Goal: Communication & Community: Answer question/provide support

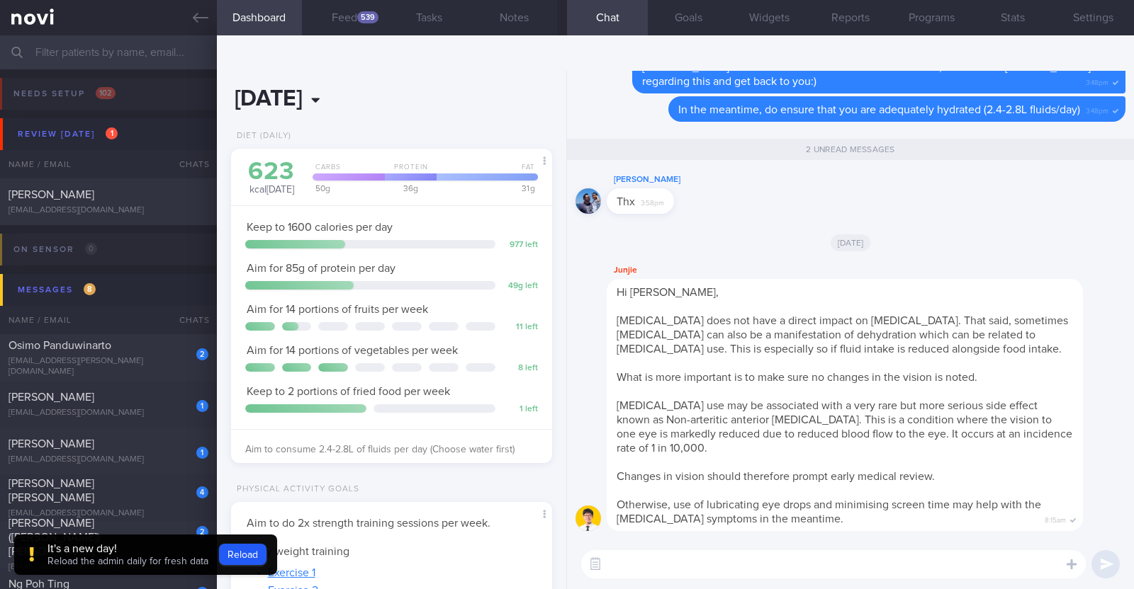
scroll to position [161, 282]
click at [260, 557] on button "Reload" at bounding box center [242, 554] width 47 height 21
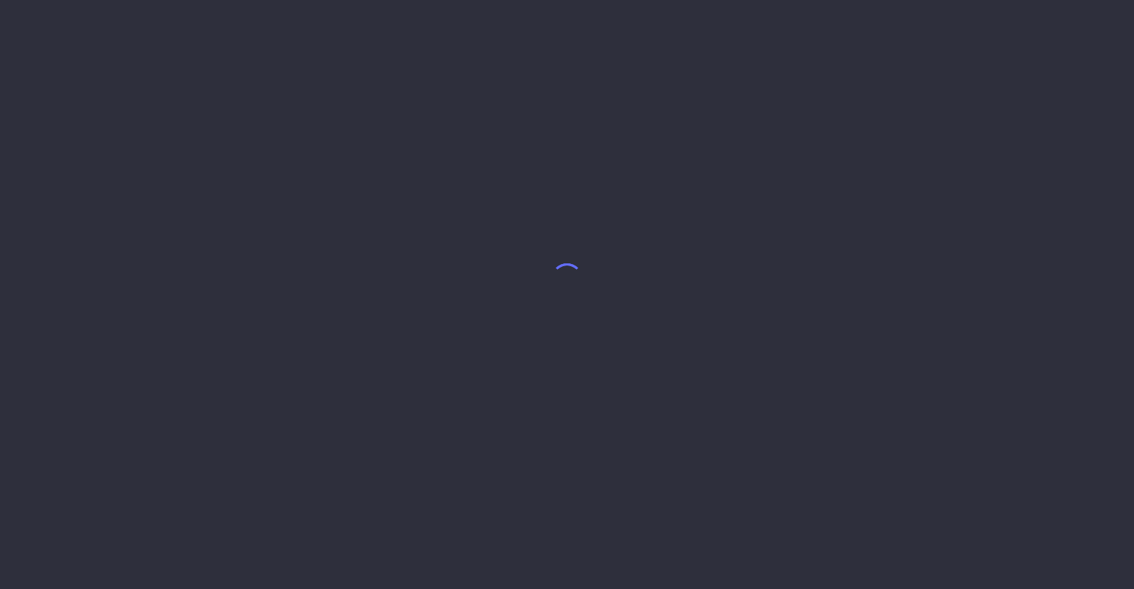
select select "9"
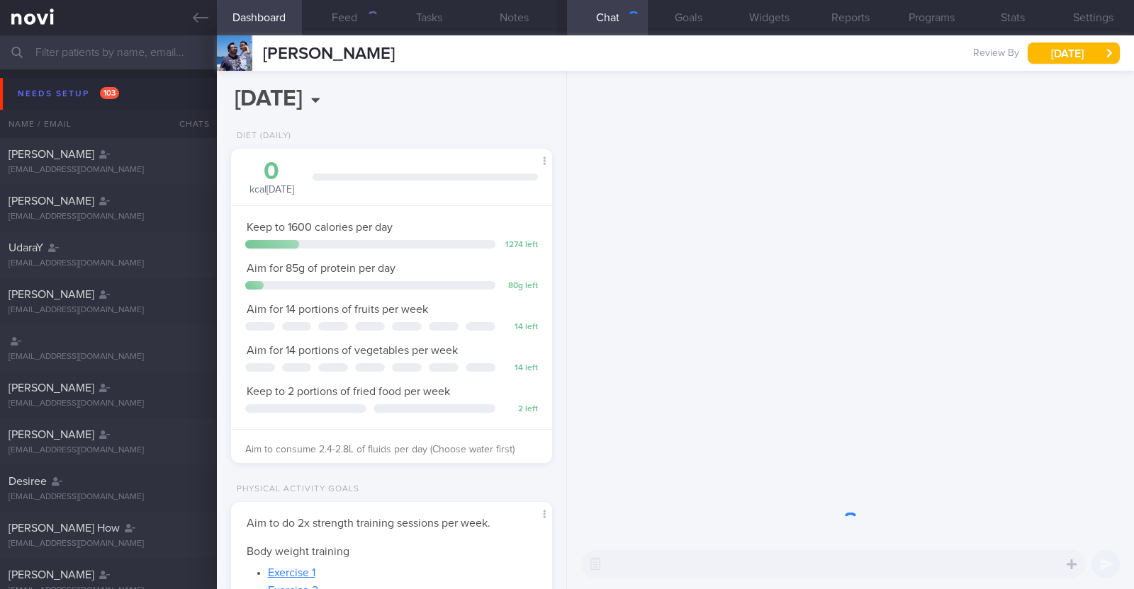
scroll to position [161, 282]
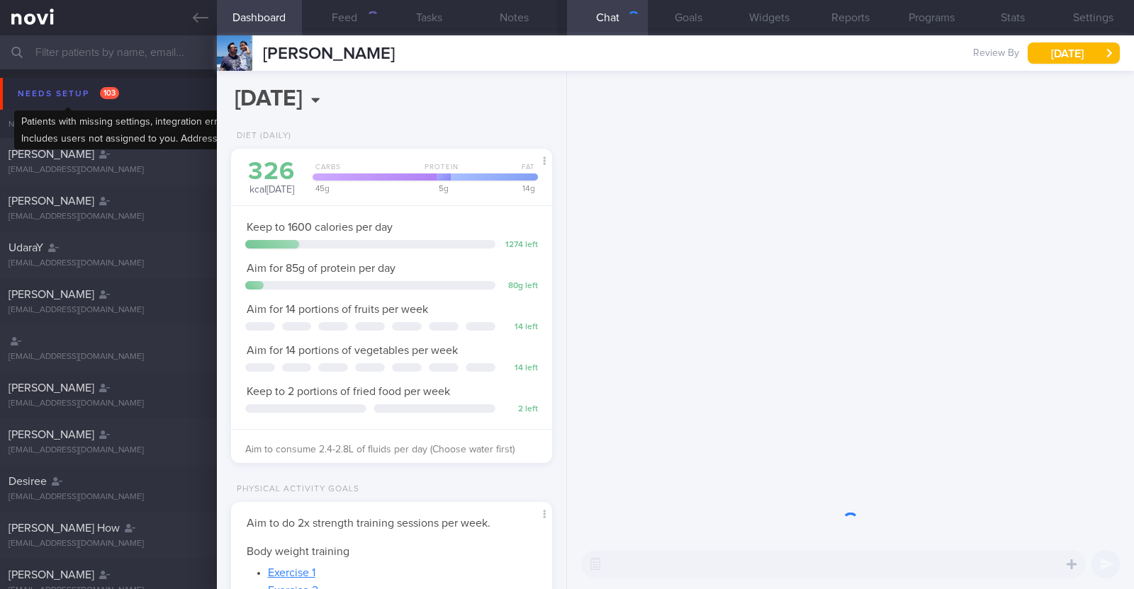
click at [43, 86] on div "Needs setup 103" at bounding box center [68, 93] width 108 height 19
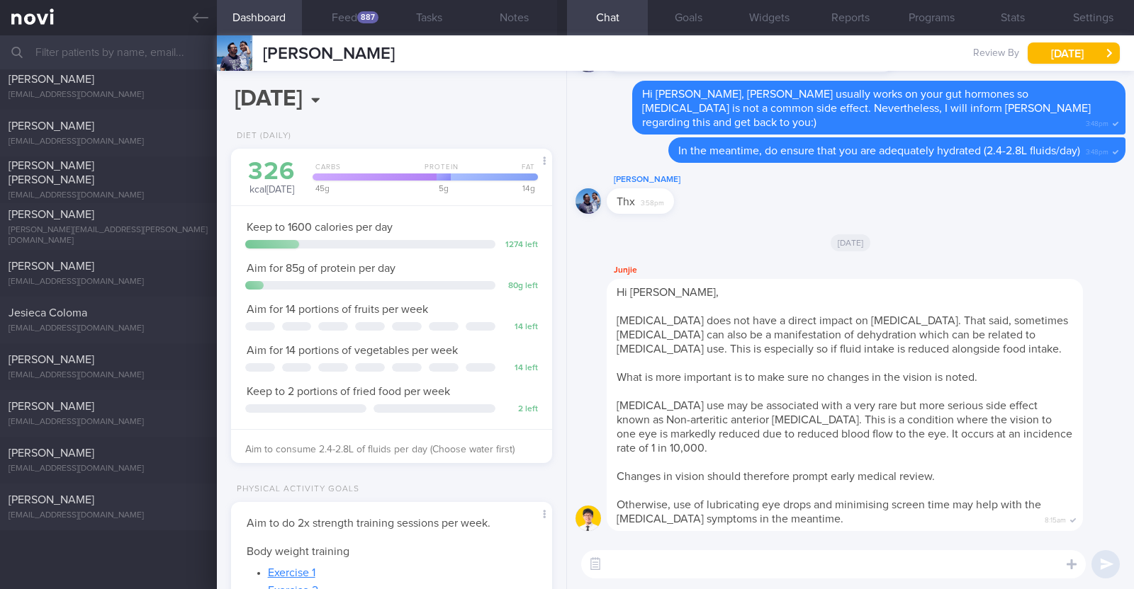
scroll to position [0, 0]
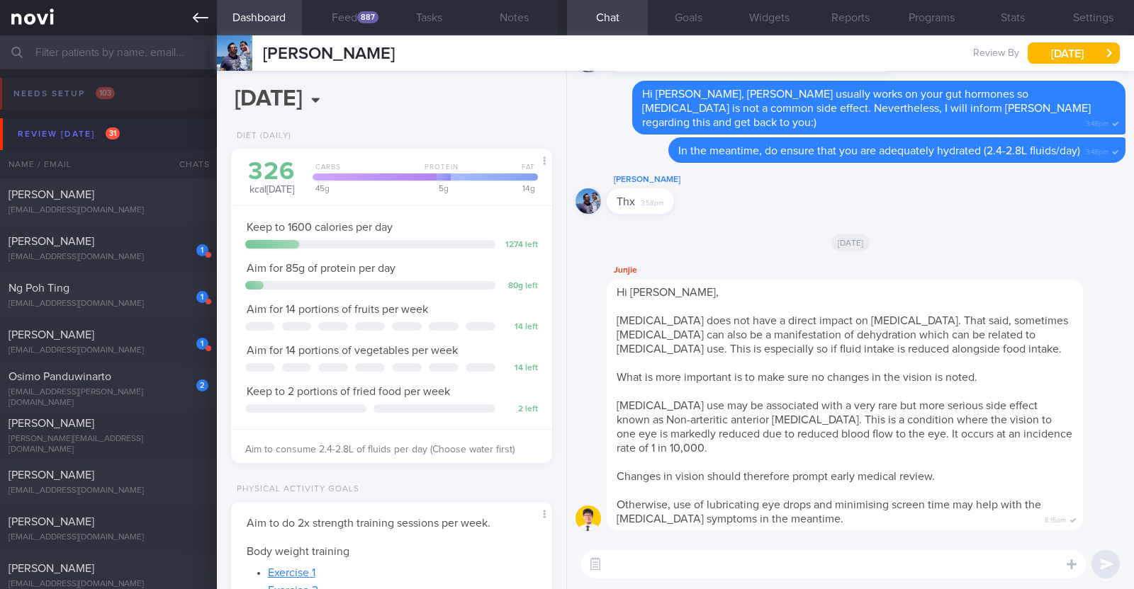
click at [205, 14] on icon at bounding box center [201, 18] width 16 height 16
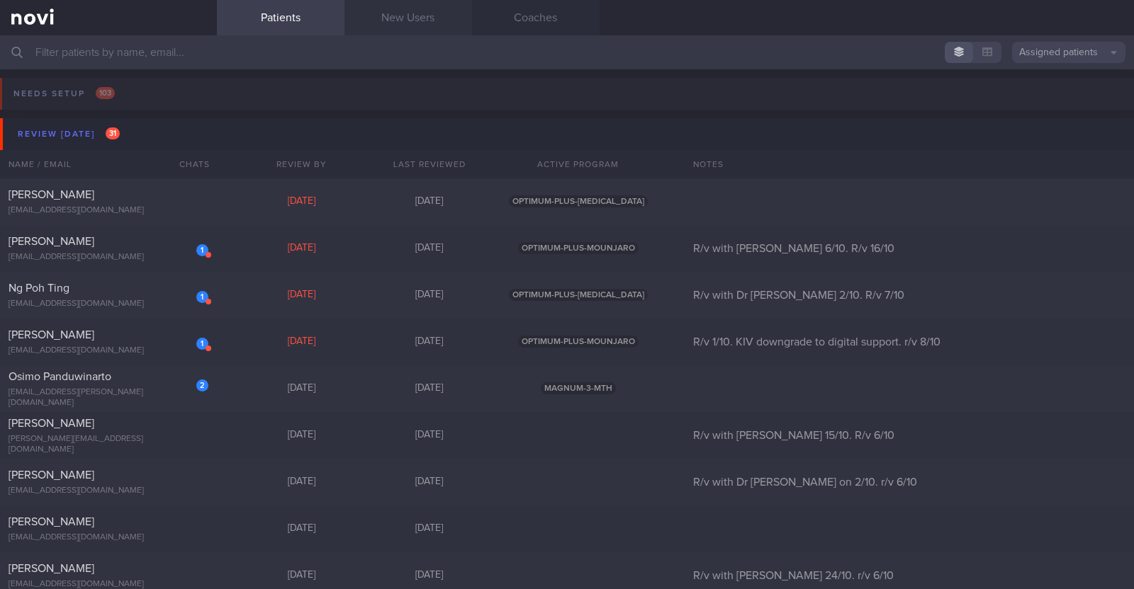
click at [381, 9] on link "New Users" at bounding box center [408, 17] width 128 height 35
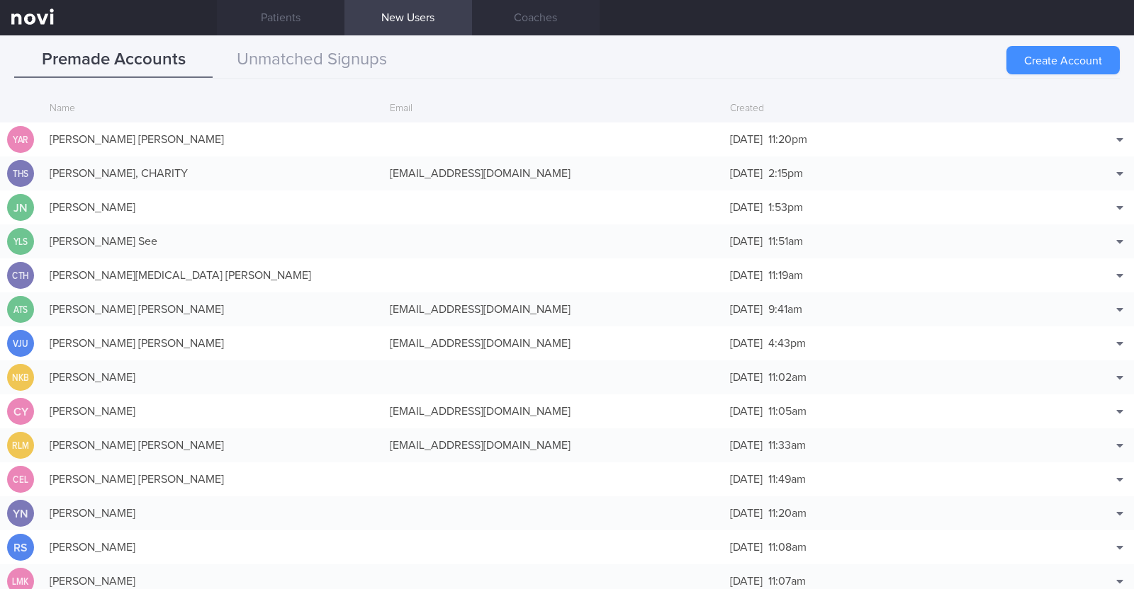
click at [1069, 55] on button "Create Account" at bounding box center [1062, 60] width 113 height 28
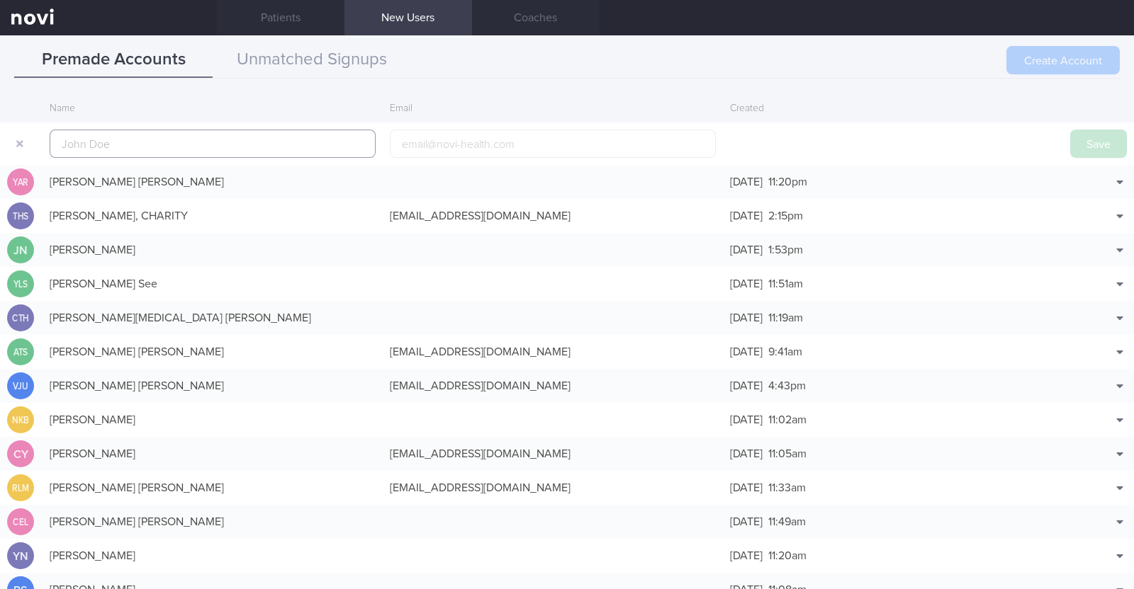
scroll to position [34, 0]
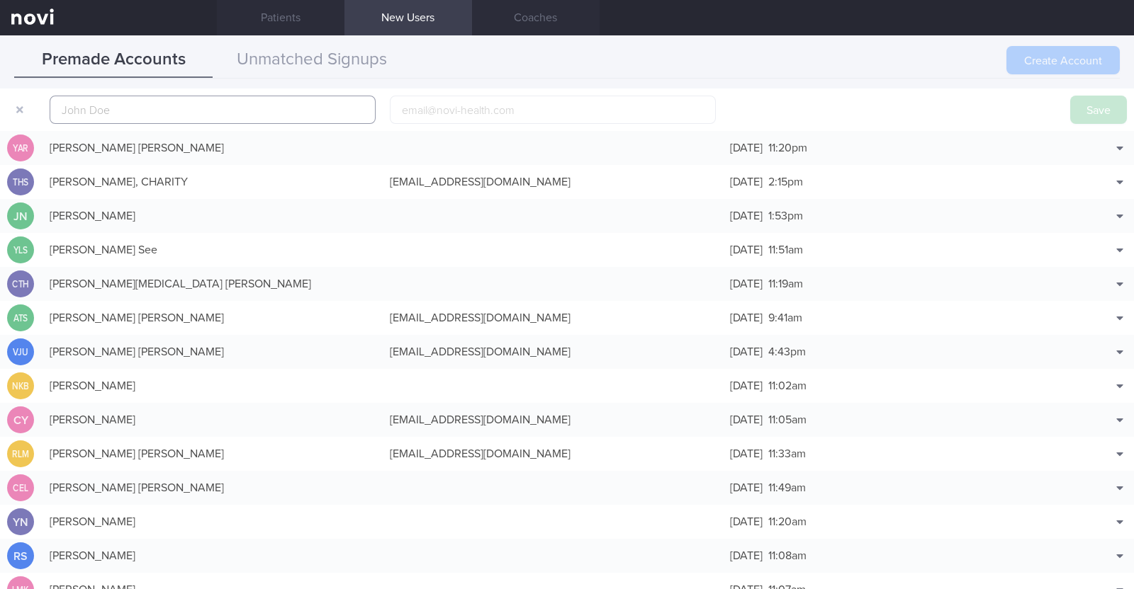
paste input "Damien Keogh"
type input "Damien Keogh"
click at [458, 103] on input "email" at bounding box center [553, 110] width 326 height 28
paste input "damien.keogh2@gmail.com"
click at [479, 110] on input "damien.keogh2@gmail.com" at bounding box center [553, 110] width 326 height 28
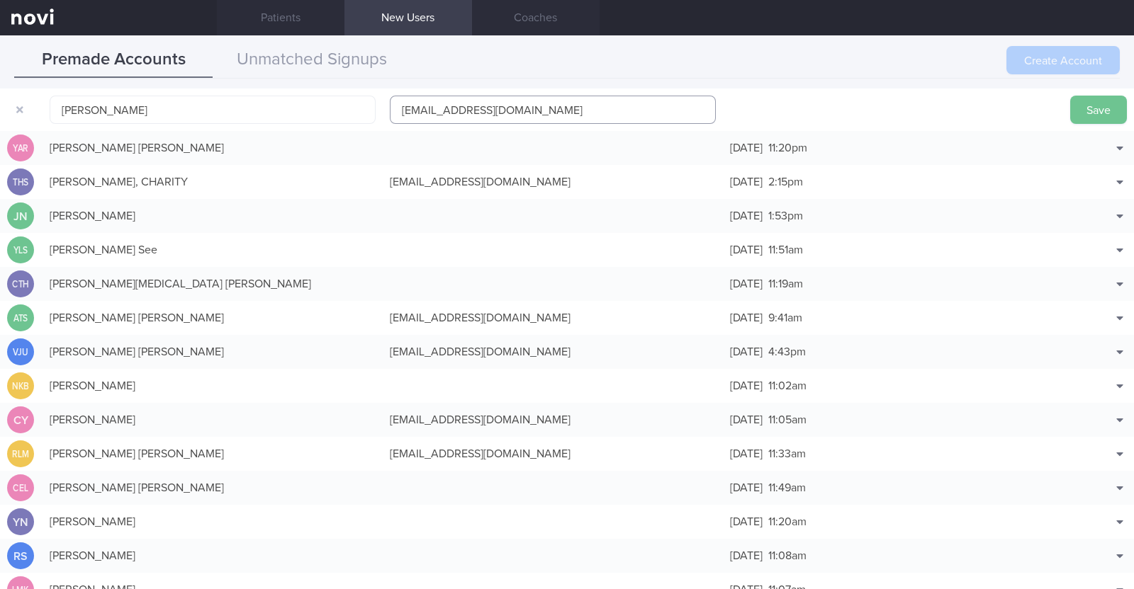
type input "damien.keogh21@gmail.com"
click at [1070, 110] on button "Save" at bounding box center [1098, 110] width 57 height 28
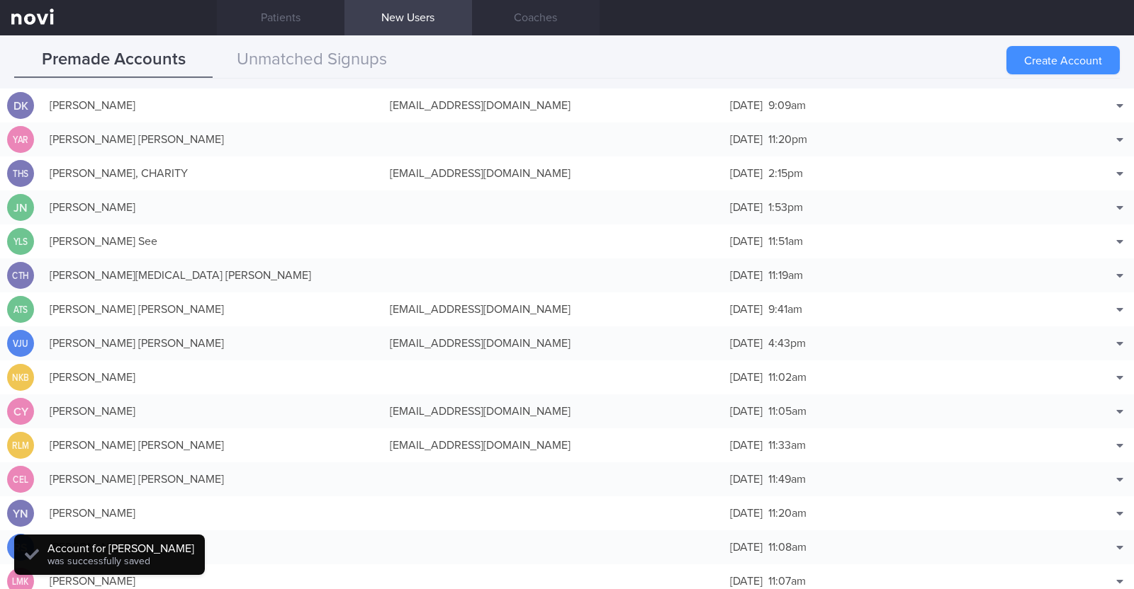
click at [1063, 66] on button "Create Account" at bounding box center [1062, 60] width 113 height 28
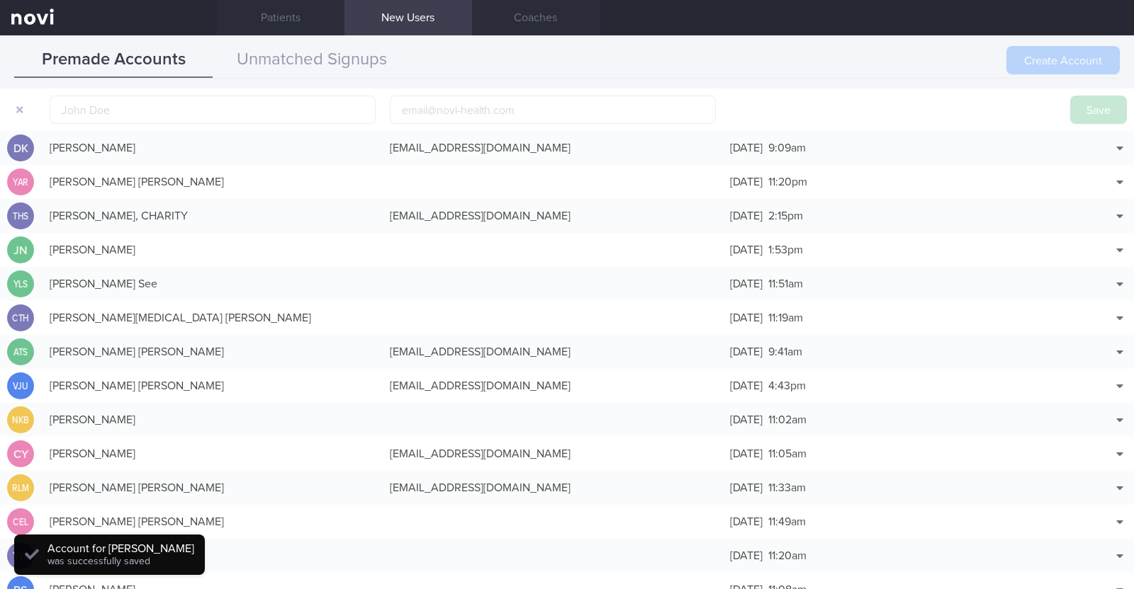
scroll to position [44, 0]
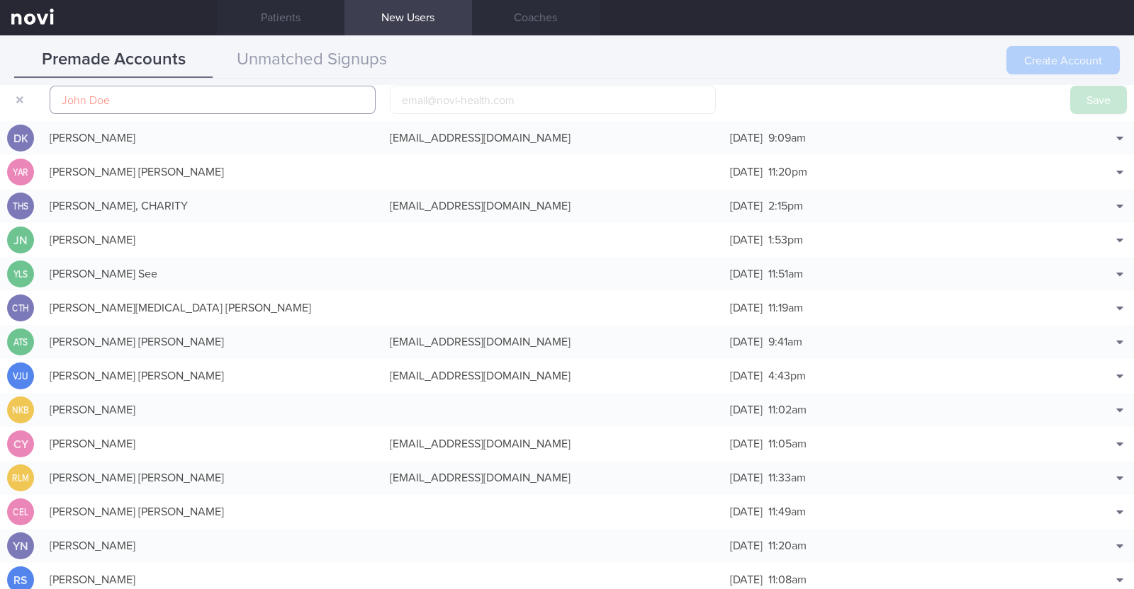
paste input "Rebecca Lindsey"
type input "Rebecca Lindsey"
click at [446, 91] on input "email" at bounding box center [553, 100] width 326 height 28
paste input "+6590606255"
type input "+6590606255"
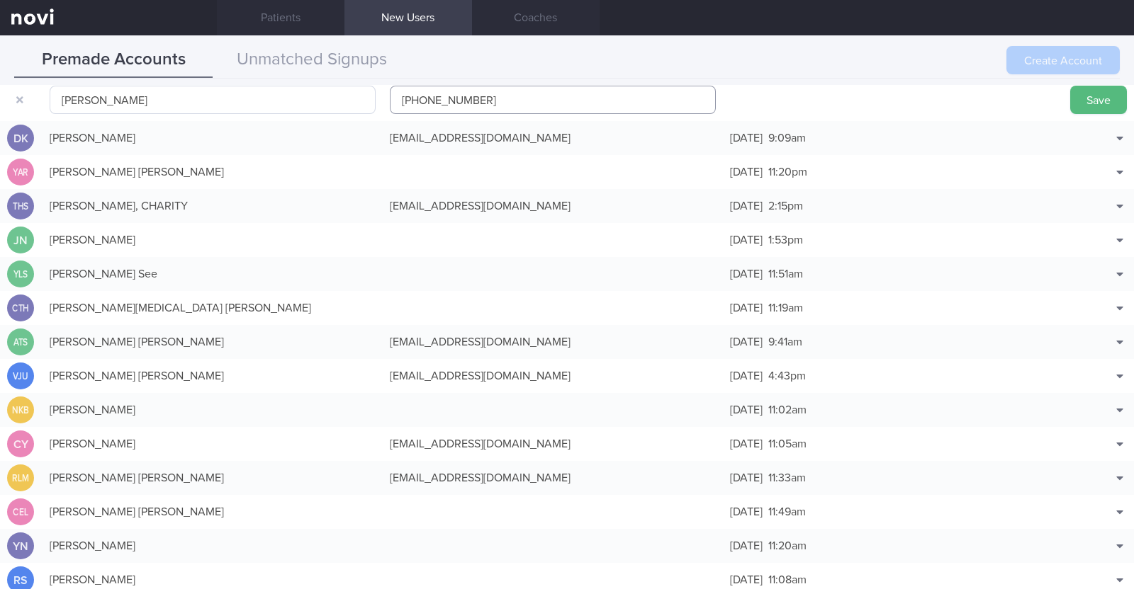
drag, startPoint x: 535, startPoint y: 93, endPoint x: 304, endPoint y: 104, distance: 231.3
click at [304, 104] on form "Rebecca Lindsey +6590606255 Save" at bounding box center [567, 100] width 1134 height 43
paste input "lindseyrj@hotmail.com"
click at [441, 104] on input "lindseyrj@hotmail.com" at bounding box center [553, 100] width 326 height 28
type input "lindseyrj1@hotmail.com"
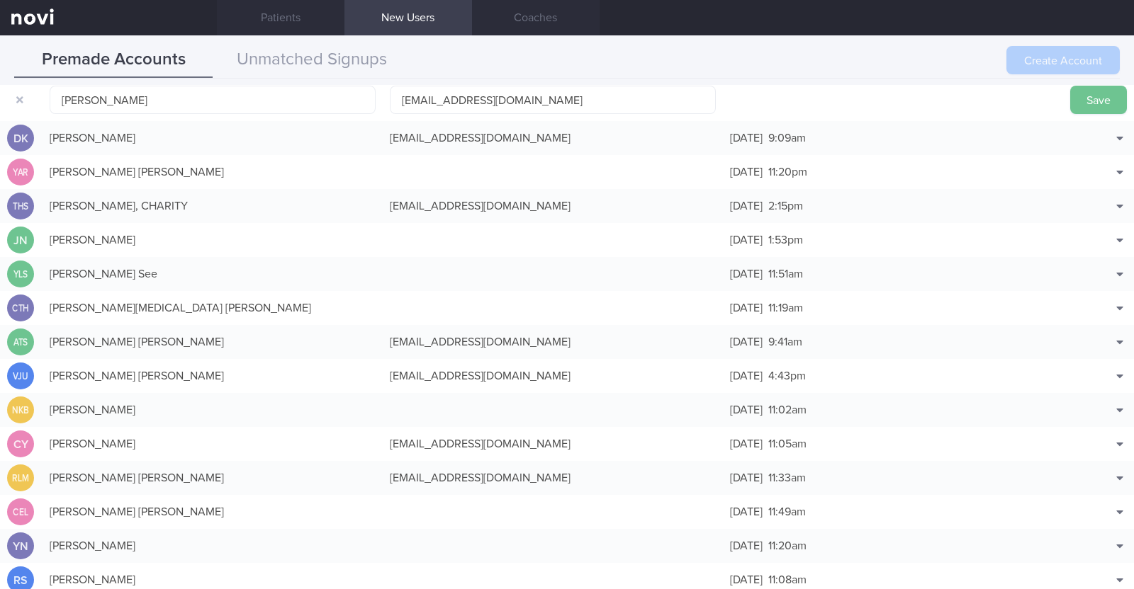
click at [1074, 97] on button "Save" at bounding box center [1098, 100] width 57 height 28
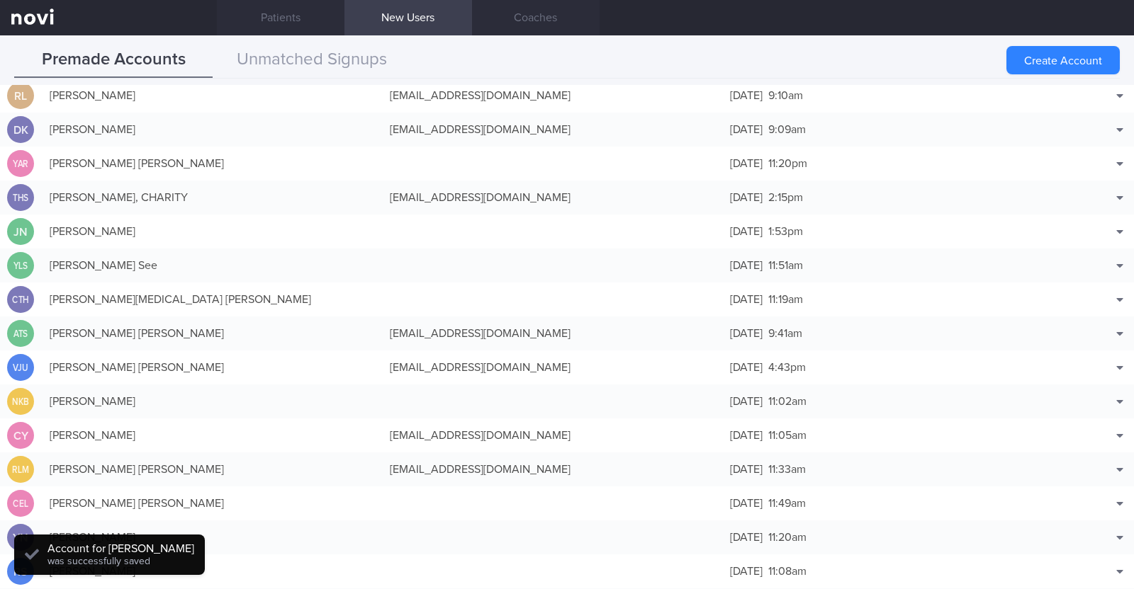
scroll to position [35, 0]
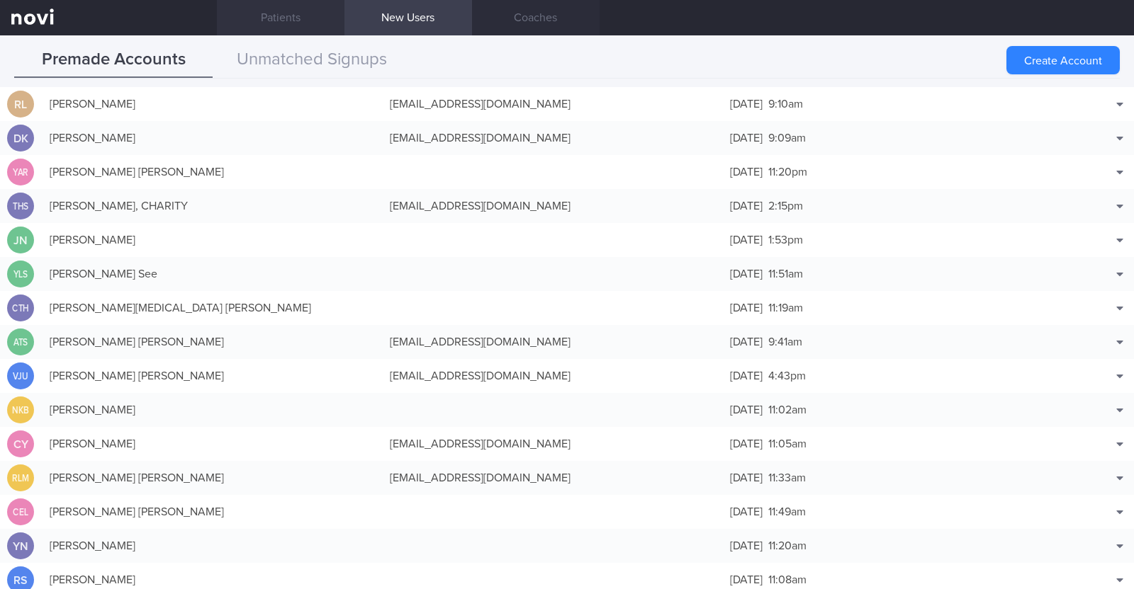
drag, startPoint x: 286, startPoint y: 24, endPoint x: 315, endPoint y: 4, distance: 35.2
click at [286, 24] on link "Patients" at bounding box center [281, 17] width 128 height 35
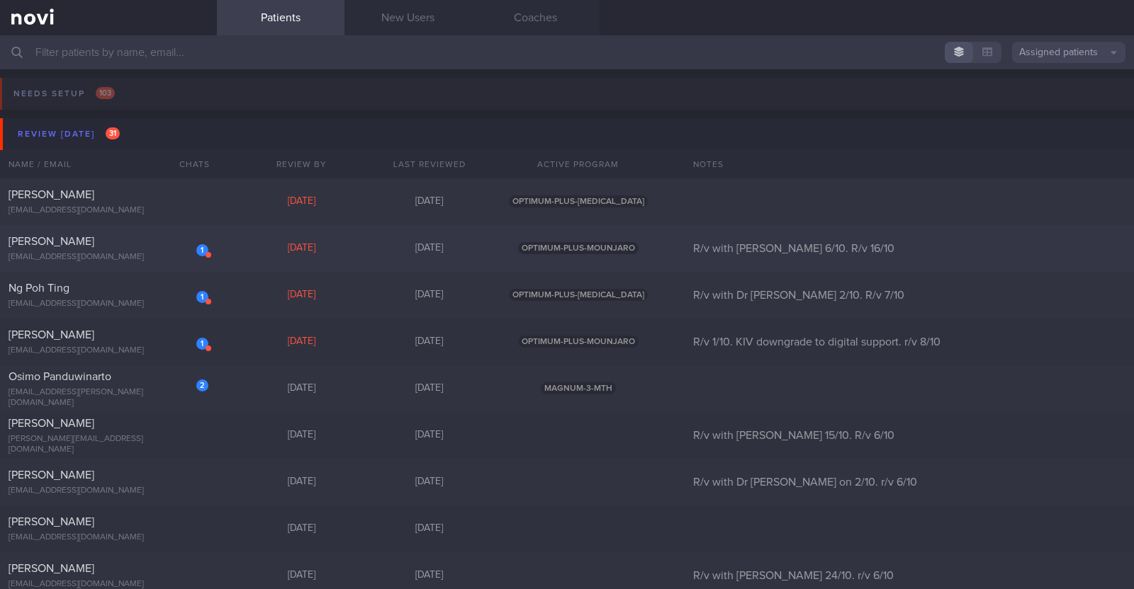
click at [89, 256] on div "macaud.n@gmail.com" at bounding box center [109, 257] width 200 height 11
select select "9"
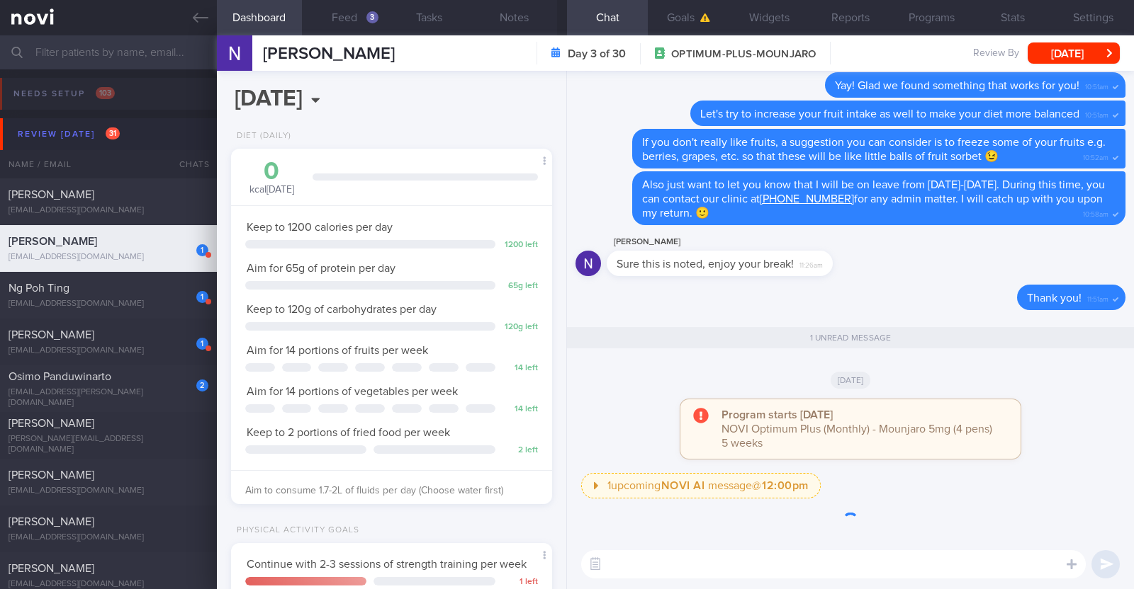
scroll to position [161, 282]
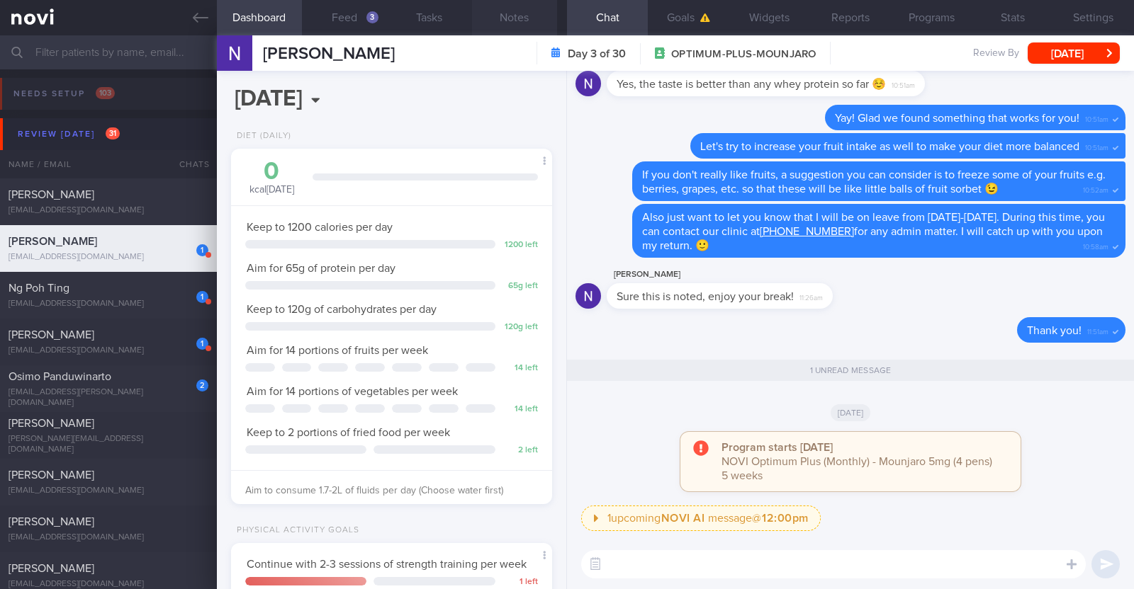
click at [512, 9] on button "Notes" at bounding box center [514, 17] width 85 height 35
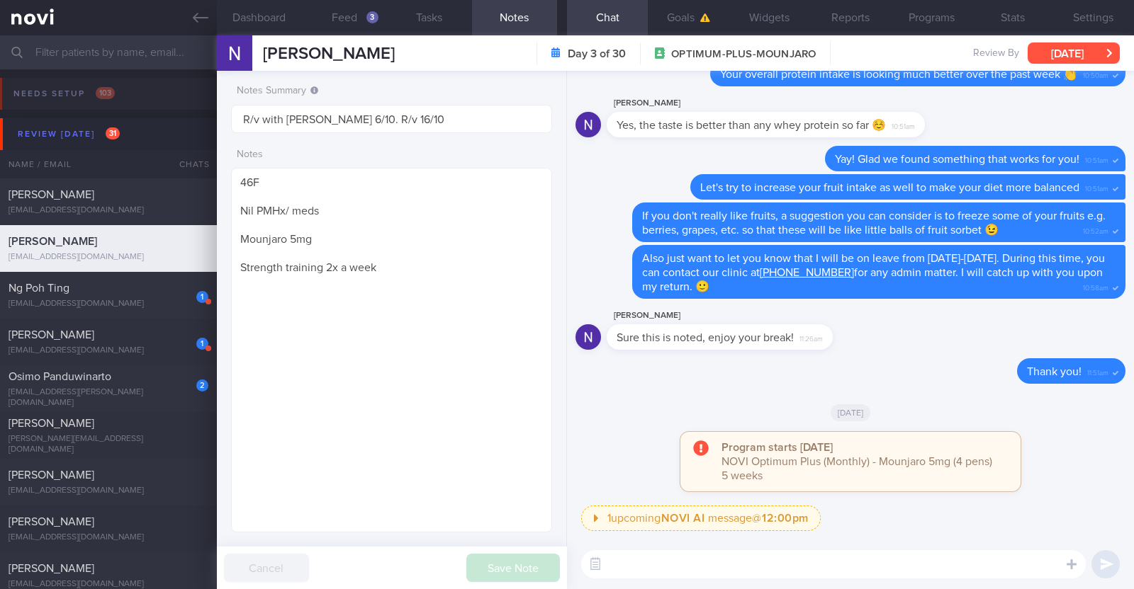
click at [1095, 50] on button "Sat, 4 Oct" at bounding box center [1073, 53] width 92 height 21
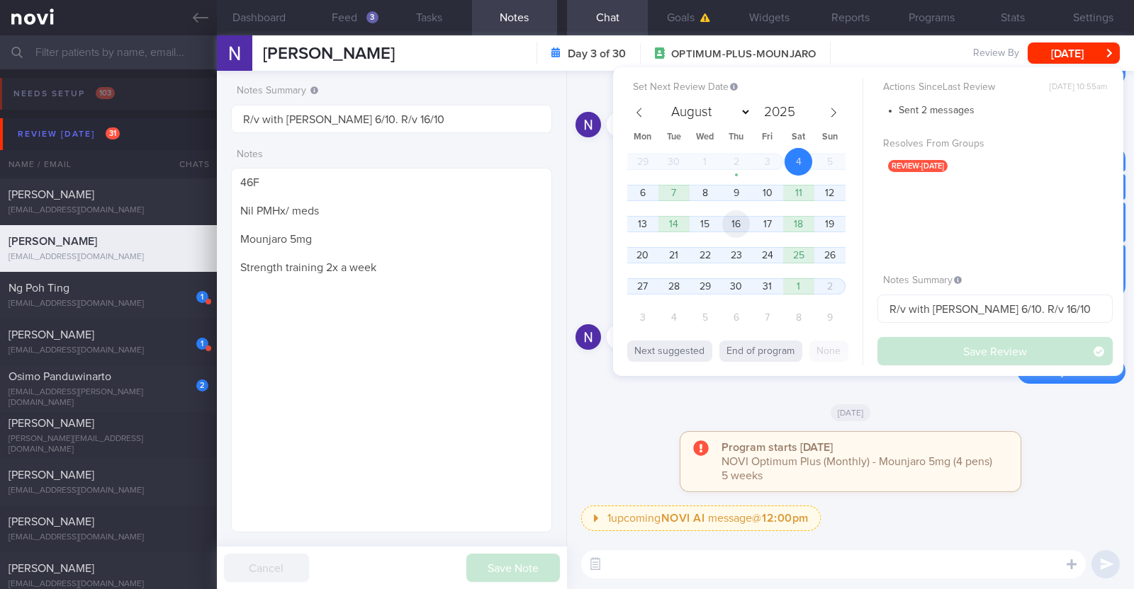
click at [741, 220] on span "16" at bounding box center [736, 224] width 28 height 28
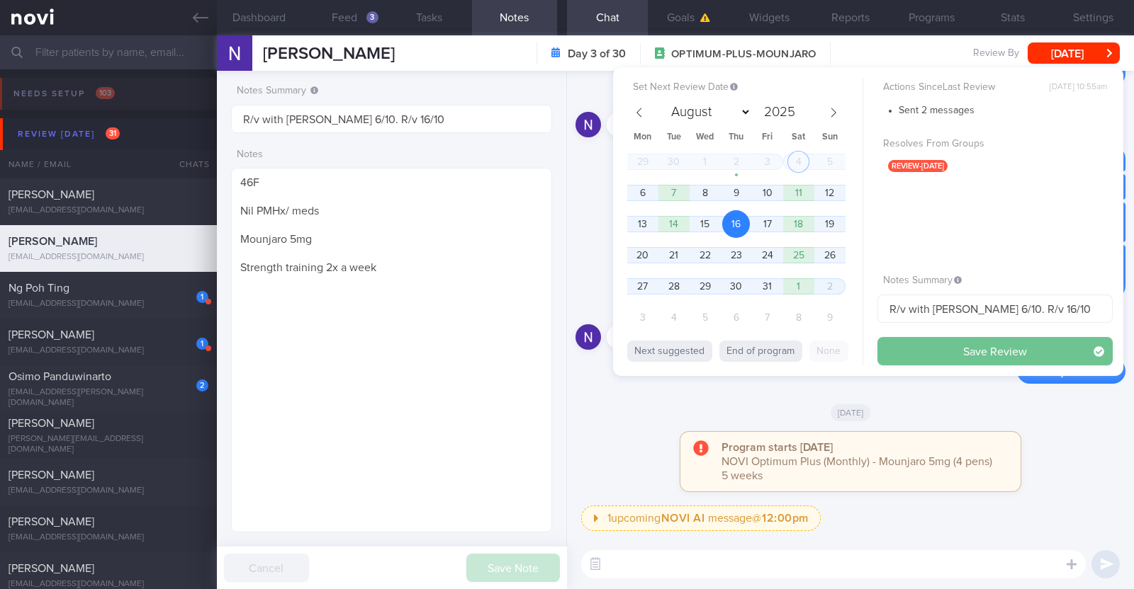
click at [910, 347] on button "Save Review" at bounding box center [994, 351] width 235 height 28
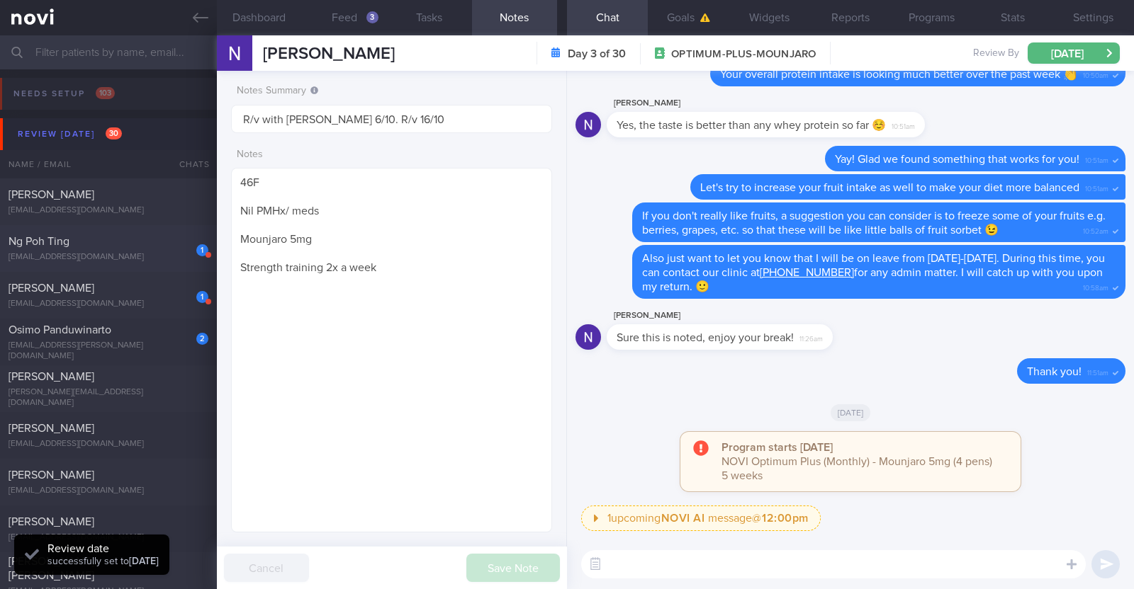
click at [142, 252] on div "jen_ng@yahoo.com" at bounding box center [109, 257] width 200 height 11
type input "R/v with Dr JJ 2/10. R/v 7/10"
type textarea "54F Does not take eggs Co-morbidities: HTN Hyperthyroid s/p carbimazole 2yr In …"
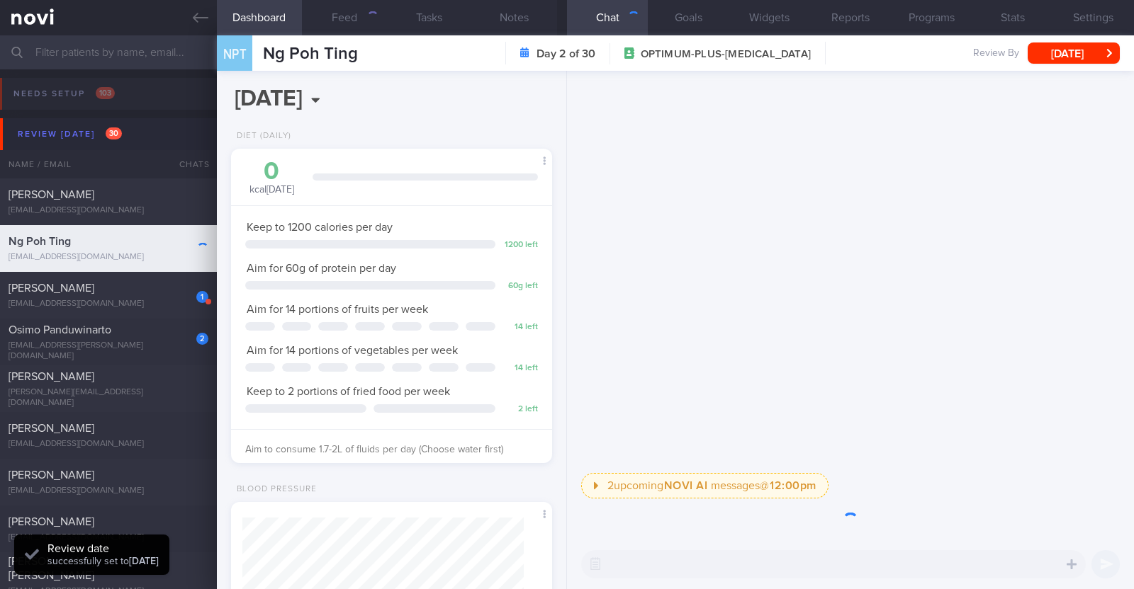
scroll to position [141, 282]
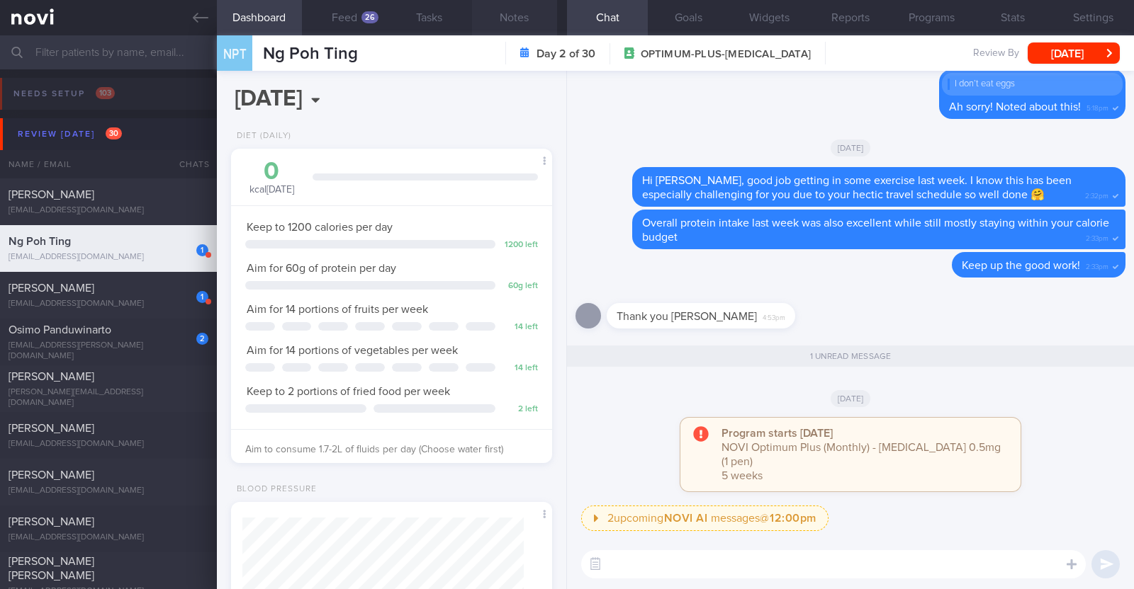
click at [524, 12] on button "Notes" at bounding box center [514, 17] width 85 height 35
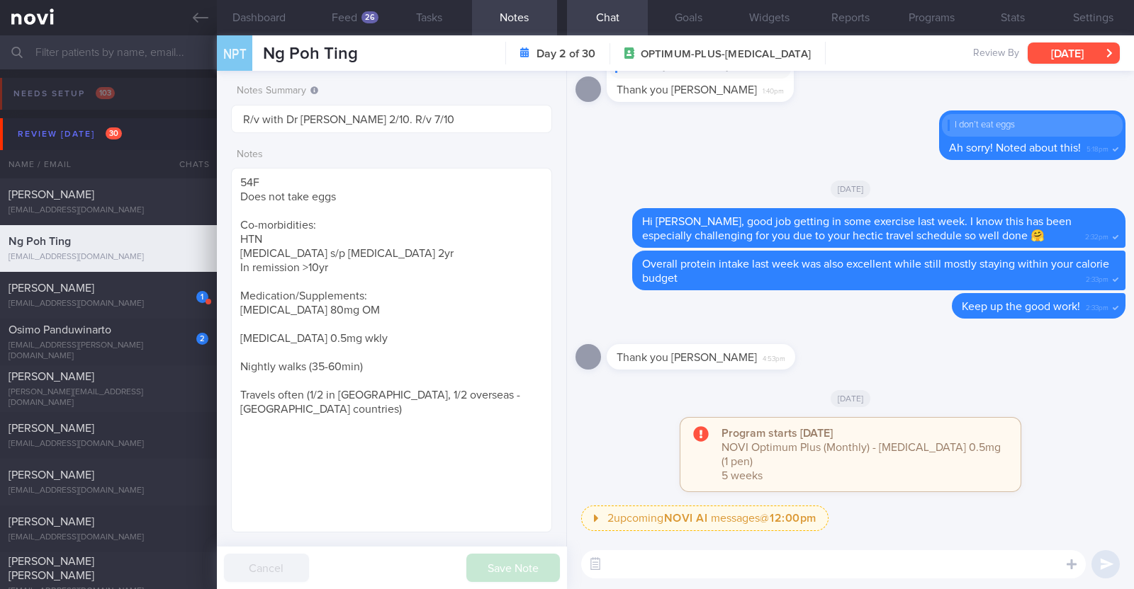
click at [1083, 58] on button "Sun, 5 Oct" at bounding box center [1073, 53] width 92 height 21
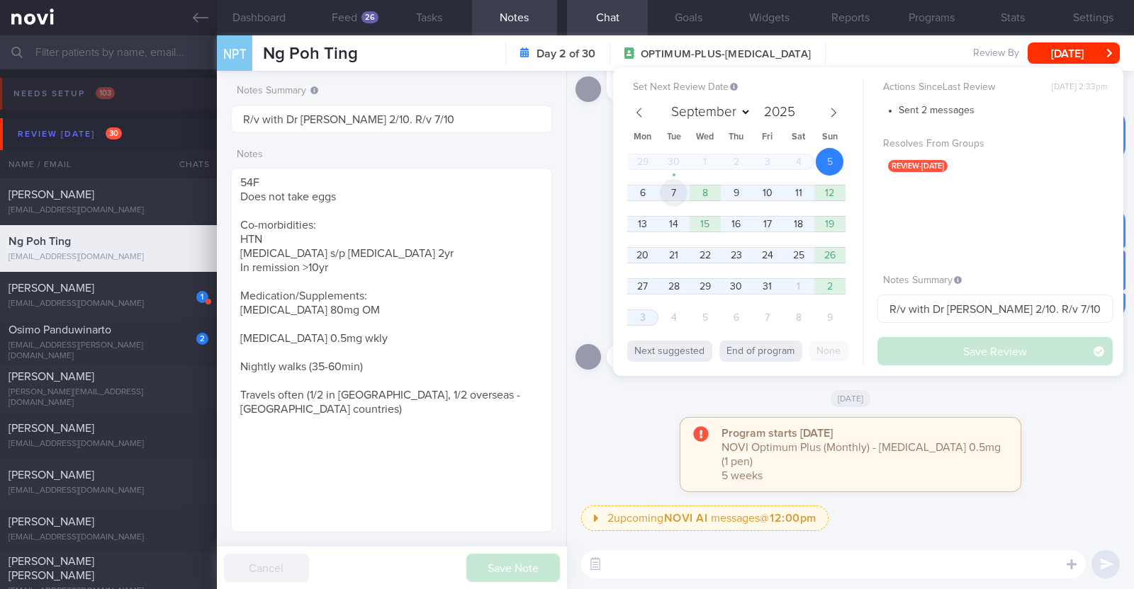
click at [684, 191] on span "7" at bounding box center [674, 193] width 28 height 28
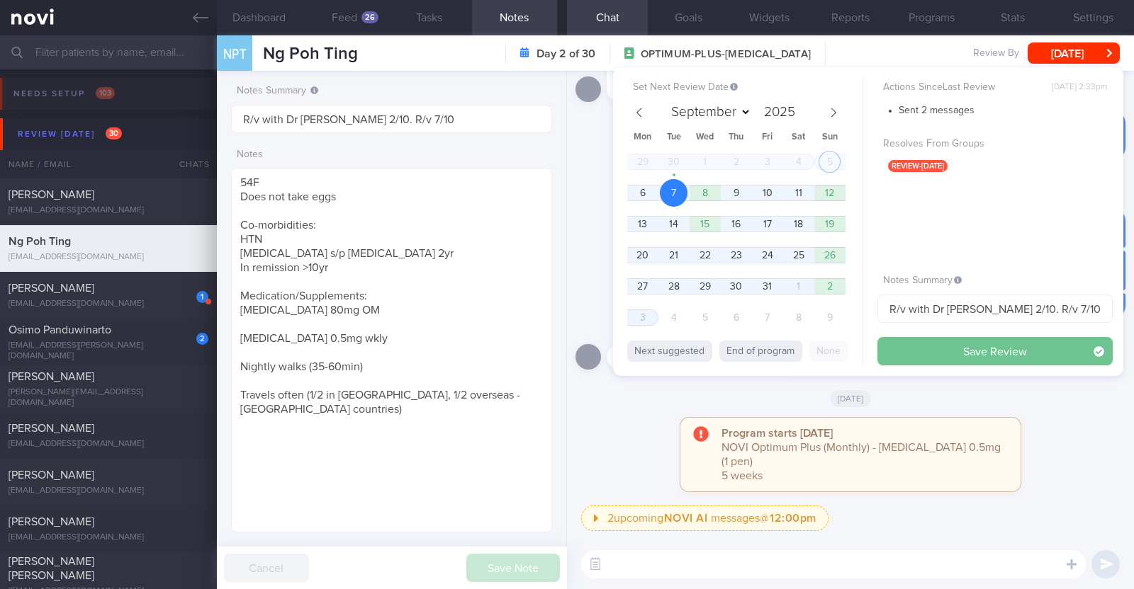
click at [939, 346] on button "Save Review" at bounding box center [994, 351] width 235 height 28
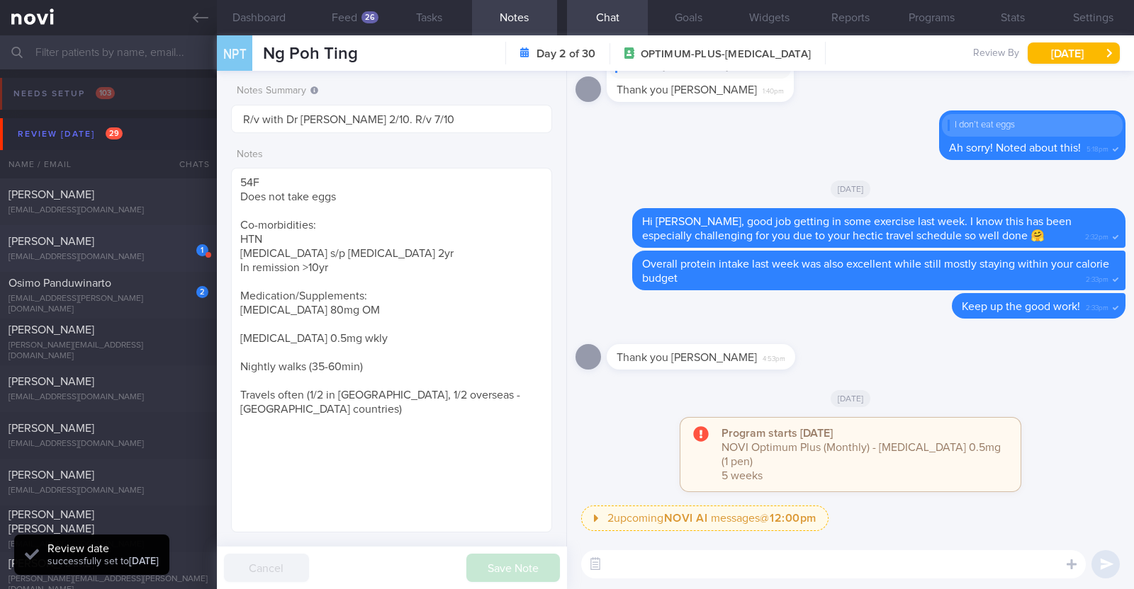
click at [151, 256] on div "harmstrong@gmail.com" at bounding box center [109, 257] width 200 height 11
type input "R/v 1/10. KIV downgrade to digital support. r/v 8/10"
type textarea "46F Nil PMHx Mounjaro 10mg (experienced sever side effects, only able to eat fe…"
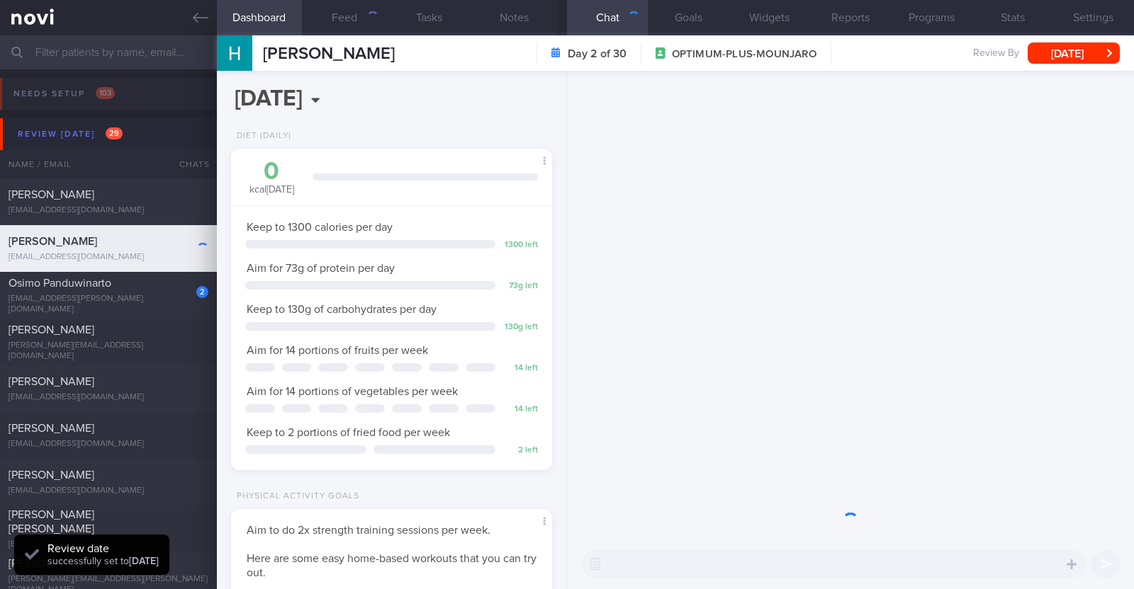
scroll to position [161, 282]
click at [512, 13] on button "Notes" at bounding box center [514, 17] width 85 height 35
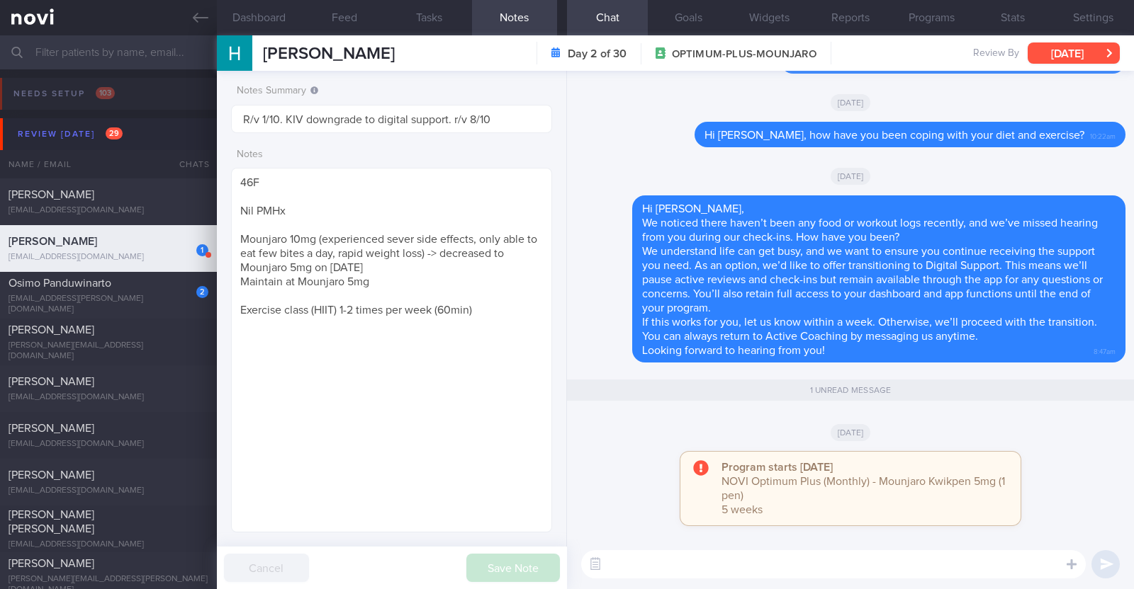
click at [1072, 58] on button "Sun, 5 Oct" at bounding box center [1073, 53] width 92 height 21
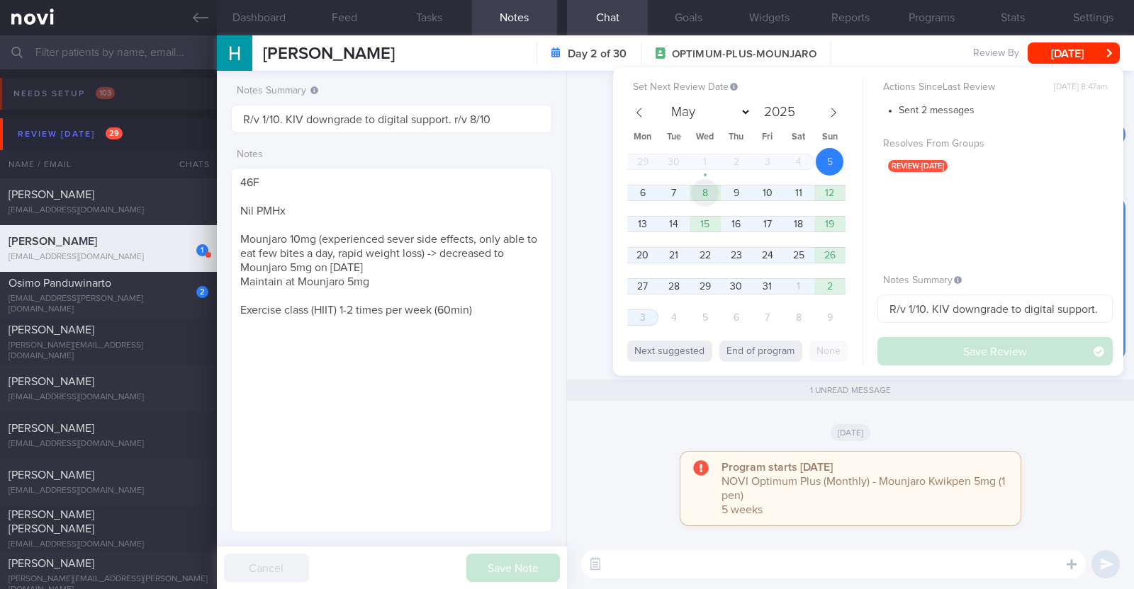
click at [701, 196] on span "8" at bounding box center [705, 193] width 28 height 28
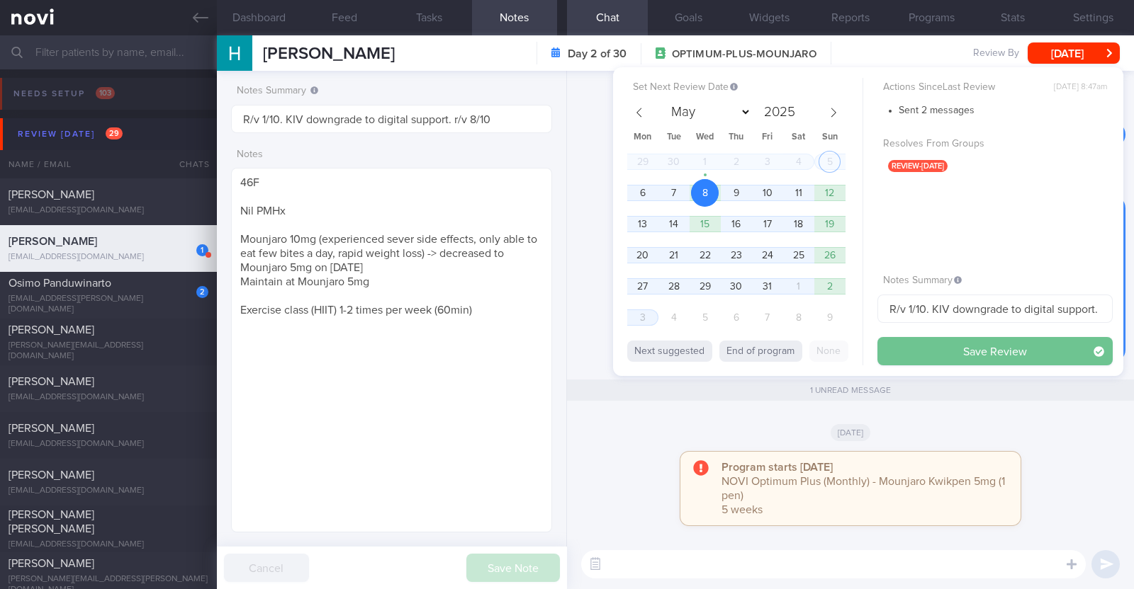
click at [995, 352] on button "Save Review" at bounding box center [994, 351] width 235 height 28
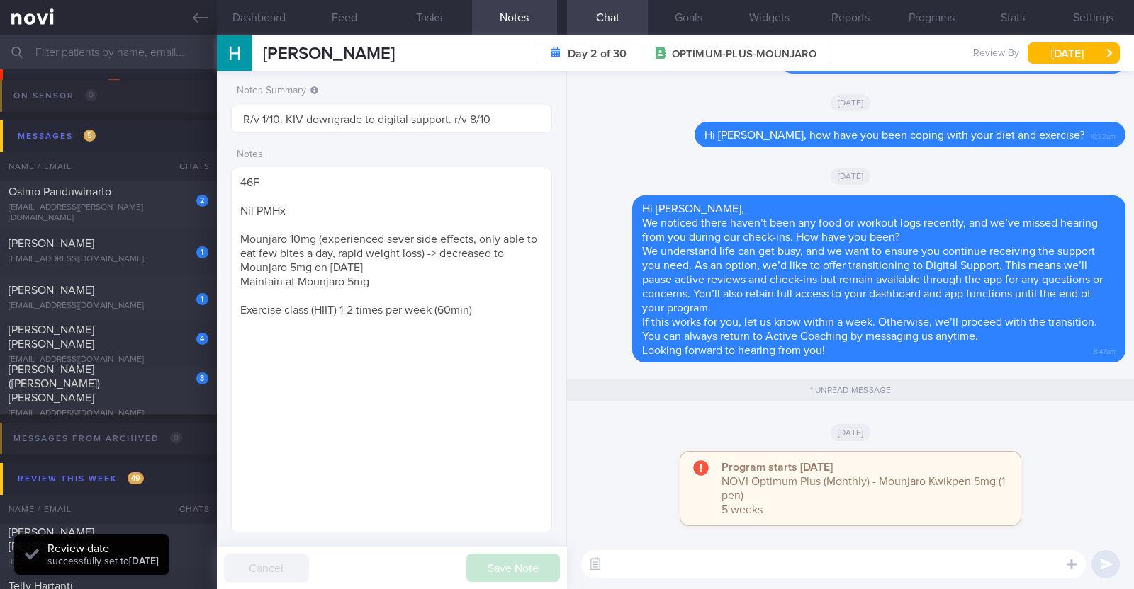
scroll to position [1151, 0]
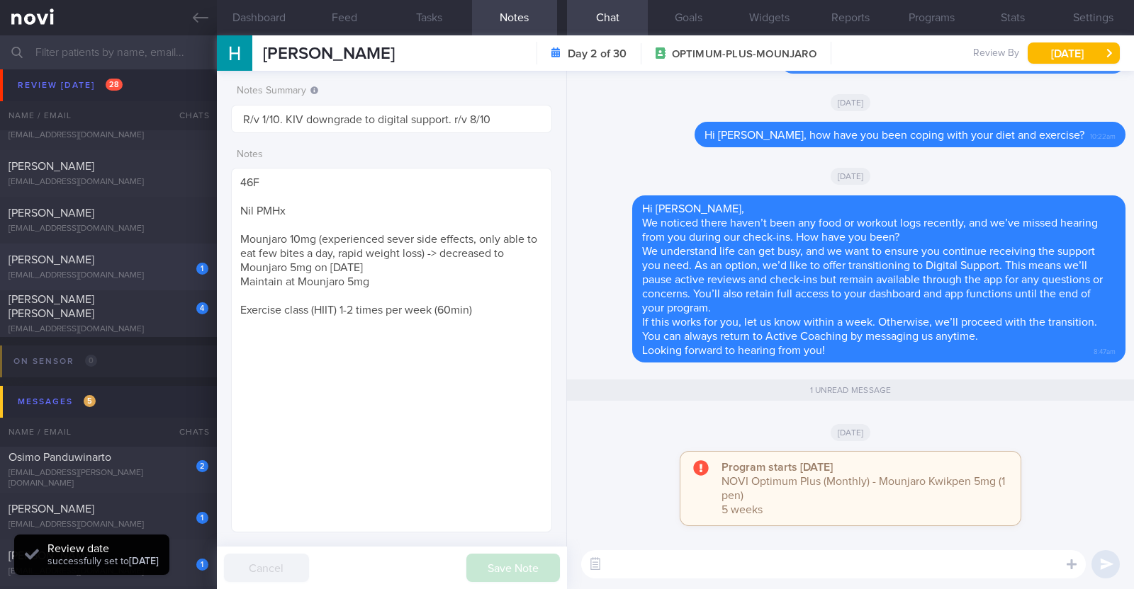
click at [142, 267] on div "1 CONNON LAUREN lcs2612@gmail.com" at bounding box center [108, 267] width 217 height 28
type textarea "36F (Wife of Jeffrey Connon) Comorbidities: Fatty liver and hepatomegaly Hx of …"
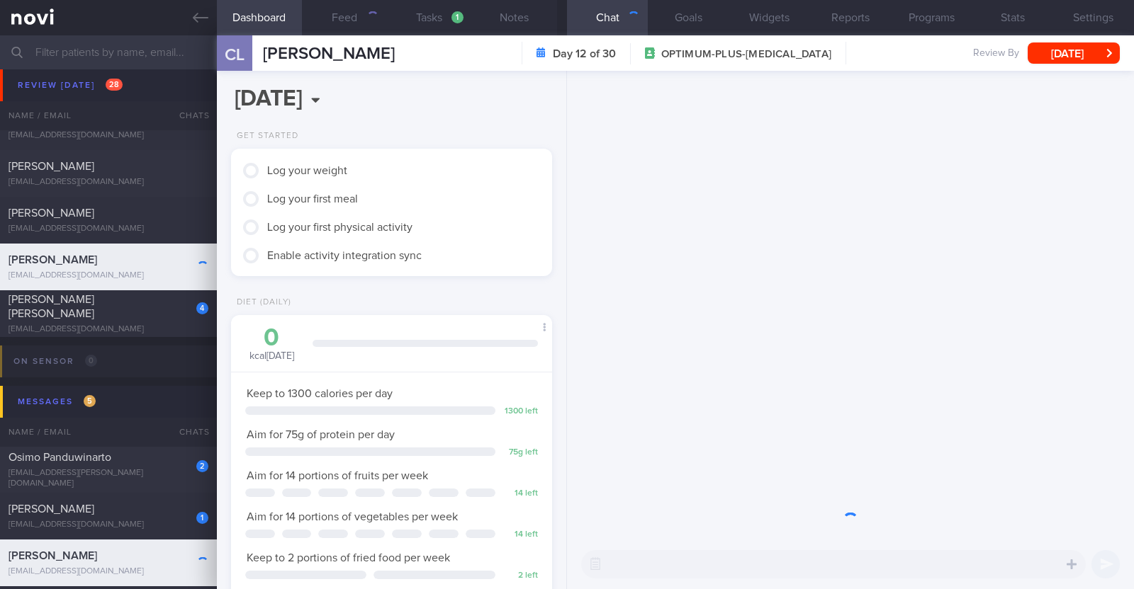
scroll to position [161, 282]
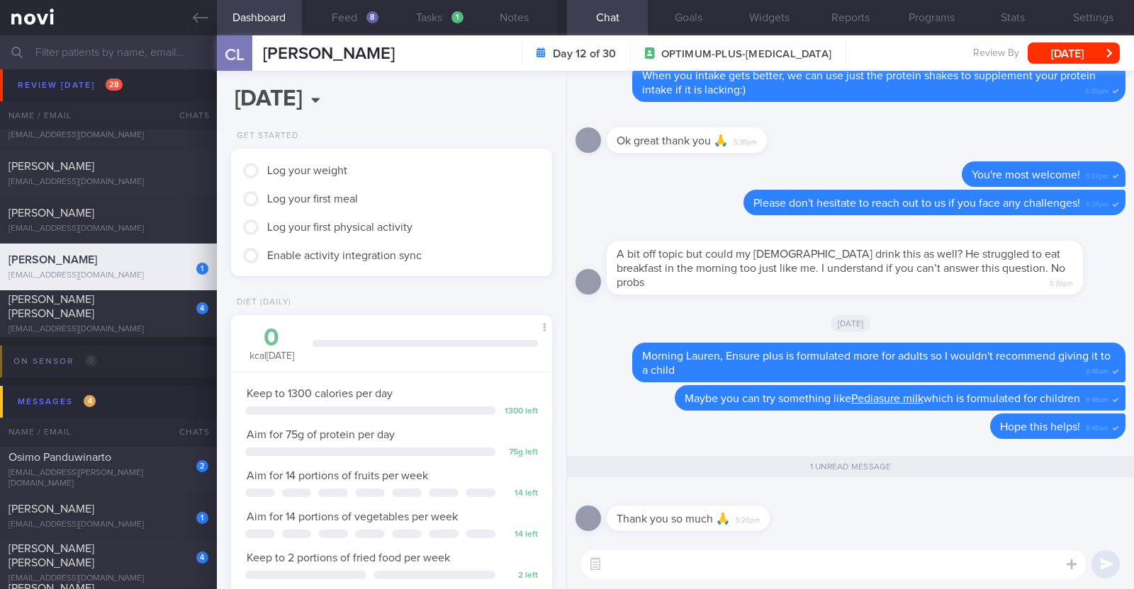
click at [803, 567] on textarea at bounding box center [833, 565] width 504 height 28
type textarea "You're most welcome Lauren:)"
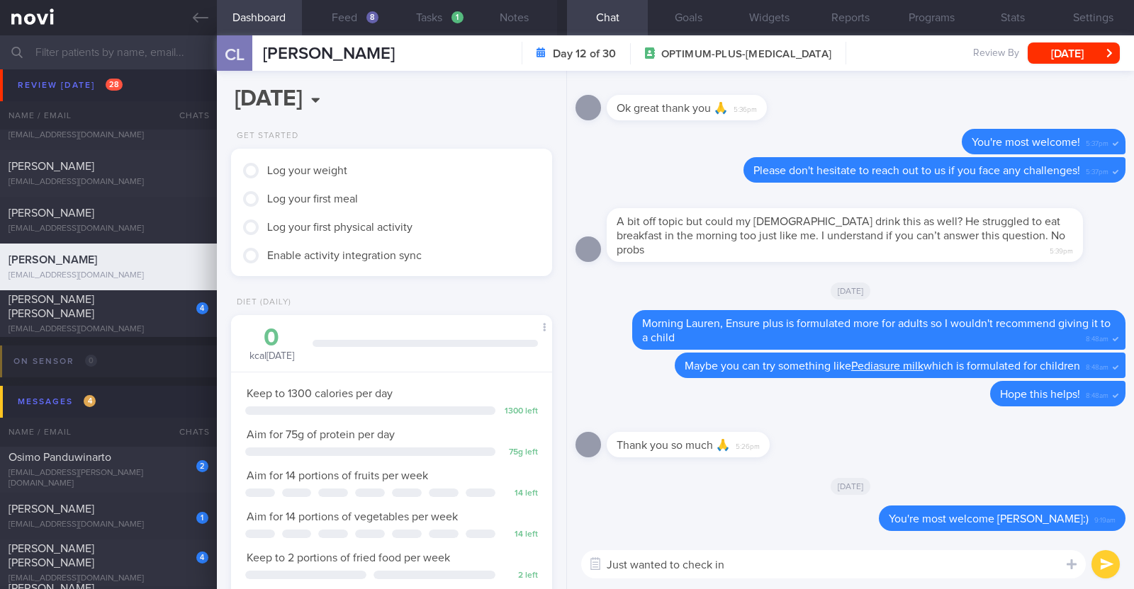
type textarea "Just wanted to check in"
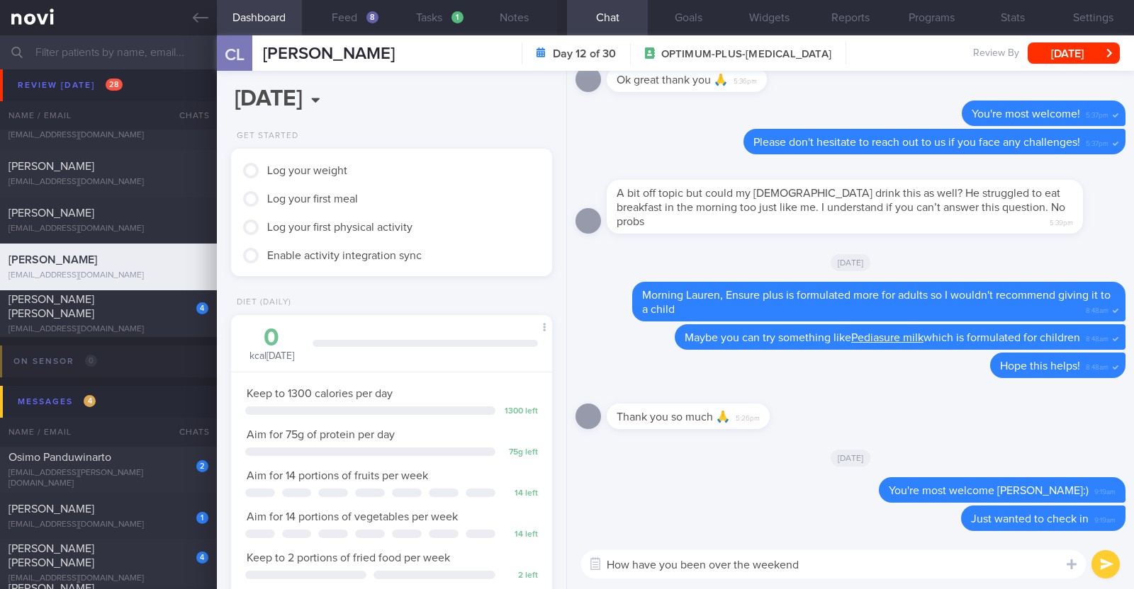
type textarea "How have you been over the weekend?"
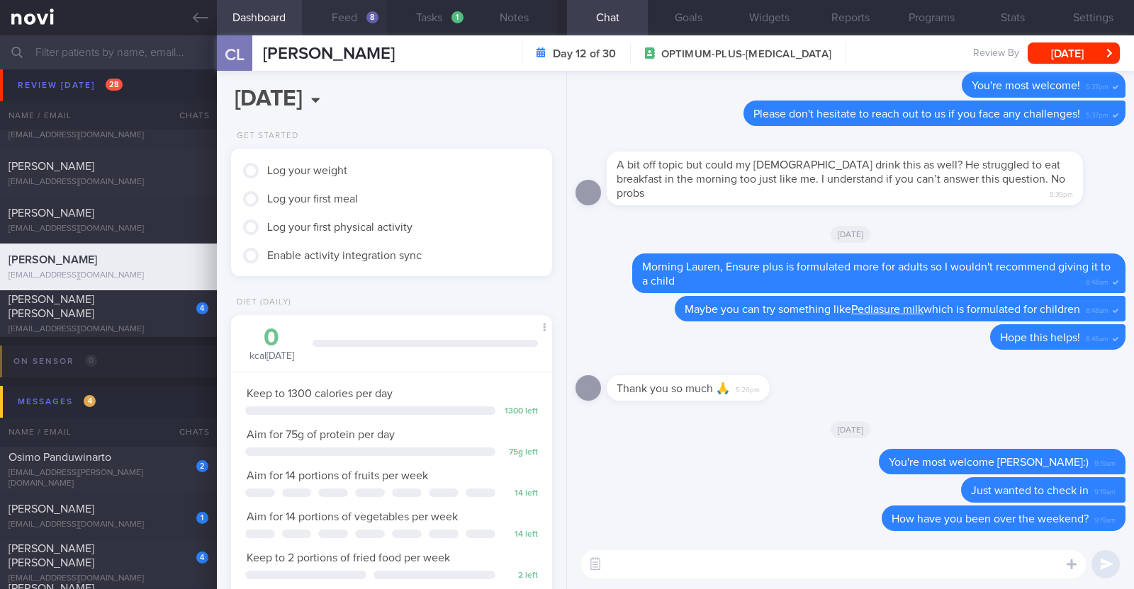
click at [375, 16] on div "8" at bounding box center [372, 17] width 12 height 12
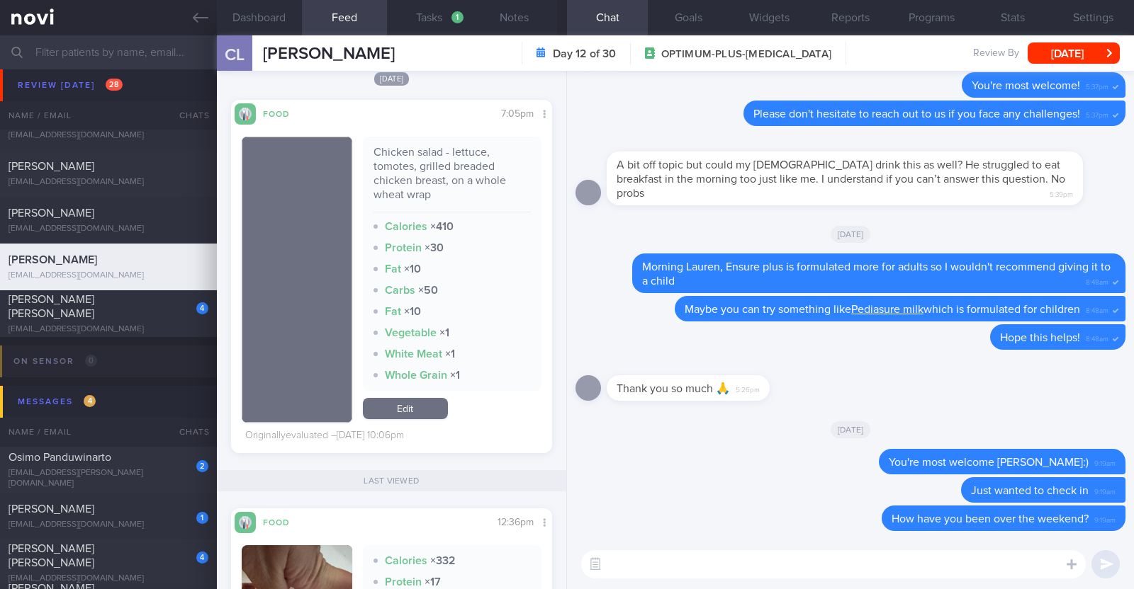
scroll to position [2923, 0]
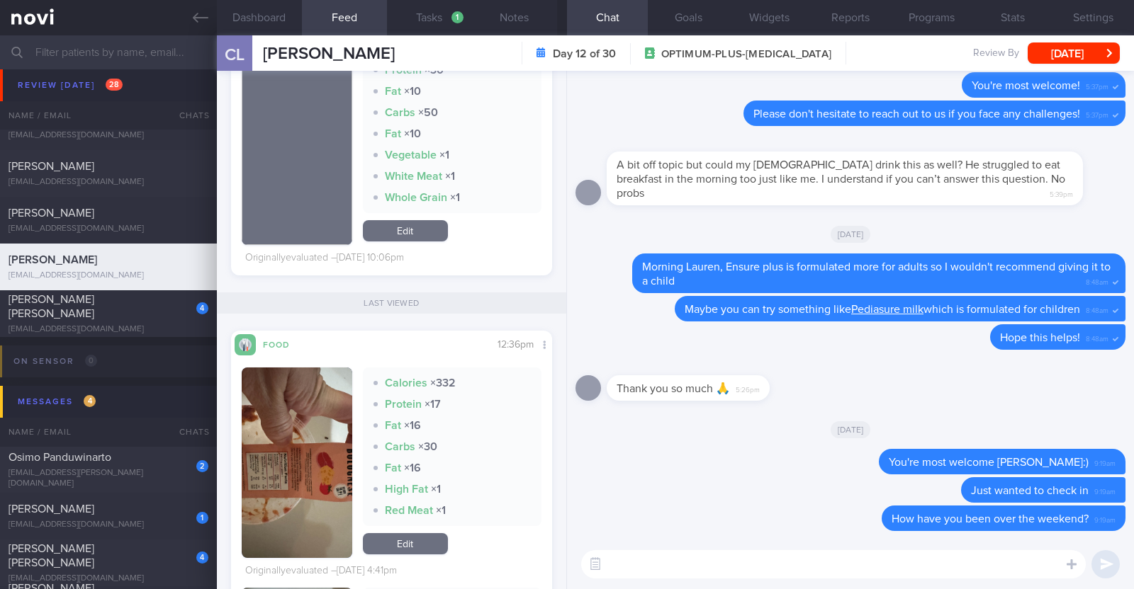
click at [930, 572] on textarea at bounding box center [833, 565] width 504 height 28
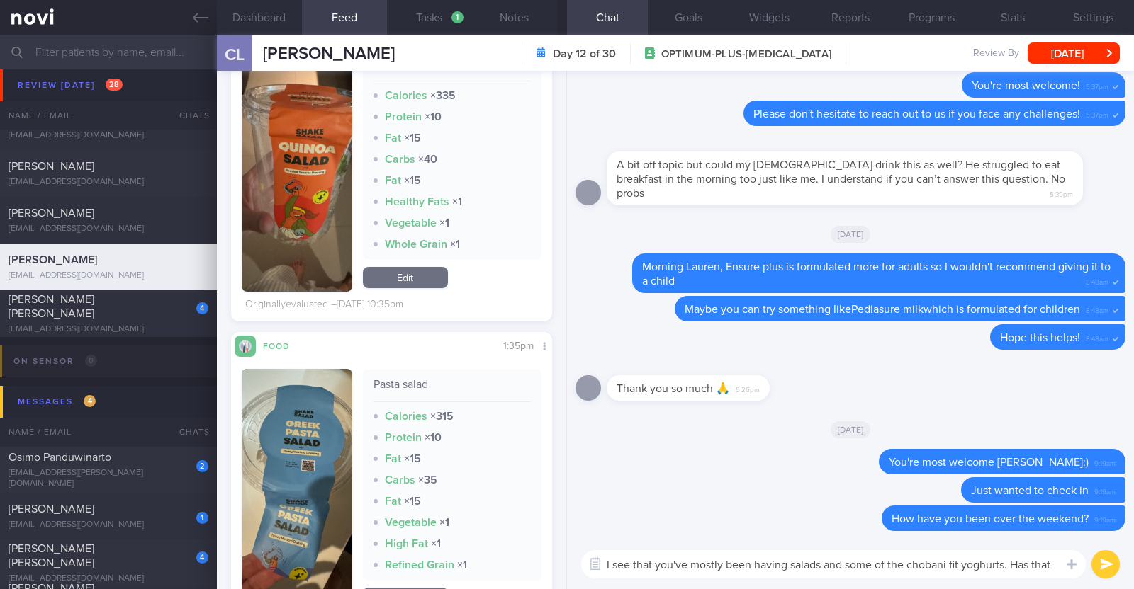
scroll to position [0, 0]
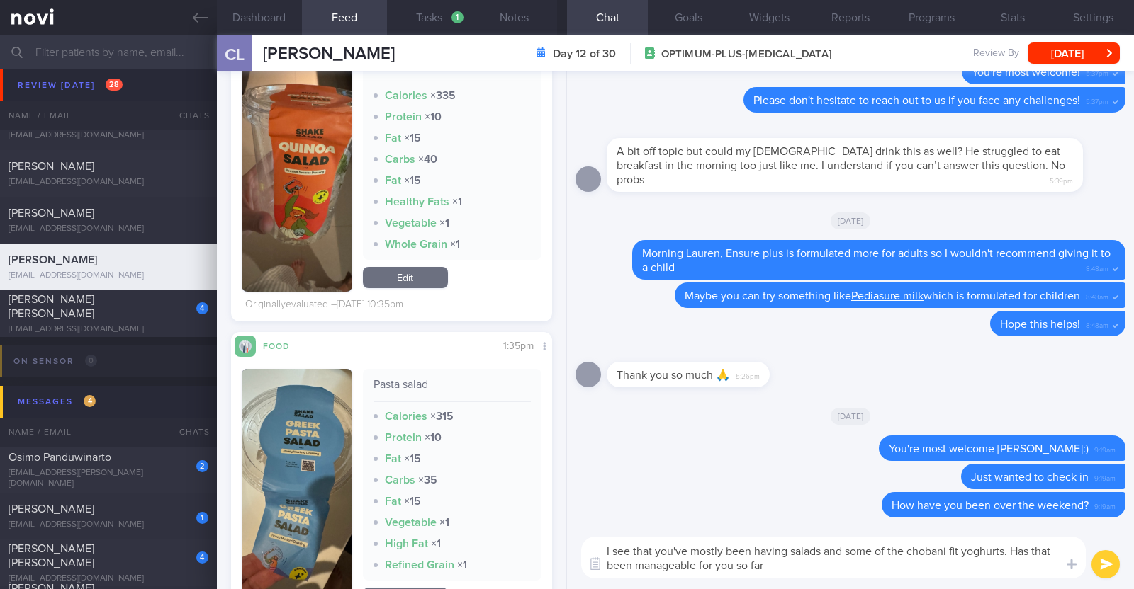
type textarea "I see that you've mostly been having salads and some of the chobani fit yoghurt…"
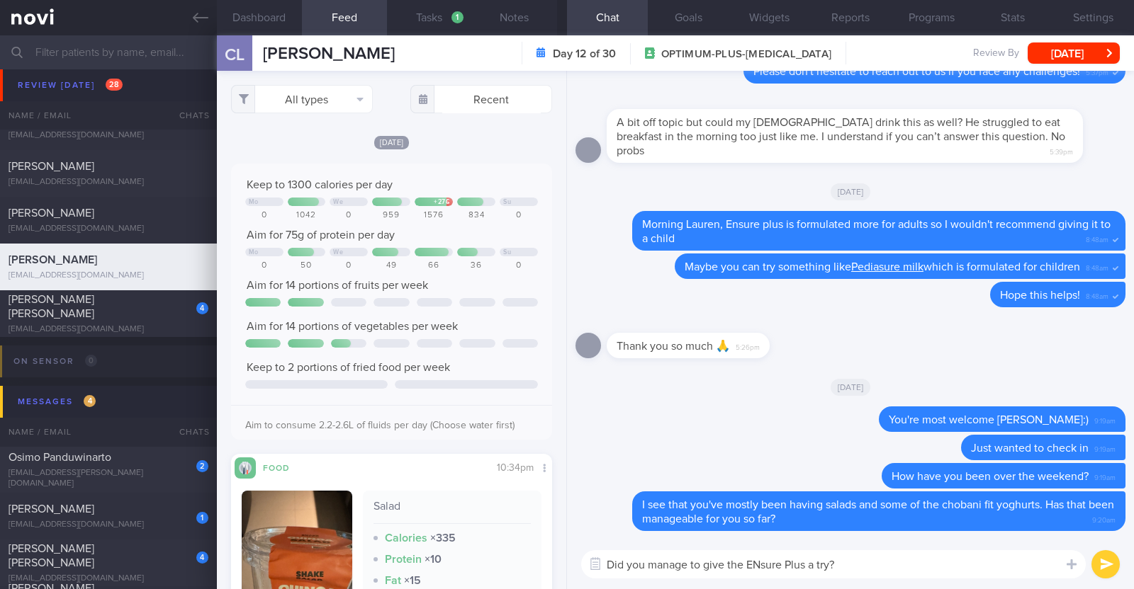
click at [758, 558] on textarea "Did you manage to give the ENsure Plus a try?" at bounding box center [833, 565] width 504 height 28
type textarea "Did you manage to give the Ensure Plus a try?"
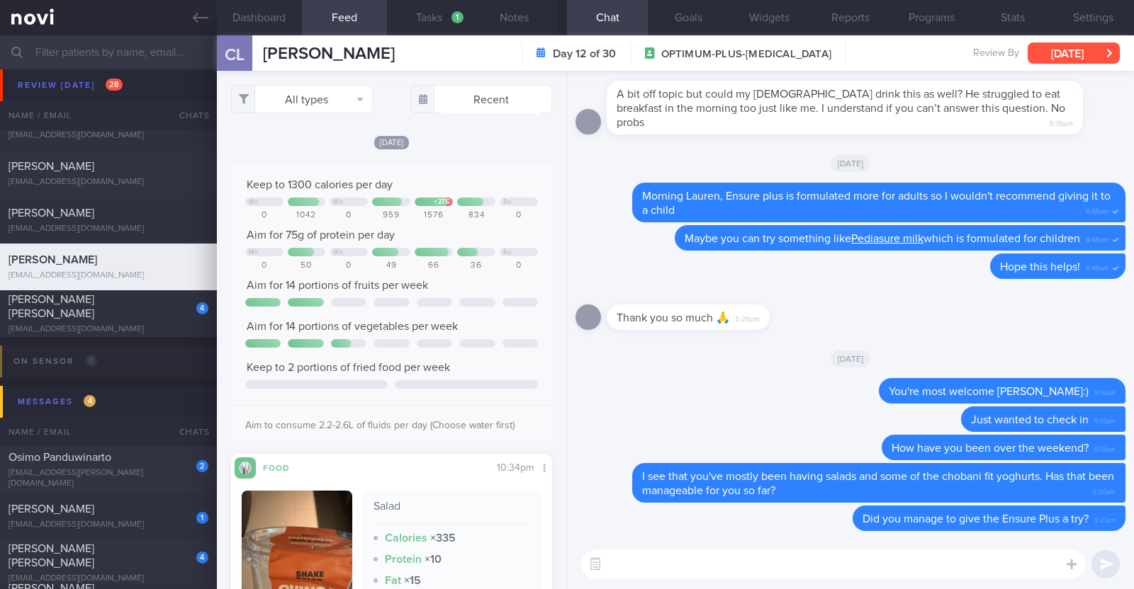
click at [1077, 49] on button "[DATE]" at bounding box center [1073, 53] width 92 height 21
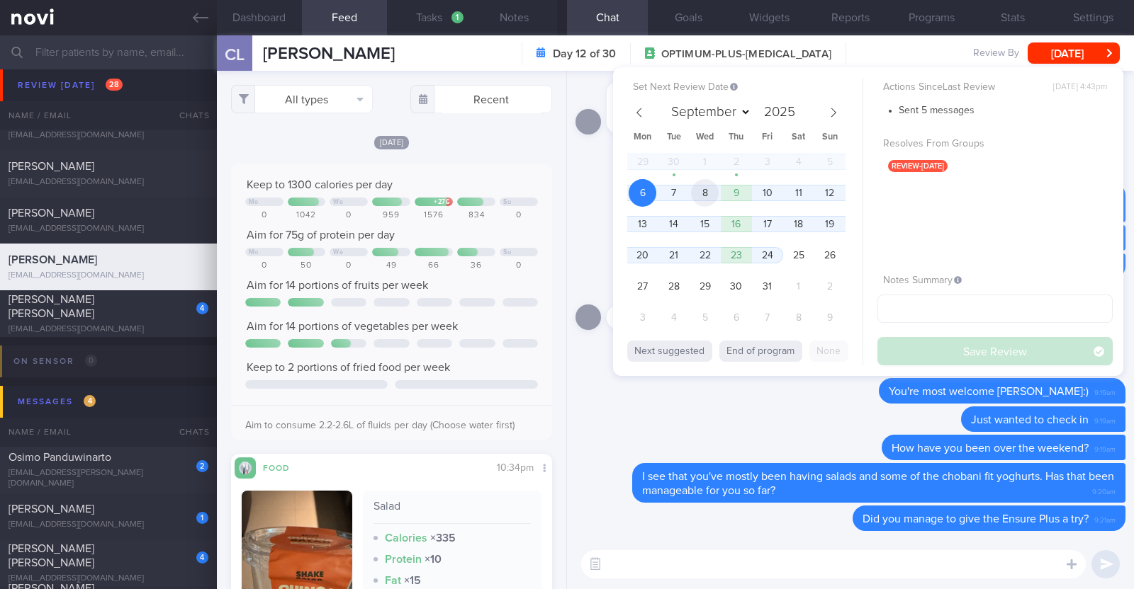
click at [709, 196] on span "8" at bounding box center [705, 193] width 28 height 28
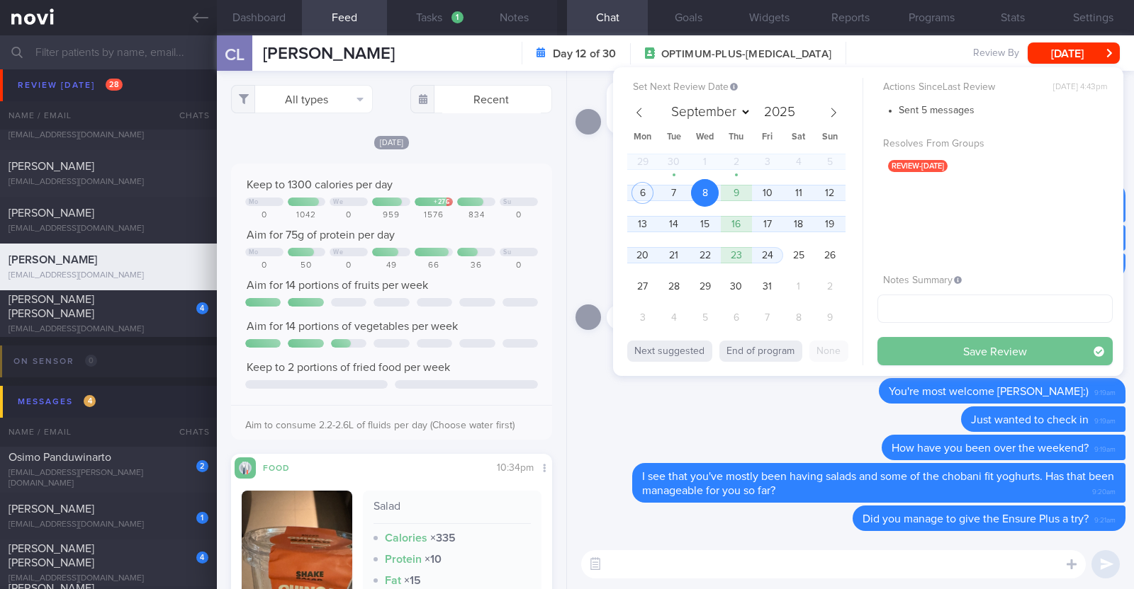
click at [923, 340] on button "Save Review" at bounding box center [994, 351] width 235 height 28
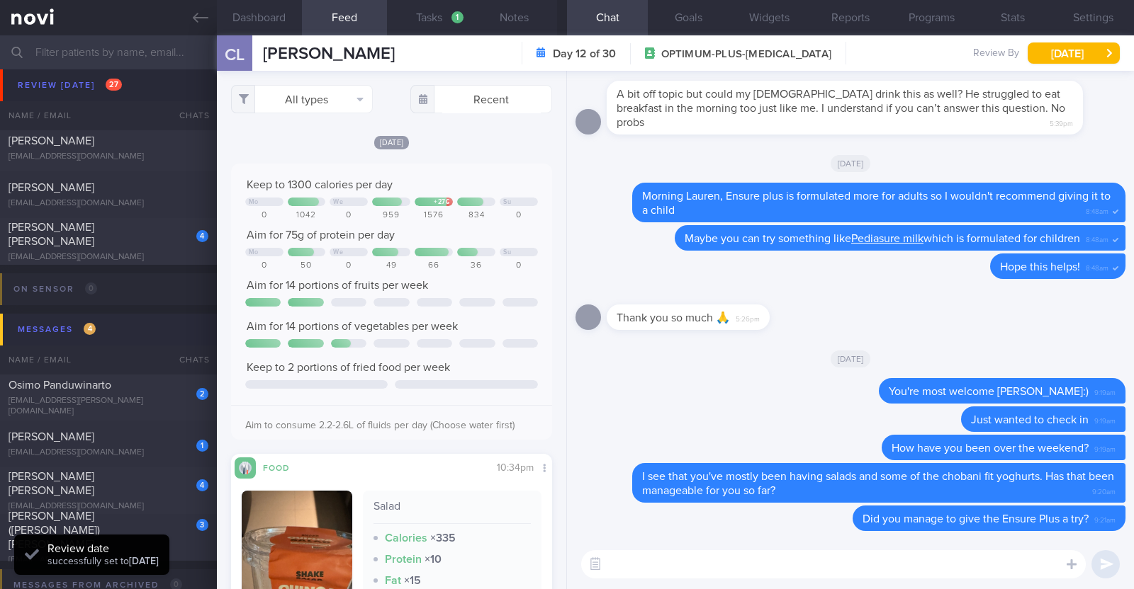
scroll to position [1151, 0]
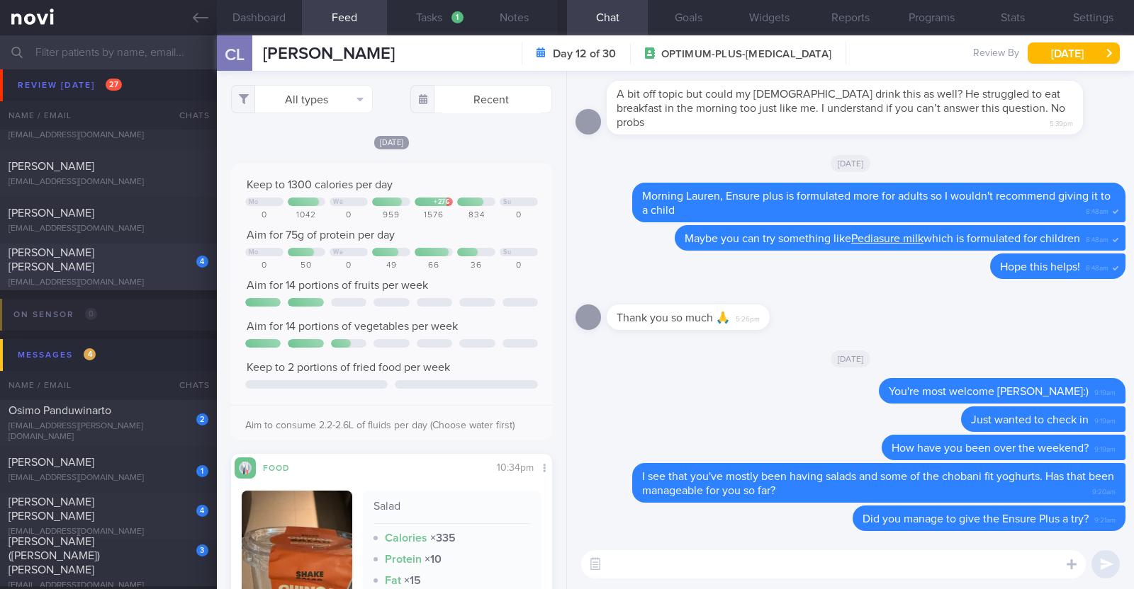
click at [145, 278] on div "[EMAIL_ADDRESS][DOMAIN_NAME]" at bounding box center [109, 283] width 200 height 11
type textarea "37F (Wife of Jonio Huang) Ovo lacto vegetarian Co-morbidities: Elevated BP Nil …"
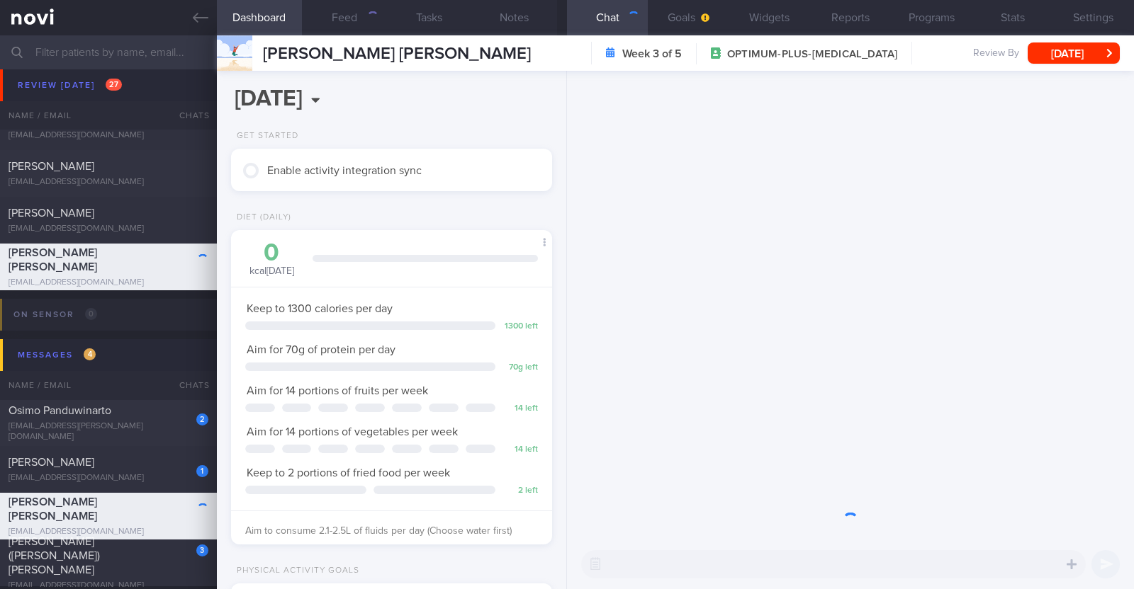
scroll to position [141, 282]
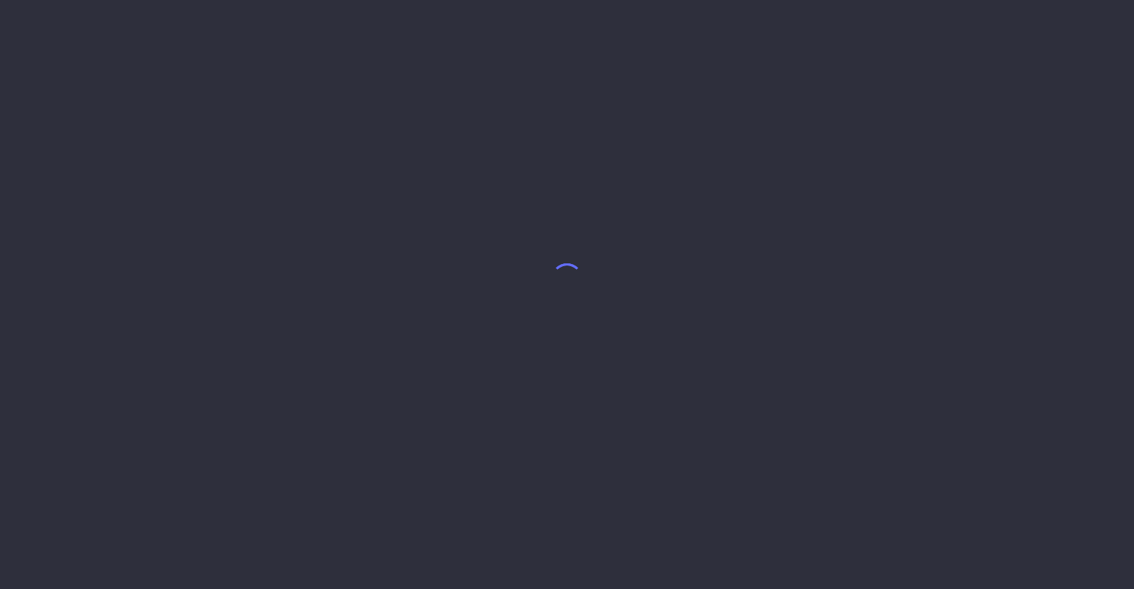
select select "9"
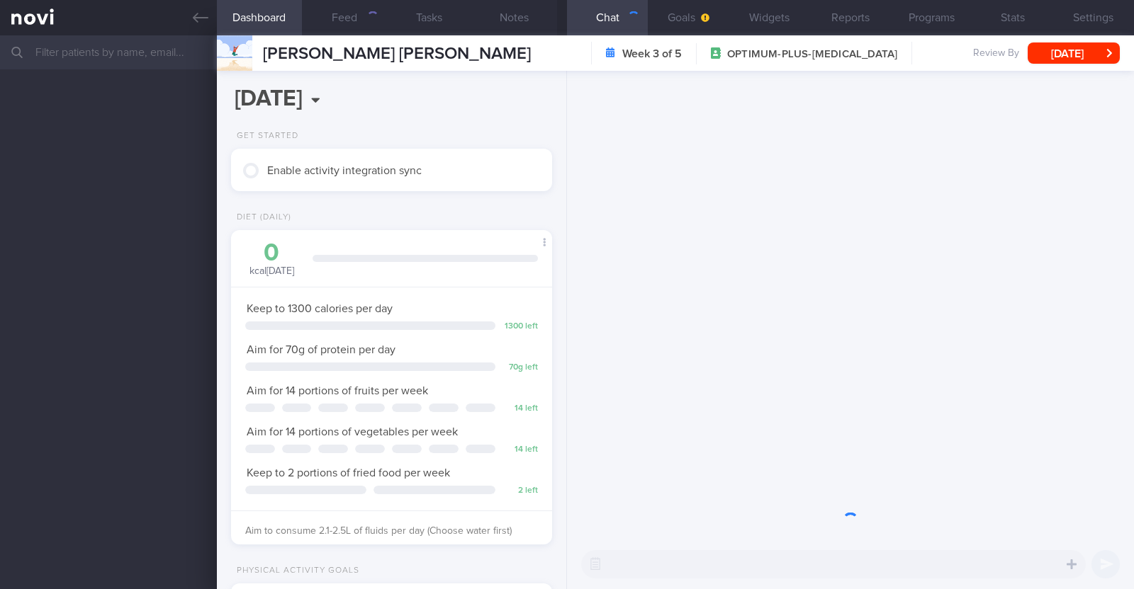
scroll to position [141, 282]
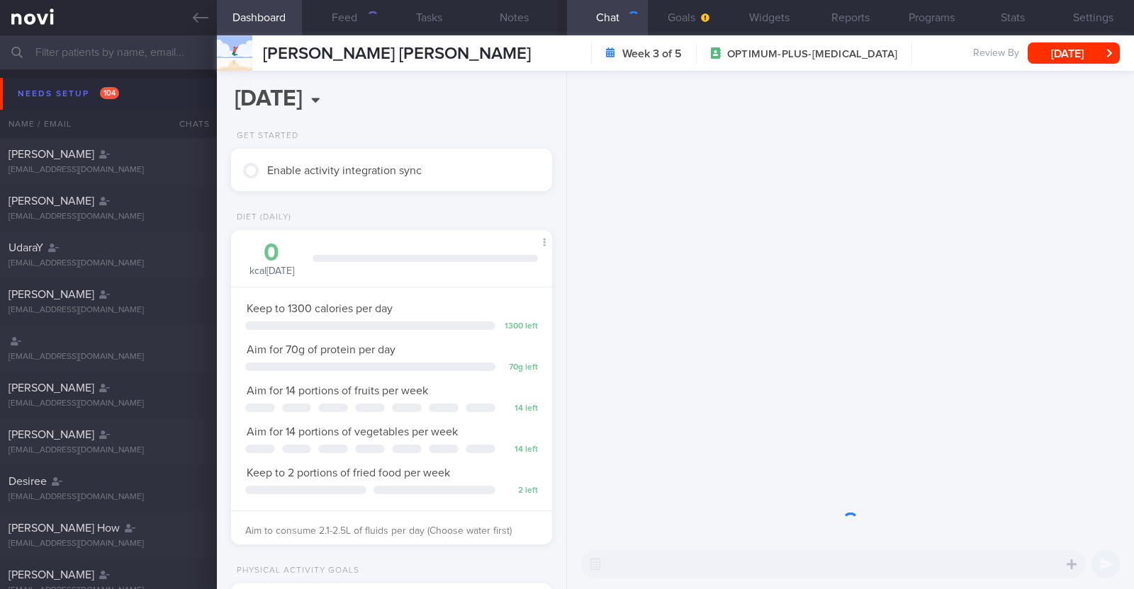
click at [49, 82] on button "Needs setup 104" at bounding box center [569, 94] width 1138 height 32
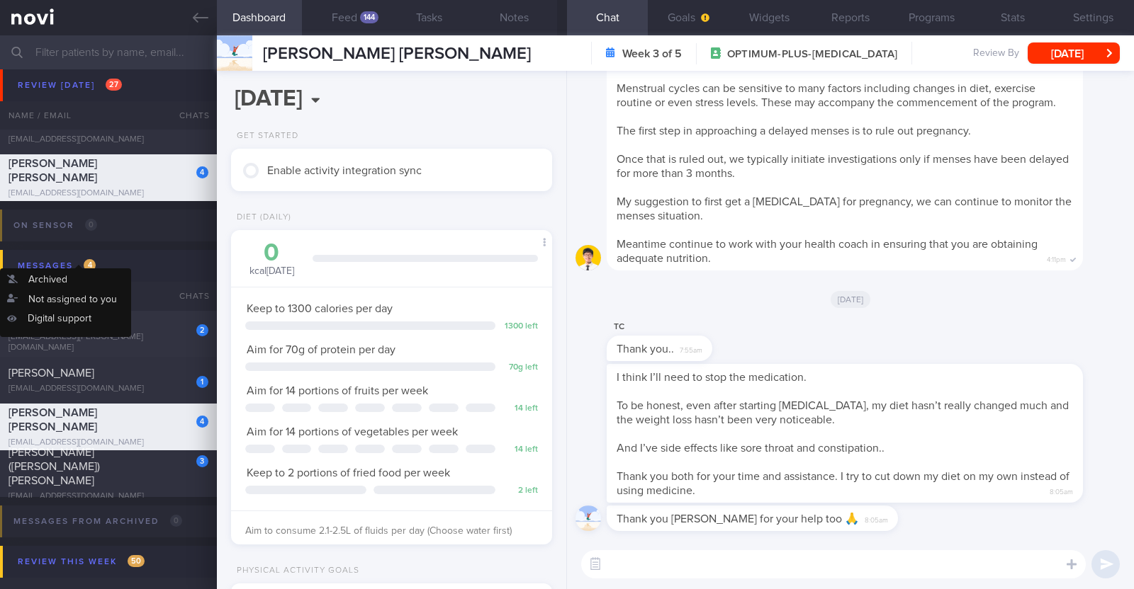
scroll to position [1328, 0]
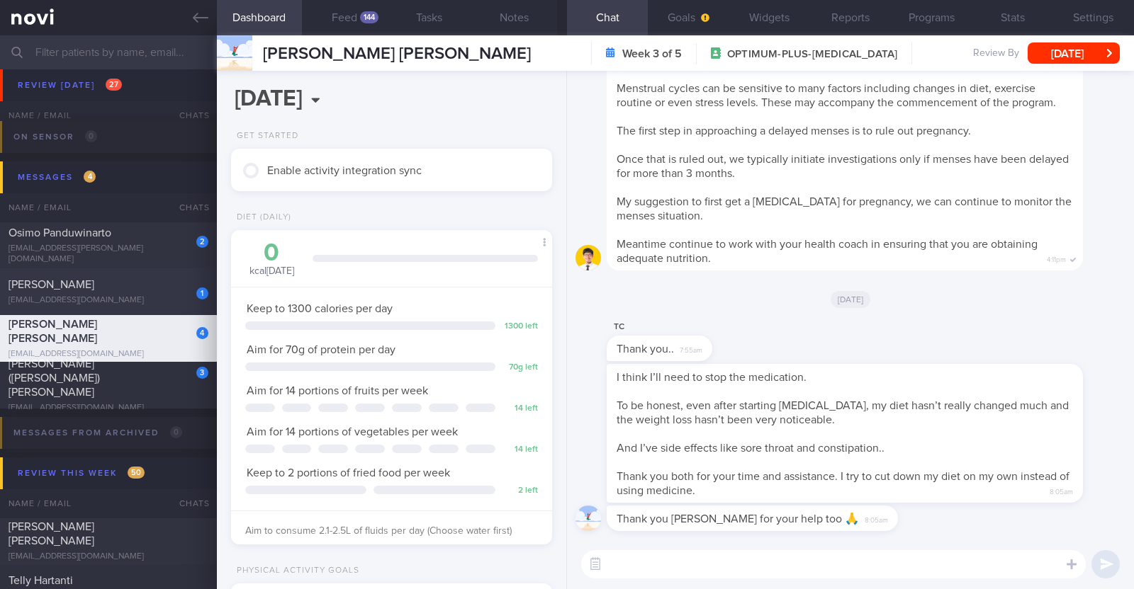
click at [133, 292] on div "1 Claudia Lee claudialwq26@gmail.com" at bounding box center [108, 292] width 217 height 28
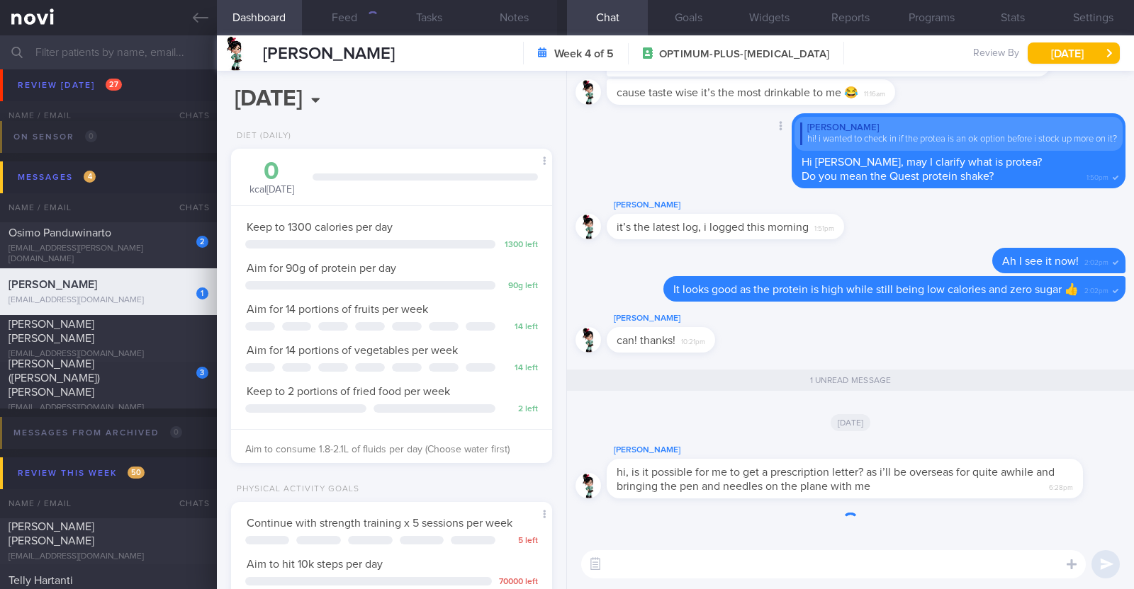
scroll to position [161, 282]
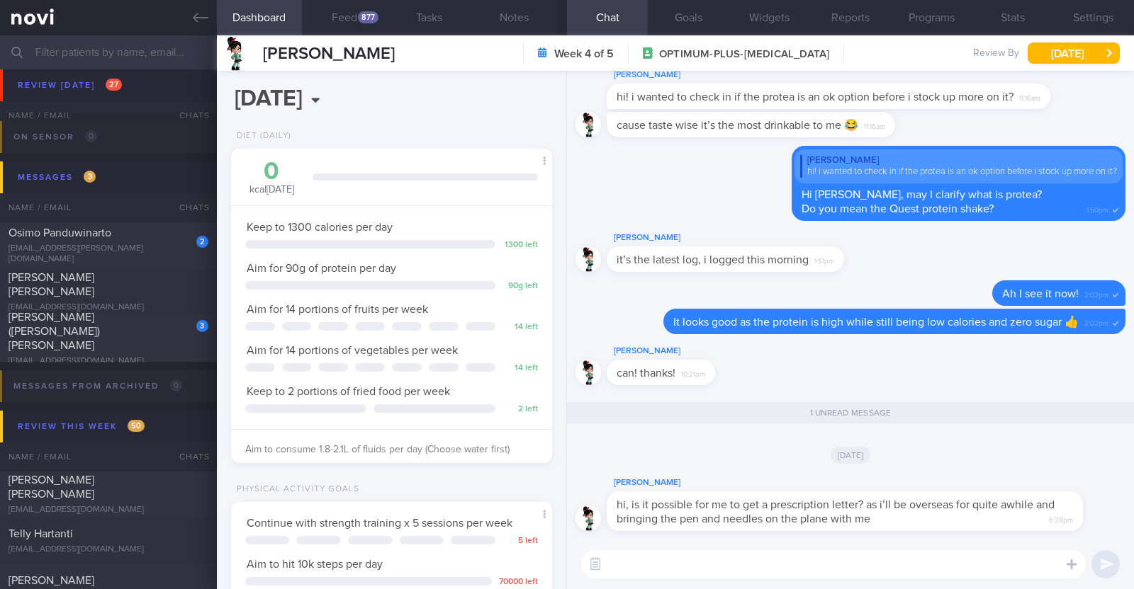
click at [830, 558] on textarea at bounding box center [833, 565] width 504 height 28
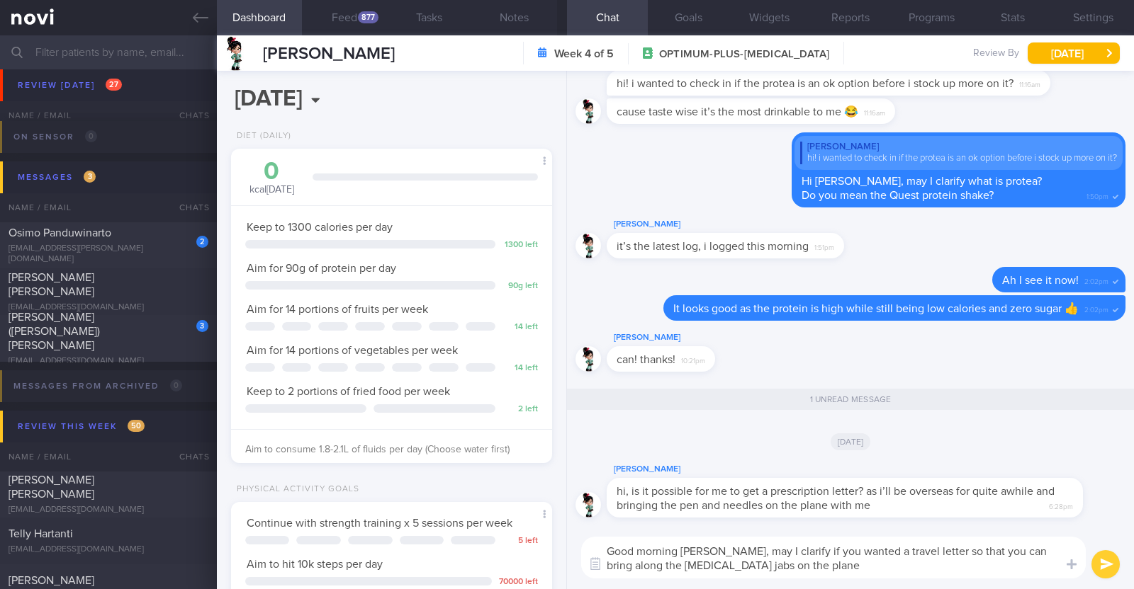
type textarea "Good morning [PERSON_NAME], may I clarify if you wanted a travel letter so that…"
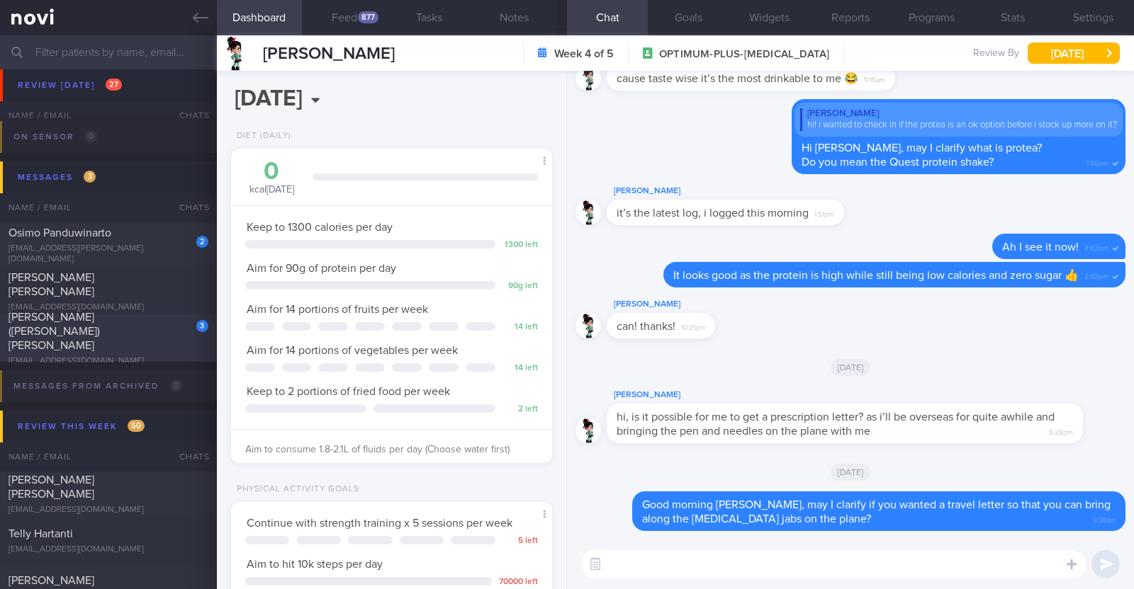
click at [156, 339] on div "3 Kian Lee (Desmond) Yeo desmondyeo.public@gmail.com" at bounding box center [108, 338] width 217 height 57
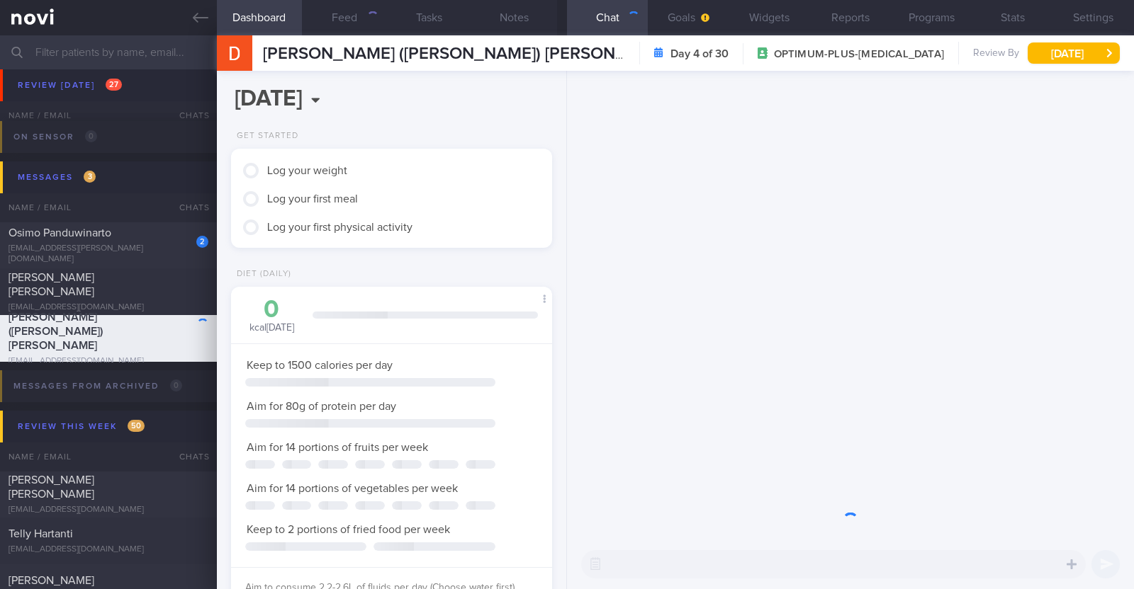
scroll to position [708370, 708249]
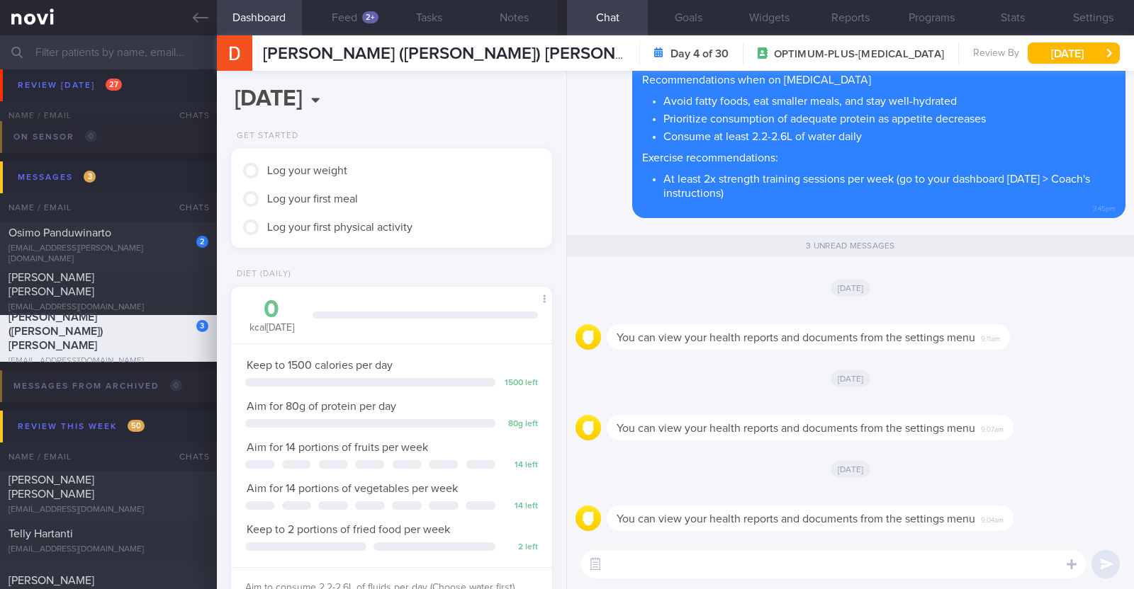
click at [1066, 288] on div "Sat, 4 Oct" at bounding box center [850, 288] width 550 height 40
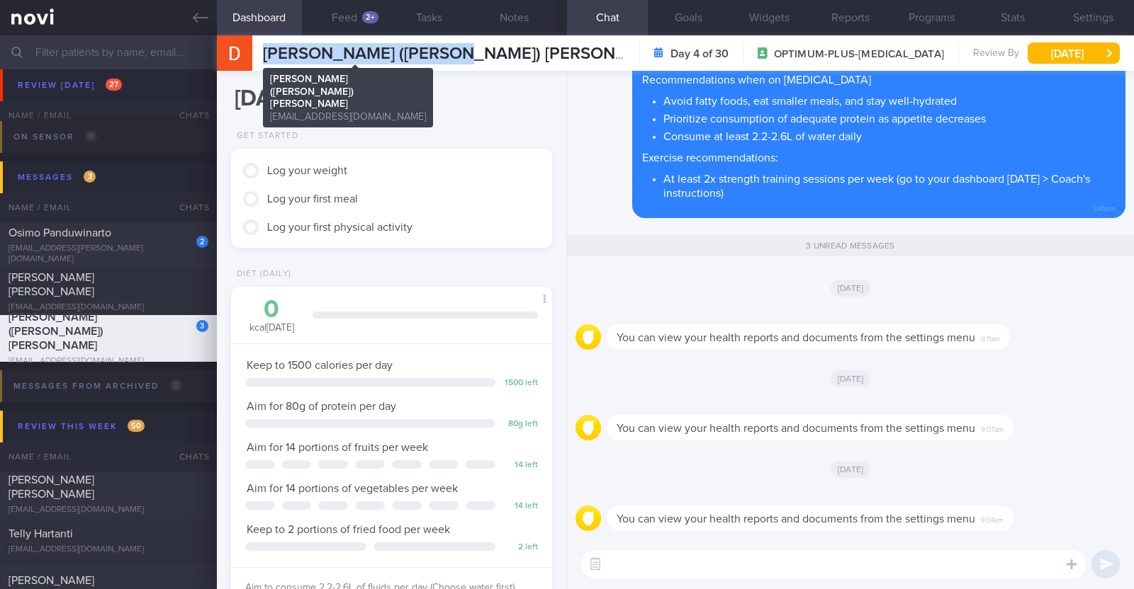
drag, startPoint x: 451, startPoint y: 54, endPoint x: 264, endPoint y: 52, distance: 187.8
click at [264, 52] on div "Kian Lee (Desmond) Yeo Kian Lee (Desmond) Yeo desmondyeo.public@gmail.com Day 4…" at bounding box center [675, 52] width 917 height 35
copy span "[PERSON_NAME] ([PERSON_NAME]) [PERSON_NAME]"
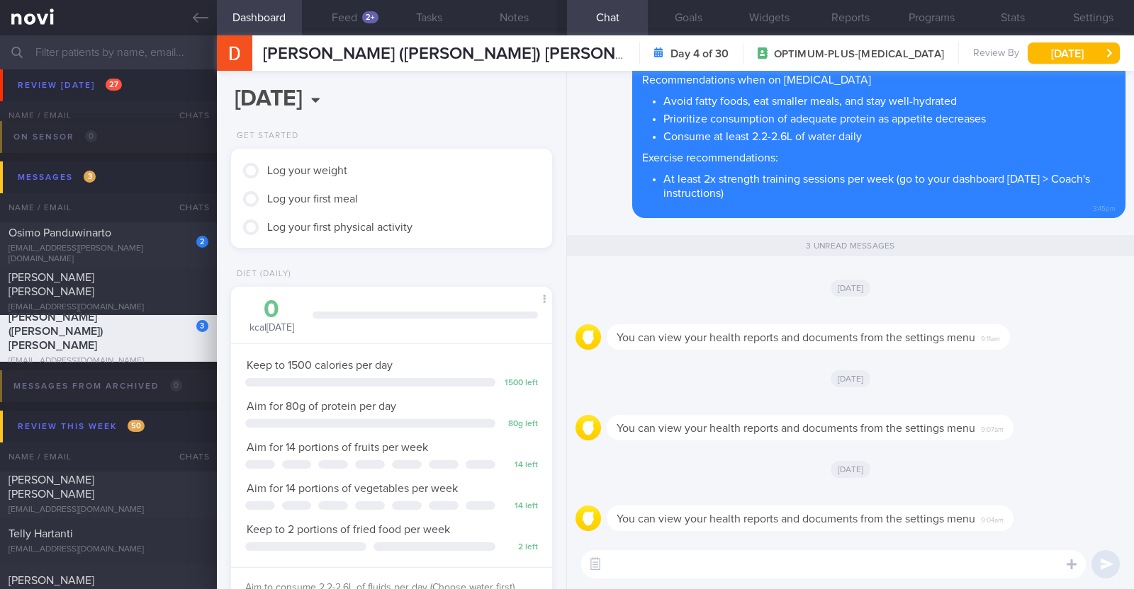
click at [1071, 308] on div "You can view your health reports and documents from the settings menu 9:11am" at bounding box center [850, 333] width 550 height 51
click at [1022, 334] on div "You can view your health reports and documents from the settings menu 9:11am" at bounding box center [830, 329] width 446 height 43
drag, startPoint x: 619, startPoint y: 339, endPoint x: 921, endPoint y: 343, distance: 301.9
click at [921, 343] on div "You can view your health reports and documents from the settings menu 9:11am" at bounding box center [808, 338] width 403 height 26
drag, startPoint x: 981, startPoint y: 340, endPoint x: 612, endPoint y: 334, distance: 368.5
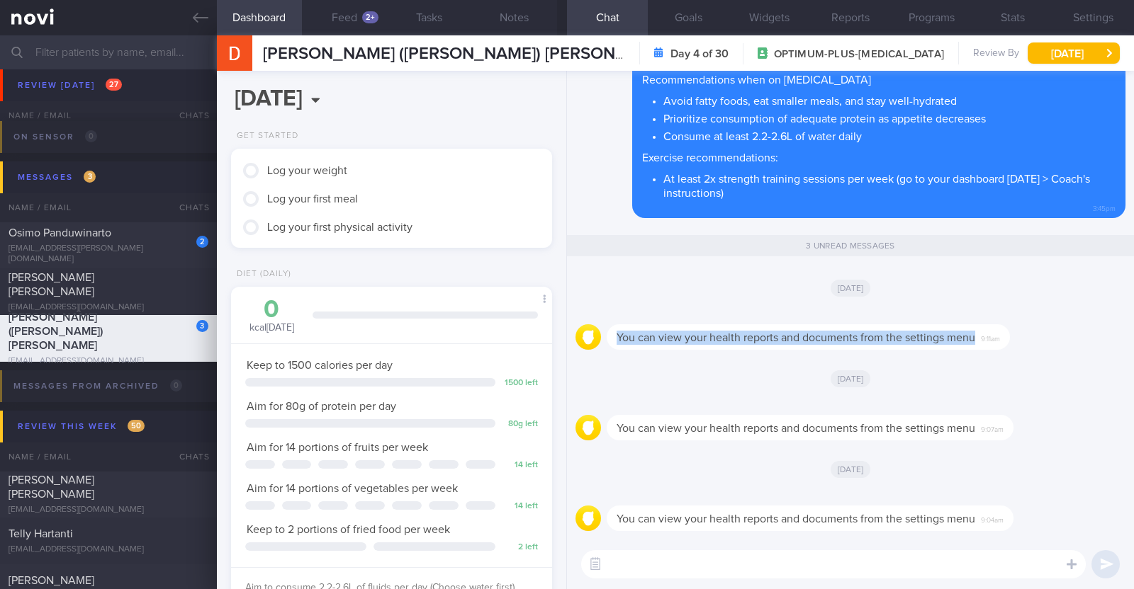
click at [612, 334] on div "You can view your health reports and documents from the settings menu 9:11am" at bounding box center [808, 338] width 403 height 26
copy div "You can view your health reports and documents from the settings menu"
click at [1078, 356] on div "You can view your health reports and documents from the settings menu 9:11am" at bounding box center [850, 333] width 550 height 51
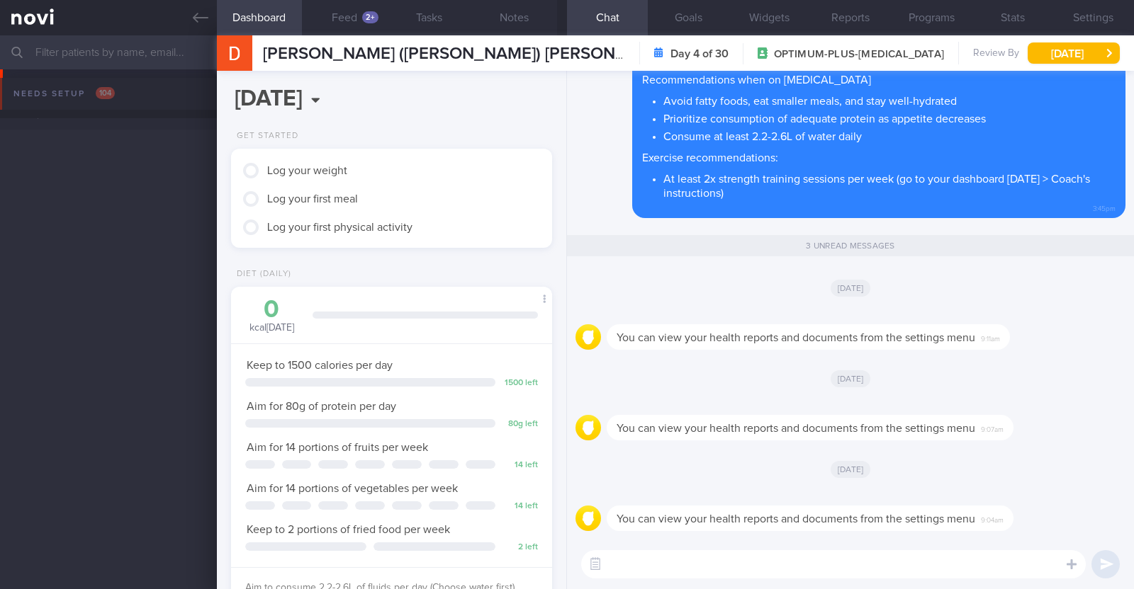
scroll to position [161, 282]
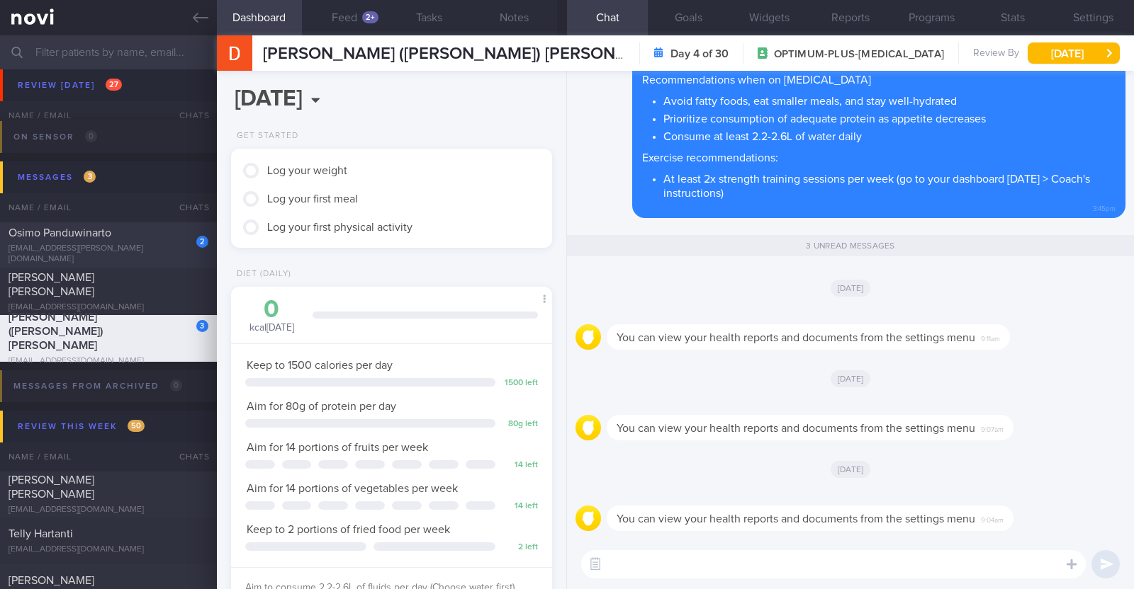
click at [135, 254] on div "[EMAIL_ADDRESS][PERSON_NAME][DOMAIN_NAME]" at bounding box center [109, 254] width 200 height 21
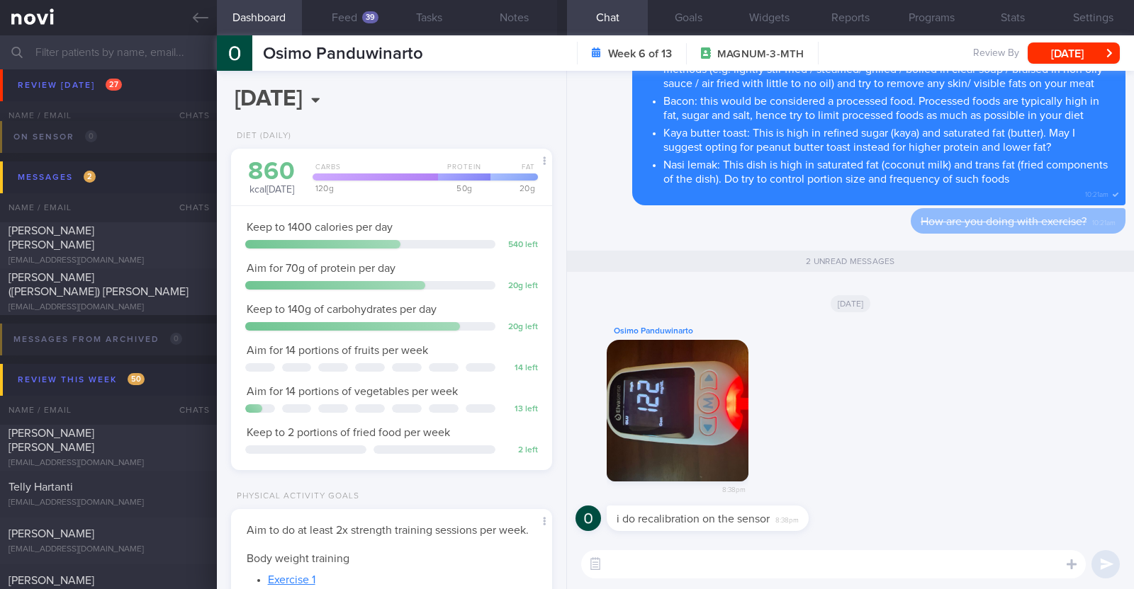
click at [760, 568] on textarea at bounding box center [833, 565] width 504 height 28
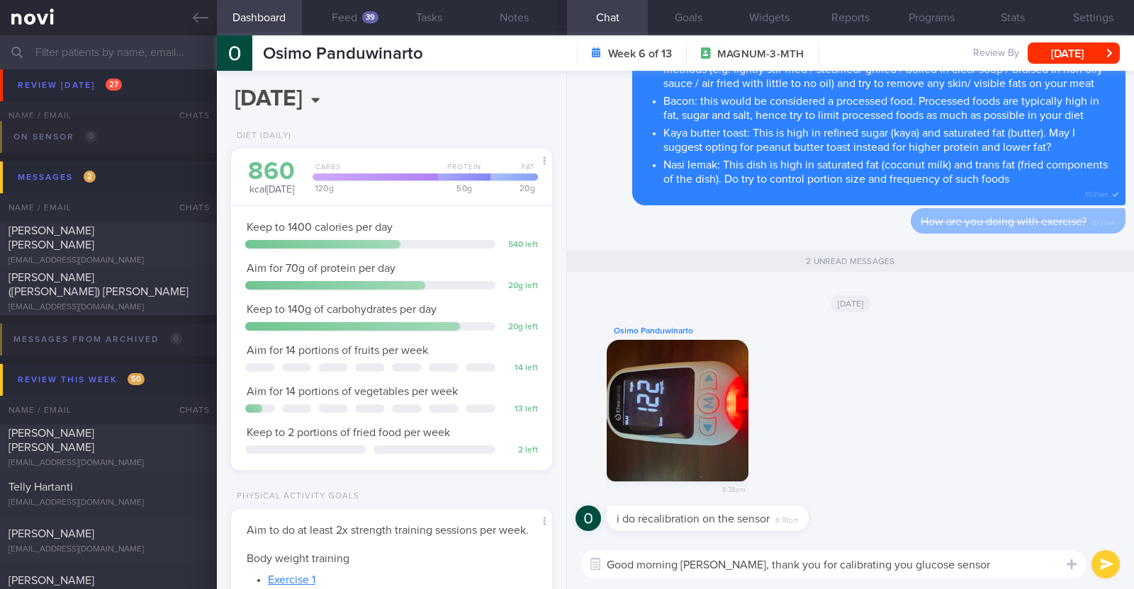
paste textarea "👍"
type textarea "Good morning [PERSON_NAME], thank you for calibrating you glucose sensor 👍"
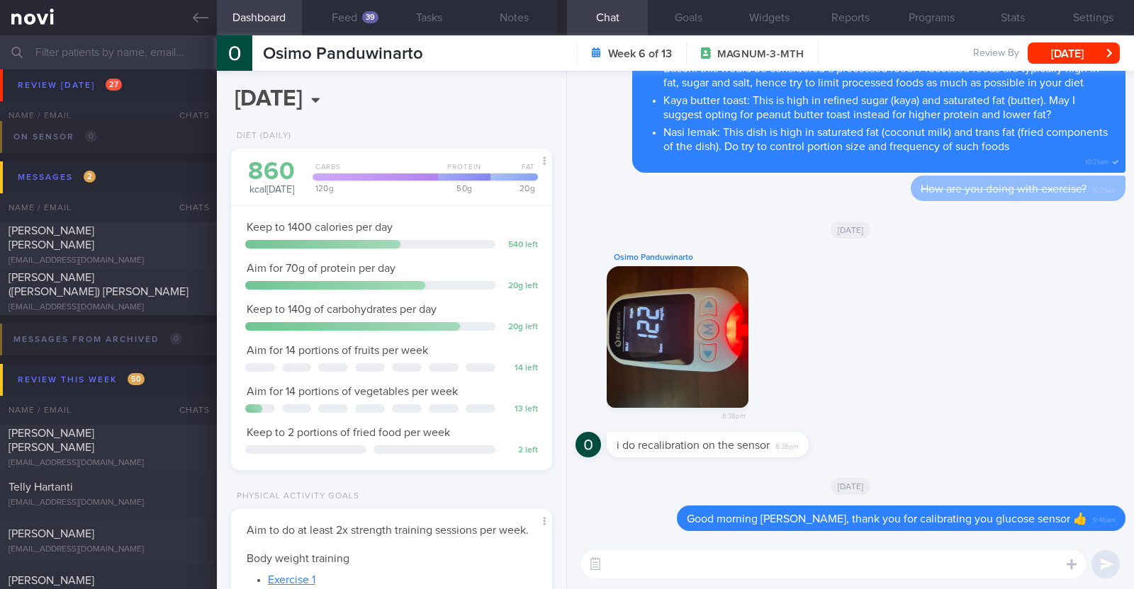
click at [652, 561] on textarea at bounding box center [833, 565] width 504 height 28
click at [777, 11] on button "Widgets" at bounding box center [769, 17] width 81 height 35
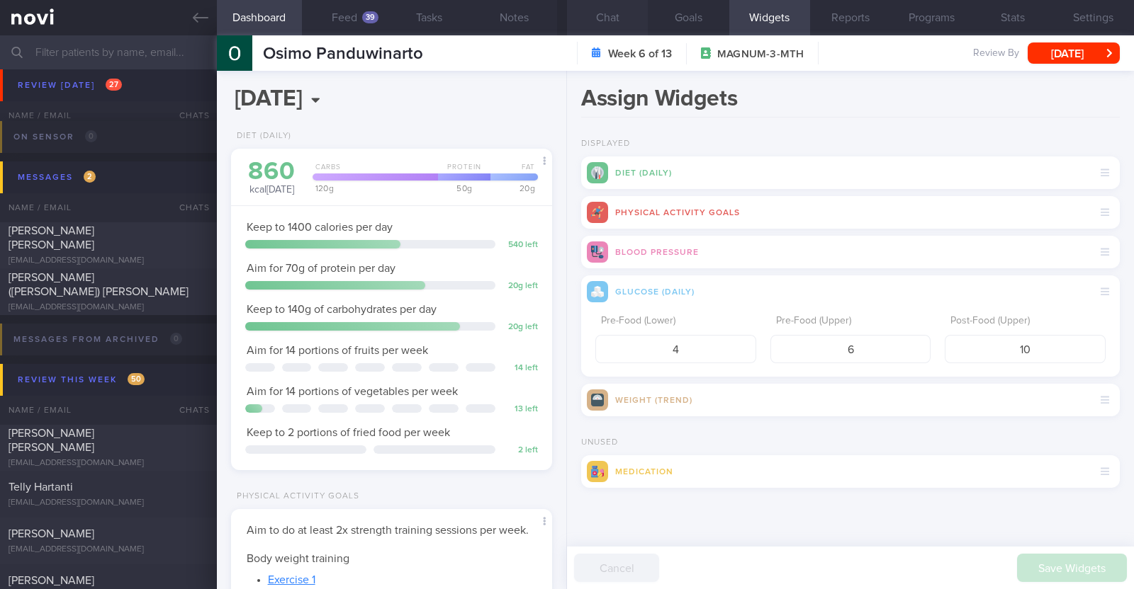
click at [624, 20] on button "Chat" at bounding box center [607, 17] width 81 height 35
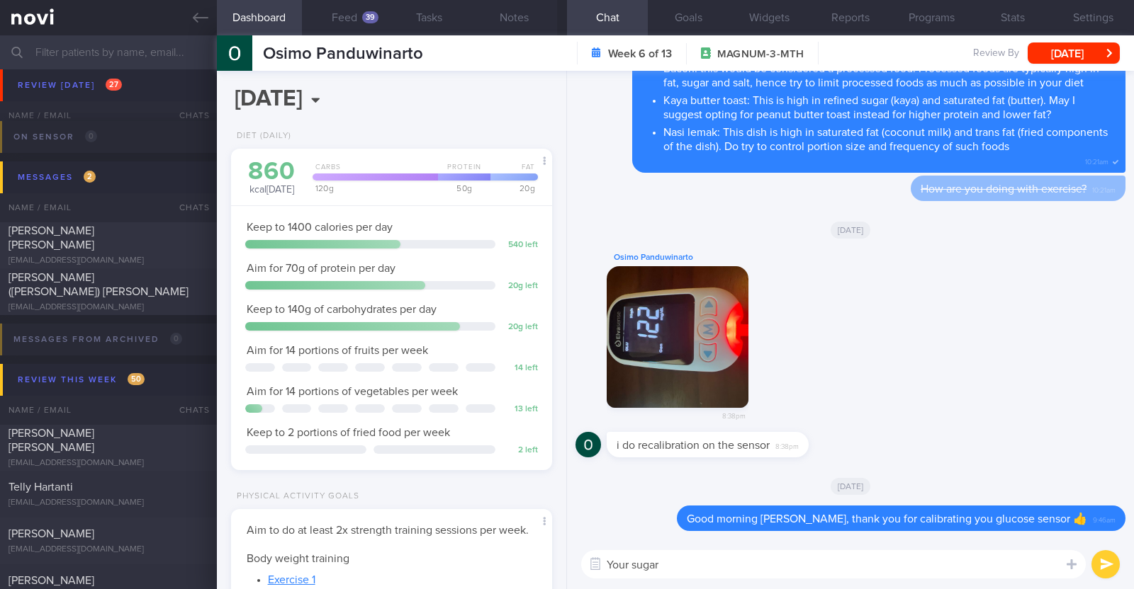
click at [686, 574] on textarea "Your sugar" at bounding box center [833, 565] width 504 height 28
paste textarea "😀"
type textarea "Your sugar levels have all been within the range so that is excellent! 😀"
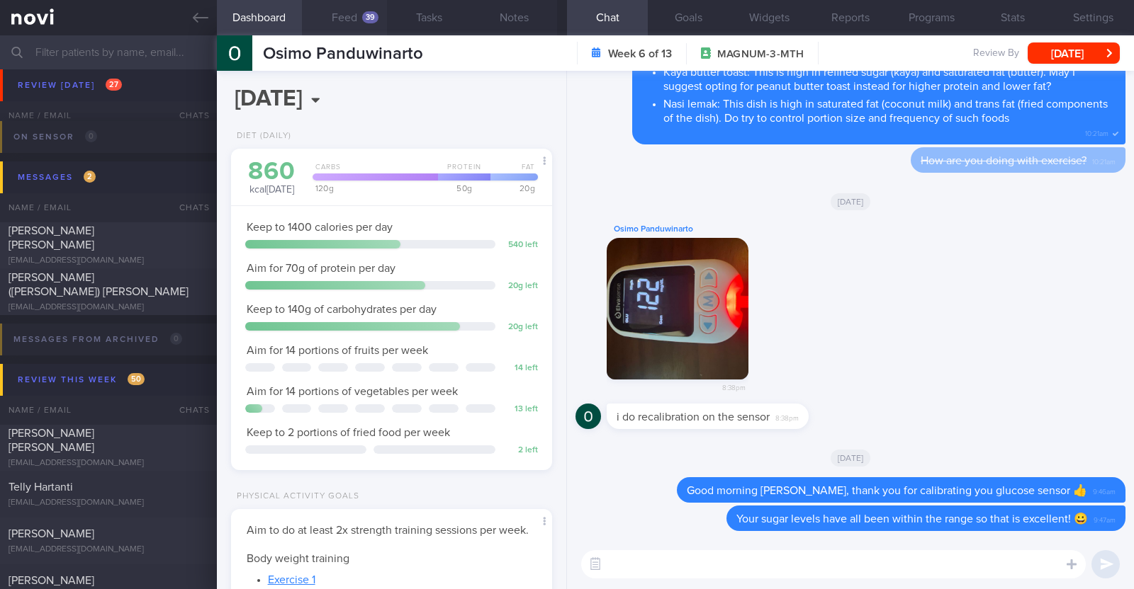
click at [349, 29] on button "Feed 39" at bounding box center [344, 17] width 85 height 35
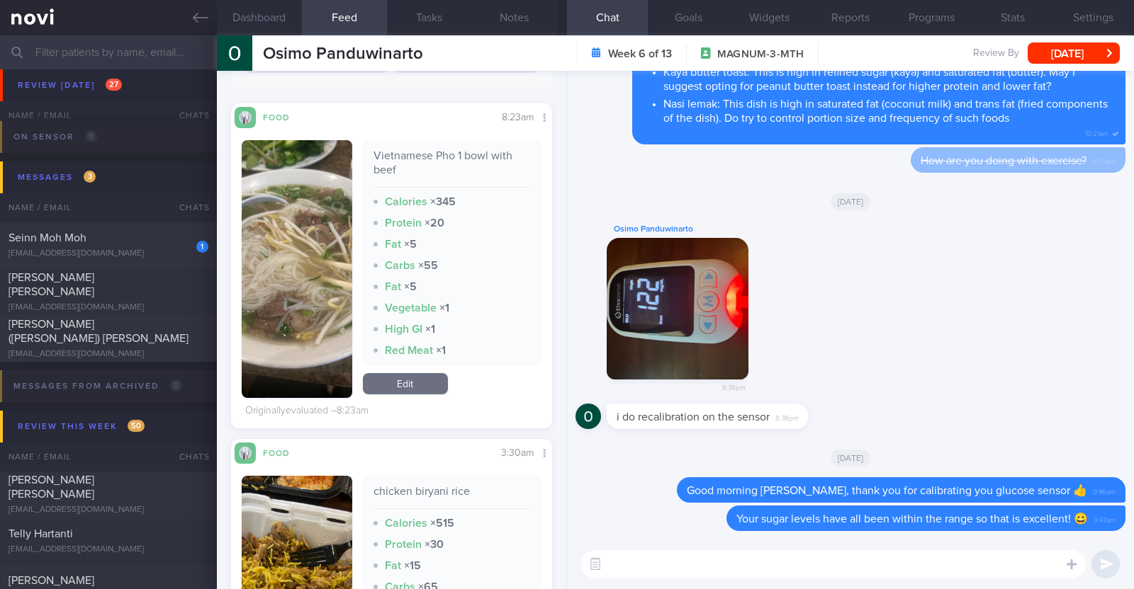
scroll to position [354, 0]
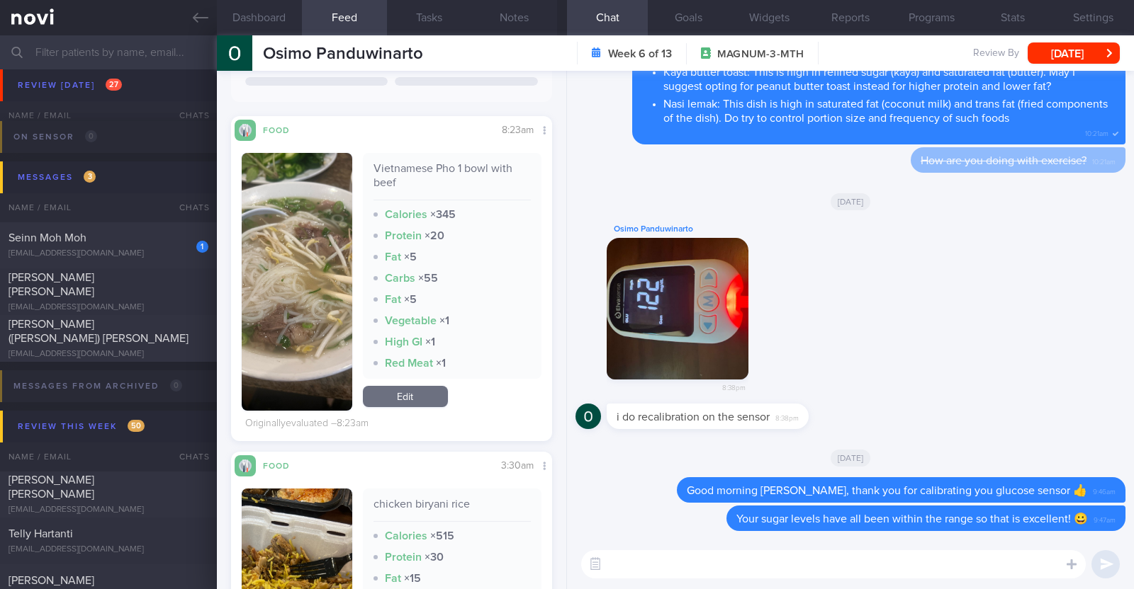
click at [648, 565] on textarea at bounding box center [833, 565] width 504 height 28
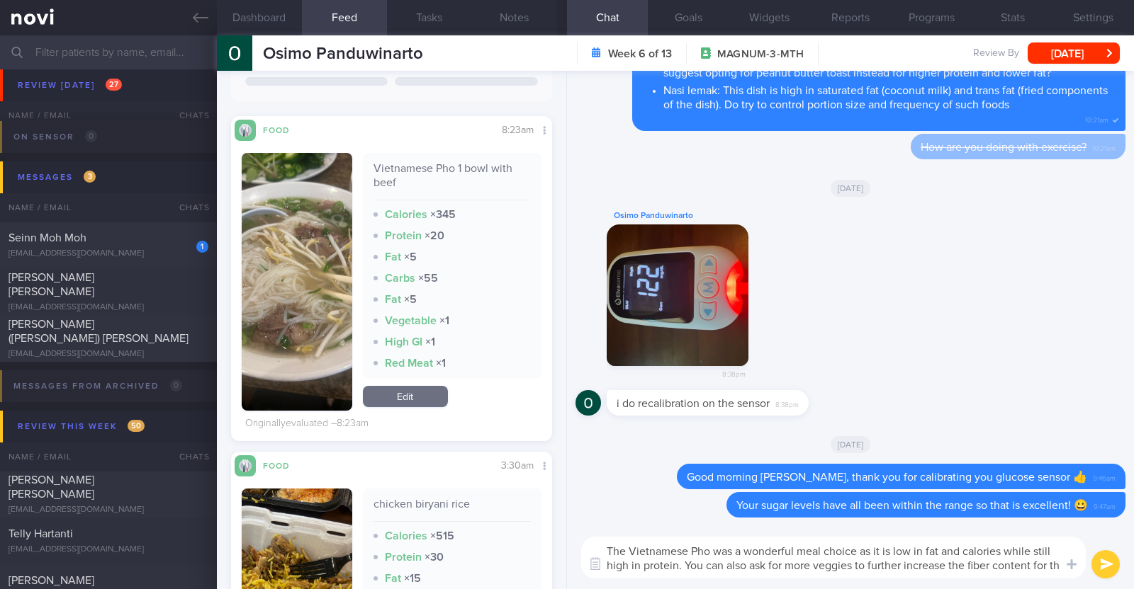
scroll to position [0, 0]
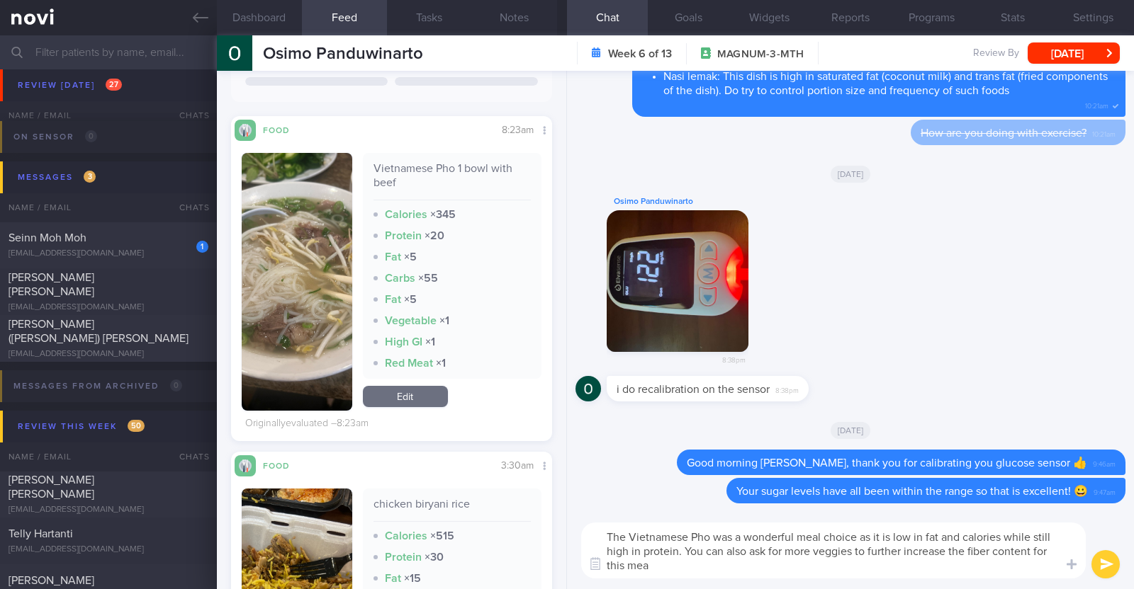
type textarea "The Vietnamese Pho was a wonderful meal choice as it is low in fat and calories…"
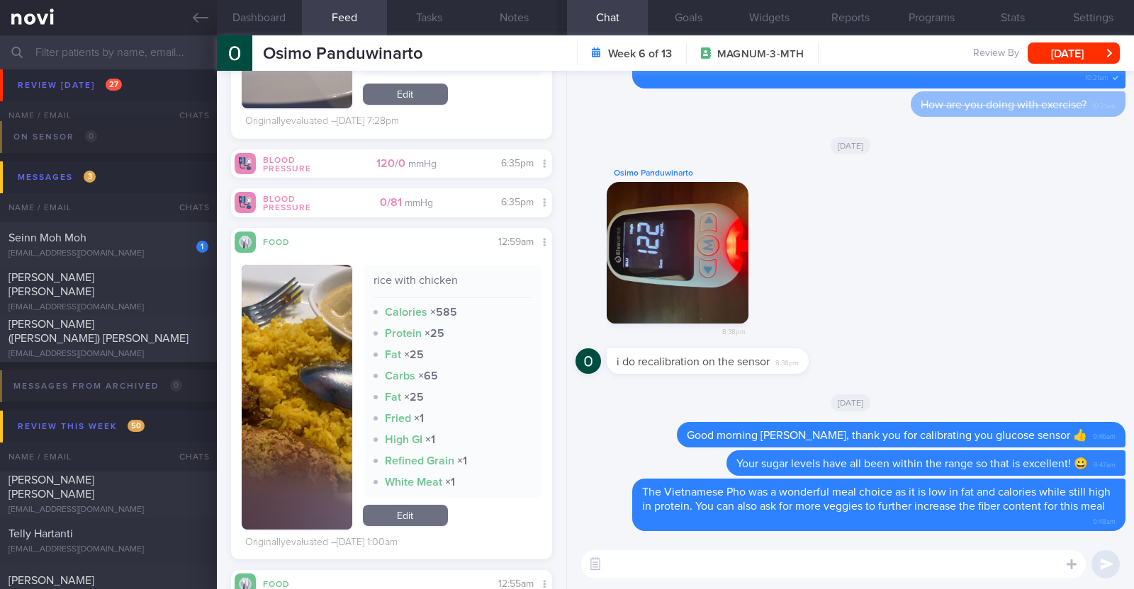
scroll to position [2302, 0]
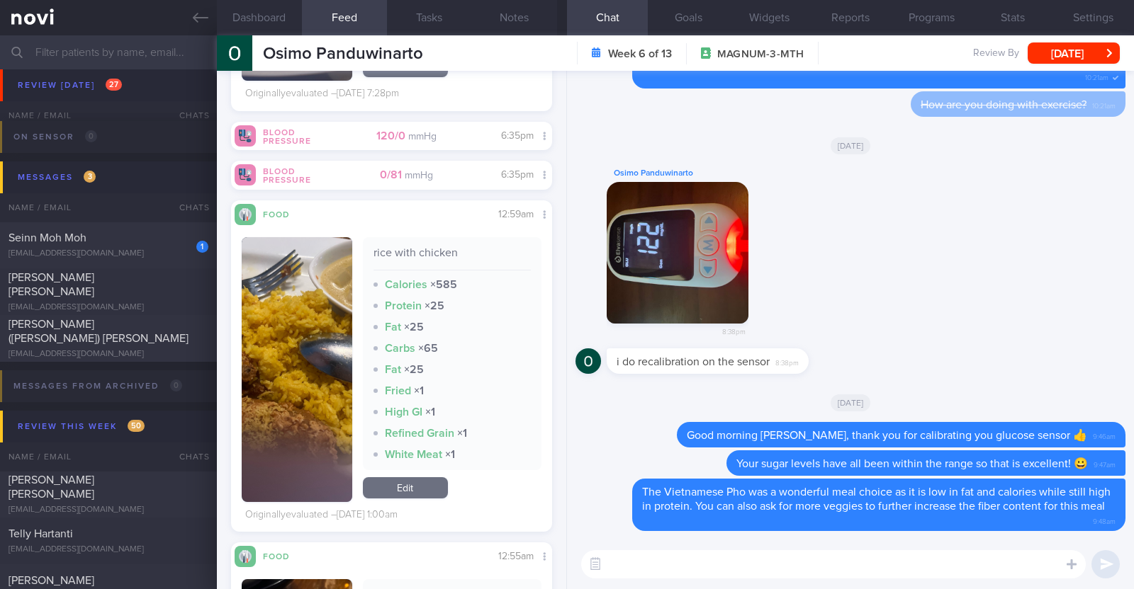
click at [309, 387] on button "button" at bounding box center [297, 369] width 111 height 265
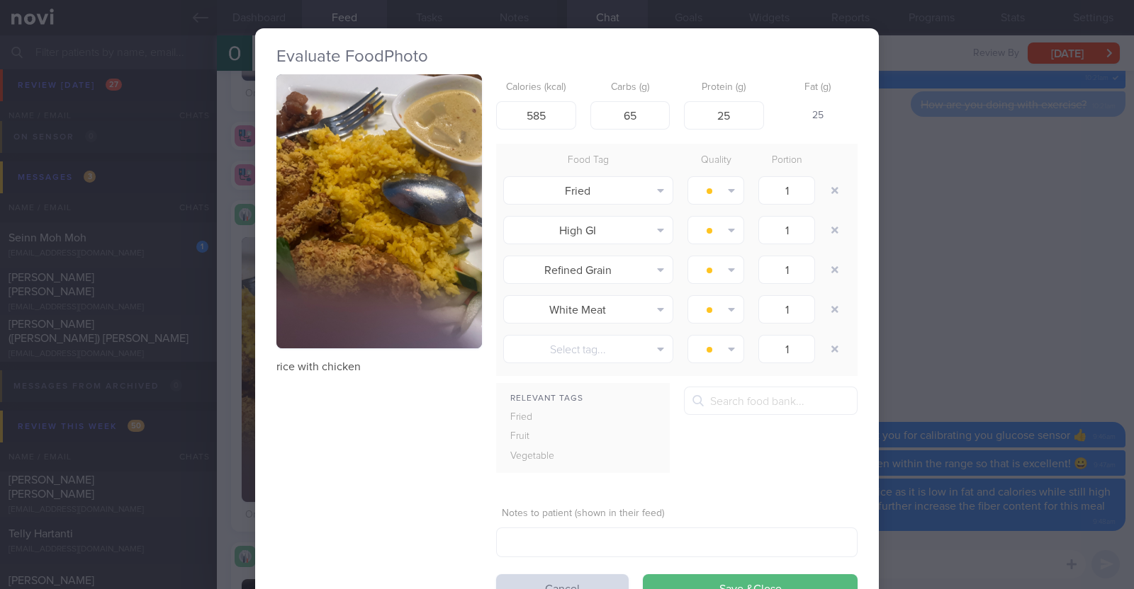
click at [223, 394] on div "Evaluate Food Photo rice with chicken Calories (kcal) 585 Carbs (g) 65 Protein …" at bounding box center [567, 294] width 1134 height 589
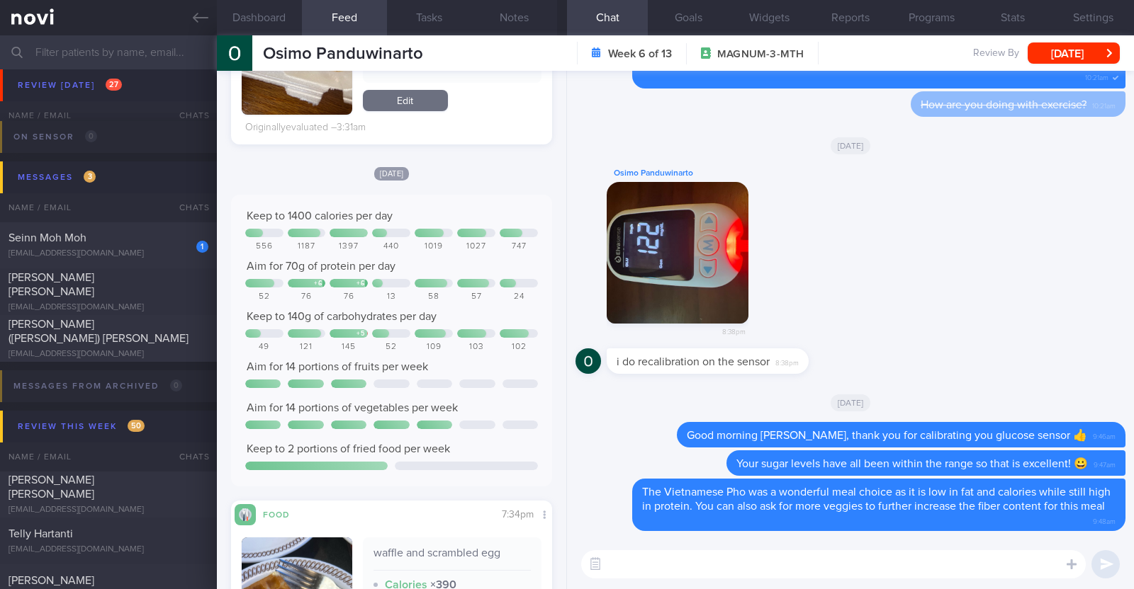
scroll to position [964, 0]
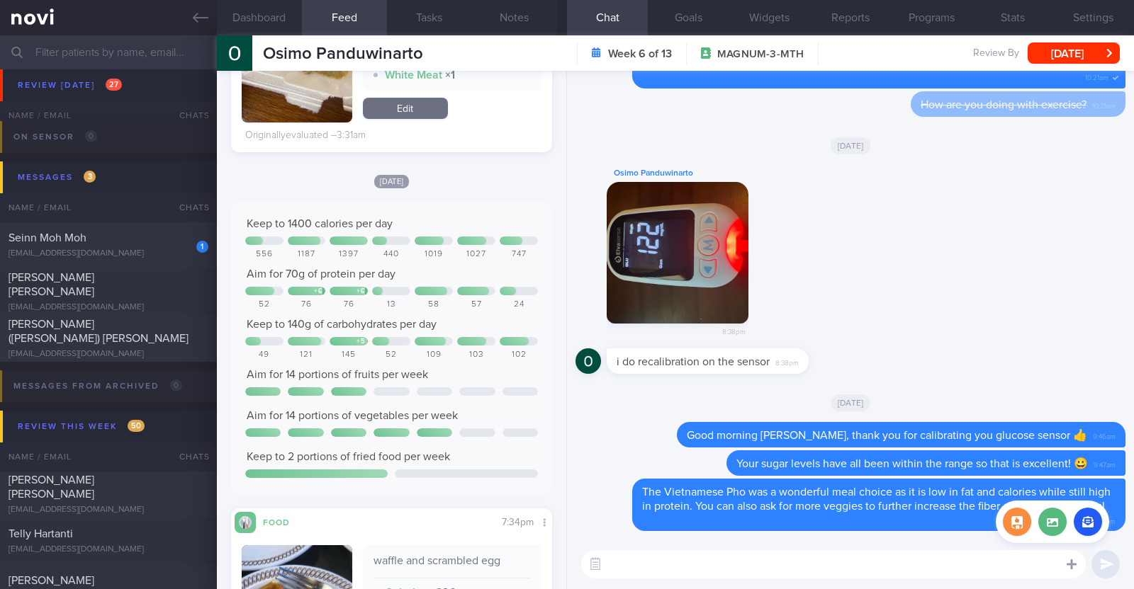
click at [1076, 570] on icon at bounding box center [1071, 564] width 10 height 13
click at [1048, 519] on label at bounding box center [1052, 522] width 28 height 28
click at [0, 0] on input "file" at bounding box center [0, 0] width 0 height 0
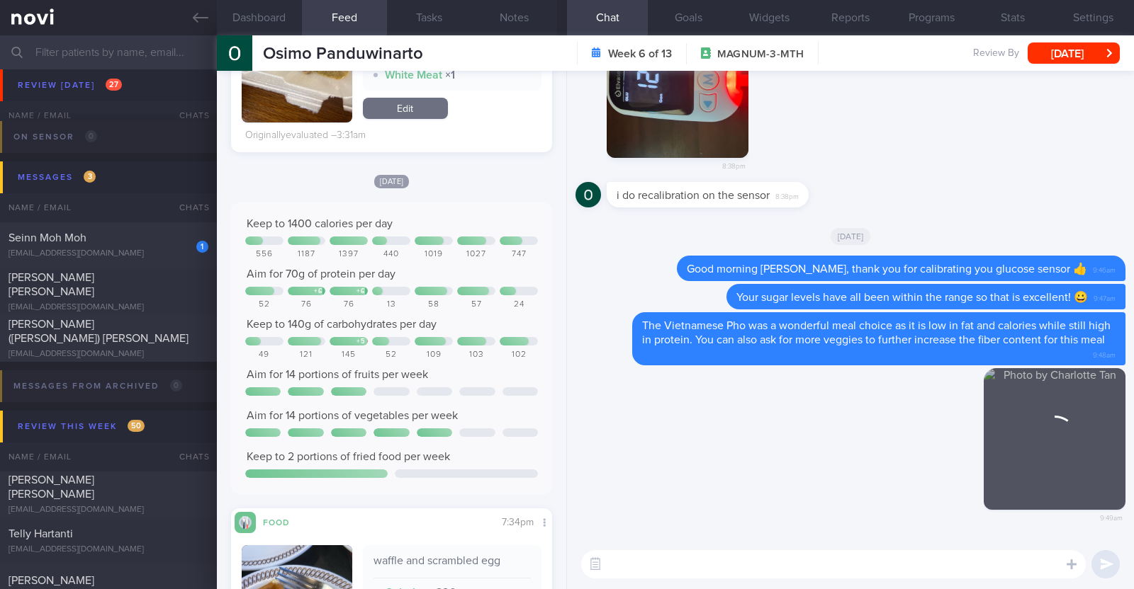
click at [701, 563] on textarea at bounding box center [833, 565] width 504 height 28
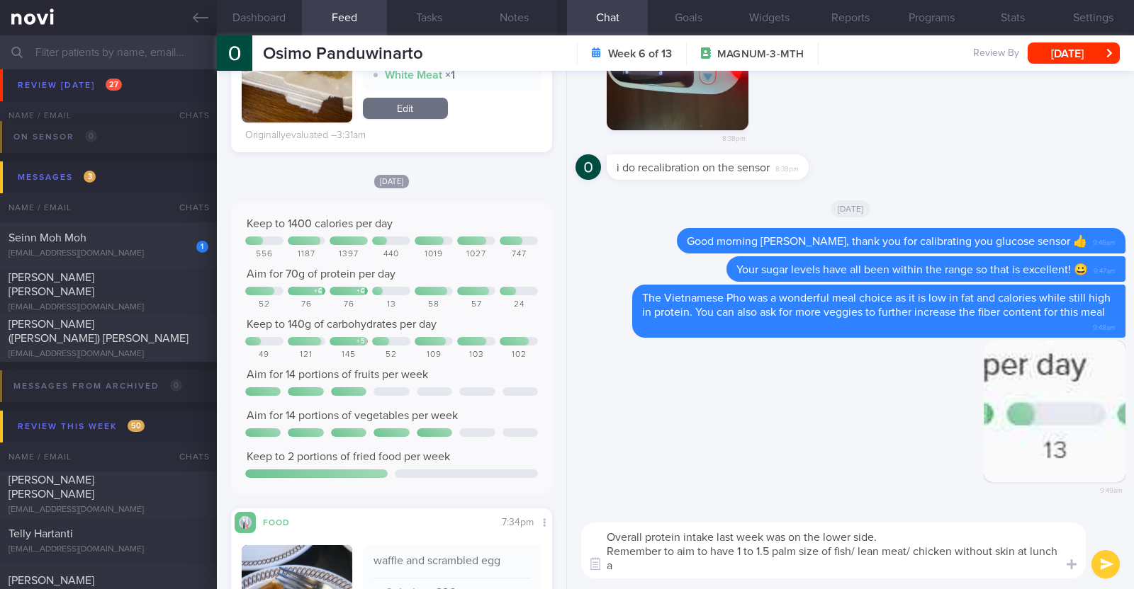
scroll to position [0, 0]
type textarea "Overall protein intake last week was on the lower side. Remember to aim to have…"
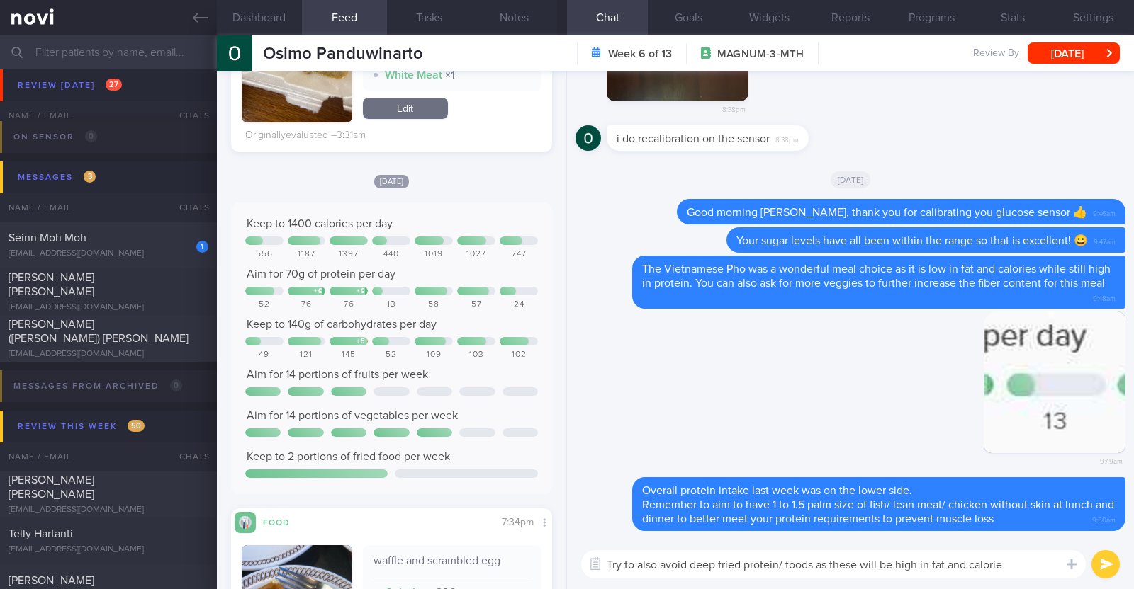
type textarea "Try to also avoid deep fried protein/ foods as these will be high in fat and ca…"
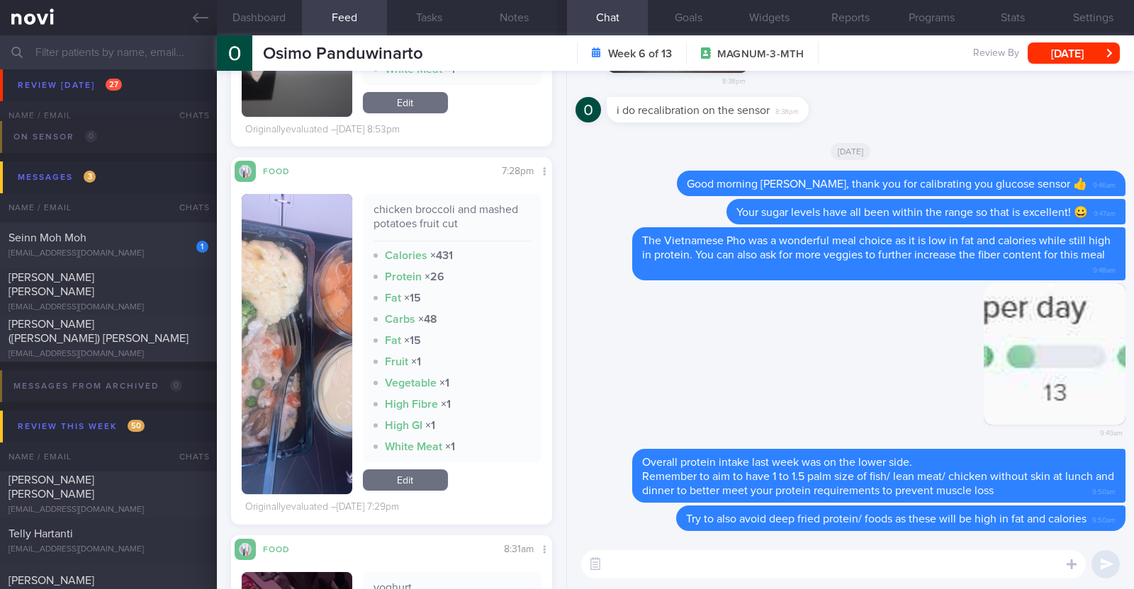
scroll to position [163, 294]
drag, startPoint x: 314, startPoint y: 392, endPoint x: 283, endPoint y: 398, distance: 31.1
click at [311, 392] on button "button" at bounding box center [297, 344] width 111 height 300
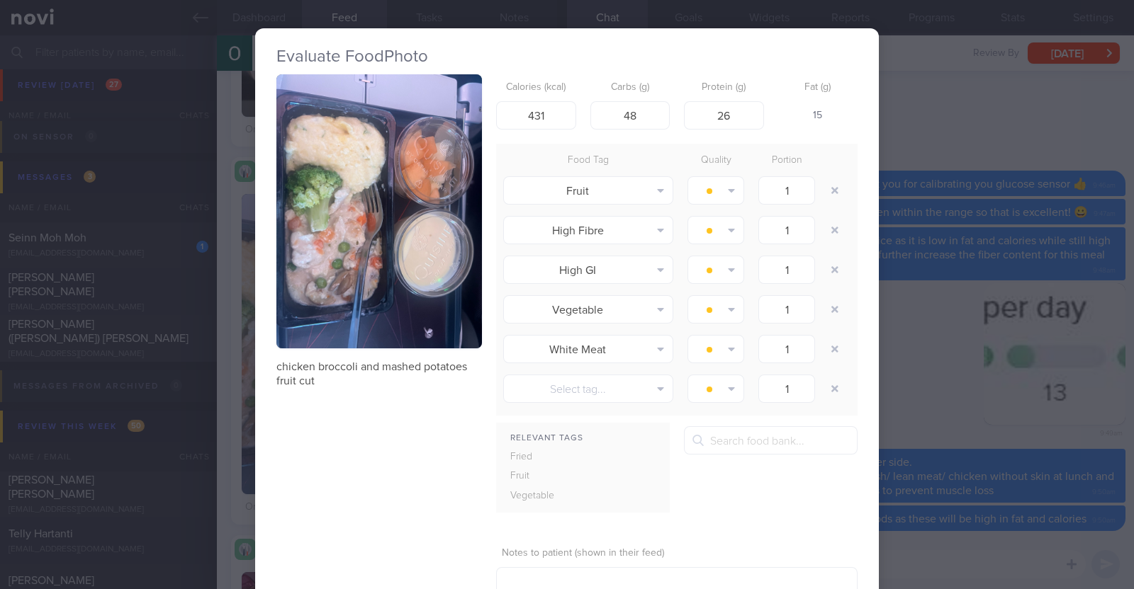
click at [240, 395] on div "Evaluate Food Photo chicken broccoli and mashed potatoes fruit cut Calories (kc…" at bounding box center [567, 294] width 1134 height 589
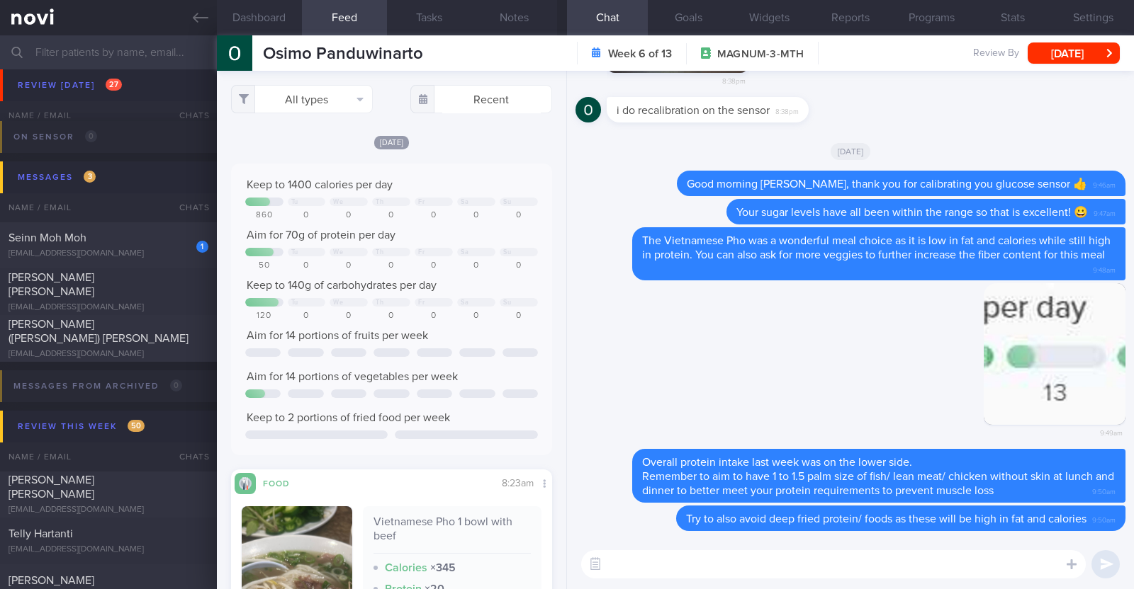
click at [717, 561] on textarea at bounding box center [833, 565] width 504 height 28
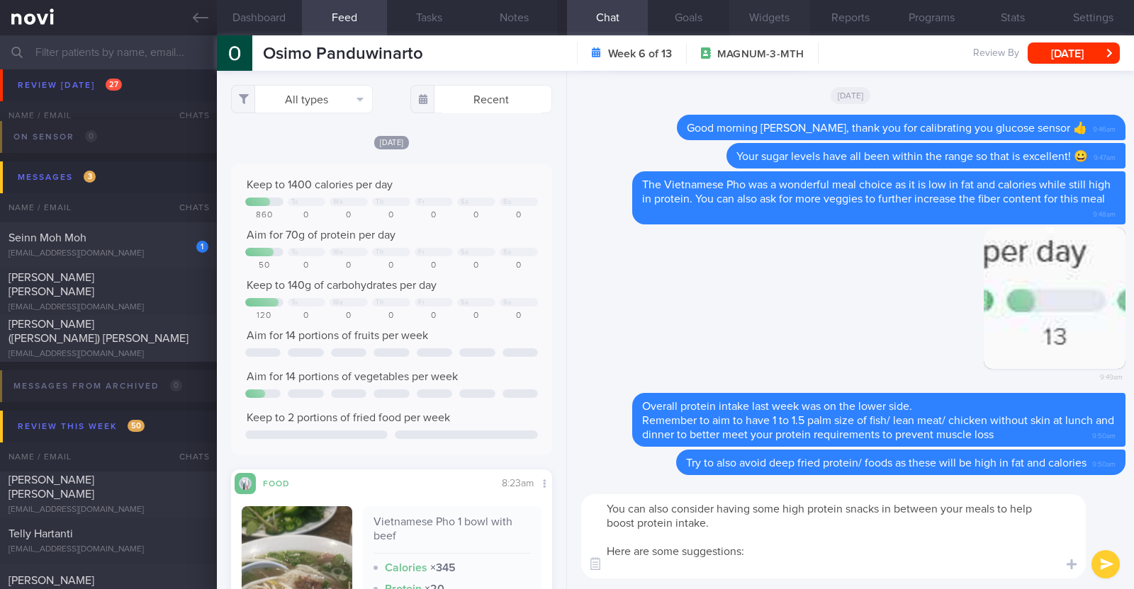
paste textarea "- Hard boiled egg - Unsalted edamame - Unsweetened soy milk - Low fat milk - [L…"
type textarea "You can also consider having some high protein snacks in between your meals to …"
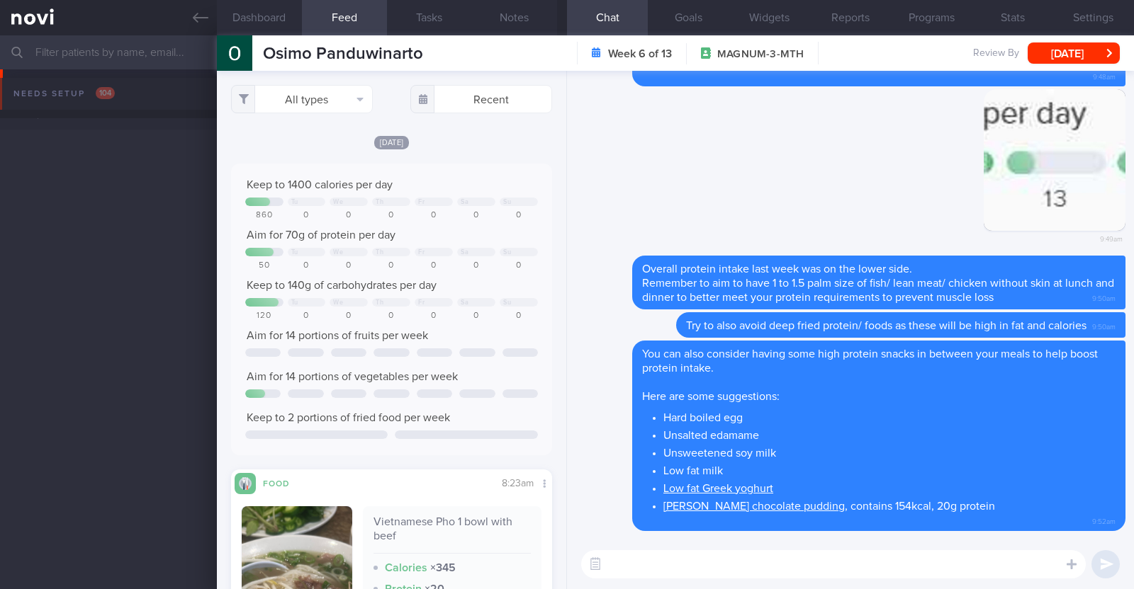
select select "9"
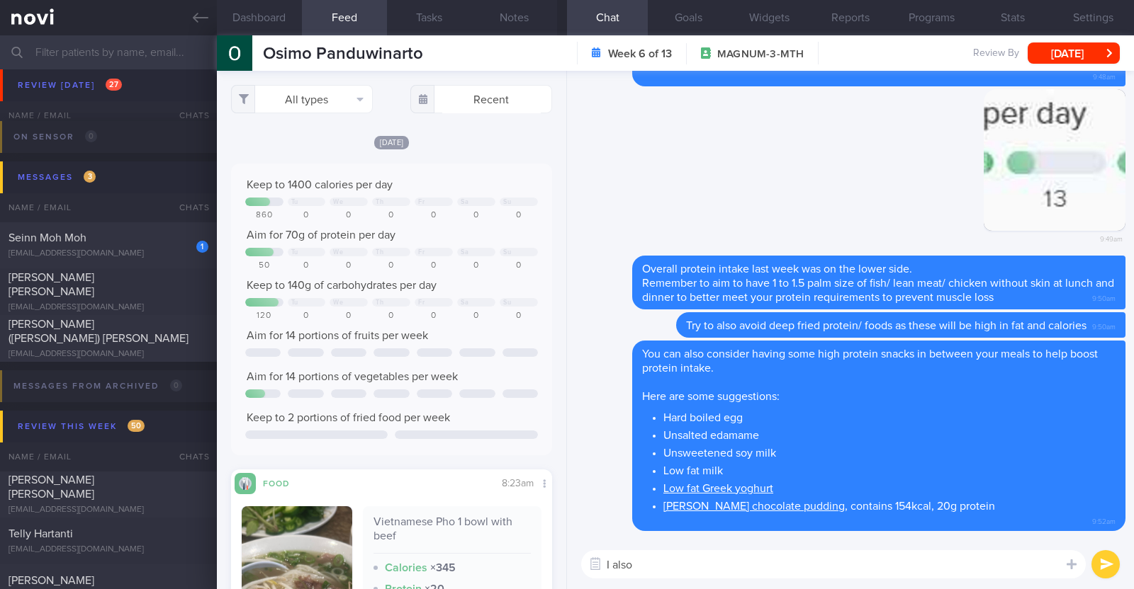
paste textarea "just want to let you know that I will be on leave from [DATE]-[DATE]. During th…"
type textarea "I also just want to let you know that I will be on leave from [DATE]-[DATE]. Du…"
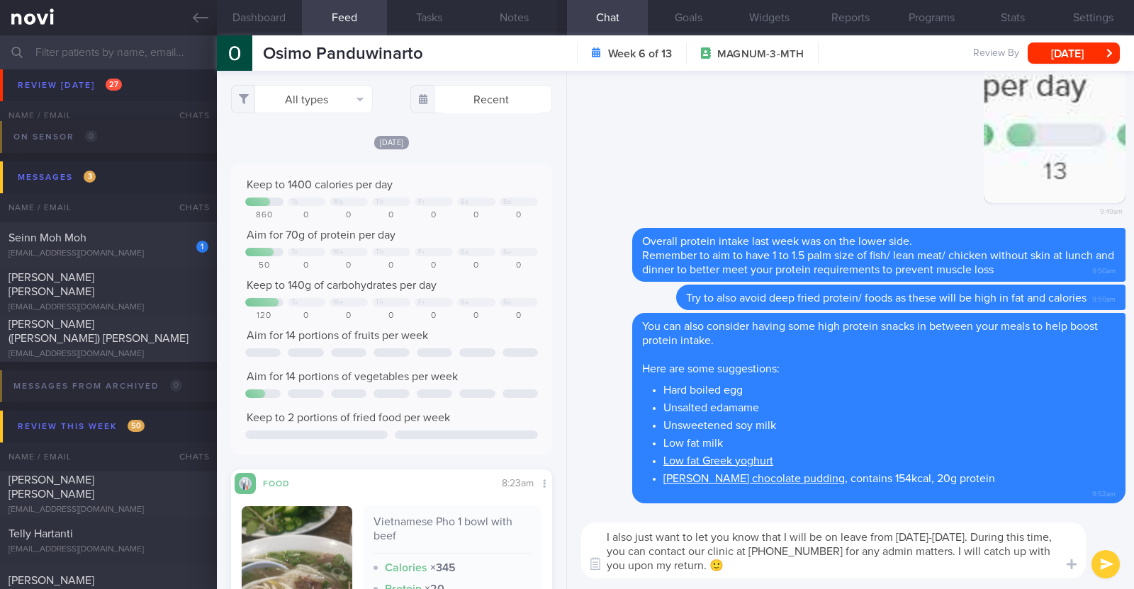
scroll to position [0, 0]
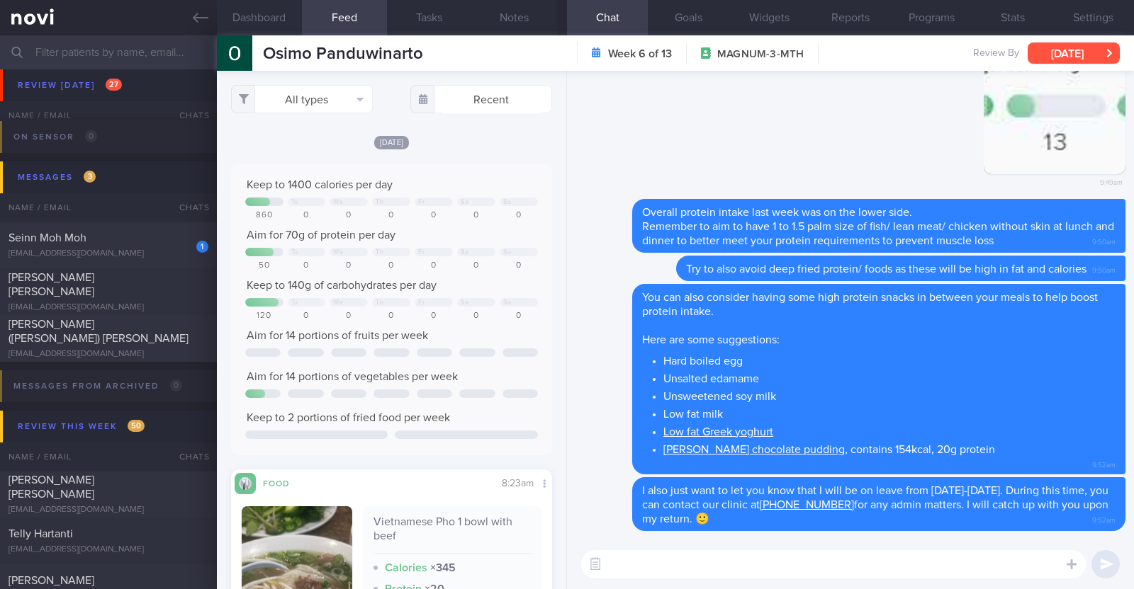
click at [1069, 48] on button "[DATE]" at bounding box center [1073, 53] width 92 height 21
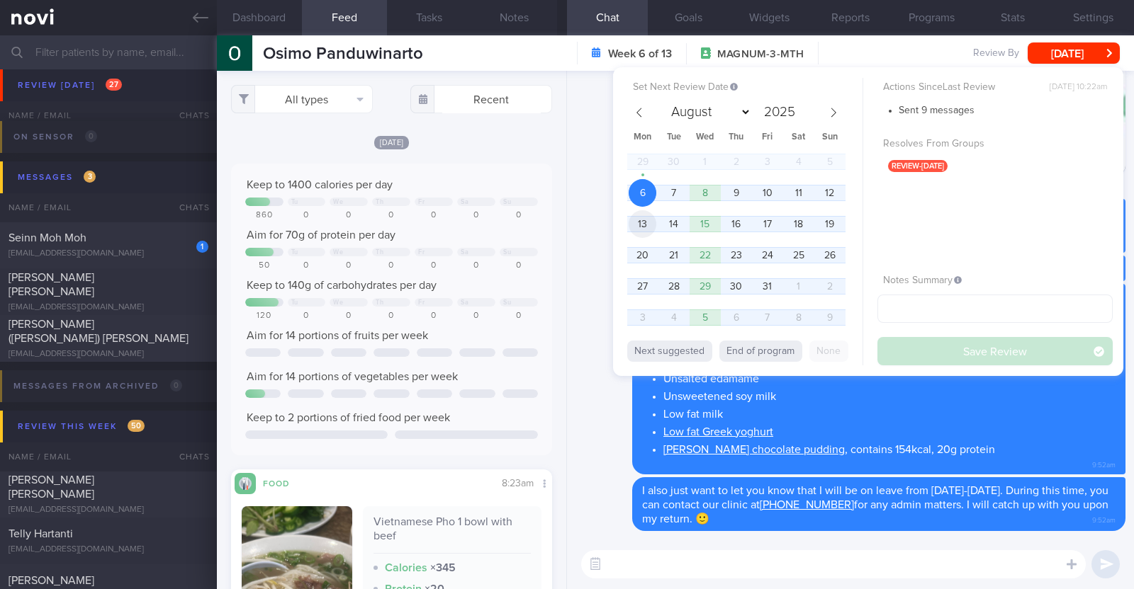
click at [645, 226] on span "13" at bounding box center [642, 224] width 28 height 28
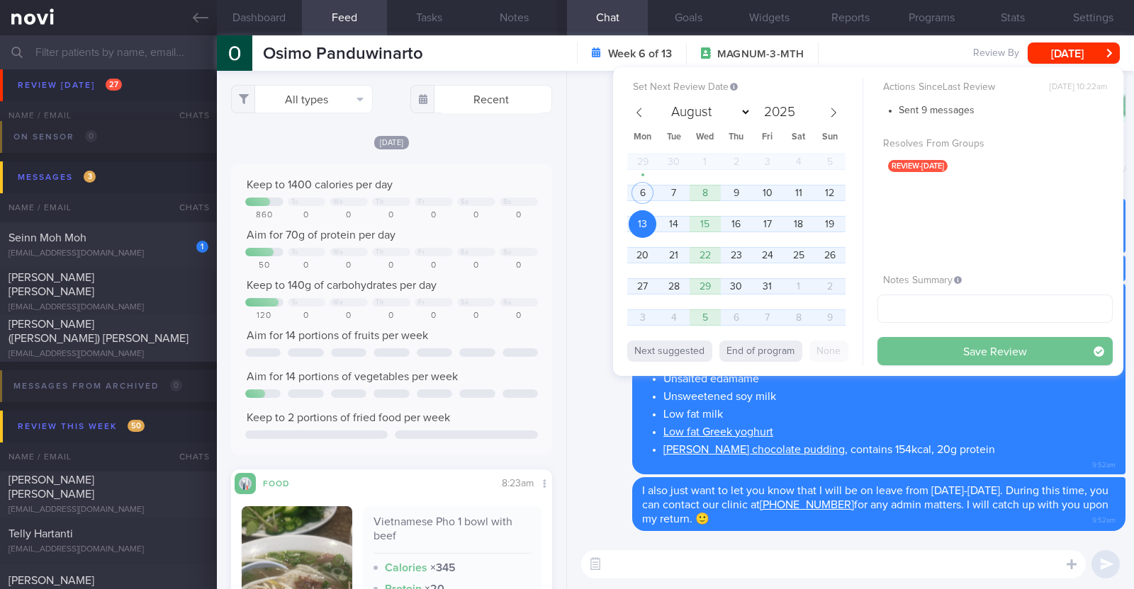
click at [901, 357] on button "Save Review" at bounding box center [994, 351] width 235 height 28
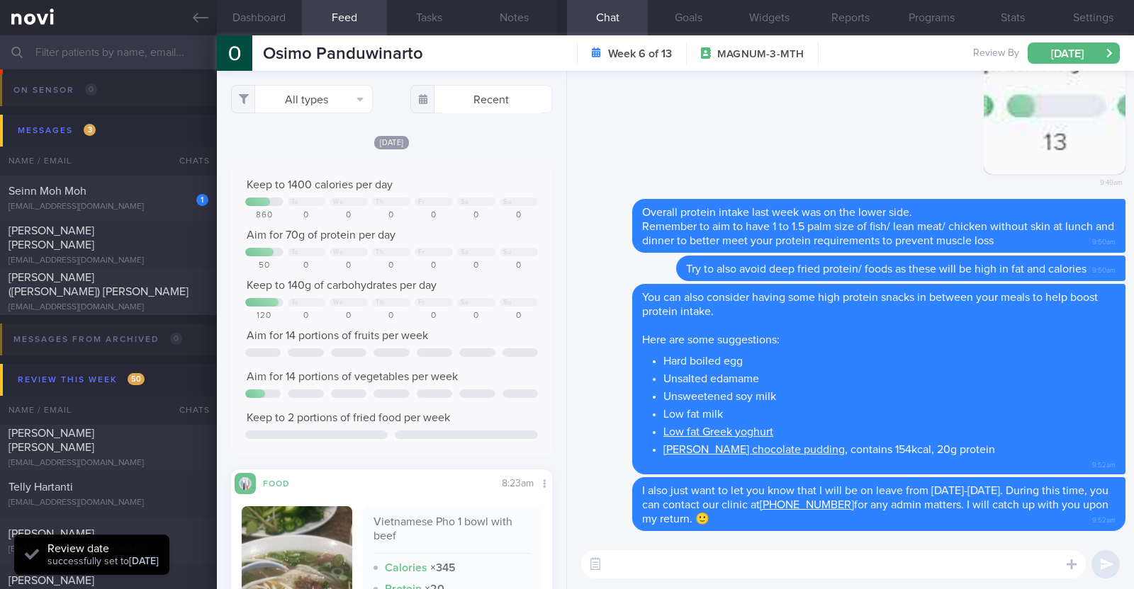
scroll to position [143, 287]
click at [143, 198] on div "1 Seinn Moh Moh seinnmoh5@gmail.com" at bounding box center [108, 198] width 217 height 28
type input "Nil r/v appt in system. R/v 9/10"
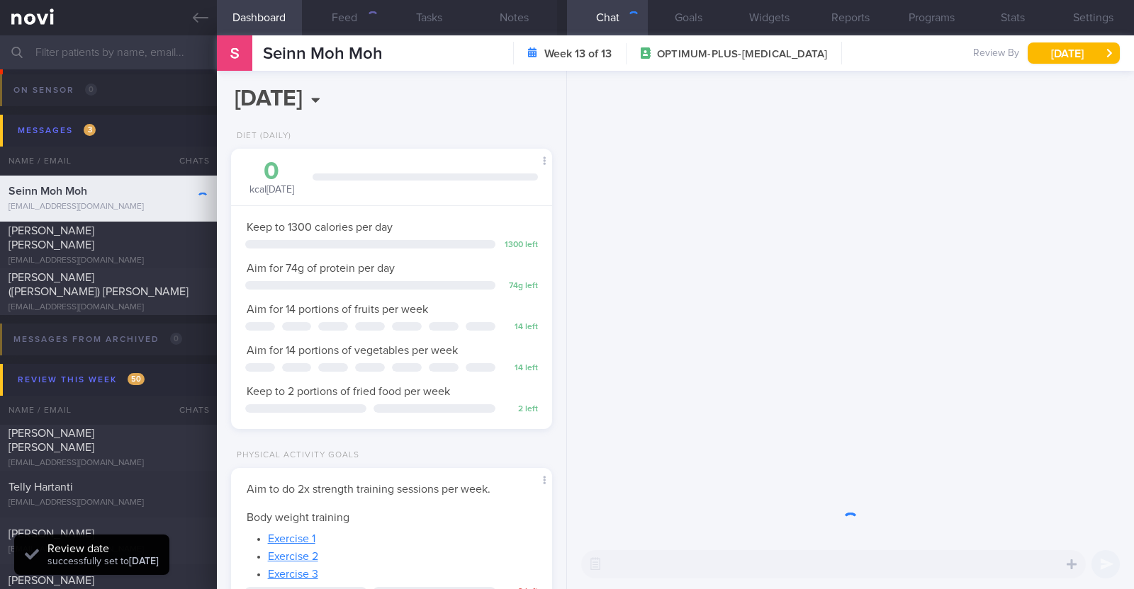
scroll to position [161, 282]
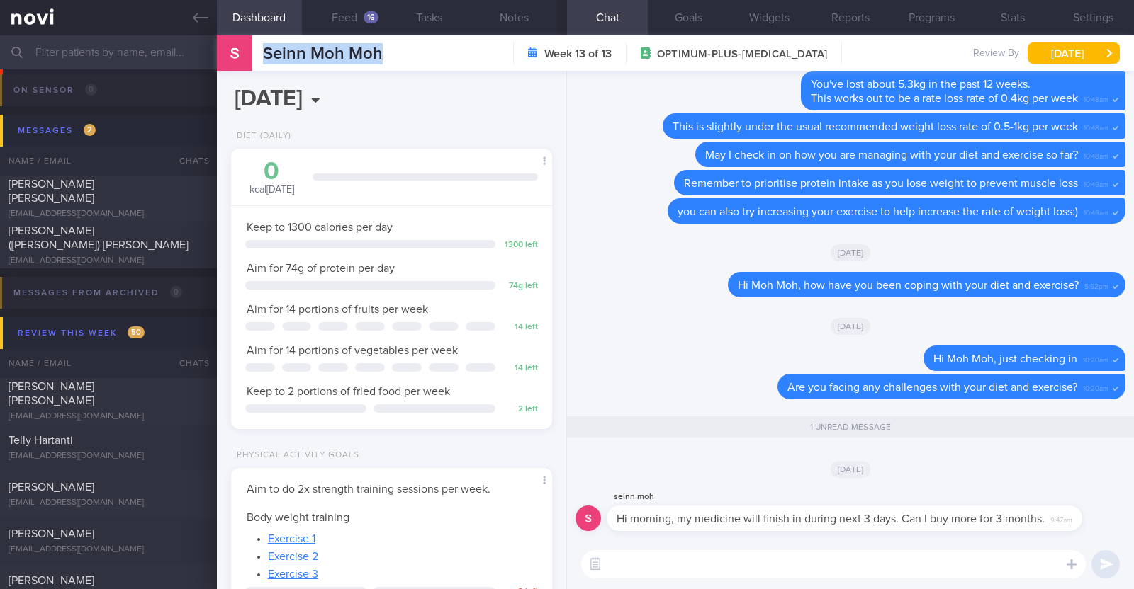
drag, startPoint x: 386, startPoint y: 48, endPoint x: 261, endPoint y: 51, distance: 125.4
click at [261, 51] on div "Seinn Moh Moh Seinn Moh Moh seinnmoh5@gmail.com Week 13 of 13 OPTIMUM-PLUS-RYBE…" at bounding box center [675, 52] width 917 height 35
copy span "Seinn Moh Moh"
click at [383, 19] on button "Feed 16" at bounding box center [344, 17] width 85 height 35
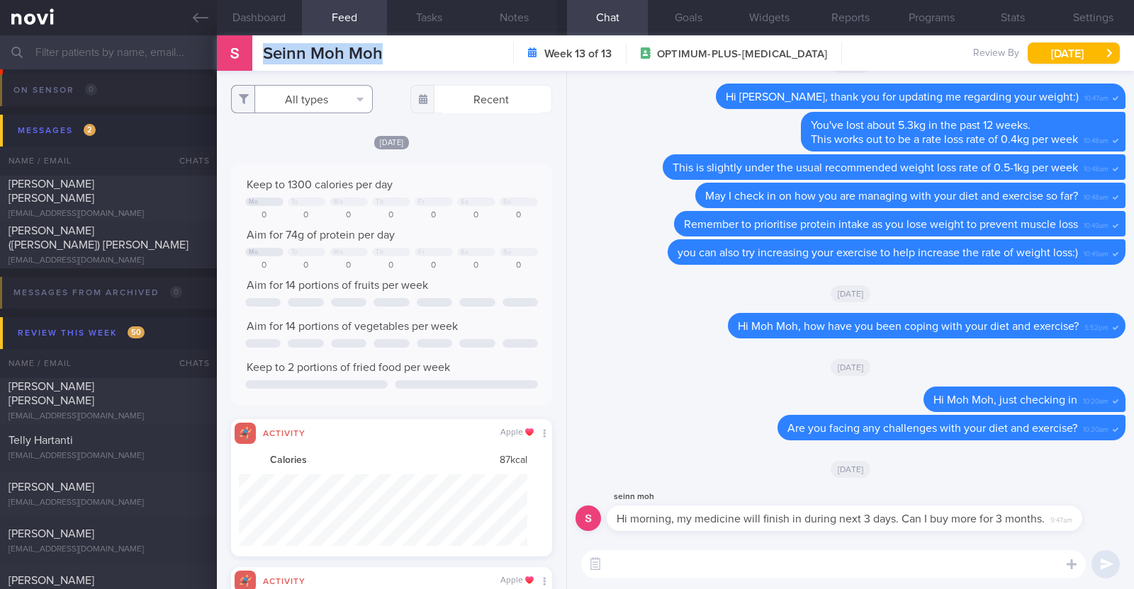
click at [363, 109] on button "All types" at bounding box center [302, 99] width 142 height 28
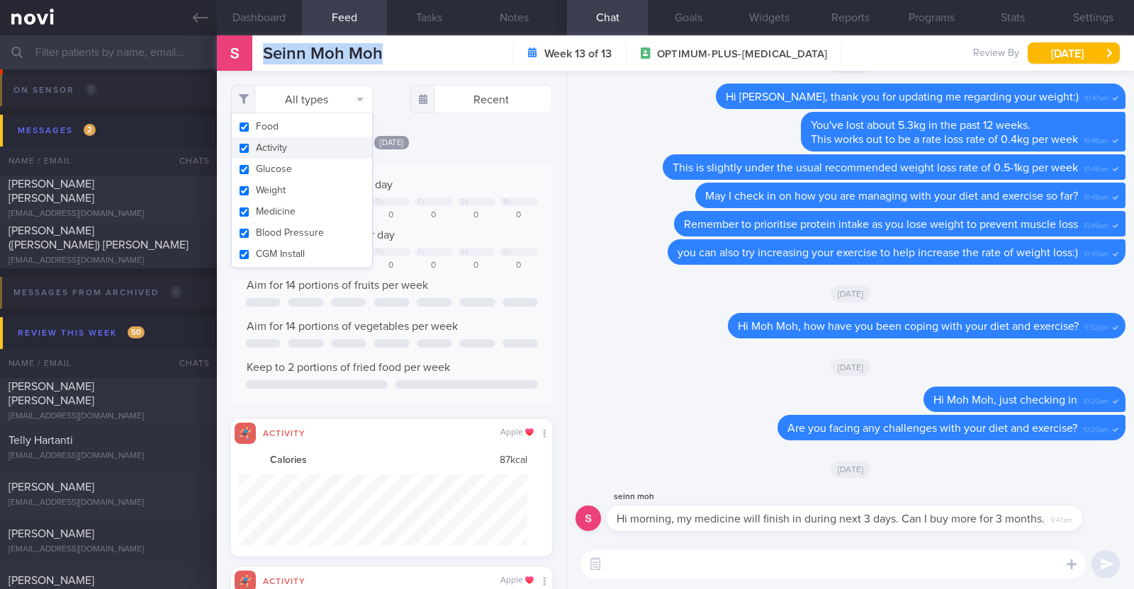
click at [312, 150] on button "Activity" at bounding box center [302, 147] width 140 height 21
checkbox input "false"
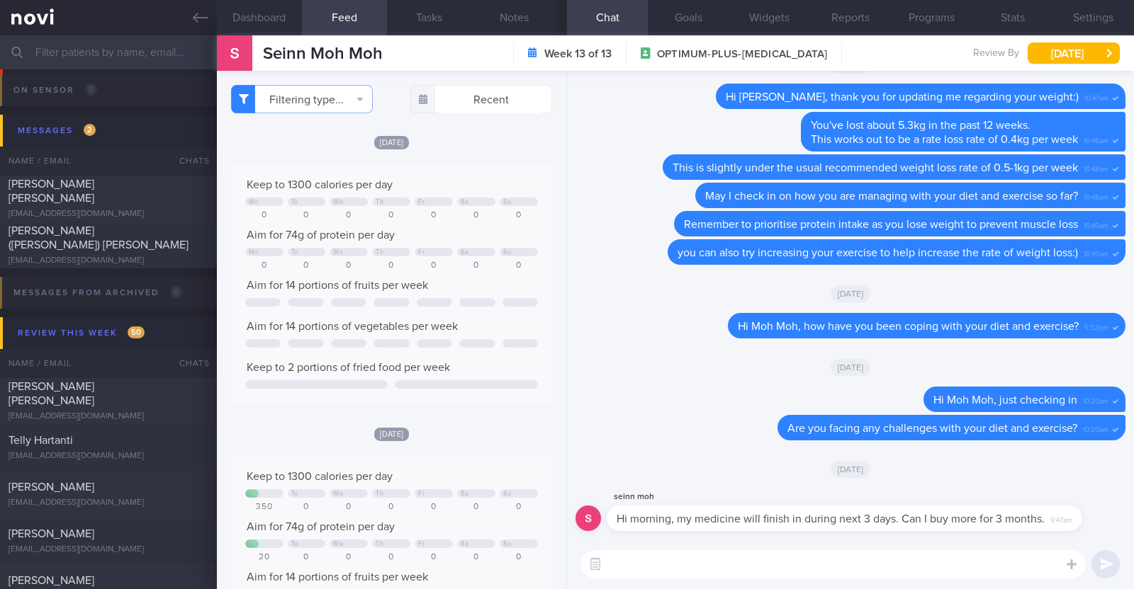
click at [453, 142] on div "[DATE]" at bounding box center [391, 142] width 321 height 15
click at [799, 565] on textarea at bounding box center [833, 565] width 504 height 28
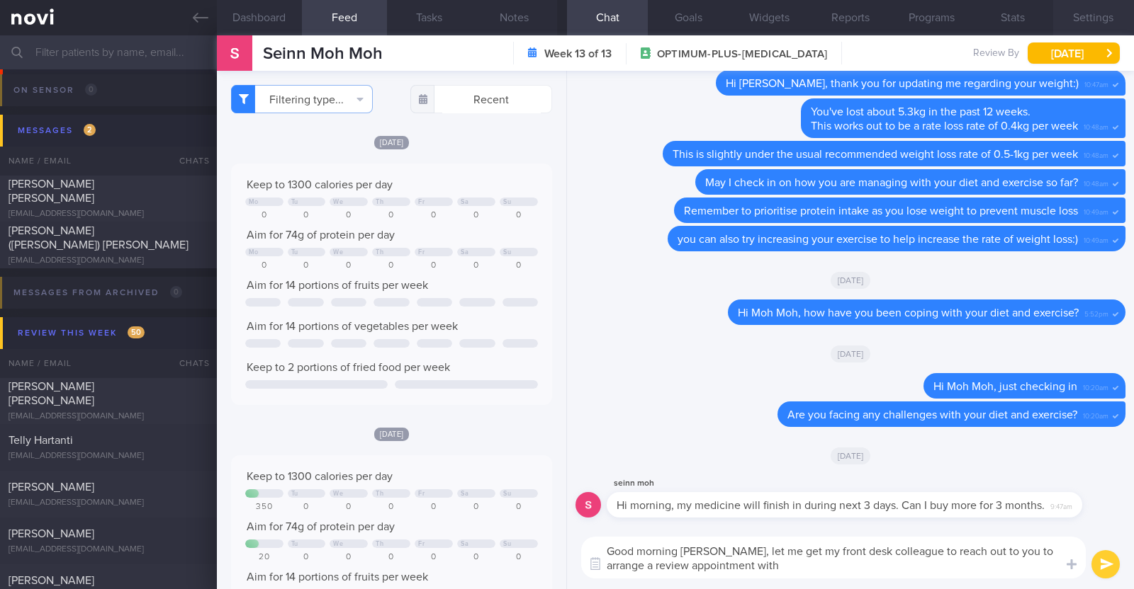
click at [1077, 18] on button "Settings" at bounding box center [1093, 17] width 81 height 35
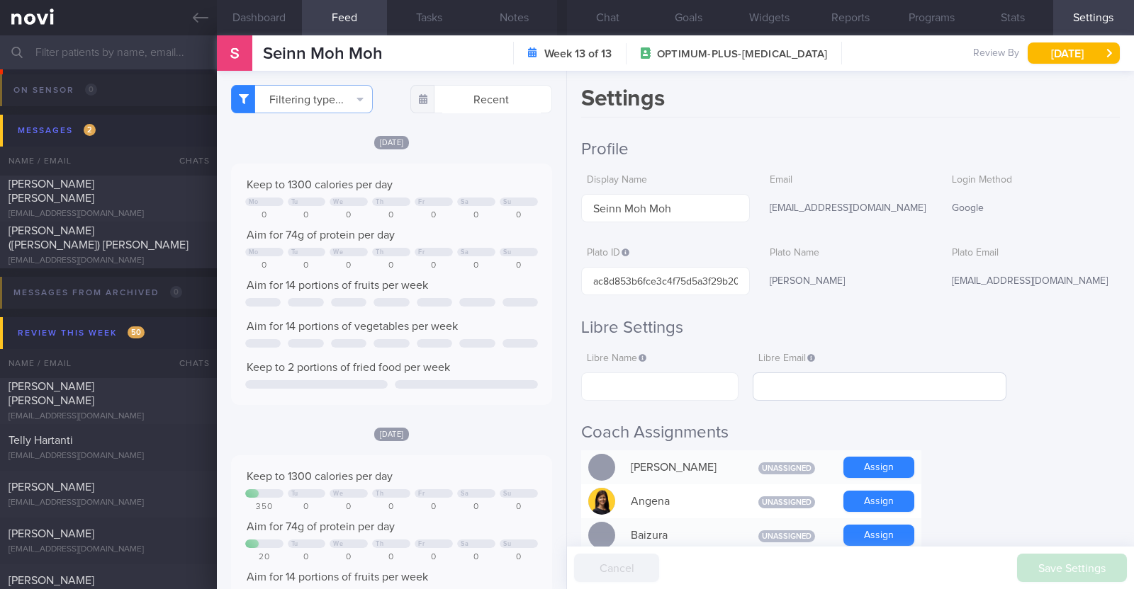
scroll to position [443, 0]
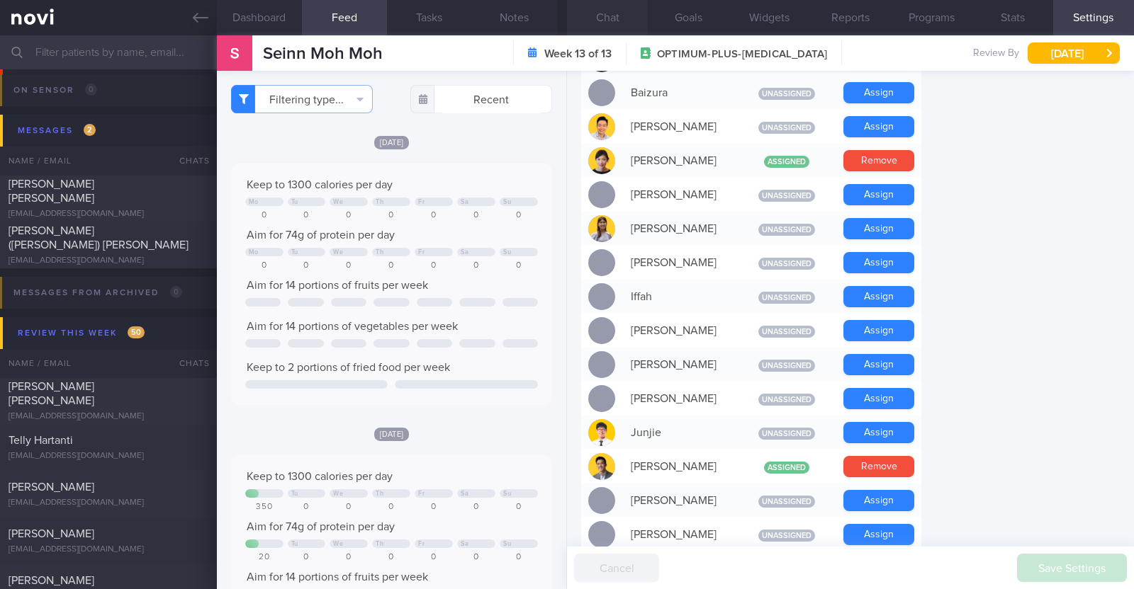
click at [606, 27] on button "Chat" at bounding box center [607, 17] width 81 height 35
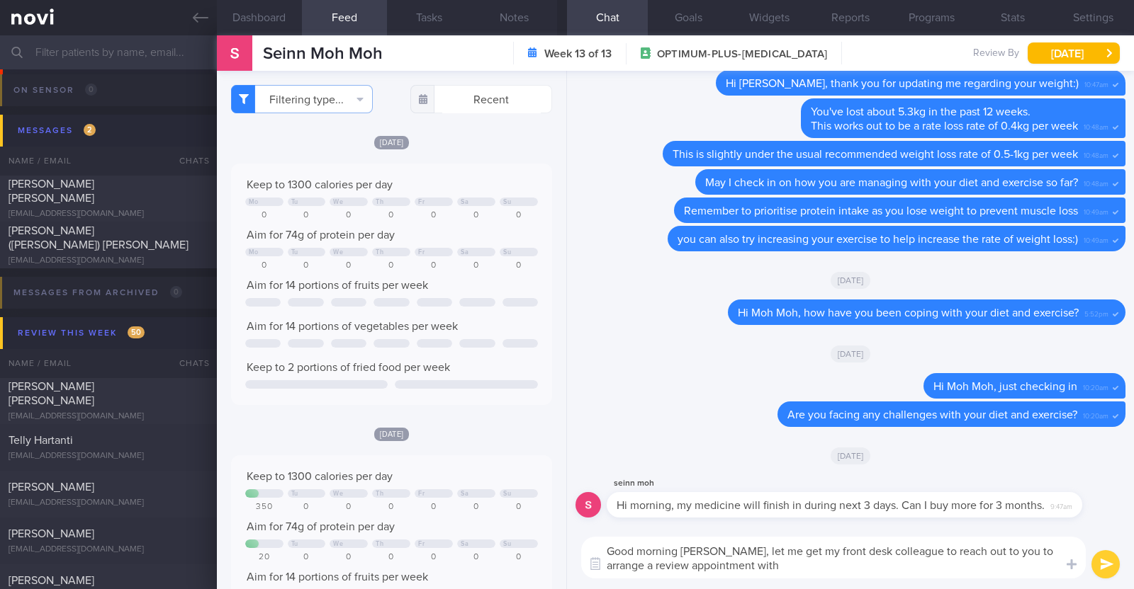
click at [744, 570] on textarea "Good morning Moh Moh, let me get my front desk colleague to reach out to you to…" at bounding box center [833, 558] width 504 height 42
click at [794, 561] on textarea "Good morning Moh Moh, let me get my front desk colleague to reach out to you to…" at bounding box center [833, 558] width 504 height 42
type textarea "Good morning [PERSON_NAME], let me get my front desk colleague to reach out to …"
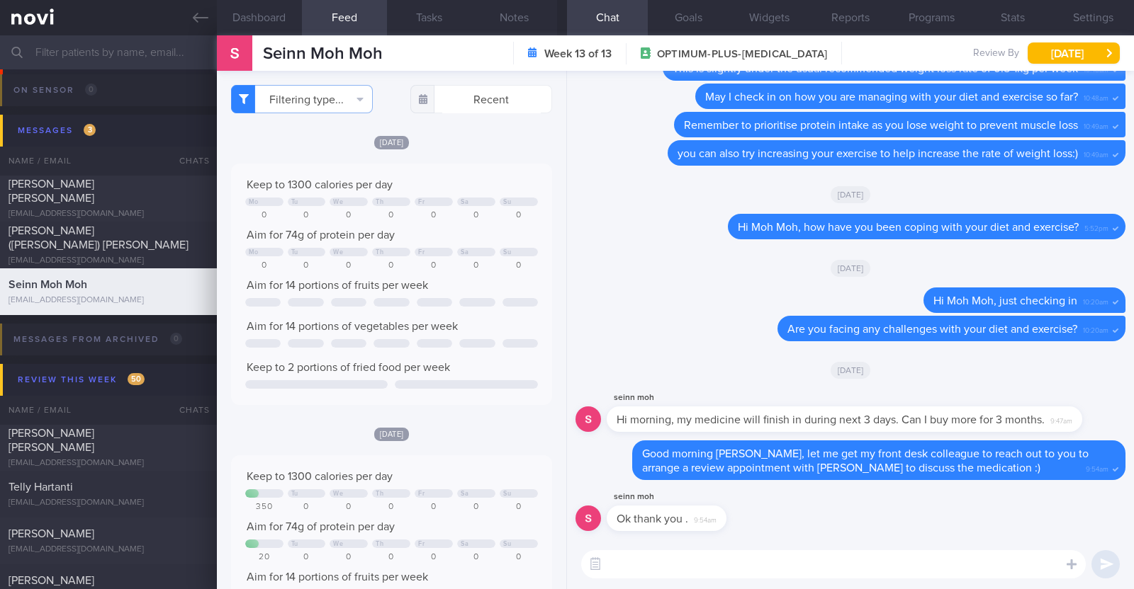
click at [680, 556] on textarea at bounding box center [833, 565] width 504 height 28
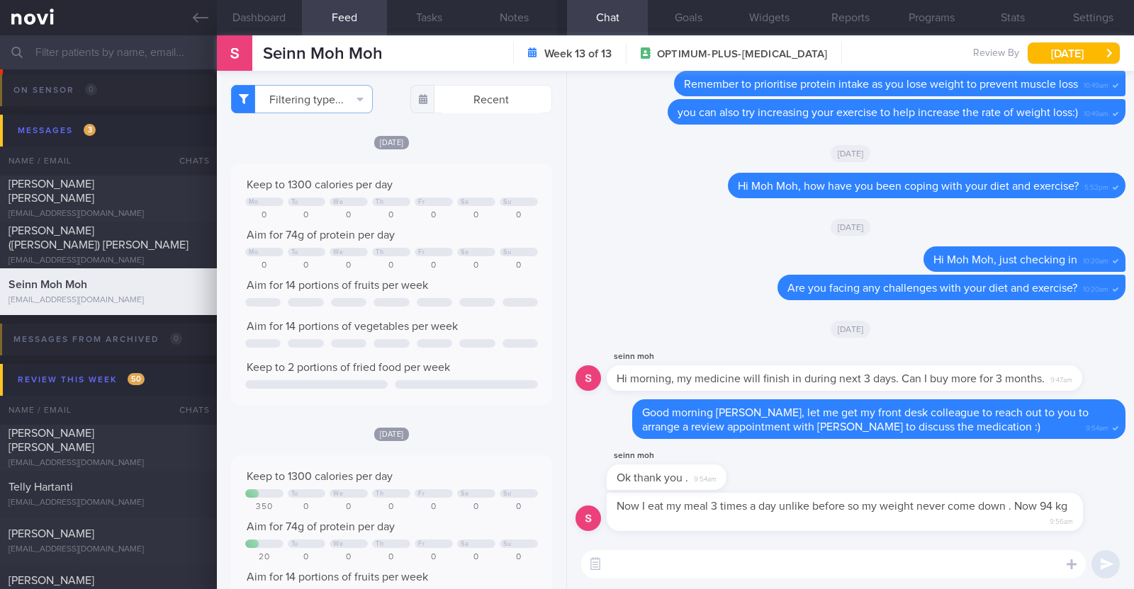
click at [967, 536] on div "Now I eat my meal 3 times a day unlike before so my weight never come down . No…" at bounding box center [850, 516] width 550 height 47
click at [903, 559] on textarea at bounding box center [833, 565] width 504 height 28
type textarea "I"
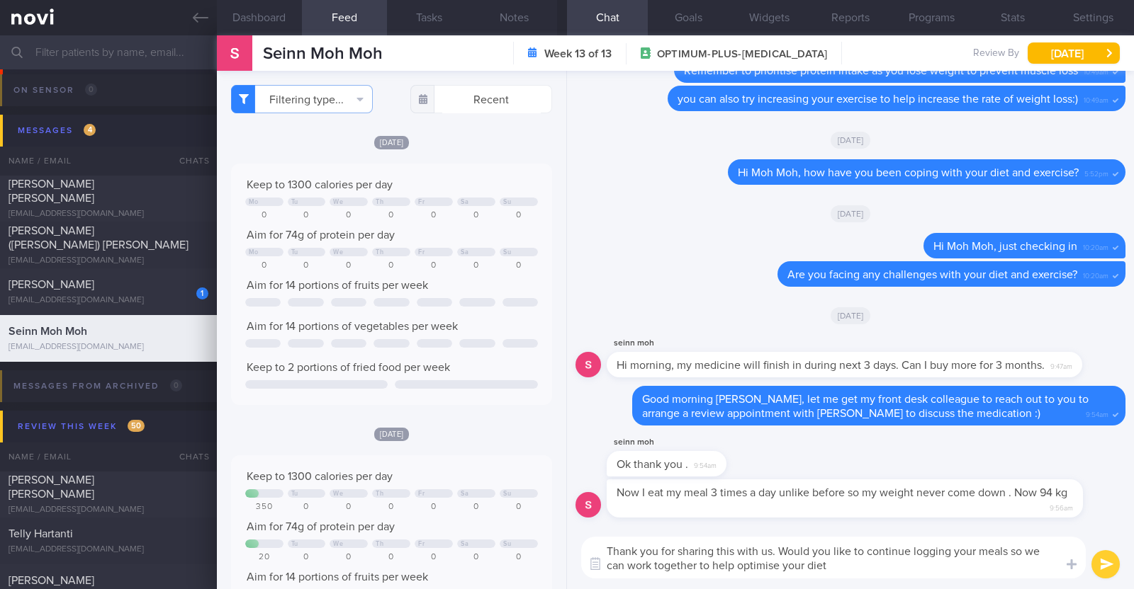
type textarea "Thank you for sharing this with us. Would you like to continue logging your mea…"
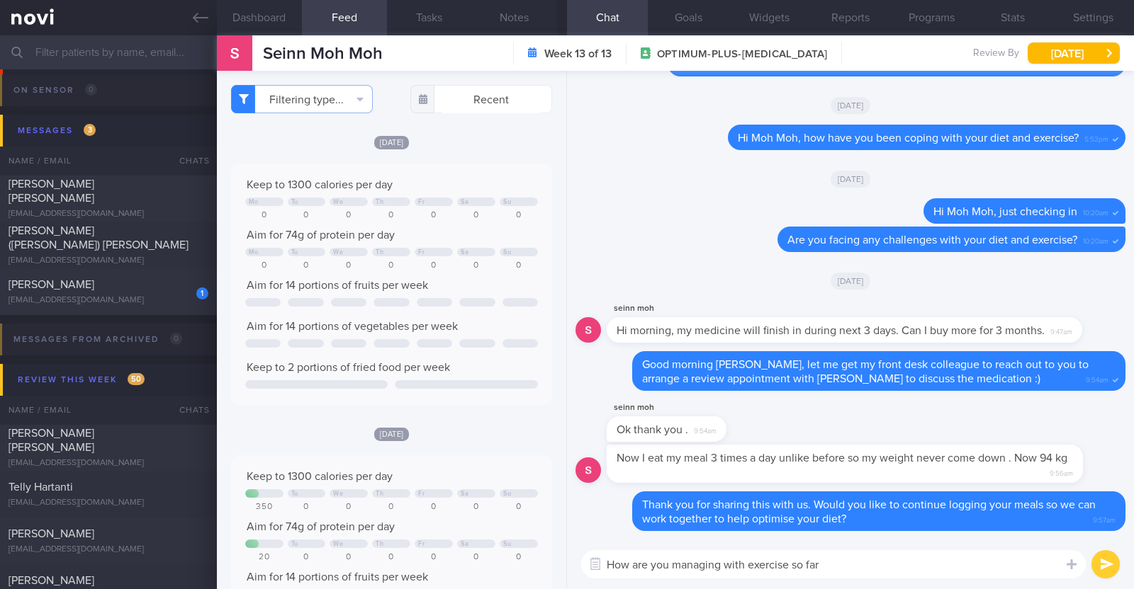
type textarea "How are you managing with exercise so far?"
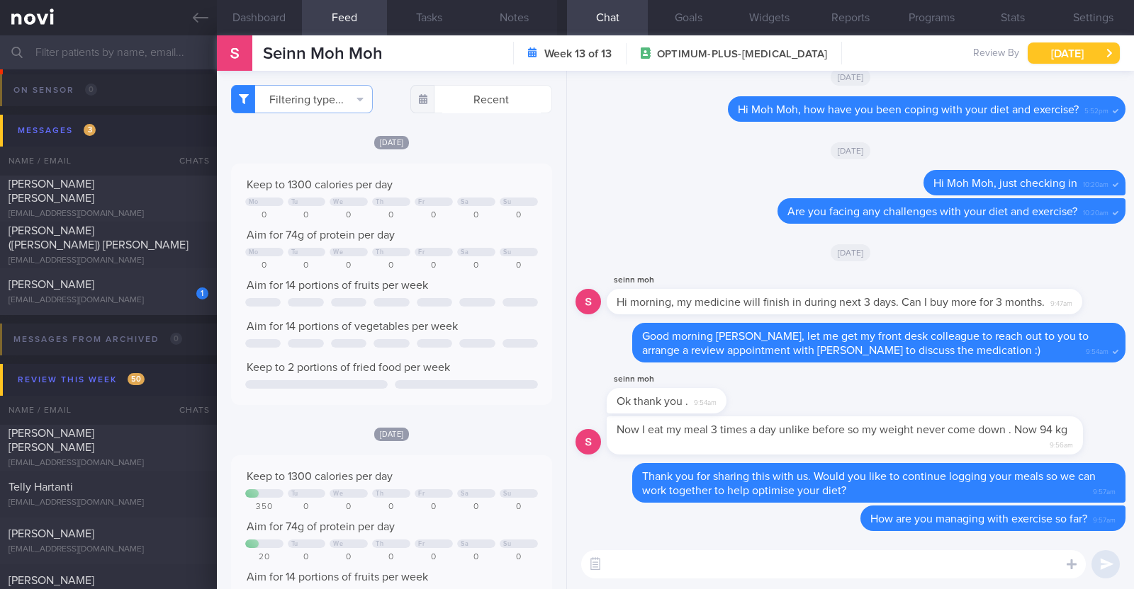
click at [1050, 59] on button "[DATE]" at bounding box center [1073, 53] width 92 height 21
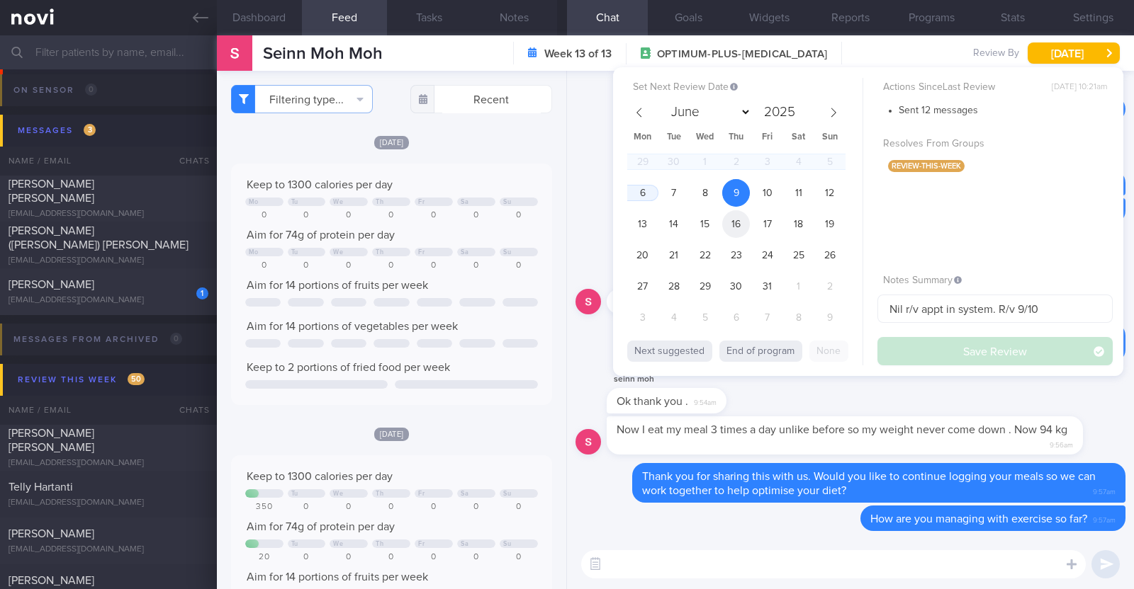
click at [735, 227] on span "16" at bounding box center [736, 224] width 28 height 28
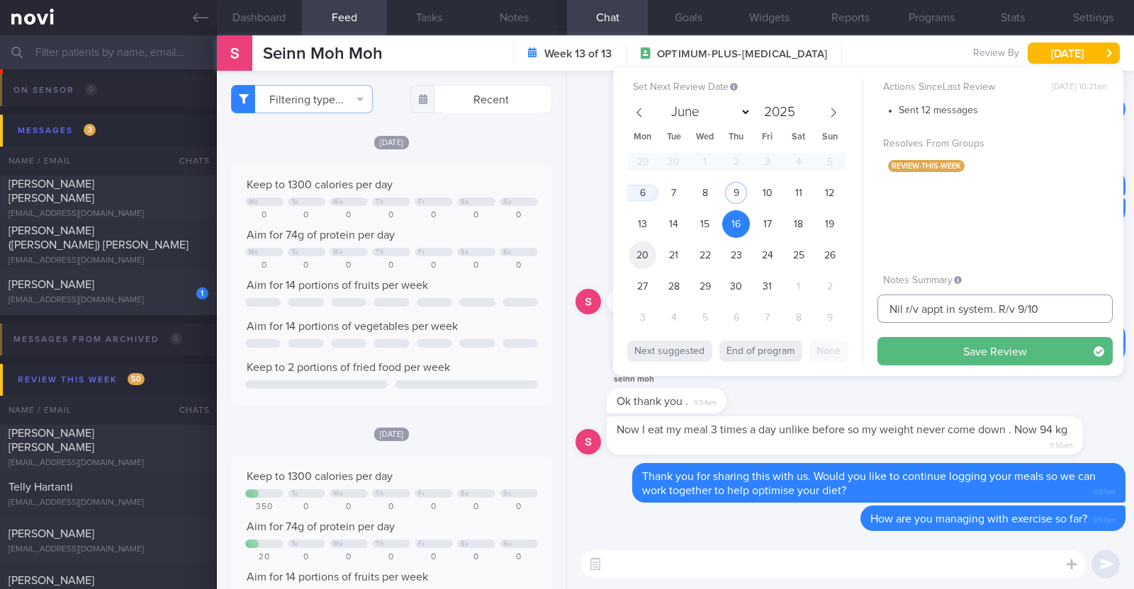
drag, startPoint x: 1049, startPoint y: 307, endPoint x: 645, endPoint y: 267, distance: 405.8
click at [645, 267] on div "Set Next Review Date 16 Oct 2025 June July August September October November De…" at bounding box center [868, 221] width 510 height 309
click at [772, 230] on span "17" at bounding box center [767, 224] width 28 height 28
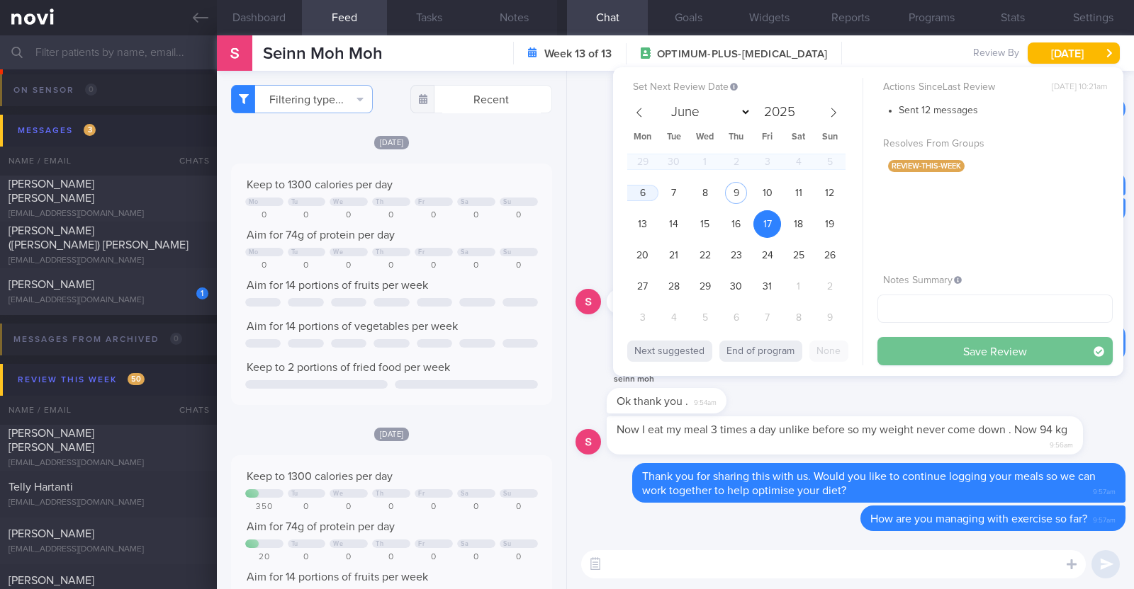
click at [922, 356] on button "Save Review" at bounding box center [994, 351] width 235 height 28
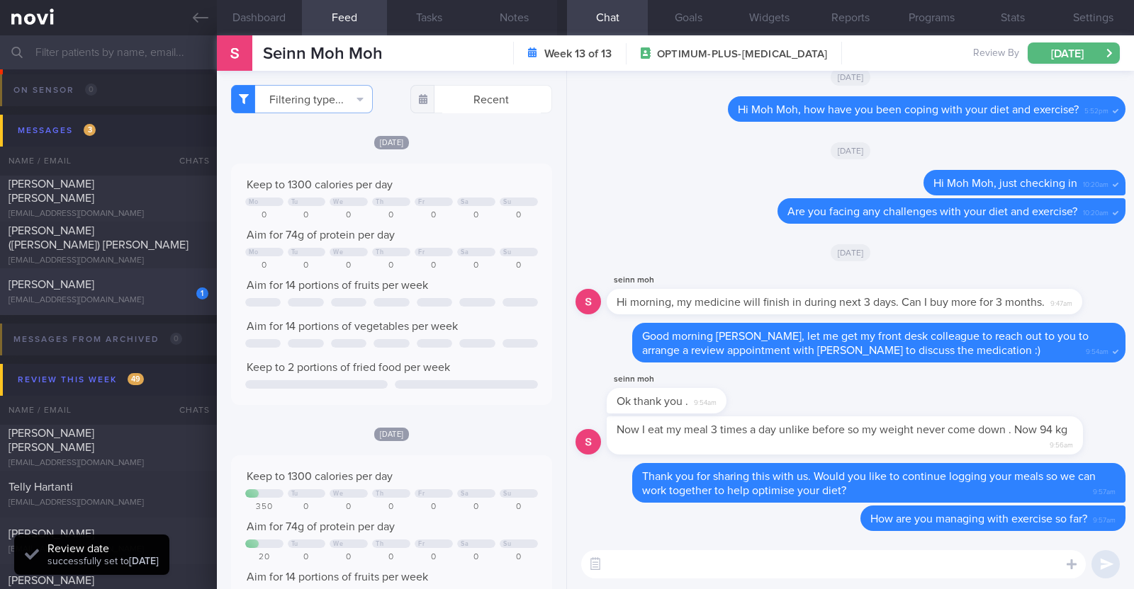
click at [169, 308] on div "1 Claudia Lee claudialwq26@gmail.com Today OPTIMUM-PLUS-WEGOVY" at bounding box center [567, 292] width 1134 height 47
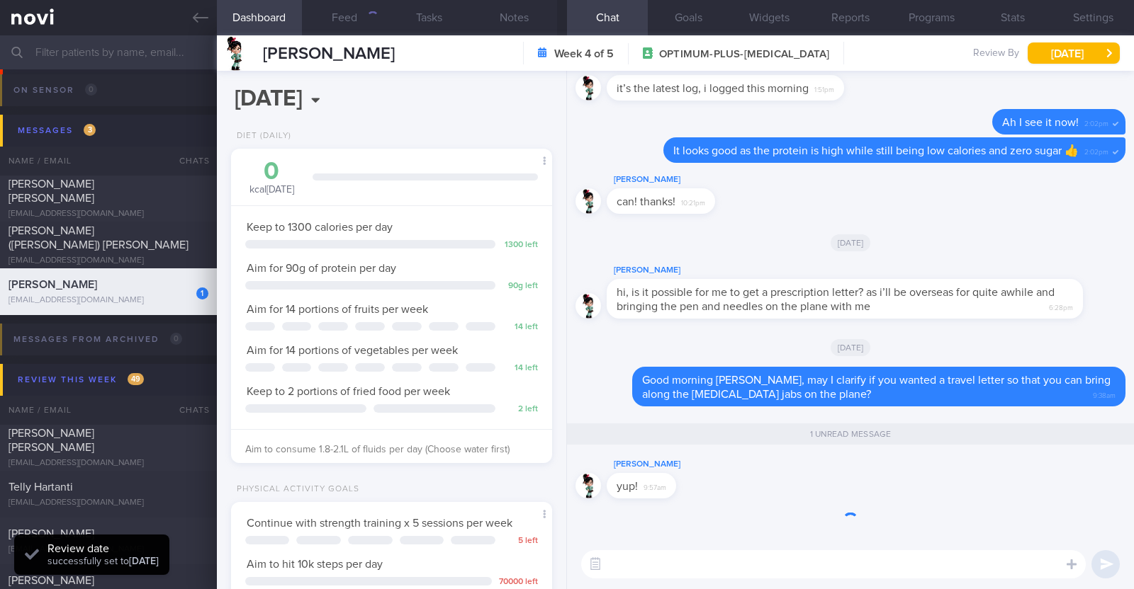
scroll to position [161, 282]
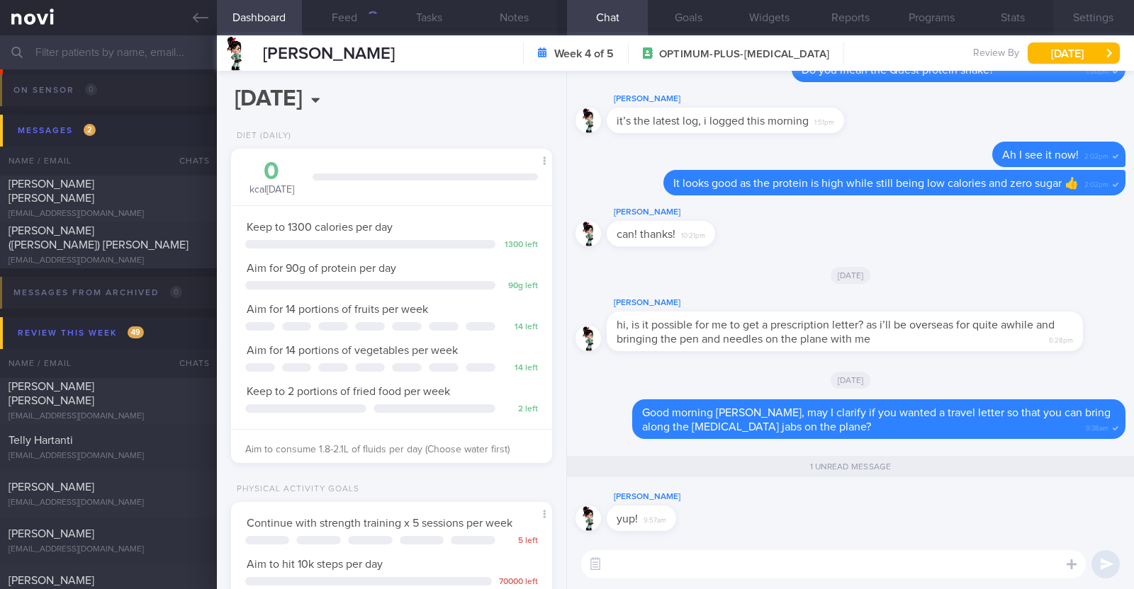
click at [1100, 11] on button "Settings" at bounding box center [1093, 17] width 81 height 35
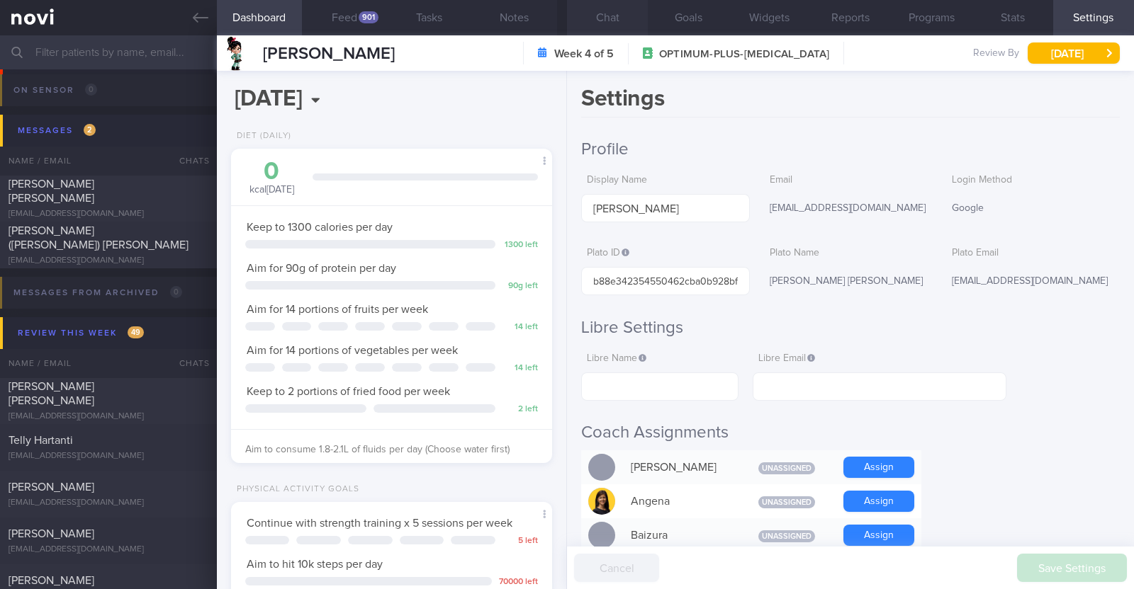
click at [618, 19] on button "Chat" at bounding box center [607, 17] width 81 height 35
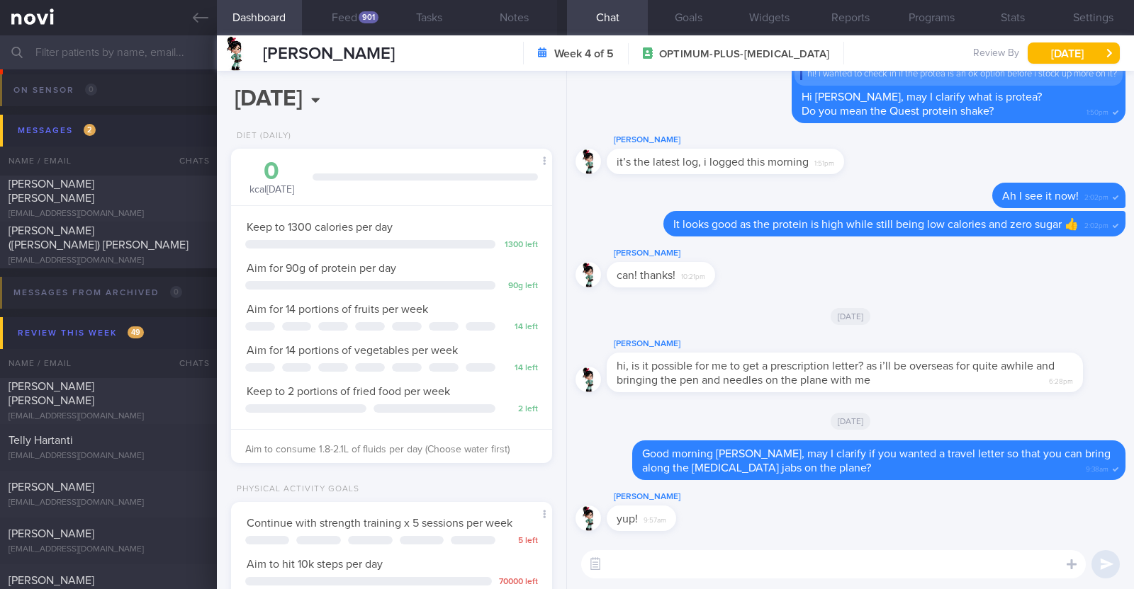
click at [683, 556] on textarea at bounding box center [833, 565] width 504 height 28
type textarea "Sure thing! I'll let Dr Yeo know:)"
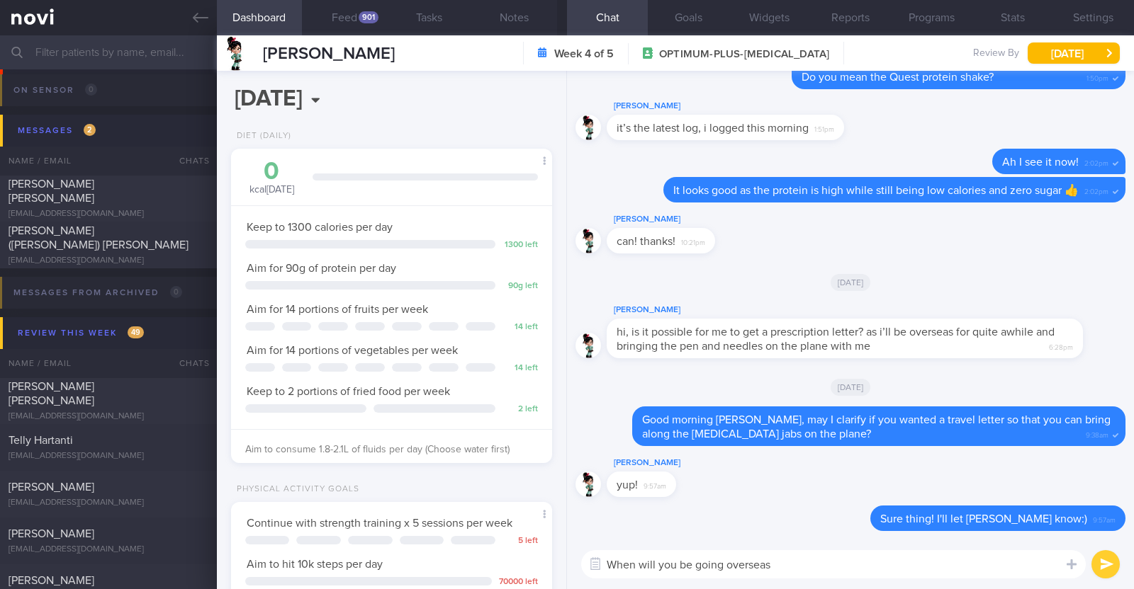
type textarea "When will you be going overseas?"
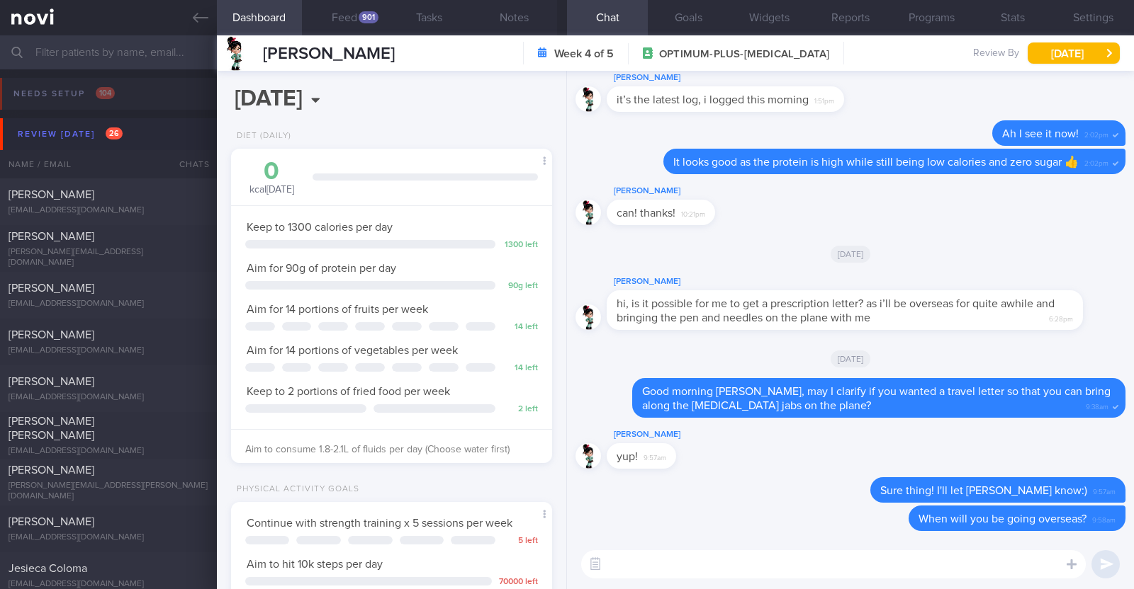
select select "9"
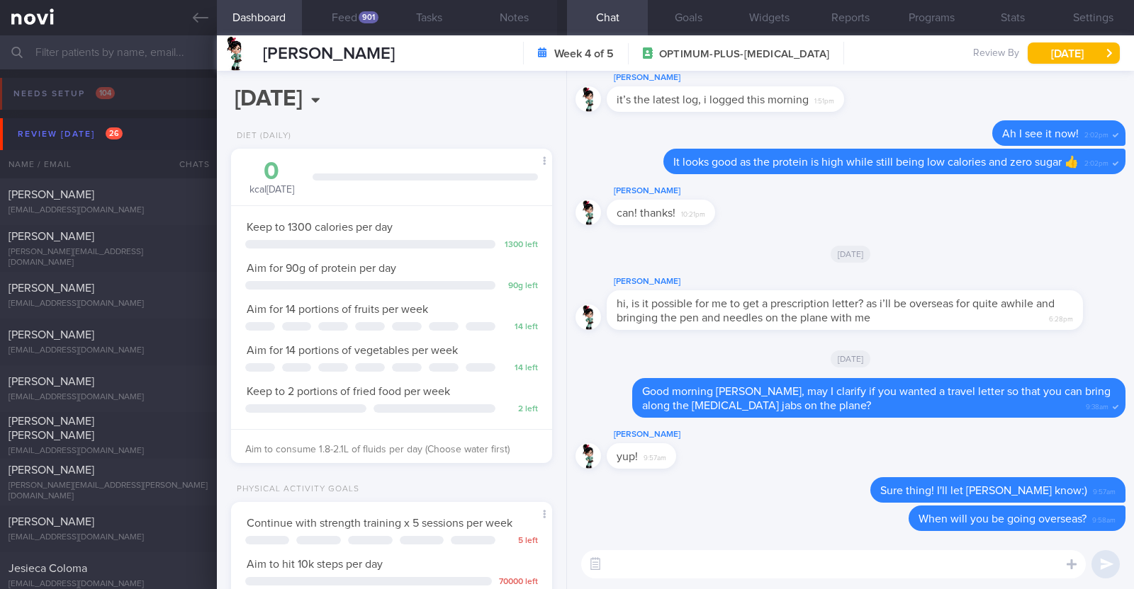
scroll to position [161, 282]
select select "9"
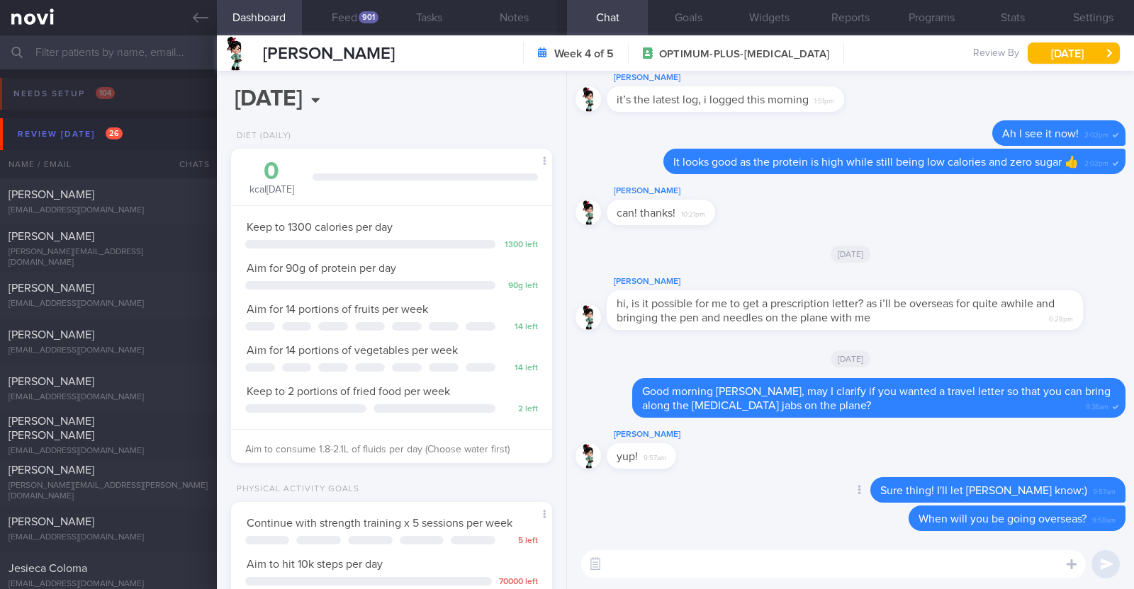
click at [754, 482] on div "Delete Sure thing! I'll let [PERSON_NAME] know:) 9:57am" at bounding box center [850, 492] width 550 height 28
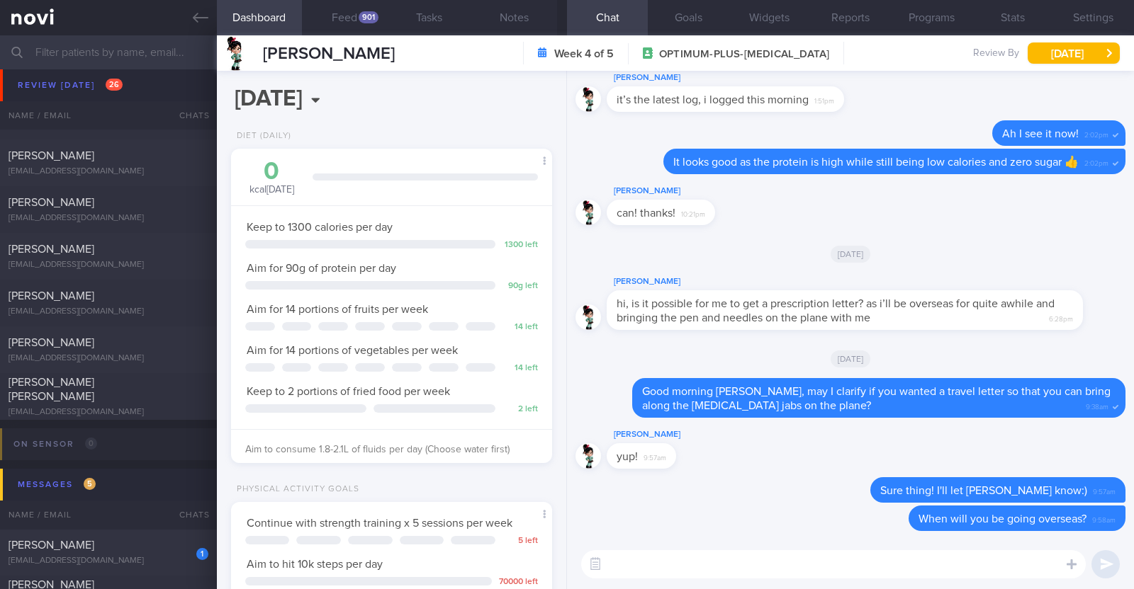
scroll to position [1328, 0]
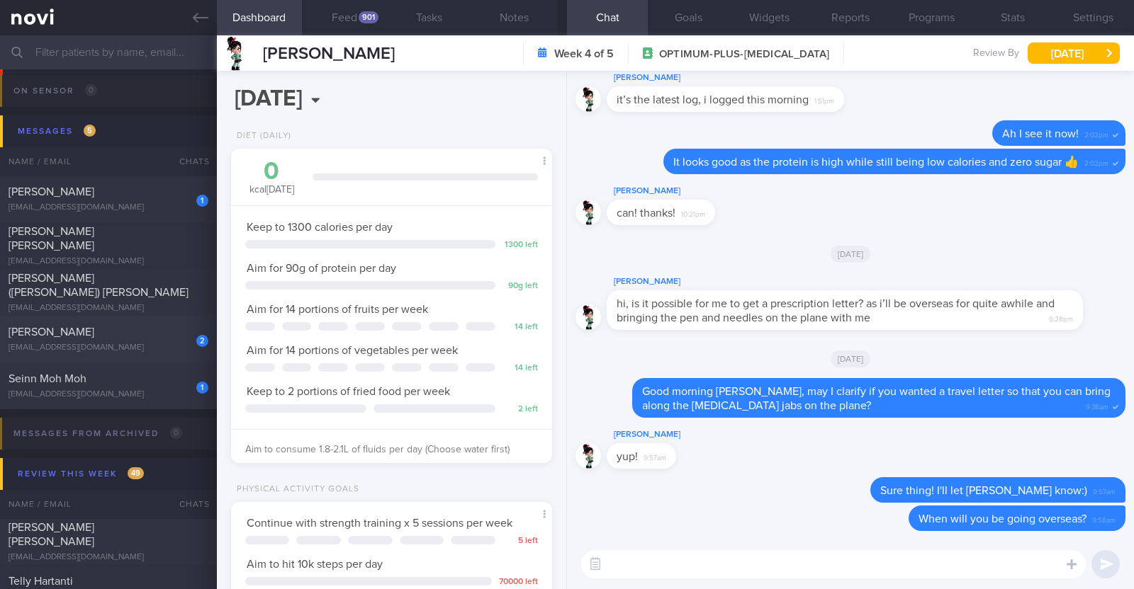
click at [158, 327] on div "[PERSON_NAME]" at bounding box center [107, 332] width 196 height 14
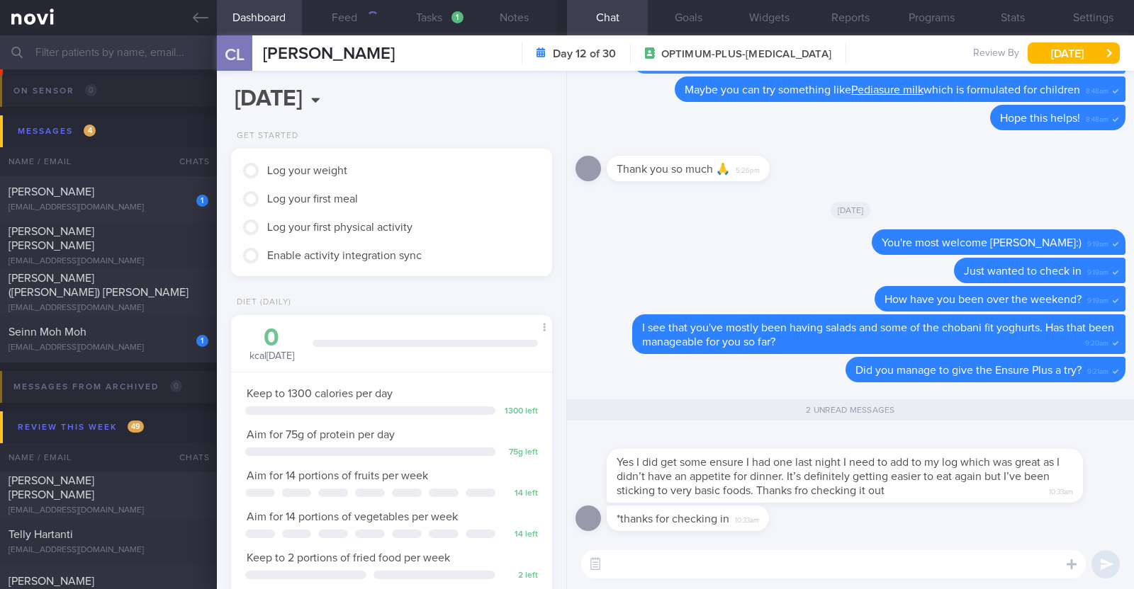
scroll to position [161, 282]
click at [863, 561] on textarea at bounding box center [833, 565] width 504 height 28
paste textarea "💪"
type textarea "Great progress!! 💪"
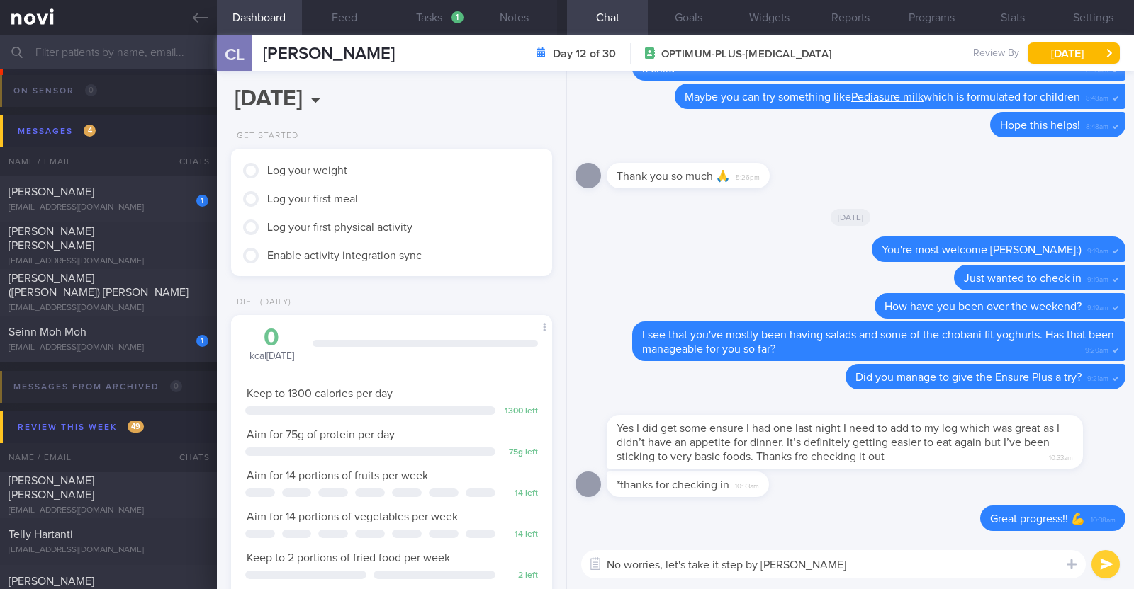
type textarea "No worries, let's take it step by step"
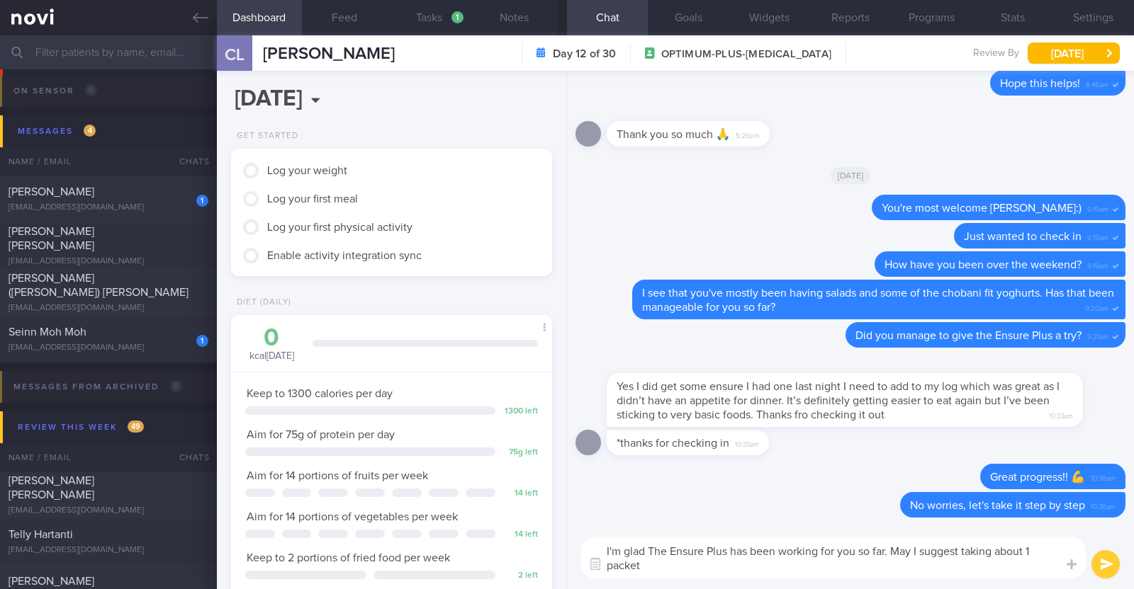
scroll to position [0, 0]
type textarea "I'm glad The Ensure Plus has been working for you so far. May I suggest taking …"
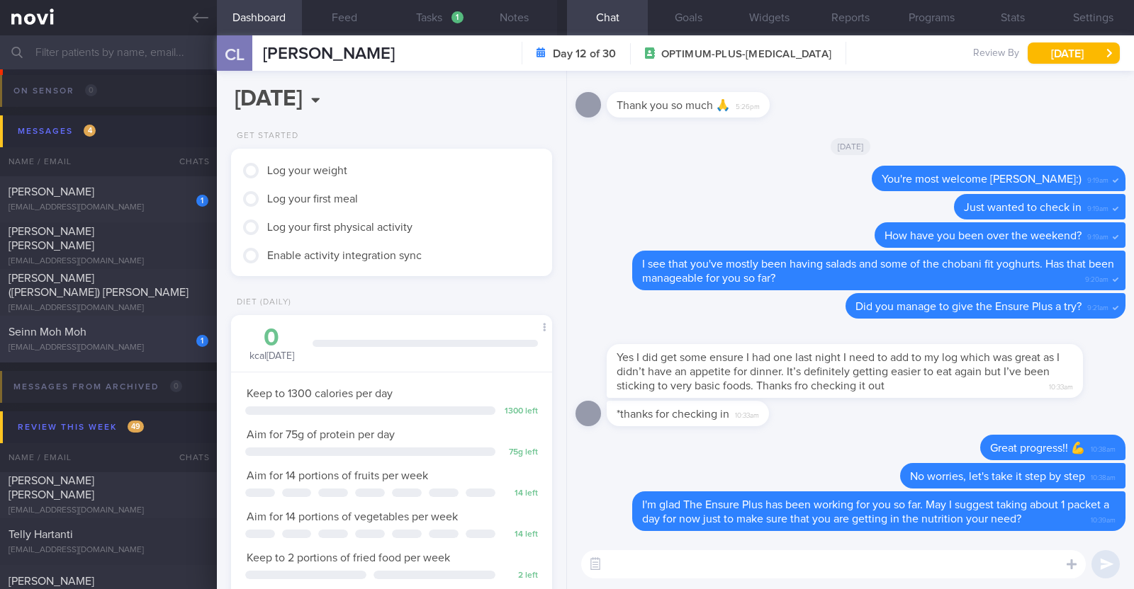
click at [151, 348] on div "[EMAIL_ADDRESS][DOMAIN_NAME]" at bounding box center [109, 348] width 200 height 11
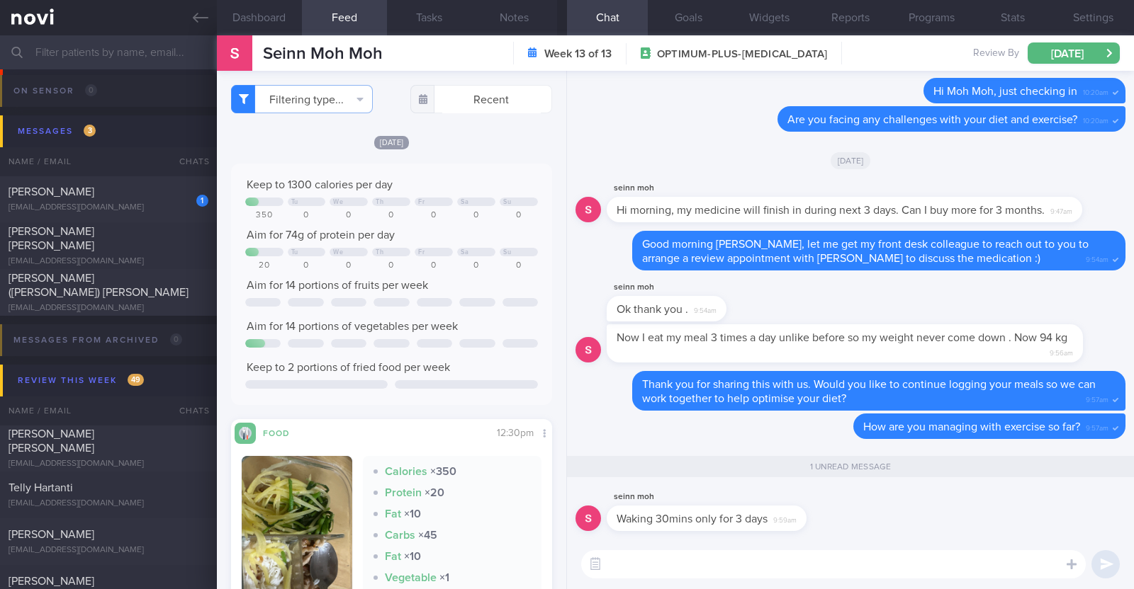
click at [635, 555] on textarea at bounding box center [833, 565] width 504 height 28
type textarea "Good job starting some exercise:)"
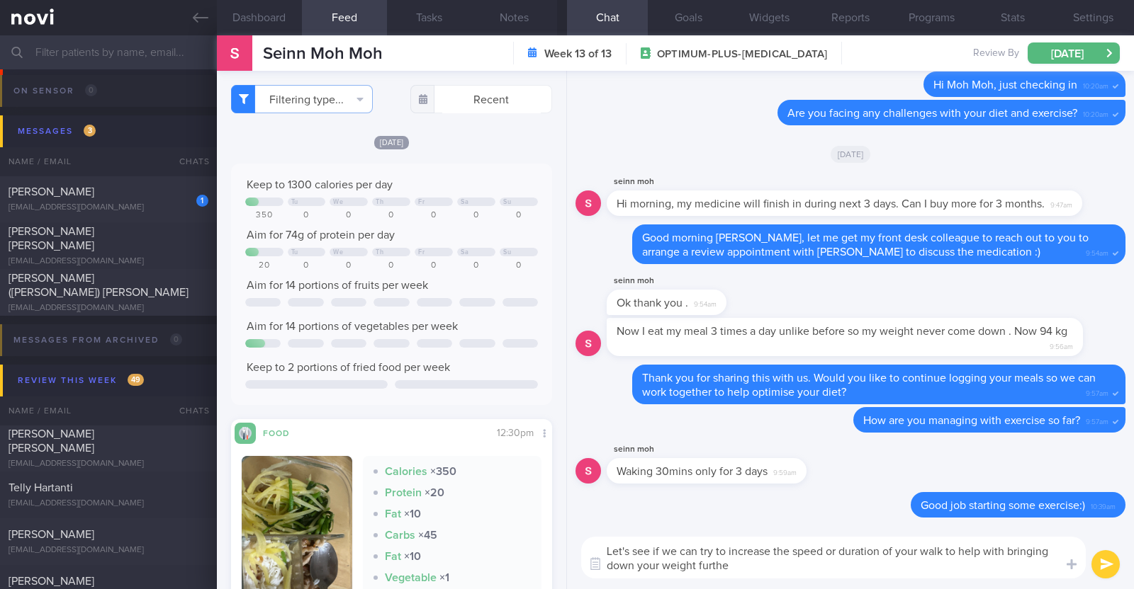
type textarea "Let's see if we can try to increase the speed or duration of your walk to help …"
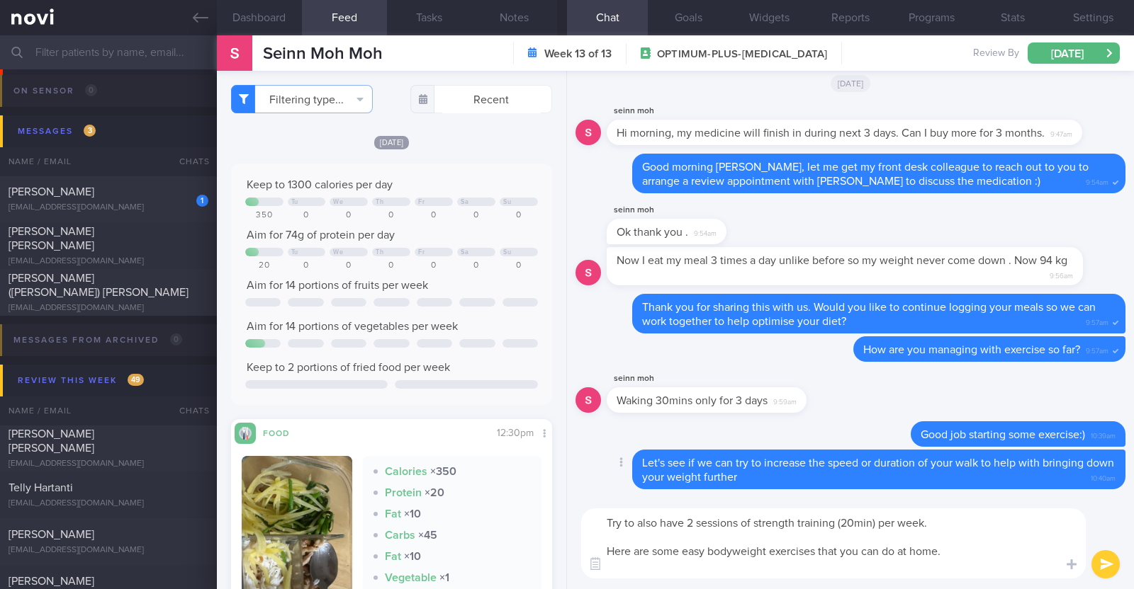
paste textarea "Body weight training - [Exercise 1]([URL][DOMAIN_NAME]) - [Exercise 2]([URL][DO…"
type textarea "Try to also have 2 sessions of strength training (20min) per week. Here are som…"
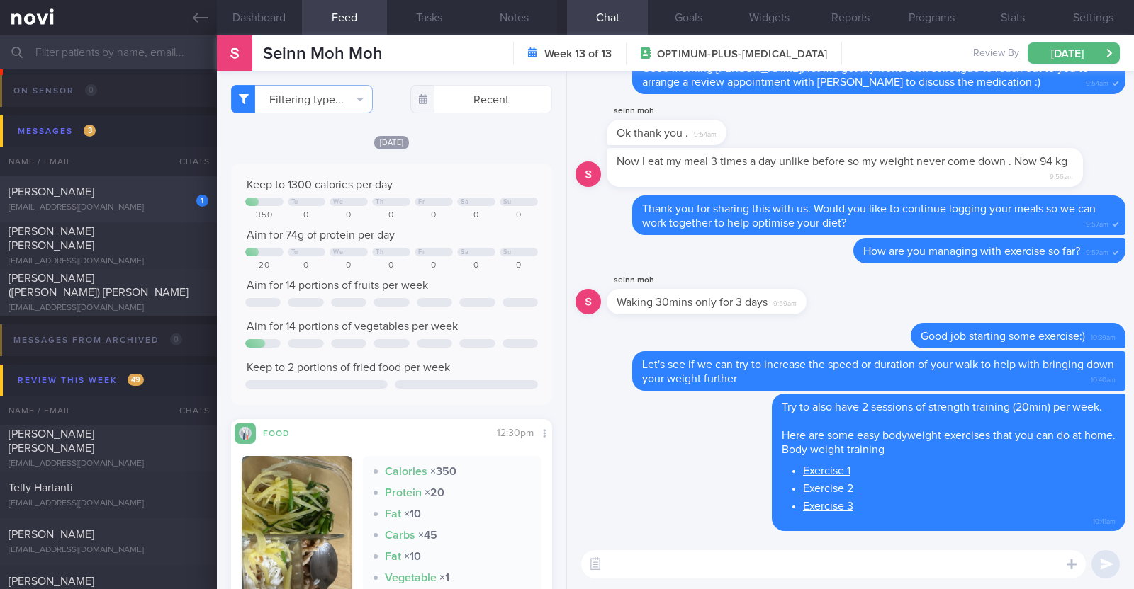
click at [138, 204] on div "[EMAIL_ADDRESS][DOMAIN_NAME]" at bounding box center [109, 208] width 200 height 11
type input "Monitor for hypos!!!"
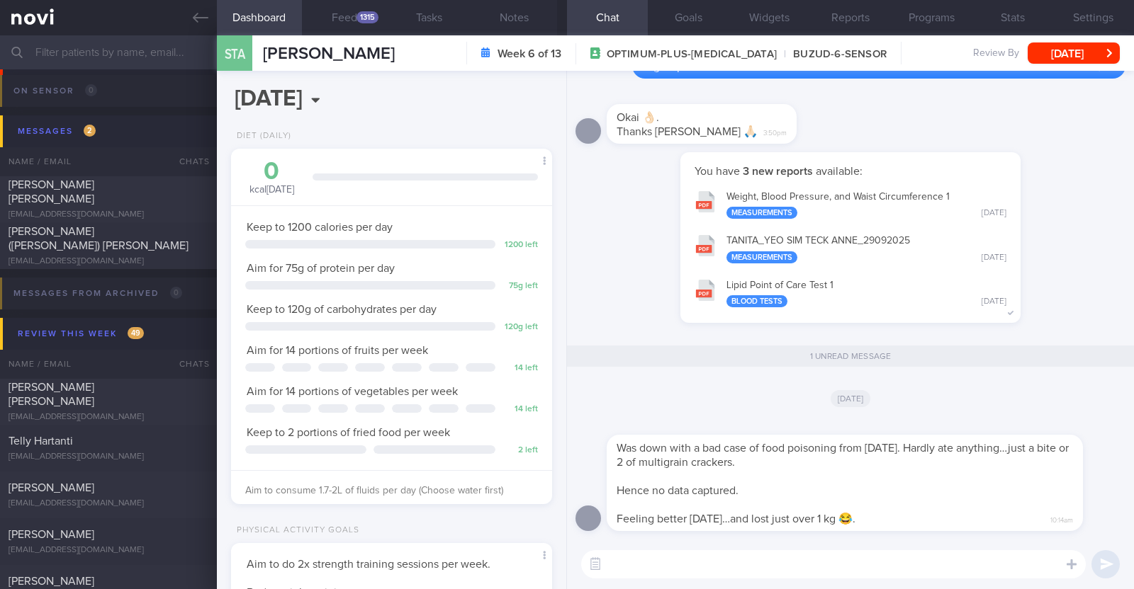
scroll to position [143, 287]
click at [639, 561] on textarea at bounding box center [833, 565] width 504 height 28
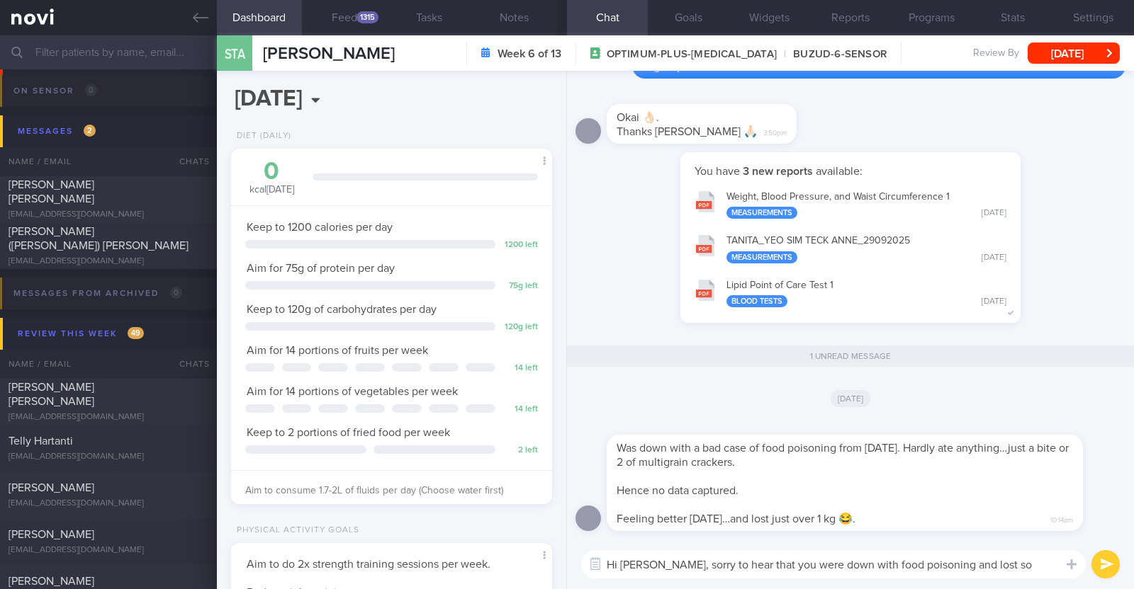
type textarea "Hi [PERSON_NAME], sorry to hear that you were down with food poisoning and lost…"
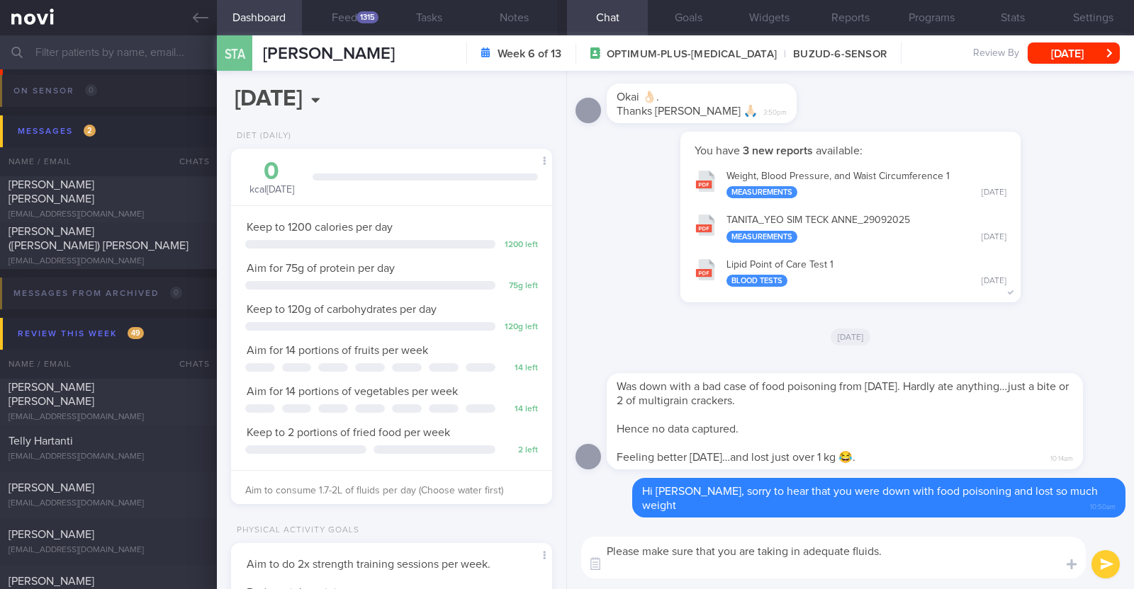
paste textarea "If it is quite hard to eat due to the nausea, try taking some protein-containin…"
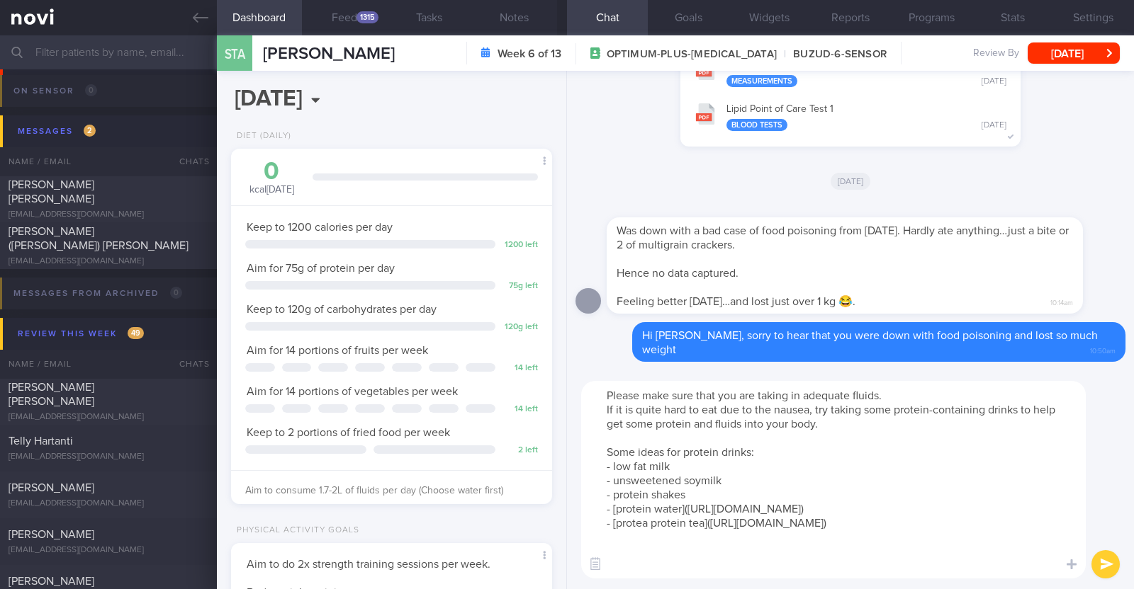
scroll to position [0, 0]
drag, startPoint x: 721, startPoint y: 409, endPoint x: 767, endPoint y: 414, distance: 46.3
click at [767, 414] on textarea "Please make sure that you are taking in adequate fluids. If it is quite hard to…" at bounding box center [833, 480] width 504 height 198
click at [765, 413] on textarea "Please make sure that you are taking in adequate fluids. If it is quite hard to…" at bounding box center [833, 480] width 504 height 198
drag, startPoint x: 755, startPoint y: 407, endPoint x: 808, endPoint y: 413, distance: 53.4
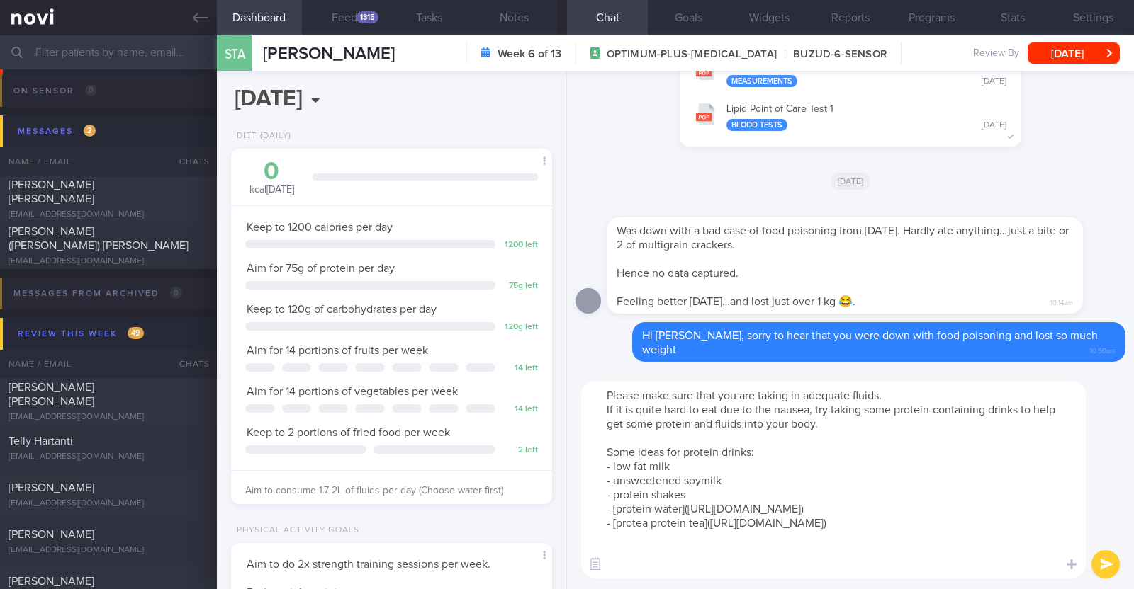
click at [808, 413] on textarea "Please make sure that you are taking in adequate fluids. If it is quite hard to…" at bounding box center [833, 480] width 504 height 198
drag, startPoint x: 607, startPoint y: 412, endPoint x: 680, endPoint y: 405, distance: 73.3
click at [608, 412] on textarea "Please make sure that you are taking in adequate fluids. If it is quite hard to…" at bounding box center [833, 480] width 504 height 198
type textarea "Please make sure that you are taking in adequate fluids. If it is quite hard to…"
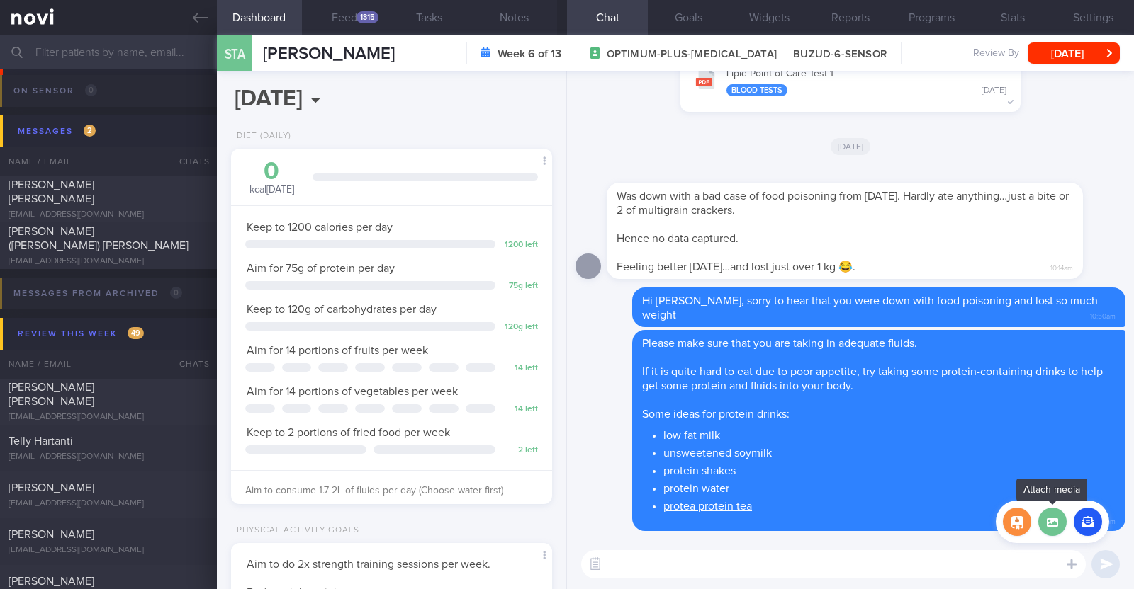
click at [1053, 525] on label at bounding box center [1052, 522] width 28 height 28
click at [0, 0] on input "file" at bounding box center [0, 0] width 0 height 0
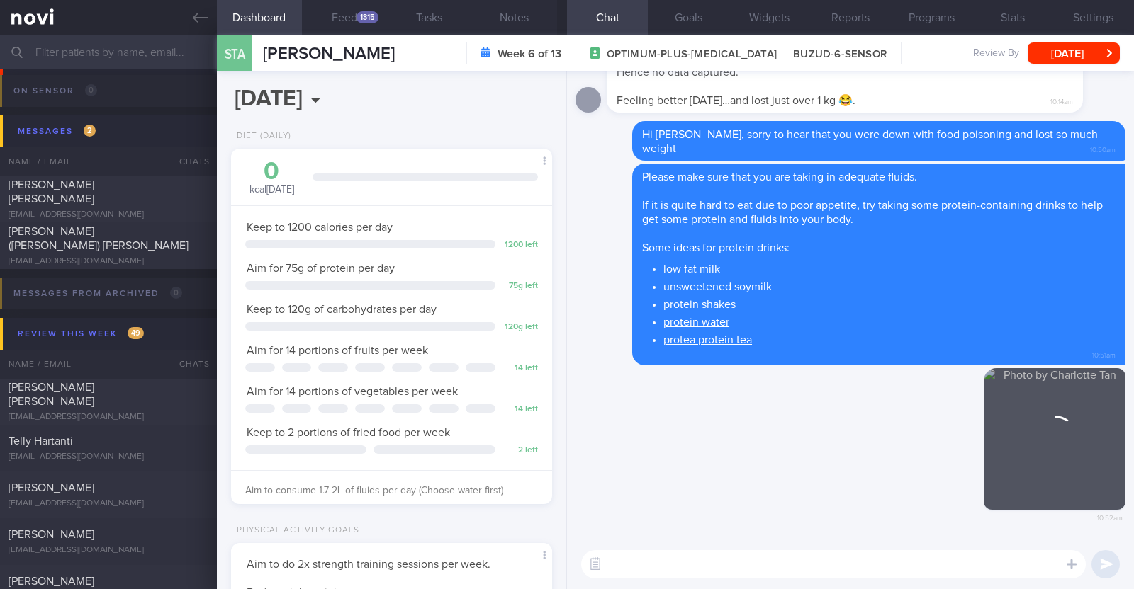
click at [656, 575] on textarea at bounding box center [833, 565] width 504 height 28
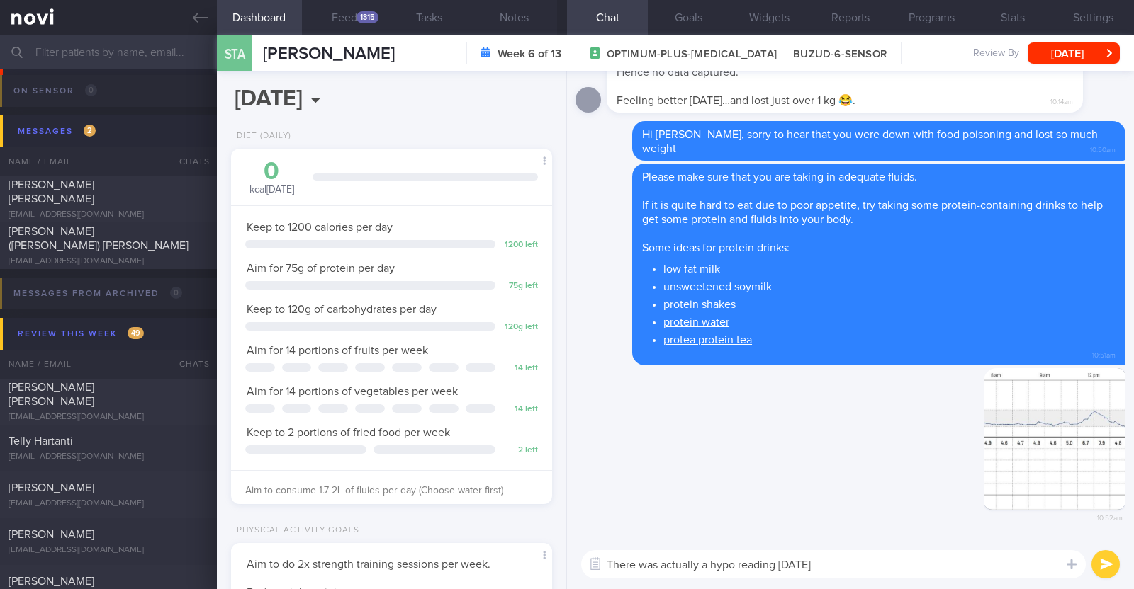
type textarea "There was actually a hypo reading [DATE]"
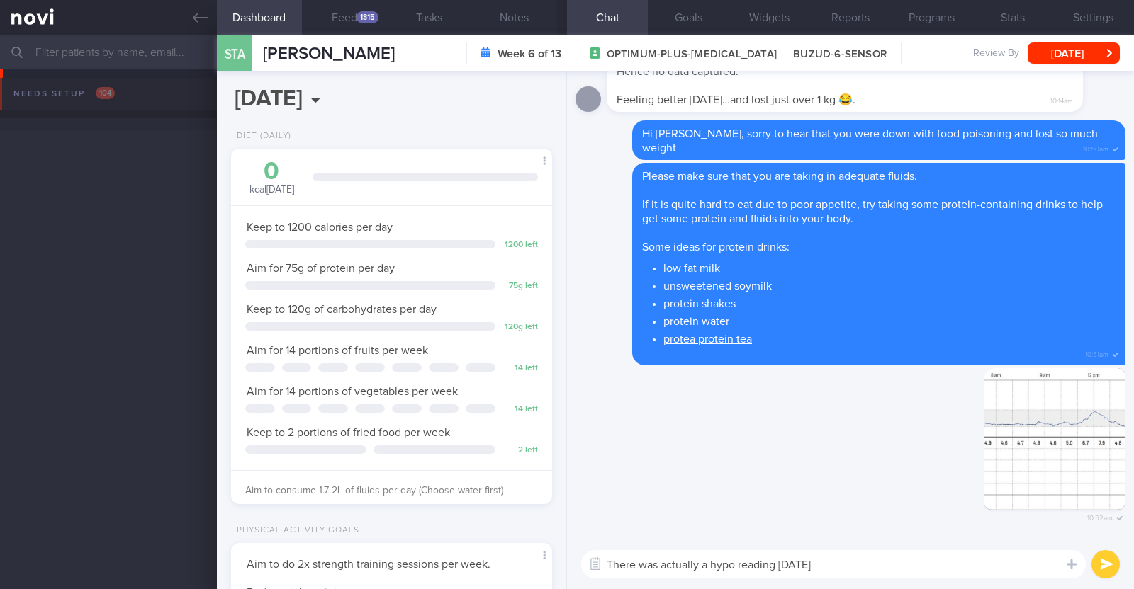
select select "9"
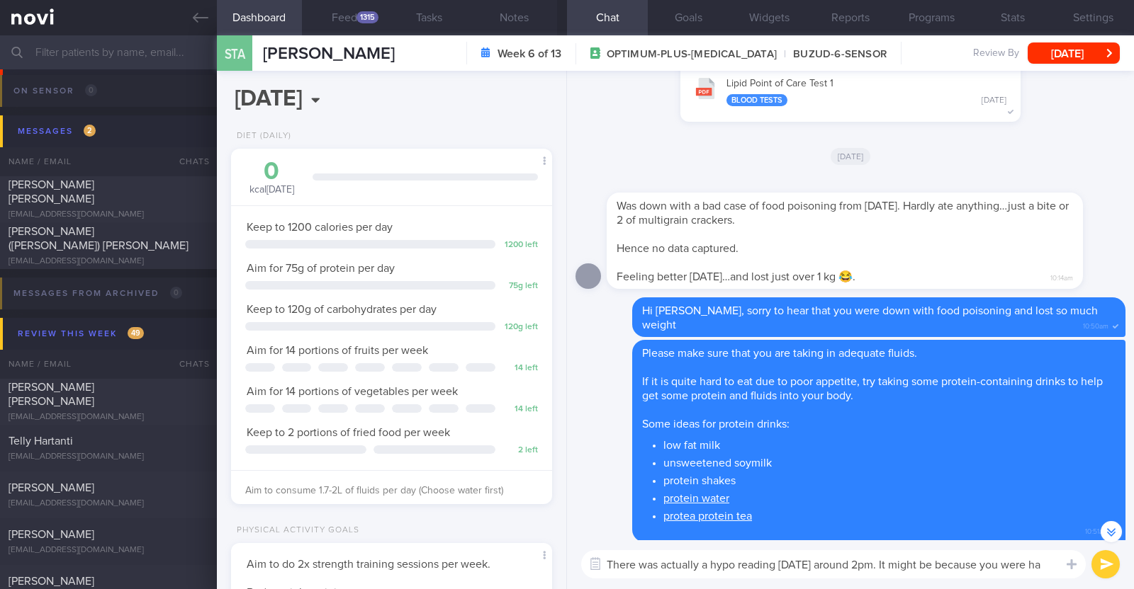
scroll to position [-191, 0]
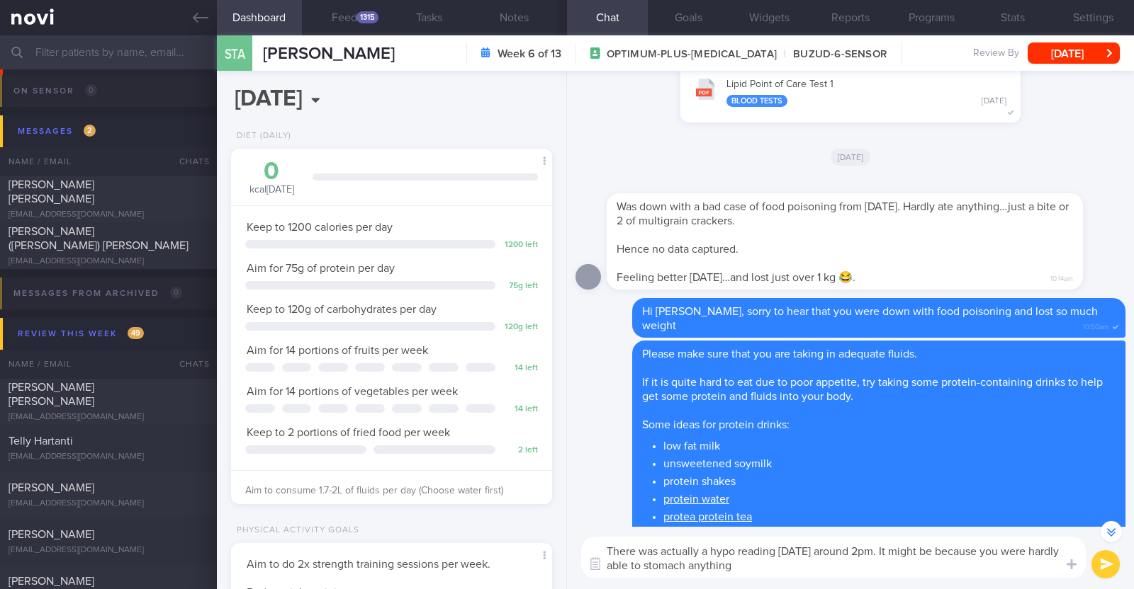
paste textarea "😢"
type textarea "There was actually a hypo reading [DATE] around 2pm. It might be because you we…"
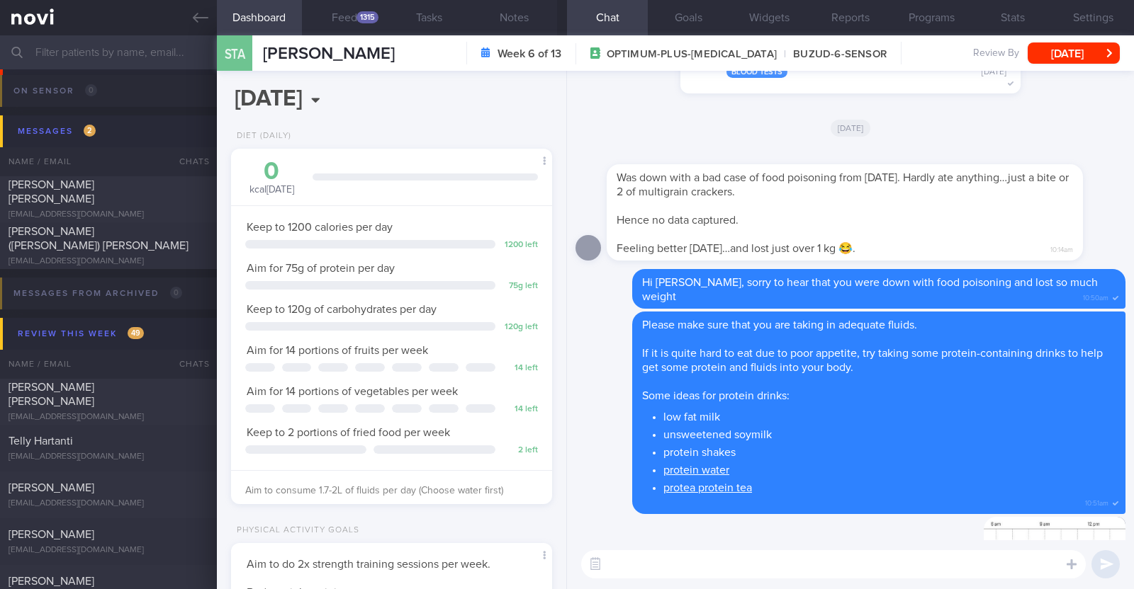
scroll to position [0, 0]
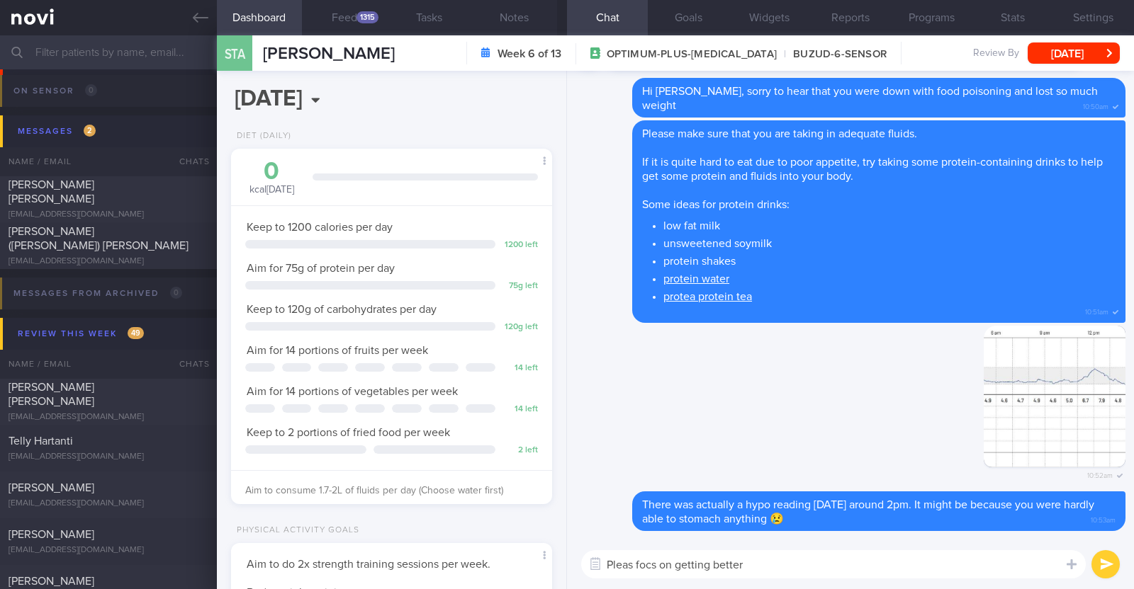
click at [650, 558] on textarea "Pleas focs on getting better" at bounding box center [833, 565] width 504 height 28
click at [790, 568] on textarea "Pleas focus on getting better" at bounding box center [833, 565] width 504 height 28
type textarea "Pleas focus on getting better and I wish you a speed recovery!"
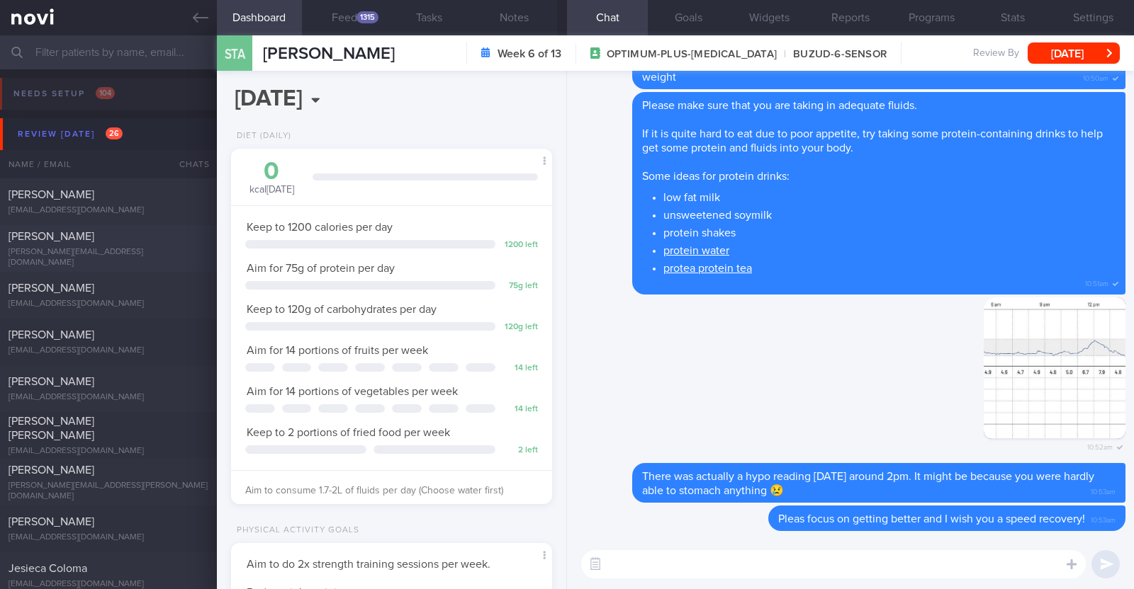
click at [152, 237] on div "[PERSON_NAME]" at bounding box center [107, 237] width 196 height 14
click at [1059, 55] on button "[DATE]" at bounding box center [1073, 53] width 92 height 21
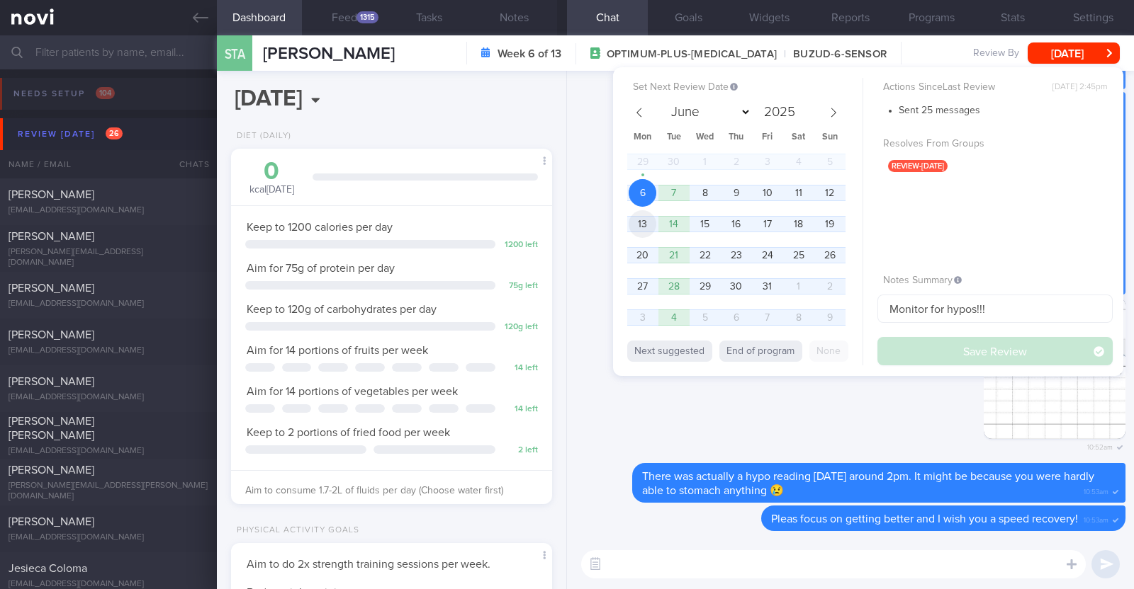
click at [648, 218] on span "13" at bounding box center [642, 224] width 28 height 28
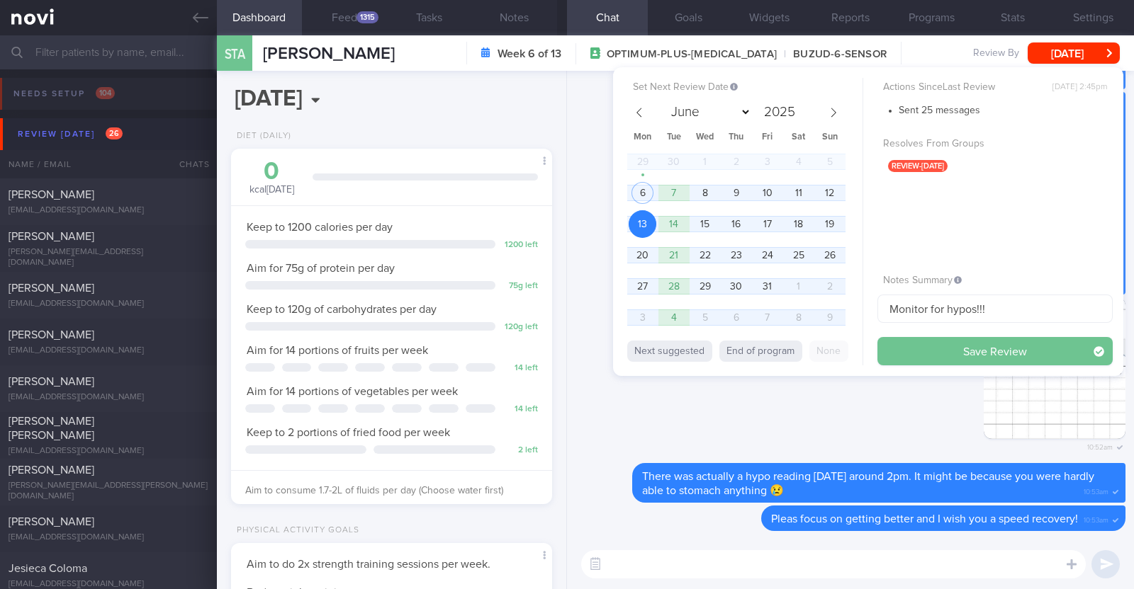
click at [1020, 351] on button "Save Review" at bounding box center [994, 351] width 235 height 28
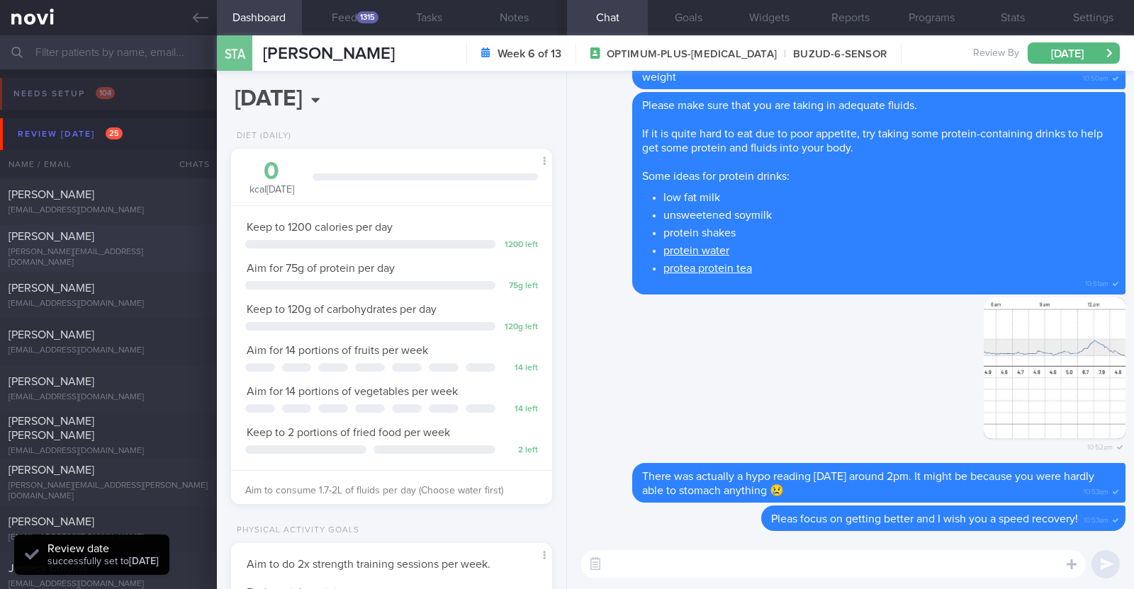
scroll to position [143, 287]
click at [117, 259] on div "[PERSON_NAME][EMAIL_ADDRESS][DOMAIN_NAME]" at bounding box center [109, 257] width 200 height 21
type input "R/v with [PERSON_NAME] 15/10. R/v 6/10"
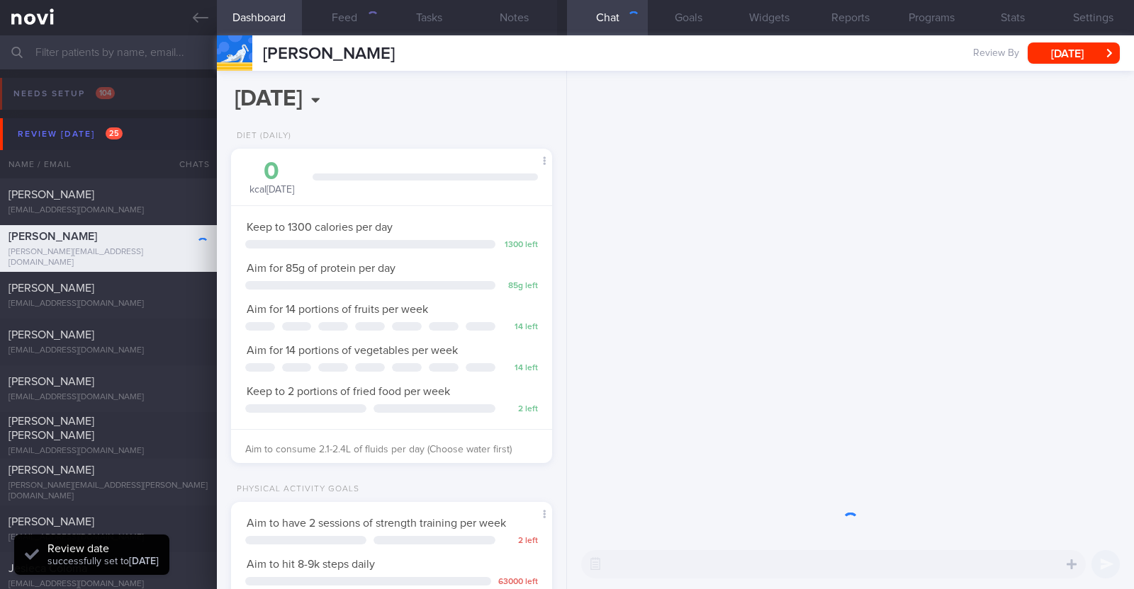
scroll to position [161, 282]
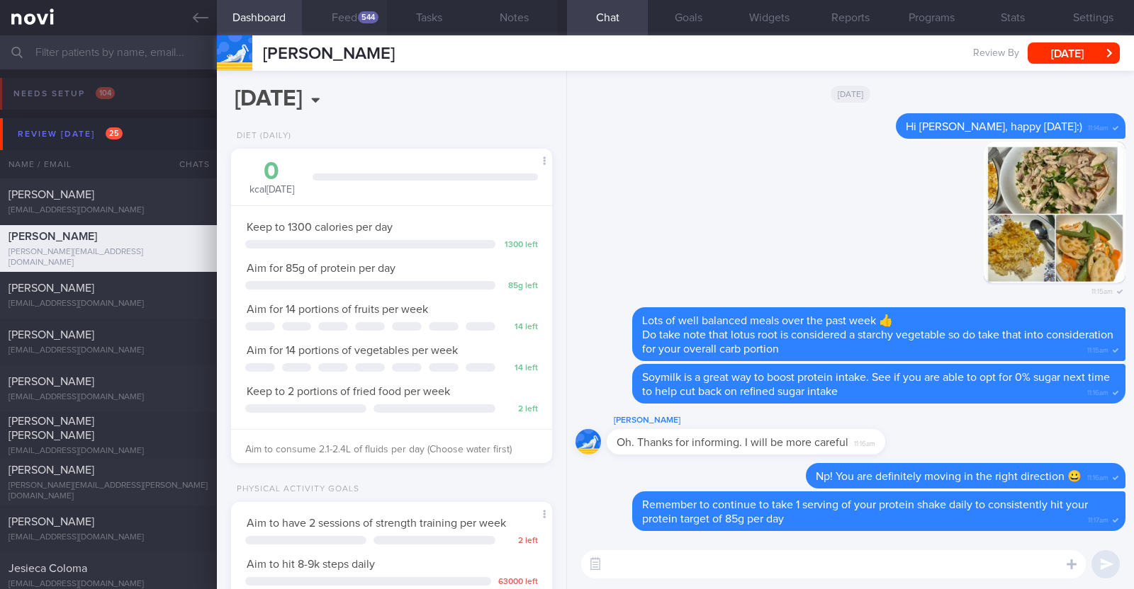
click at [326, 23] on button "Feed 544" at bounding box center [344, 17] width 85 height 35
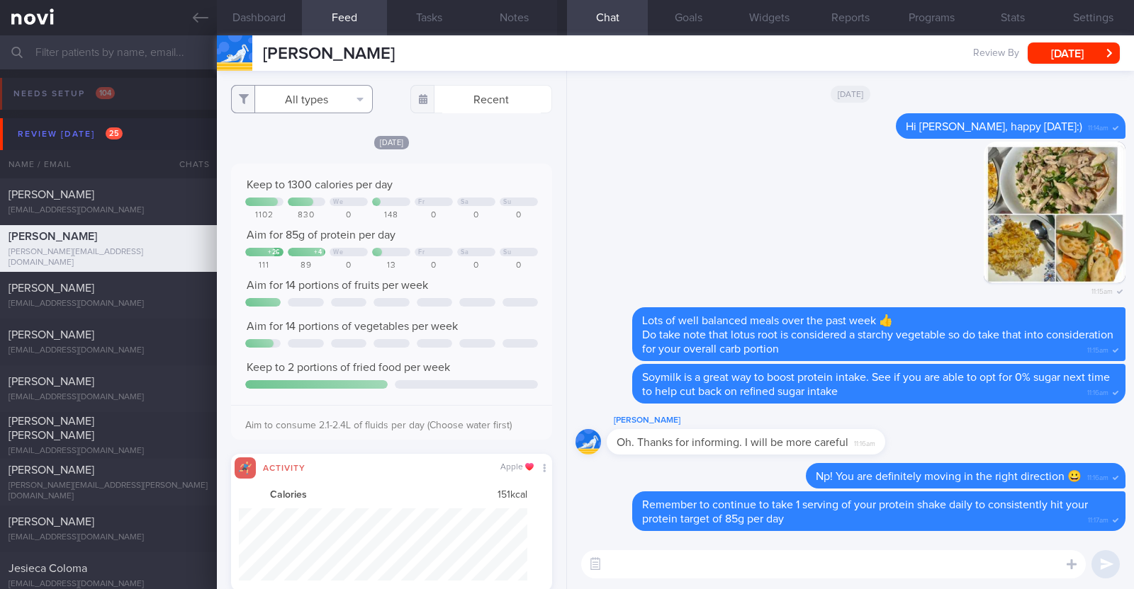
click at [351, 108] on button "All types" at bounding box center [302, 99] width 142 height 28
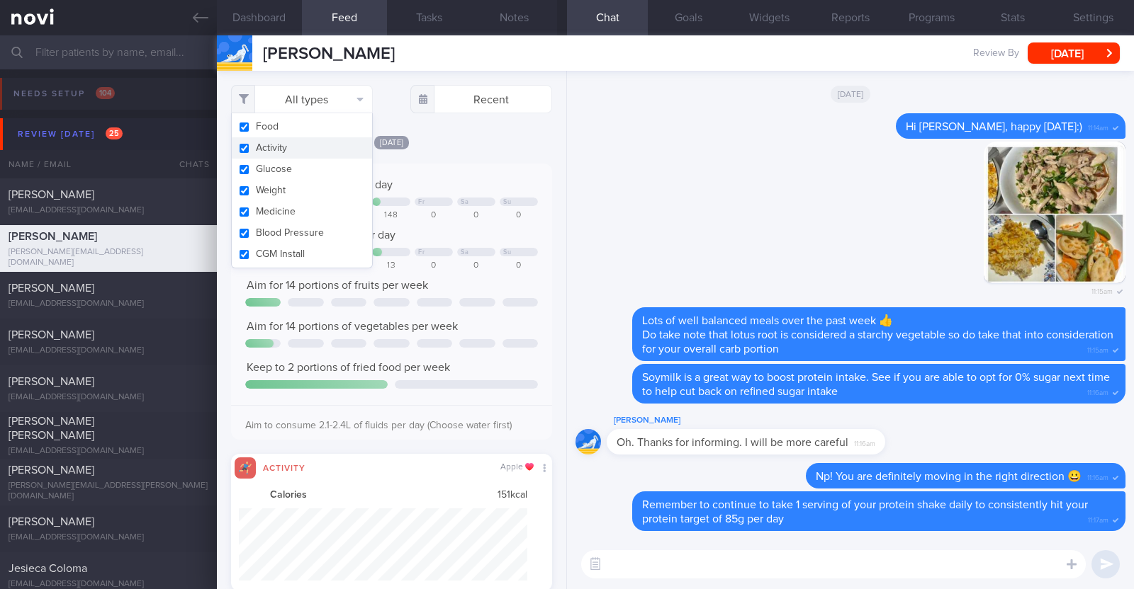
click at [327, 143] on button "Activity" at bounding box center [302, 147] width 140 height 21
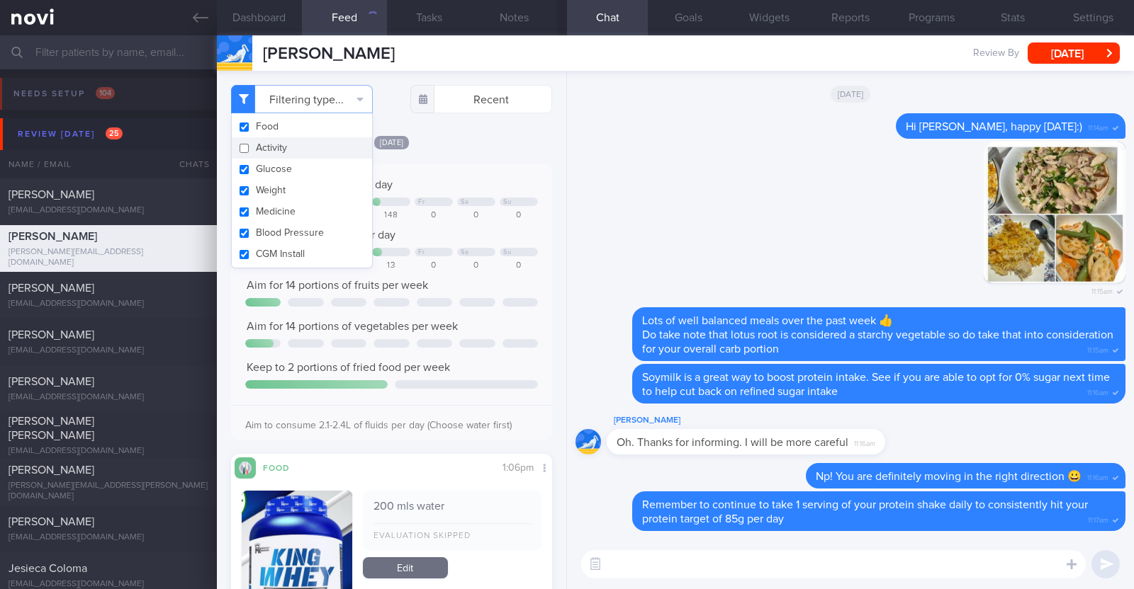
checkbox input "false"
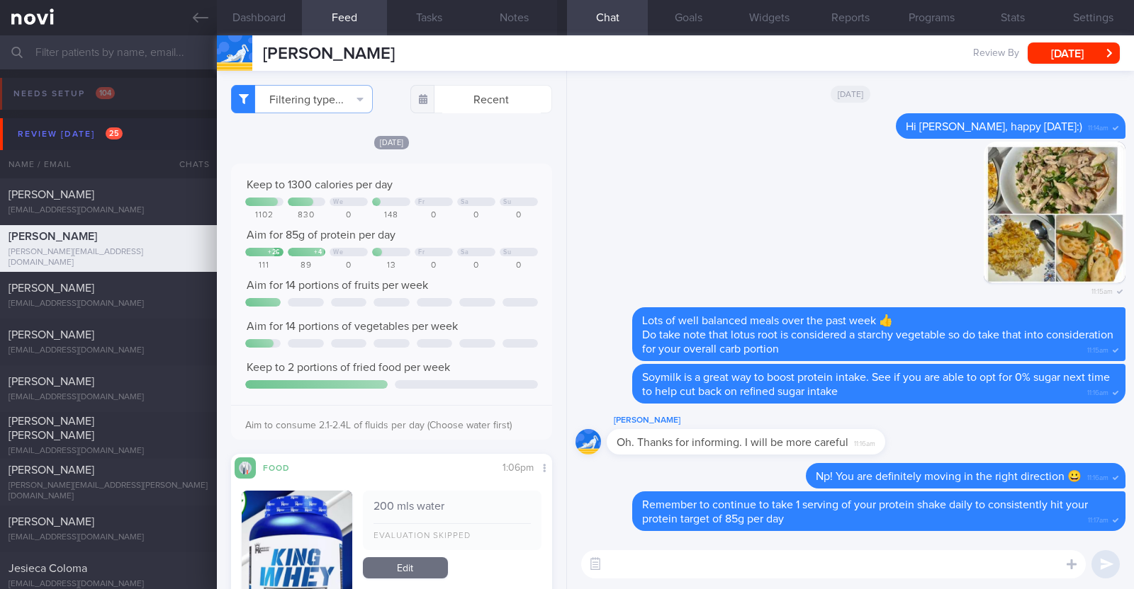
click at [512, 150] on div "Thu, 2 Oct Keep to 1300 calories per day We Fr Sa Su 1102 830 0 148 0 0 0 Aim f…" at bounding box center [391, 437] width 321 height 604
click at [456, 141] on div "[DATE]" at bounding box center [391, 142] width 321 height 15
click at [295, 91] on button "Filtering type..." at bounding box center [302, 99] width 142 height 28
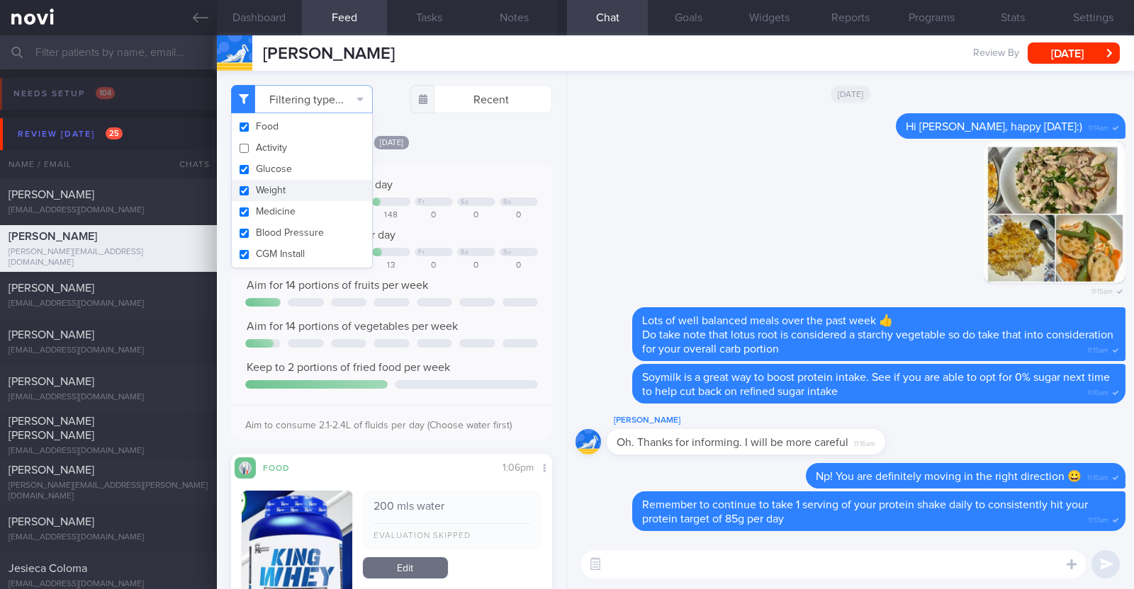
click at [278, 188] on button "Weight" at bounding box center [302, 190] width 140 height 21
checkbox input "false"
click at [485, 141] on div "[DATE]" at bounding box center [391, 142] width 321 height 15
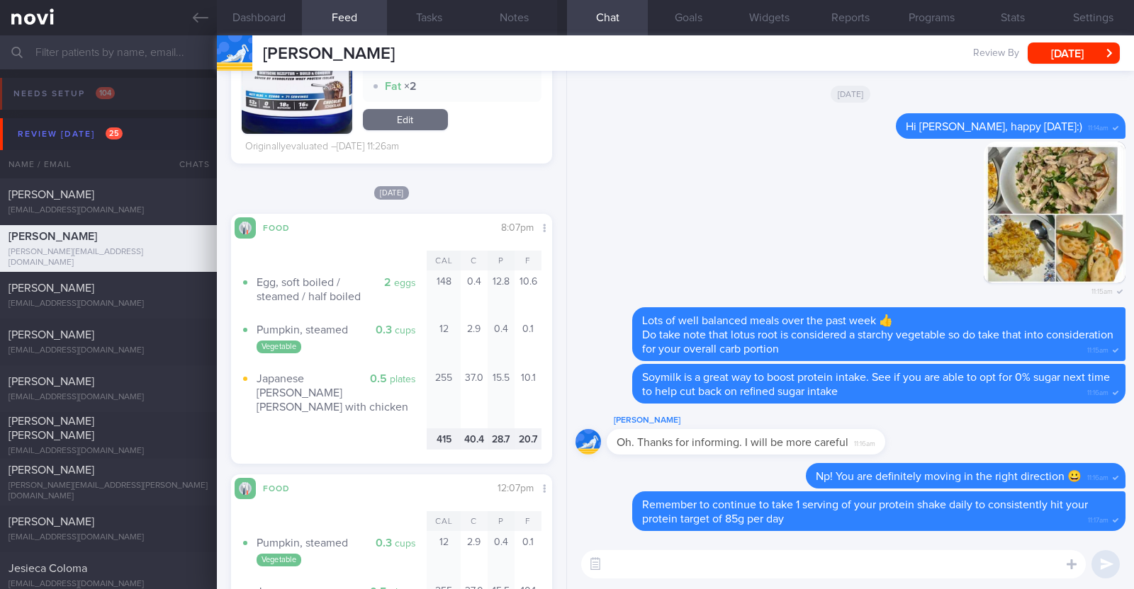
scroll to position [1683, 0]
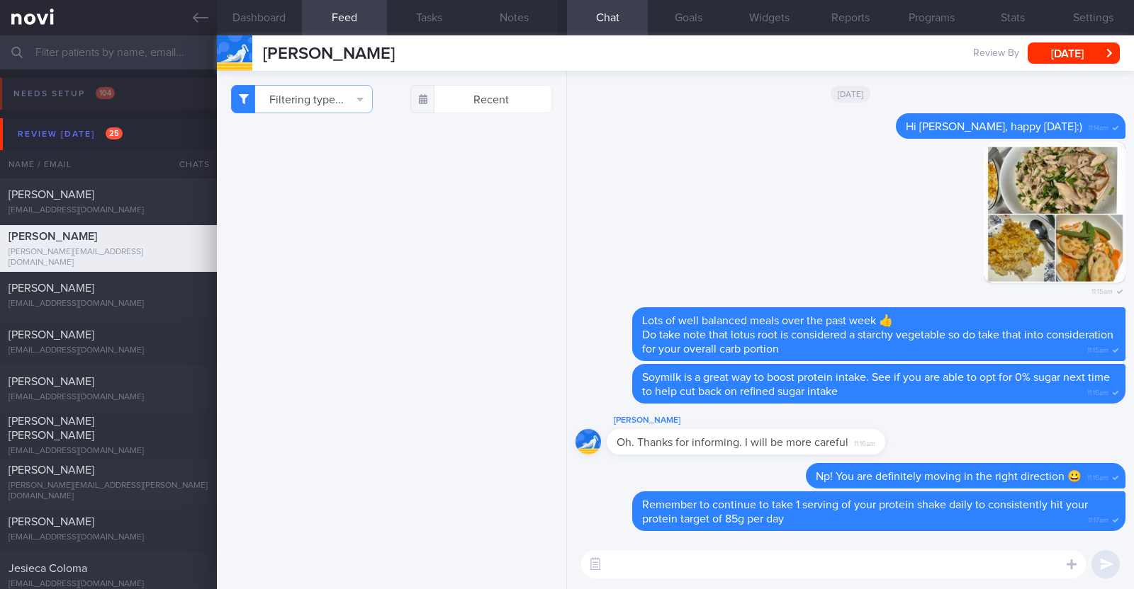
select select "9"
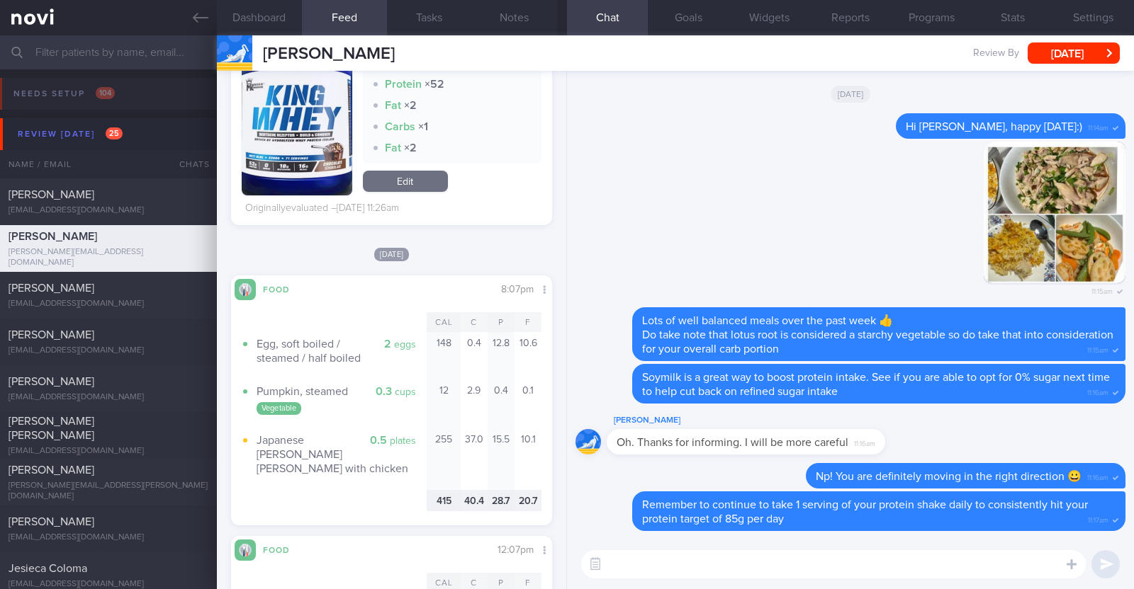
scroll to position [1506, 0]
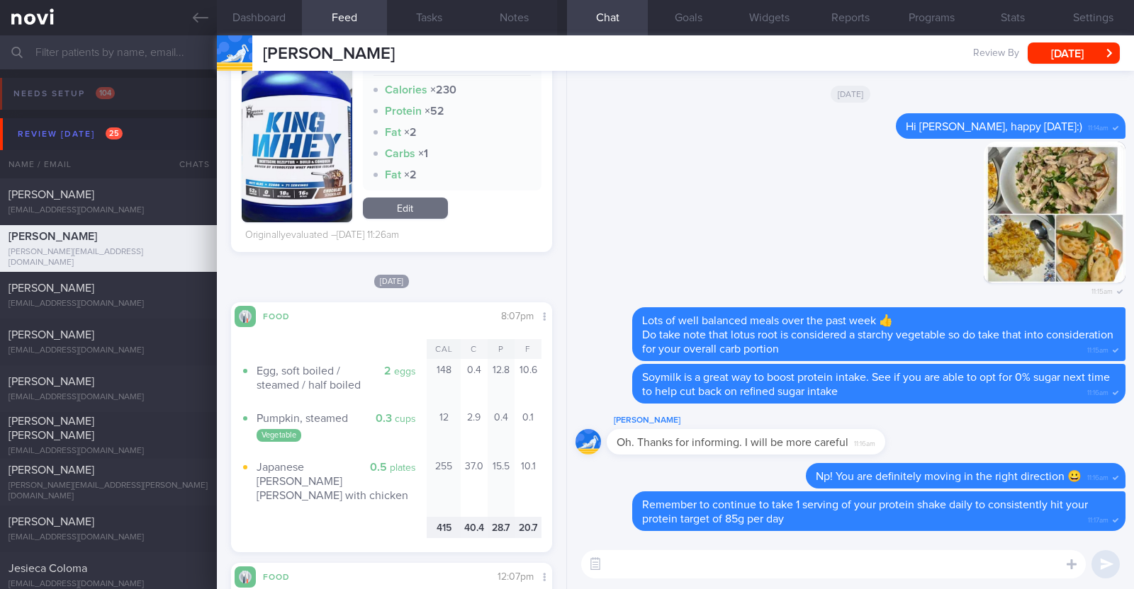
click at [609, 558] on textarea at bounding box center [833, 565] width 504 height 28
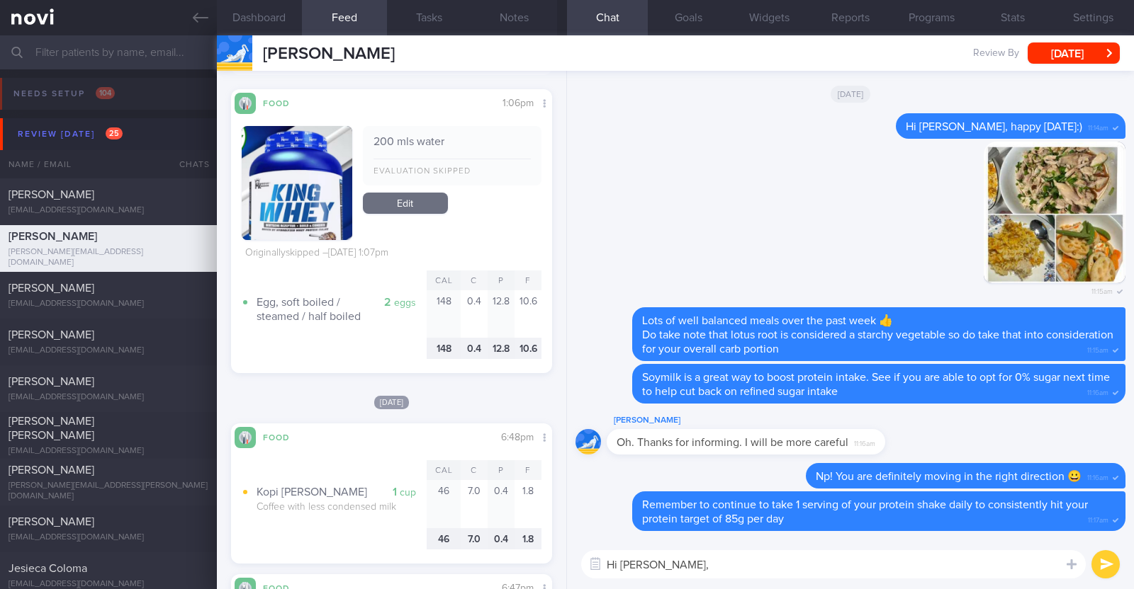
scroll to position [0, 0]
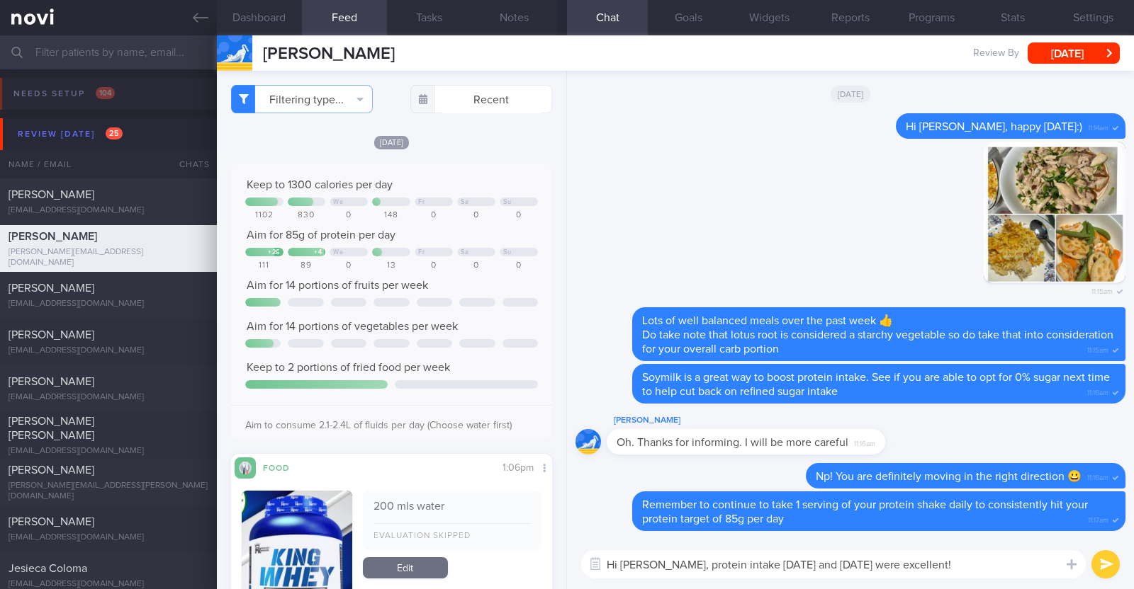
type textarea "Hi [PERSON_NAME], protein intake [DATE] and [DATE] were excellent!"
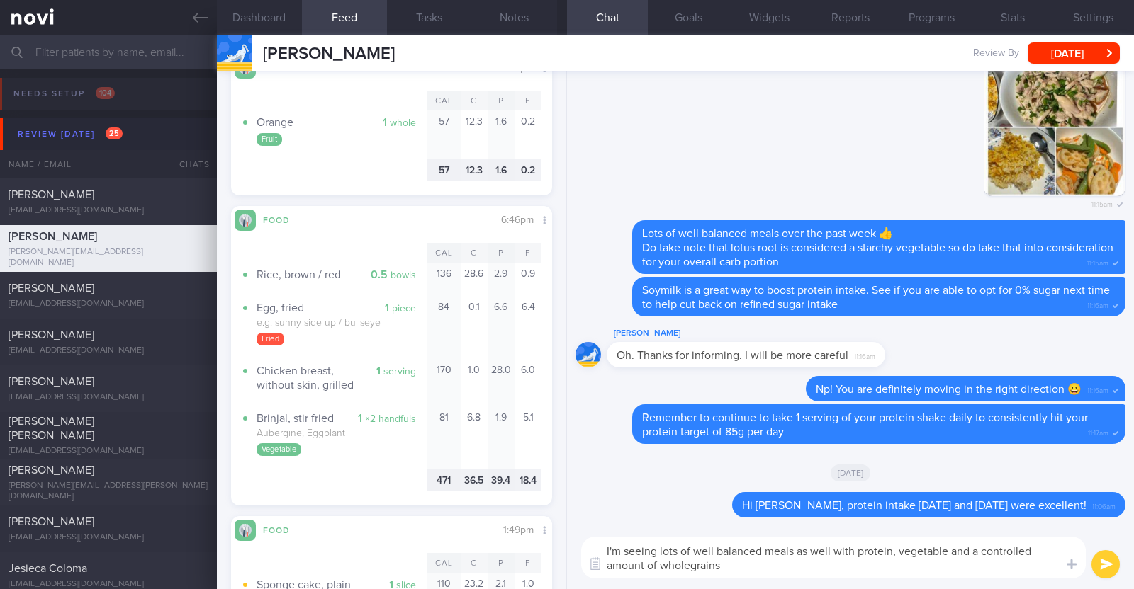
click at [735, 565] on textarea "I'm seeing lots of well balanced meals as well with protein, vegetable and a co…" at bounding box center [833, 558] width 504 height 42
type textarea "I'm seeing lots of well balanced meals as well with protein, vegetable and a co…"
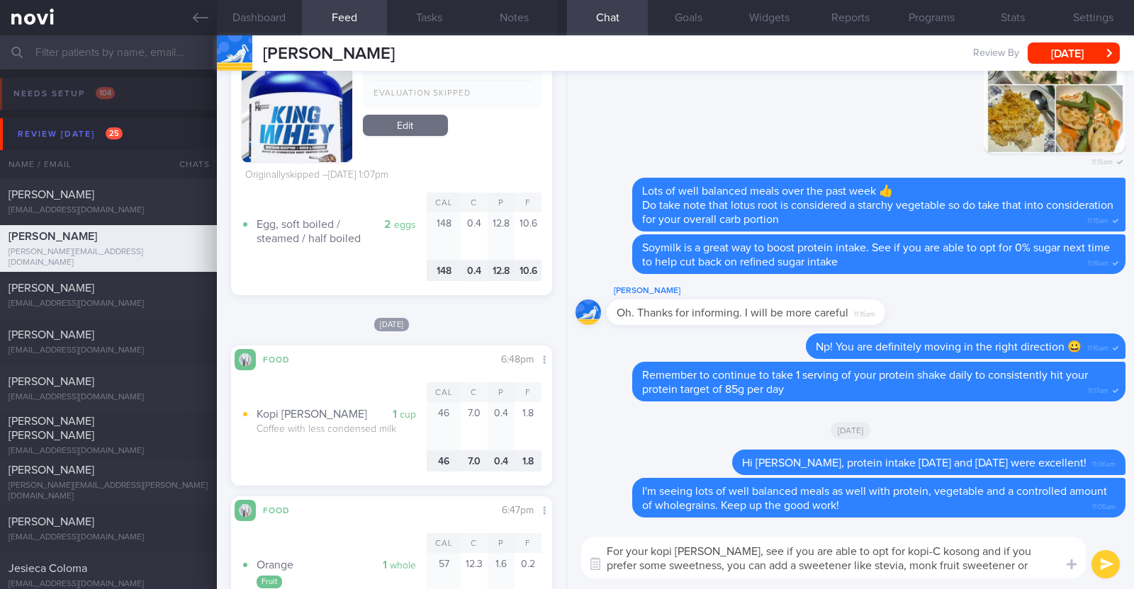
type textarea "For your kopi [PERSON_NAME], see if you are able to opt for kopi-C kosong and i…"
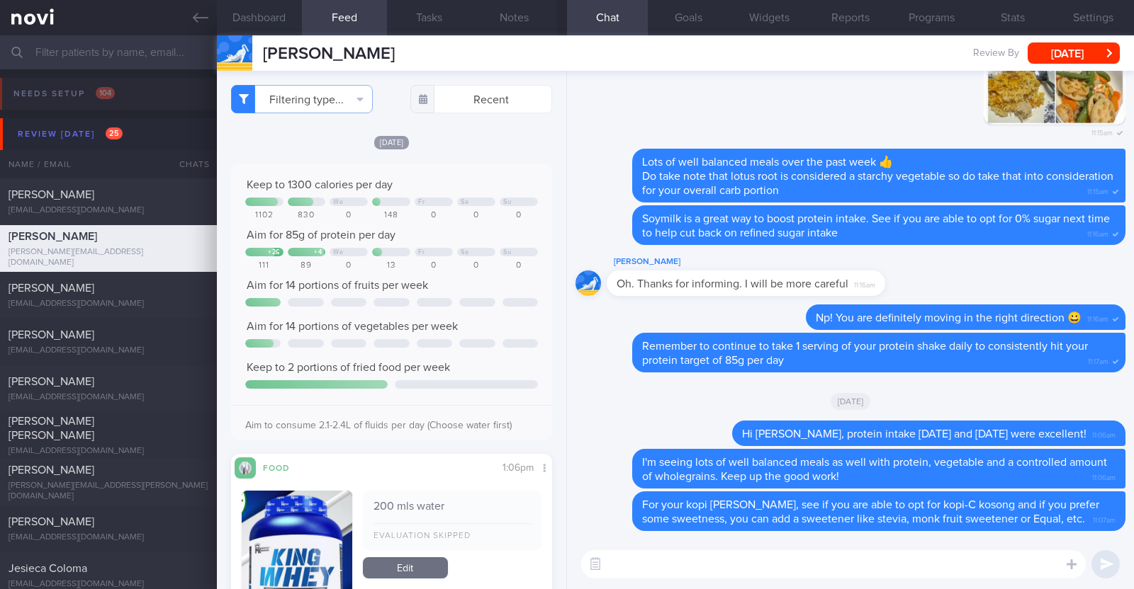
select select "9"
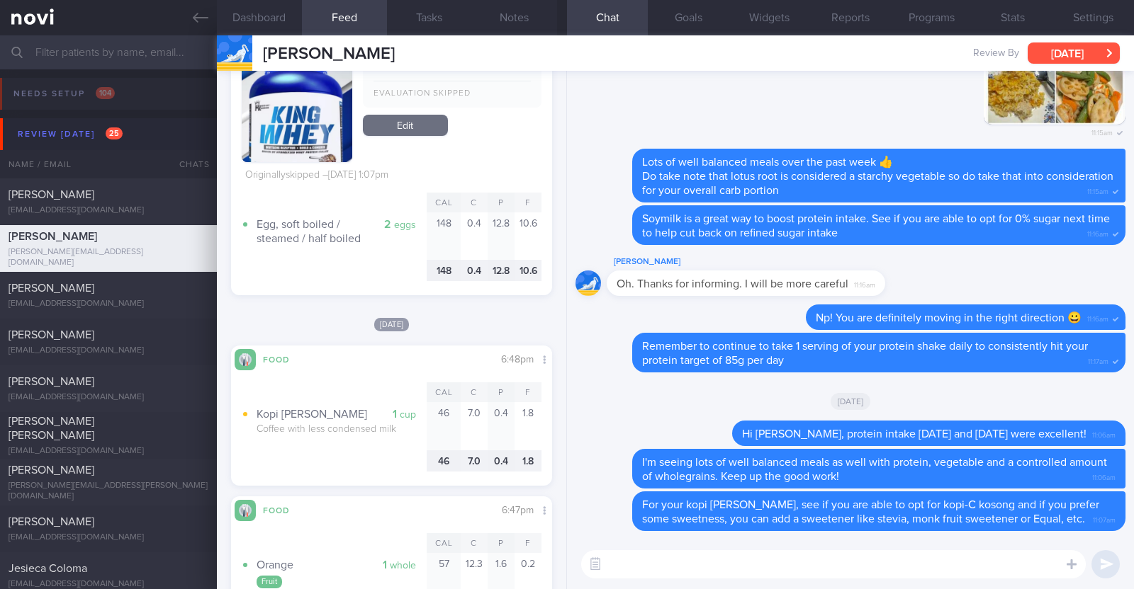
click at [1049, 47] on button "[DATE]" at bounding box center [1073, 53] width 92 height 21
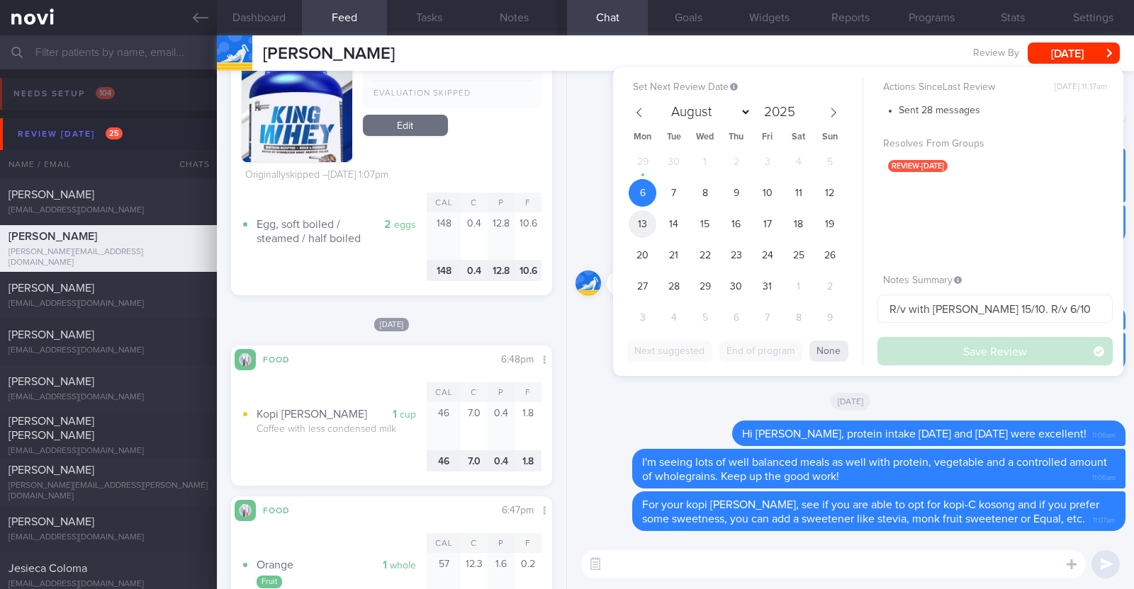
click at [649, 222] on span "13" at bounding box center [642, 224] width 28 height 28
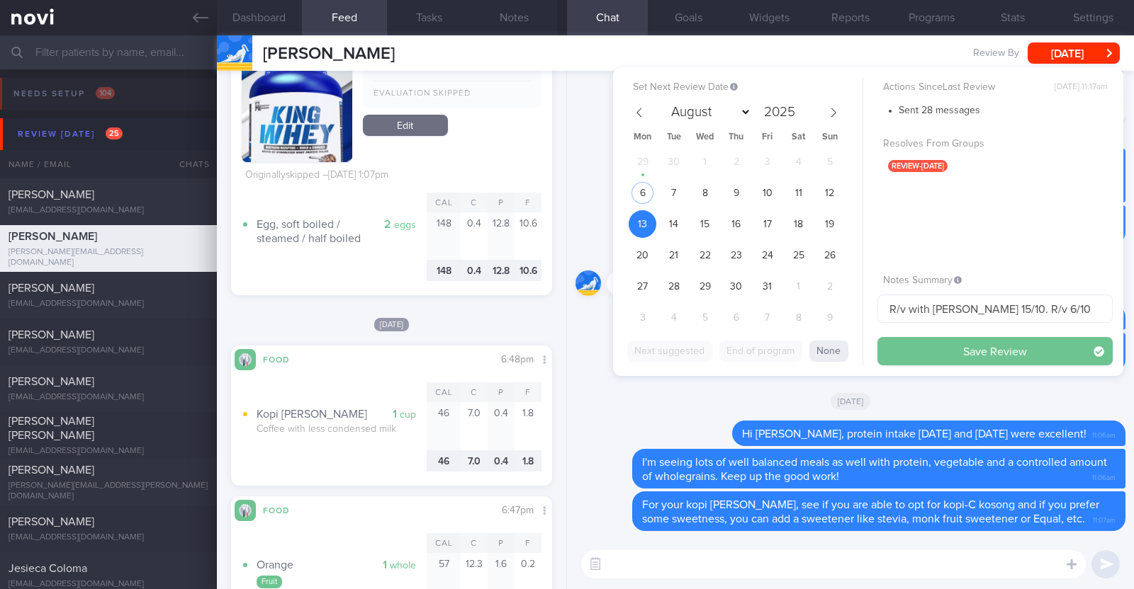
click at [1040, 344] on button "Save Review" at bounding box center [994, 351] width 235 height 28
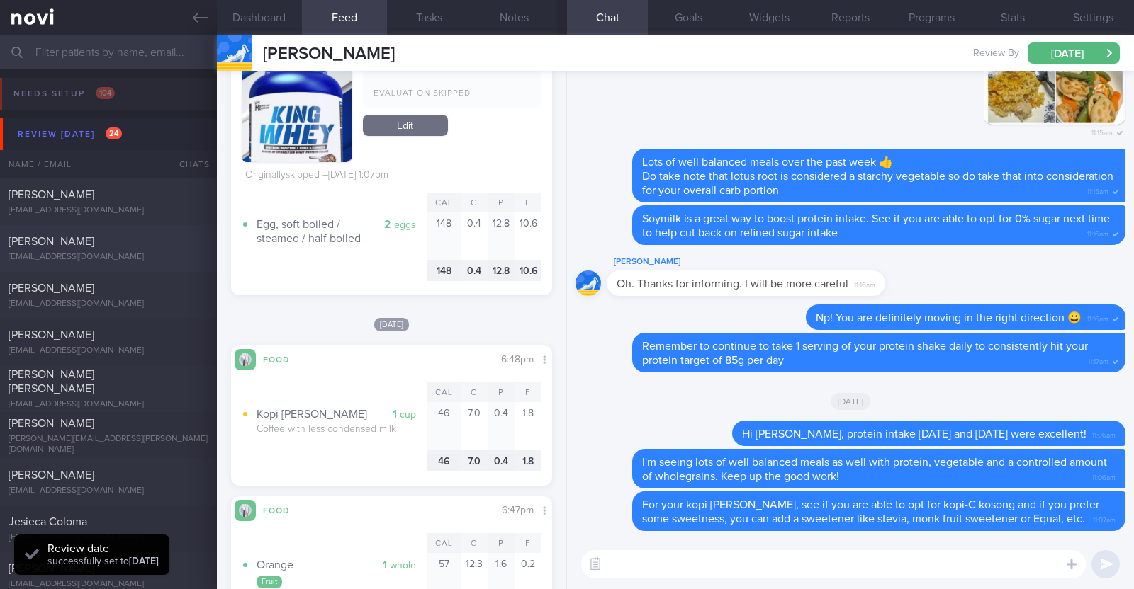
click at [166, 240] on div "[PERSON_NAME]" at bounding box center [107, 242] width 196 height 14
type input "R/v with Dr [PERSON_NAME] on 2/10. r/v 6/10"
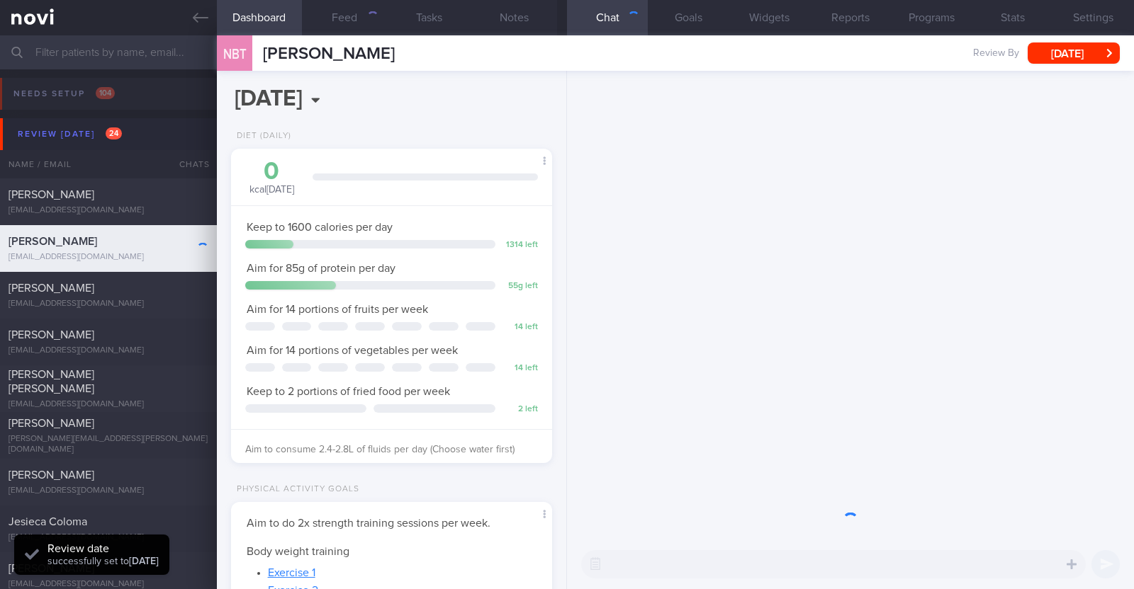
scroll to position [161, 282]
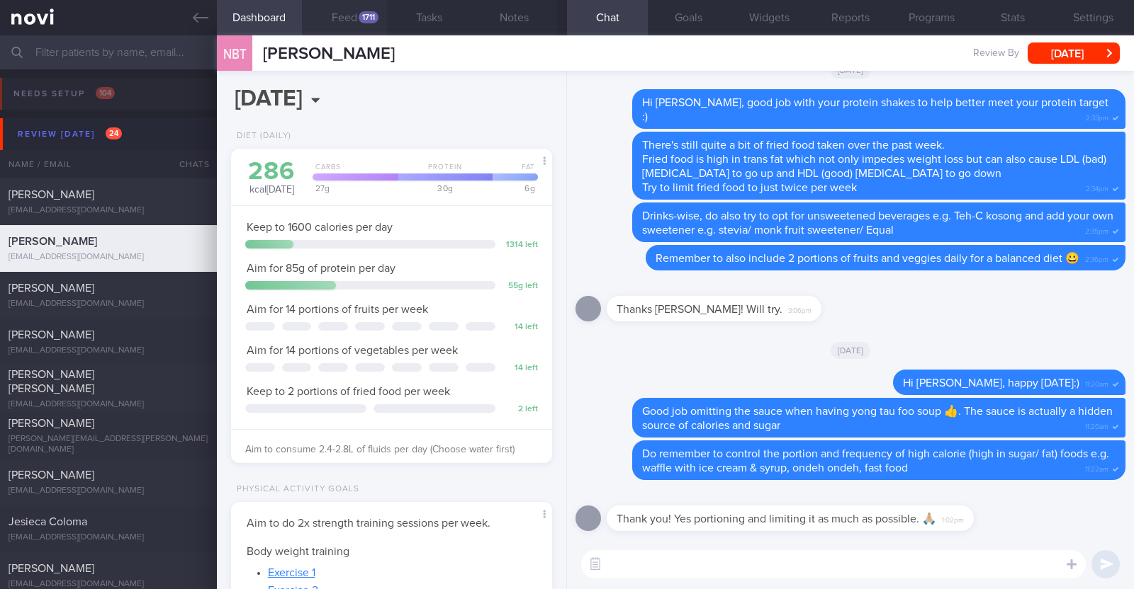
click at [360, 9] on button "Feed 1711" at bounding box center [344, 17] width 85 height 35
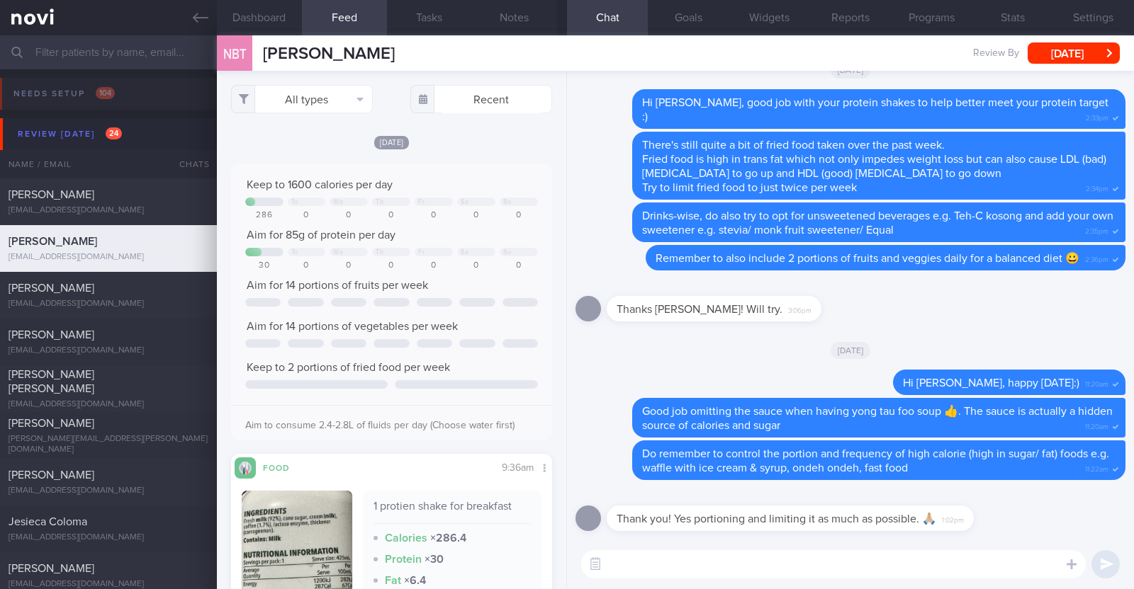
scroll to position [72, 289]
click at [330, 106] on button "All types" at bounding box center [302, 99] width 142 height 28
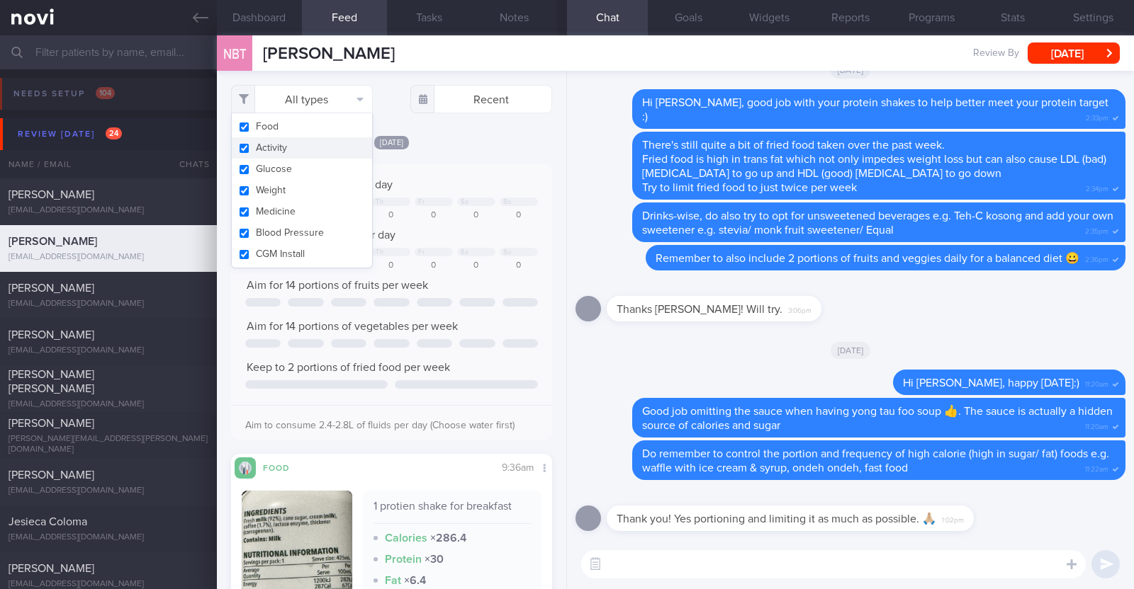
click at [322, 147] on button "Activity" at bounding box center [302, 147] width 140 height 21
checkbox input "false"
click at [447, 142] on div "[DATE]" at bounding box center [391, 142] width 321 height 15
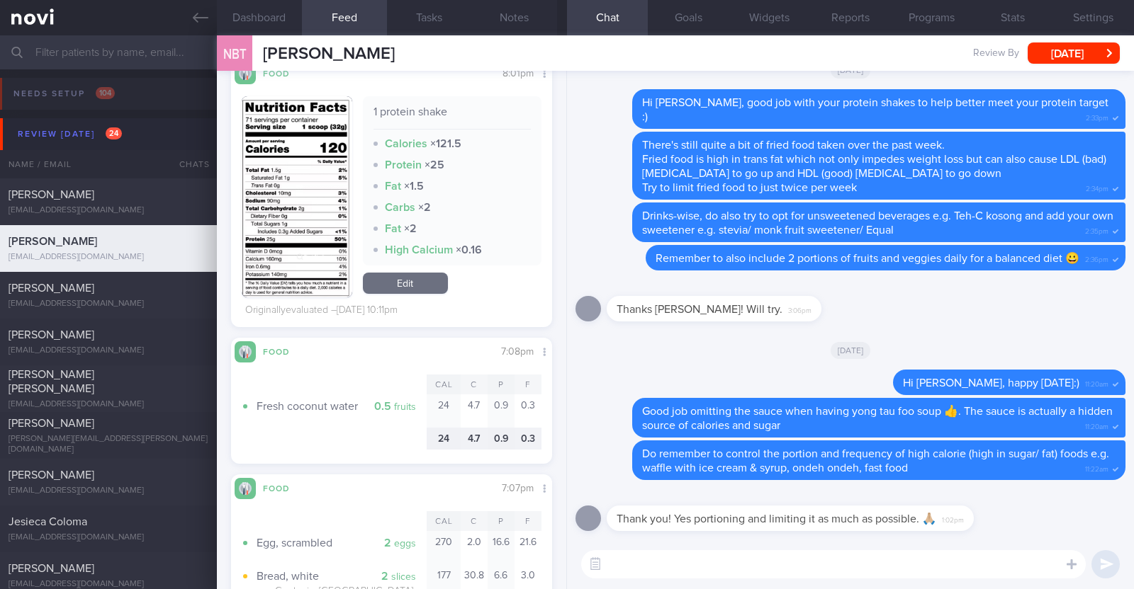
scroll to position [4074, 0]
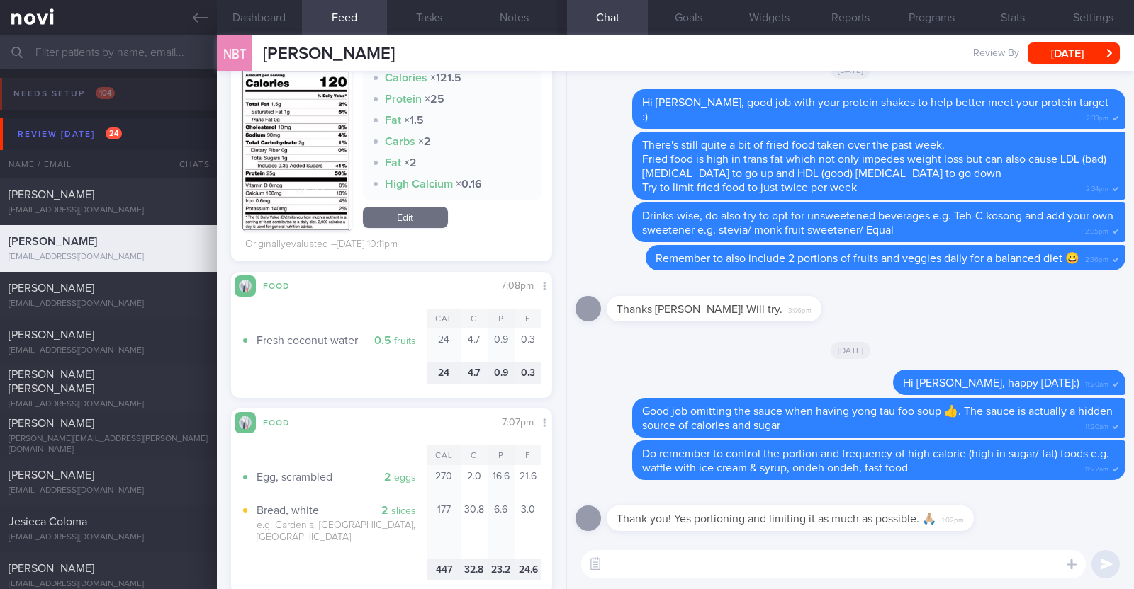
click at [630, 565] on textarea at bounding box center [833, 565] width 504 height 28
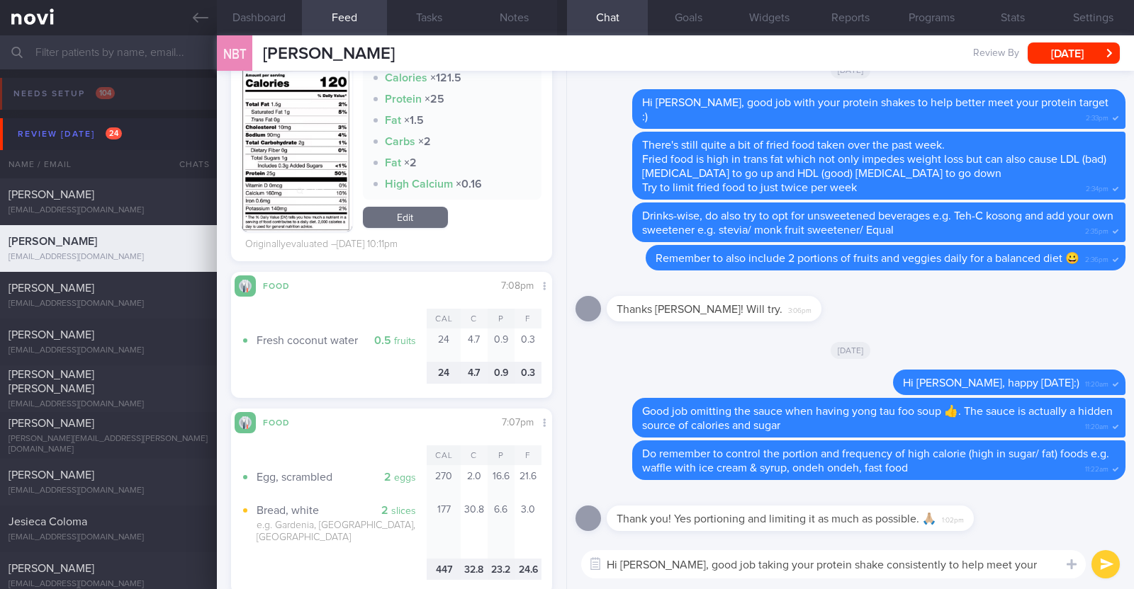
paste textarea "👍"
type textarea "Hi [PERSON_NAME], good job taking your protein shake consistently to help meet …"
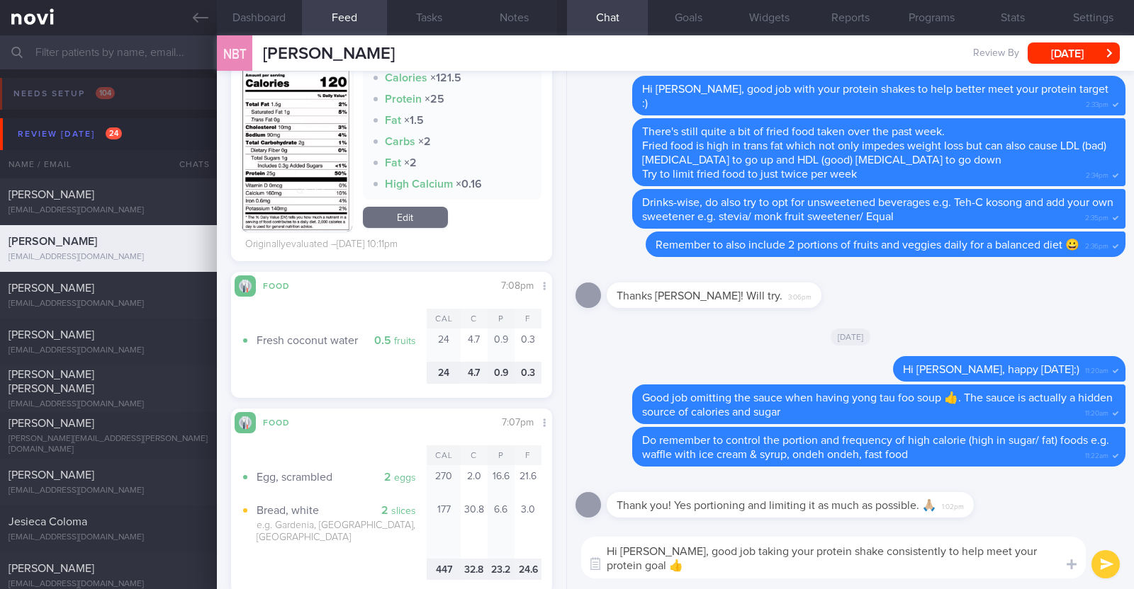
scroll to position [0, 0]
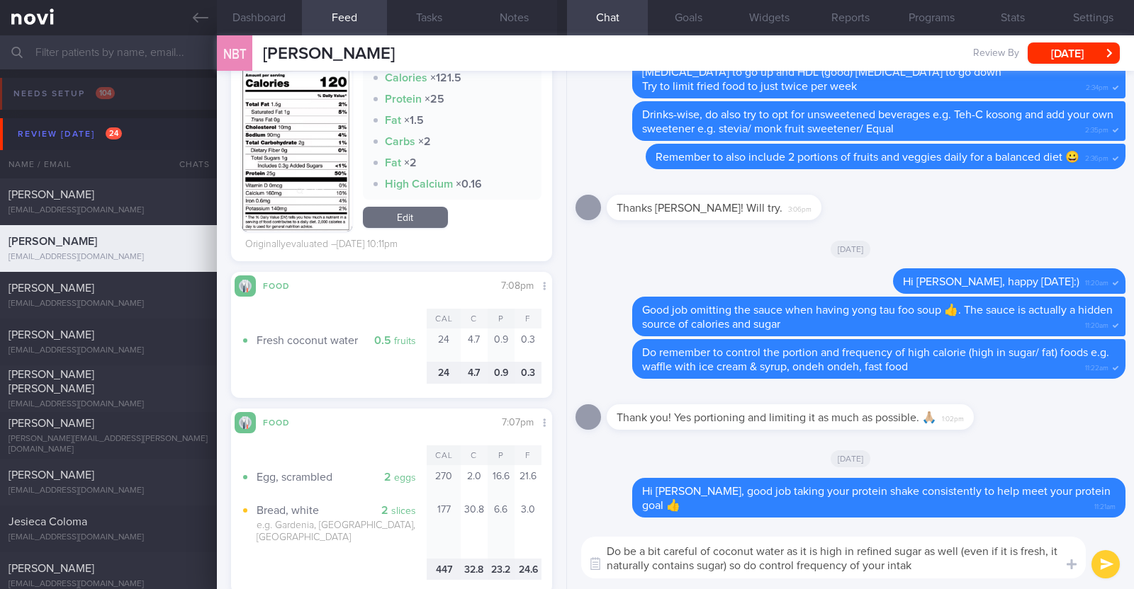
type textarea "Do be a bit careful of coconut water as it is high in refined sugar as well (ev…"
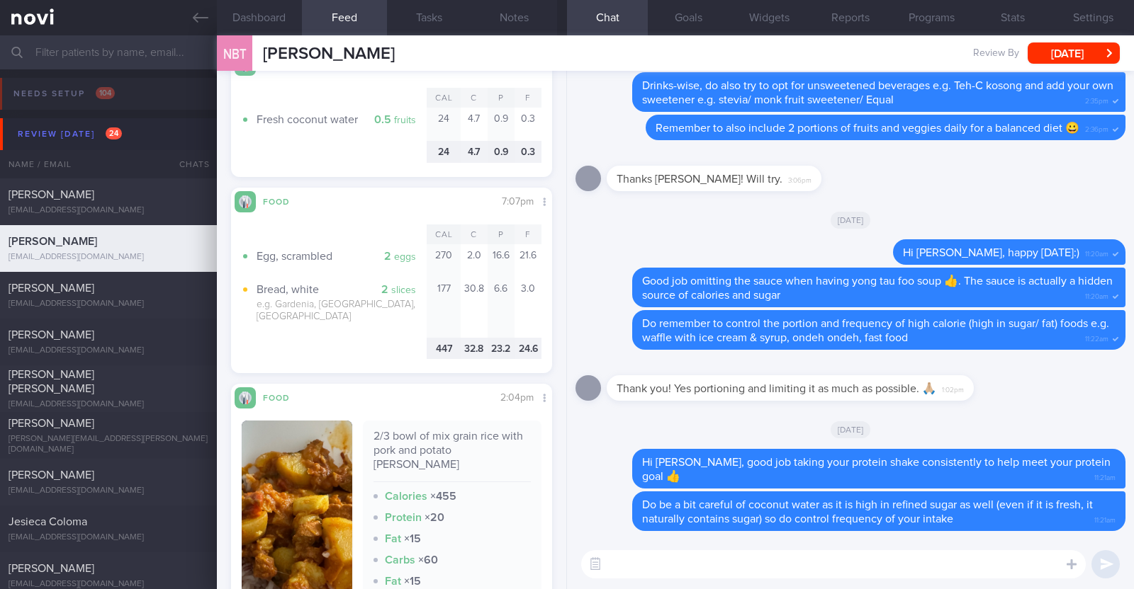
scroll to position [4340, 0]
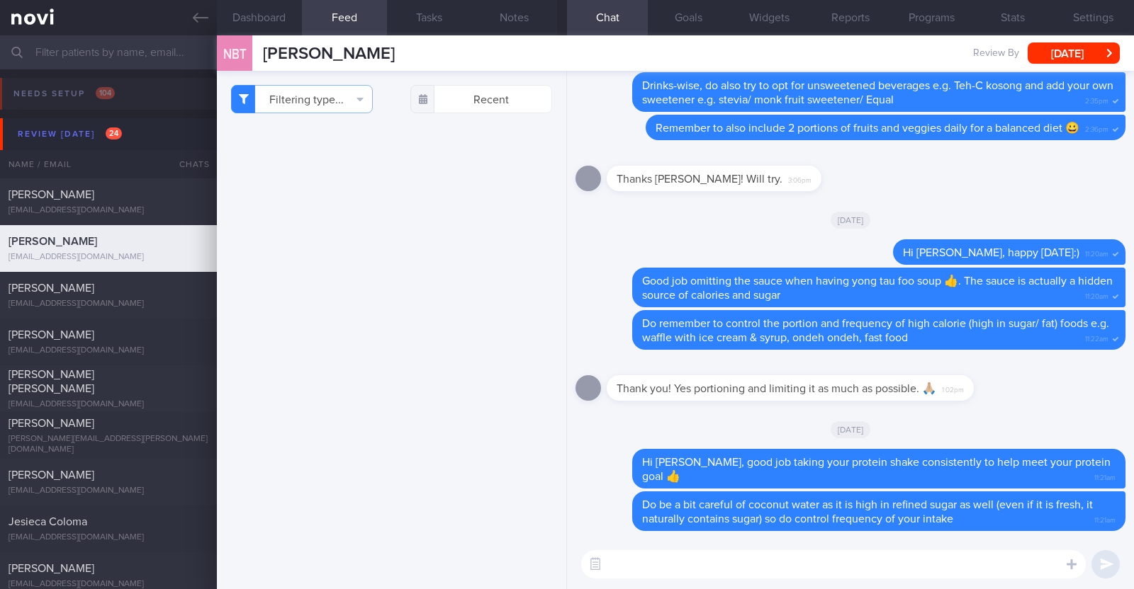
select select "9"
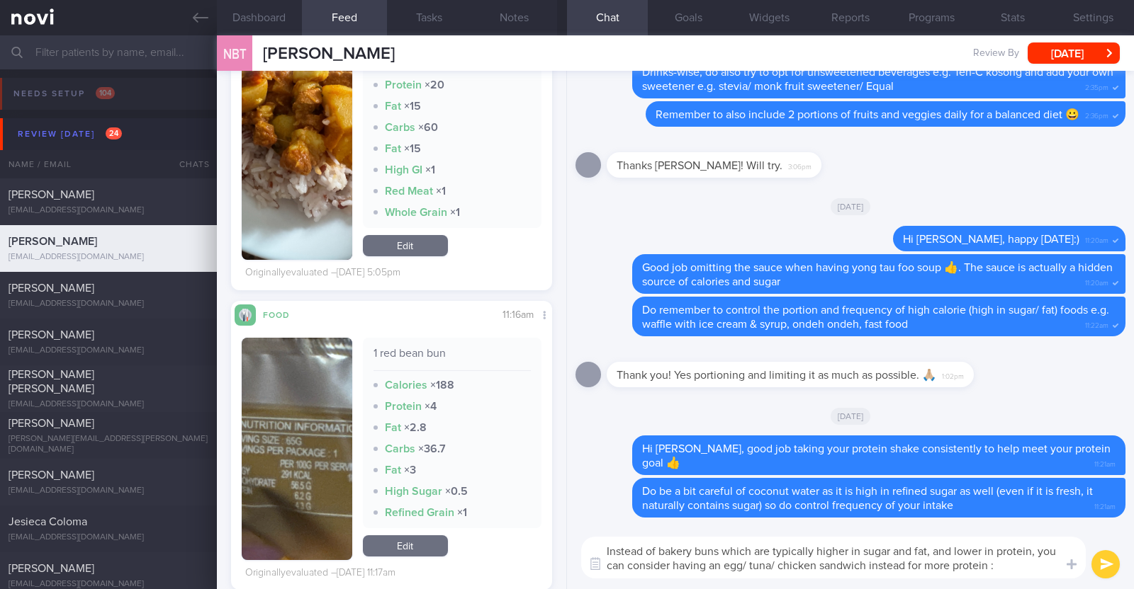
type textarea "Instead of bakery buns which are typically higher in sugar and fat, and lower i…"
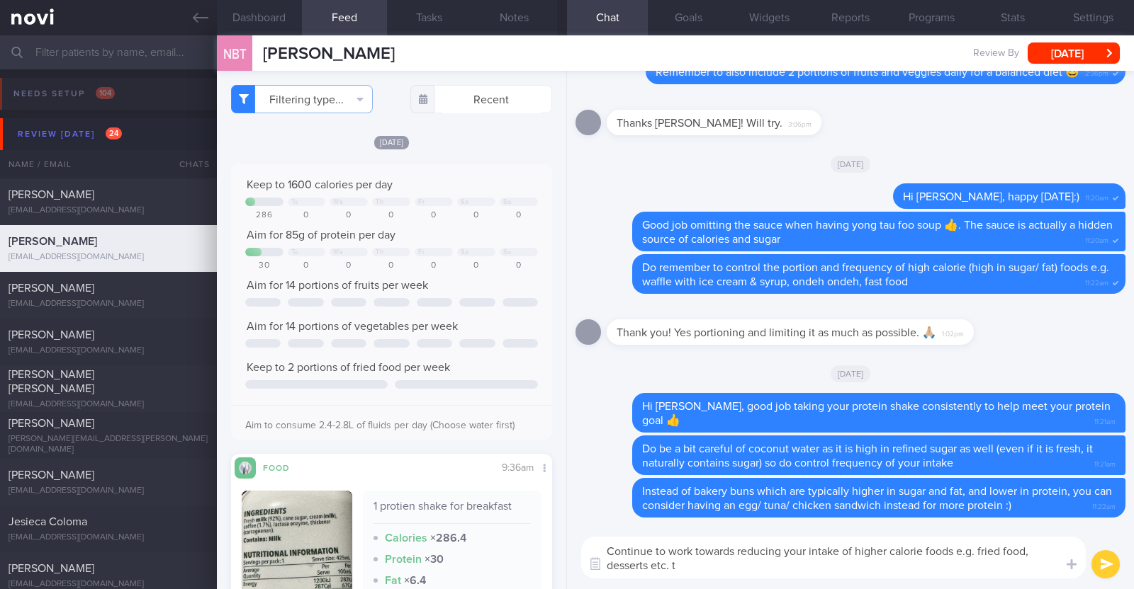
type textarea "Continue to work towards reducing your intake of higher calorie foods e.g. frie…"
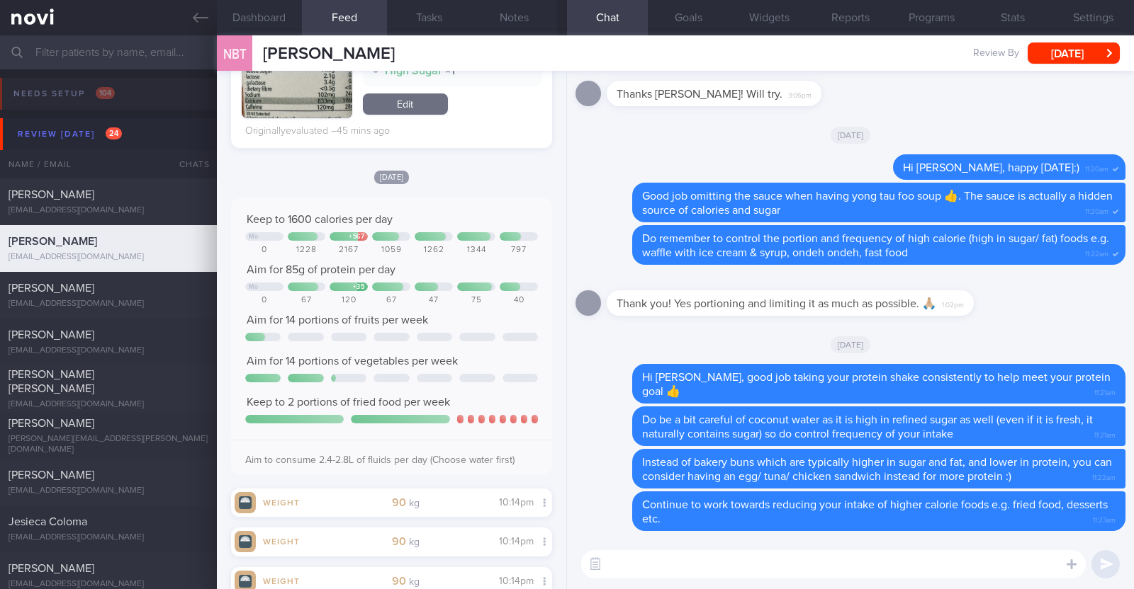
scroll to position [619, 0]
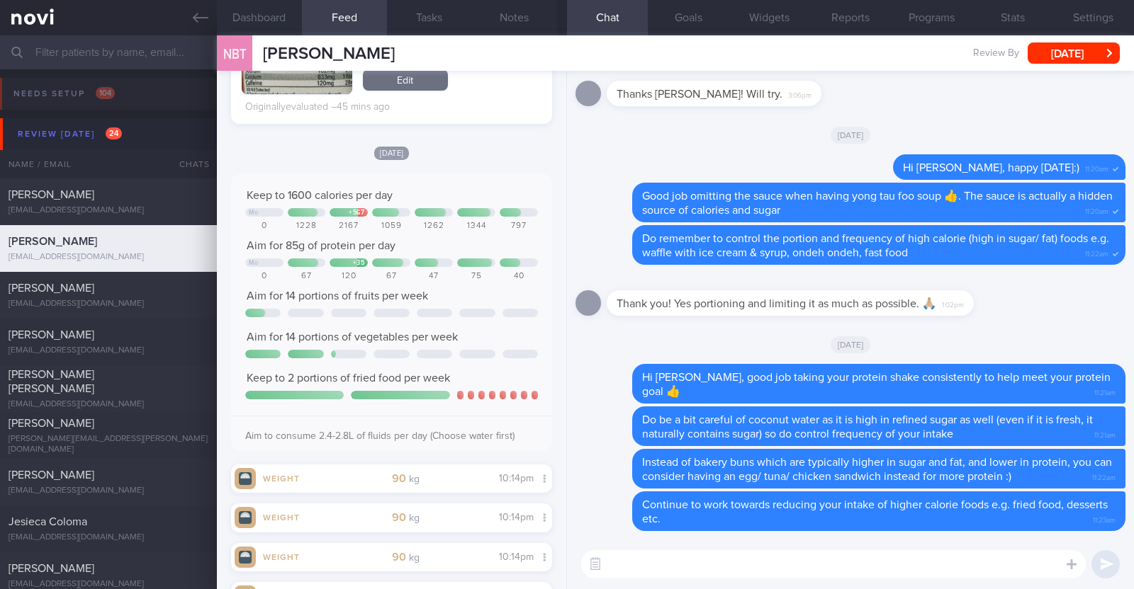
click at [622, 560] on textarea at bounding box center [833, 565] width 504 height 28
paste textarea "green leafy vegetables, broccoli, cauliflower, bell peppers, long beans, brinja…"
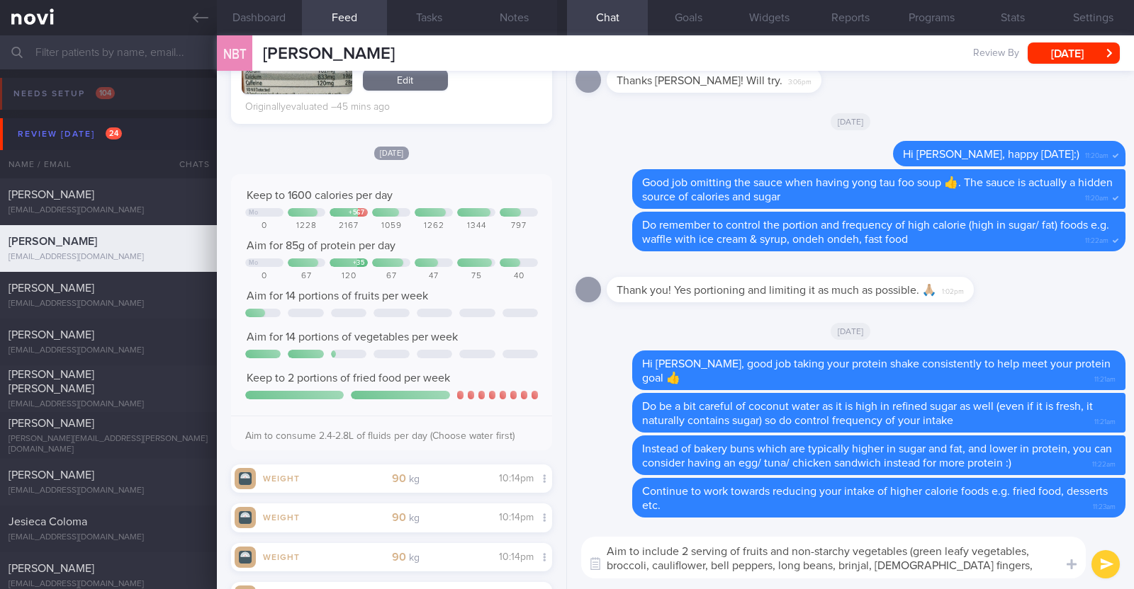
scroll to position [0, 0]
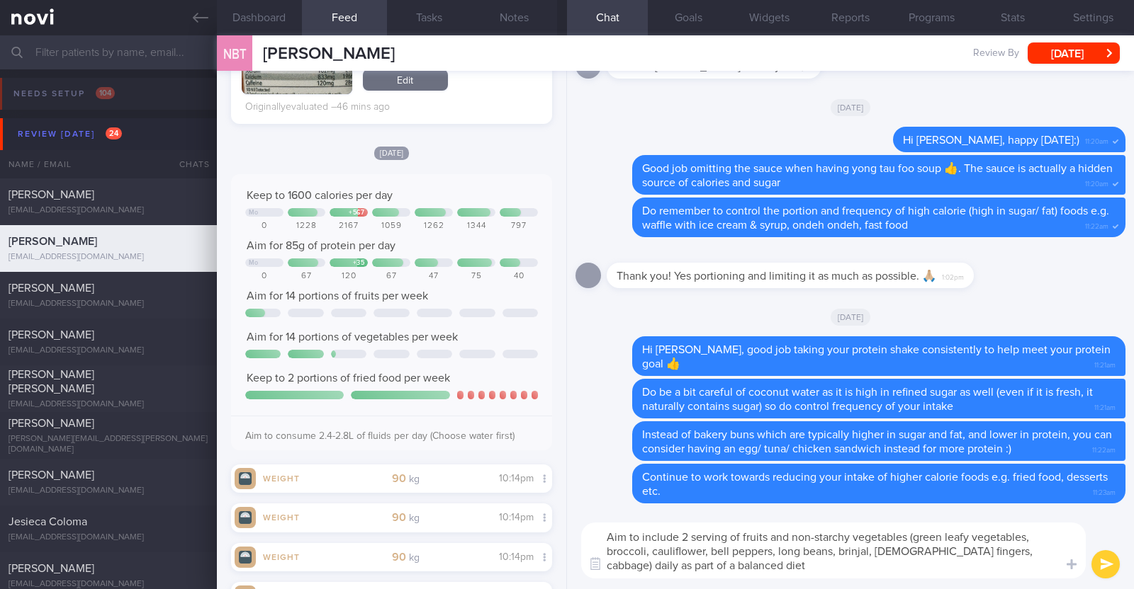
paste textarea "😀"
type textarea "Aim to include 2 serving of fruits and non-starchy vegetables (green leafy vege…"
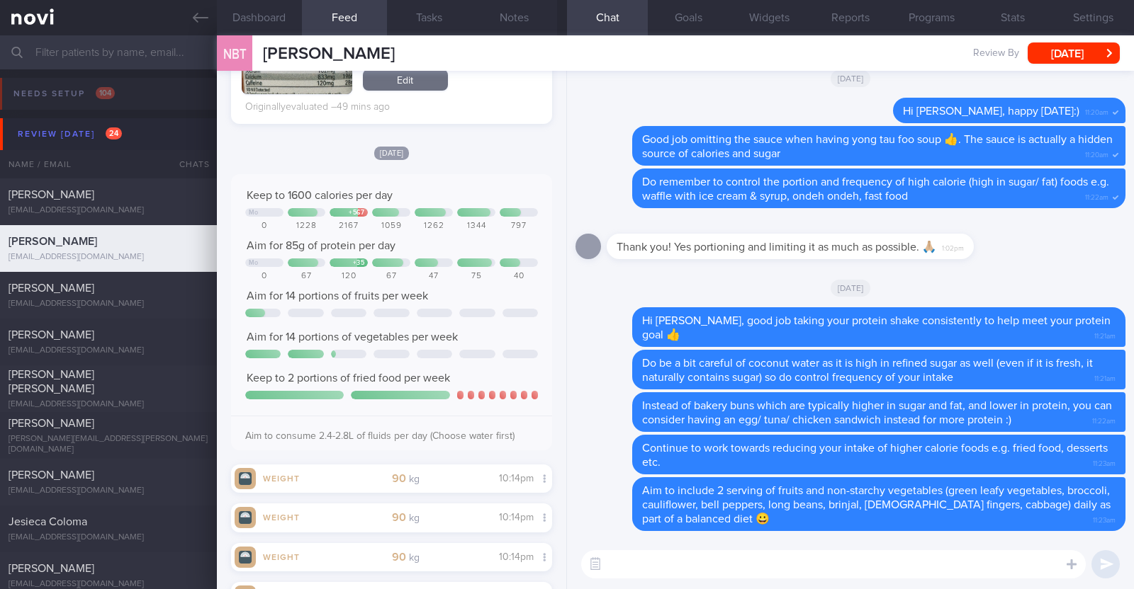
click at [638, 279] on div "[DATE]" at bounding box center [850, 288] width 550 height 40
click at [1059, 45] on button "[DATE]" at bounding box center [1073, 53] width 92 height 21
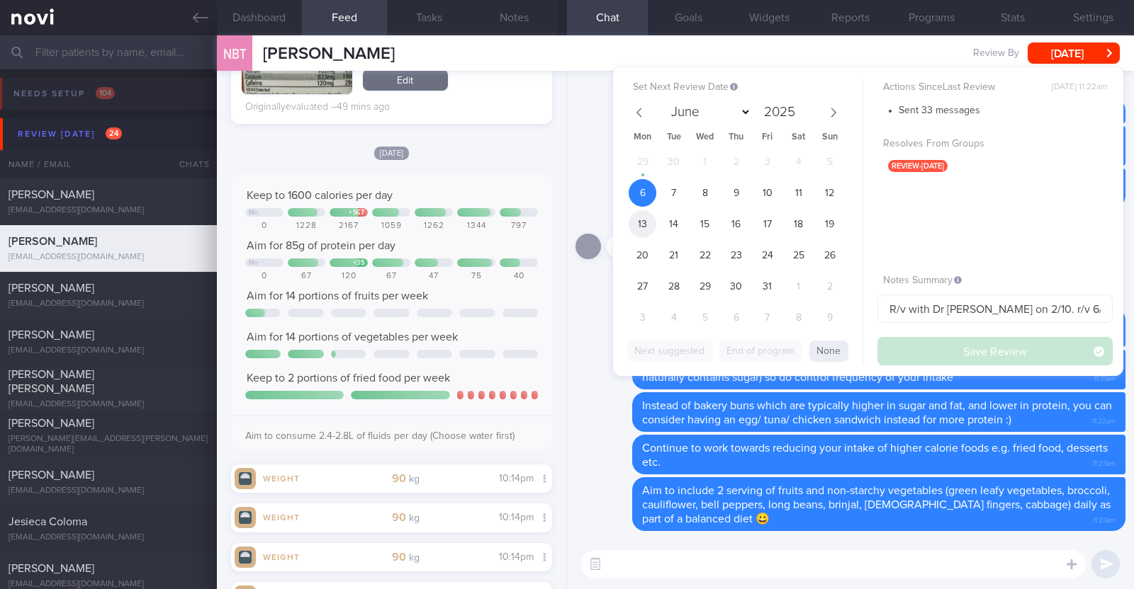
click at [638, 215] on span "13" at bounding box center [642, 224] width 28 height 28
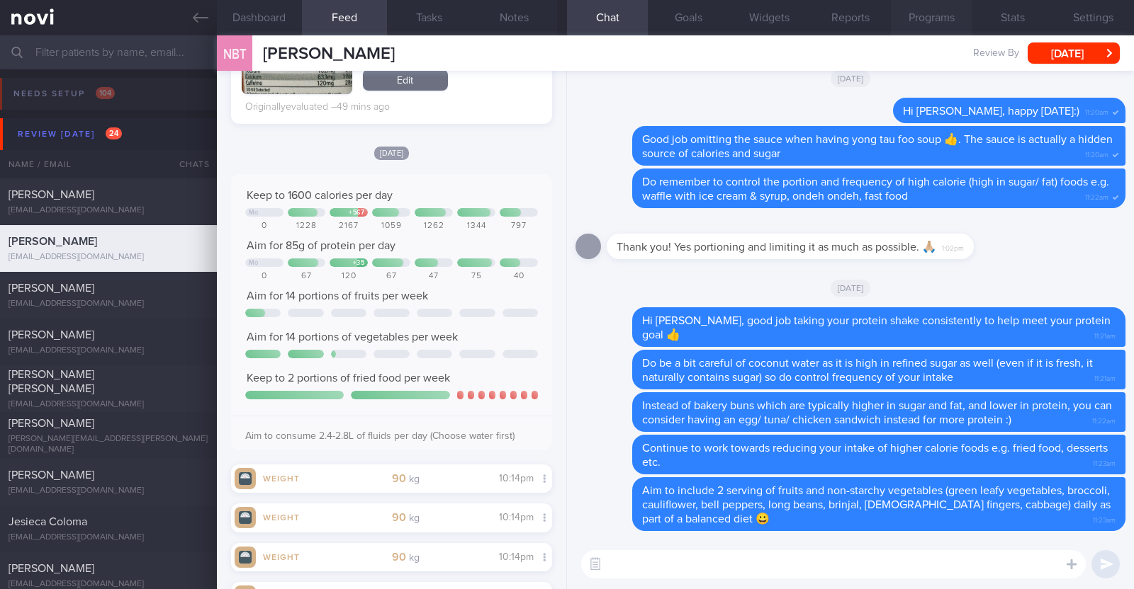
click at [947, 20] on button "Programs" at bounding box center [931, 17] width 81 height 35
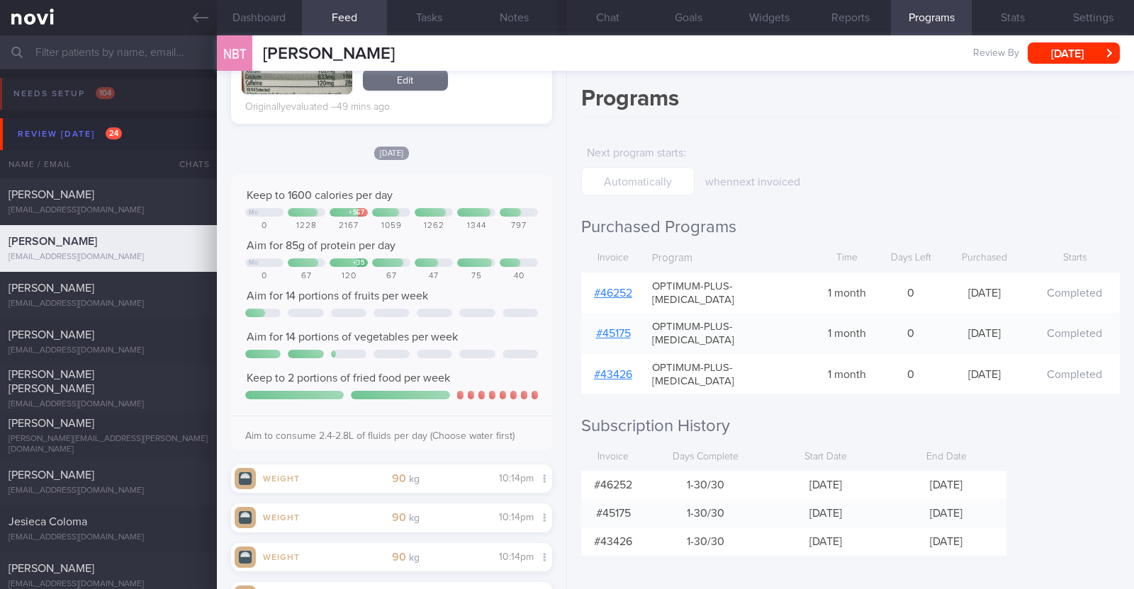
click at [628, 288] on link "# 46252" at bounding box center [613, 293] width 38 height 11
click at [1055, 58] on button "[DATE]" at bounding box center [1073, 53] width 92 height 21
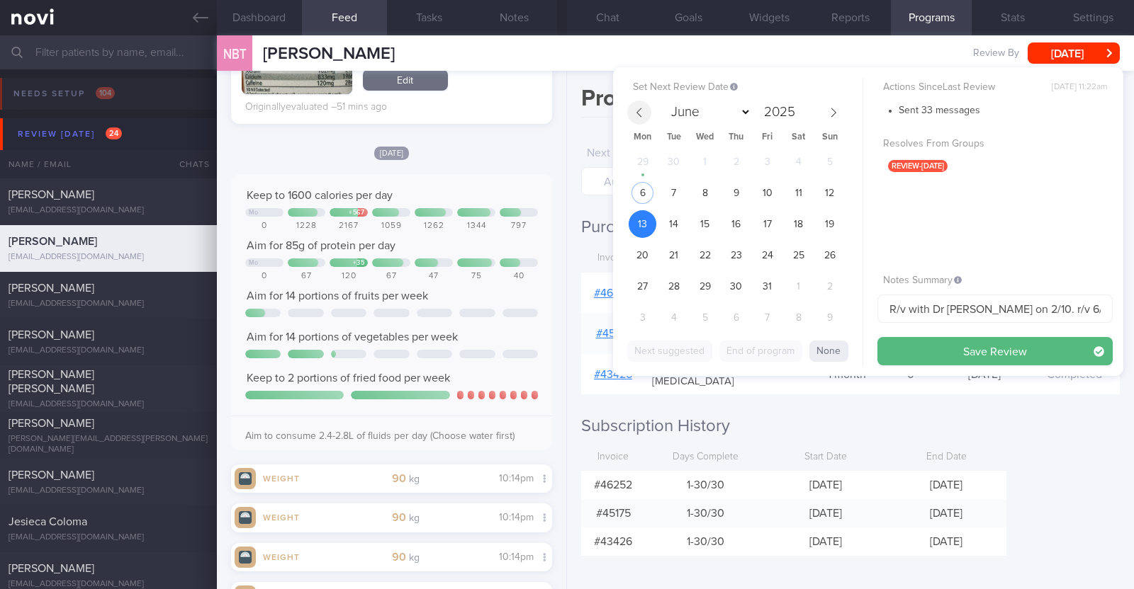
click at [638, 108] on icon at bounding box center [639, 113] width 10 height 10
click at [836, 108] on icon at bounding box center [833, 113] width 10 height 10
select select "9"
click at [647, 228] on span "13" at bounding box center [642, 224] width 28 height 28
drag, startPoint x: 1002, startPoint y: 312, endPoint x: 656, endPoint y: 296, distance: 346.1
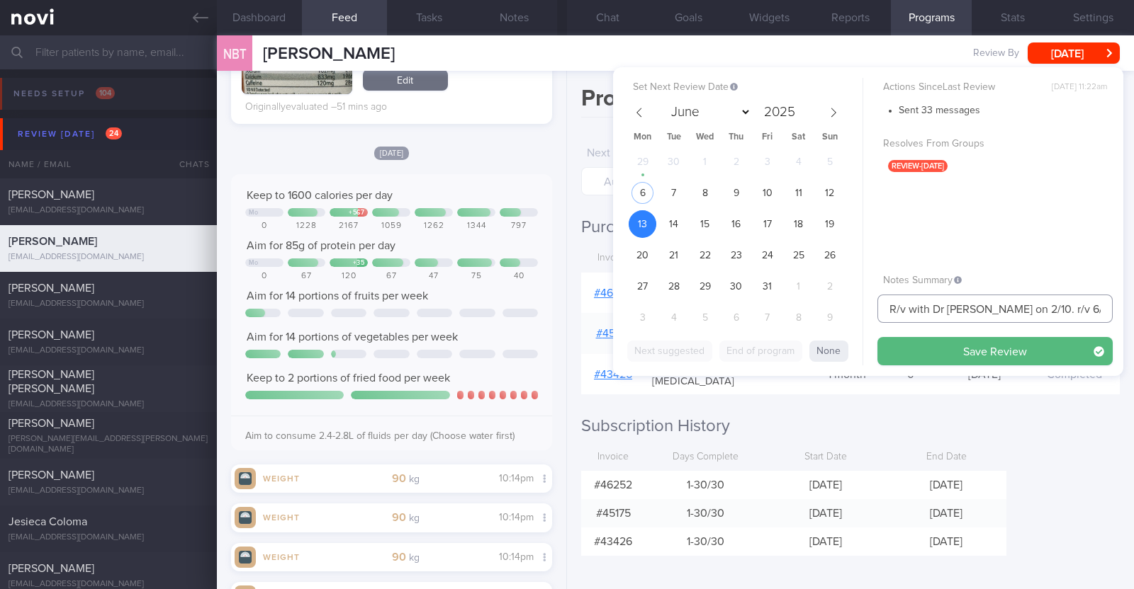
click at [656, 296] on div "Set Next Review Date 13 Oct 2025 June July August September October November De…" at bounding box center [868, 221] width 510 height 309
click at [913, 310] on input "r/v 6/10" at bounding box center [994, 309] width 235 height 28
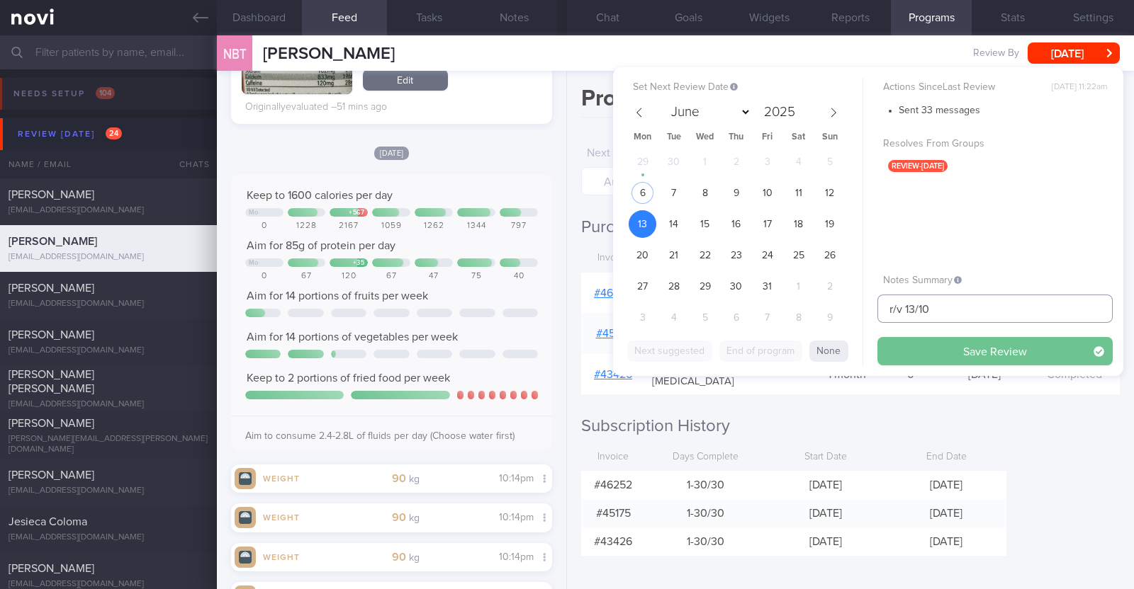
type input "r/v 13/10"
click at [964, 355] on button "Save Review" at bounding box center [994, 351] width 235 height 28
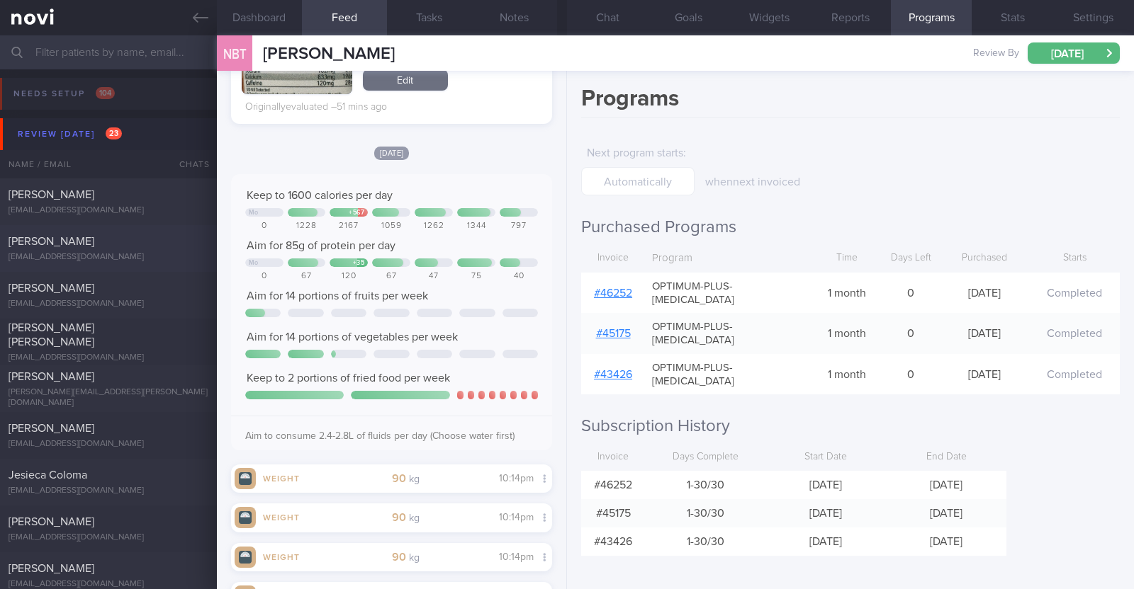
click at [91, 243] on div "[PERSON_NAME]" at bounding box center [107, 242] width 196 height 14
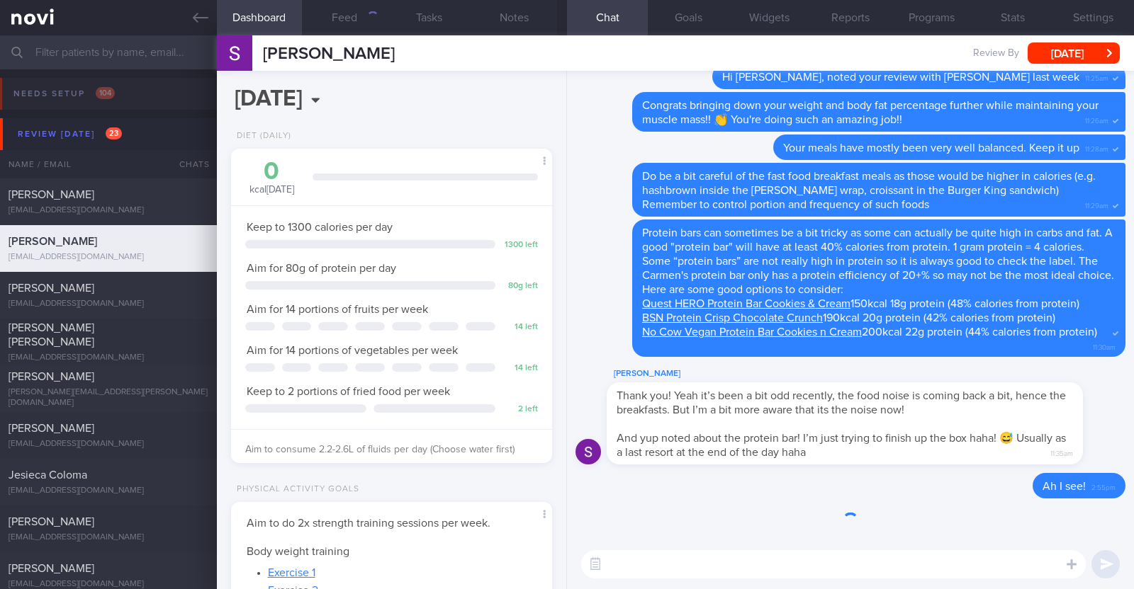
scroll to position [161, 282]
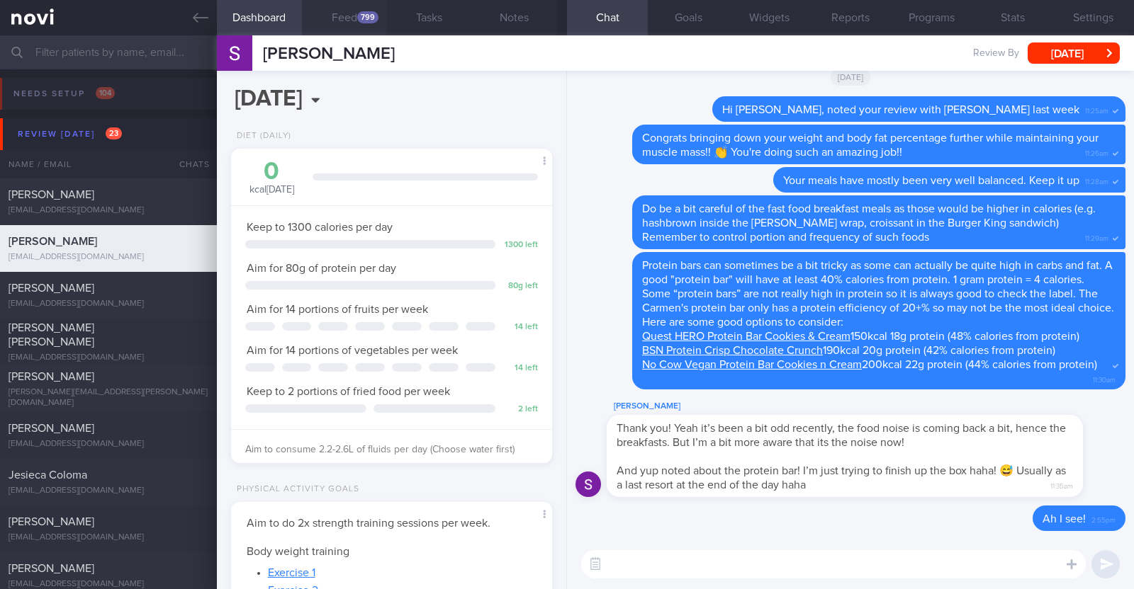
click at [334, 18] on button "Feed 799" at bounding box center [344, 17] width 85 height 35
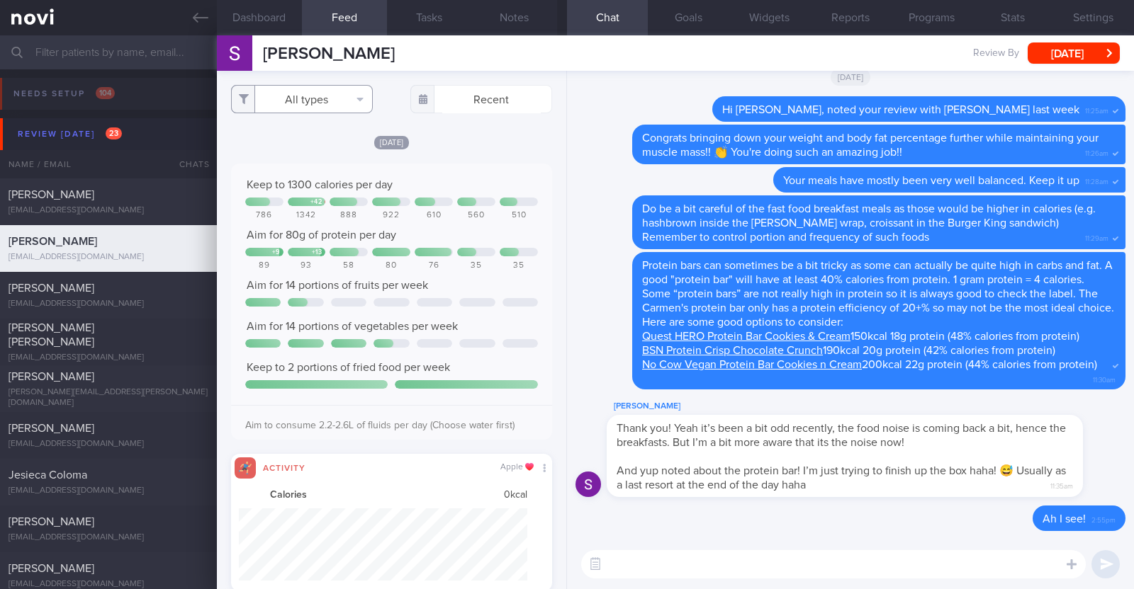
click at [330, 101] on button "All types" at bounding box center [302, 99] width 142 height 28
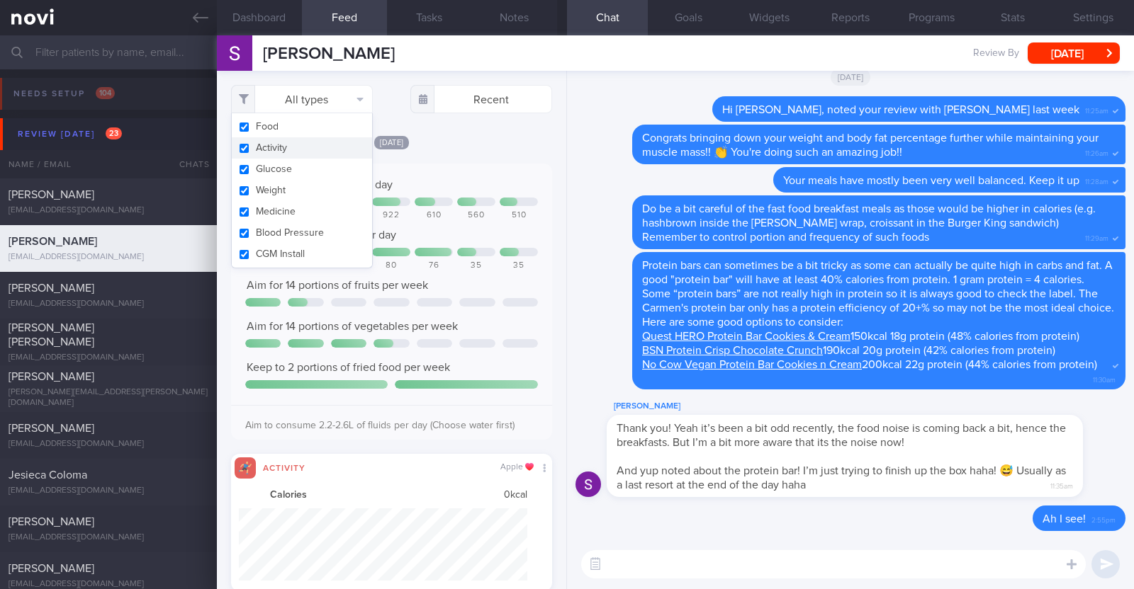
click at [290, 140] on button "Activity" at bounding box center [302, 147] width 140 height 21
checkbox input "false"
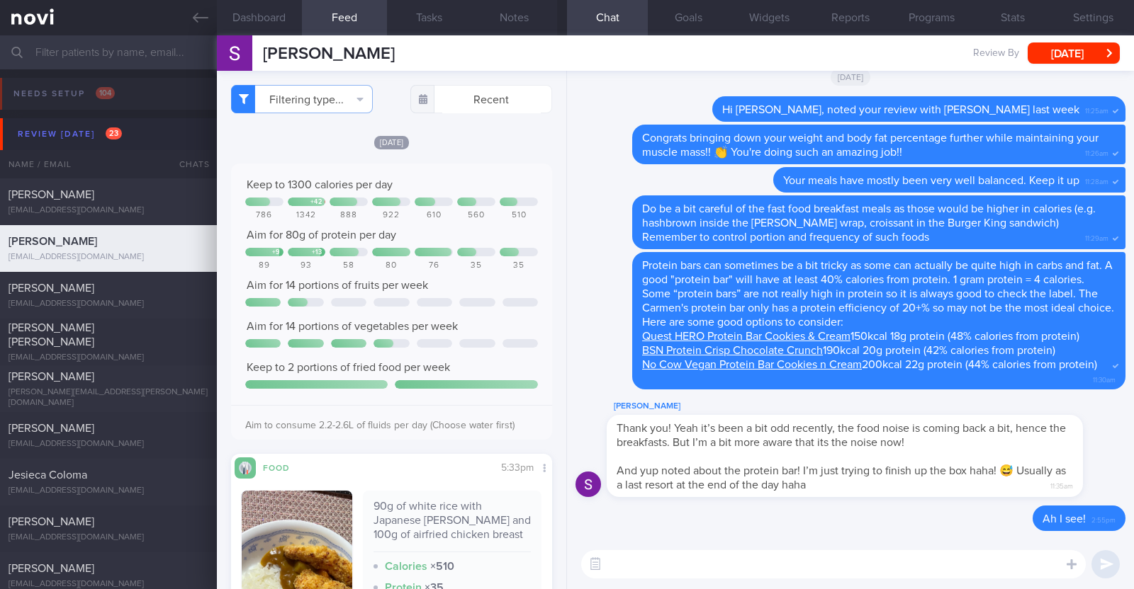
click at [489, 136] on div "[DATE]" at bounding box center [391, 142] width 321 height 15
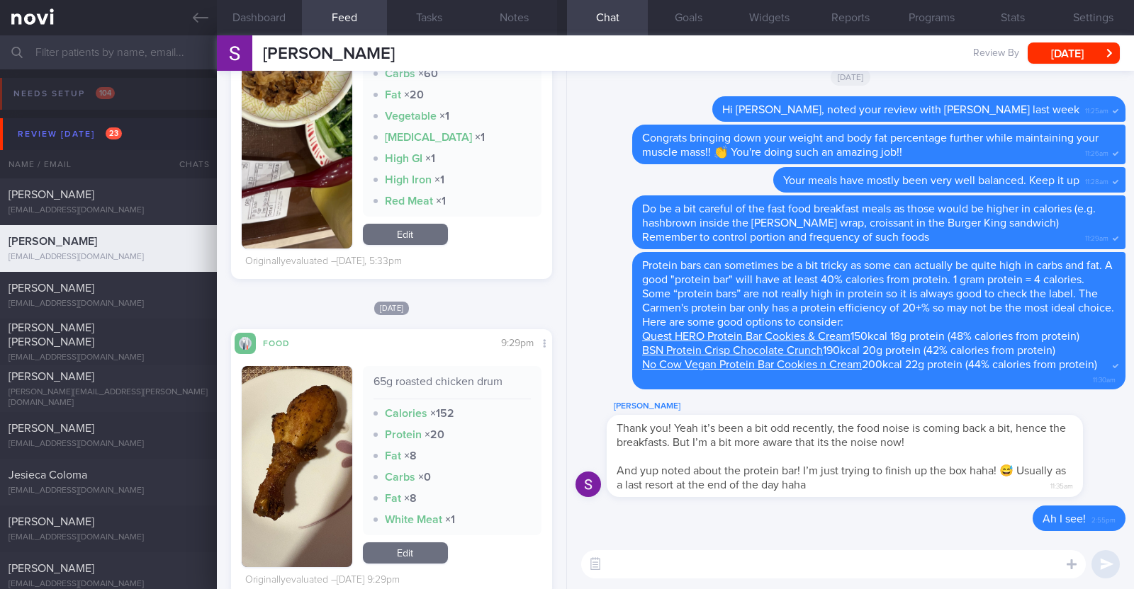
scroll to position [1063, 0]
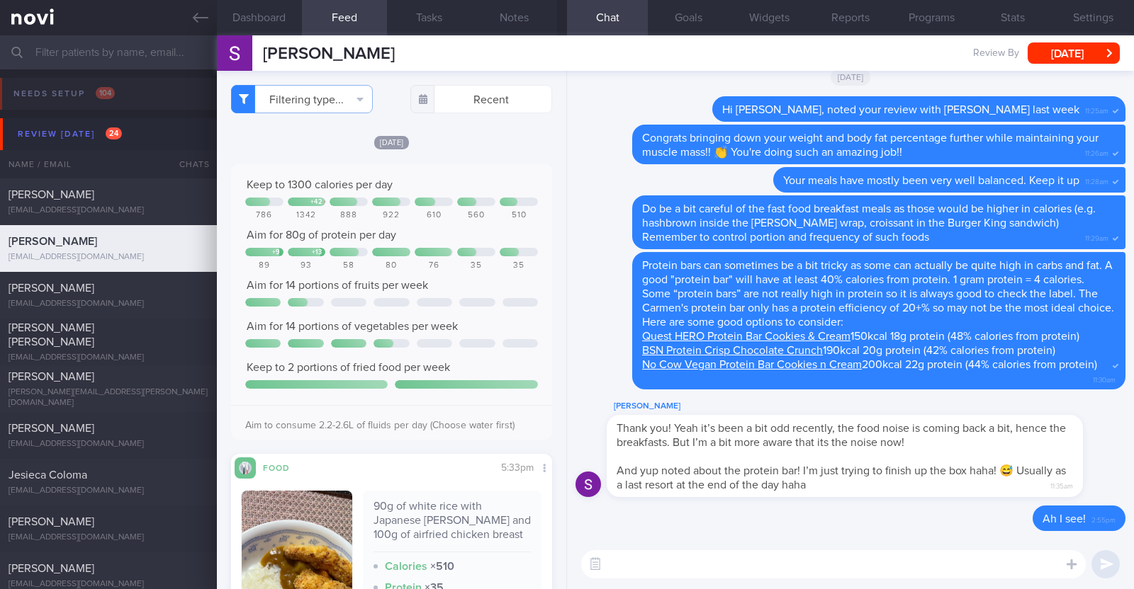
select select "9"
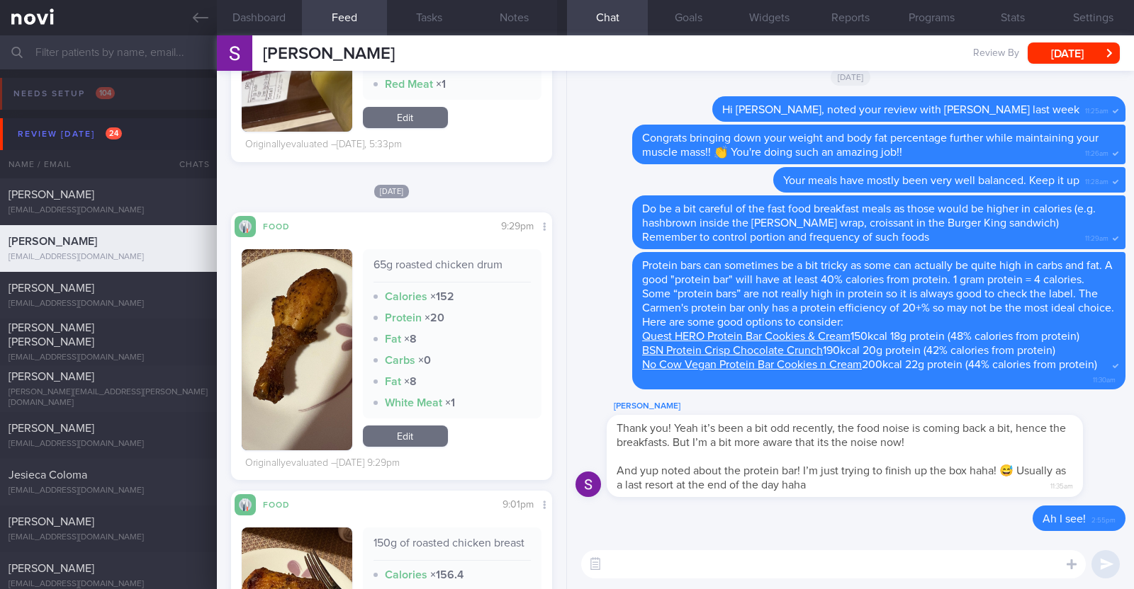
click at [113, 57] on input "text" at bounding box center [567, 52] width 1134 height 34
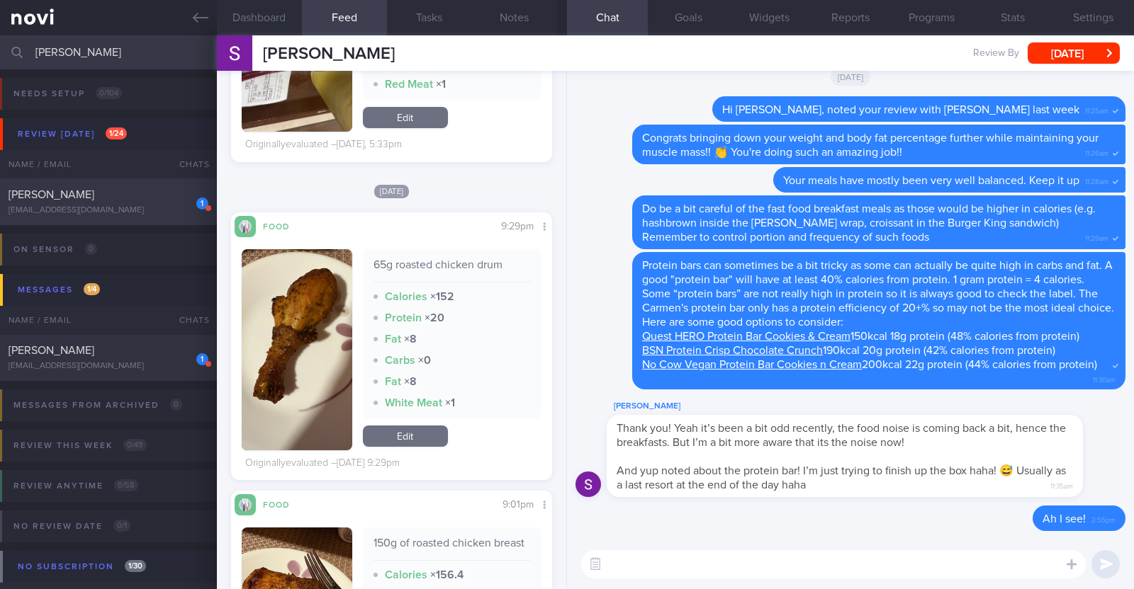
type input "nicholas"
click at [94, 198] on span "[PERSON_NAME]" at bounding box center [52, 194] width 86 height 11
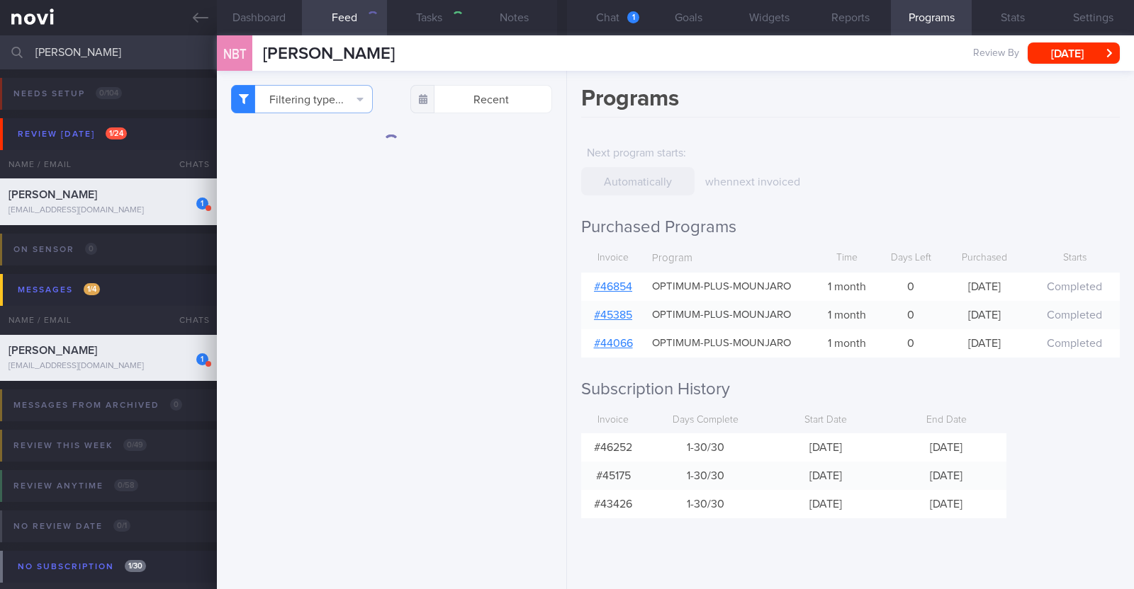
type input "r/v 13/10"
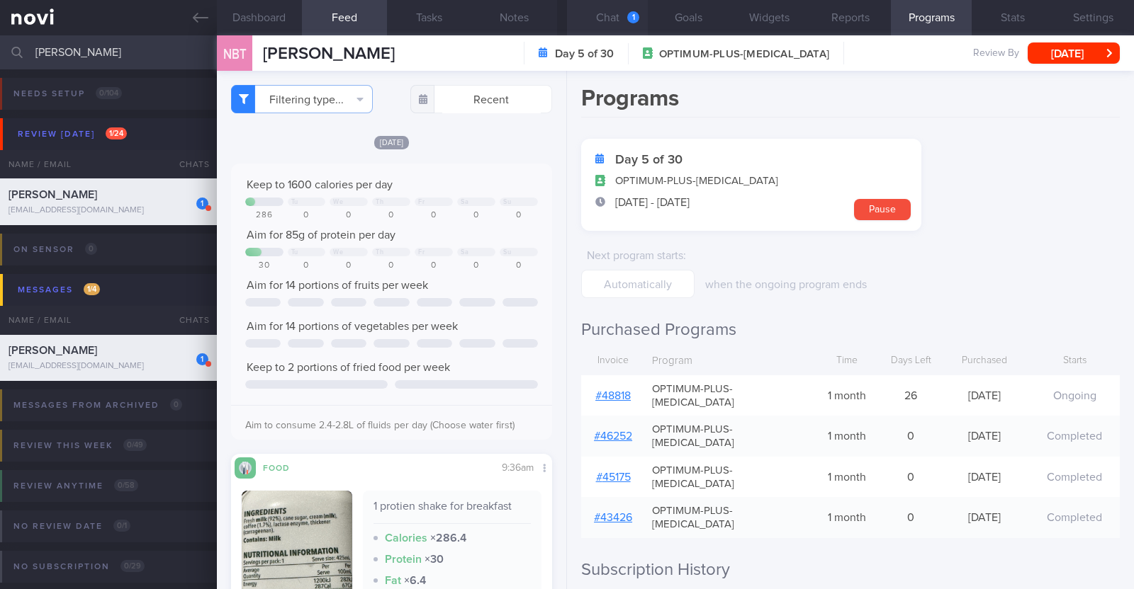
click at [614, 12] on button "Chat 1" at bounding box center [607, 17] width 81 height 35
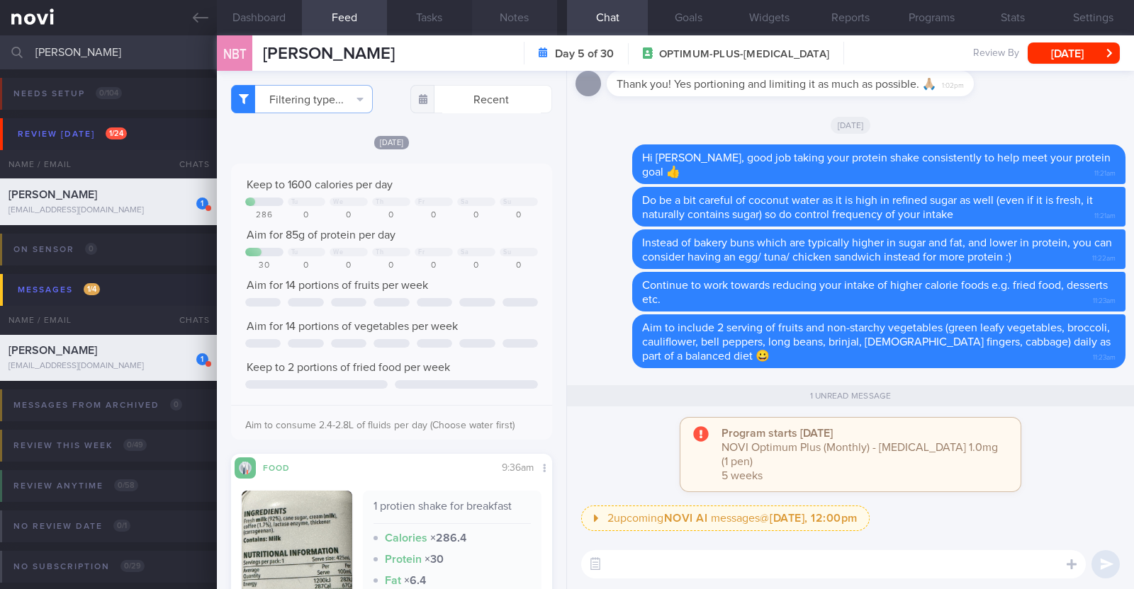
click at [517, 28] on button "Notes" at bounding box center [514, 17] width 85 height 35
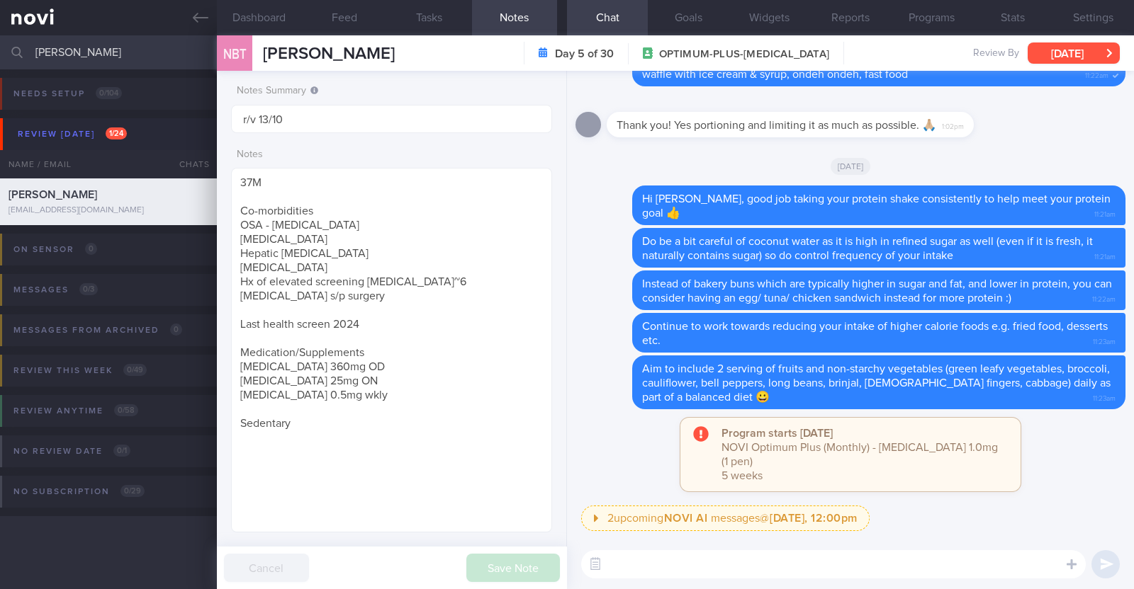
click at [1102, 52] on button "[DATE]" at bounding box center [1073, 53] width 92 height 21
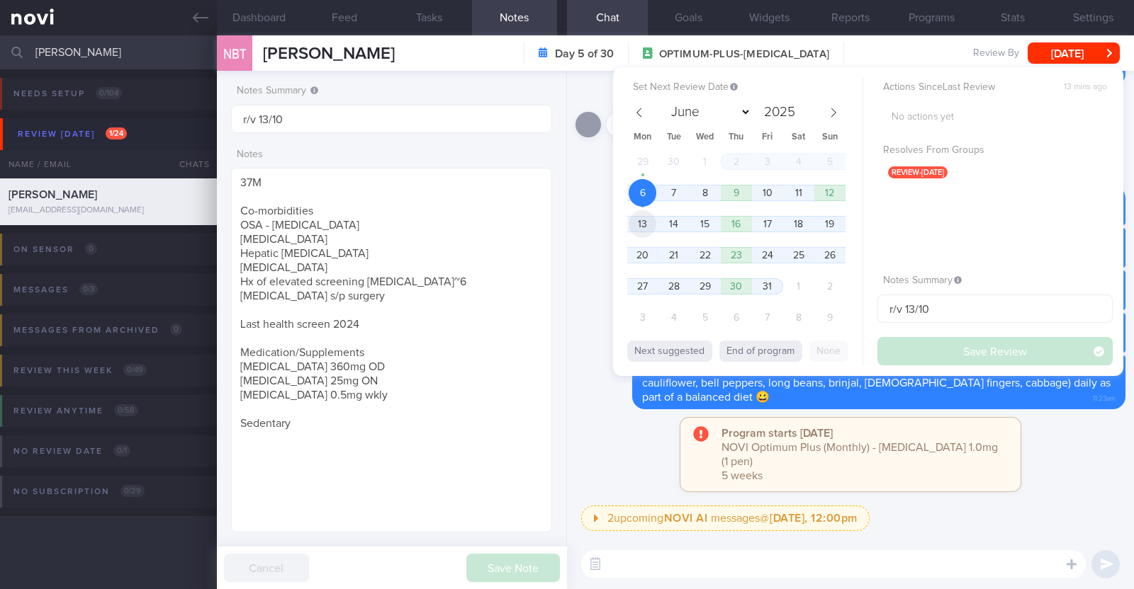
click at [638, 228] on span "13" at bounding box center [642, 224] width 28 height 28
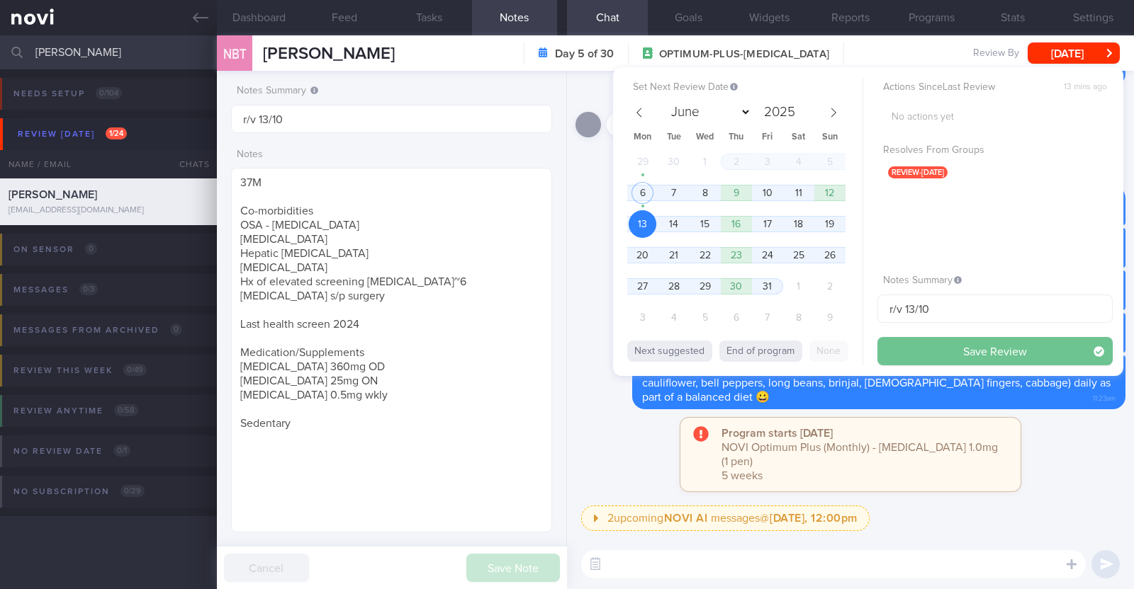
click at [902, 346] on button "Save Review" at bounding box center [994, 351] width 235 height 28
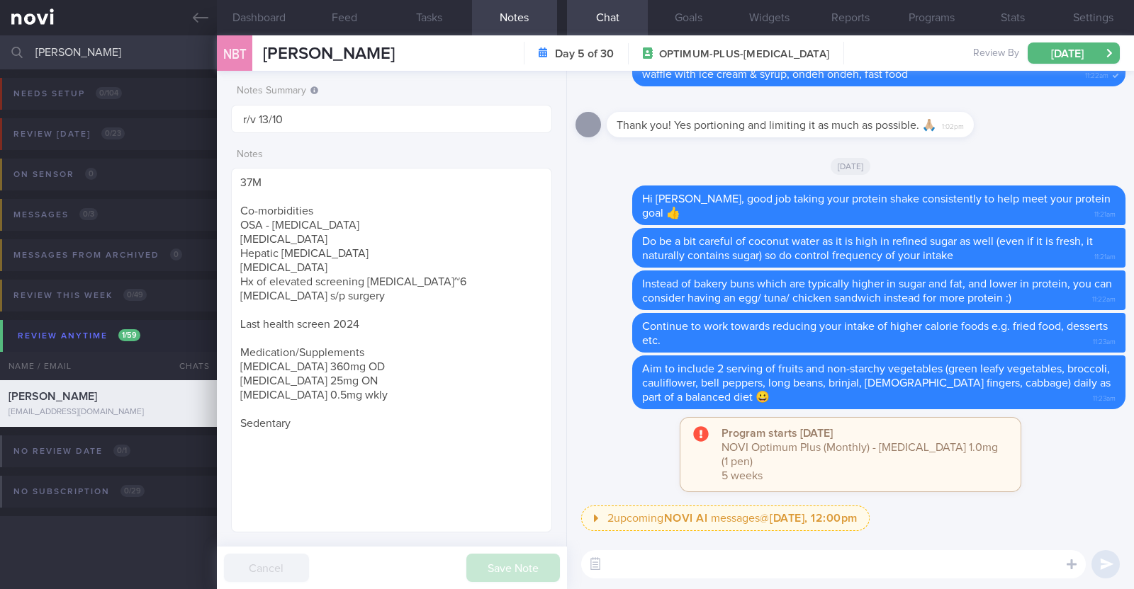
drag, startPoint x: 63, startPoint y: 51, endPoint x: 0, endPoint y: 43, distance: 63.5
click at [0, 43] on input "nicholas" at bounding box center [567, 52] width 1134 height 34
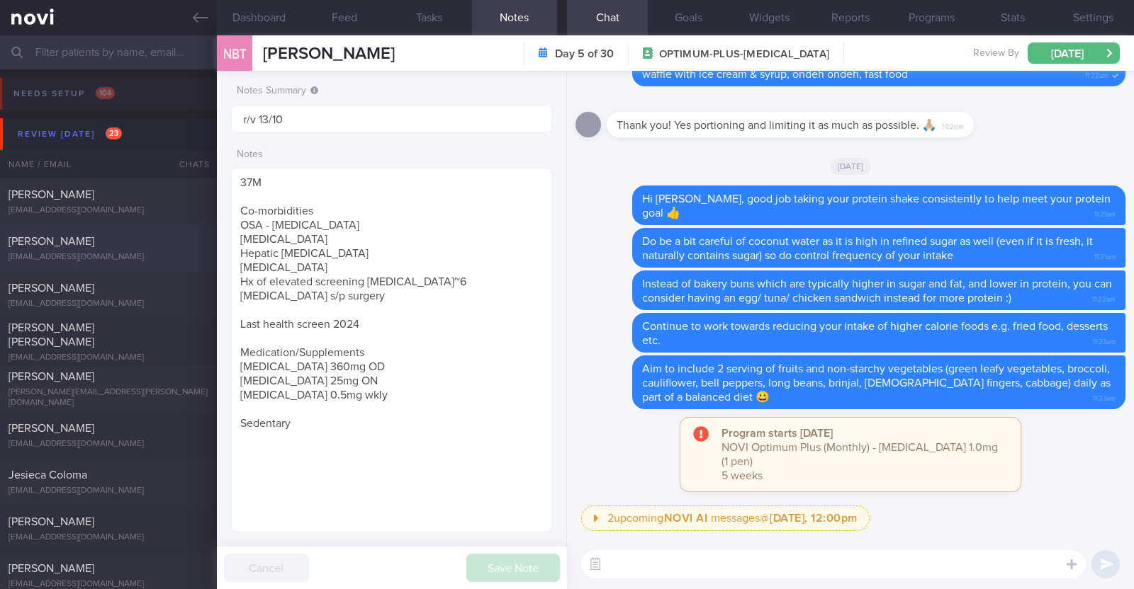
click at [84, 239] on div "[PERSON_NAME]" at bounding box center [107, 242] width 196 height 14
type textarea "33F Comorbidities: High Cholesterol Polycystic ovarian syndrome - dx at 20 Medi…"
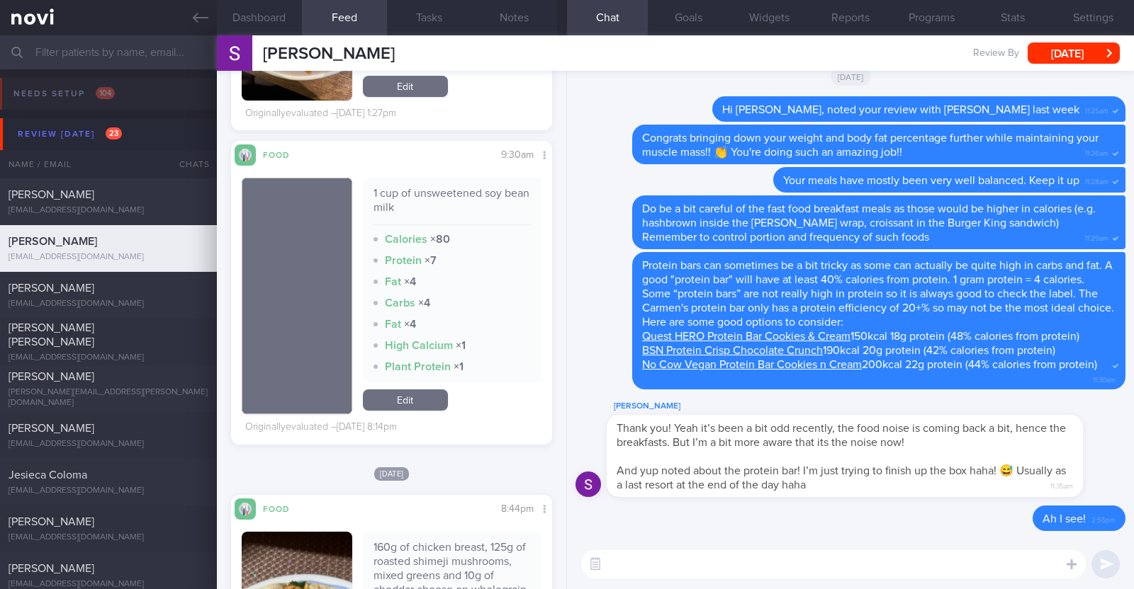
scroll to position [5048, 0]
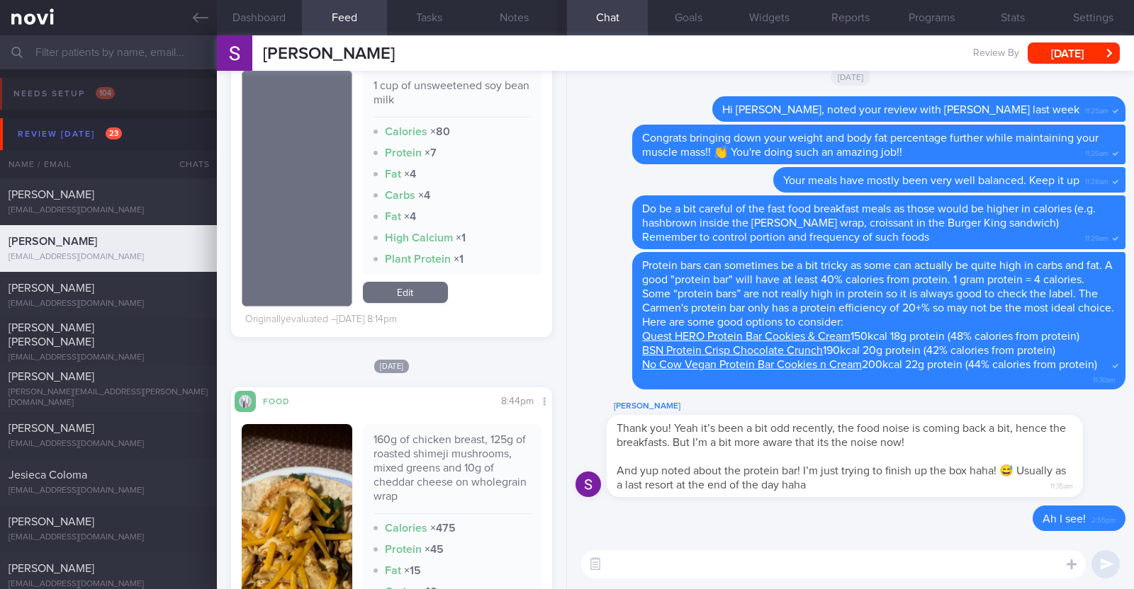
click at [610, 557] on textarea at bounding box center [833, 565] width 504 height 28
type textarea "Hi Sarah, happy Monday!"
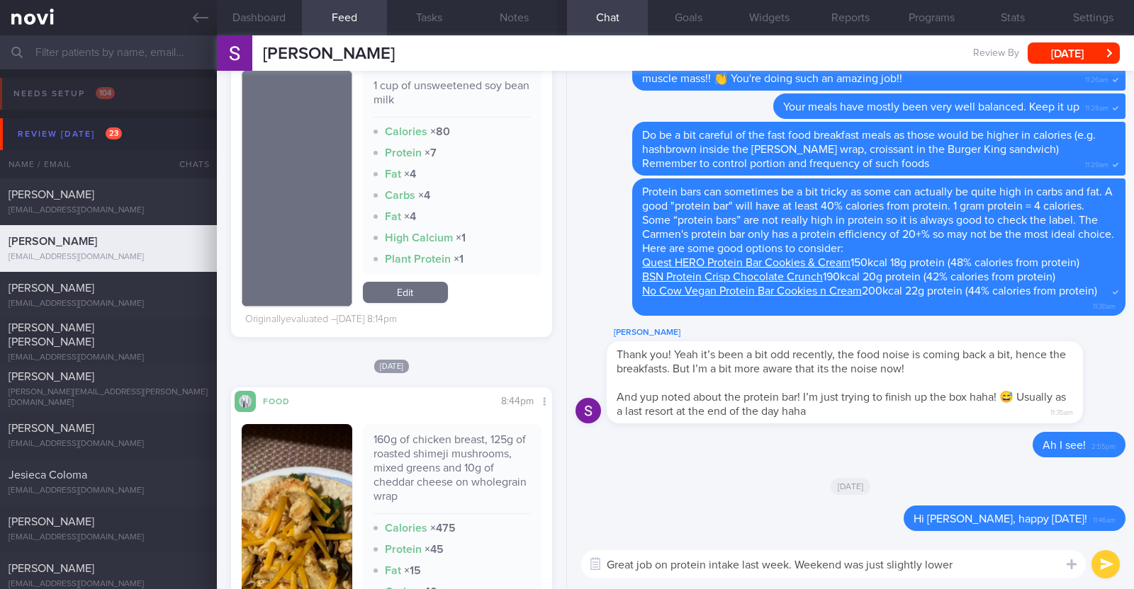
type textarea "Great job on protein intake last week. Weekend was just slightly lower"
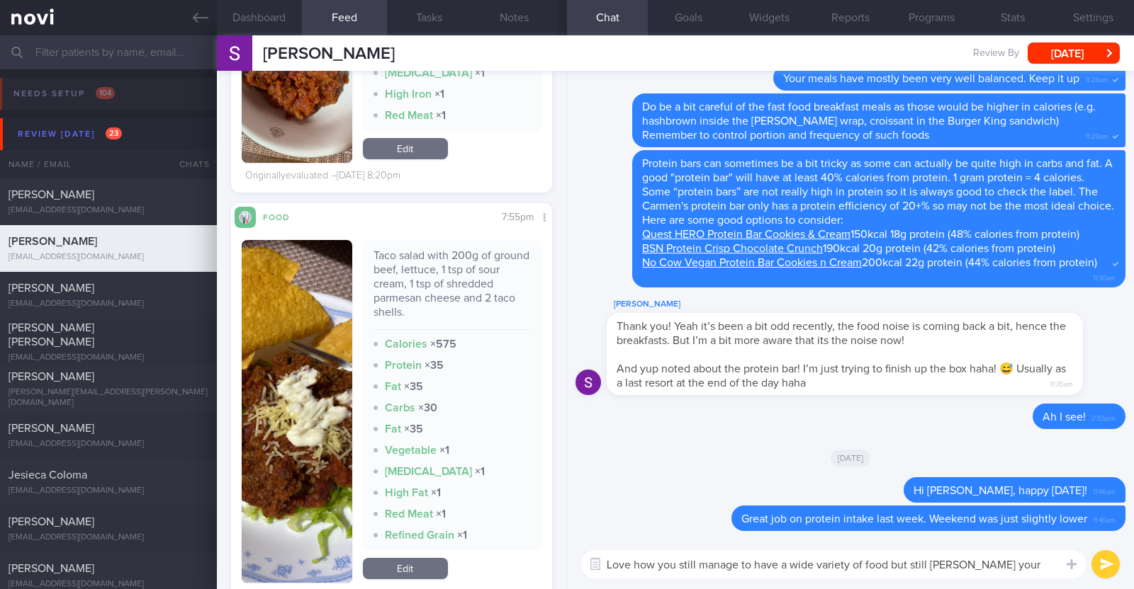
scroll to position [0, 0]
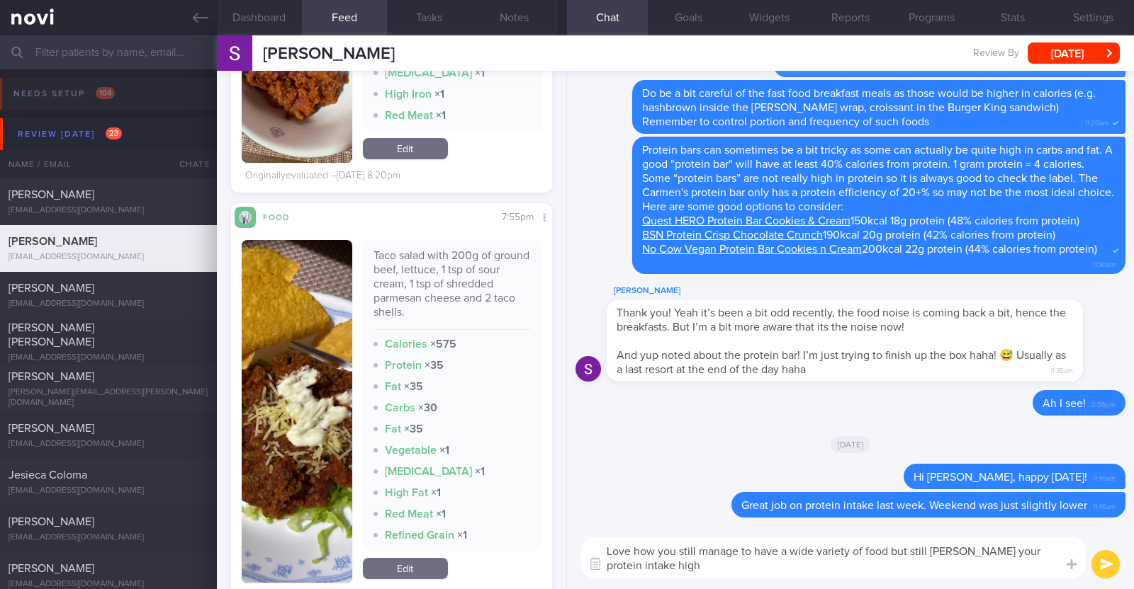
click at [946, 554] on textarea "Love how you still manage to have a wide variety of food but still kepp your pr…" at bounding box center [833, 558] width 504 height 42
click at [721, 571] on textarea "Love how you still manage to have a wide variety of food but still keep your pr…" at bounding box center [833, 558] width 504 height 42
paste textarea "🤗"
type textarea "Love how you still manage to have a wide variety of food but still keep your pr…"
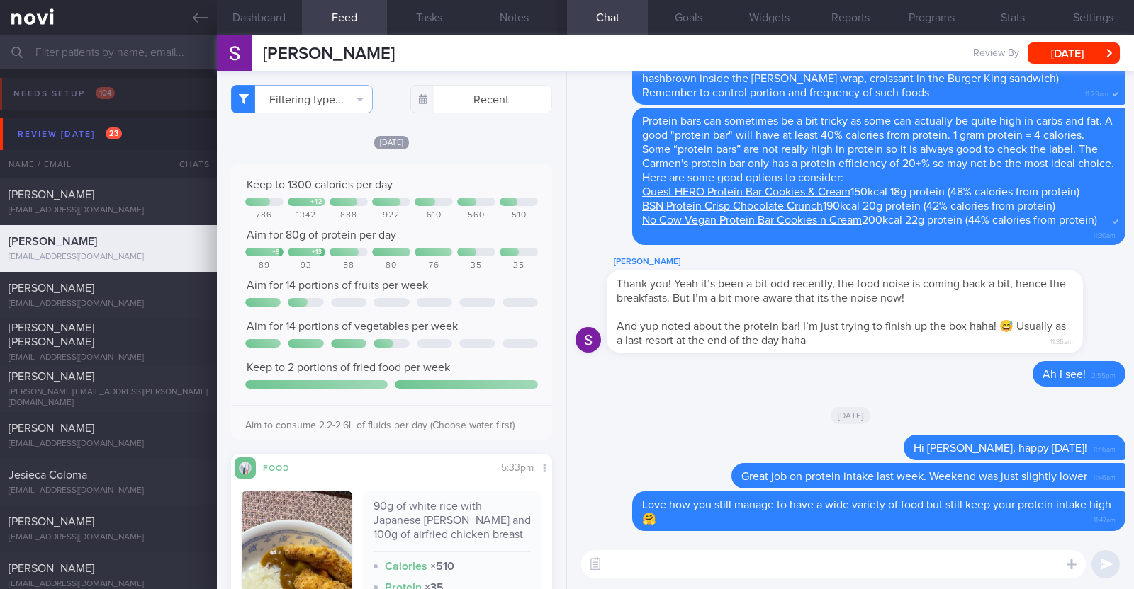
select select "9"
click at [1105, 47] on button "[DATE]" at bounding box center [1073, 53] width 92 height 21
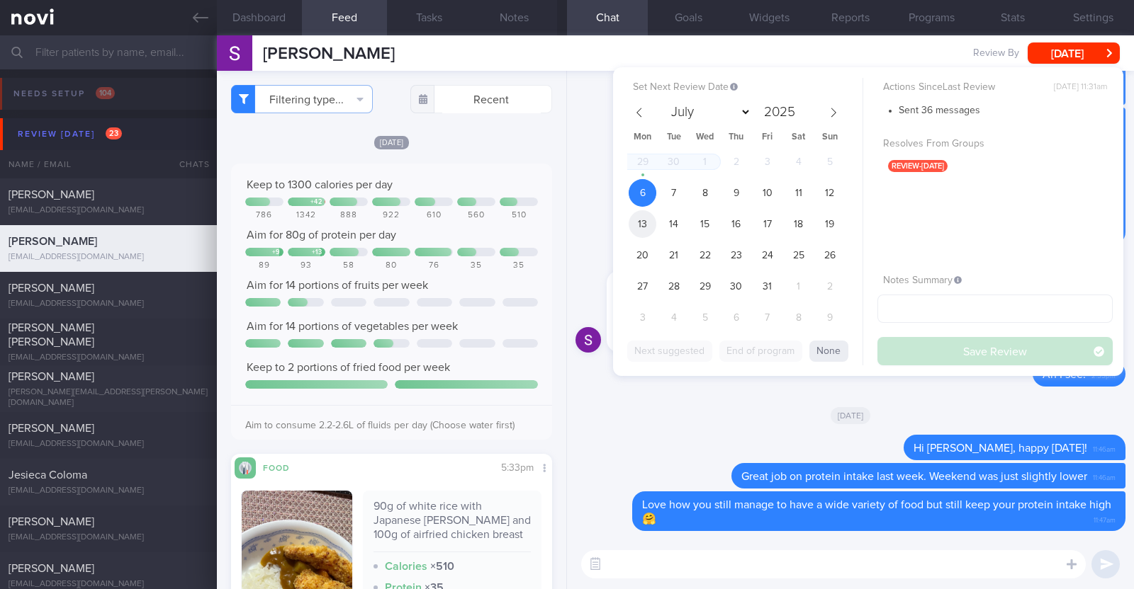
click at [647, 228] on span "13" at bounding box center [642, 224] width 28 height 28
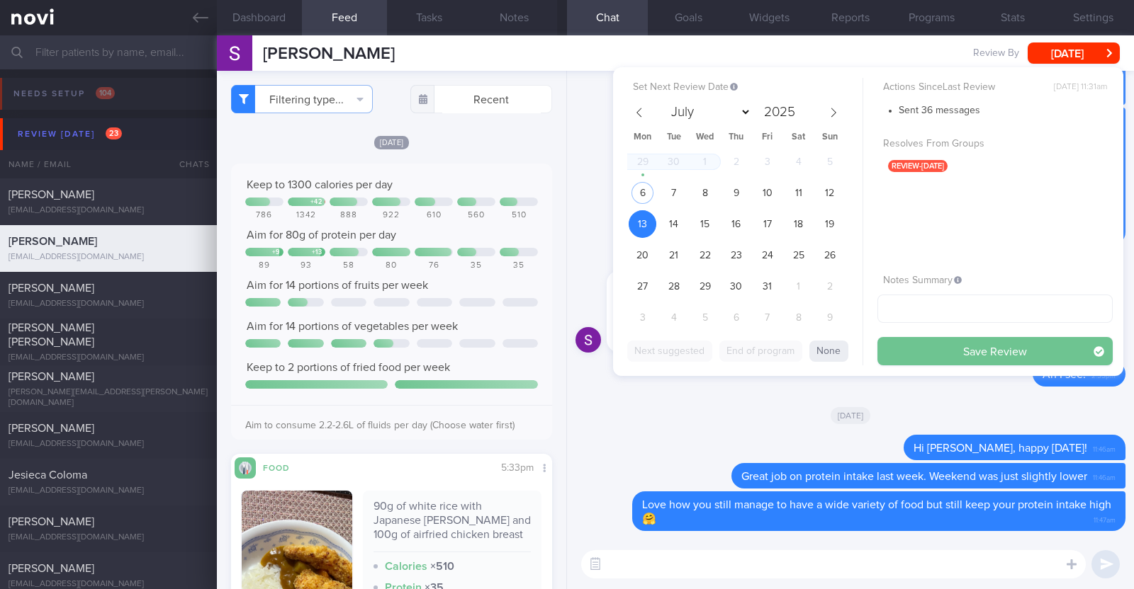
click at [947, 354] on button "Save Review" at bounding box center [994, 351] width 235 height 28
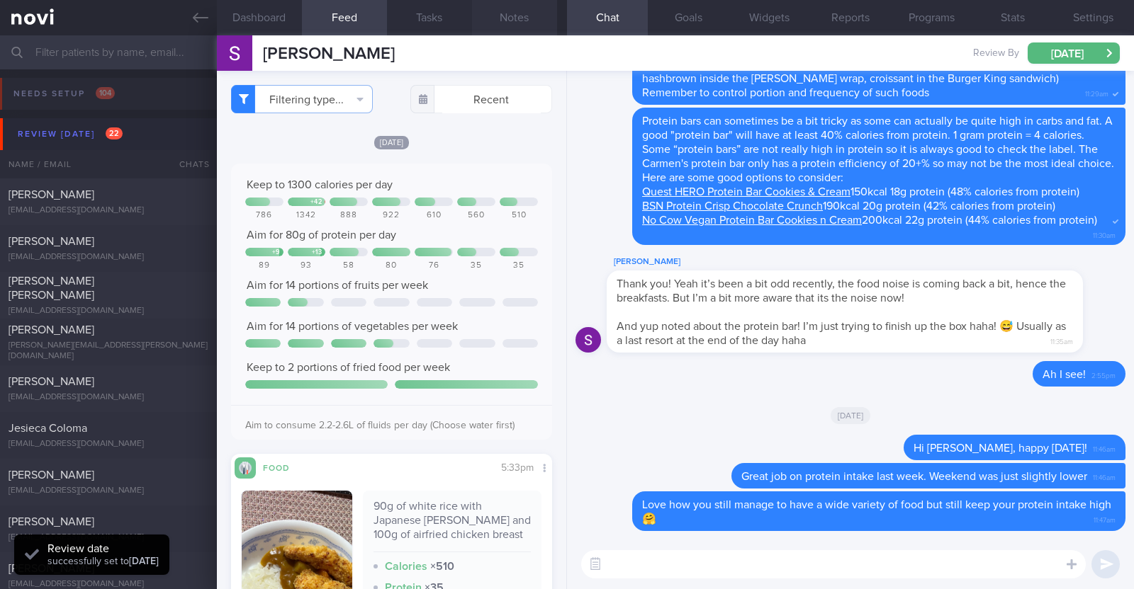
click at [518, 21] on button "Notes" at bounding box center [514, 17] width 85 height 35
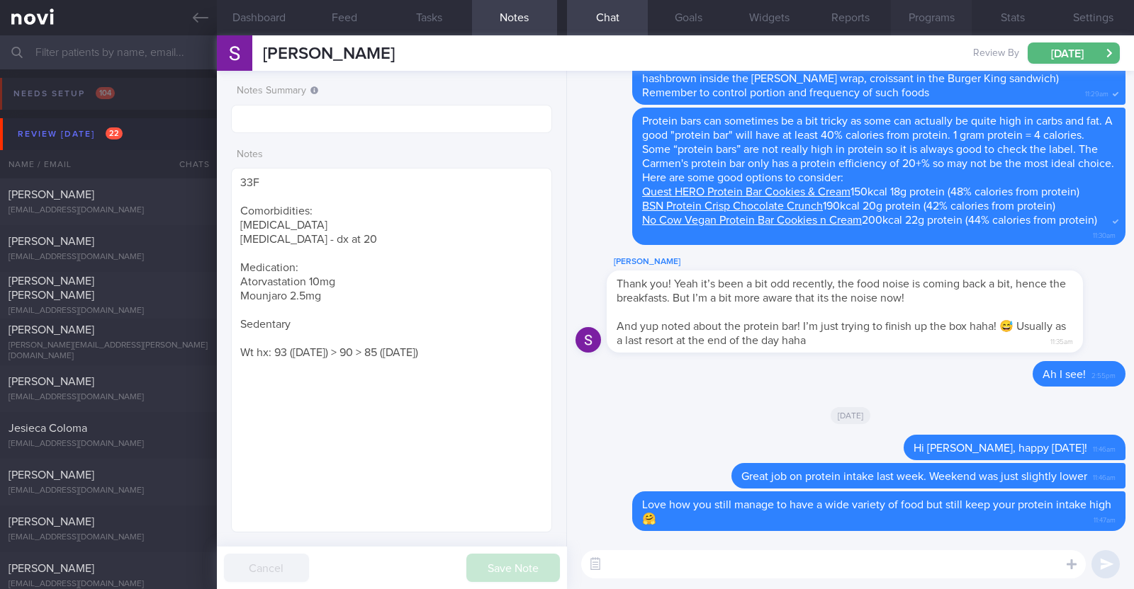
click at [942, 12] on button "Programs" at bounding box center [931, 17] width 81 height 35
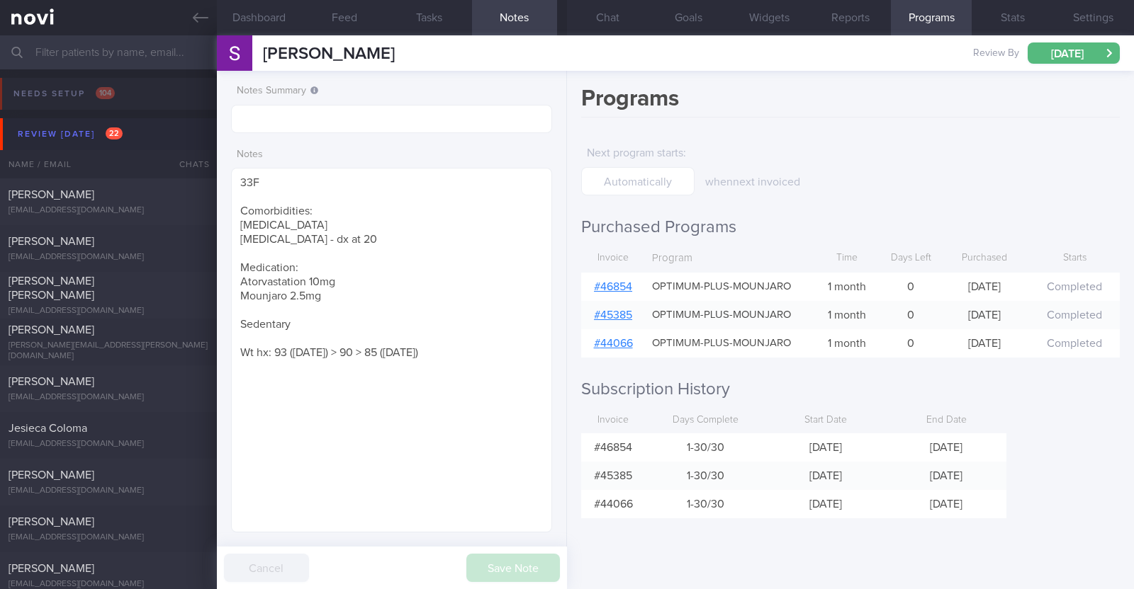
click at [627, 288] on link "# 46854" at bounding box center [613, 286] width 38 height 11
click at [1041, 60] on button "[DATE]" at bounding box center [1073, 53] width 92 height 21
click at [609, 555] on div "Programs Next program starts : when next invoiced Purchased Programs Invoice Pr…" at bounding box center [850, 330] width 567 height 519
click at [461, 108] on input "text" at bounding box center [391, 119] width 321 height 28
type input "r/v 13/10"
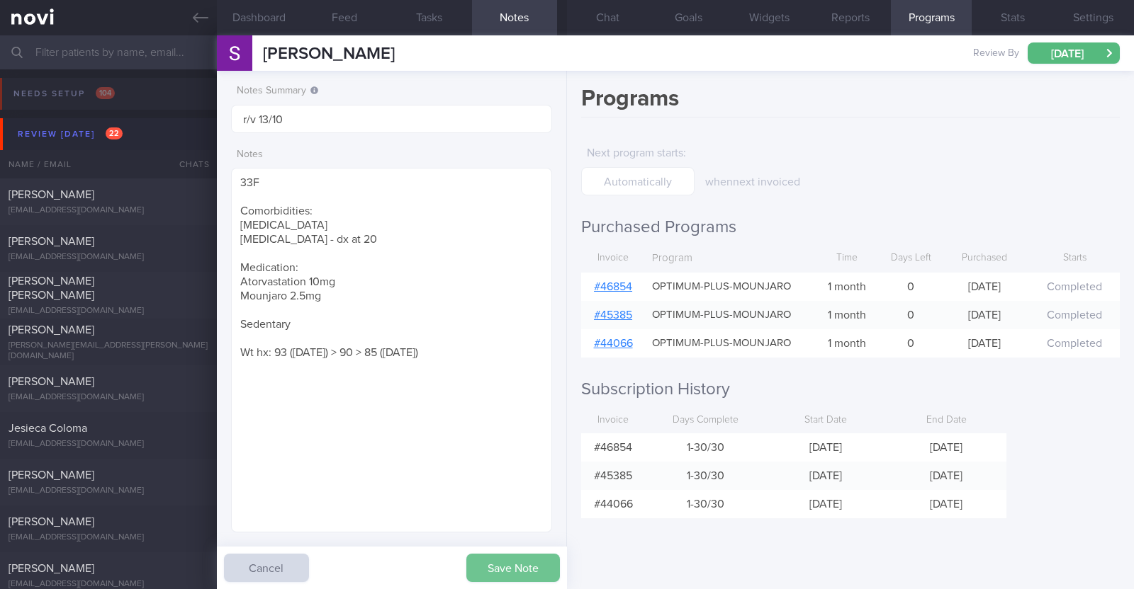
click at [507, 570] on button "Save Note" at bounding box center [513, 568] width 94 height 28
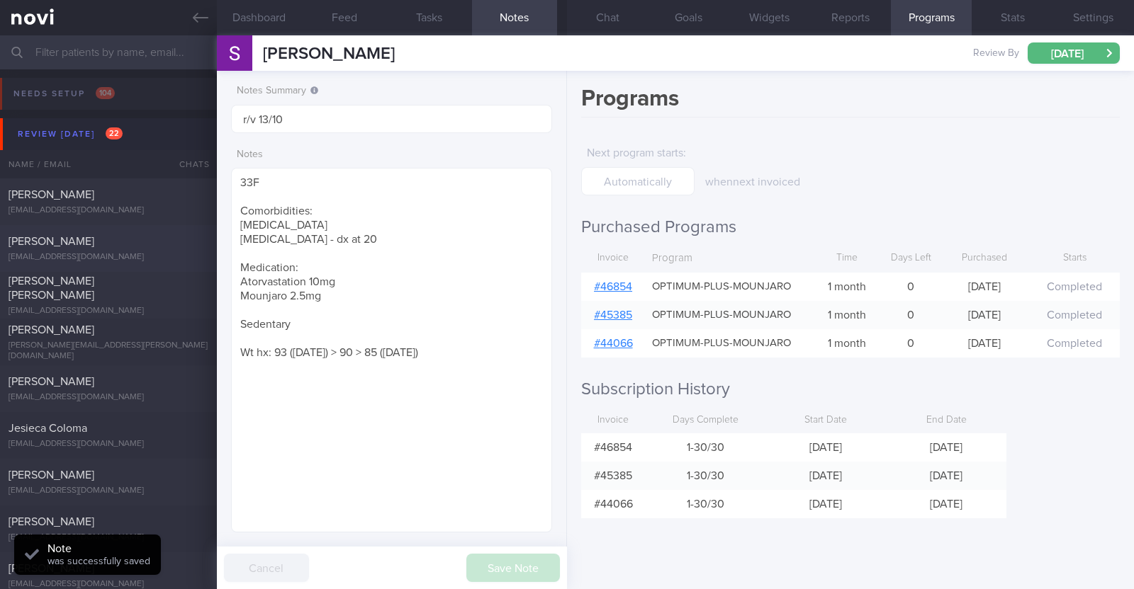
click at [119, 249] on div "Charlaine Narvaez charlaine.flores18@gmail.com" at bounding box center [108, 249] width 217 height 28
type input "R/v with Dr Todd 24/10. r/v 6/10"
type textarea "35F Comorbidities: Hypertension (white coat syndrome) Hyperlipidemia Fatty live…"
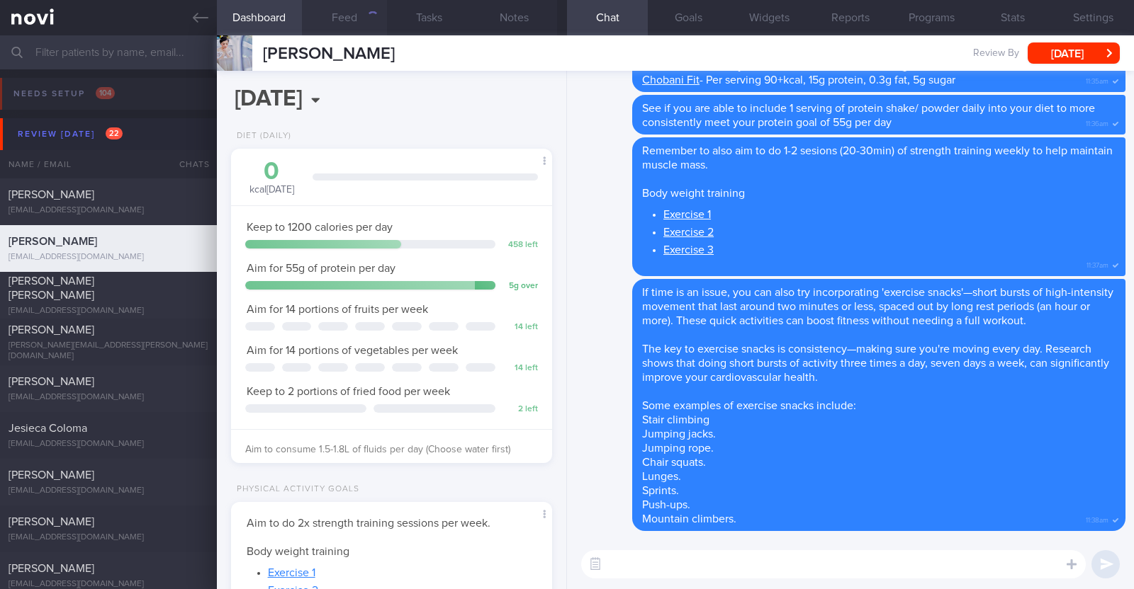
scroll to position [141, 282]
click at [349, 23] on button "Feed" at bounding box center [344, 17] width 85 height 35
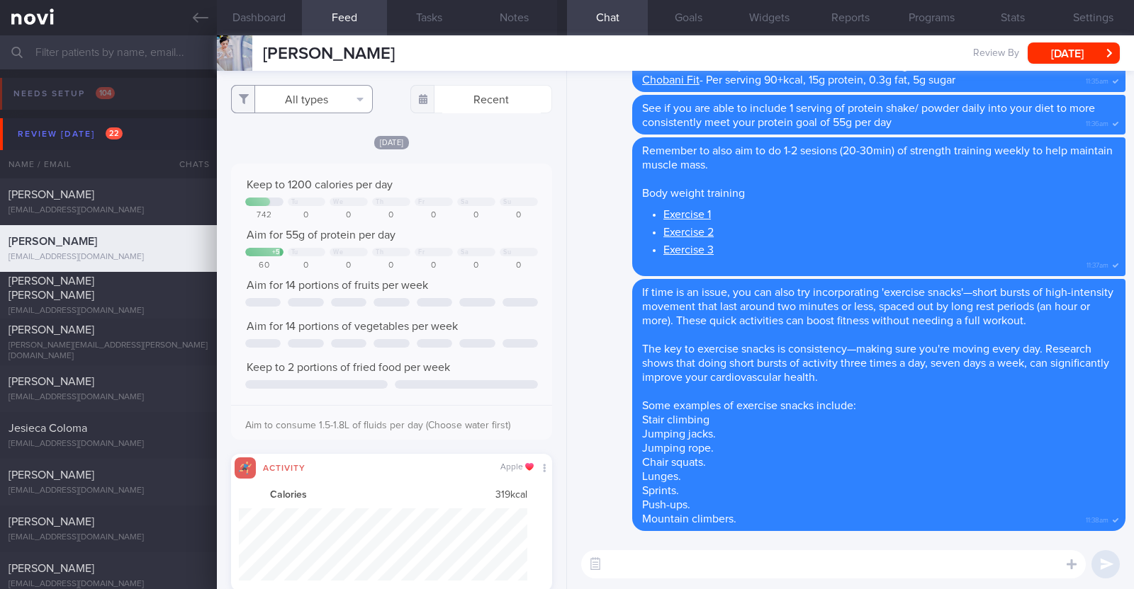
click at [342, 94] on button "All types" at bounding box center [302, 99] width 142 height 28
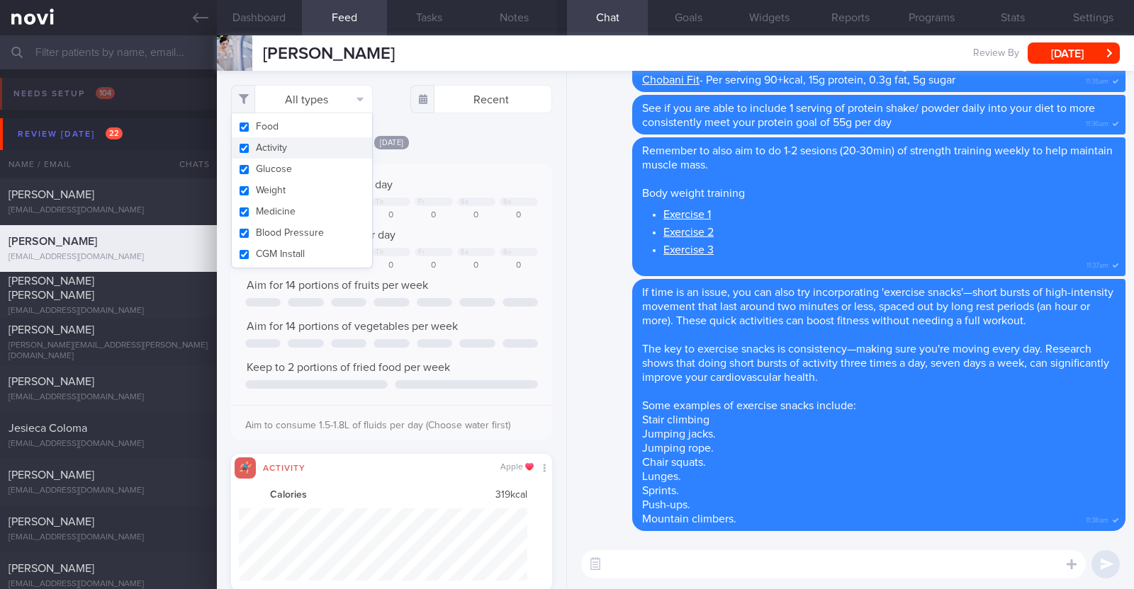
click at [308, 142] on button "Activity" at bounding box center [302, 147] width 140 height 21
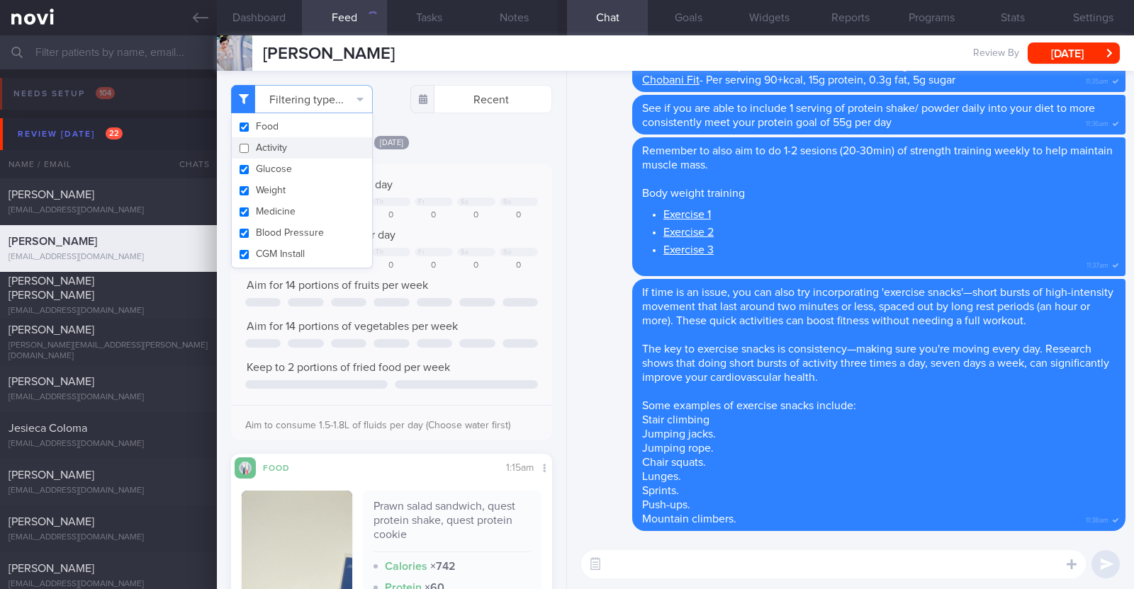
checkbox input "false"
click at [489, 145] on div "[DATE]" at bounding box center [391, 142] width 321 height 15
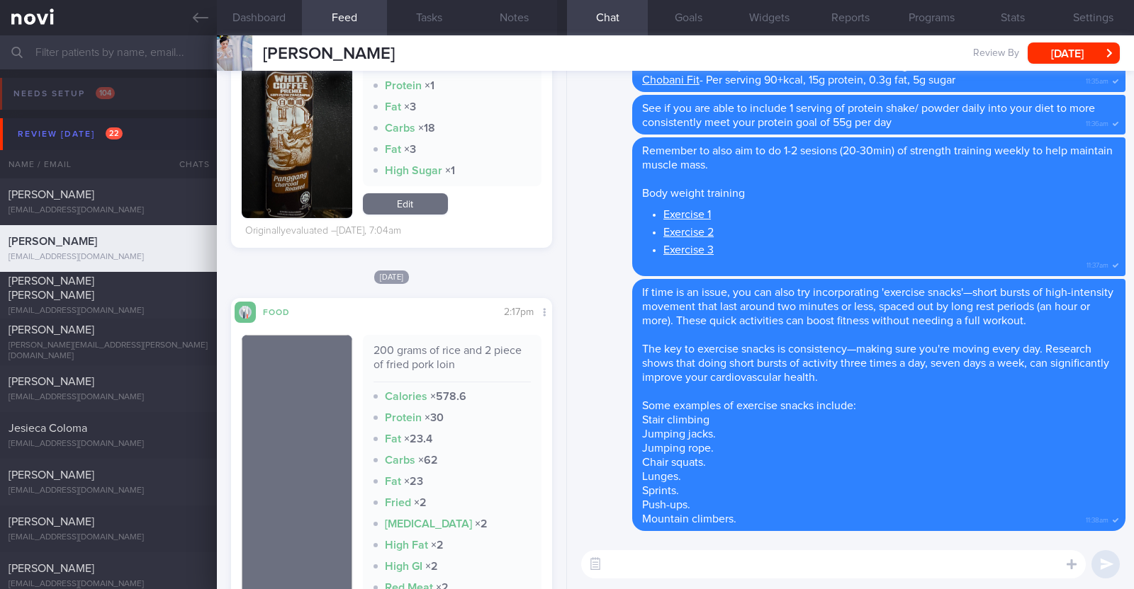
scroll to position [1860, 0]
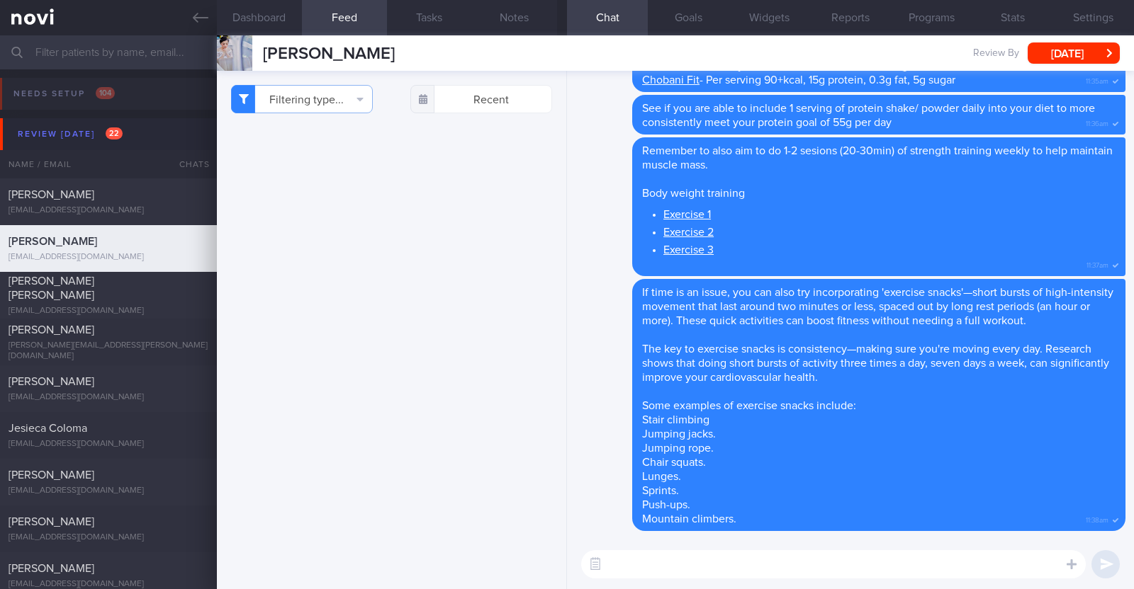
select select "9"
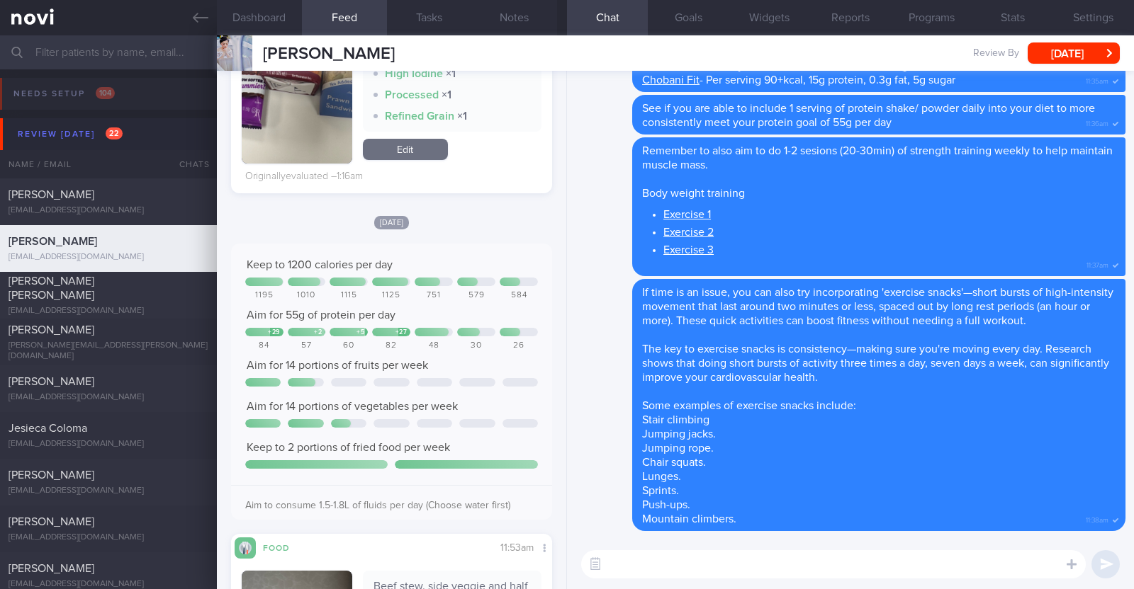
scroll to position [641, 0]
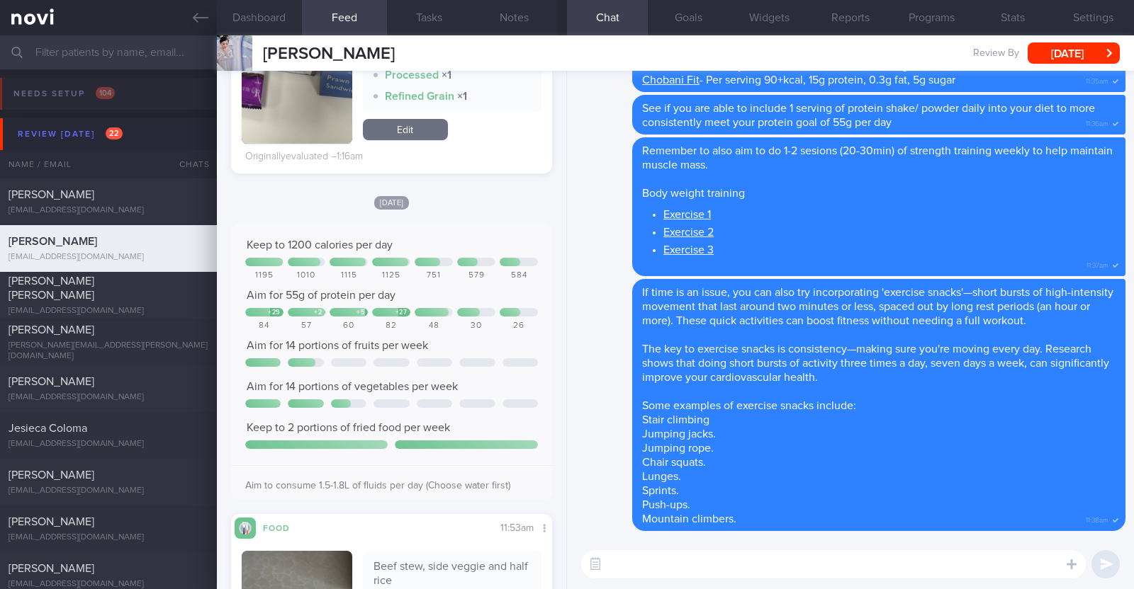
click at [666, 561] on textarea at bounding box center [833, 565] width 504 height 28
click at [619, 560] on textarea "HI [PERSON_NAME]" at bounding box center [833, 565] width 504 height 28
click at [765, 570] on textarea "Hi [PERSON_NAME]" at bounding box center [833, 565] width 504 height 28
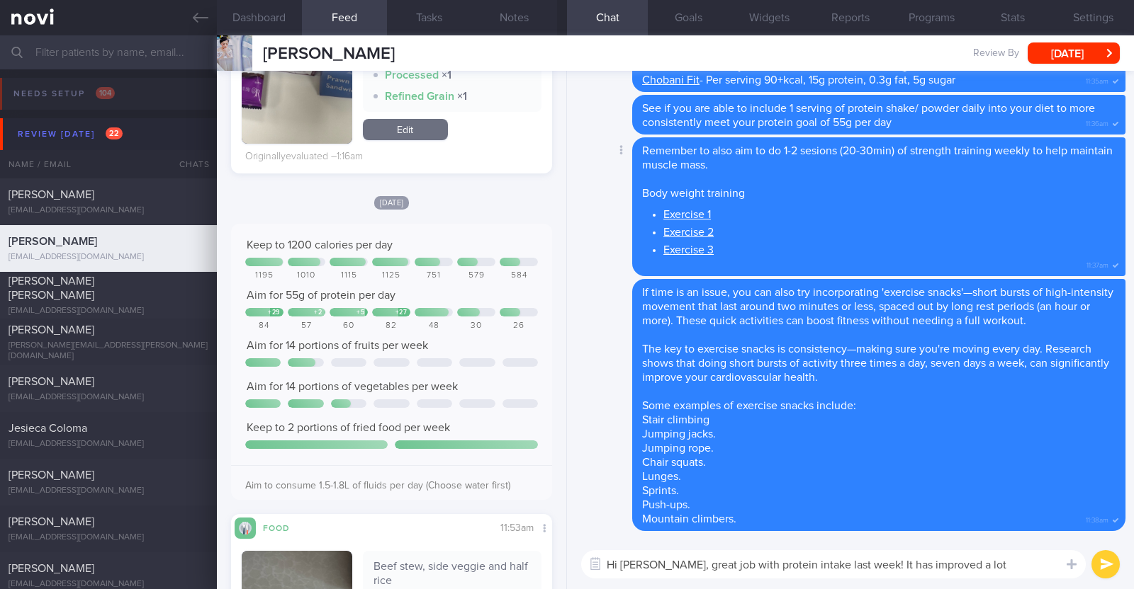
paste textarea "👍"
type textarea "Hi [PERSON_NAME], great job with protein intake last week! It has improved a lo…"
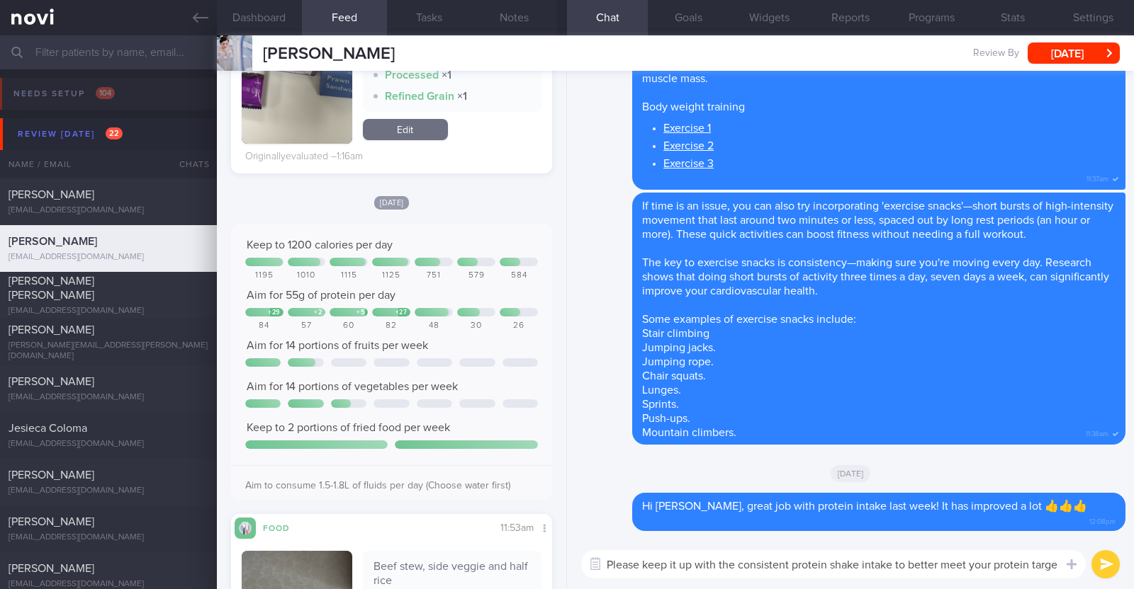
type textarea "Please keep it up with the consistent protein shake intake to better meet your …"
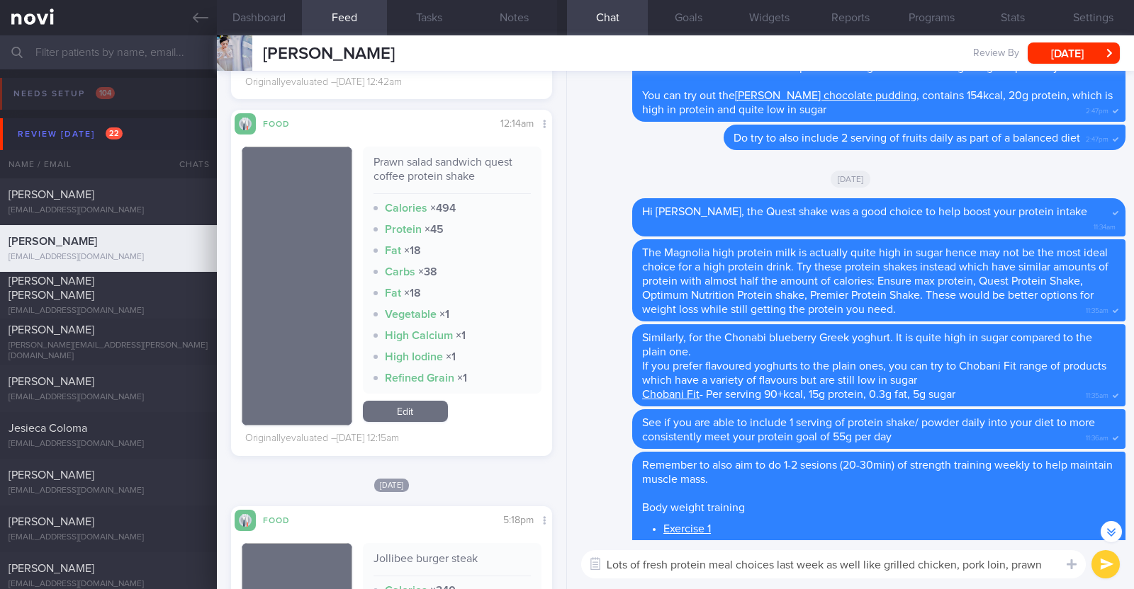
scroll to position [-456, 0]
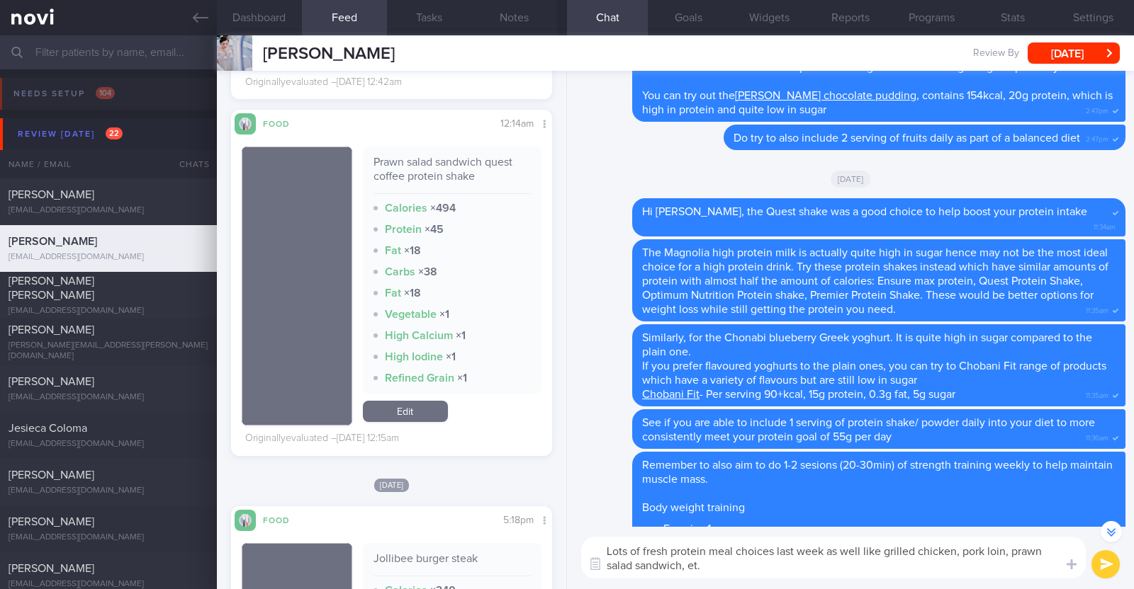
type textarea "Lots of fresh protein meal choices last week as well like grilled chicken, pork…"
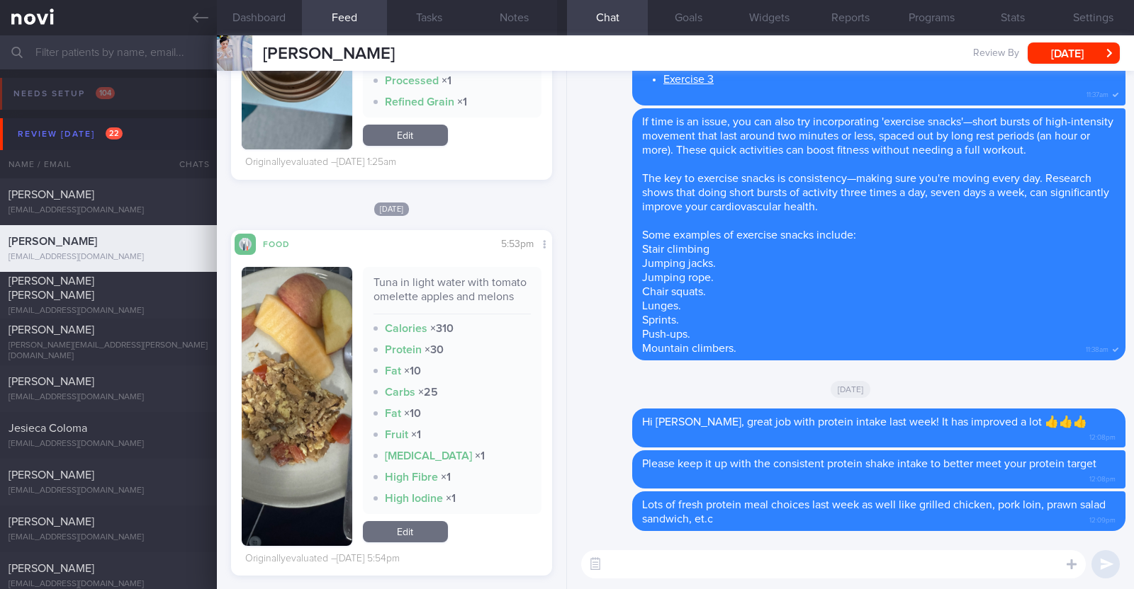
scroll to position [6908, 0]
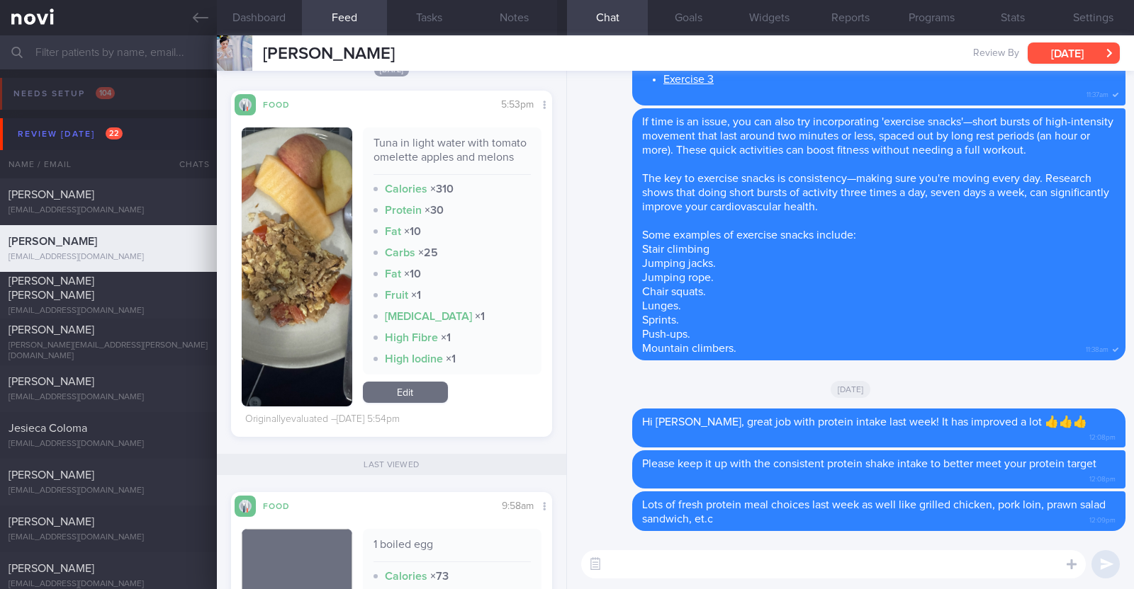
click at [1041, 45] on button "[DATE]" at bounding box center [1073, 53] width 92 height 21
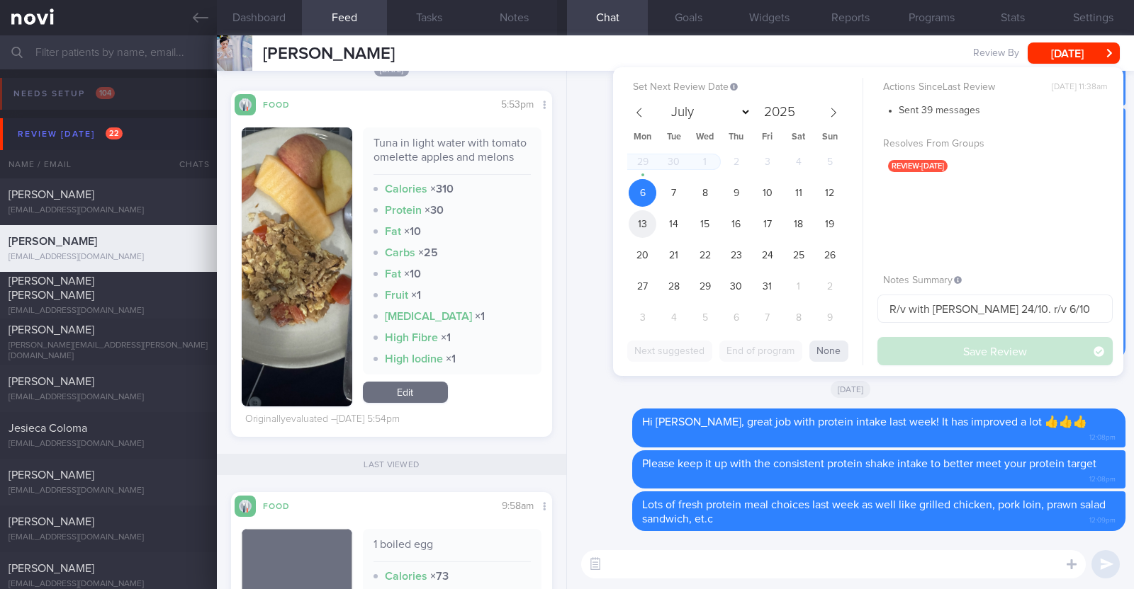
click at [646, 221] on span "13" at bounding box center [642, 224] width 28 height 28
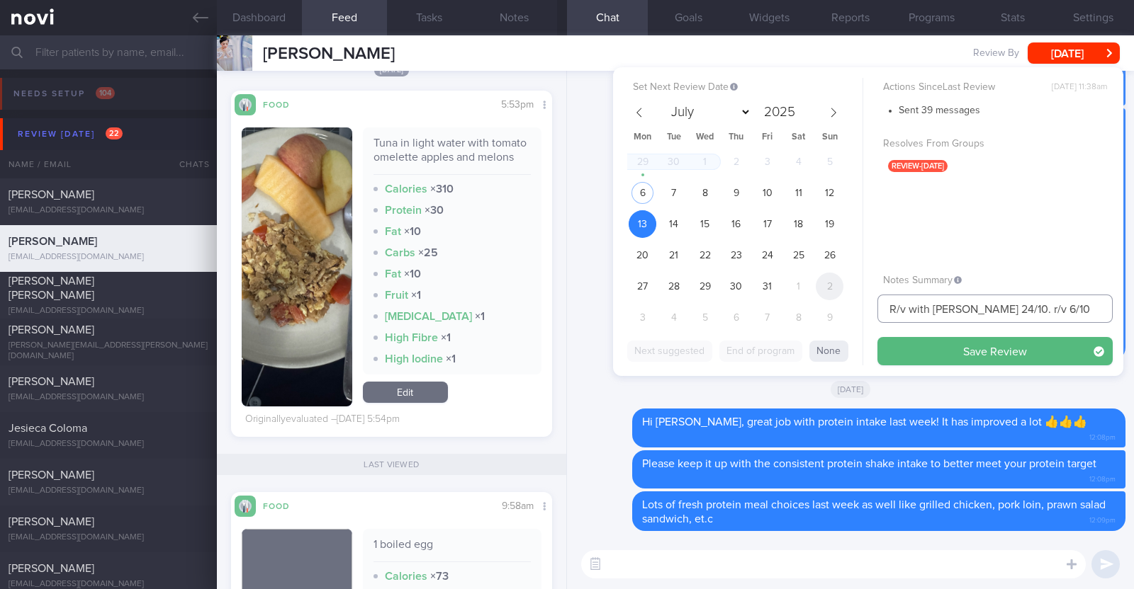
drag, startPoint x: 1006, startPoint y: 309, endPoint x: 825, endPoint y: 290, distance: 181.7
click at [830, 293] on div "Set Next Review Date 13 Oct 2025 July August September October November Decembe…" at bounding box center [868, 221] width 510 height 309
click at [954, 305] on input "R/v with Dr Todd 24/10. r/v 6/10" at bounding box center [994, 309] width 235 height 28
click at [1026, 309] on input "R/v with Dr Todd 24/10. r/v 6/10" at bounding box center [994, 309] width 235 height 28
type input "R/v with [PERSON_NAME] 24/10. r/v 13/10"
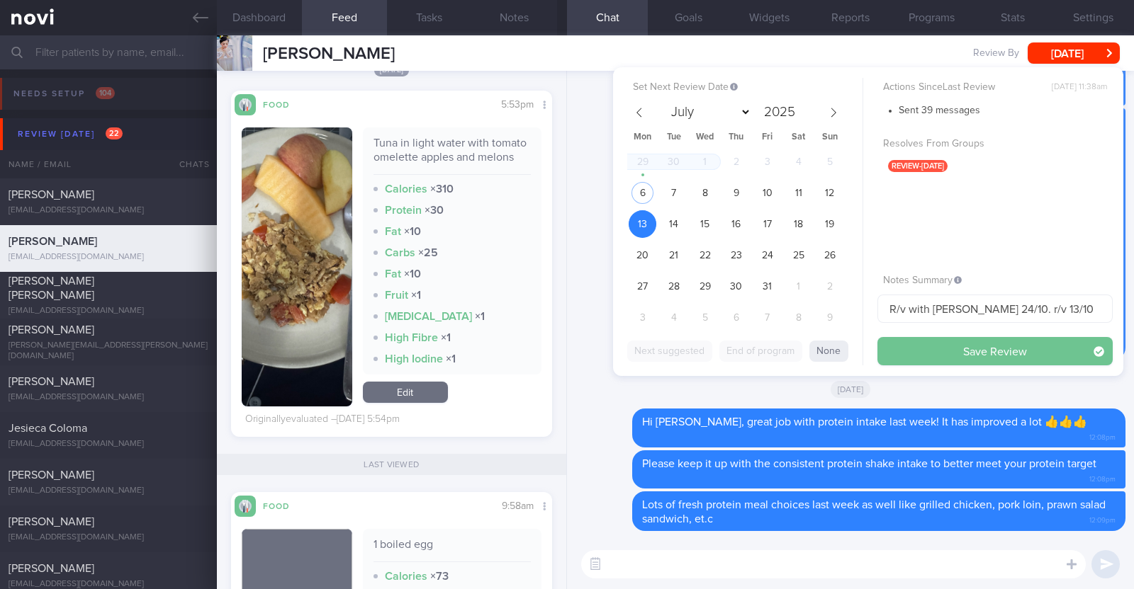
click at [1004, 356] on button "Save Review" at bounding box center [994, 351] width 235 height 28
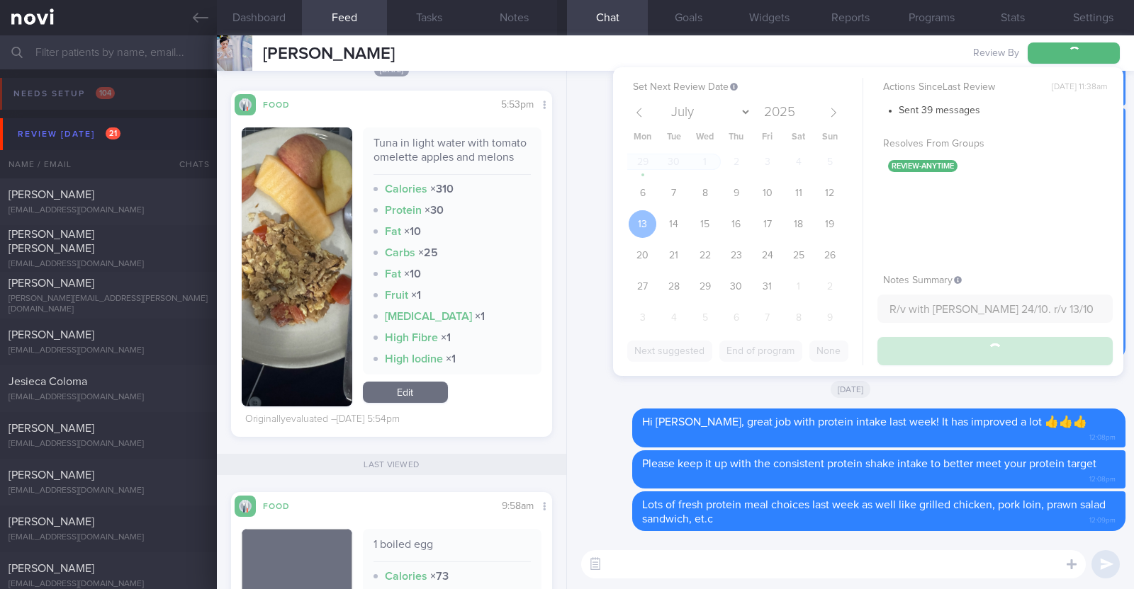
type input "R/v with [PERSON_NAME] 24/10. r/v 13/10"
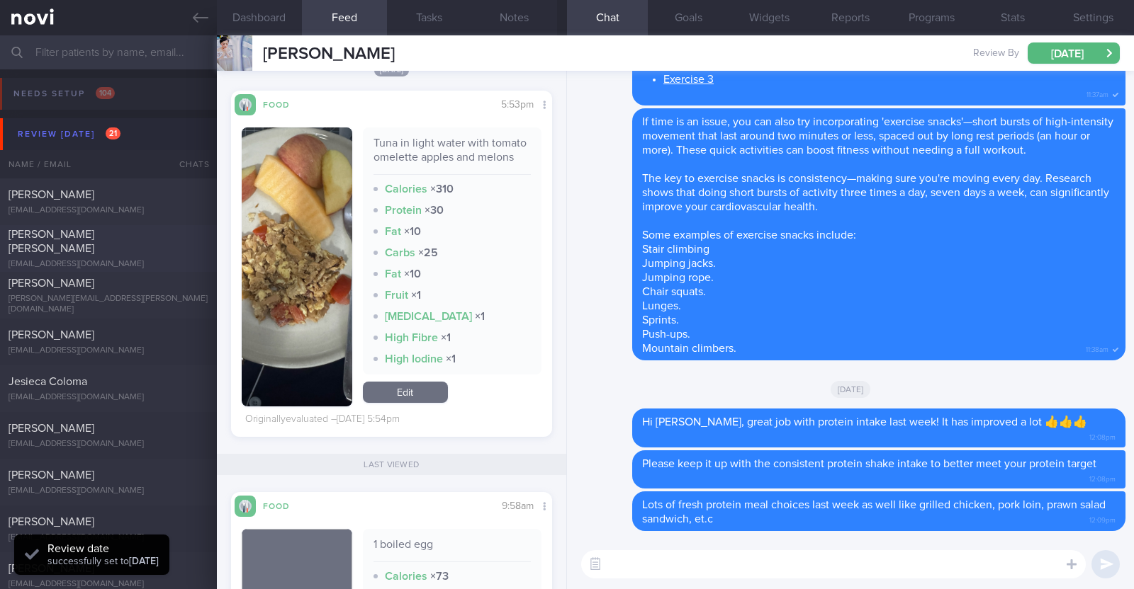
click at [144, 261] on div "[EMAIL_ADDRESS][DOMAIN_NAME]" at bounding box center [109, 264] width 200 height 11
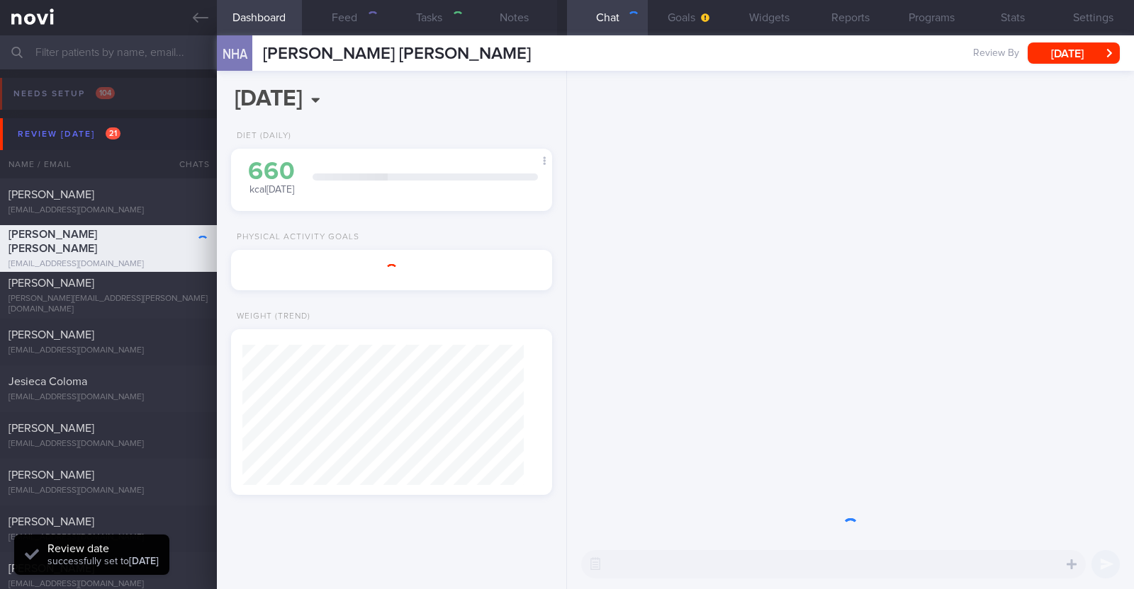
type input "R/v with Dr JJ 30/9. R/v 6/10"
type textarea "30F Co-morbidities: Dyslipidemia OSA dx in teens -s/p tonsillectomy -not on CPA…"
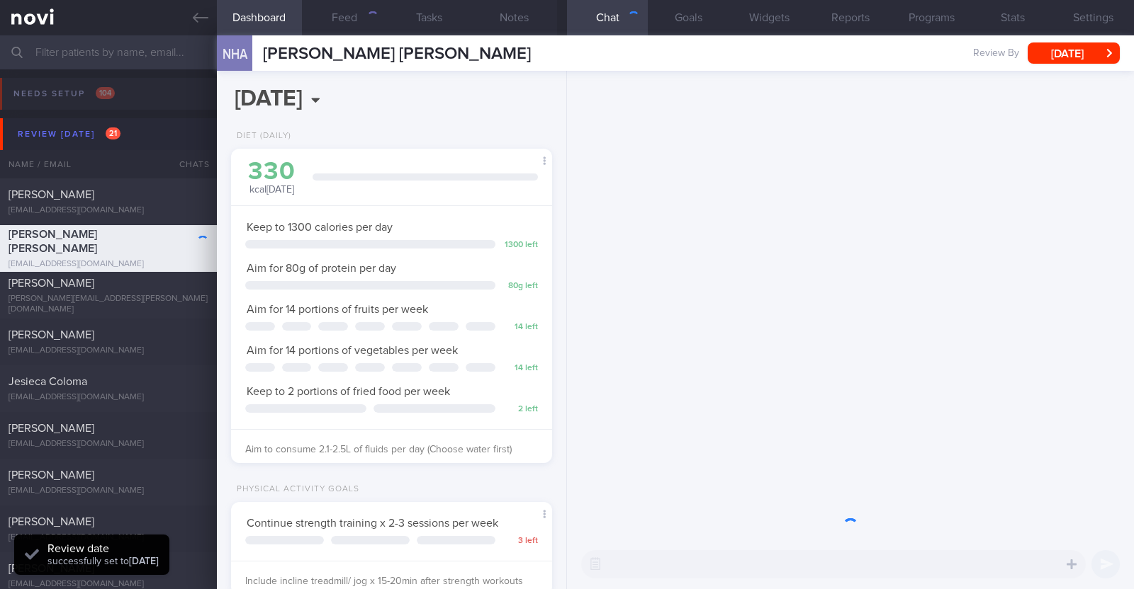
scroll to position [708370, 708249]
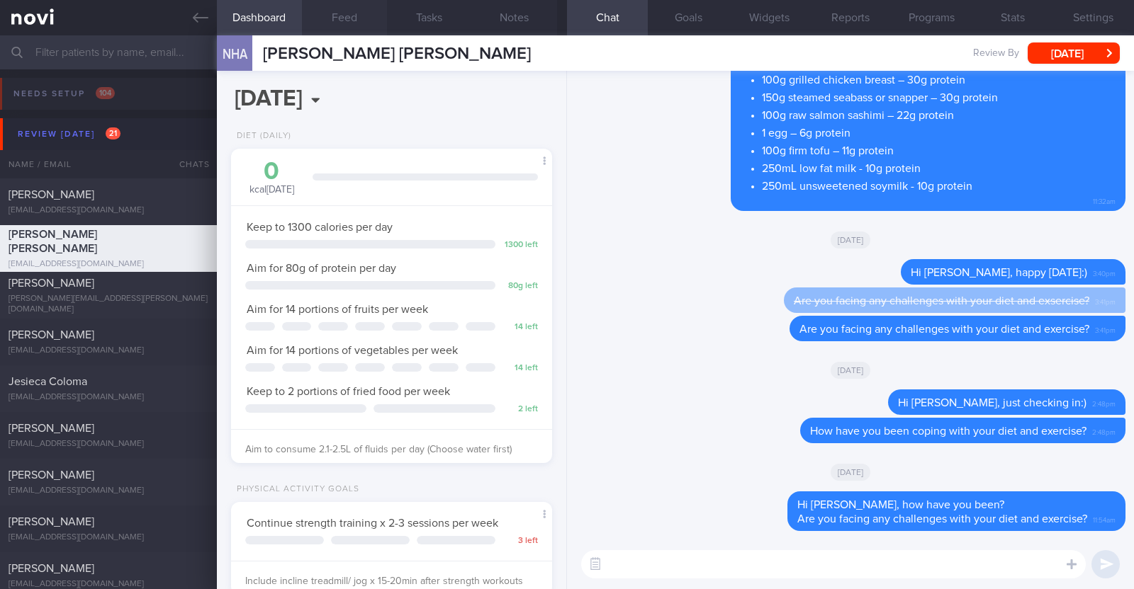
click at [329, 18] on button "Feed" at bounding box center [344, 17] width 85 height 35
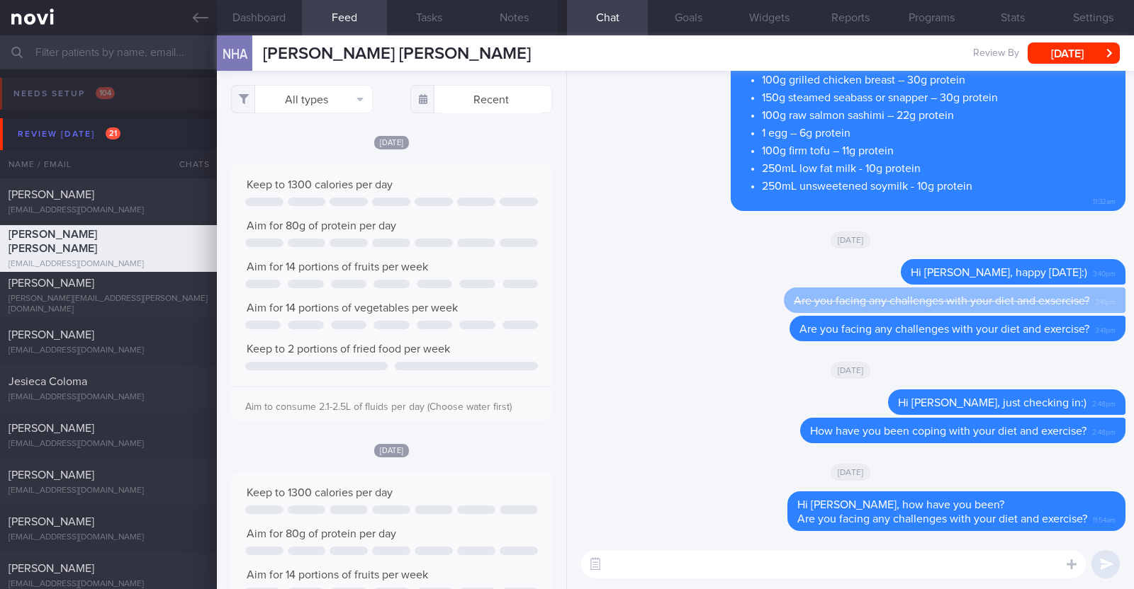
click at [669, 573] on textarea at bounding box center [833, 565] width 504 height 28
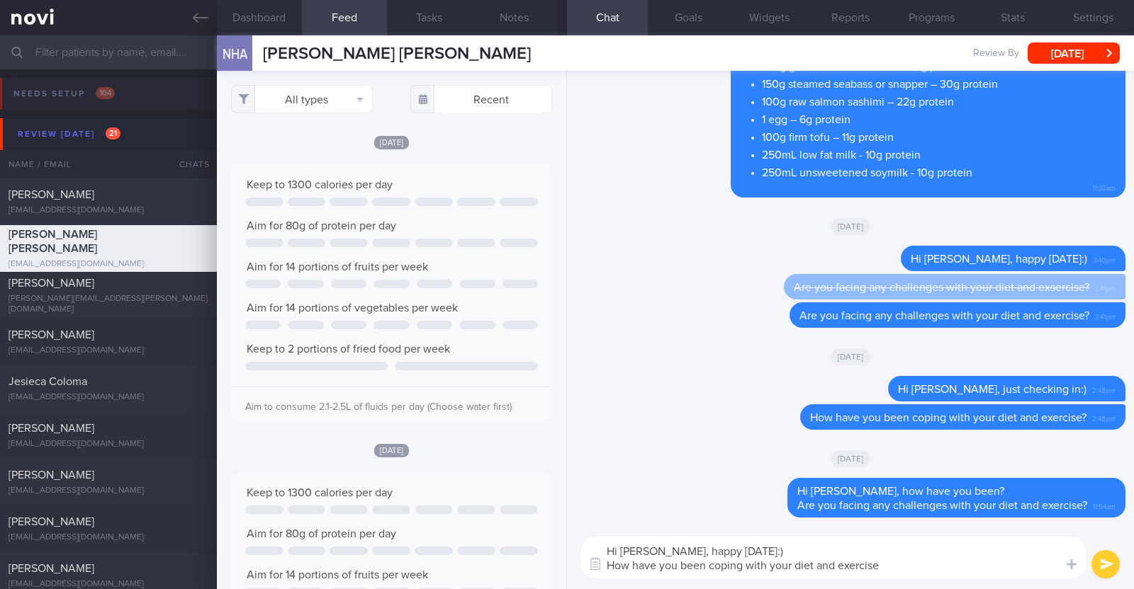
type textarea "Hi Hidayah, happy Monday:) How have you been coping with your diet and exercise?"
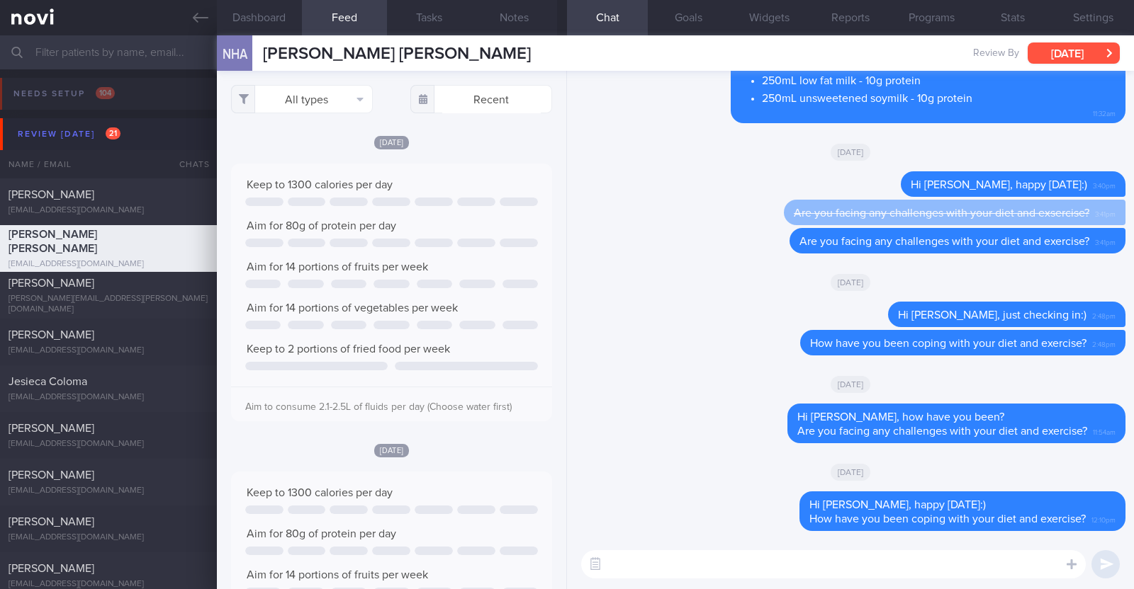
click at [1080, 50] on button "[DATE]" at bounding box center [1073, 53] width 92 height 21
click at [934, 24] on button "Programs" at bounding box center [931, 17] width 81 height 35
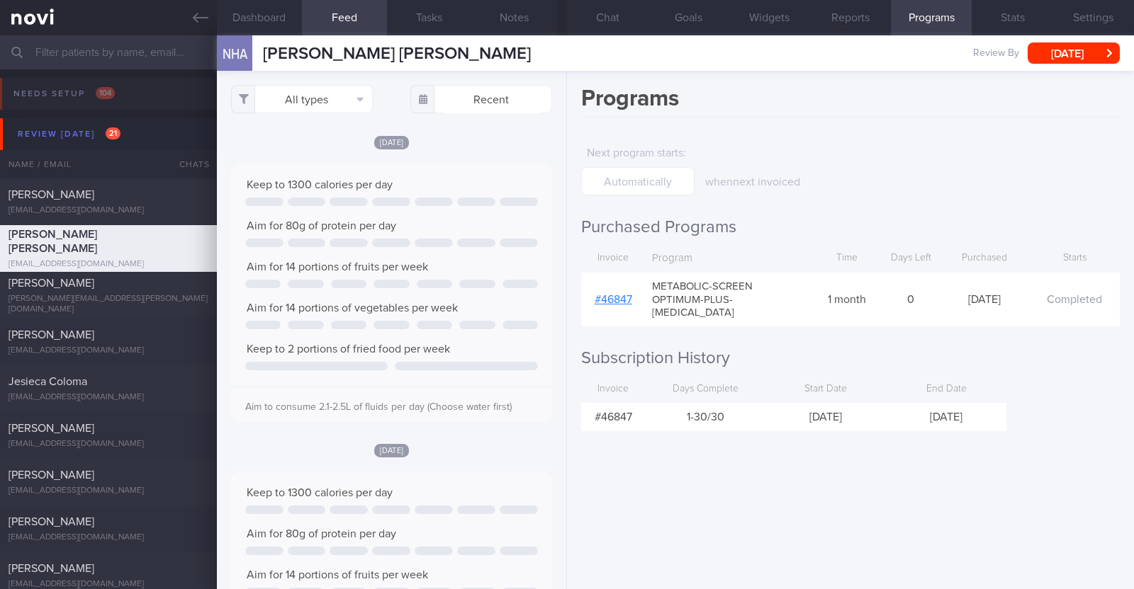
click at [613, 295] on link "# 46847" at bounding box center [613, 299] width 38 height 11
drag, startPoint x: 438, startPoint y: 44, endPoint x: 245, endPoint y: 62, distance: 193.5
click at [245, 62] on div "NHA Nur Hidayah Ab Kadir Nur Hidayah Ab Kadir hiddhiddyhidden@gmail.com Review …" at bounding box center [675, 52] width 917 height 35
copy div "[PERSON_NAME] [PERSON_NAME]"
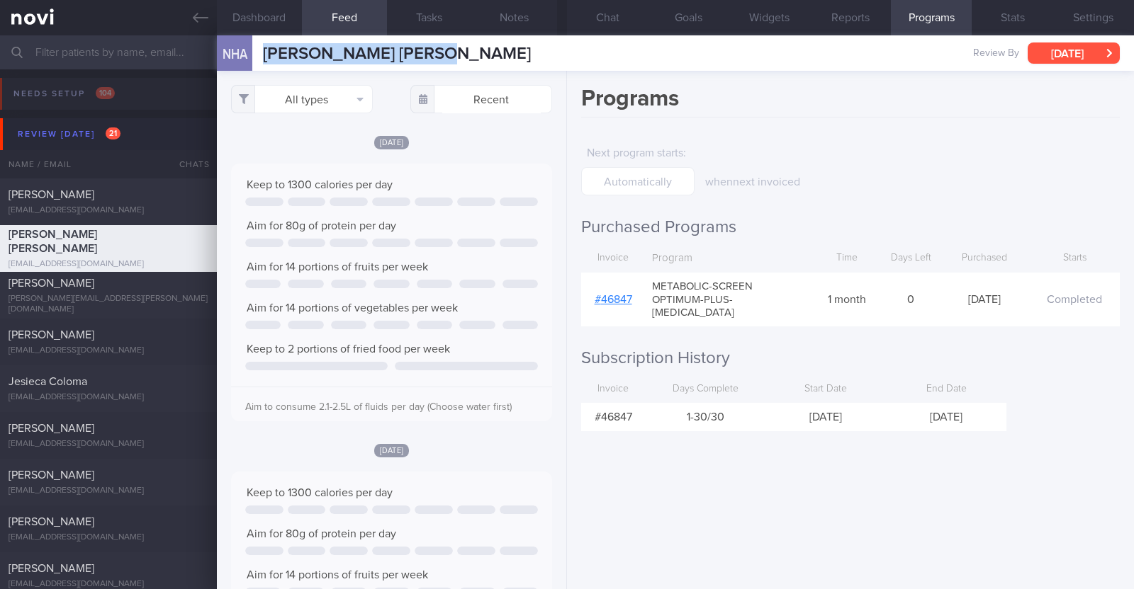
click at [1073, 57] on button "[DATE]" at bounding box center [1073, 53] width 92 height 21
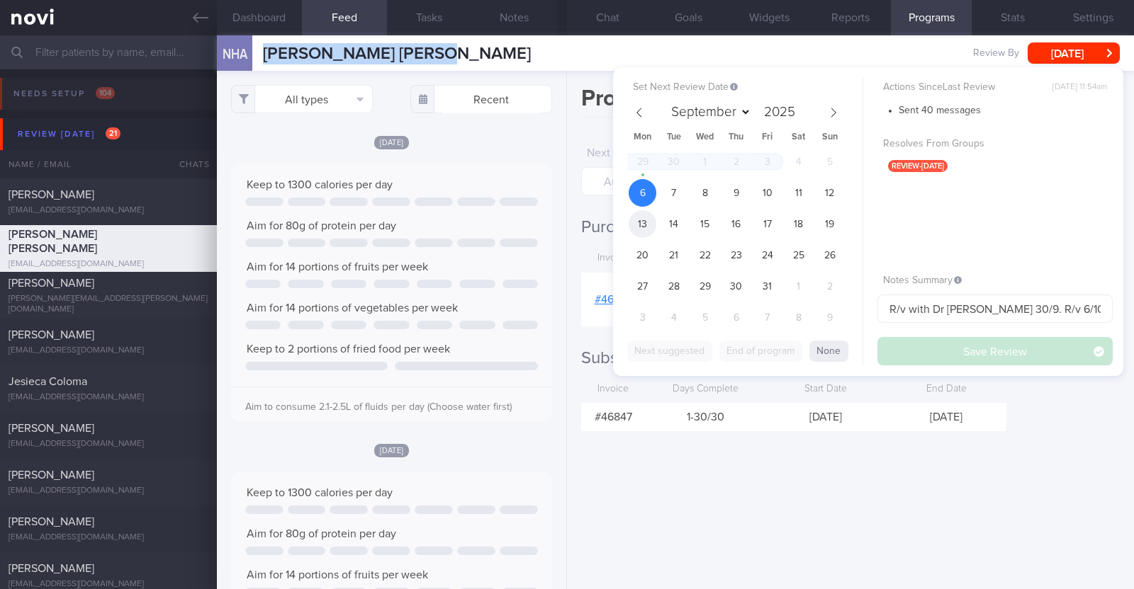
click at [645, 218] on span "13" at bounding box center [642, 224] width 28 height 28
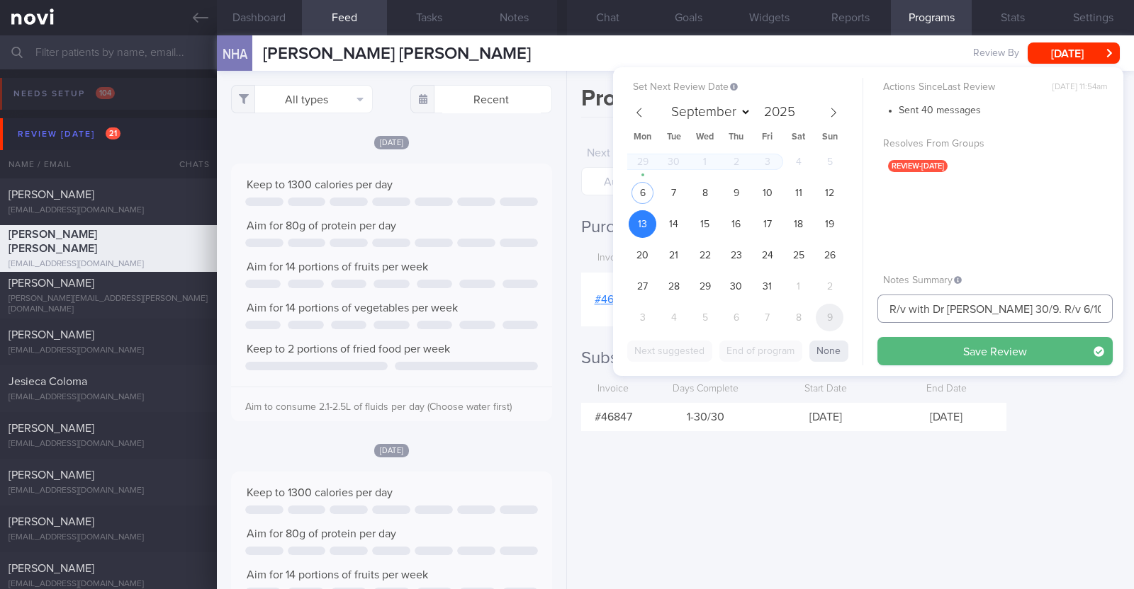
drag, startPoint x: 982, startPoint y: 309, endPoint x: 825, endPoint y: 308, distance: 156.6
click at [825, 308] on div "Set Next Review Date 13 Oct 2025 September October November December 2025 Mon T…" at bounding box center [868, 221] width 510 height 309
click at [912, 309] on input "R/v 6/10" at bounding box center [994, 309] width 235 height 28
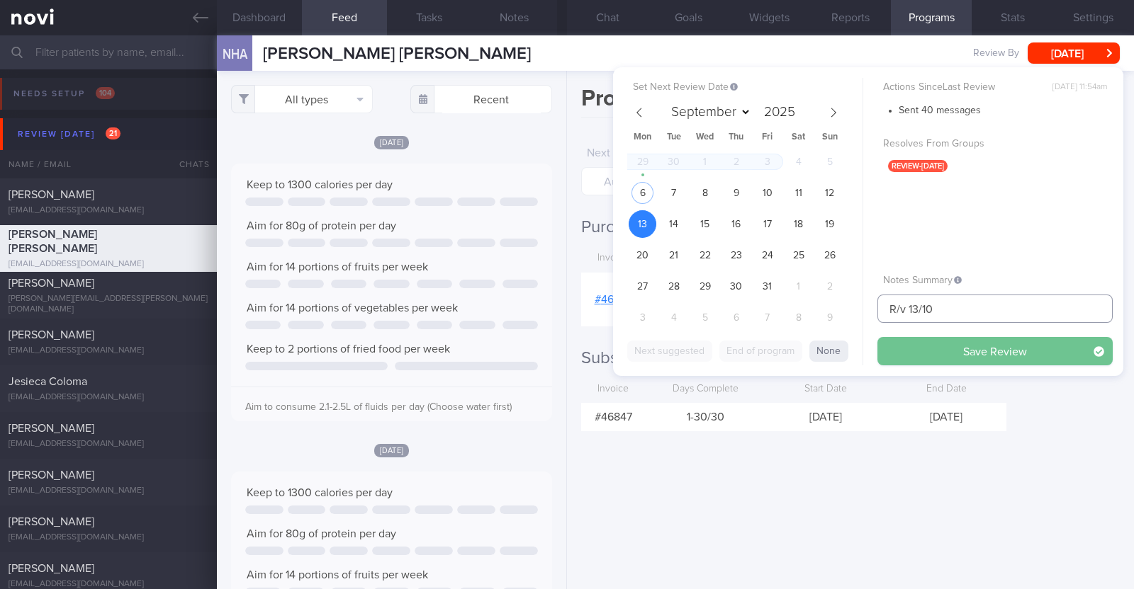
type input "R/v 13/10"
click at [941, 347] on button "Save Review" at bounding box center [994, 351] width 235 height 28
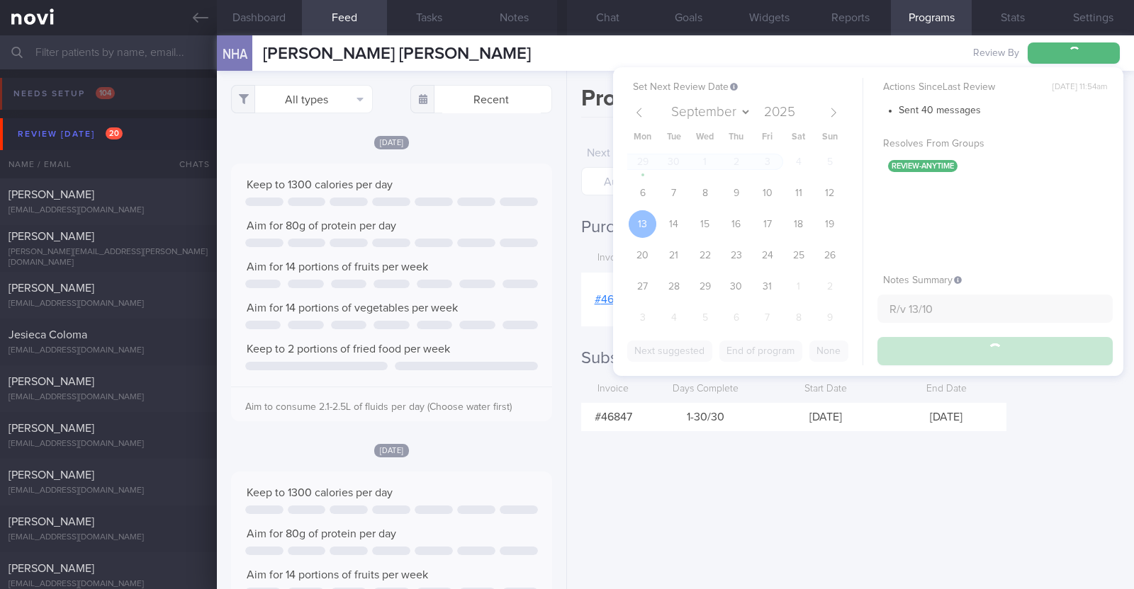
type input "R/v 13/10"
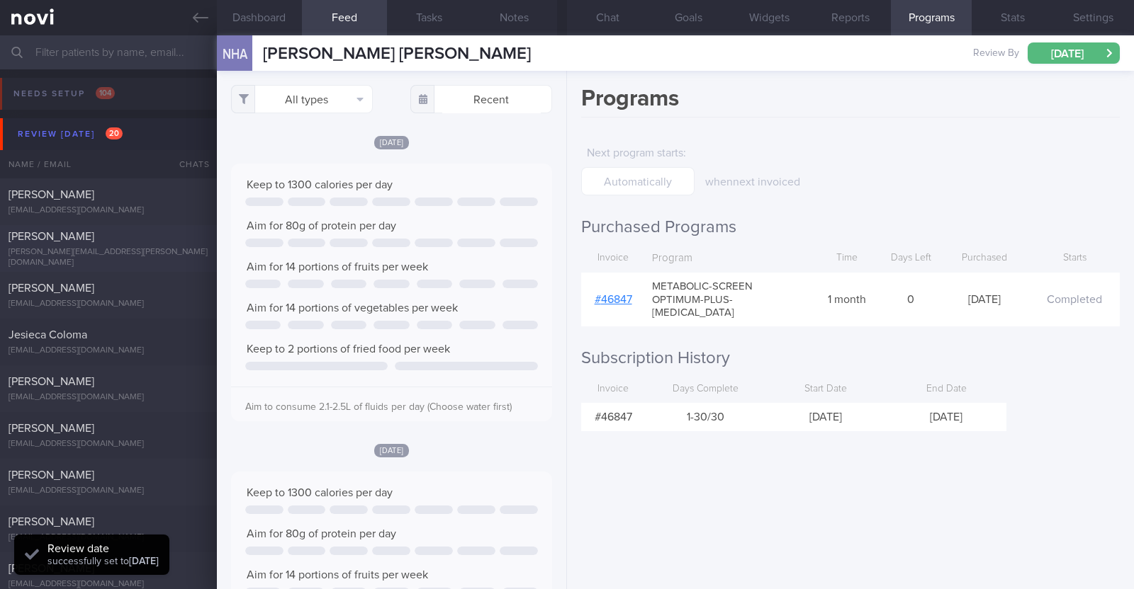
click at [169, 253] on div "[PERSON_NAME][EMAIL_ADDRESS][PERSON_NAME][DOMAIN_NAME]" at bounding box center [109, 257] width 200 height 21
type textarea "46F Co-morbidities: Dyslipidemia Rybelsus 14mg OM Zumba and Kettle bell classes…"
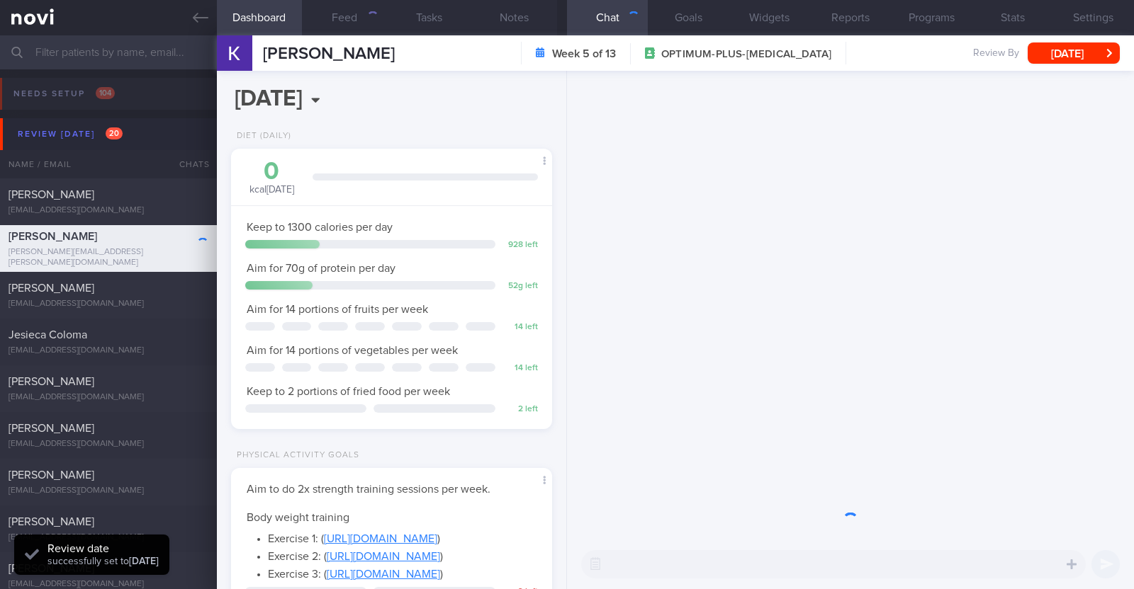
scroll to position [161, 282]
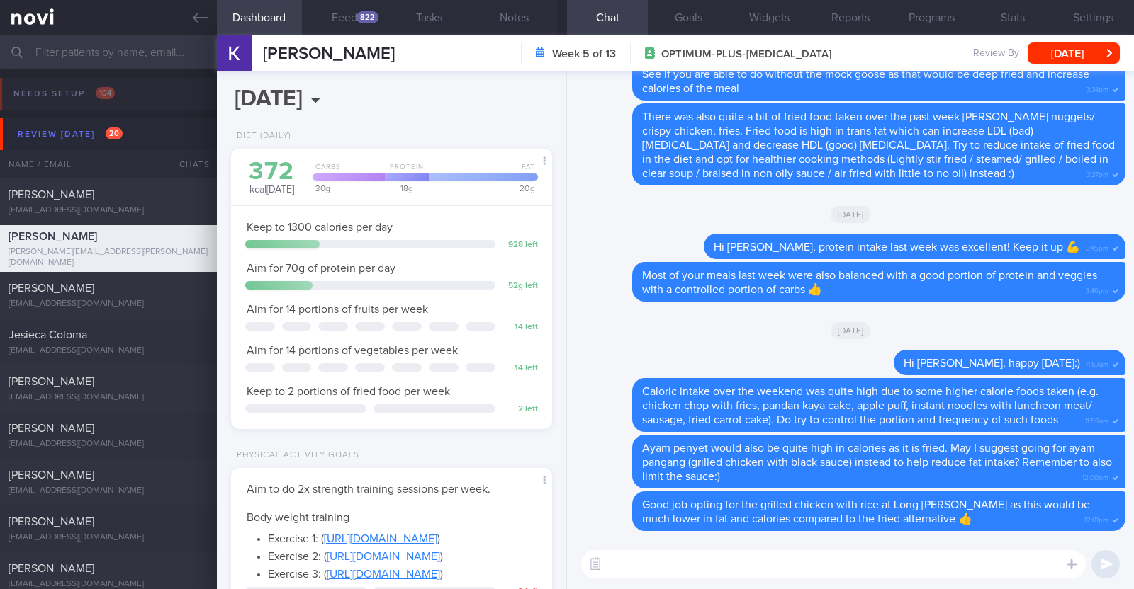
select select "9"
click at [356, 24] on button "Feed 822" at bounding box center [344, 17] width 85 height 35
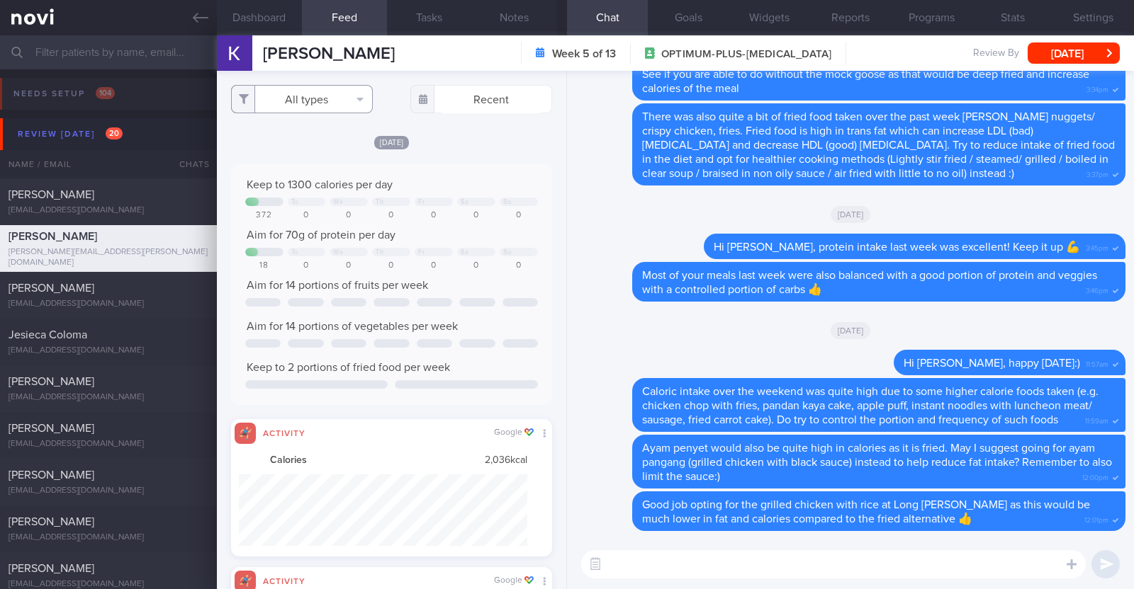
click at [283, 111] on button "All types" at bounding box center [302, 99] width 142 height 28
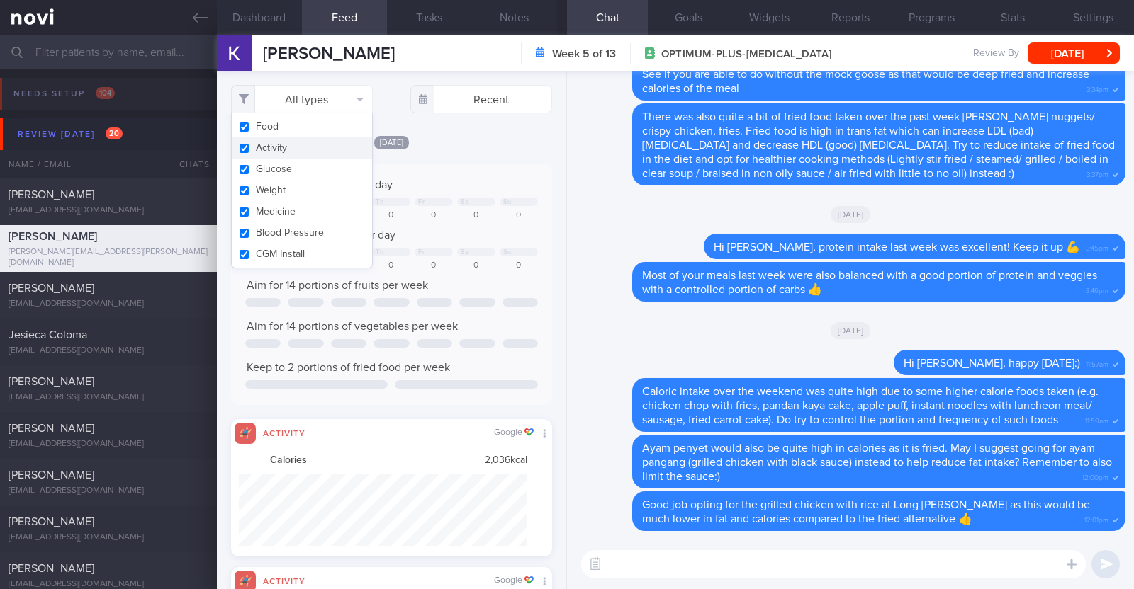
click at [290, 141] on button "Activity" at bounding box center [302, 147] width 140 height 21
checkbox input "false"
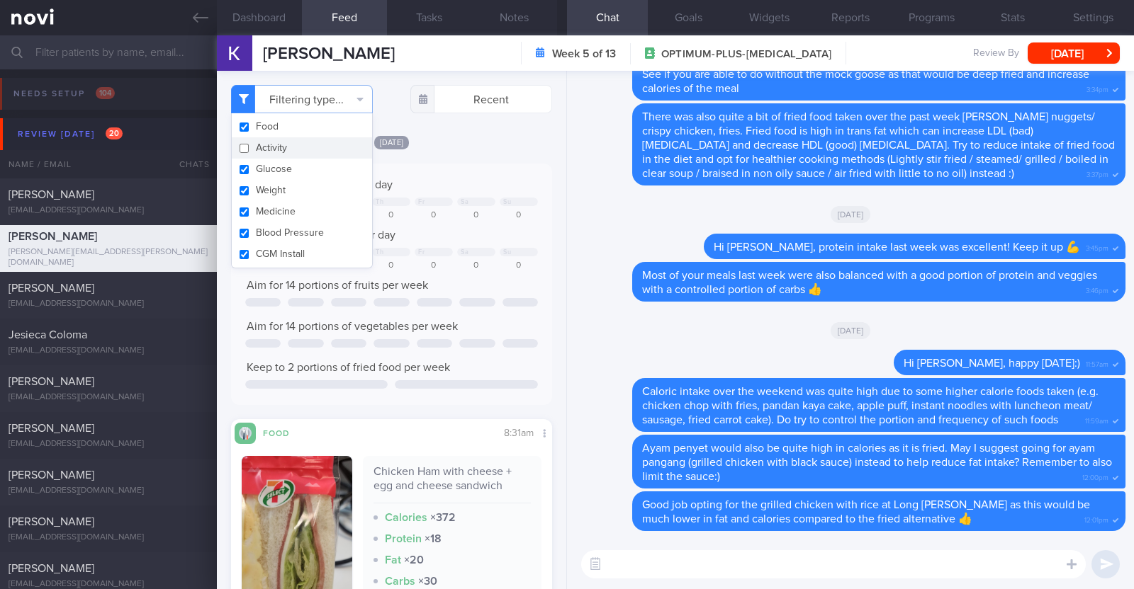
click at [455, 144] on div "[DATE]" at bounding box center [391, 142] width 321 height 15
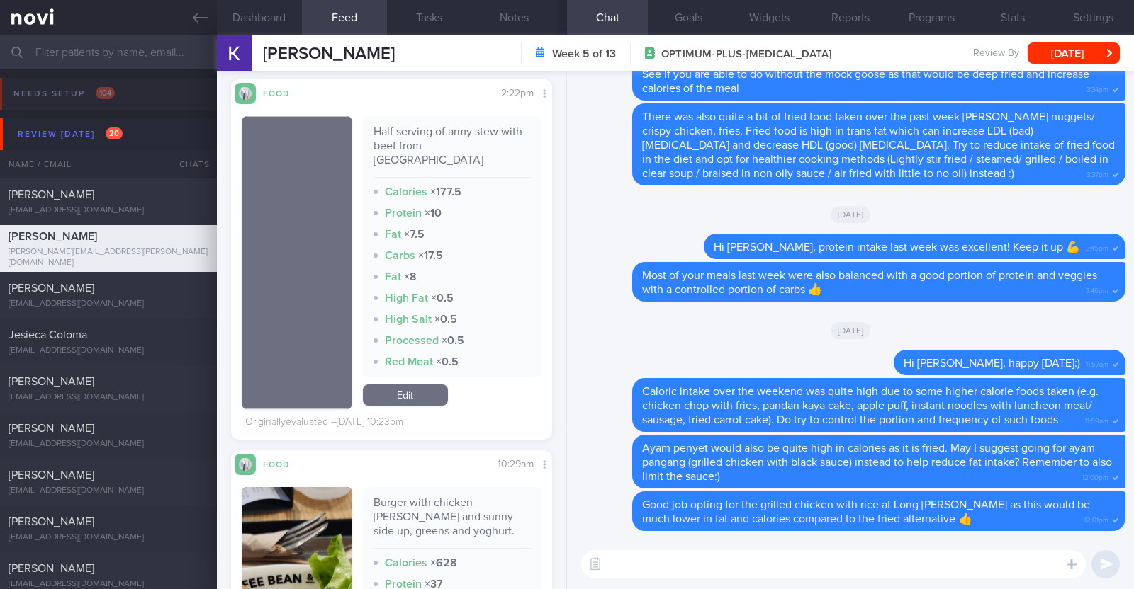
scroll to position [7351, 0]
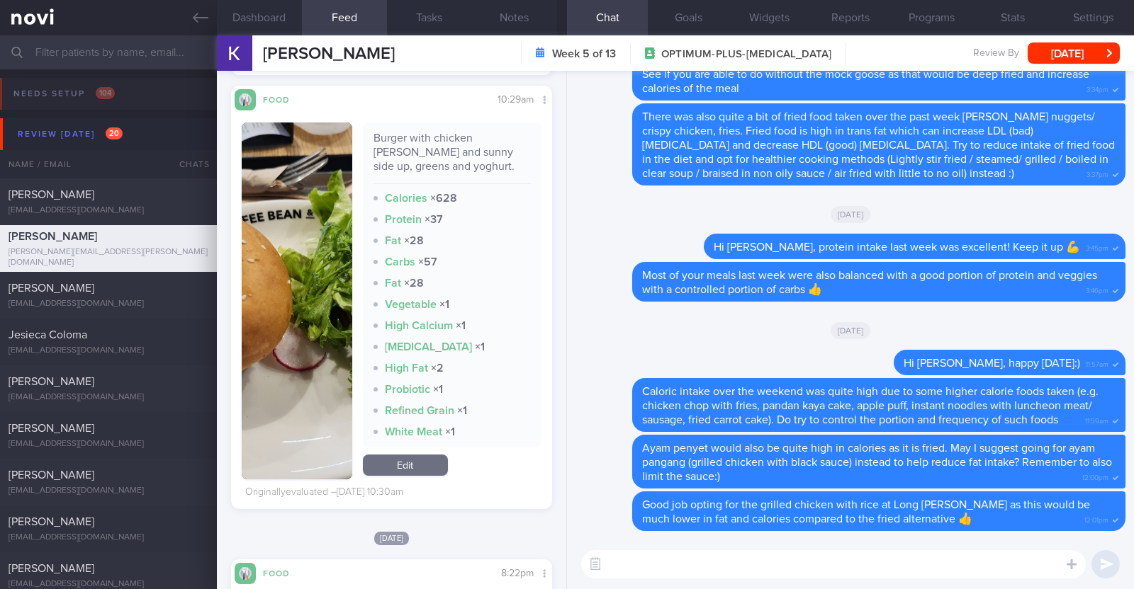
click at [673, 568] on textarea at bounding box center [833, 565] width 504 height 28
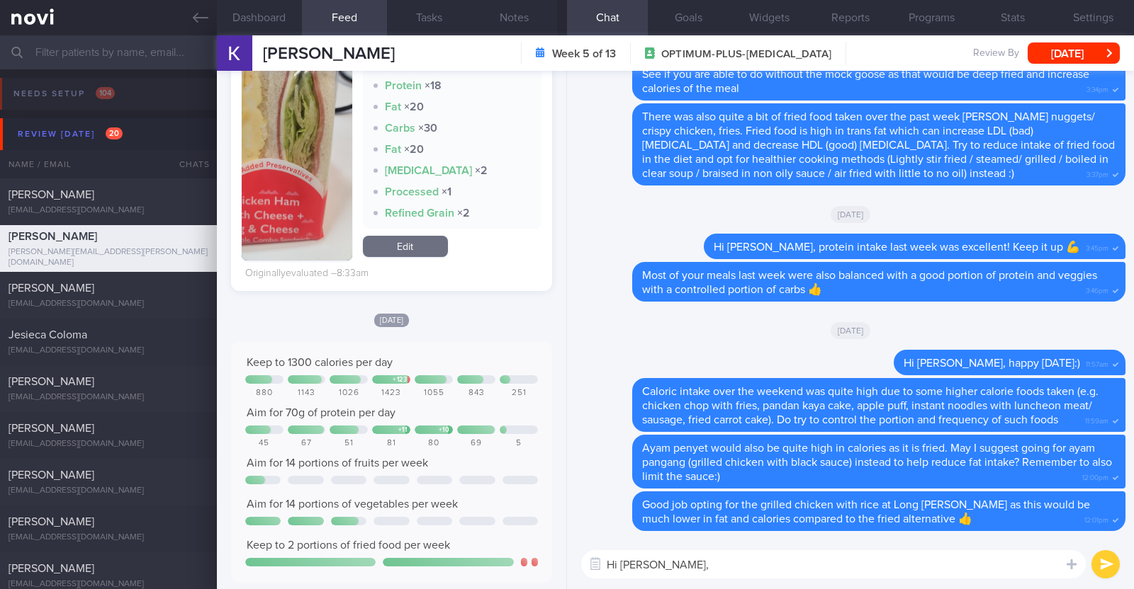
scroll to position [630, 0]
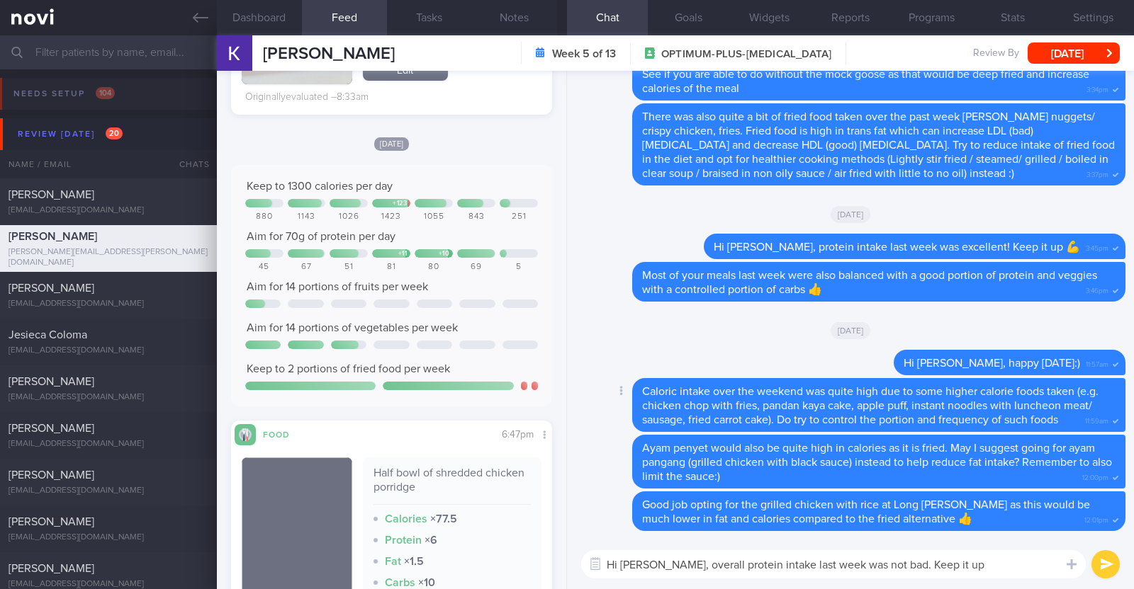
paste textarea "😀"
type textarea "Hi [PERSON_NAME], overall protein intake last week was not bad. Keep it up 😀"
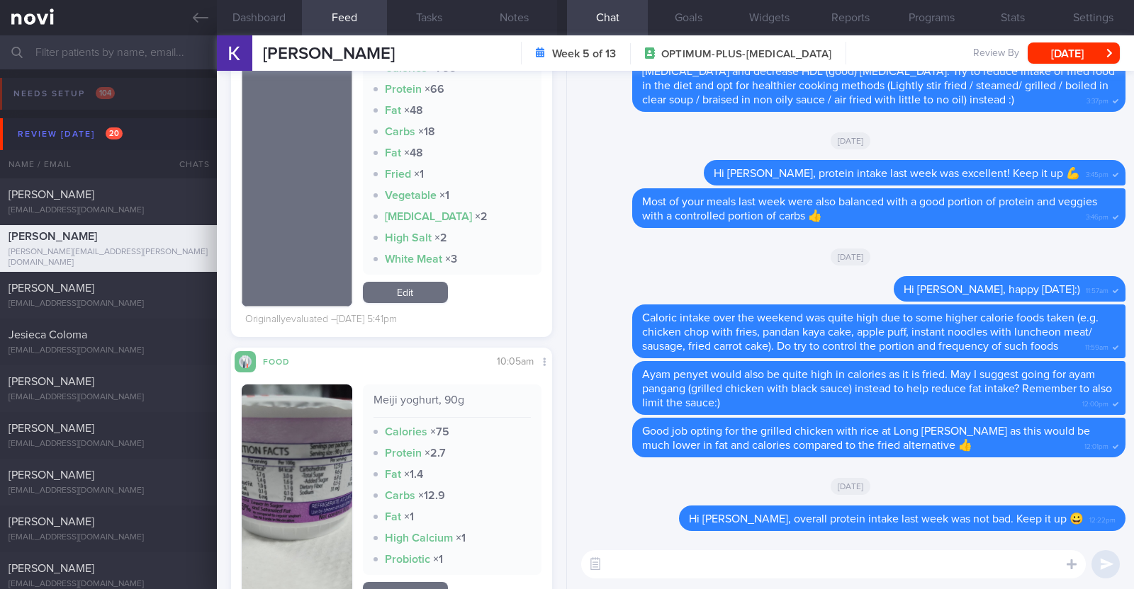
scroll to position [2490, 0]
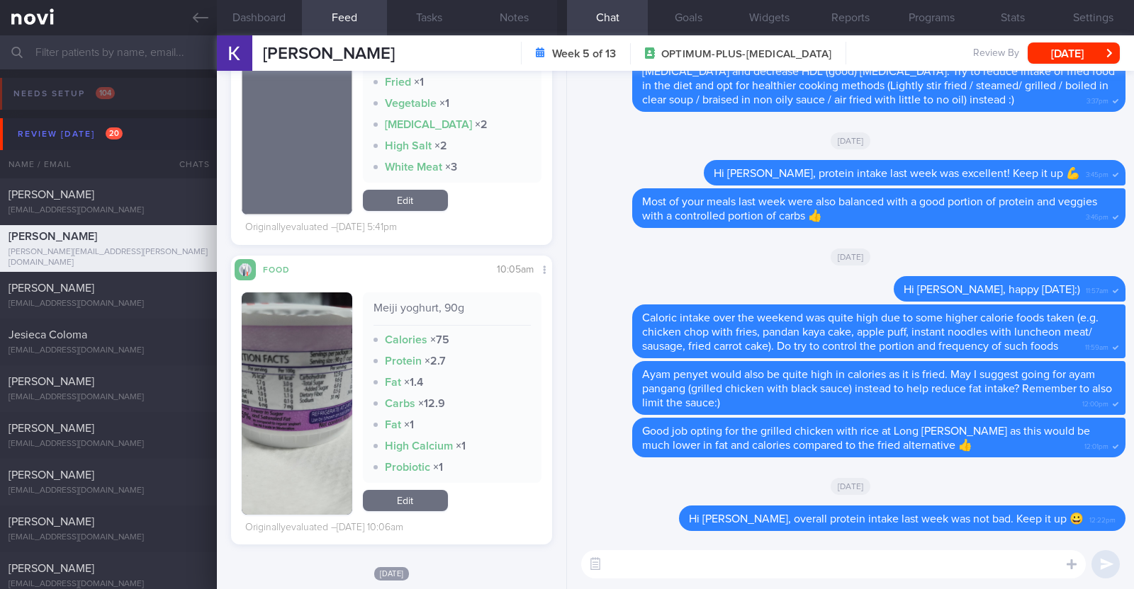
click at [642, 564] on textarea at bounding box center [833, 565] width 504 height 28
type textarea "For the Meiji yoghurt, it is lower in protein and"
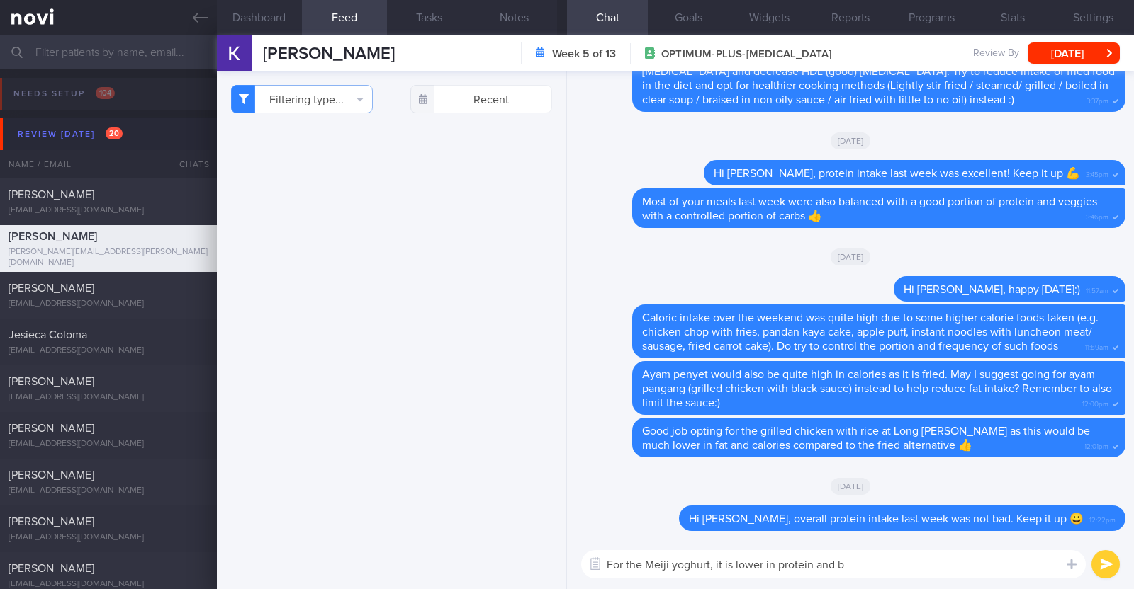
select select "9"
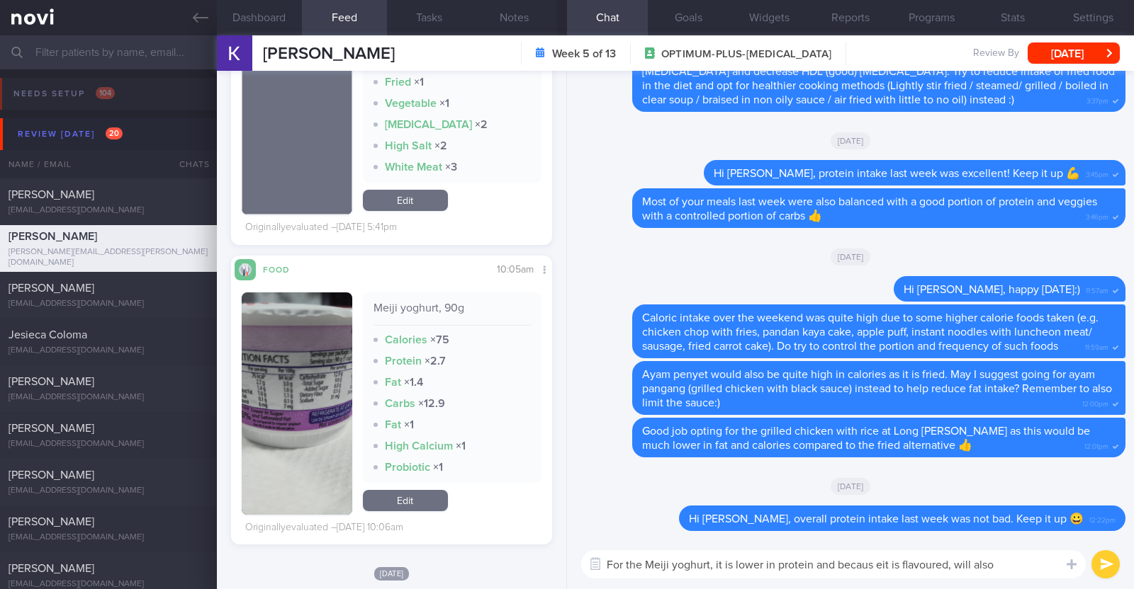
click at [877, 562] on textarea "For the Meiji yoghurt, it is lower in protein and becaus eit is flavoured, will…" at bounding box center [833, 565] width 504 height 28
click at [1014, 574] on textarea "For the Meiji yoghurt, it is lower in protein and because it is flavoured, will…" at bounding box center [833, 565] width 504 height 28
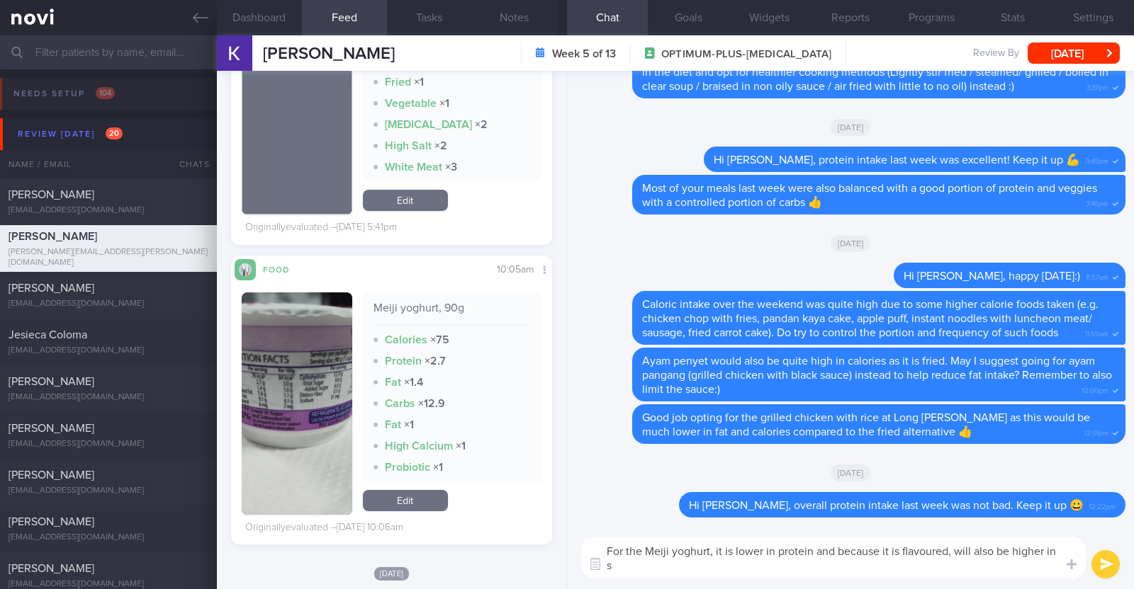
scroll to position [0, 0]
type textarea "For the Meiji yoghurt, it is lower in protein and because it is flavoured, will…"
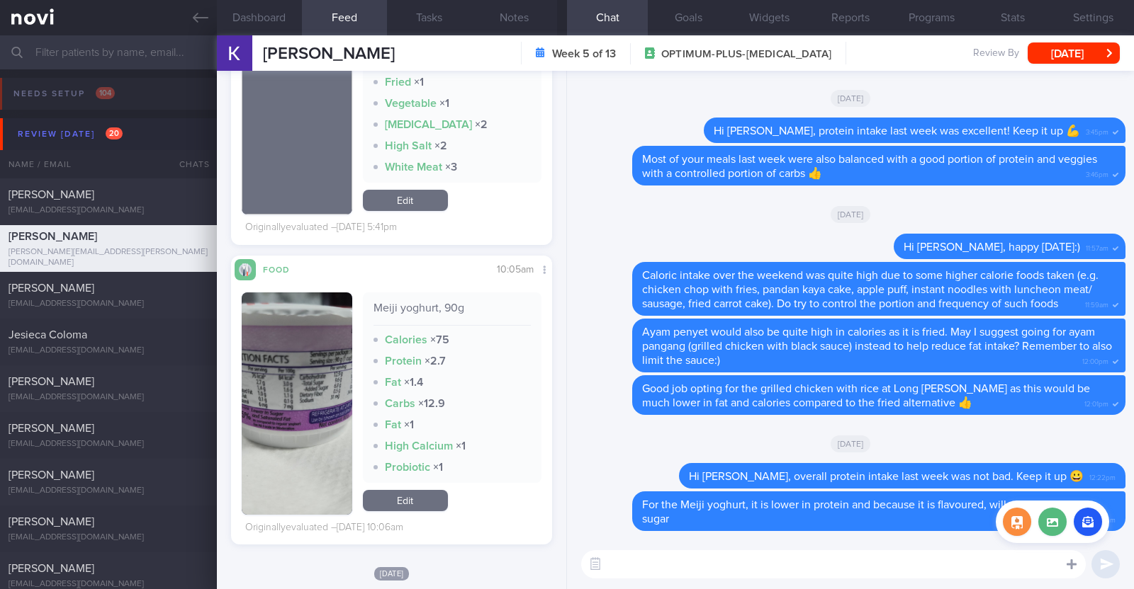
click at [1071, 564] on icon at bounding box center [1071, 565] width 10 height 10
click at [1020, 524] on button "button" at bounding box center [1017, 522] width 28 height 28
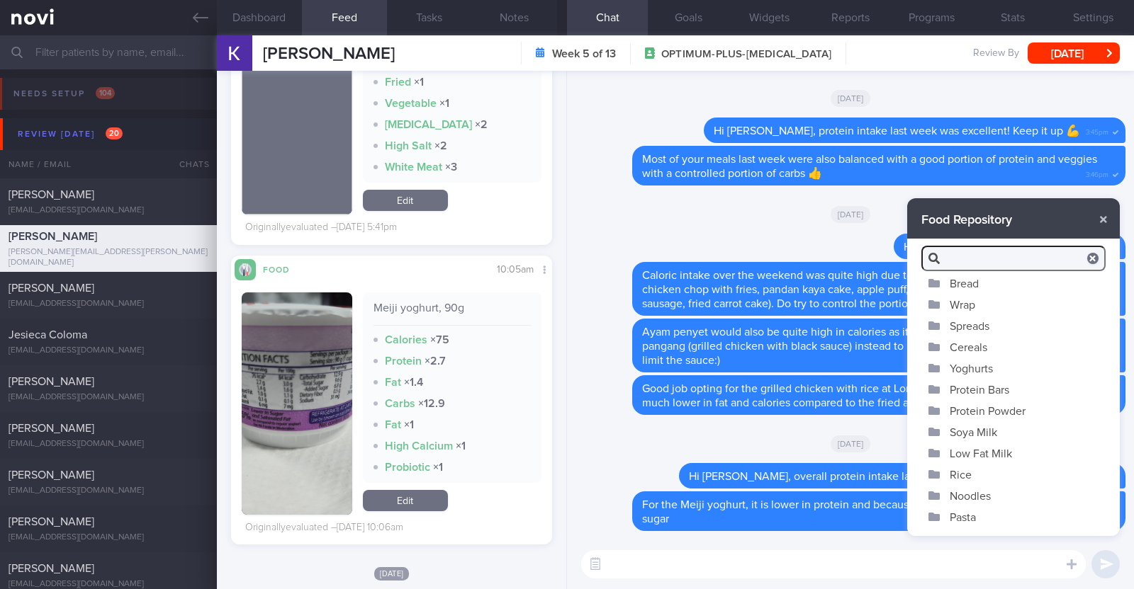
click at [970, 361] on button "Yoghurts" at bounding box center [1013, 368] width 213 height 21
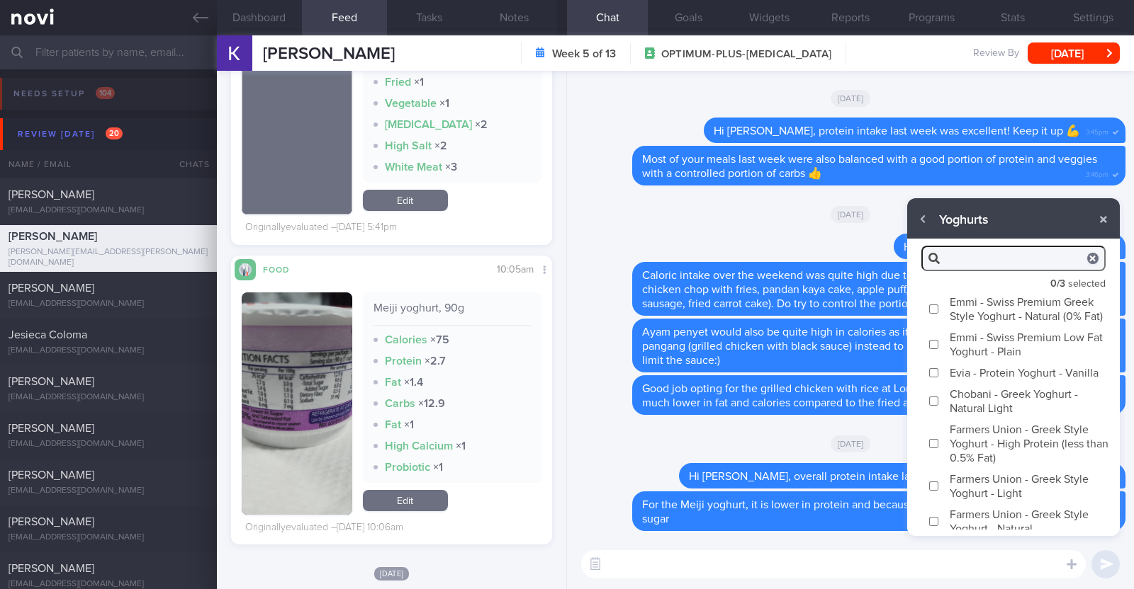
click at [988, 313] on label "Emmi - Swiss Premium Greek Style Yoghurt - Natural (0% Fat)" at bounding box center [1013, 308] width 213 height 35
click at [939, 313] on input "Emmi - Swiss Premium Greek Style Yoghurt - Natural (0% Fat)" at bounding box center [933, 309] width 11 height 9
checkbox input "true"
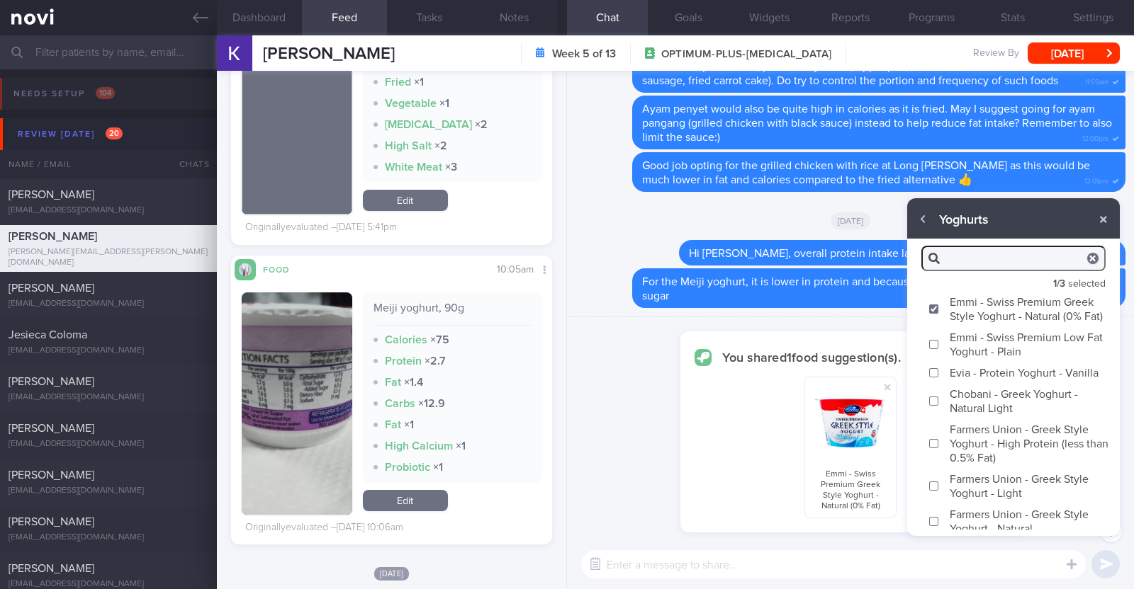
scroll to position [-222, 0]
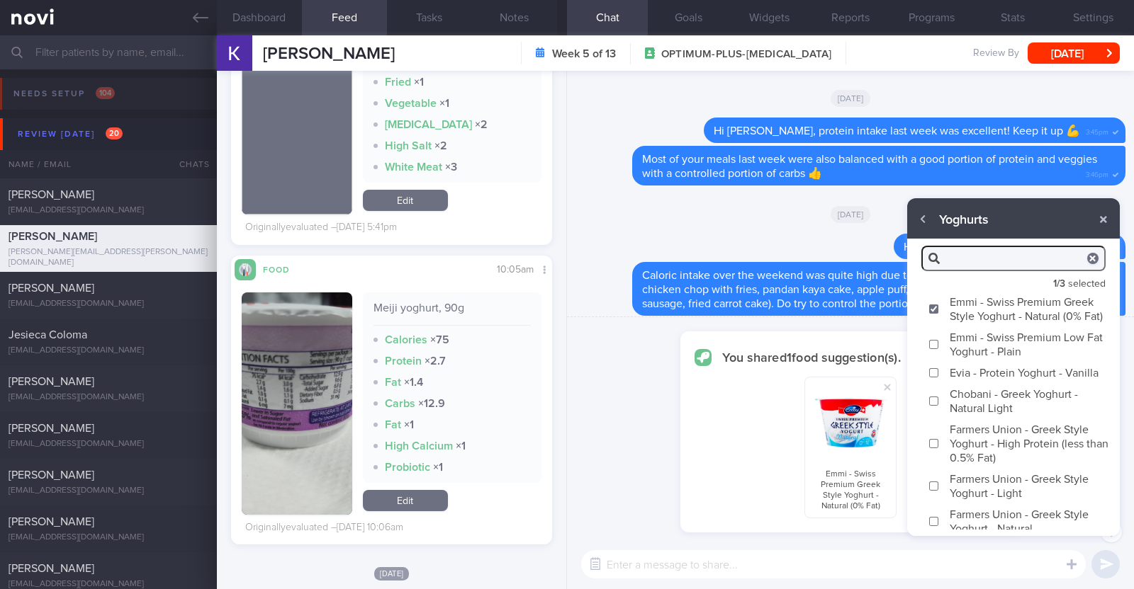
click at [988, 419] on label "Chobani - Greek Yoghurt - Natural Light" at bounding box center [1013, 400] width 213 height 35
click at [939, 406] on input "Chobani - Greek Yoghurt - Natural Light" at bounding box center [933, 401] width 11 height 9
checkbox input "true"
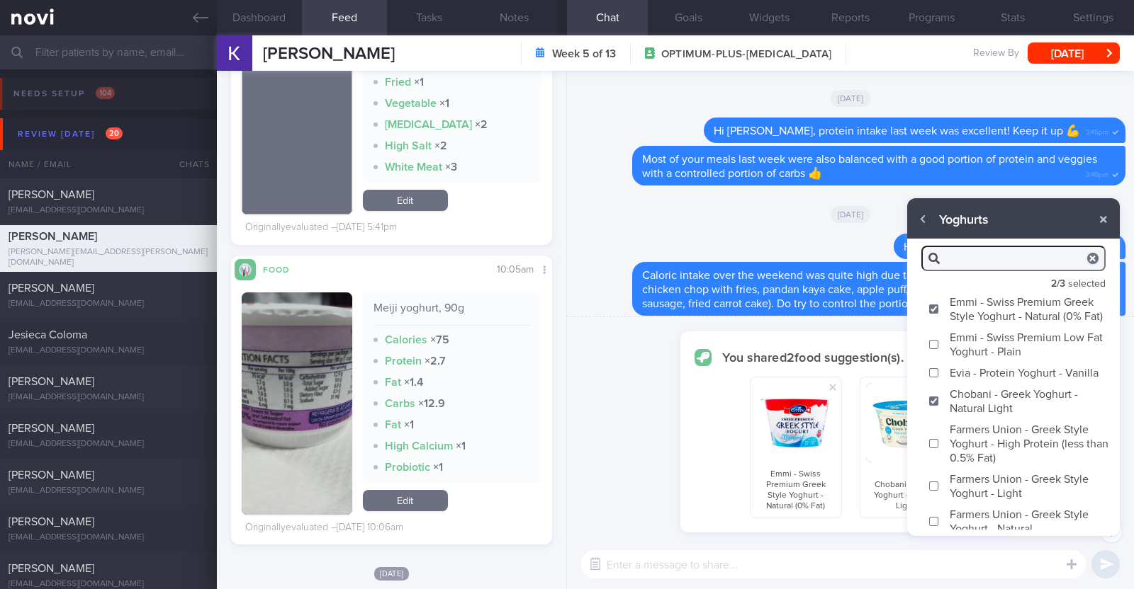
click at [982, 468] on label "Farmers Union - Greek Style Yoghurt - High Protein (less than 0.5% Fat)" at bounding box center [1013, 444] width 213 height 50
click at [939, 449] on input "Farmers Union - Greek Style Yoghurt - High Protein (less than 0.5% Fat)" at bounding box center [933, 443] width 11 height 9
checkbox input "true"
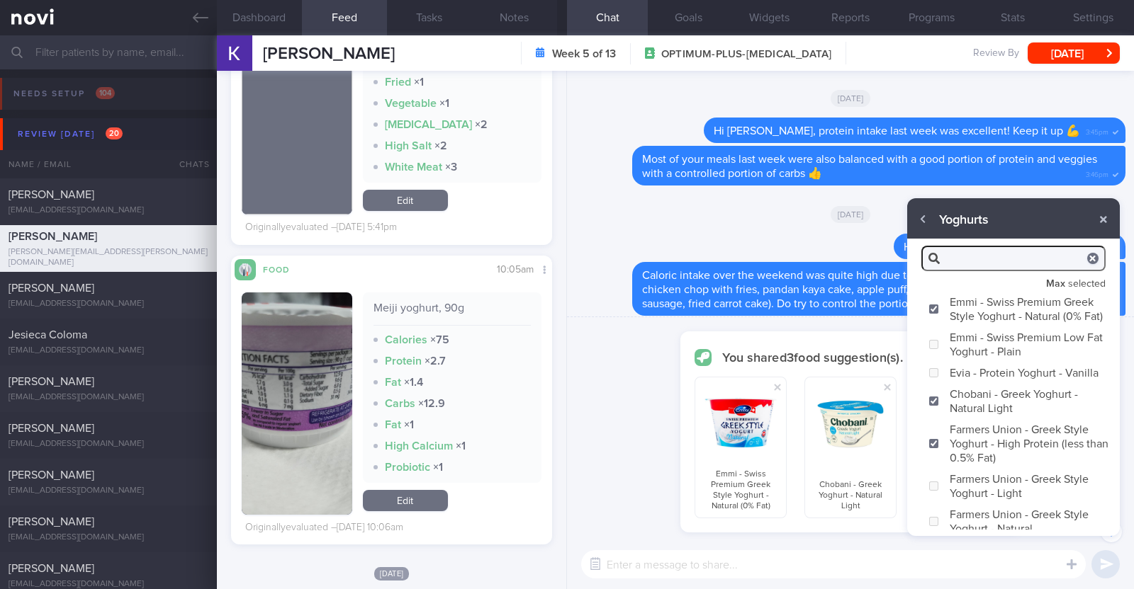
click at [896, 563] on textarea at bounding box center [833, 565] width 504 height 28
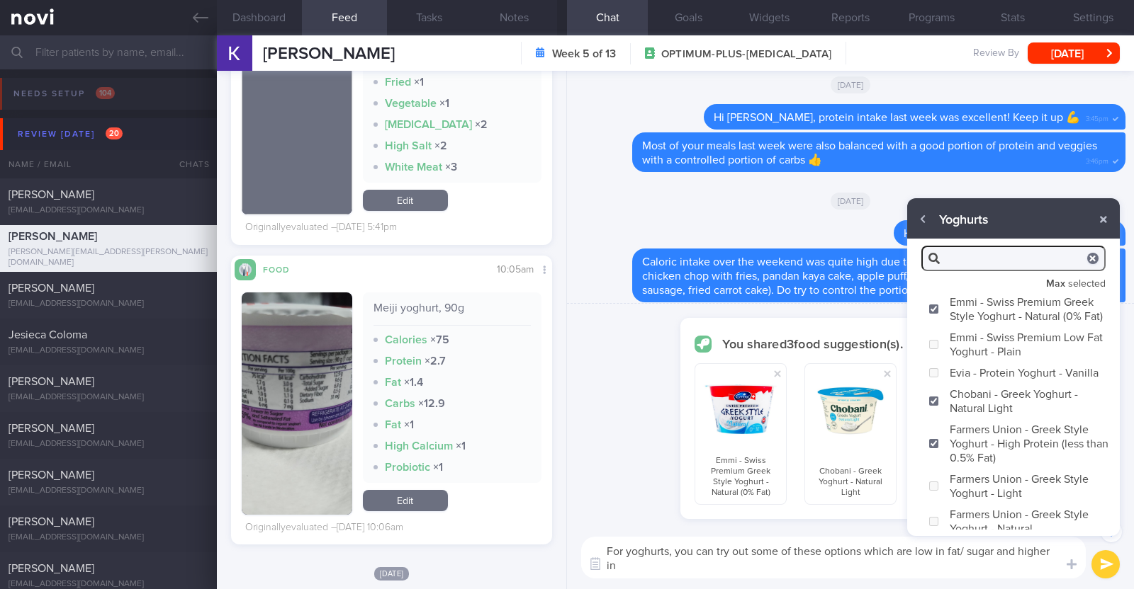
scroll to position [-236, 0]
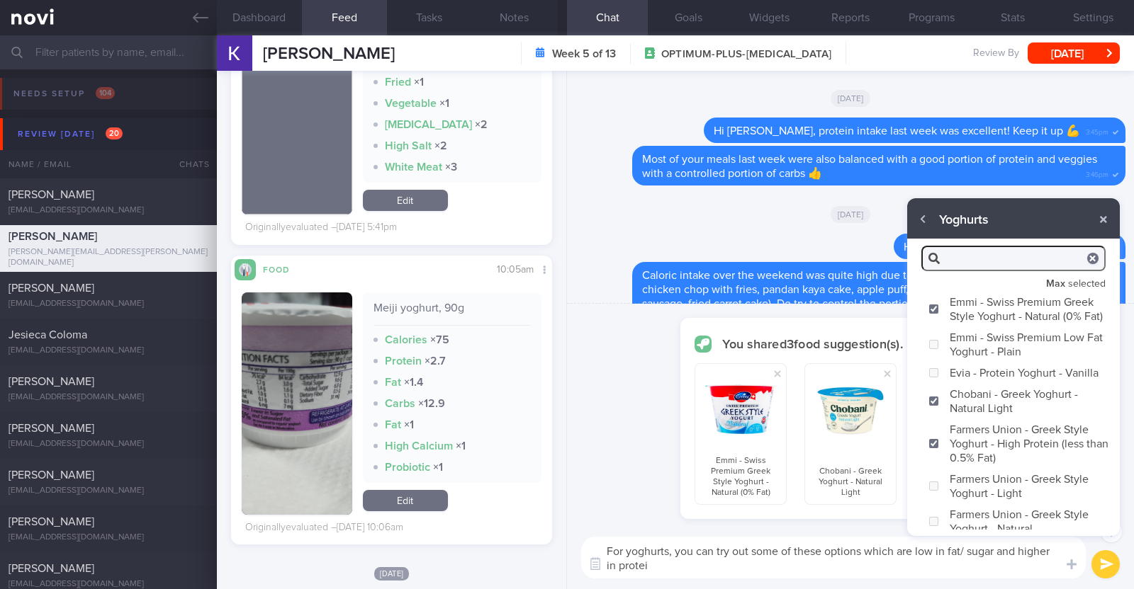
type textarea "For yoghurts, you can try out some of these options which are low in fat/ sugar…"
checkbox input "false"
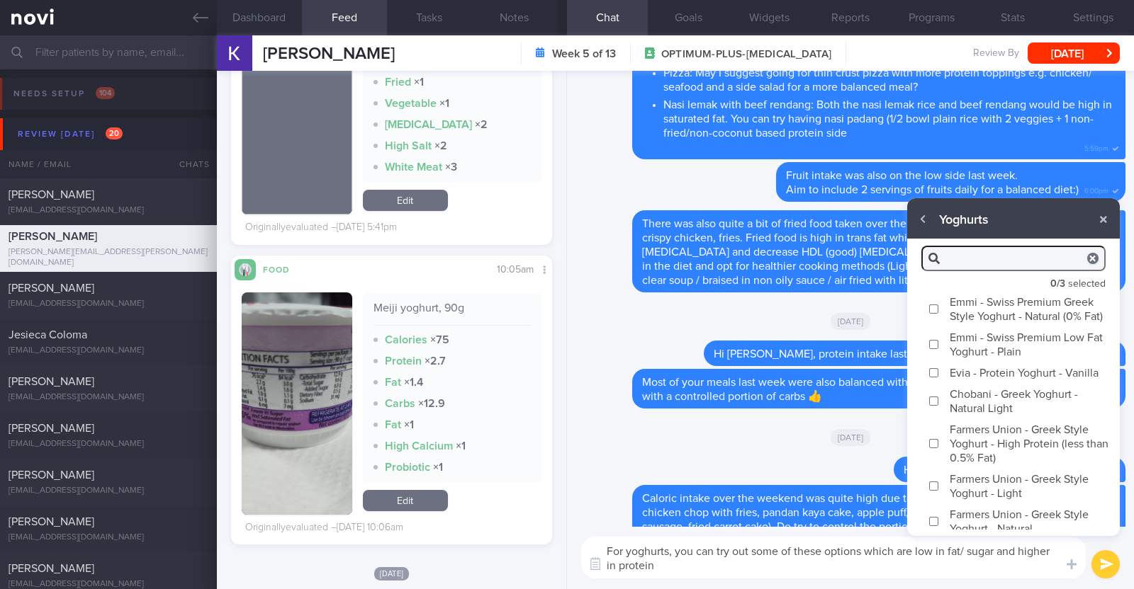
scroll to position [0, 0]
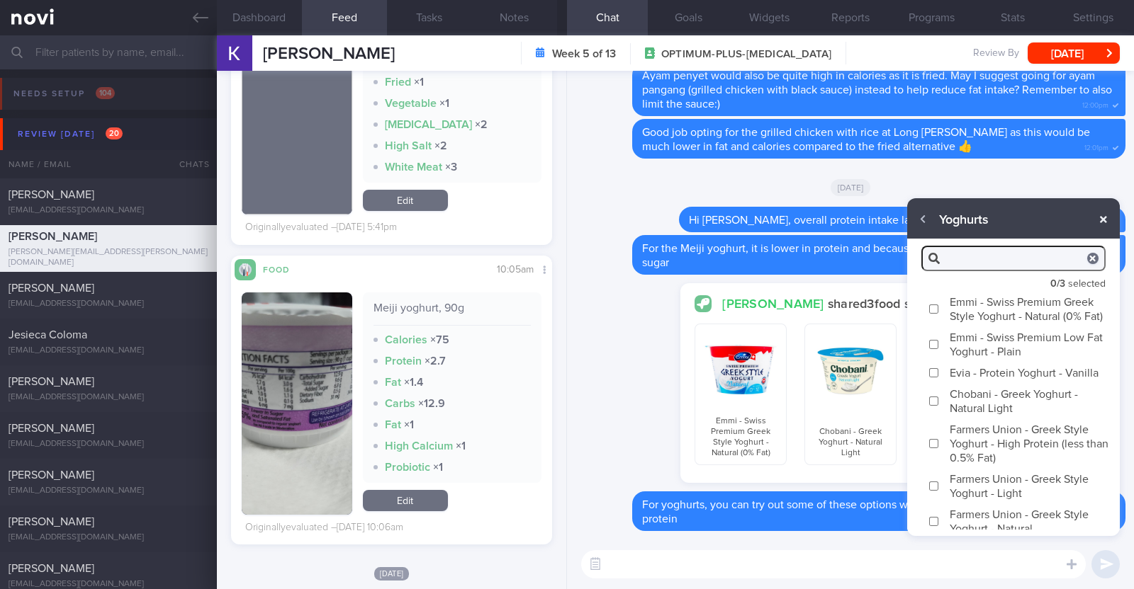
click at [1107, 217] on button "button" at bounding box center [1103, 220] width 26 height 26
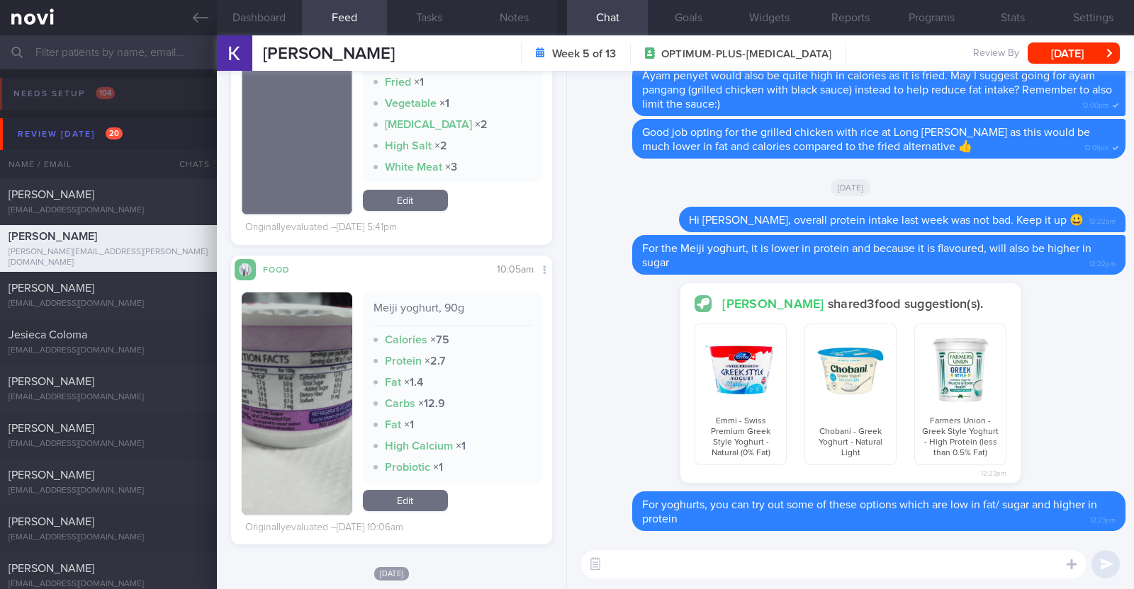
click at [662, 558] on textarea at bounding box center [833, 565] width 504 height 28
paste textarea "If you prefer flavoured yoghurts to the plain ones, you can try to Chobani Fit …"
type textarea "If you prefer flavoured yoghurts to the plain ones, you can try to Chobani Fit …"
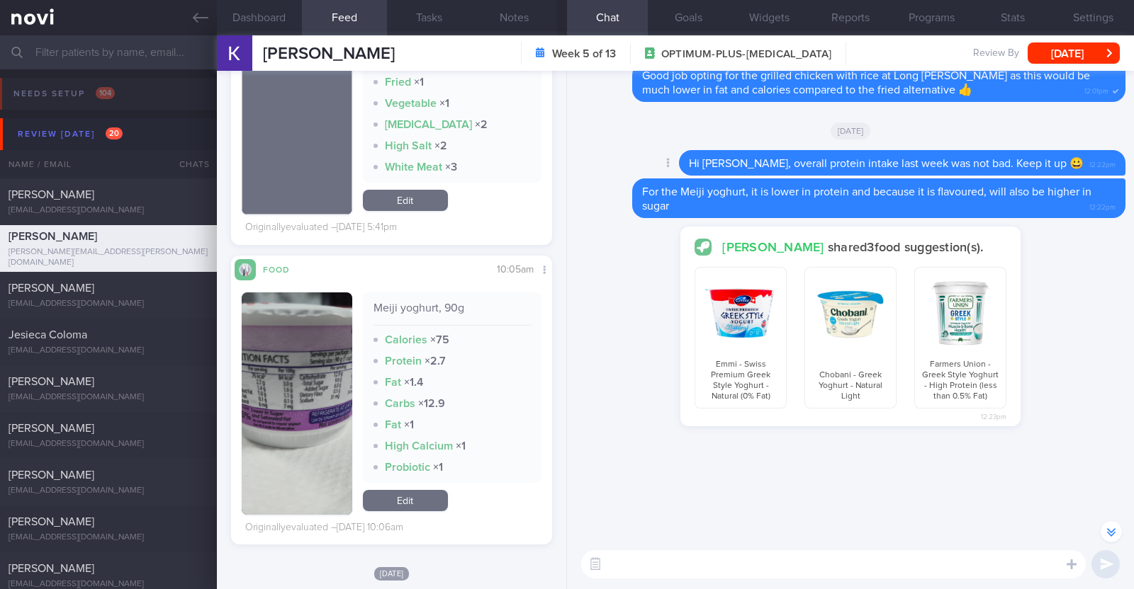
scroll to position [-615, 0]
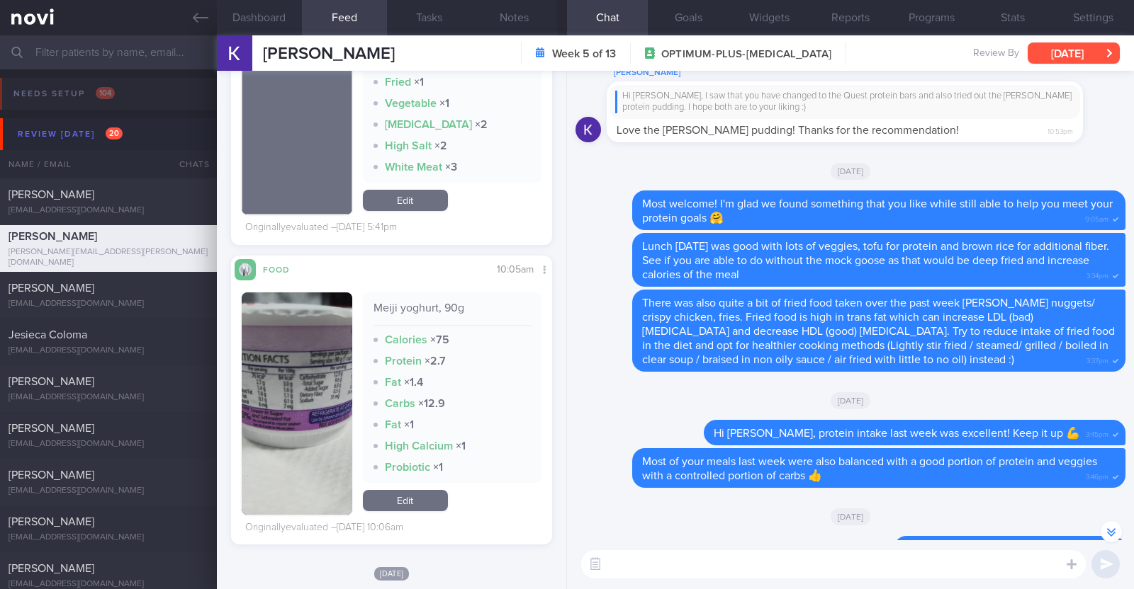
click at [1061, 51] on button "[DATE]" at bounding box center [1073, 53] width 92 height 21
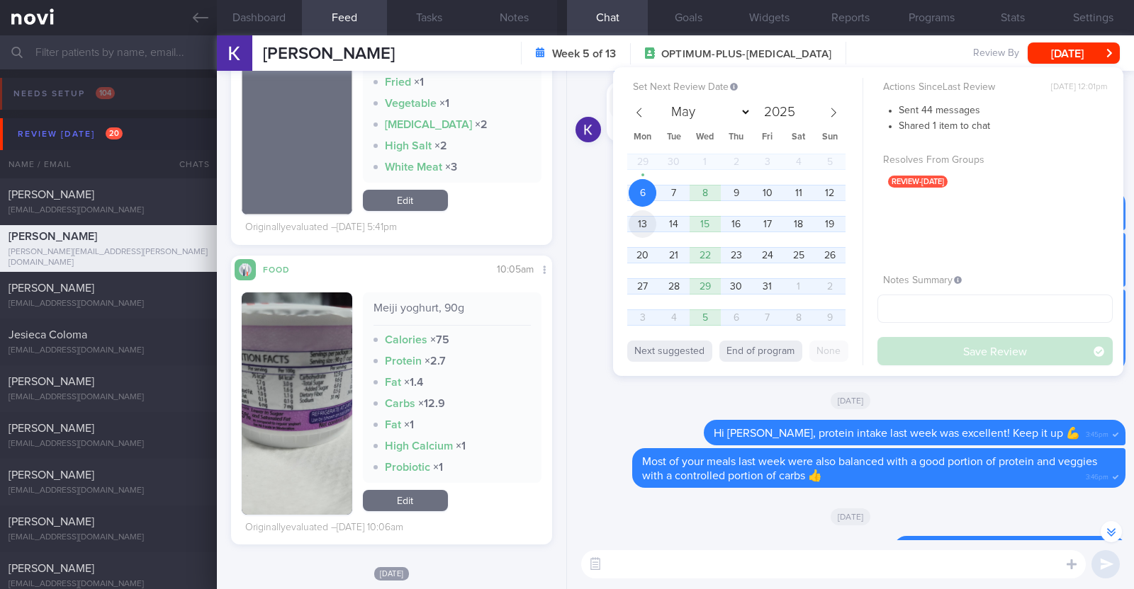
click at [650, 225] on span "13" at bounding box center [642, 224] width 28 height 28
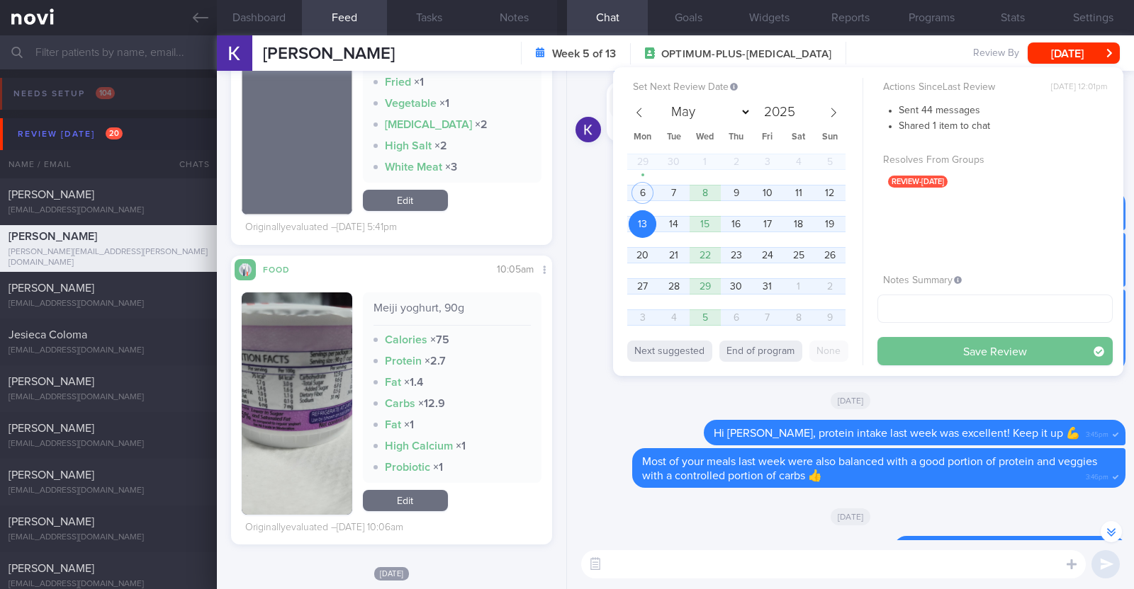
click at [903, 344] on button "Save Review" at bounding box center [994, 351] width 235 height 28
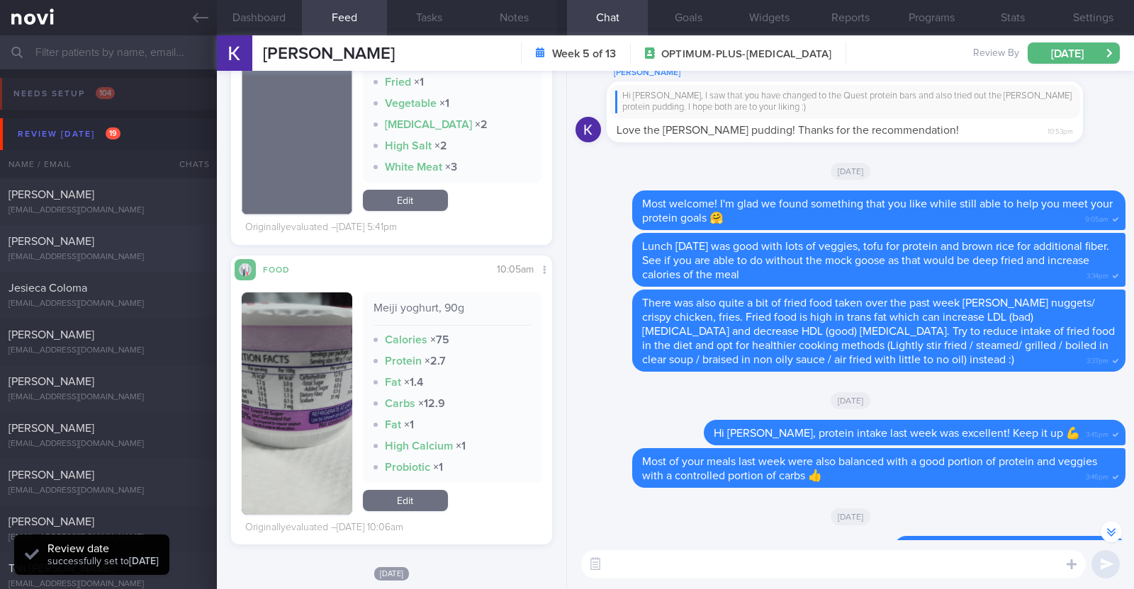
click at [143, 244] on div "[PERSON_NAME]" at bounding box center [107, 242] width 196 height 14
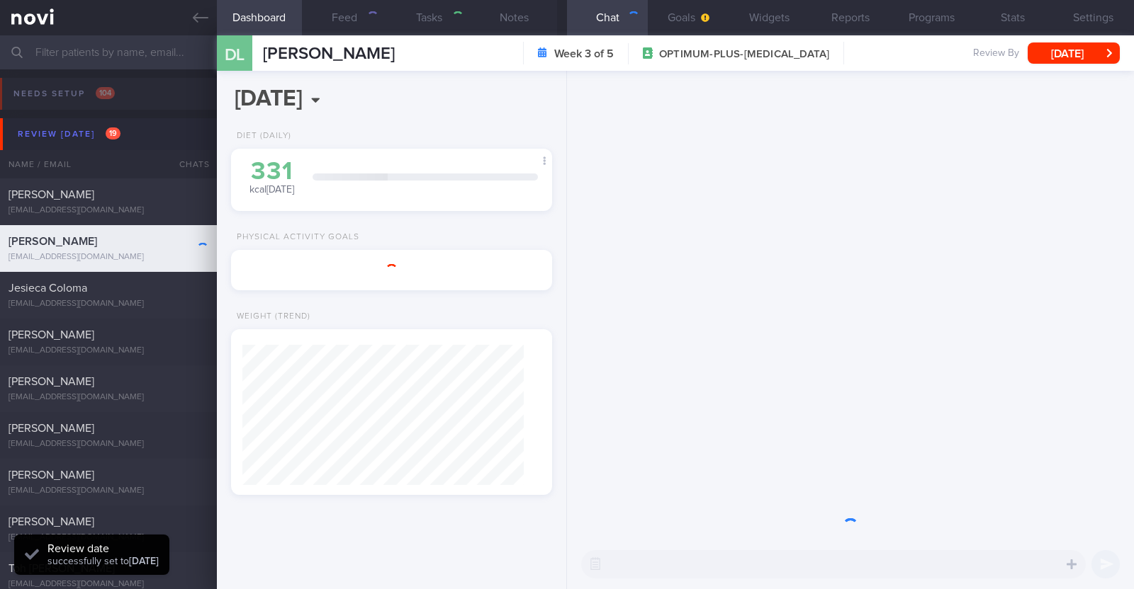
type textarea "34F Nil PMHx/ Meds Rybelsus 3mg OM x 1/12 1x/wk pickleball x 2h"
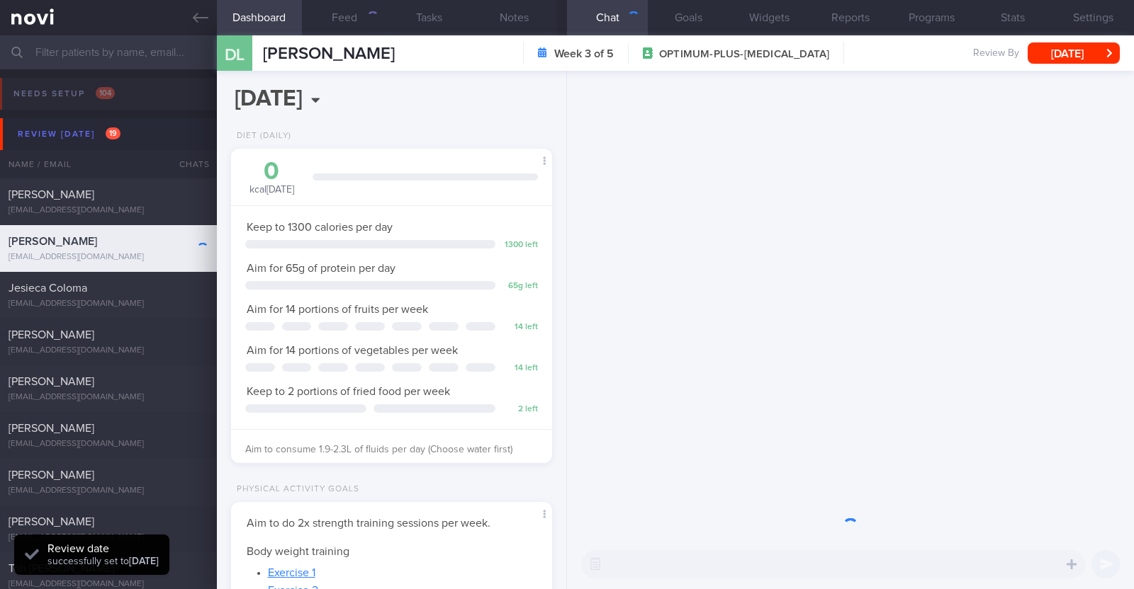
scroll to position [161, 282]
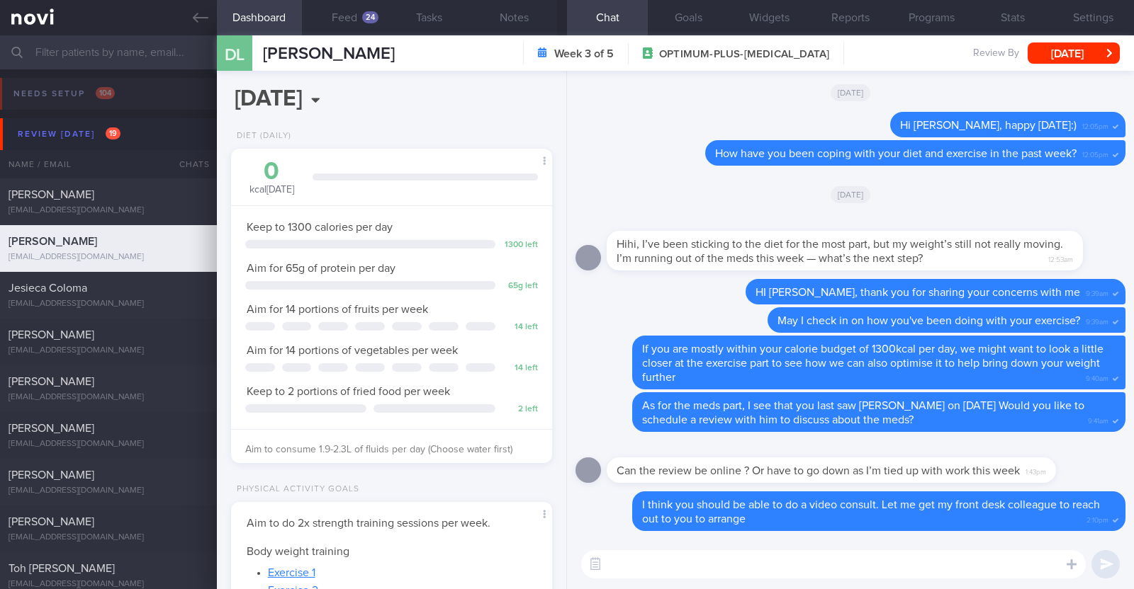
click at [475, 91] on div "2025-10-06 Mon, 6 Oct Diet (Daily) 0 kcal today Carbs Protein Fat 0 g 0 g 0 g K…" at bounding box center [392, 330] width 350 height 519
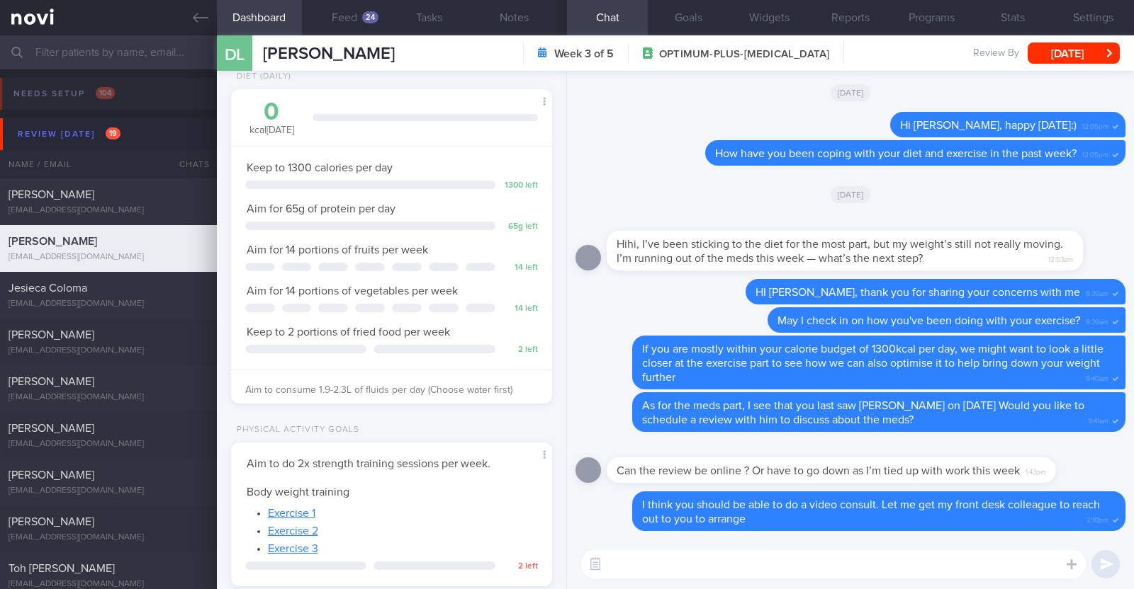
scroll to position [0, 0]
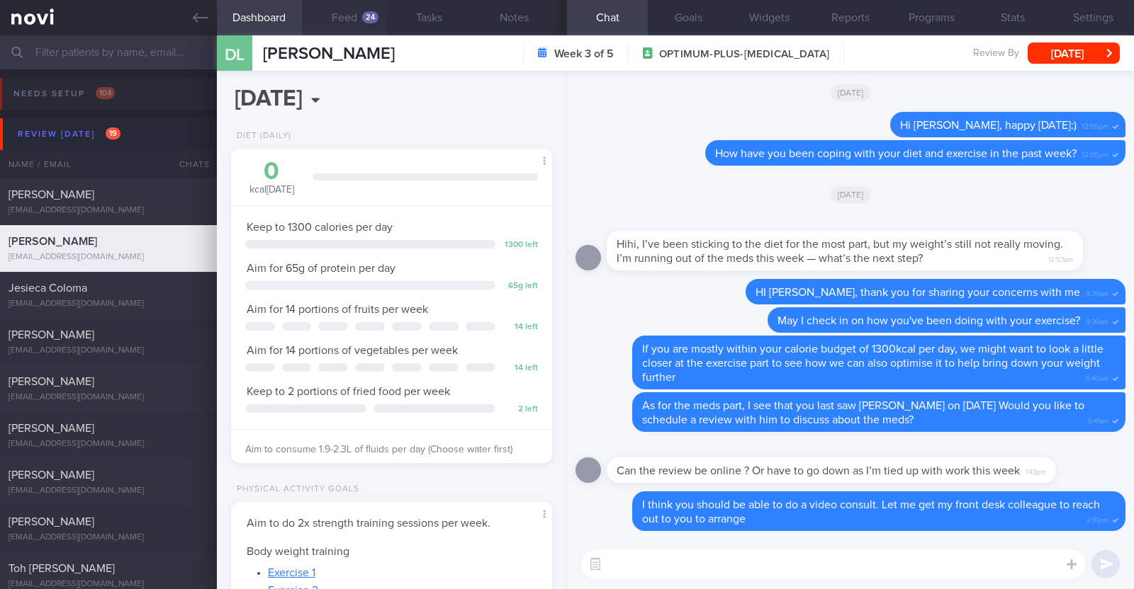
click at [375, 8] on button "Feed 24" at bounding box center [344, 17] width 85 height 35
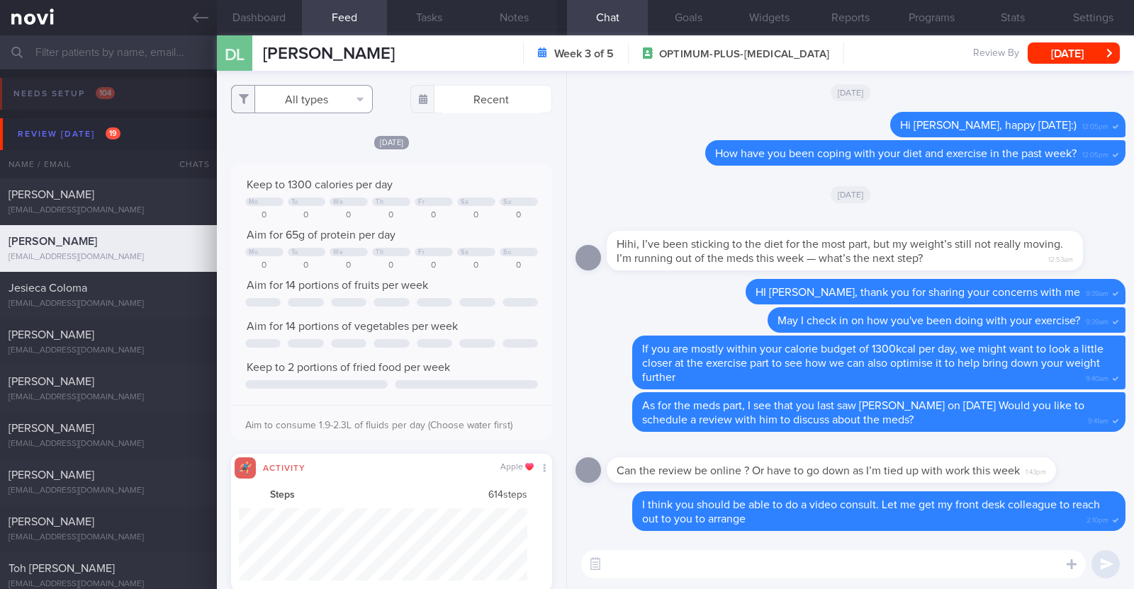
click at [287, 96] on button "All types" at bounding box center [302, 99] width 142 height 28
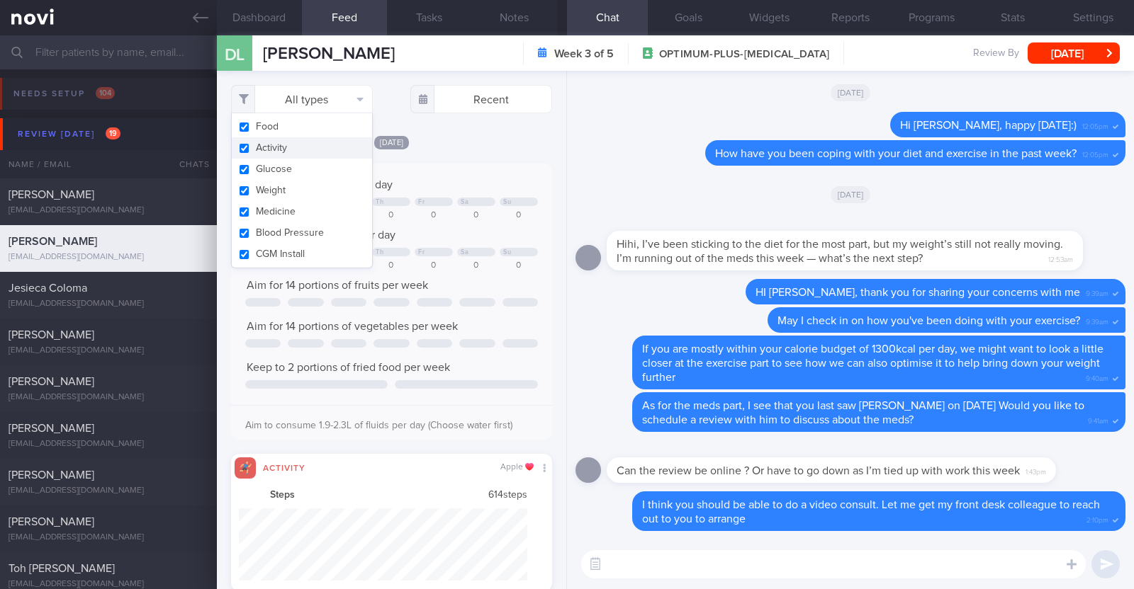
click at [294, 154] on button "Activity" at bounding box center [302, 147] width 140 height 21
checkbox input "false"
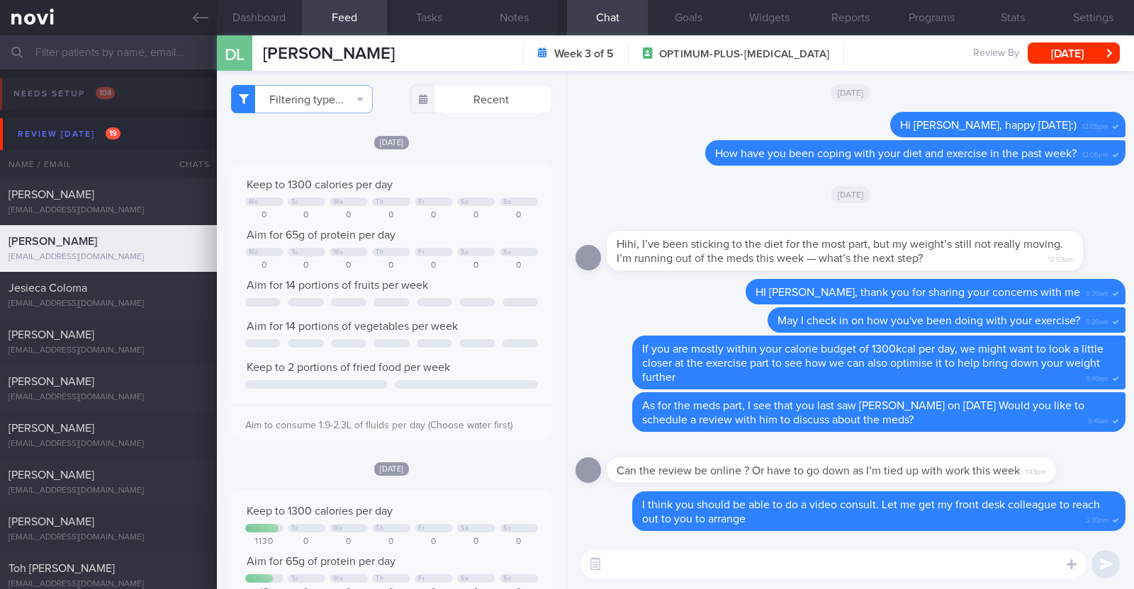
click at [451, 152] on div "Tue, 30 Sep Keep to 1300 calories per day Mo Tu We Th Fr Sa Su 0 0 0 0 0 0 0 Ai…" at bounding box center [391, 287] width 321 height 305
click at [790, 562] on textarea at bounding box center [833, 565] width 504 height 28
type textarea "Hi Debbie,"
click at [935, 23] on button "Programs" at bounding box center [931, 17] width 81 height 35
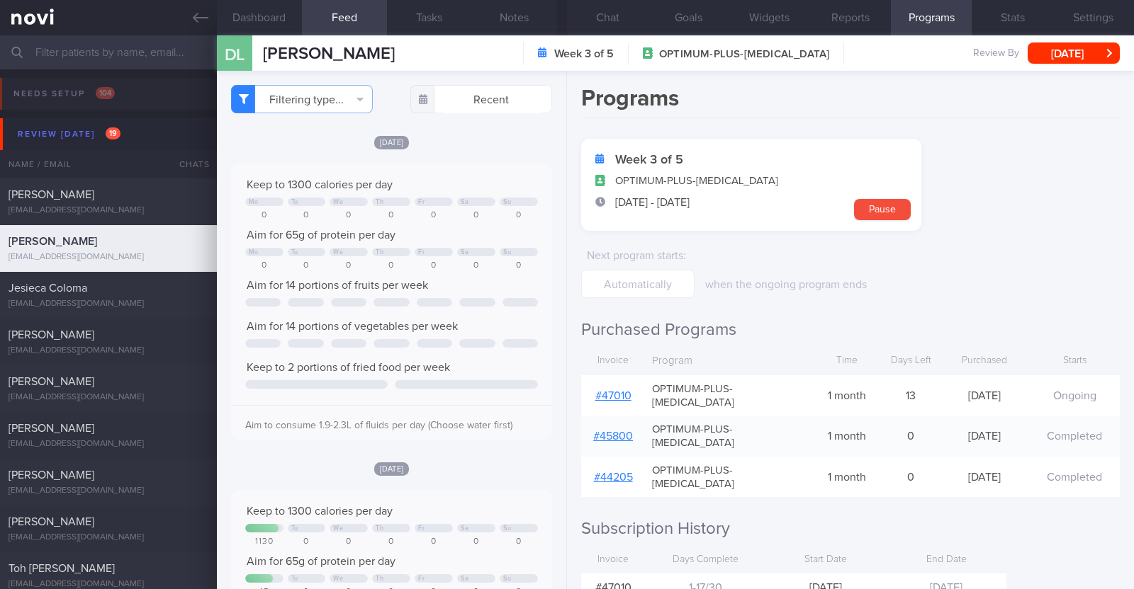
click at [622, 390] on link "# 47010" at bounding box center [613, 395] width 36 height 11
click at [526, 20] on button "Notes" at bounding box center [514, 17] width 85 height 35
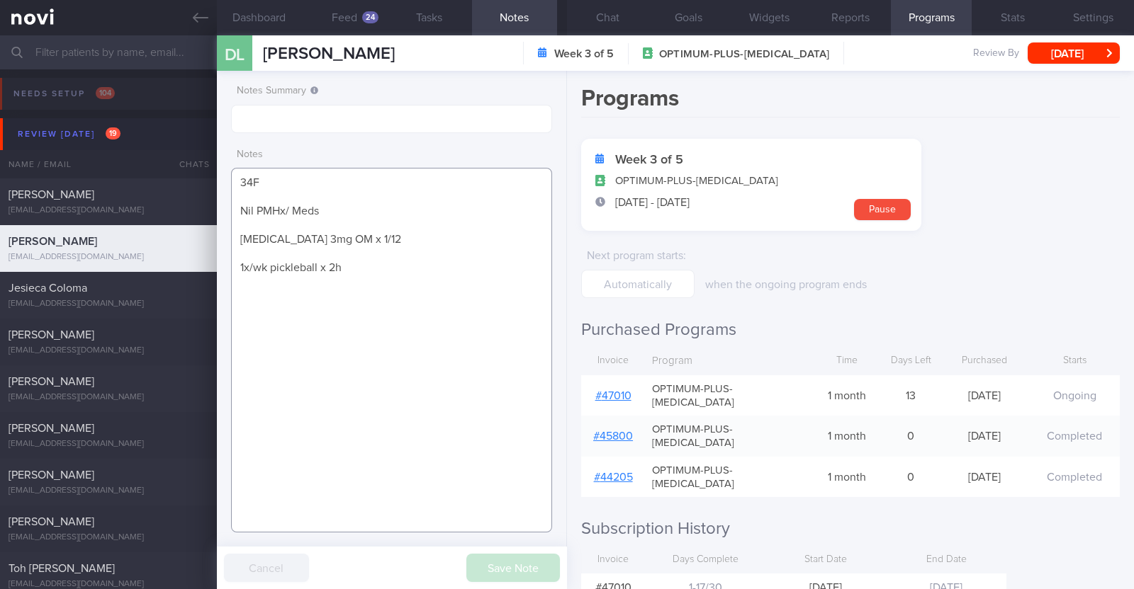
drag, startPoint x: 367, startPoint y: 235, endPoint x: 205, endPoint y: 241, distance: 161.6
click at [205, 241] on div "Patients New Users Coaches Assigned patients Assigned patients All active patie…" at bounding box center [567, 312] width 1134 height 554
paste textarea "Wegovy 1.7mg wkly"
type textarea "34F Nil PMHx/ Meds Wegovy 1.7mg wkly 1x/wk pickleball x 2h"
click at [536, 561] on button "Save Note" at bounding box center [513, 568] width 94 height 28
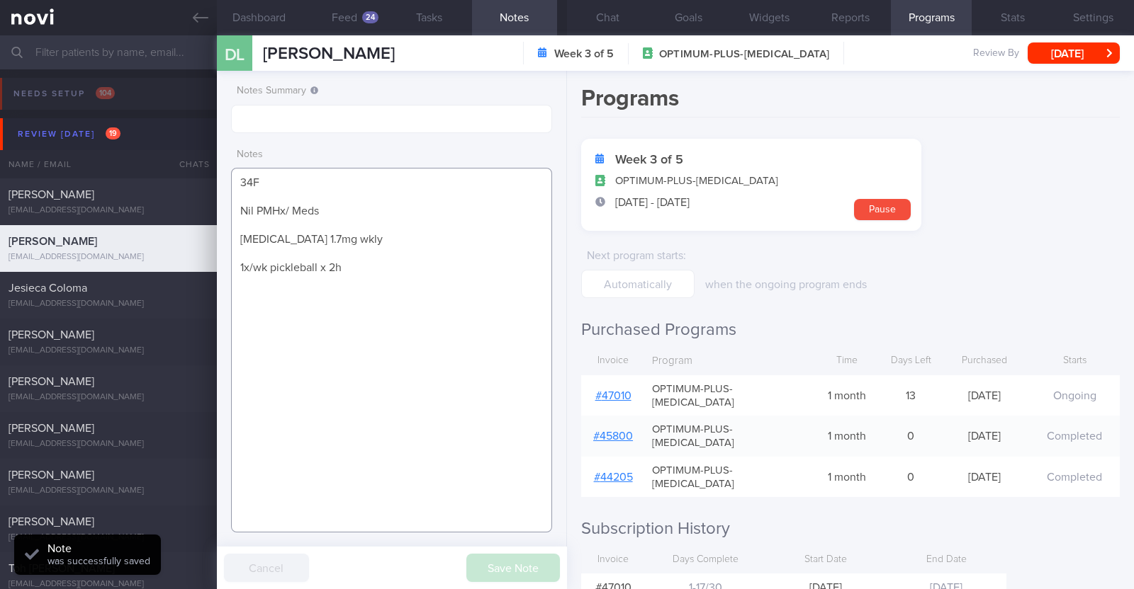
drag, startPoint x: 336, startPoint y: 240, endPoint x: 228, endPoint y: 239, distance: 107.7
click at [228, 239] on div "Notes Summary Notes 34F Nil PMHx/ Meds Wegovy 1.7mg wkly 1x/wk pickleball x 2h …" at bounding box center [392, 330] width 350 height 519
click at [629, 13] on button "Chat" at bounding box center [607, 17] width 81 height 35
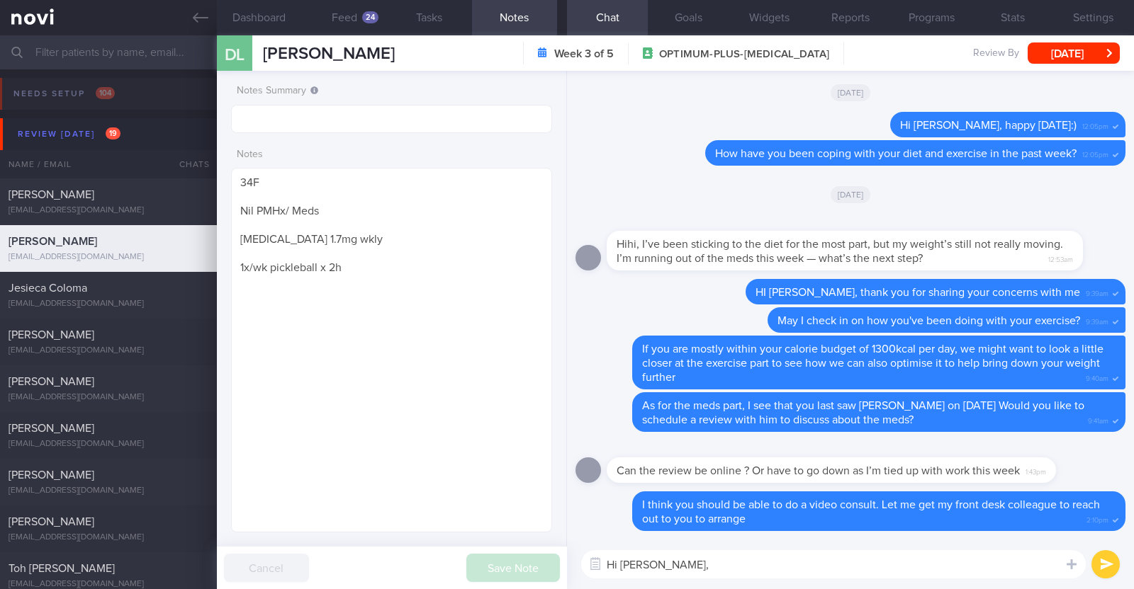
click at [752, 565] on textarea "Hi Debbie," at bounding box center [833, 565] width 504 height 28
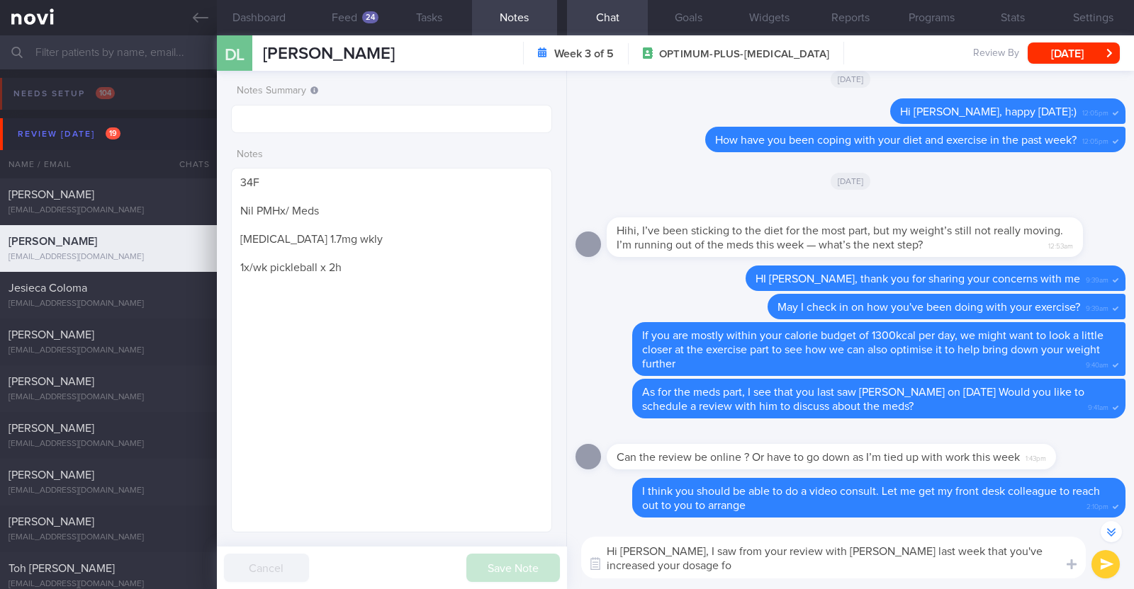
scroll to position [-12, 0]
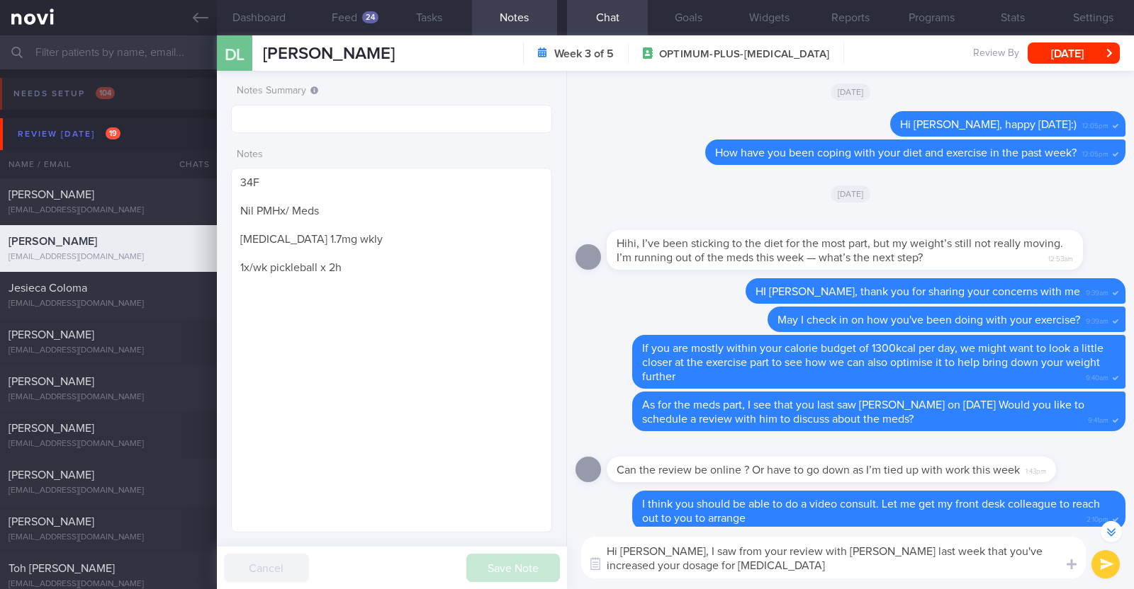
type textarea "Hi Debbie, I saw from your review with Dr Yeo last week that you've increased y…"
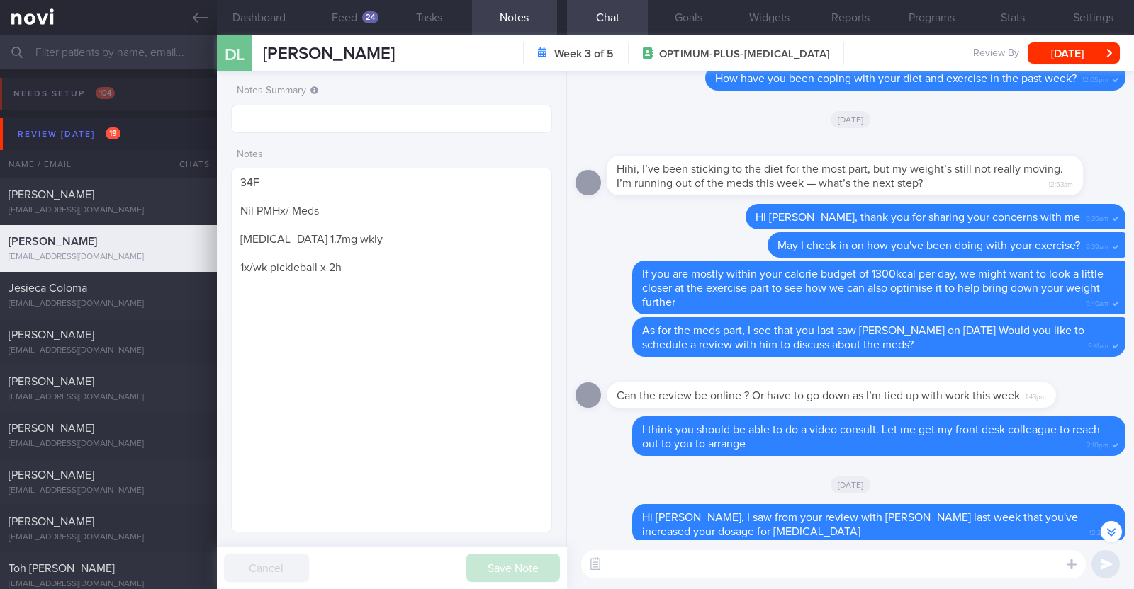
scroll to position [-74, 0]
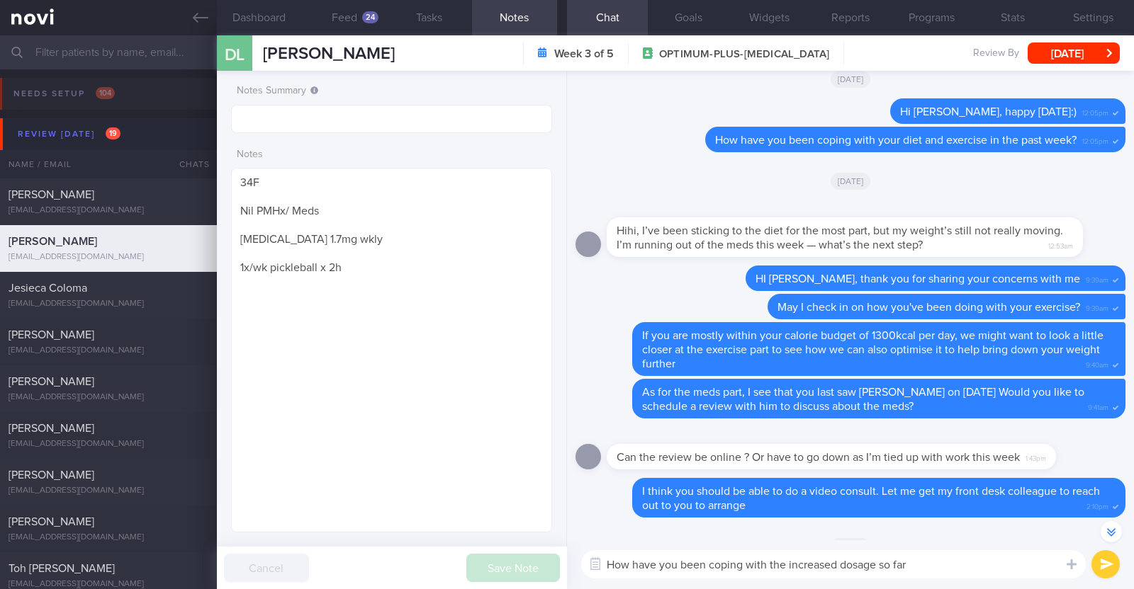
type textarea "How have you been coping with the increased dosage so far?"
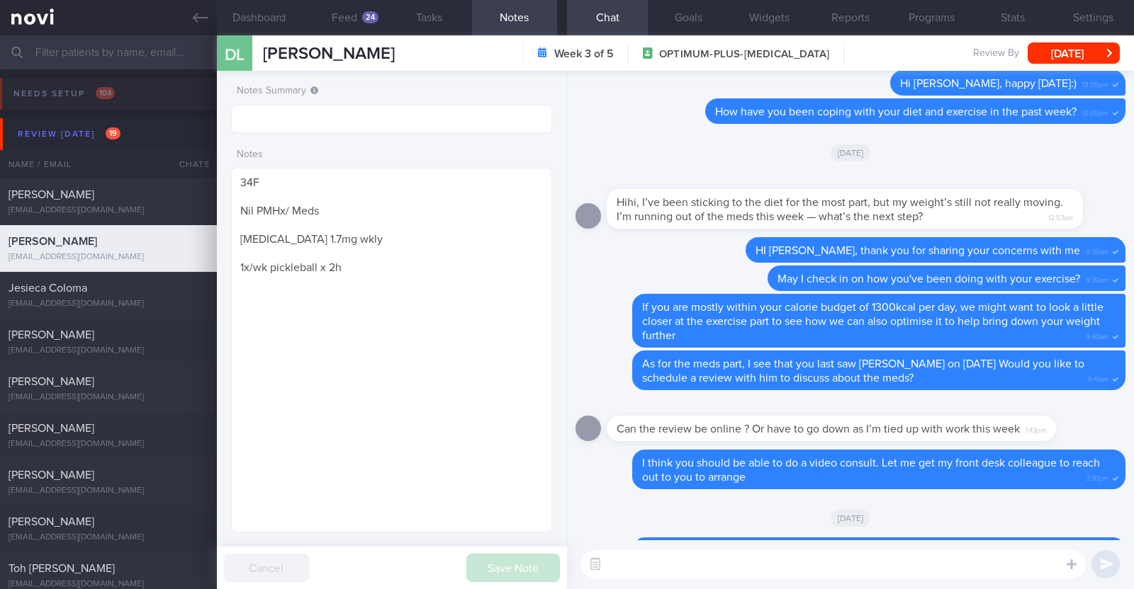
scroll to position [0, 0]
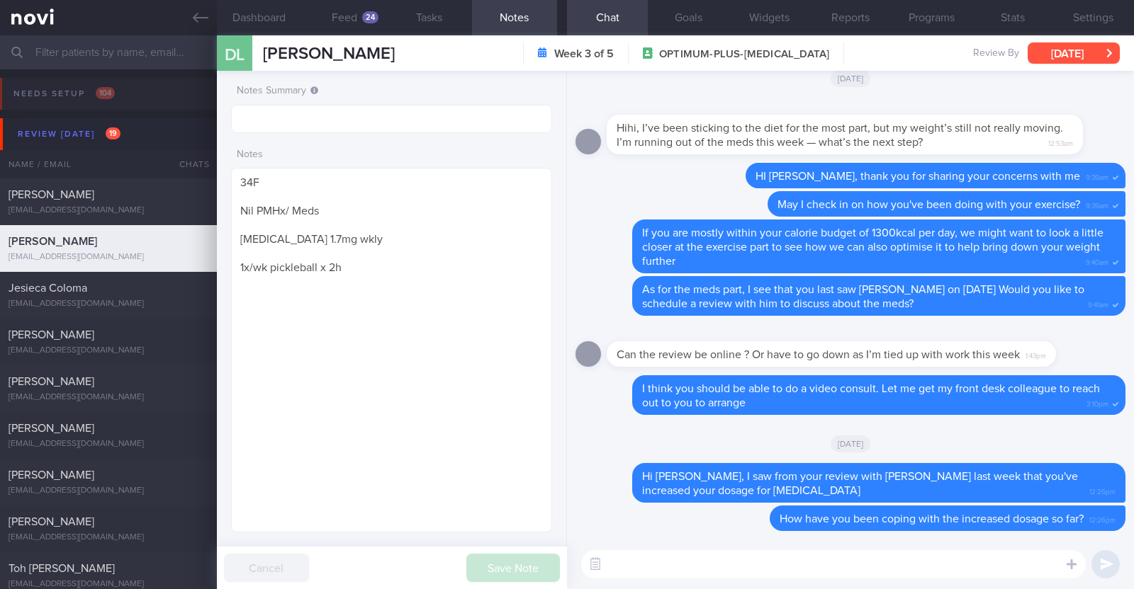
click at [1069, 43] on button "[DATE]" at bounding box center [1073, 53] width 92 height 21
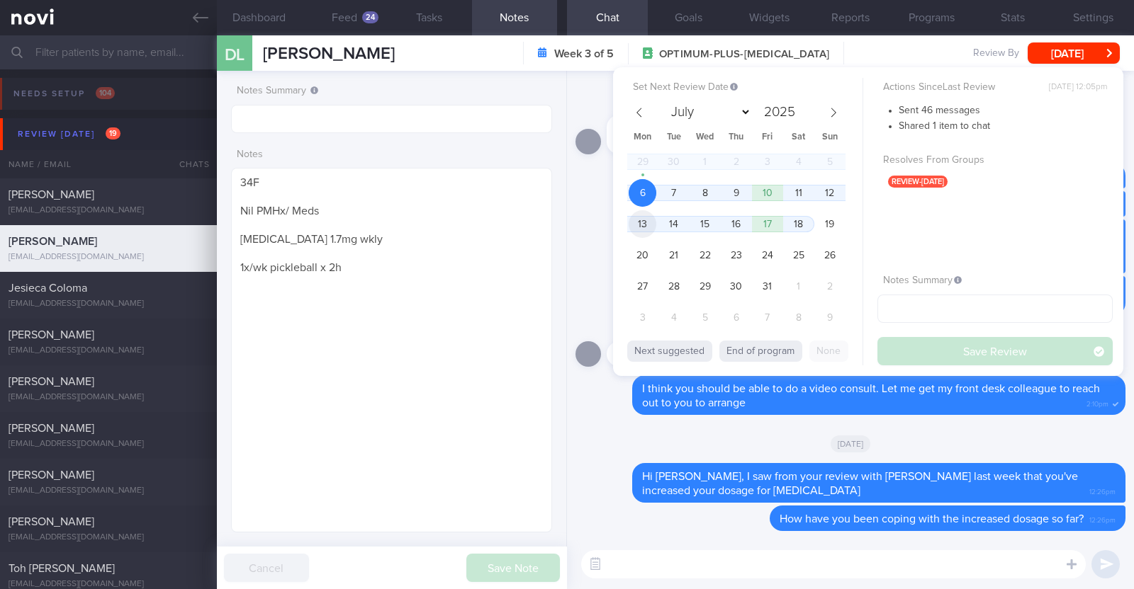
click at [639, 225] on span "13" at bounding box center [642, 224] width 28 height 28
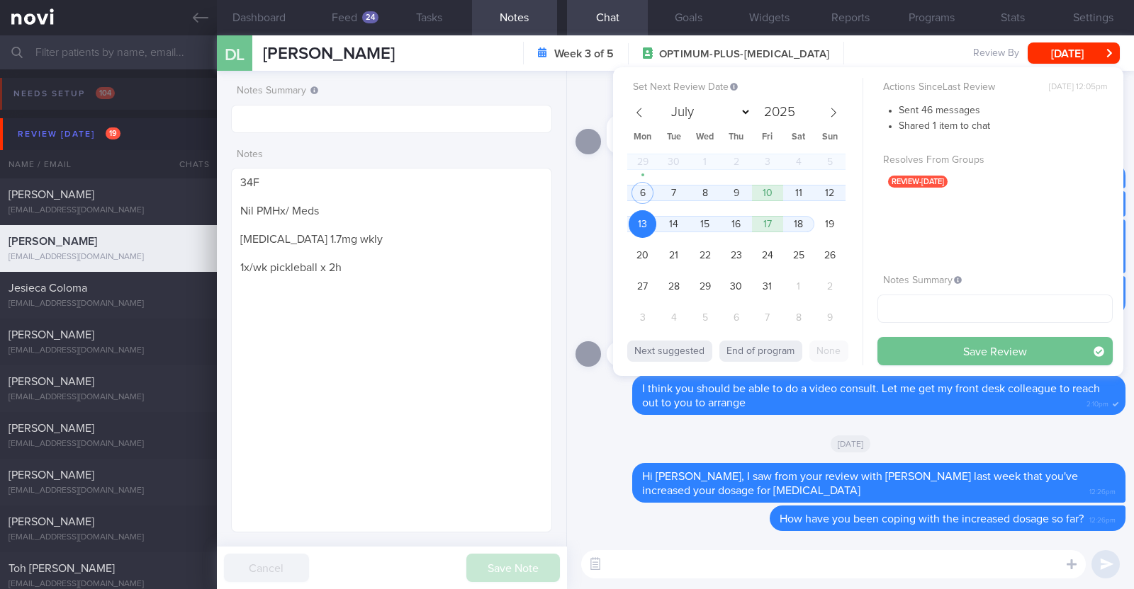
click at [966, 342] on button "Save Review" at bounding box center [994, 351] width 235 height 28
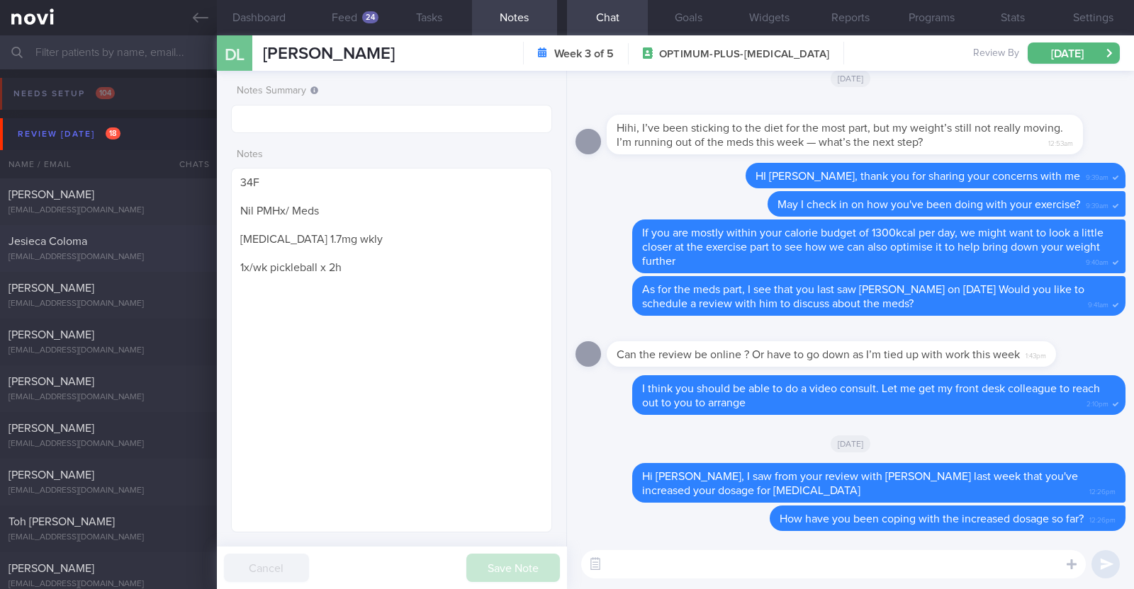
click at [115, 260] on div "[EMAIL_ADDRESS][DOMAIN_NAME]" at bounding box center [109, 257] width 200 height 11
type input "R/v with [PERSON_NAME] 6/10"
type textarea "43F Comorbidities: Pre-DM (dx 2023), hx of GDM, frequent UTI and yeast infectio…"
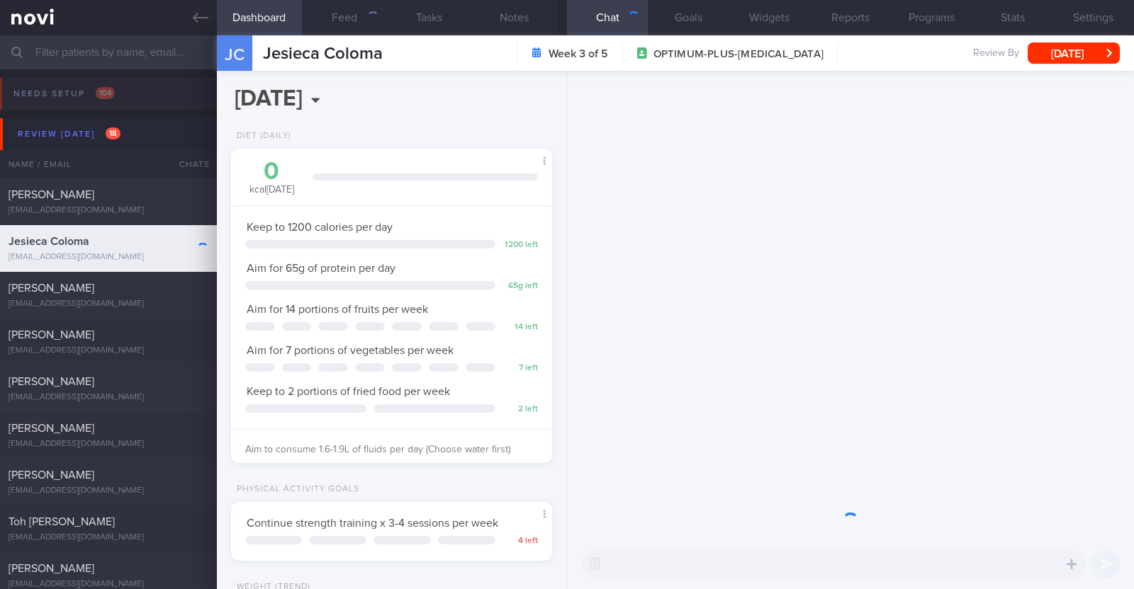
scroll to position [161, 282]
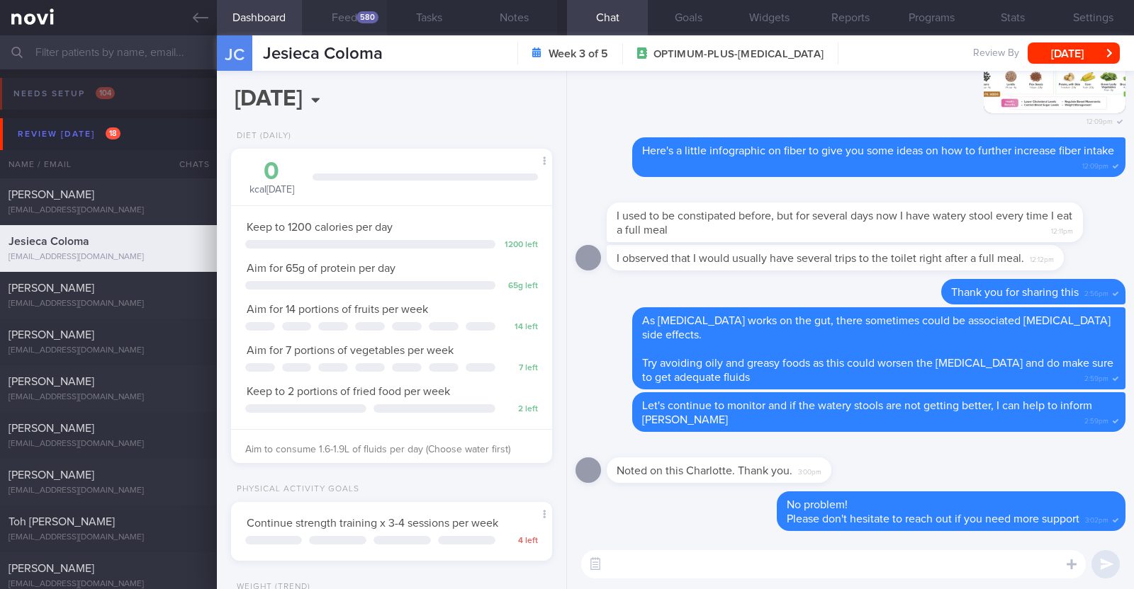
click at [337, 18] on button "Feed 580" at bounding box center [344, 17] width 85 height 35
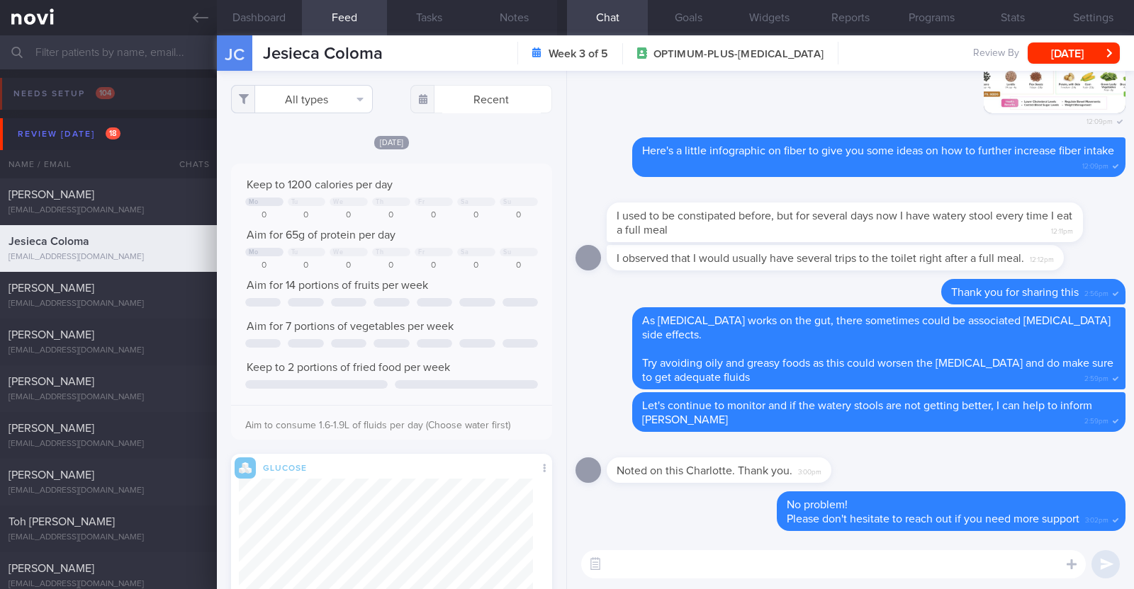
scroll to position [72, 289]
click at [342, 104] on button "All types" at bounding box center [302, 99] width 142 height 28
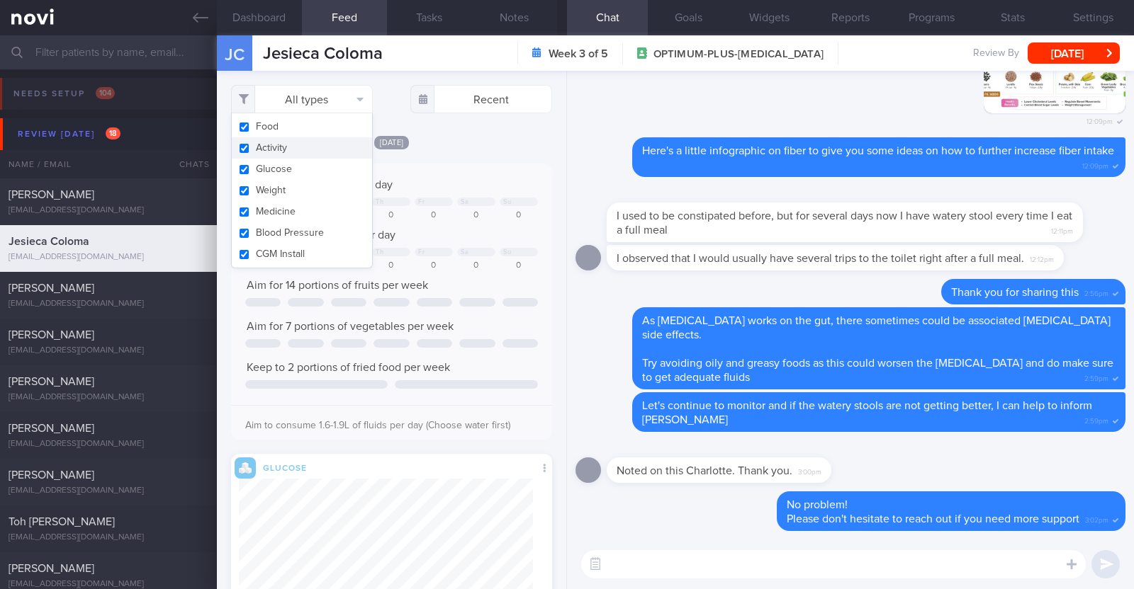
click at [297, 157] on button "Activity" at bounding box center [302, 147] width 140 height 21
checkbox input "false"
click at [479, 135] on div "[DATE]" at bounding box center [391, 142] width 321 height 15
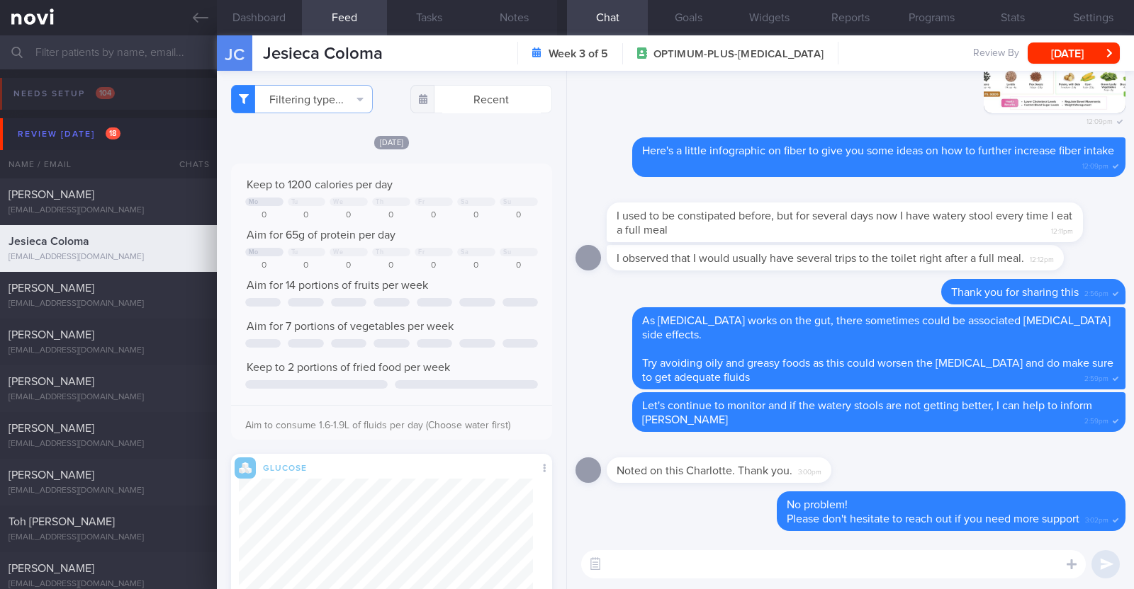
scroll to position [163, 294]
click at [661, 572] on textarea at bounding box center [833, 565] width 504 height 28
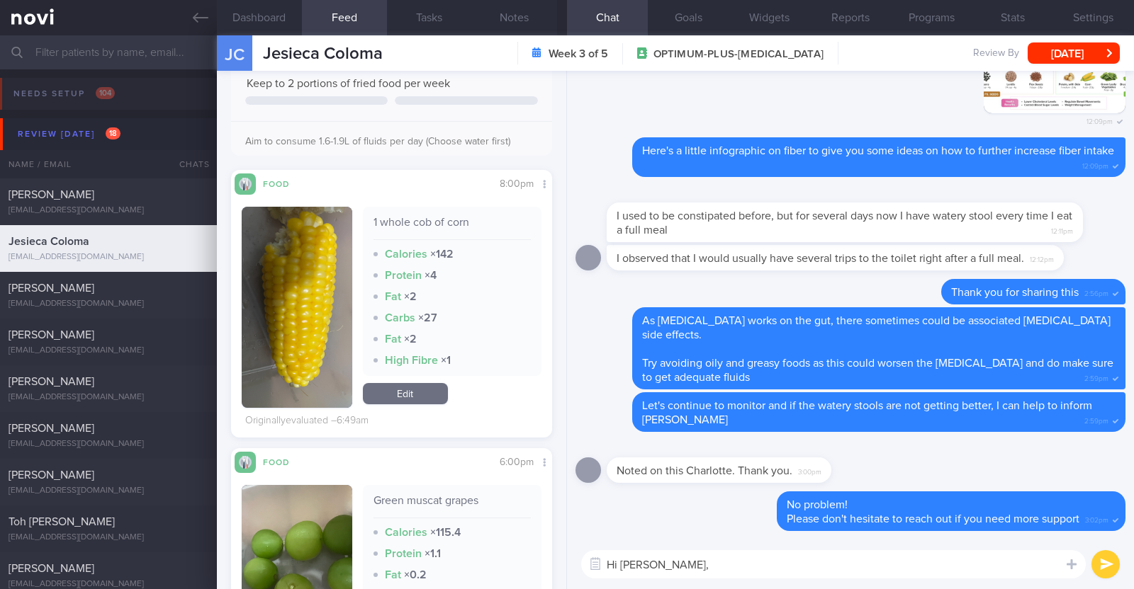
scroll to position [531, 0]
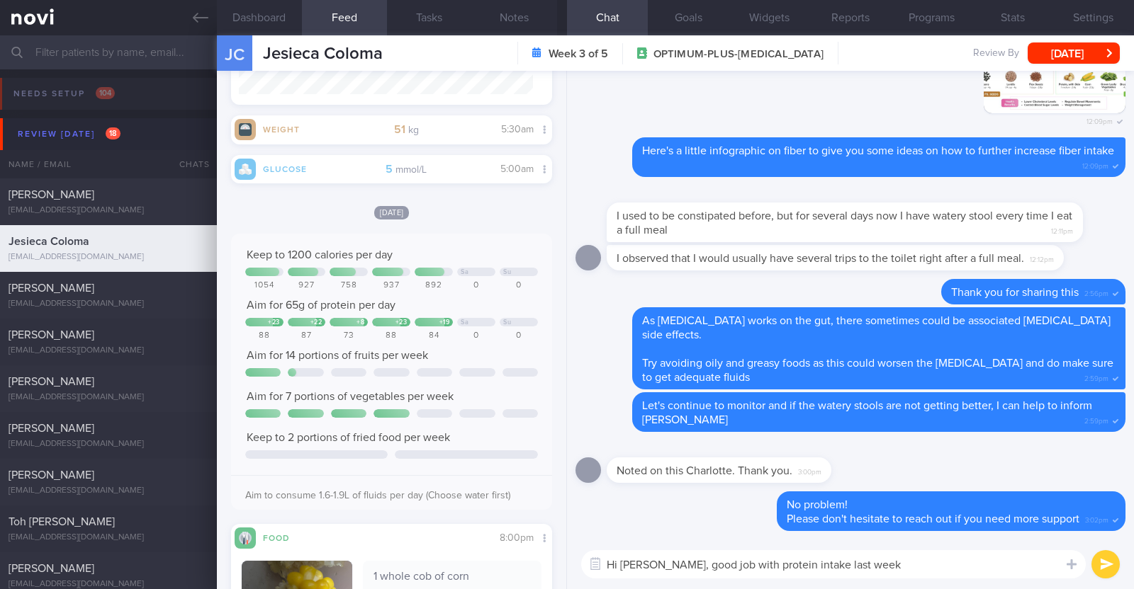
paste textarea "👍"
type textarea "Hi Jesieca, good job with protein intake last week 👍"
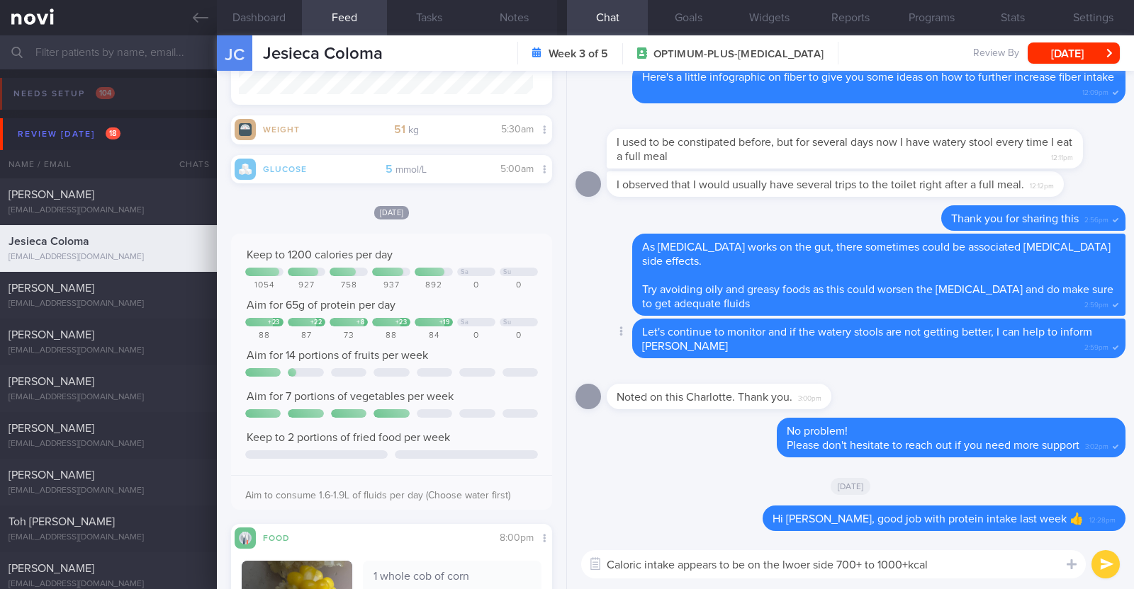
type textarea "Caloric intake appears to be on the lower side 700+ to 1000+kcal"
click at [964, 568] on textarea "Caloric intake appears to be on the lower side 700+ to 1000+kcal" at bounding box center [833, 565] width 504 height 28
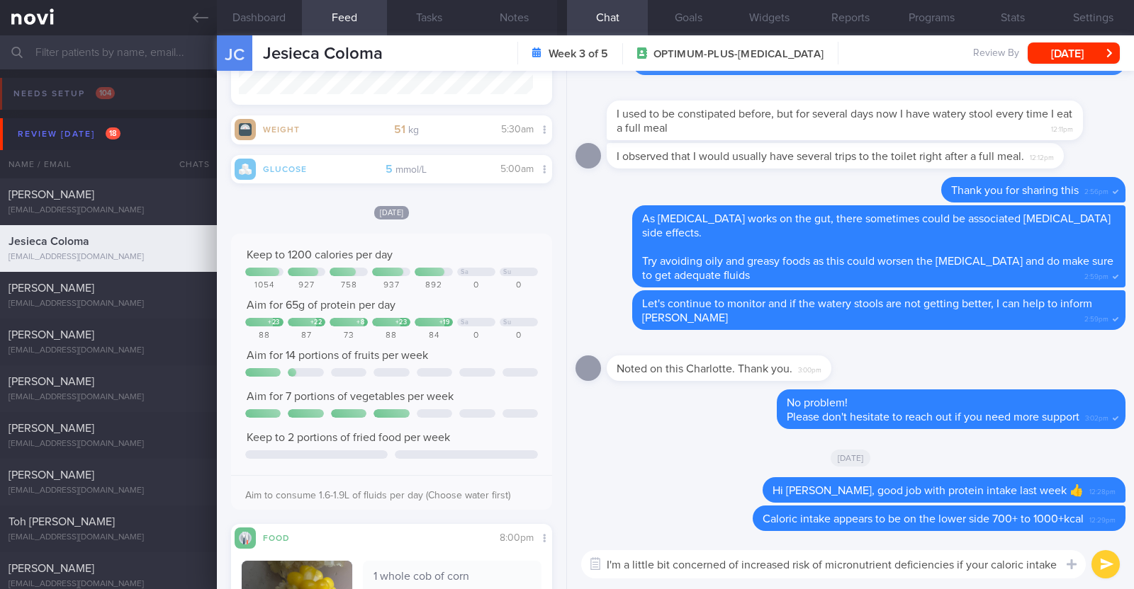
scroll to position [0, 0]
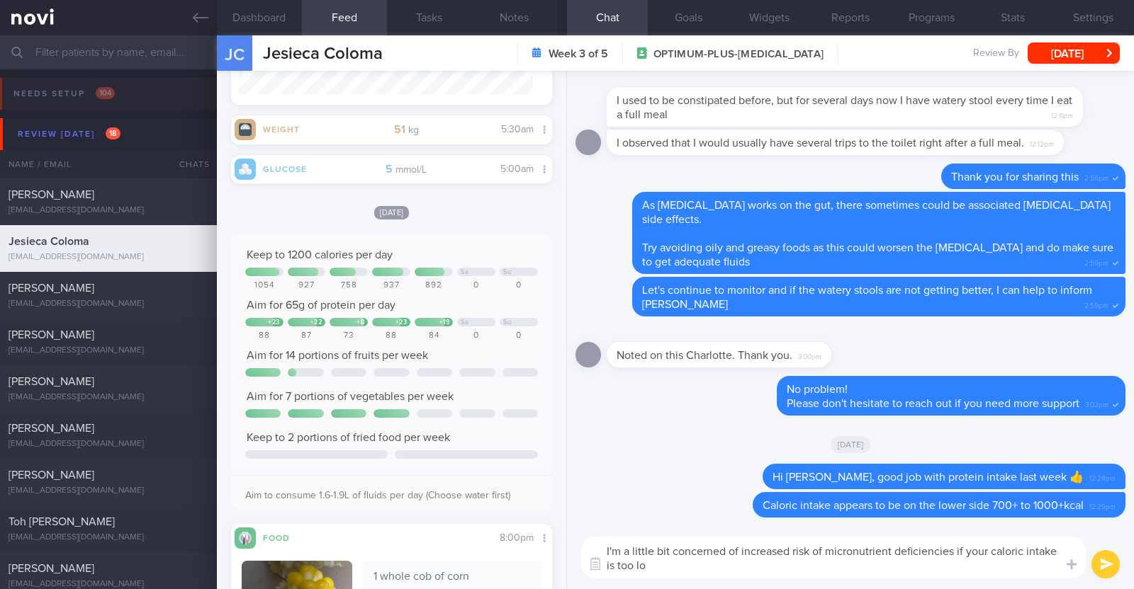
type textarea "I'm a little bit concerned of increased risk of micronutrient deficiencies if y…"
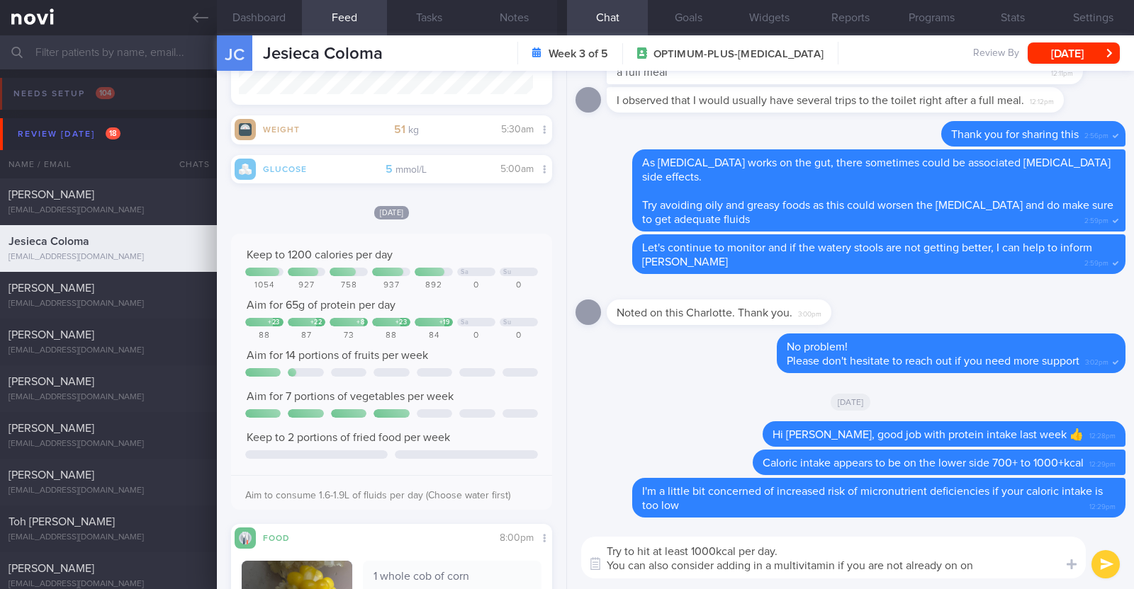
type textarea "Try to hit at least 1000kcal per day. You can also consider adding in a multivi…"
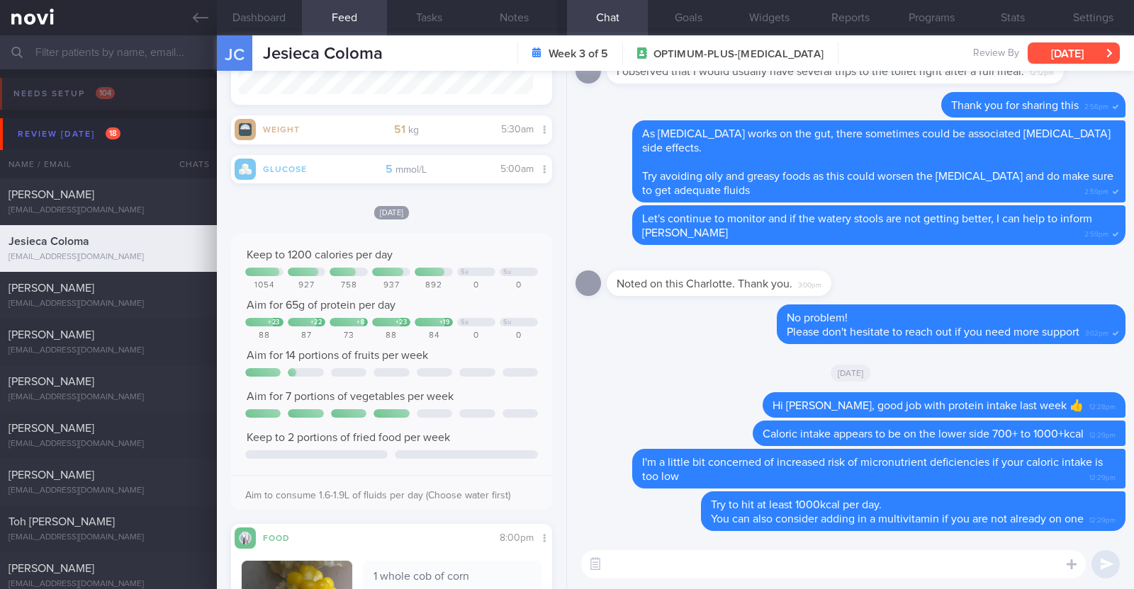
click at [1067, 48] on button "[DATE]" at bounding box center [1073, 53] width 92 height 21
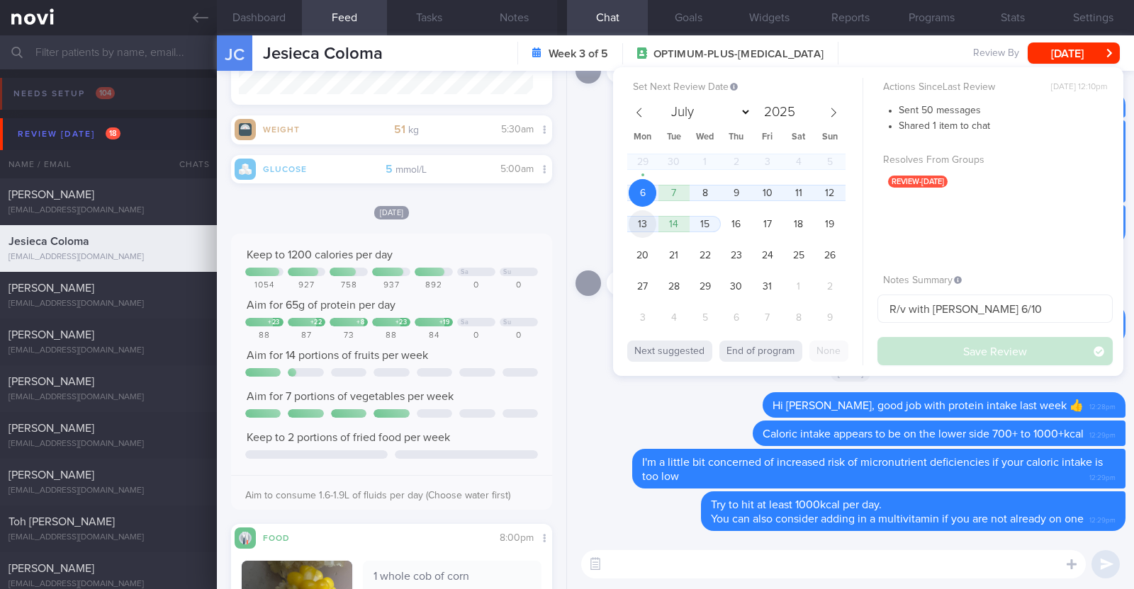
click at [645, 225] on span "13" at bounding box center [642, 224] width 28 height 28
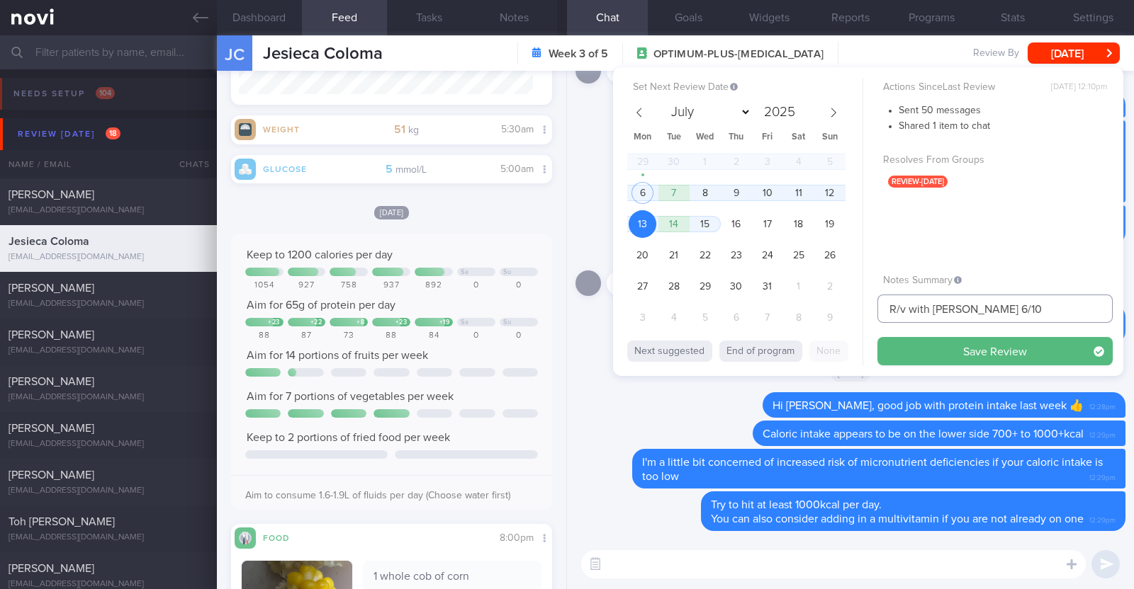
click at [1021, 306] on input "R/v with [PERSON_NAME] 6/10" at bounding box center [994, 309] width 235 height 28
click at [1000, 349] on button "Save Review" at bounding box center [994, 351] width 235 height 28
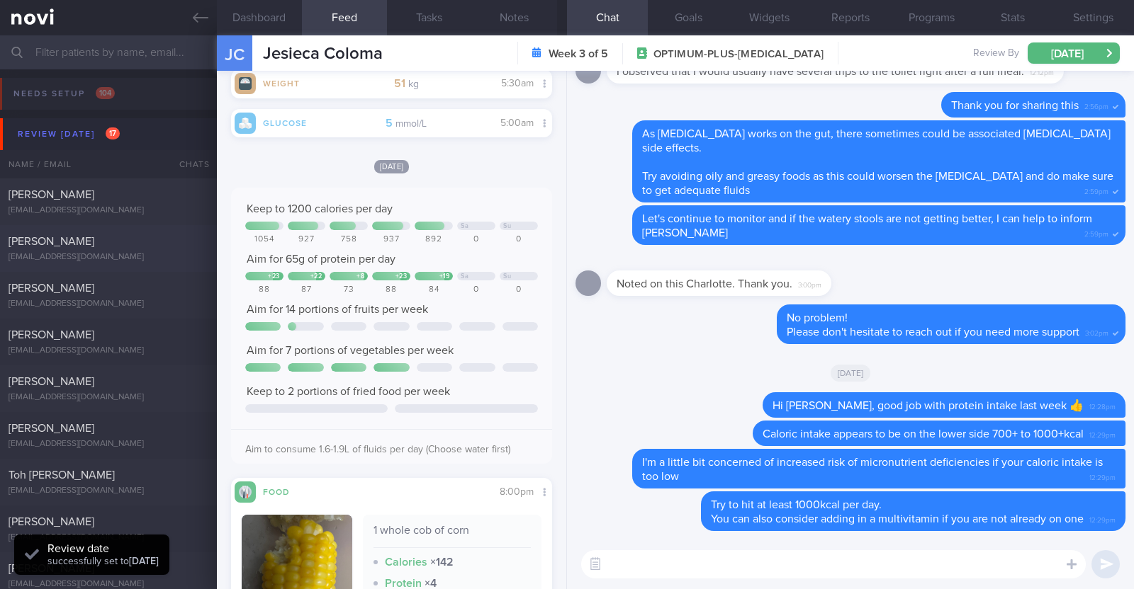
scroll to position [163, 294]
click at [84, 237] on span "[PERSON_NAME]" at bounding box center [52, 241] width 86 height 11
type textarea "29F Nil PMHx/ Meds Wegovy 0.25mg for 4 weeks, then 0.5mg for 4 weeks, and 1mg t…"
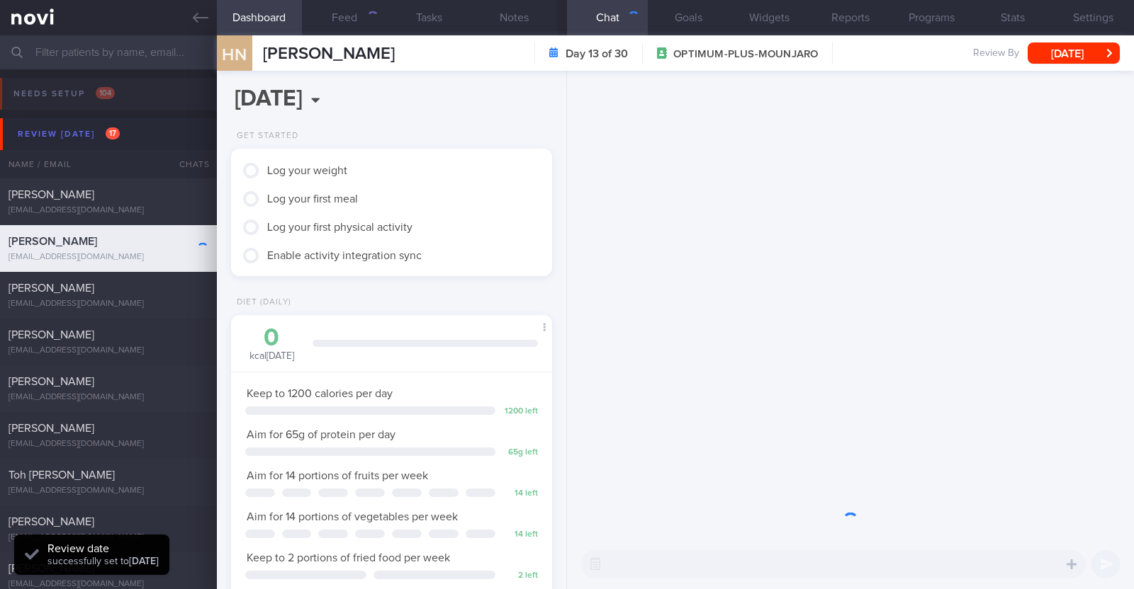
scroll to position [161, 282]
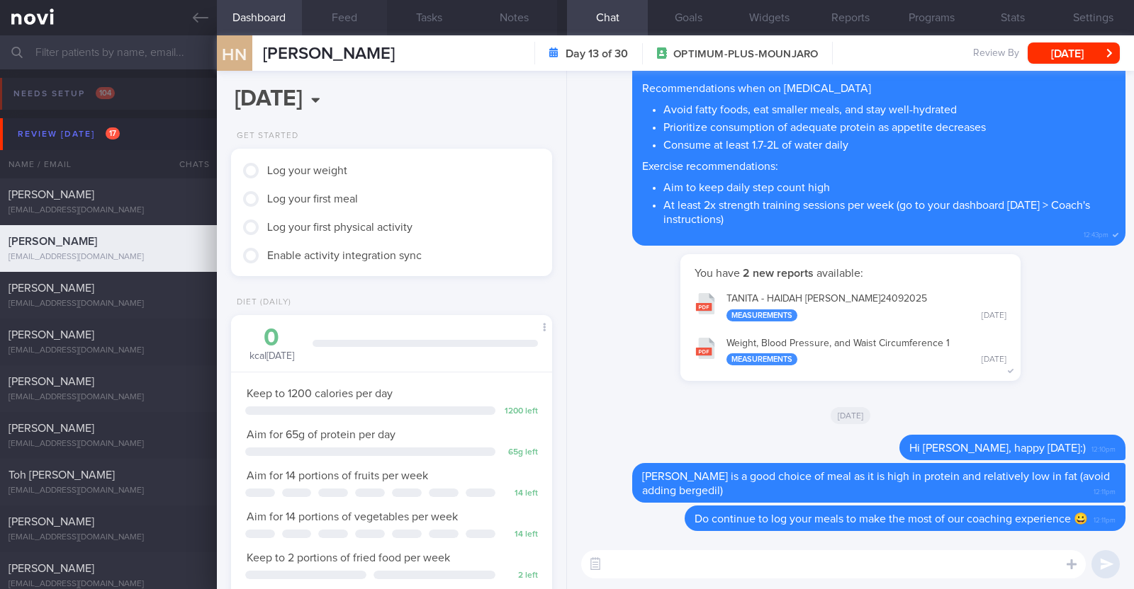
click at [327, 23] on button "Feed" at bounding box center [344, 17] width 85 height 35
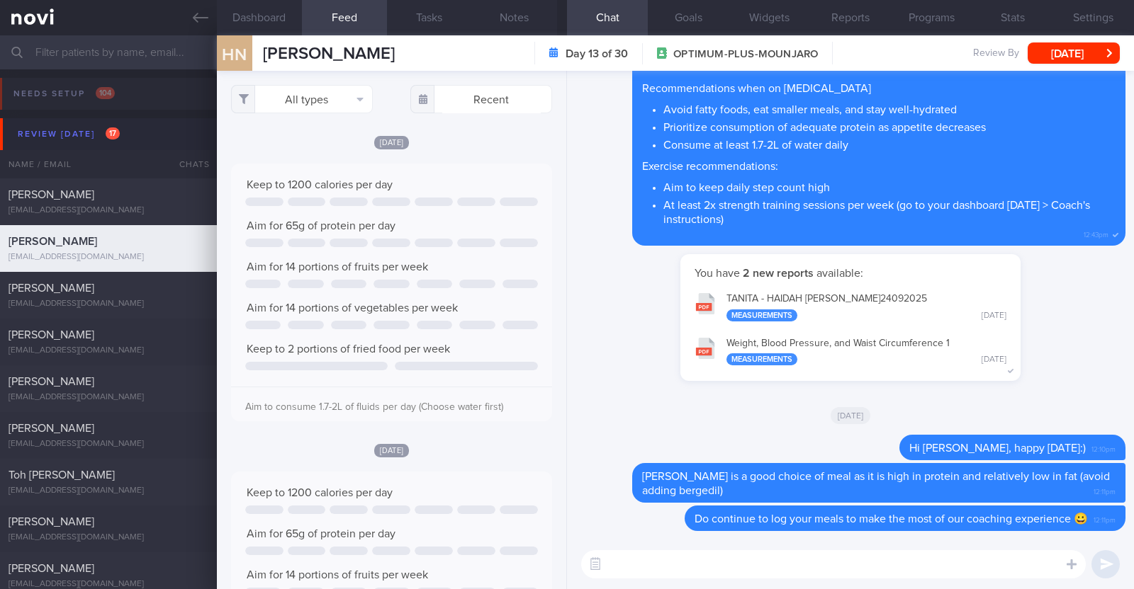
click at [676, 573] on textarea at bounding box center [833, 565] width 504 height 28
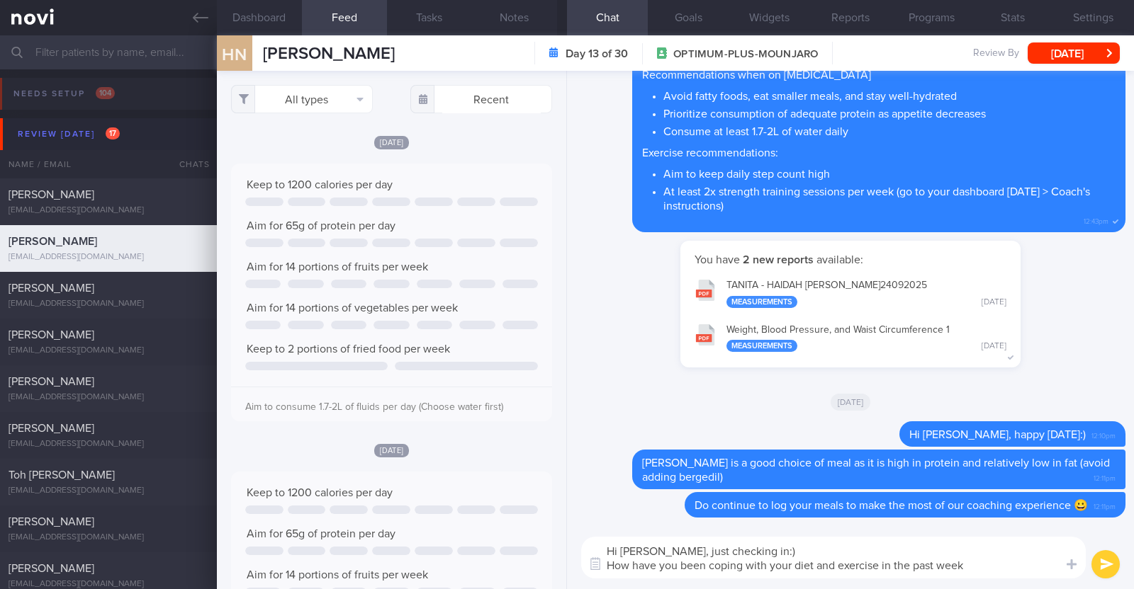
type textarea "Hi Haidah, just checking in:) How have you been coping with your diet and exerc…"
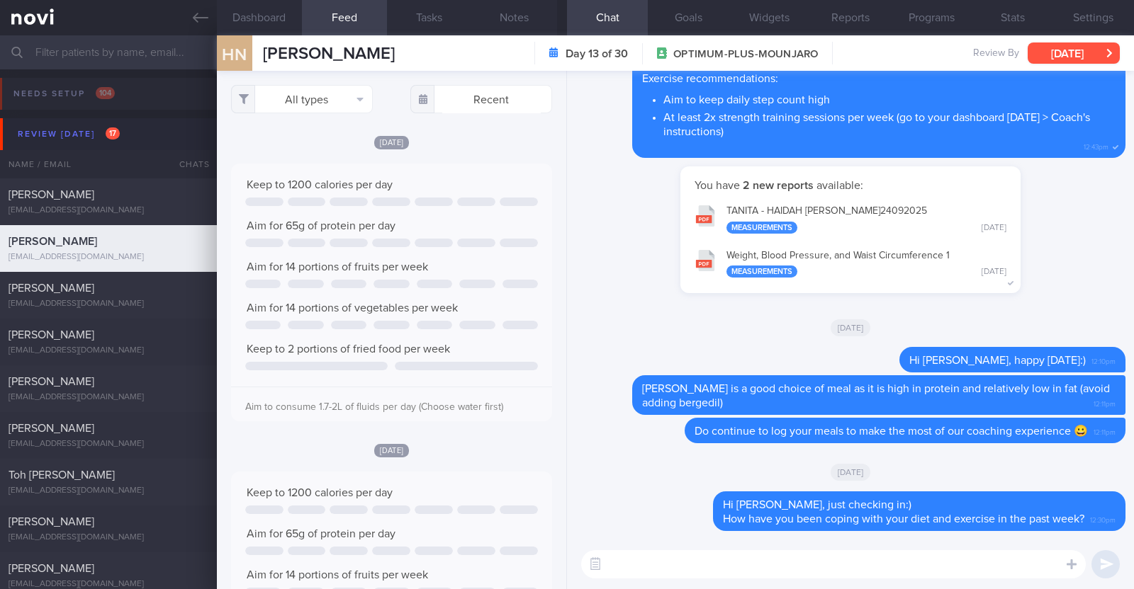
click at [1093, 59] on button "[DATE]" at bounding box center [1073, 53] width 92 height 21
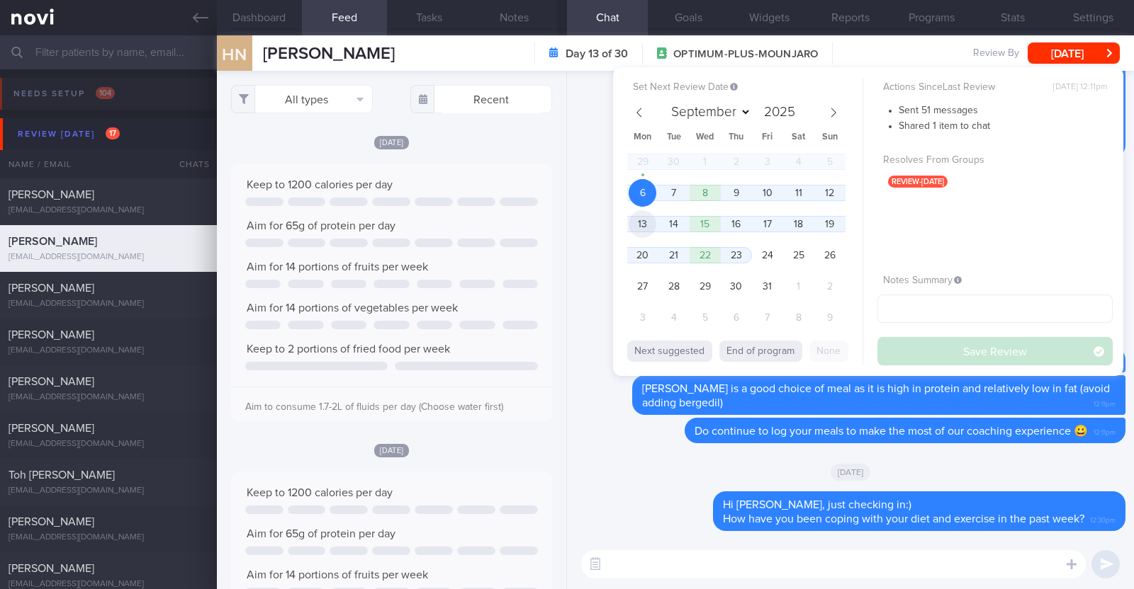
click at [650, 221] on span "13" at bounding box center [642, 224] width 28 height 28
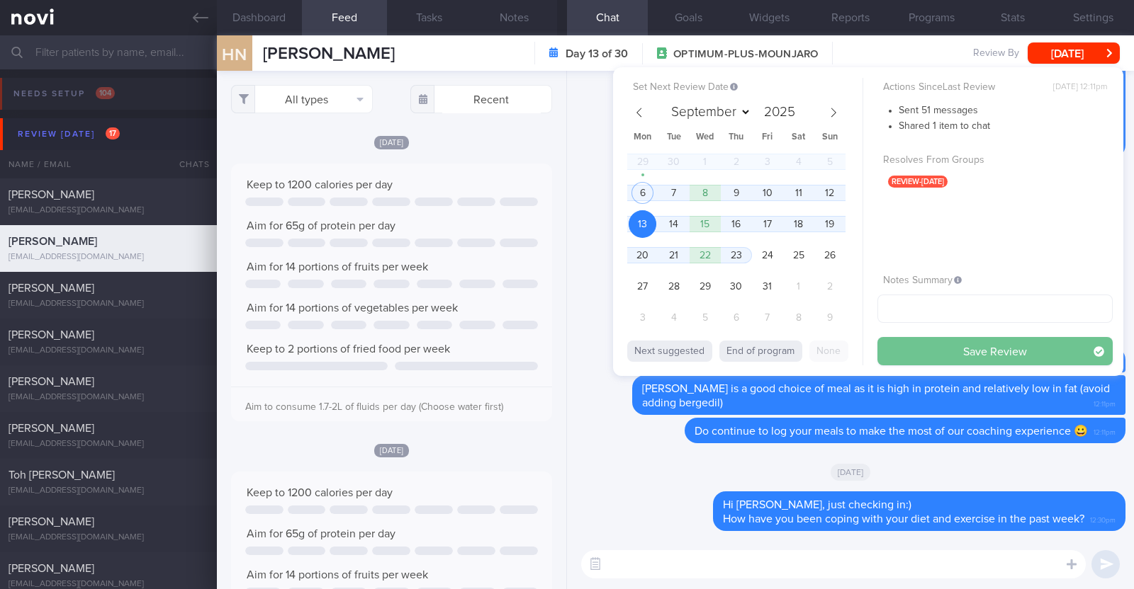
click at [908, 349] on button "Save Review" at bounding box center [994, 351] width 235 height 28
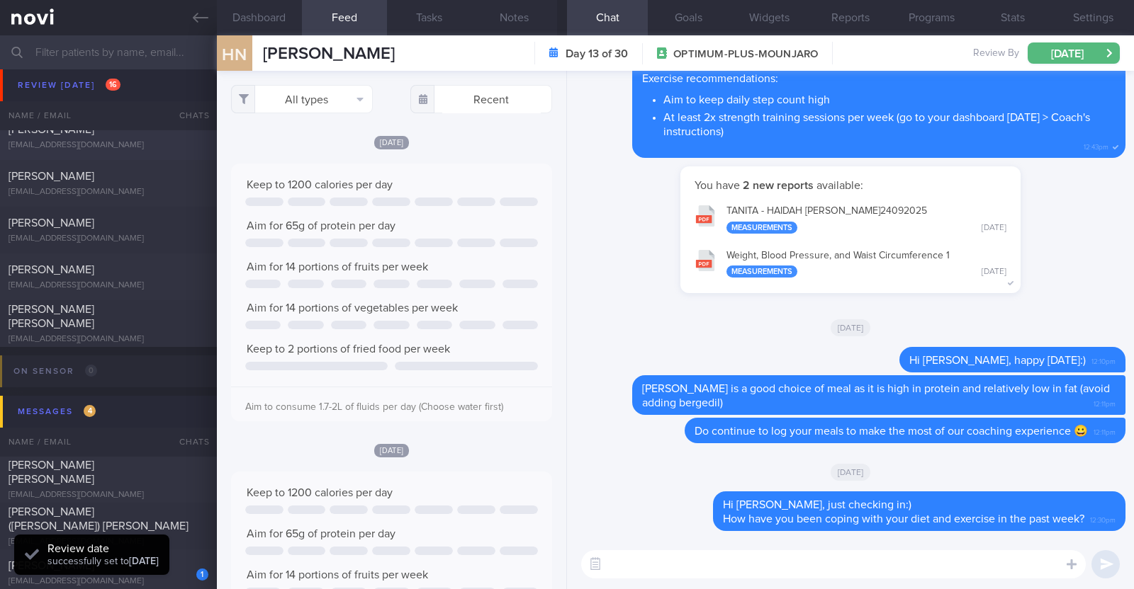
scroll to position [619, 0]
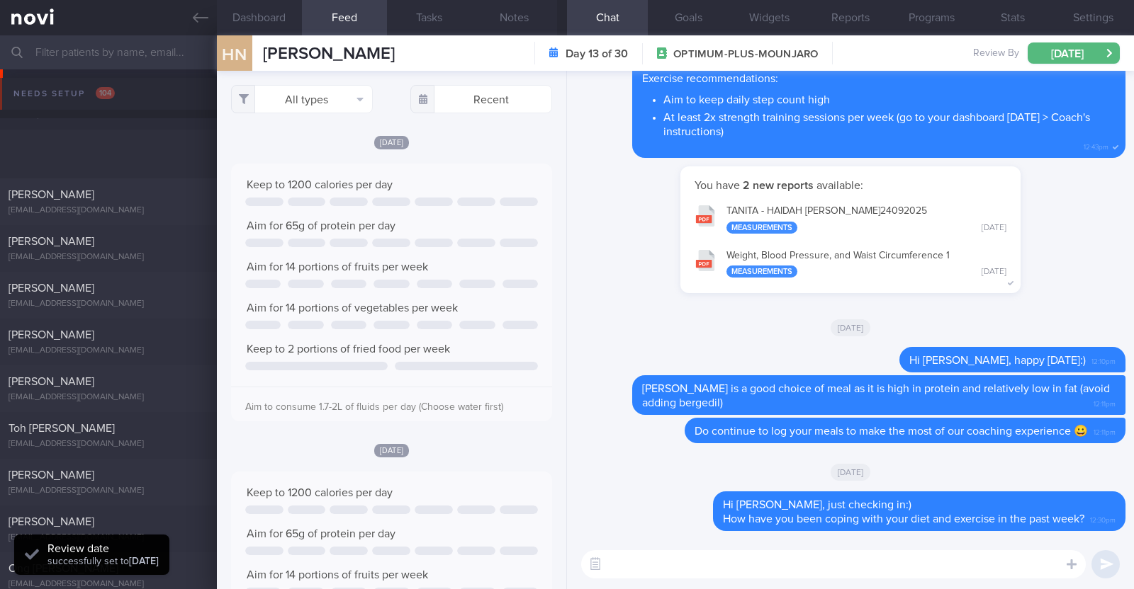
select select "9"
click at [113, 253] on div "[EMAIL_ADDRESS][DOMAIN_NAME]" at bounding box center [109, 257] width 200 height 11
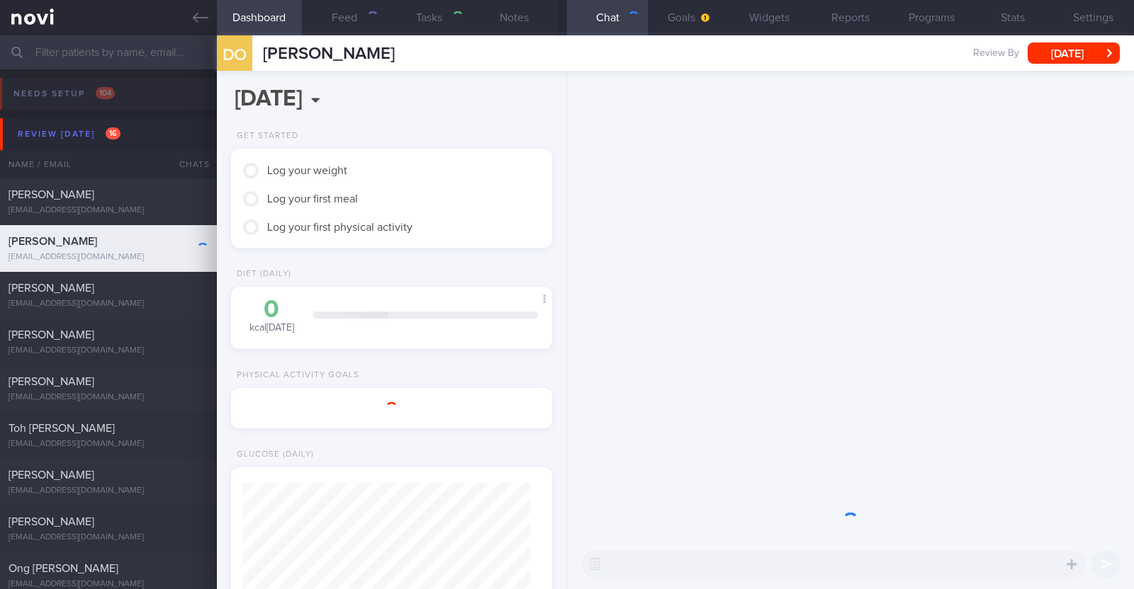
type input "r/v 6/10"
type textarea "45M Nil PMHx/ Meds Running x 3/week (25-30min) Gym (strength training) x 1/week…"
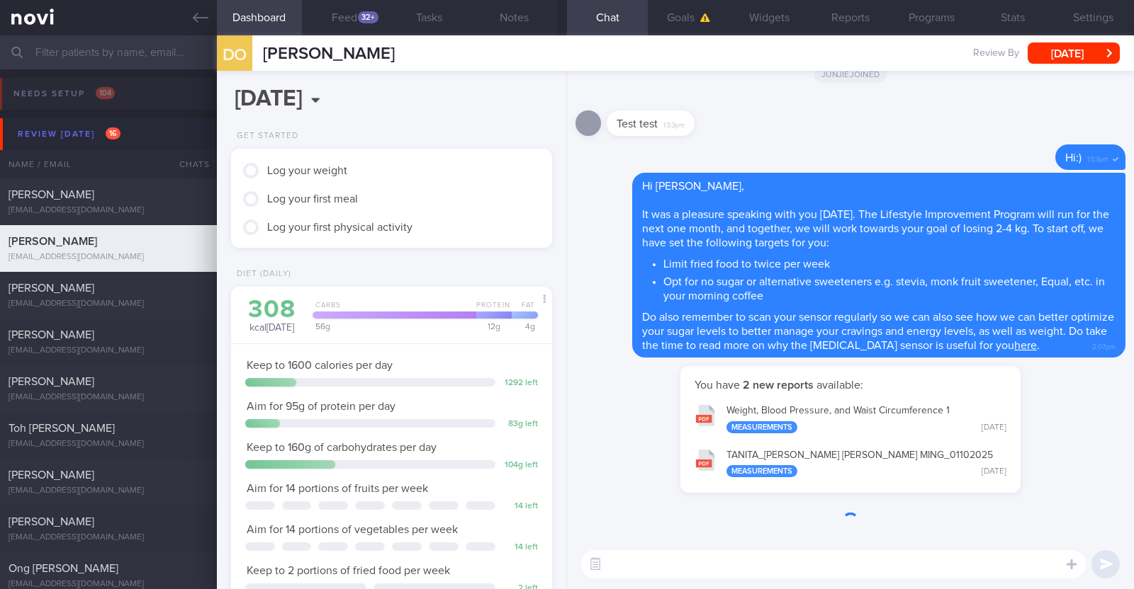
scroll to position [143, 287]
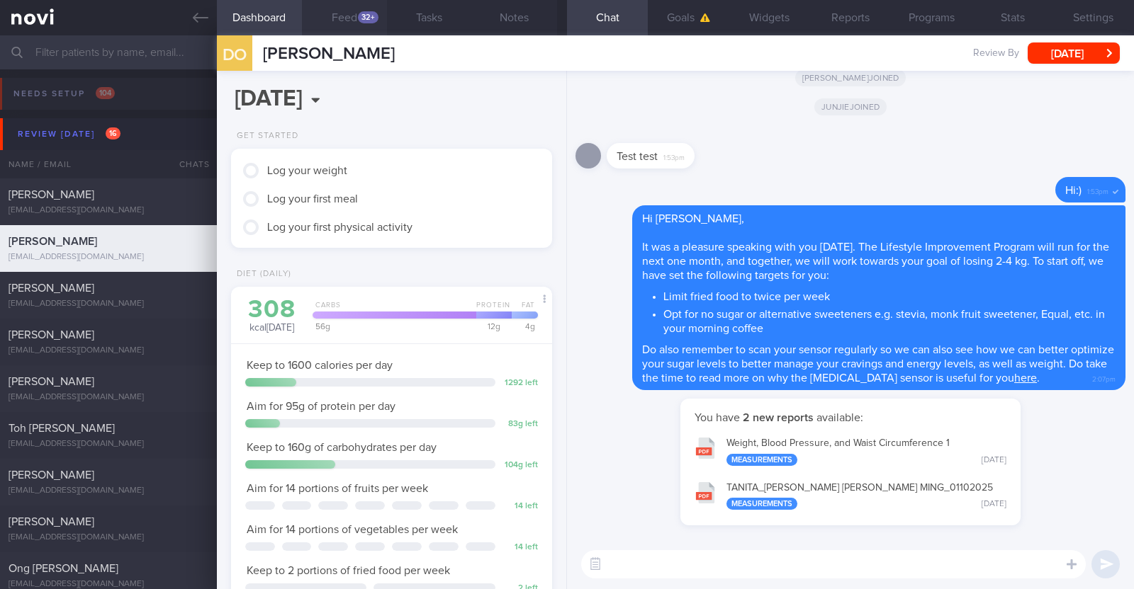
click at [360, 20] on div "32+" at bounding box center [368, 17] width 21 height 12
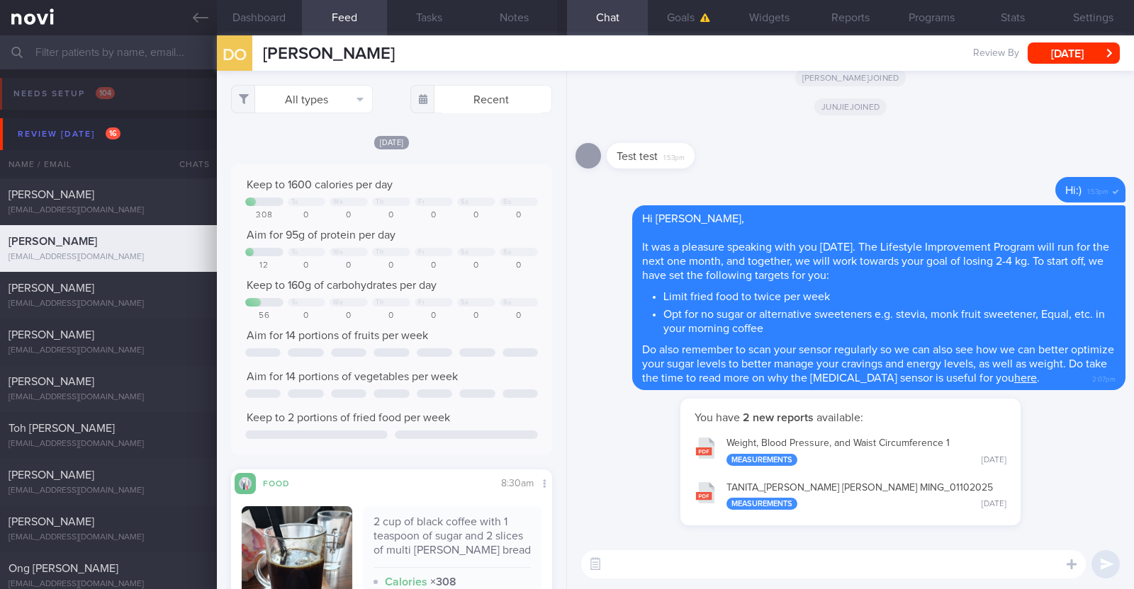
click at [451, 142] on div "[DATE]" at bounding box center [391, 142] width 321 height 15
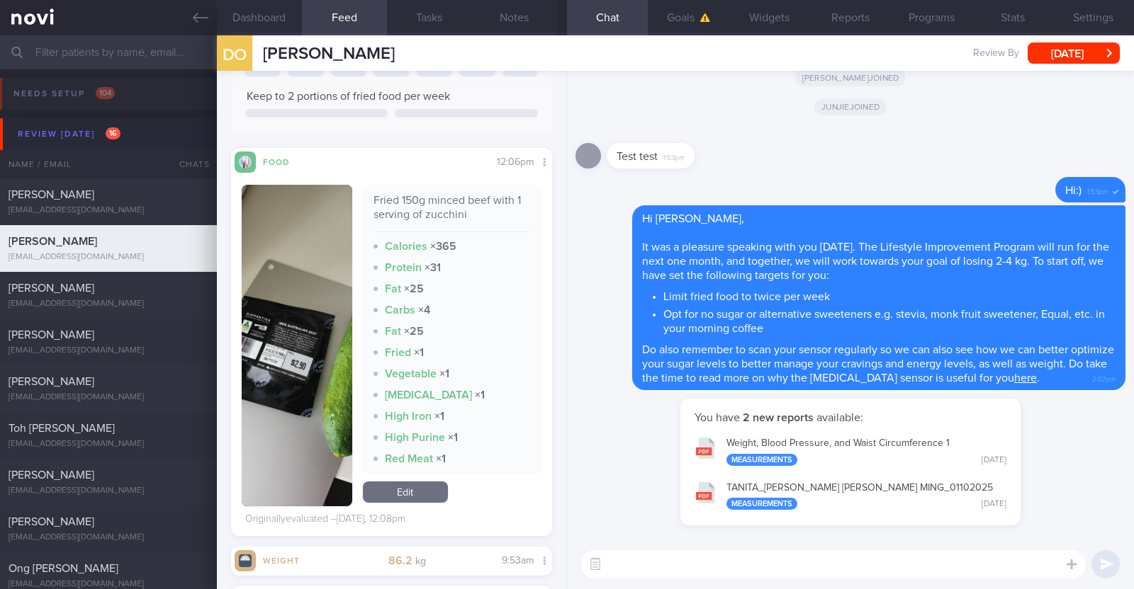
scroll to position [974, 0]
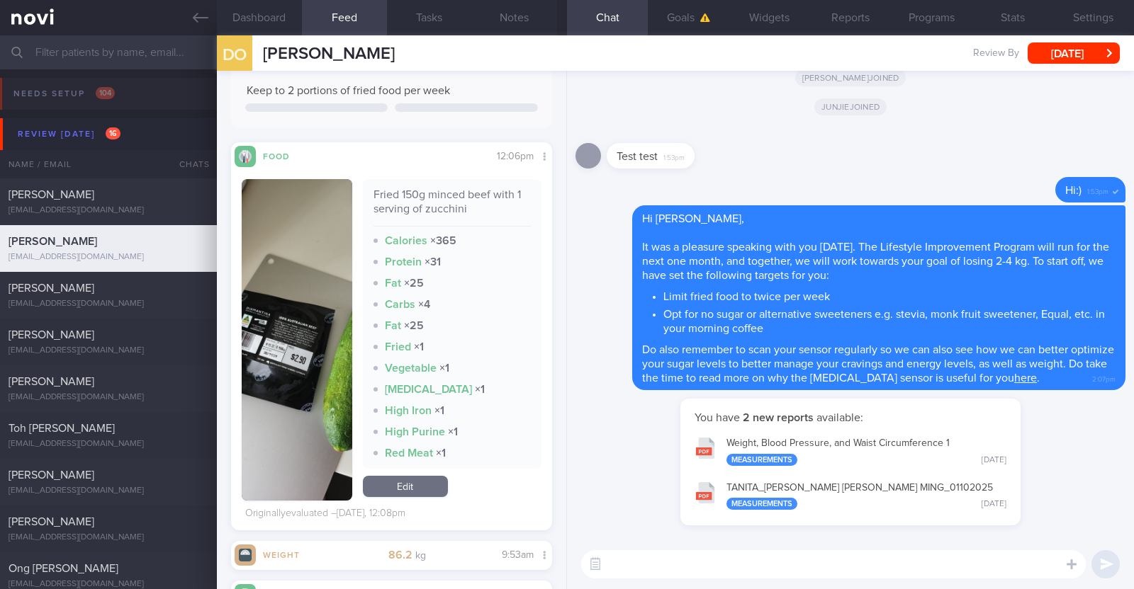
click at [422, 497] on div "Fried 150g minced beef with 1 serving of zucchini Calories × 365 Protein × 31 F…" at bounding box center [452, 340] width 179 height 322
drag, startPoint x: 394, startPoint y: 480, endPoint x: 407, endPoint y: 430, distance: 52.1
click at [394, 480] on link "Edit" at bounding box center [405, 486] width 85 height 21
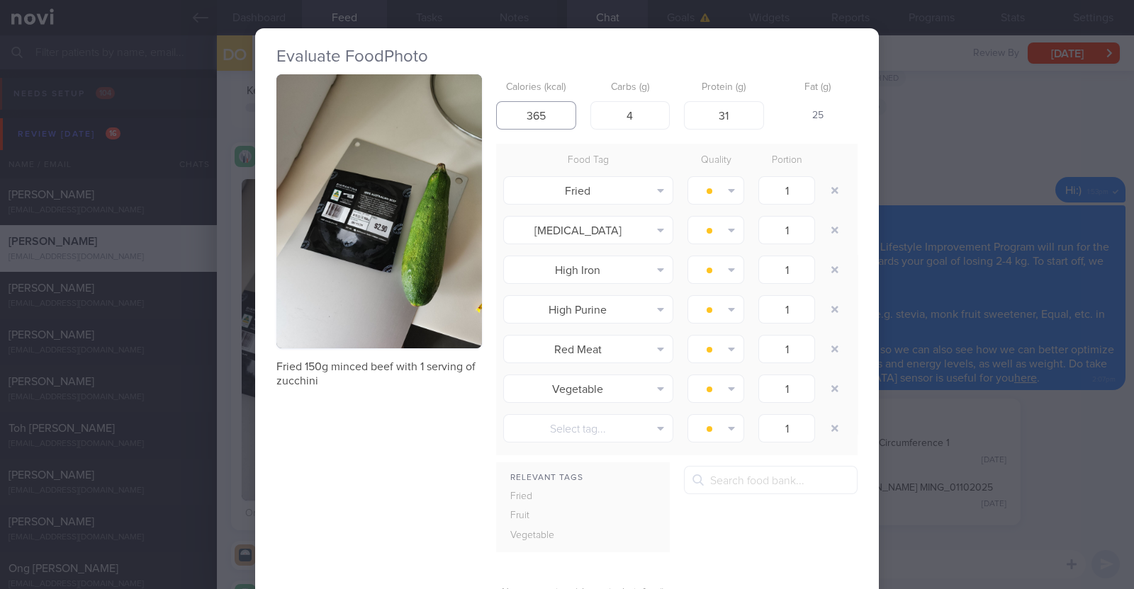
click at [541, 115] on input "365" at bounding box center [536, 115] width 80 height 28
type input "365"
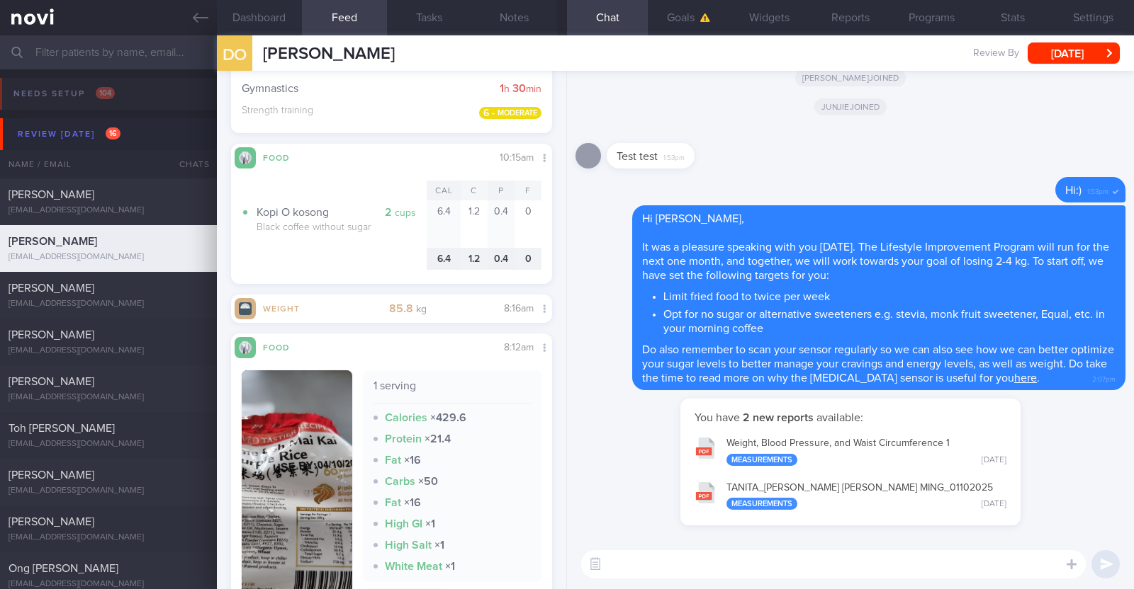
scroll to position [3482, 0]
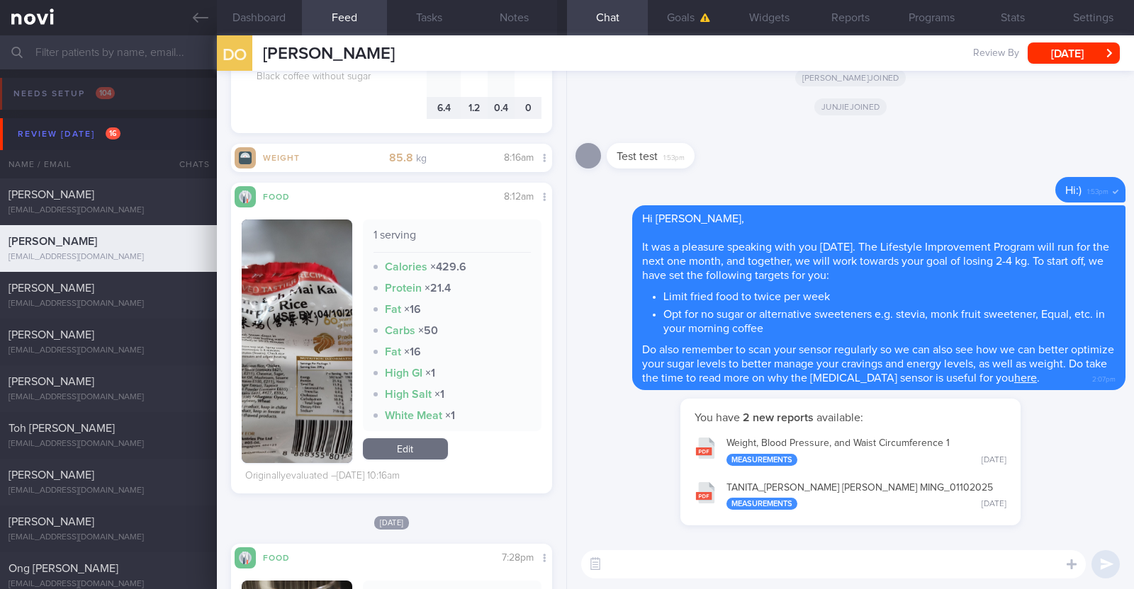
click at [266, 393] on button "button" at bounding box center [297, 342] width 111 height 244
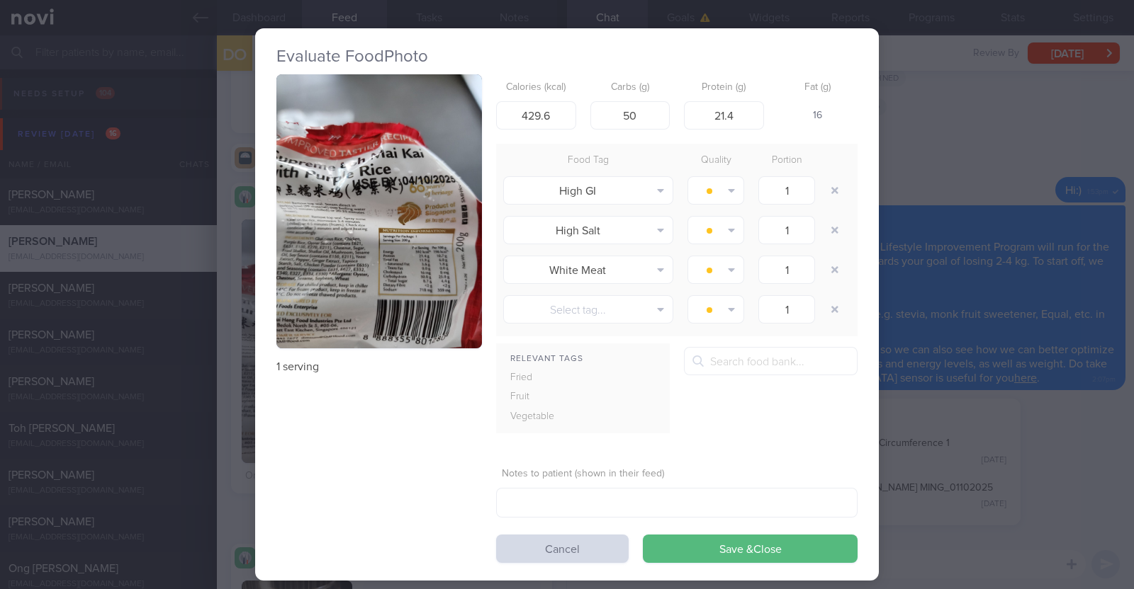
click at [222, 417] on div "Evaluate Food Photo 1 serving Calories (kcal) 429.6 Carbs (g) 50 Protein (g) 21…" at bounding box center [567, 294] width 1134 height 589
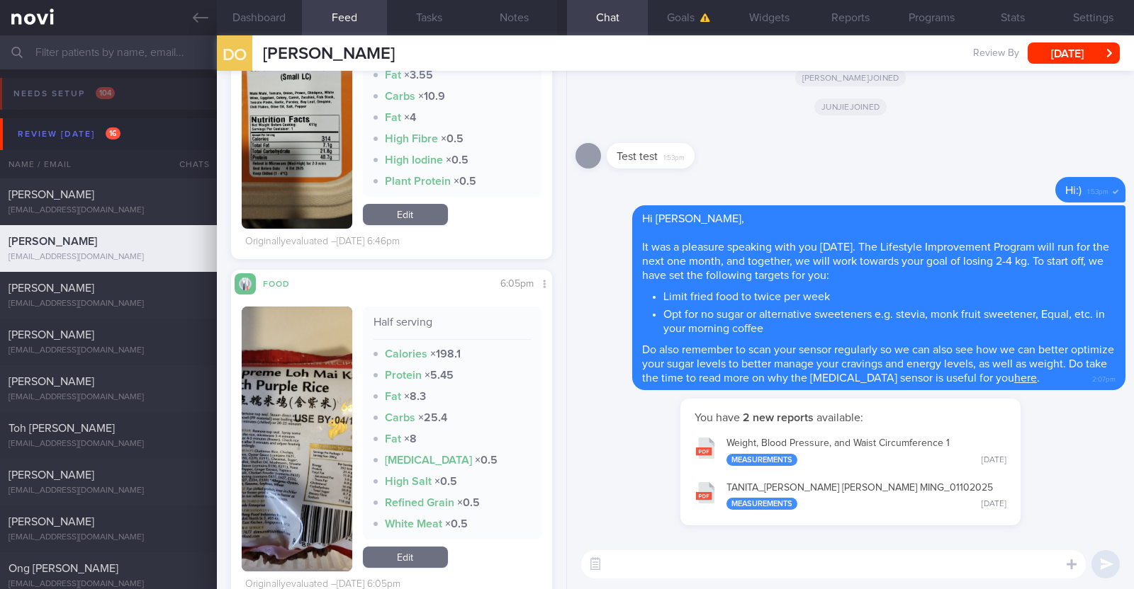
scroll to position [5342, 0]
click at [312, 450] on button "button" at bounding box center [297, 438] width 111 height 265
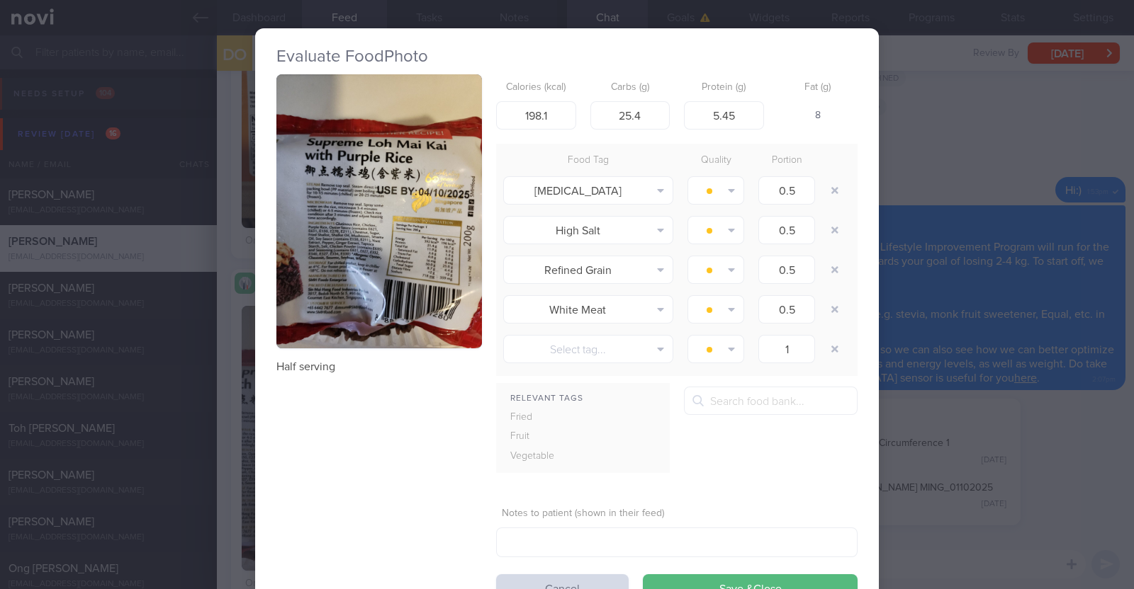
click at [230, 436] on div "Evaluate Food Photo Half serving Calories (kcal) 198.1 Carbs (g) 25.4 Protein (…" at bounding box center [567, 294] width 1134 height 589
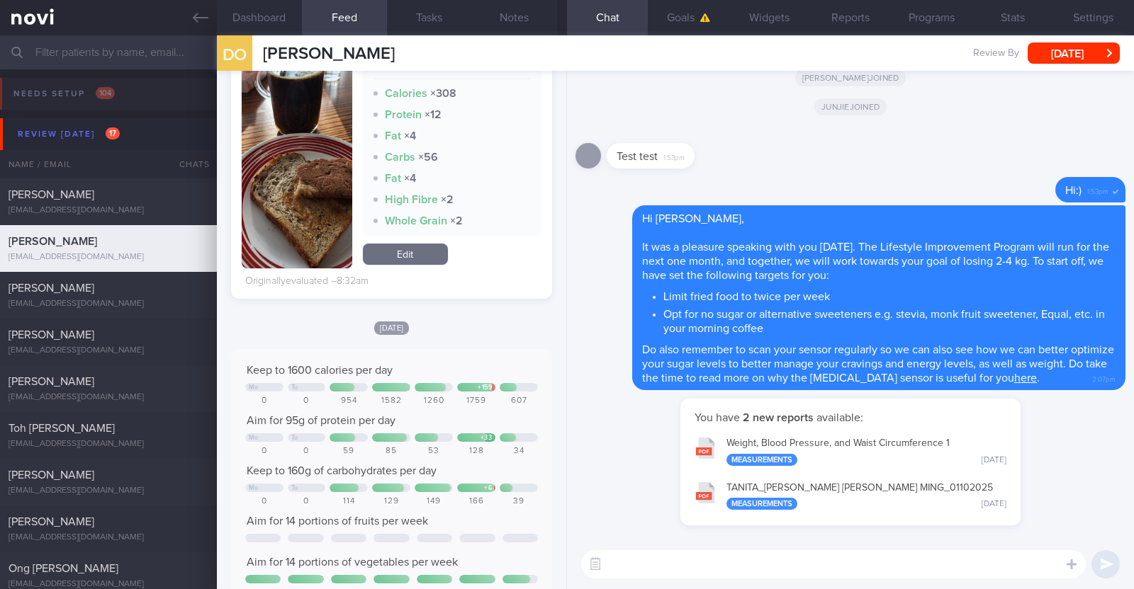
scroll to position [573, 0]
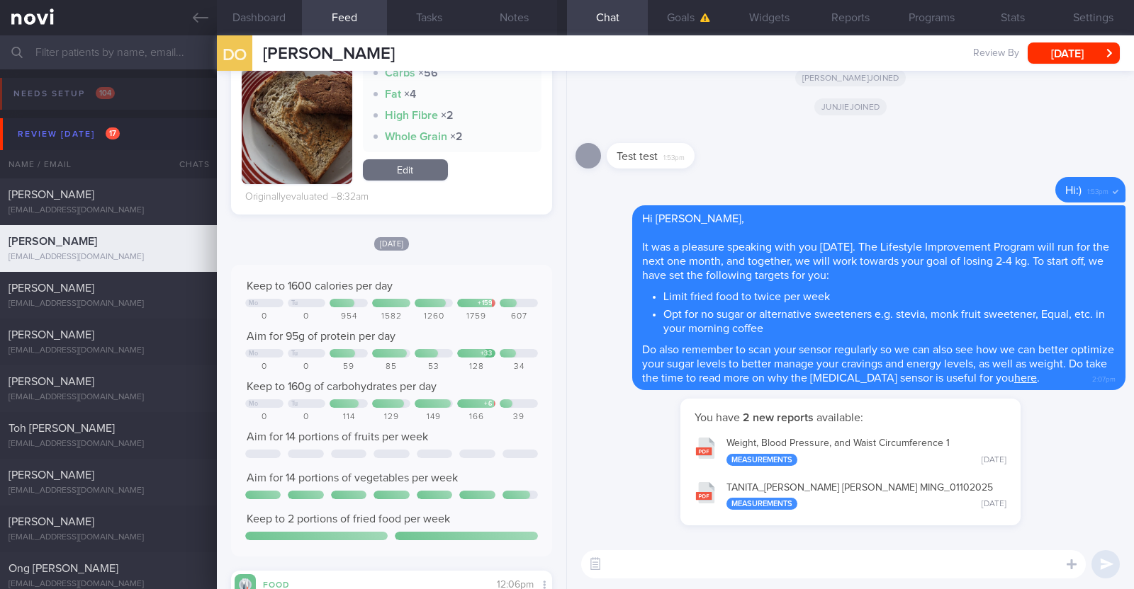
click at [643, 553] on textarea at bounding box center [833, 565] width 504 height 28
type textarea "Hi Desmond, thank you for logging your meals"
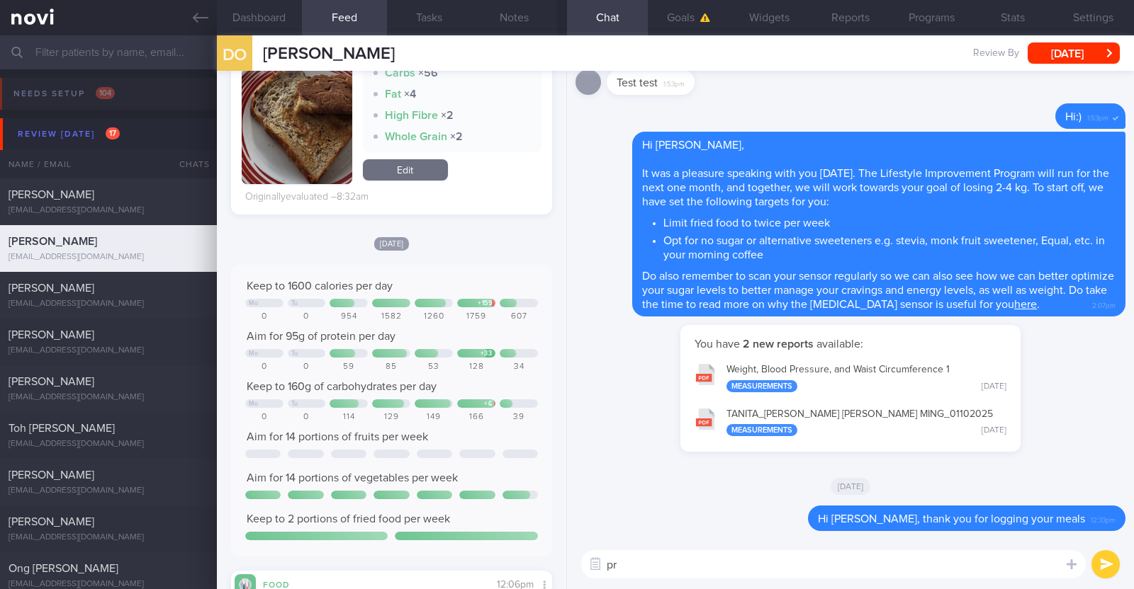
type textarea "p"
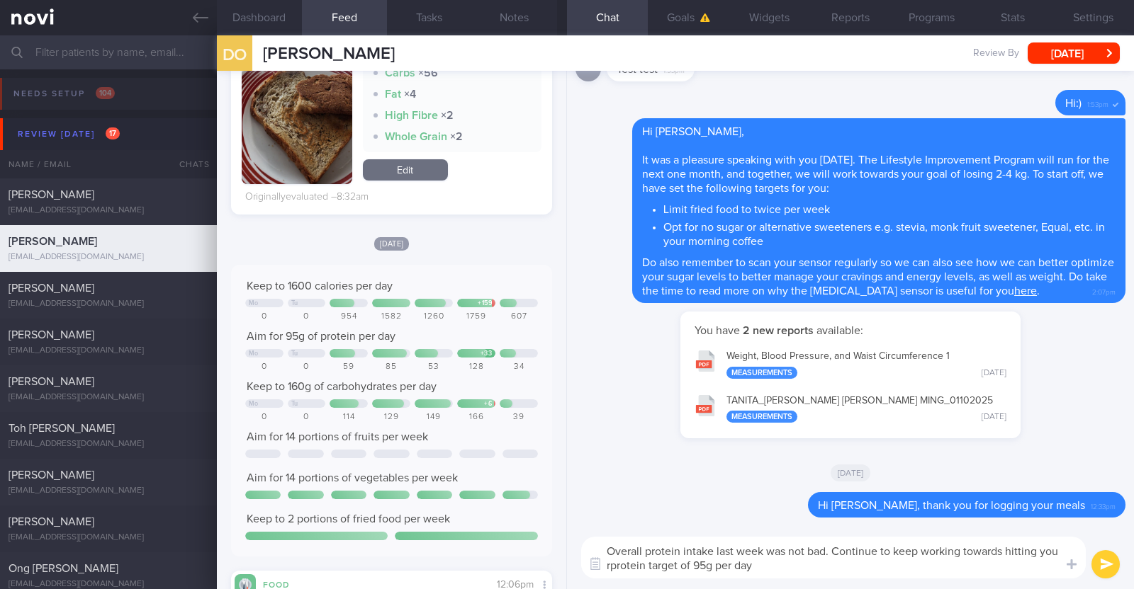
type textarea "Overall protein intake last week was not bad. Continue to keep working towards …"
click at [784, 565] on textarea "Overall protein intake last week was not bad. Continue to keep working towards …" at bounding box center [833, 558] width 504 height 42
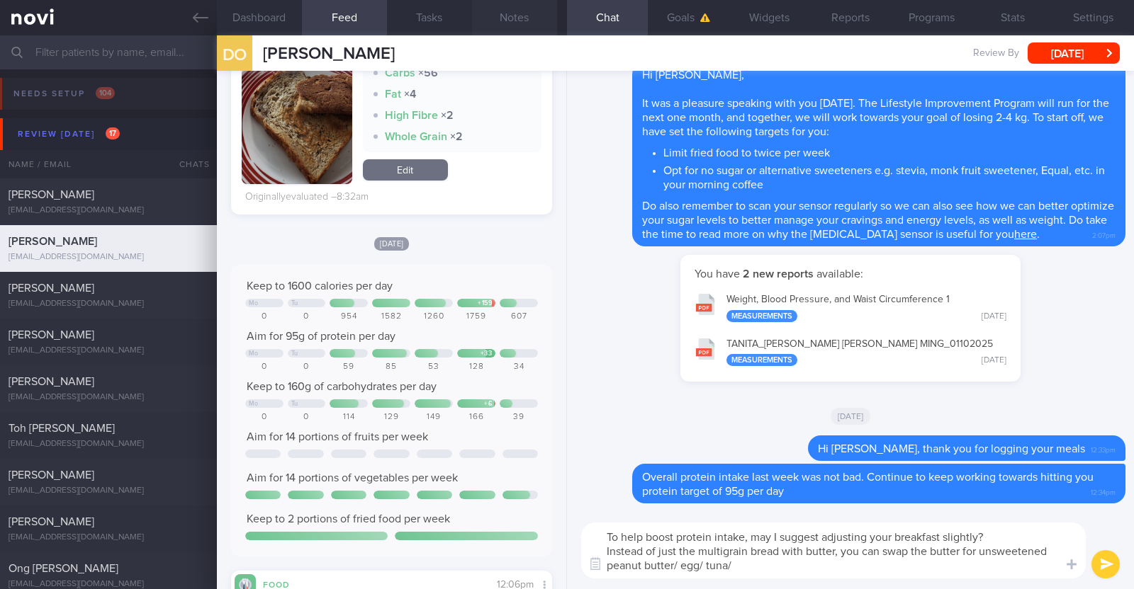
click at [531, 19] on button "Notes" at bounding box center [514, 17] width 85 height 35
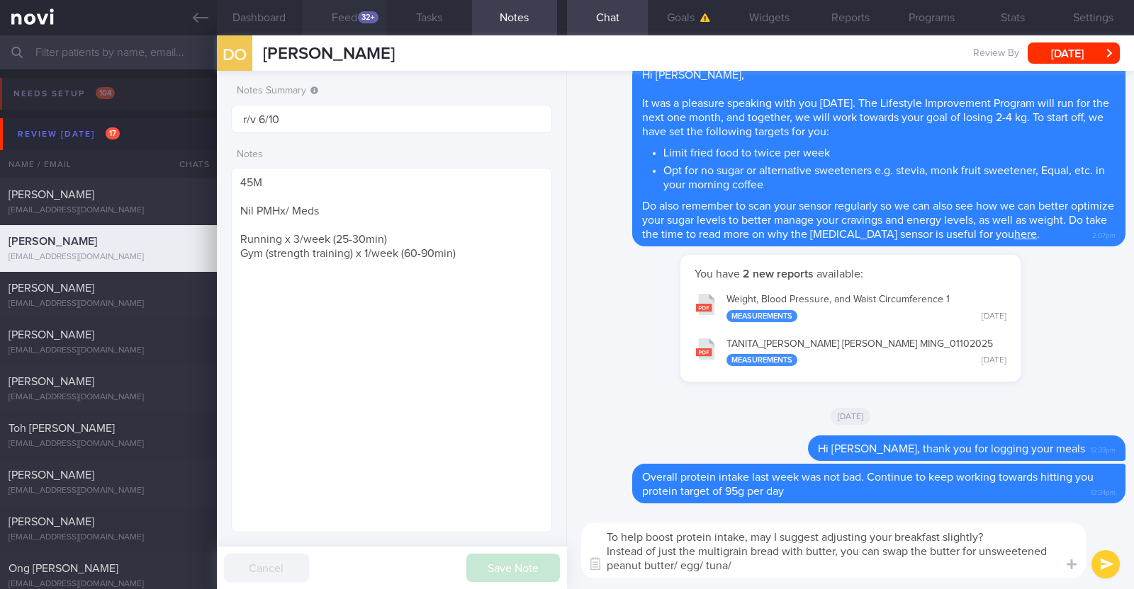
click at [356, 23] on button "Feed 32+" at bounding box center [344, 17] width 85 height 35
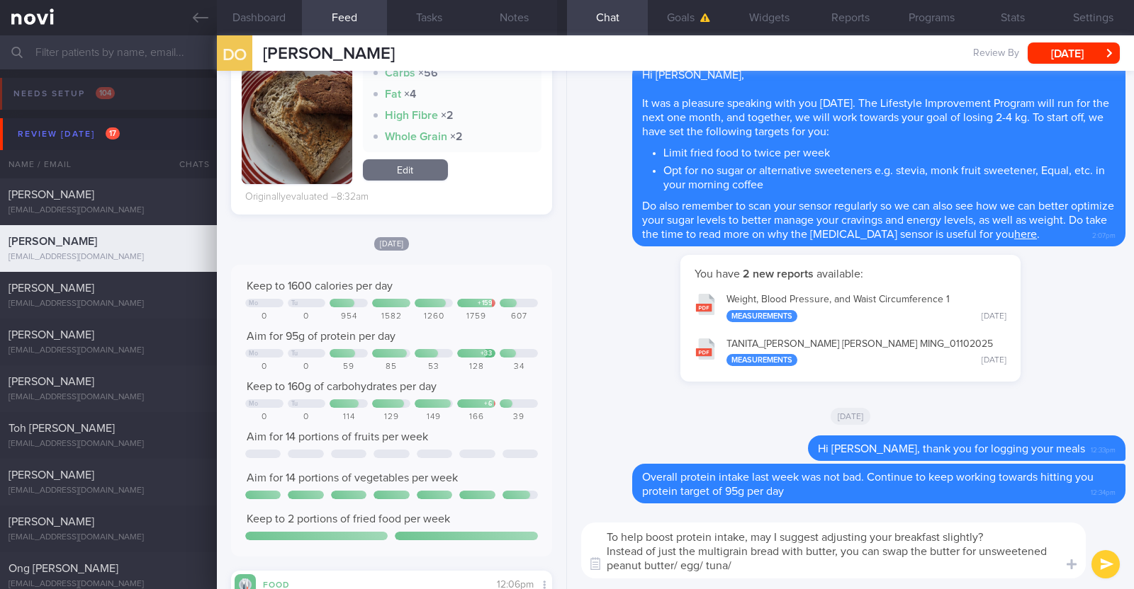
click at [761, 568] on textarea "To help boost protein intake, may I suggest adjusting your breakfast slightly? …" at bounding box center [833, 551] width 504 height 56
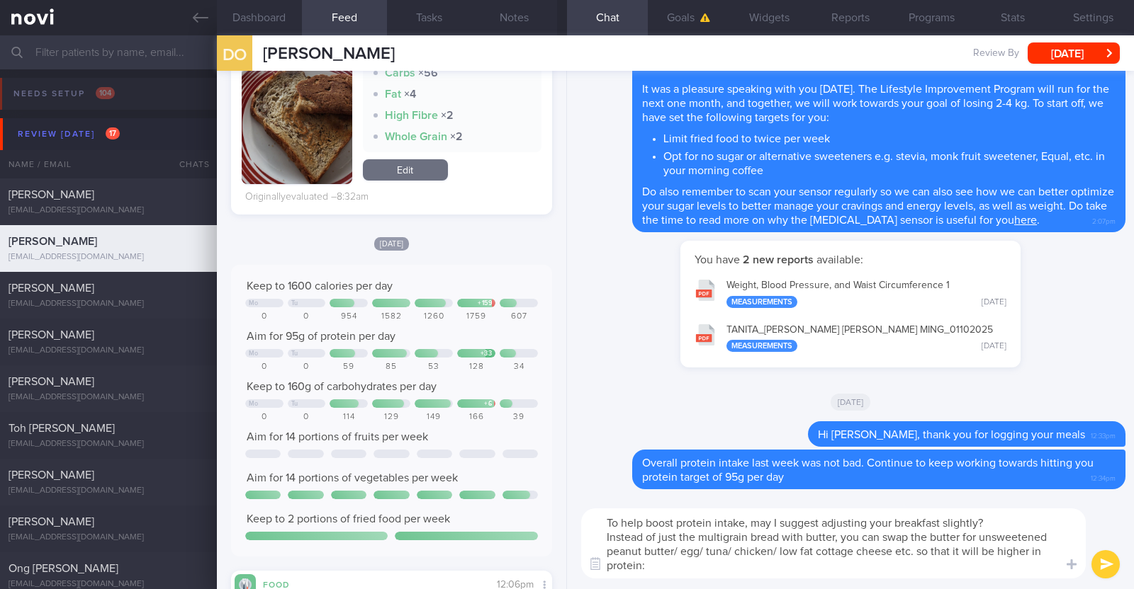
type textarea "To help boost protein intake, may I suggest adjusting your breakfast slightly? …"
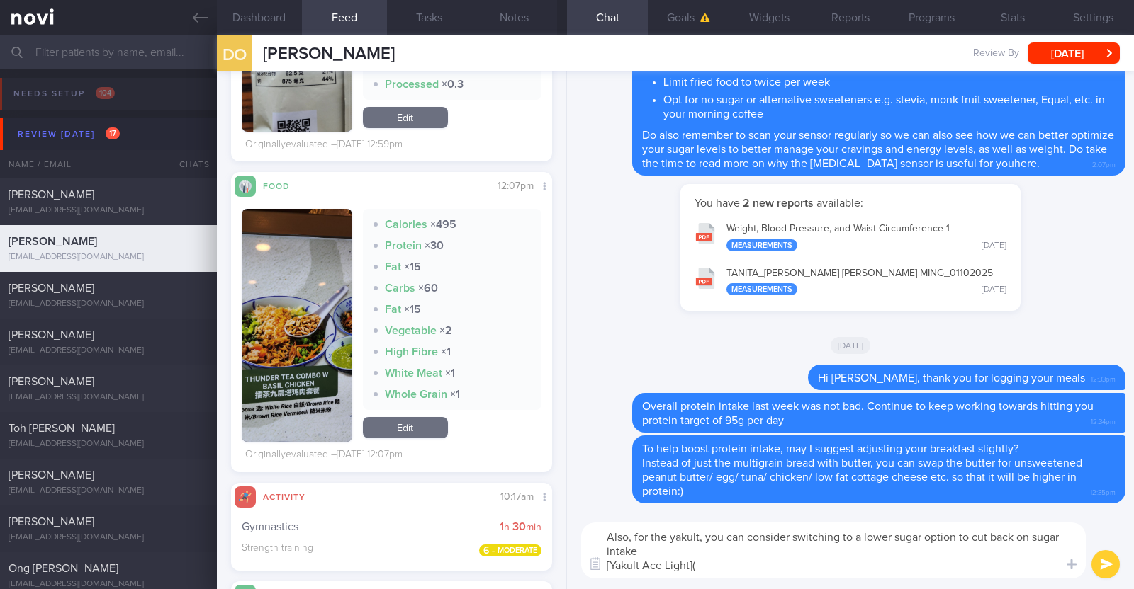
paste textarea "https://www.fairprice.com.sg/product/yakult-cultured-milk-ace-light-5s-x-80ml-1…"
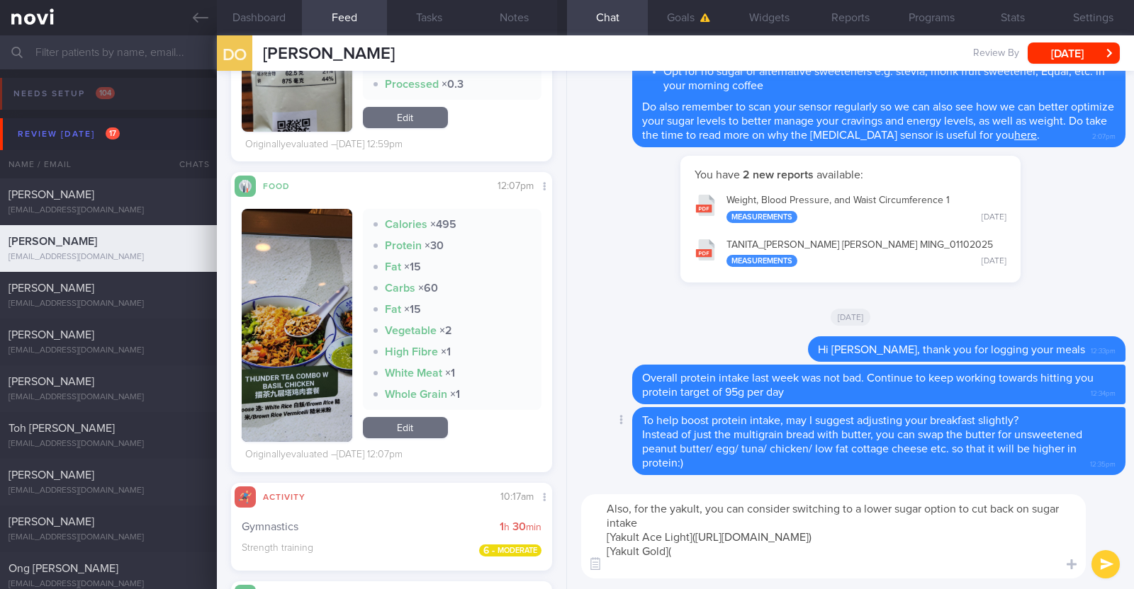
paste textarea "https://www.fairprice.com.sg/product/yakult-cultured-milk-drink-gold-500ml-1322…"
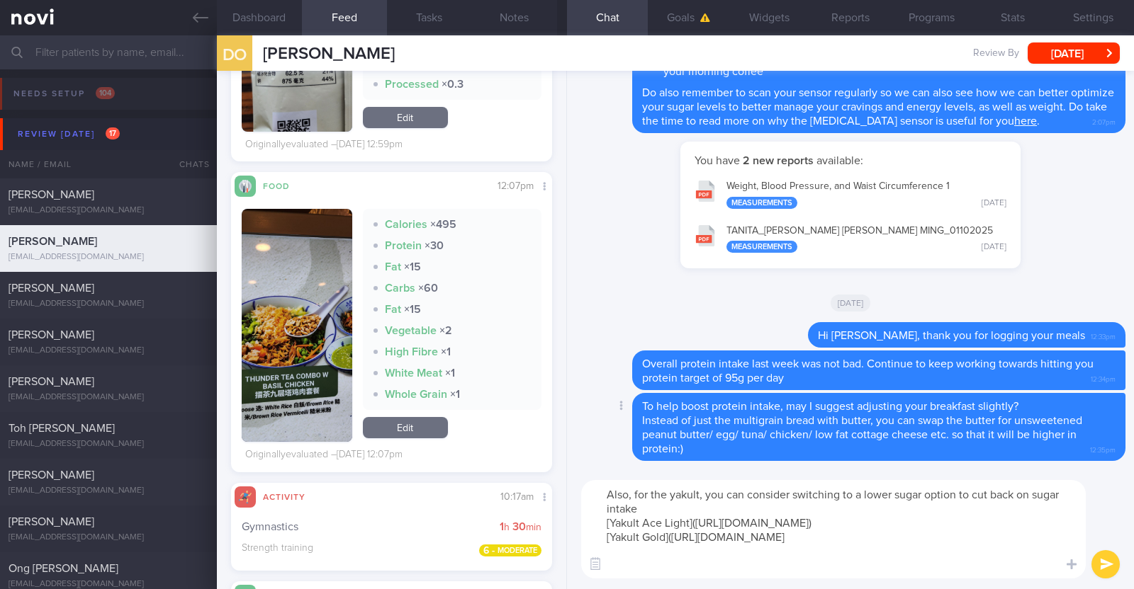
type textarea "Also, for the yakult, you can consider switching to a lower sugar option to cut…"
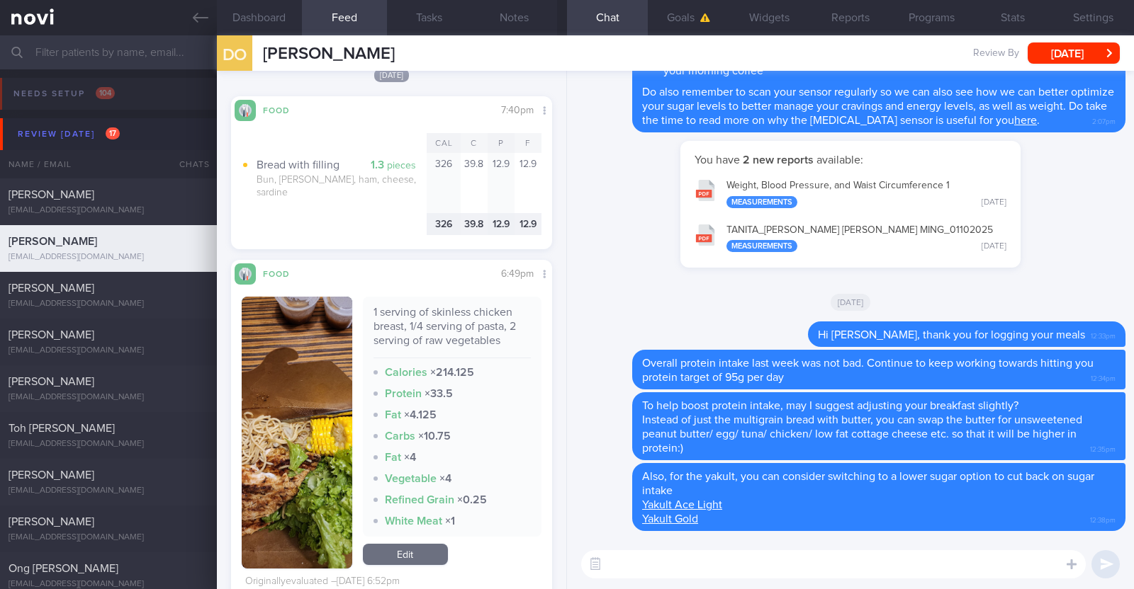
scroll to position [8130, 0]
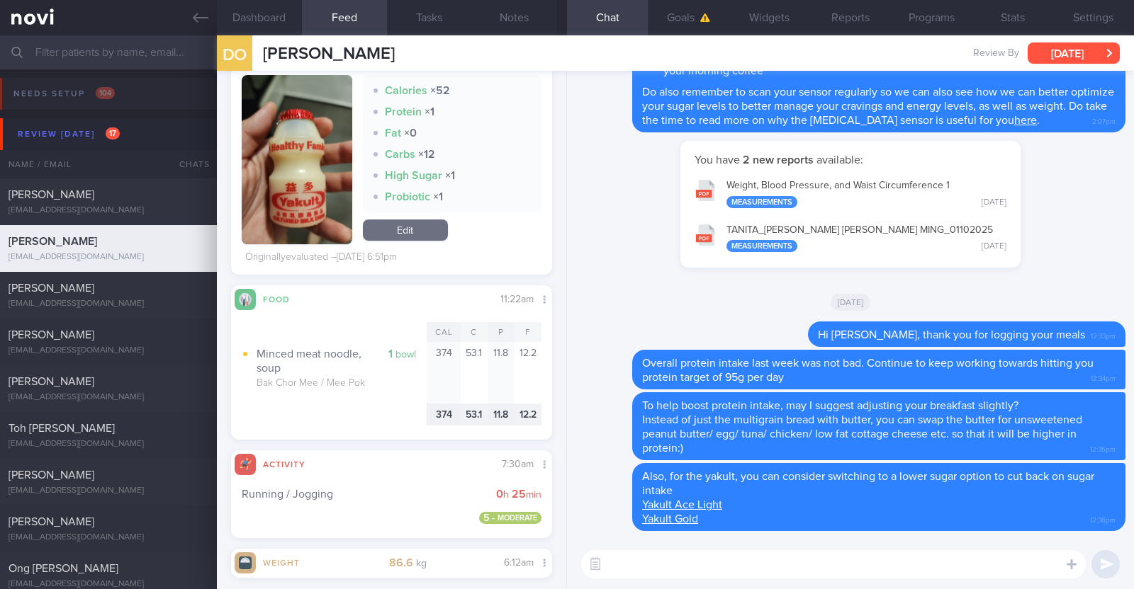
click at [1075, 57] on button "[DATE]" at bounding box center [1073, 53] width 92 height 21
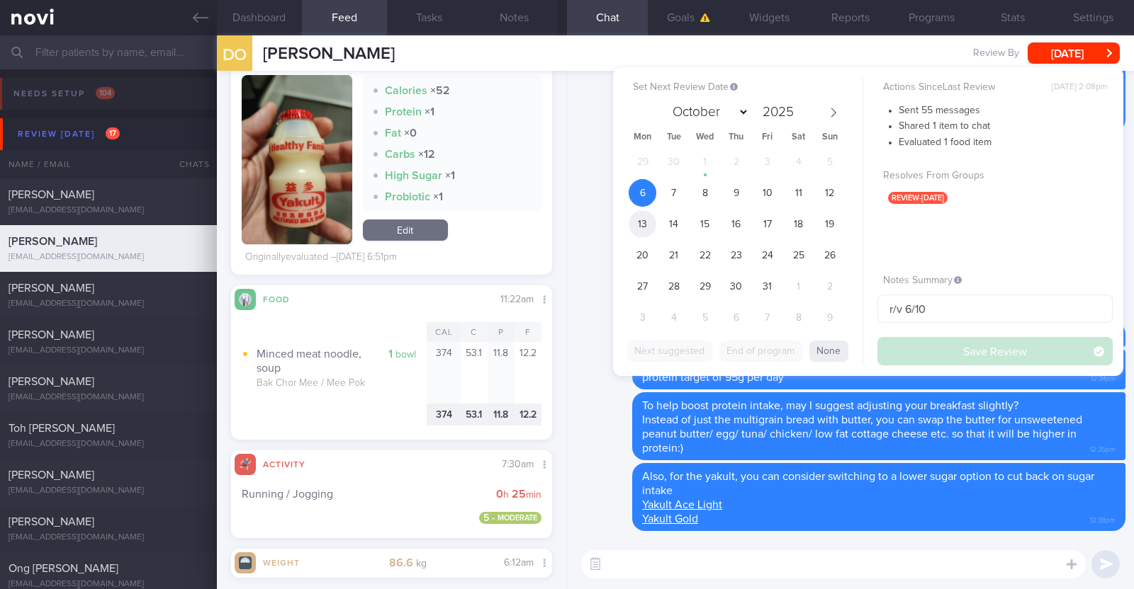
click at [646, 224] on span "13" at bounding box center [642, 224] width 28 height 28
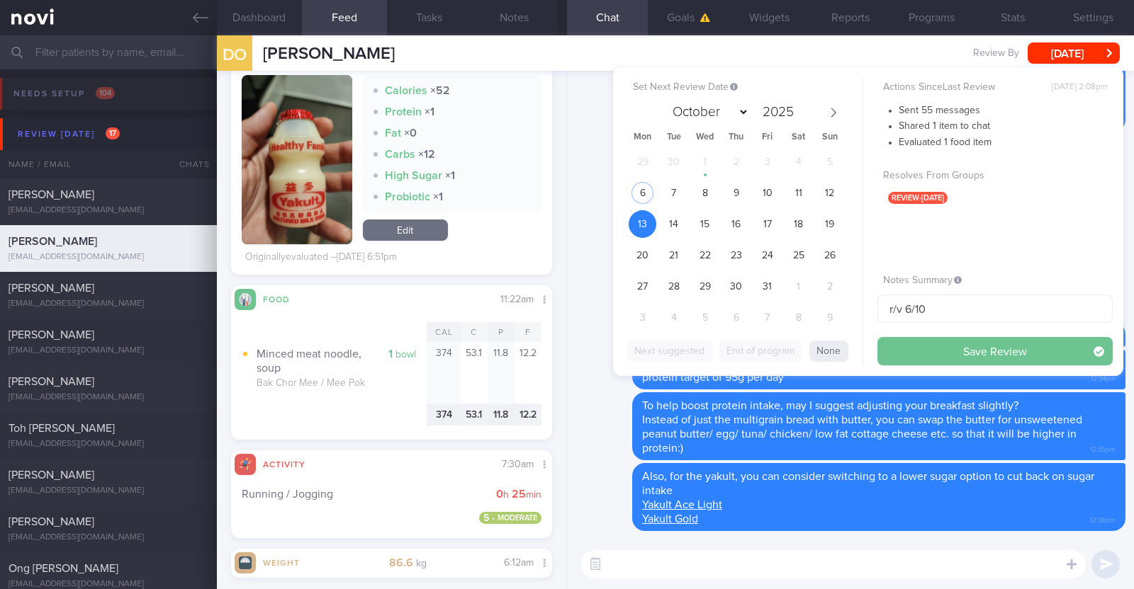
click at [937, 346] on button "Save Review" at bounding box center [994, 351] width 235 height 28
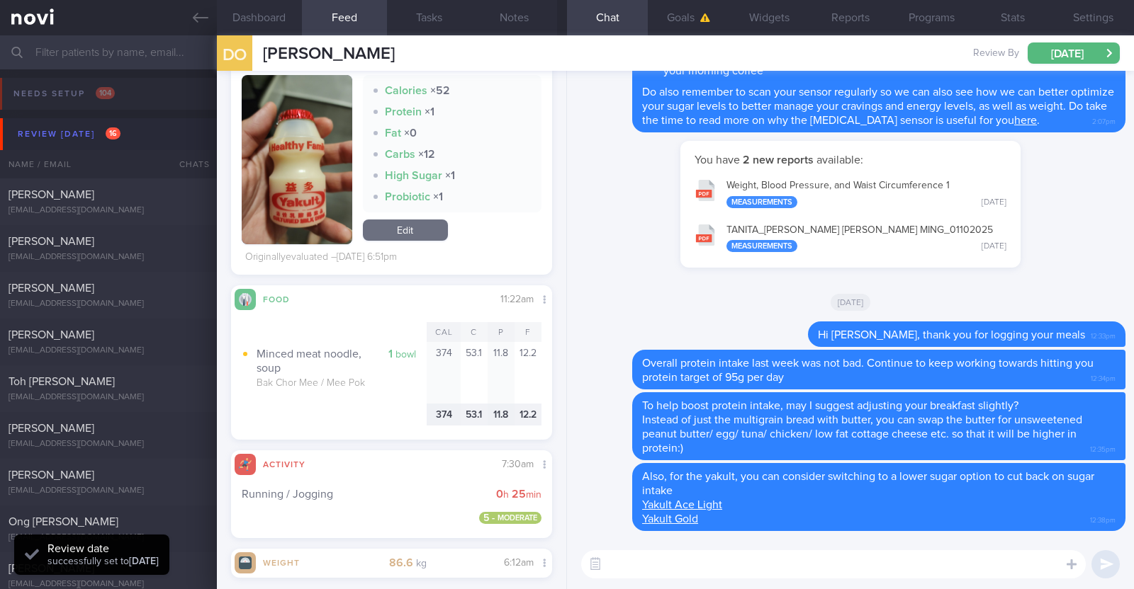
scroll to position [143, 287]
click at [915, 22] on button "Programs" at bounding box center [931, 17] width 81 height 35
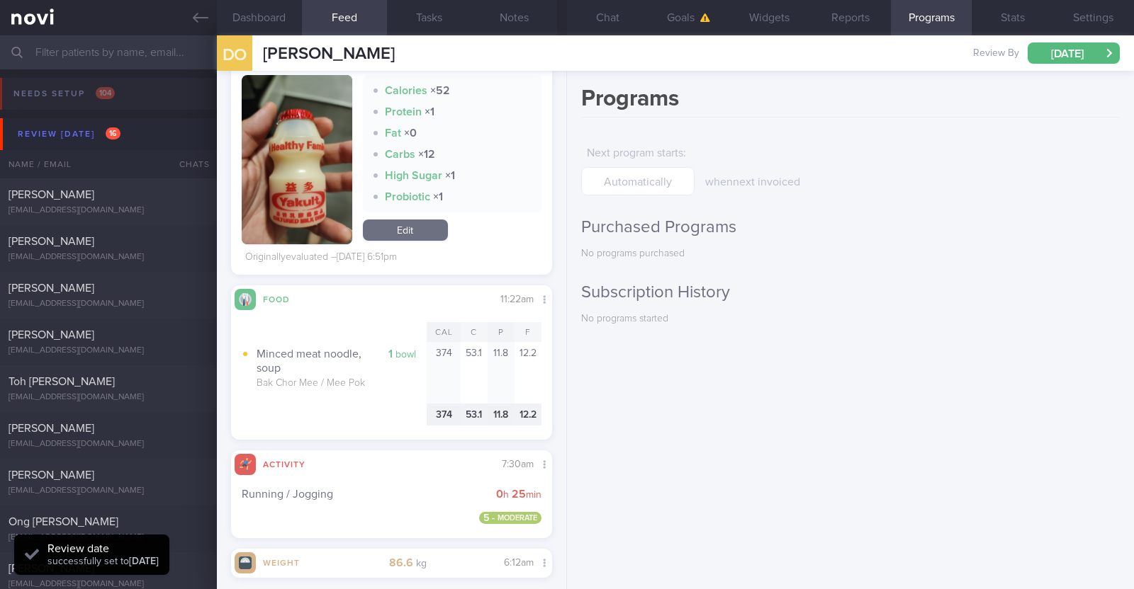
click at [721, 213] on div "Programs Next program starts : when next invoiced Purchased Programs No program…" at bounding box center [850, 330] width 567 height 519
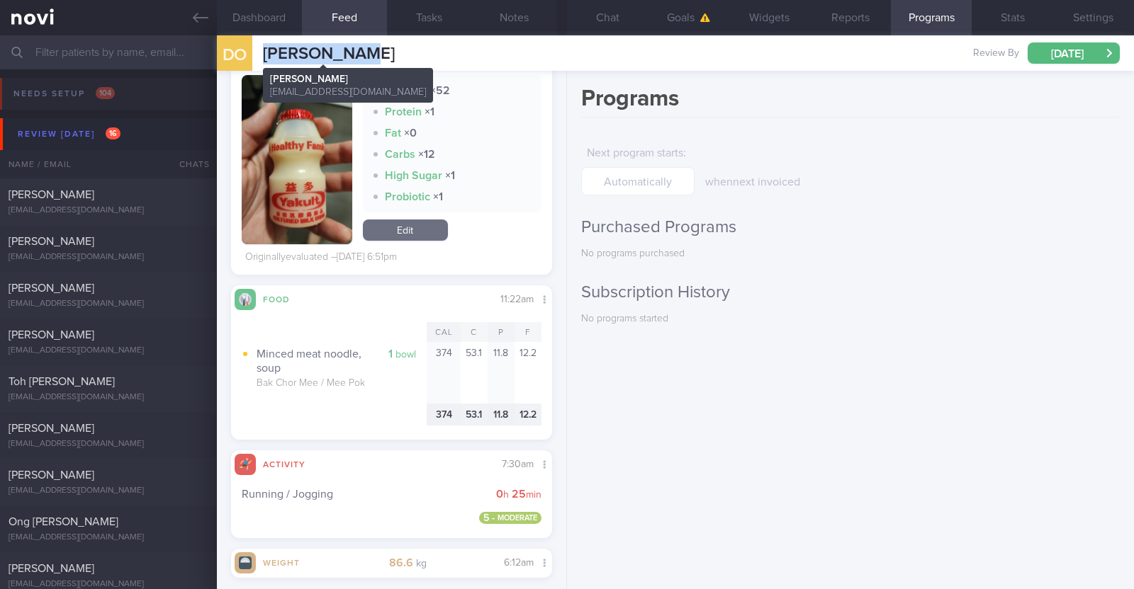
drag, startPoint x: 387, startPoint y: 58, endPoint x: 265, endPoint y: 55, distance: 121.9
click at [265, 55] on div "DO DESMOND Ong DESMOND Ong cmong4@yahoo.com.sg Review By Mon, 13 Oct Set Next R…" at bounding box center [675, 52] width 917 height 35
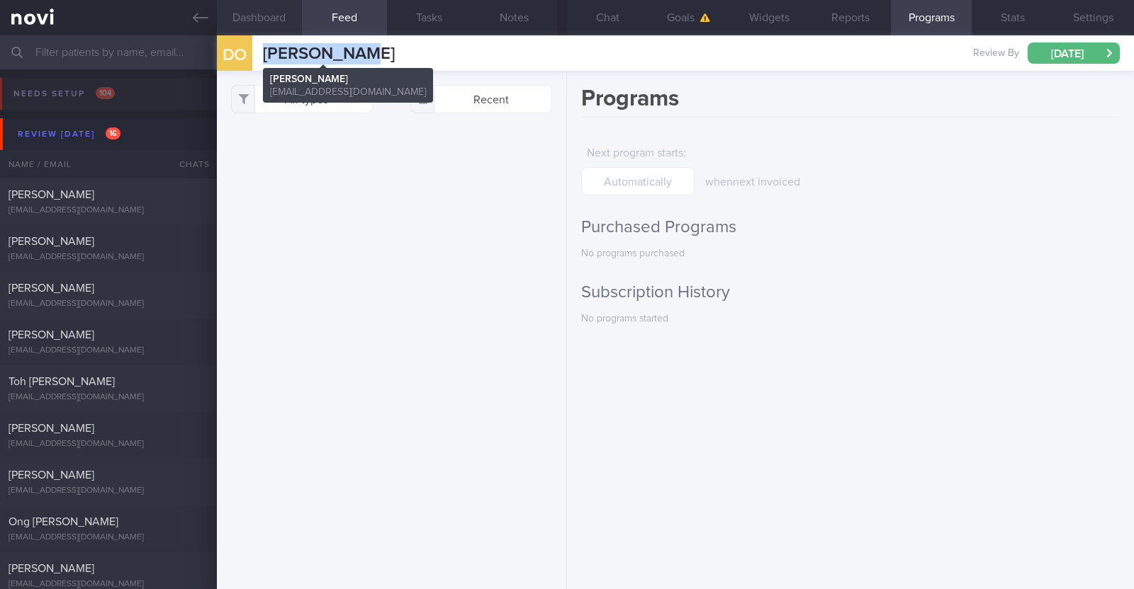
scroll to position [8130, 0]
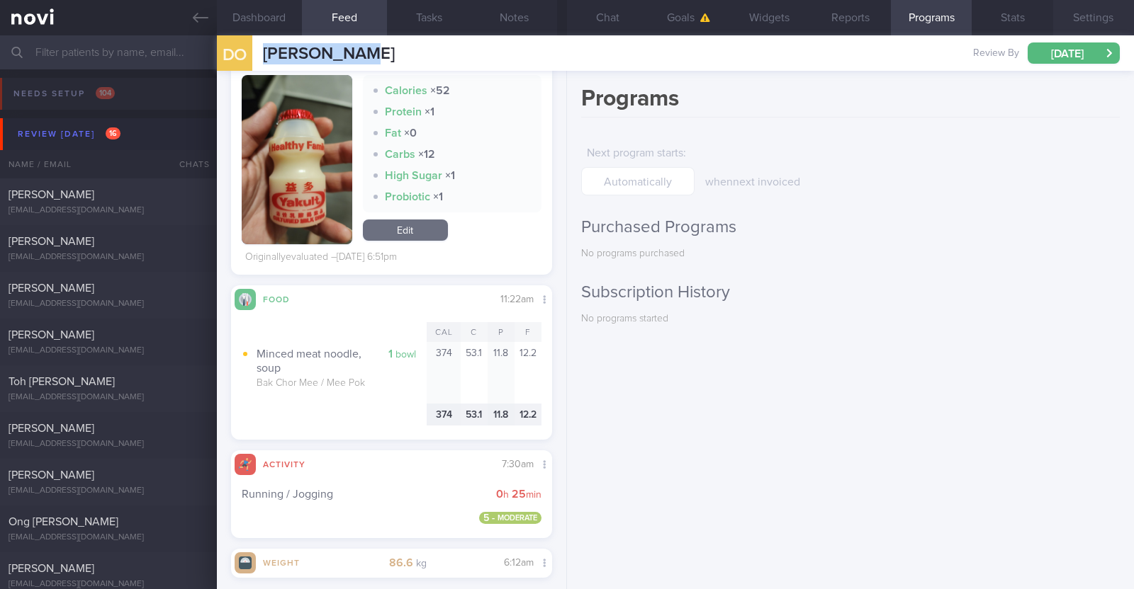
click at [1059, 9] on button "Settings" at bounding box center [1093, 17] width 81 height 35
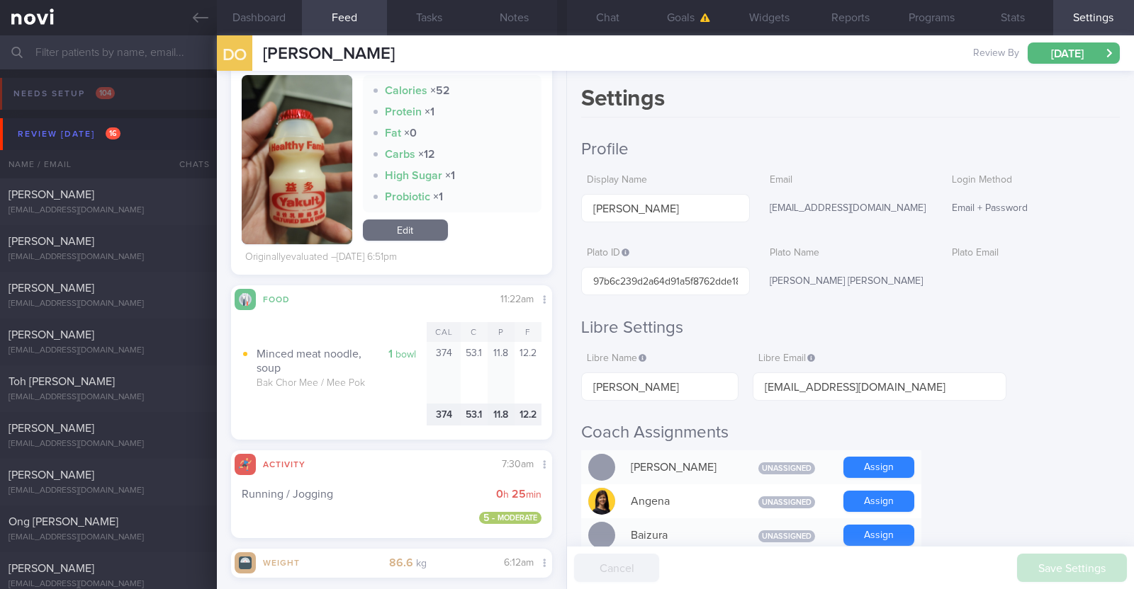
click at [989, 320] on h2 "Libre Settings" at bounding box center [850, 327] width 538 height 21
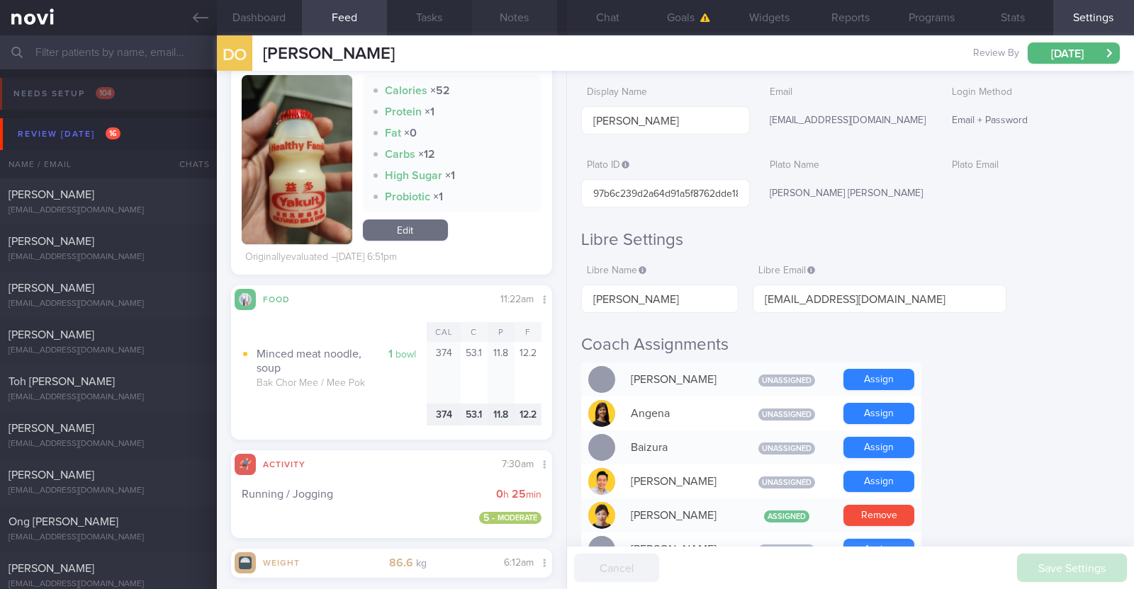
click at [514, 16] on button "Notes" at bounding box center [514, 17] width 85 height 35
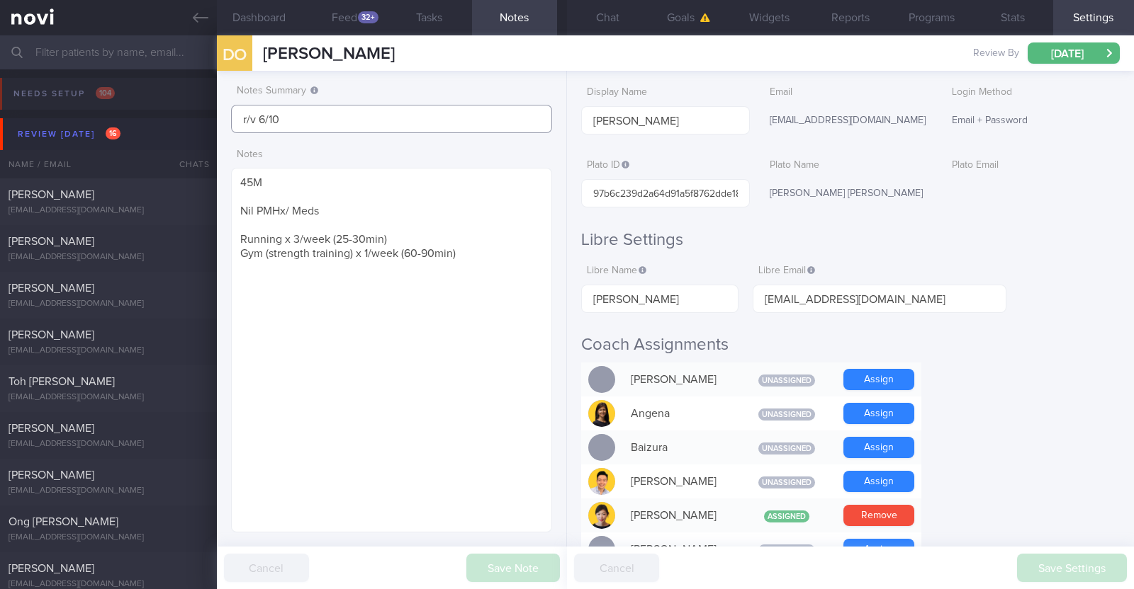
click at [265, 117] on input "r/v 6/10" at bounding box center [391, 119] width 321 height 28
type input "r/v 13/10"
click at [495, 563] on button "Save Note" at bounding box center [513, 568] width 94 height 28
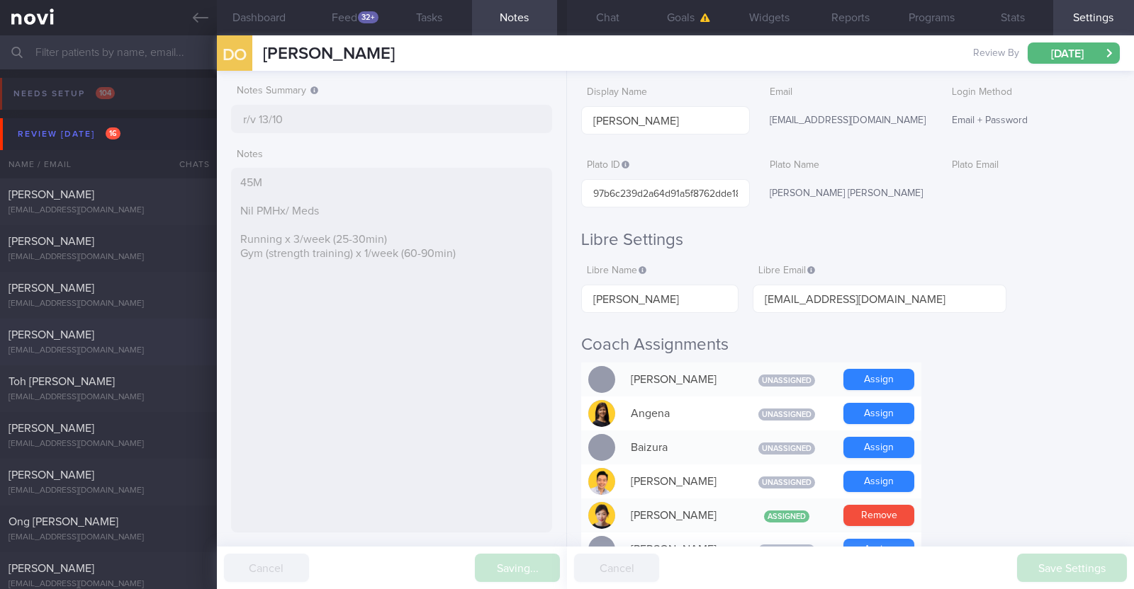
type input "r/v 13/10"
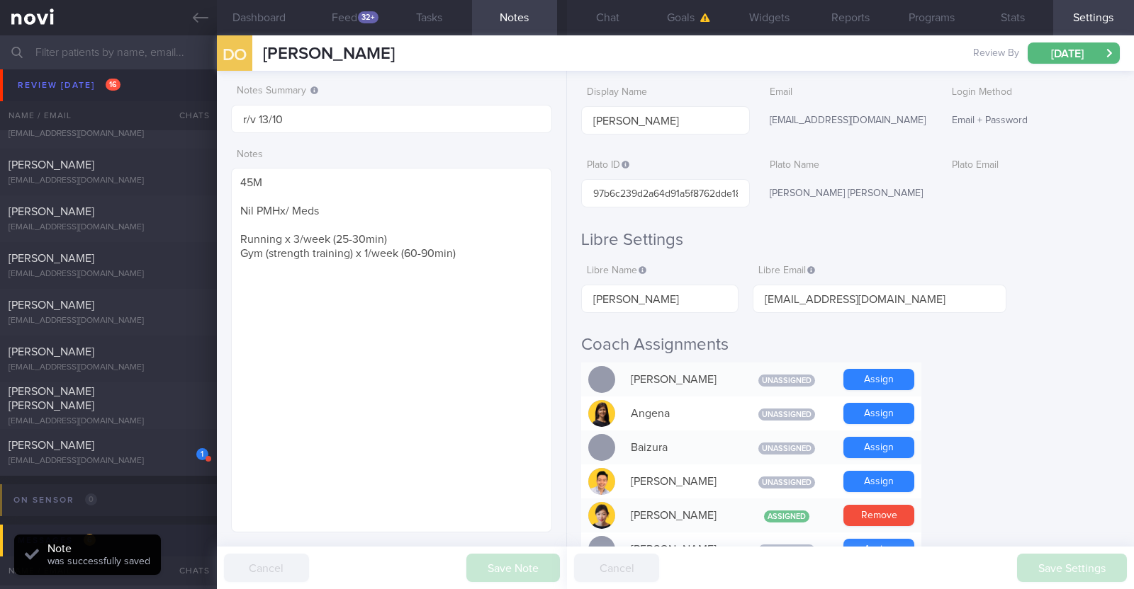
scroll to position [531, 0]
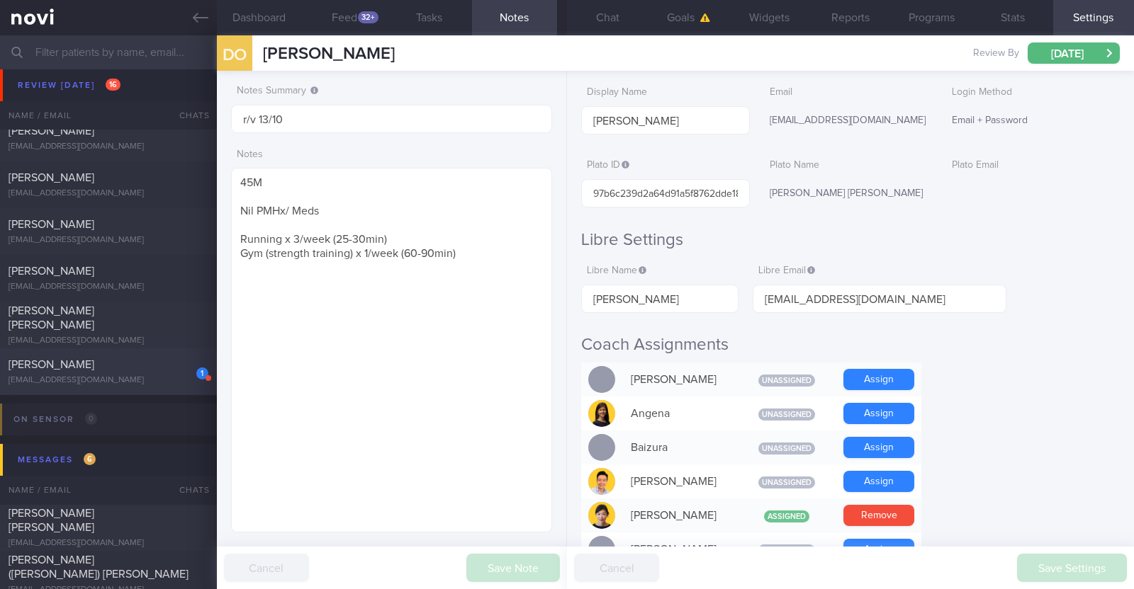
click at [60, 370] on div "[PERSON_NAME]" at bounding box center [107, 365] width 196 height 14
type textarea "33F Comorbidities: [MEDICAL_DATA] [MEDICAL_DATA] - dx at 20 Medication: Atorvas…"
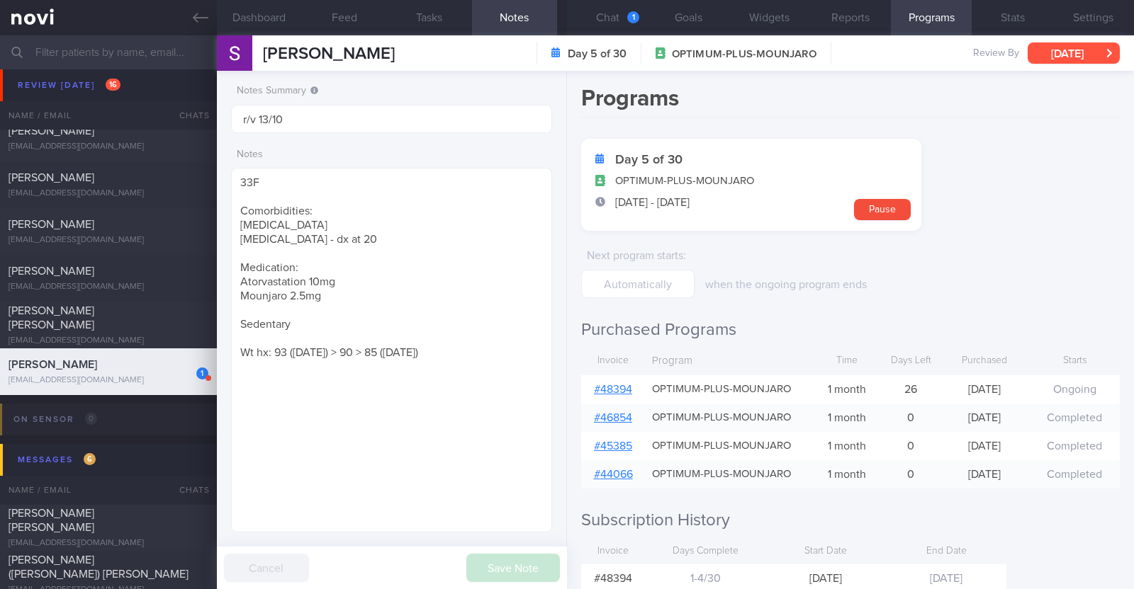
click at [1047, 53] on button "[DATE]" at bounding box center [1073, 53] width 92 height 21
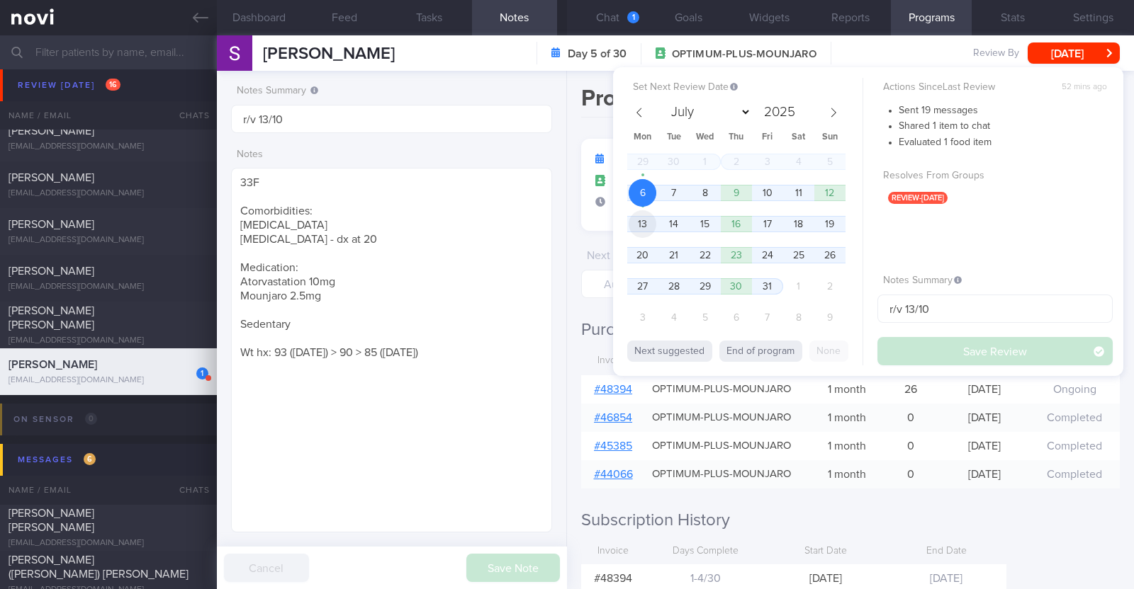
click at [634, 225] on span "13" at bounding box center [642, 224] width 28 height 28
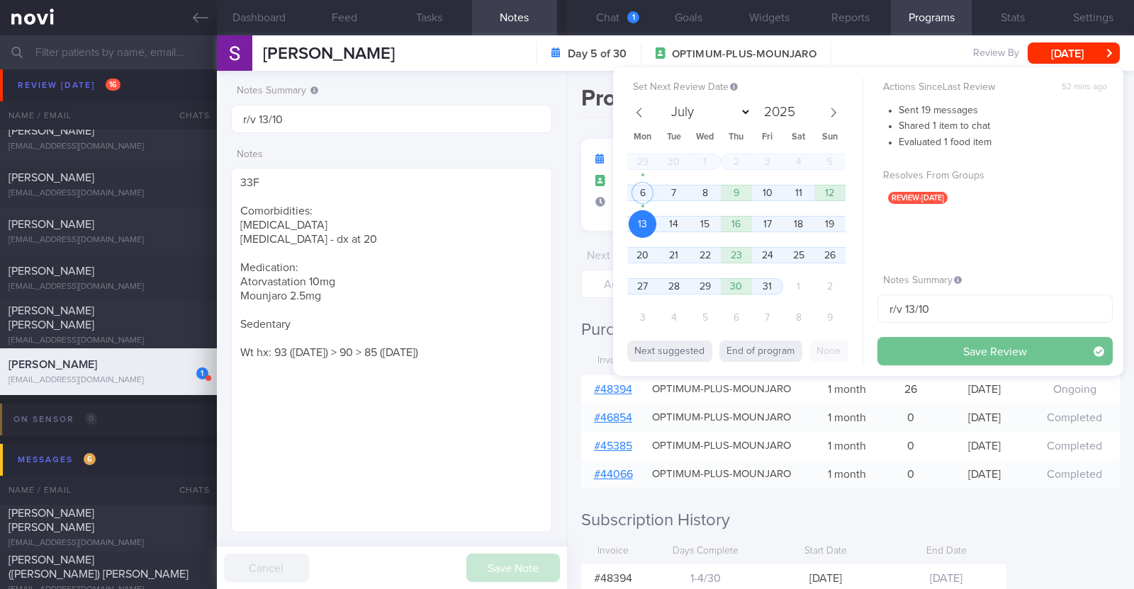
click at [912, 343] on button "Save Review" at bounding box center [994, 351] width 235 height 28
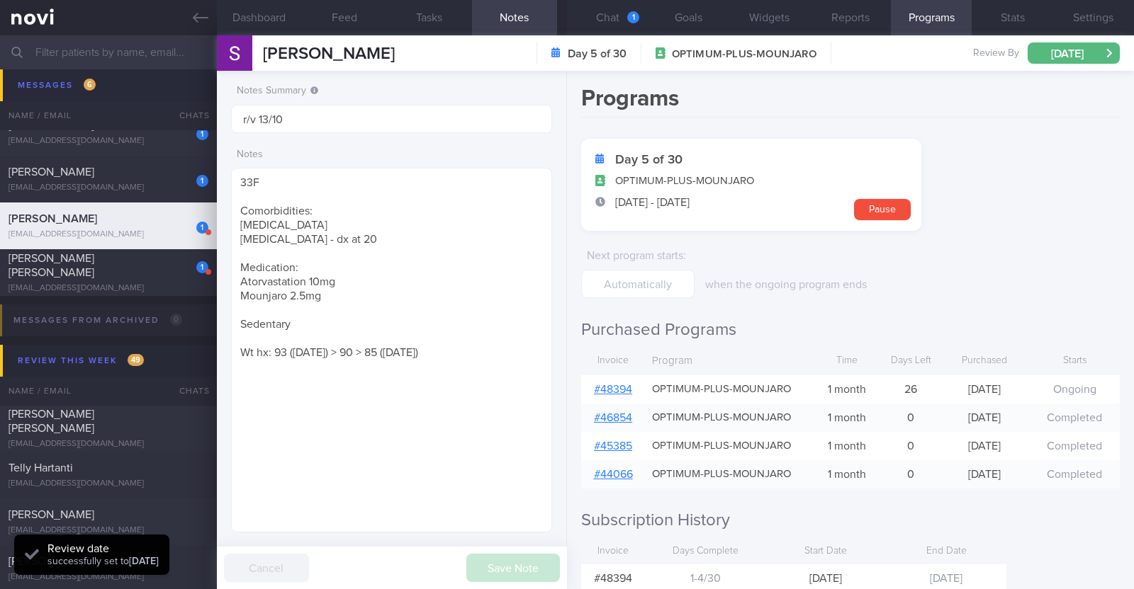
scroll to position [974, 0]
click at [148, 283] on div "[EMAIL_ADDRESS][DOMAIN_NAME]" at bounding box center [109, 288] width 200 height 11
type input "R/v 13/10"
type textarea "30F Co-morbidities: [MEDICAL_DATA] OSA dx in teens -s/p [MEDICAL_DATA] -not on …"
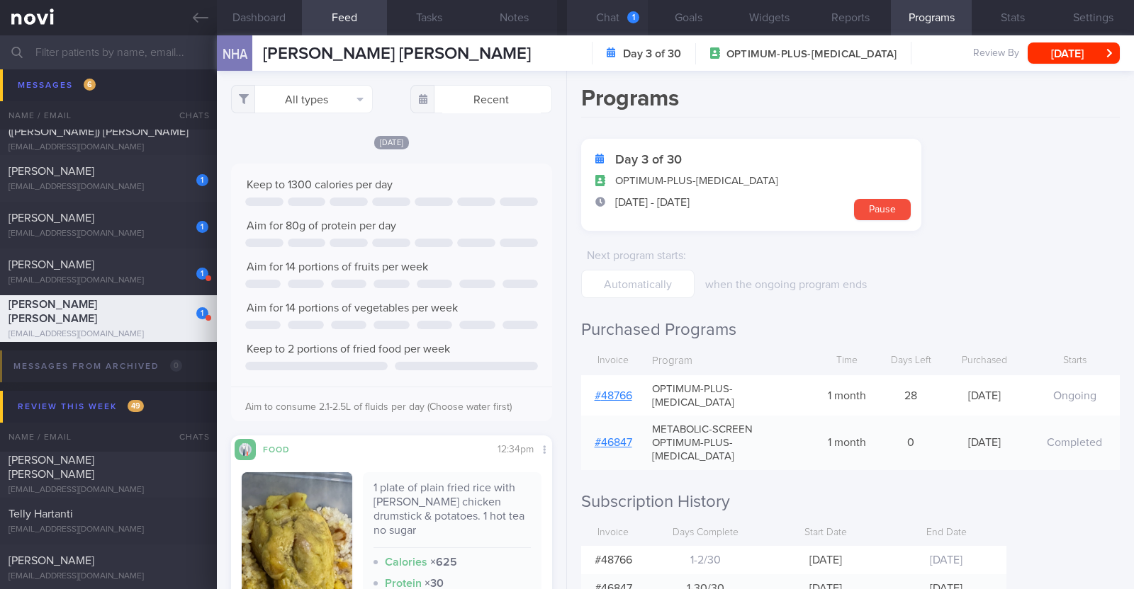
click at [584, 16] on button "Chat 1" at bounding box center [607, 17] width 81 height 35
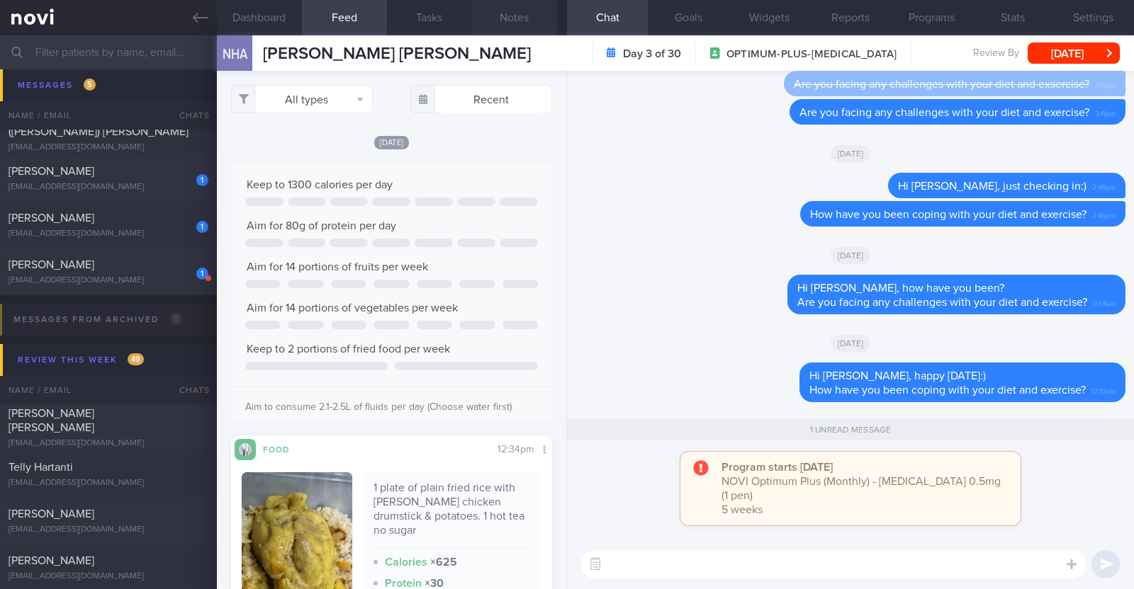
click at [520, 31] on button "Notes" at bounding box center [514, 17] width 85 height 35
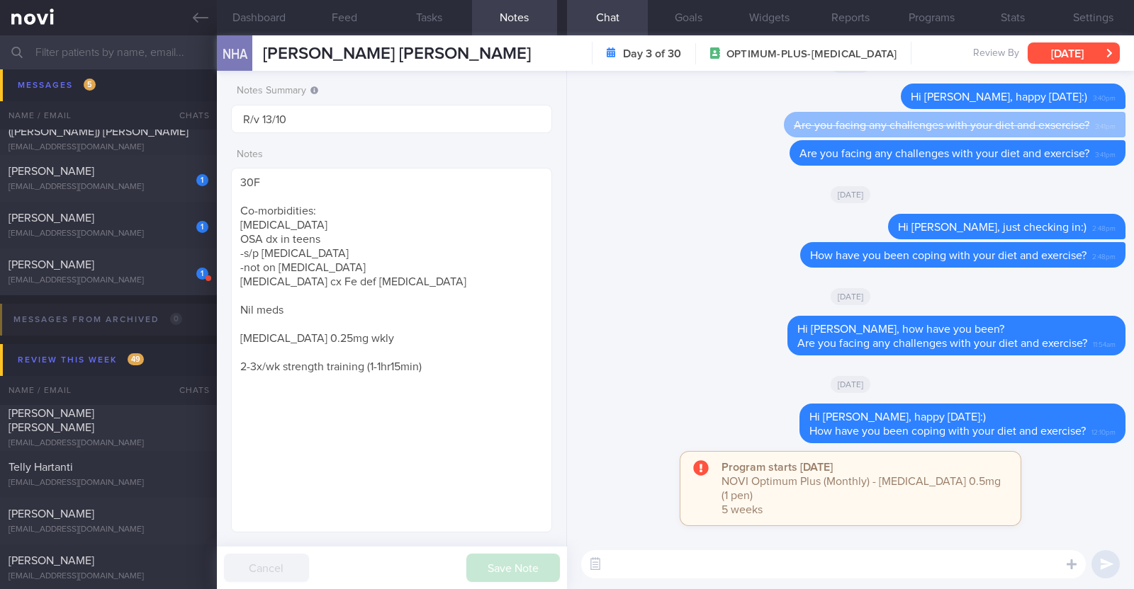
click at [1064, 53] on button "[DATE]" at bounding box center [1073, 53] width 92 height 21
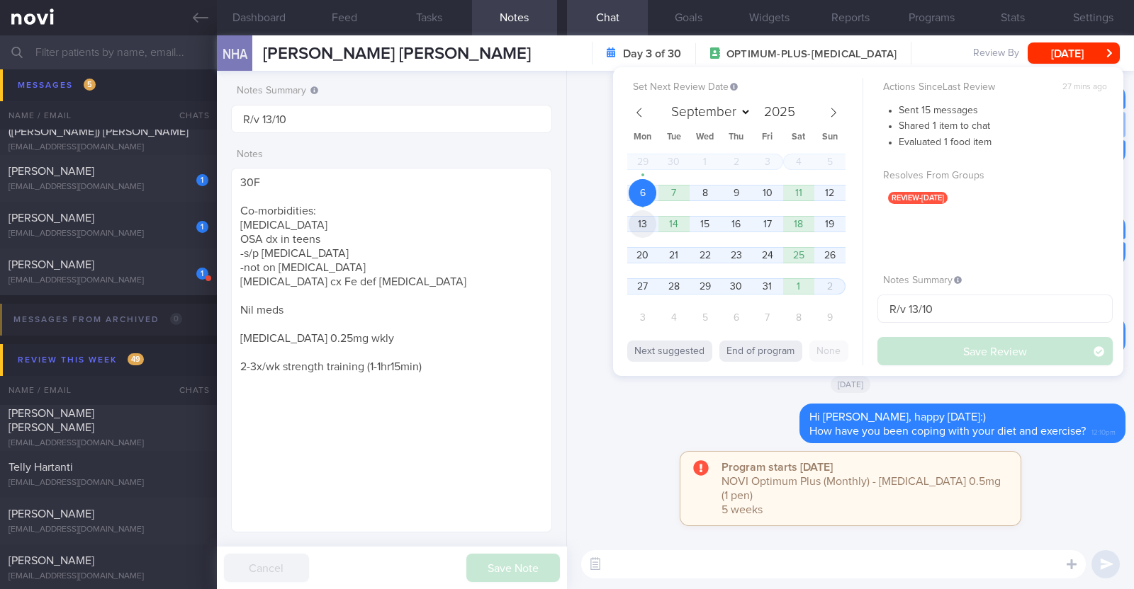
click at [646, 228] on span "13" at bounding box center [642, 224] width 28 height 28
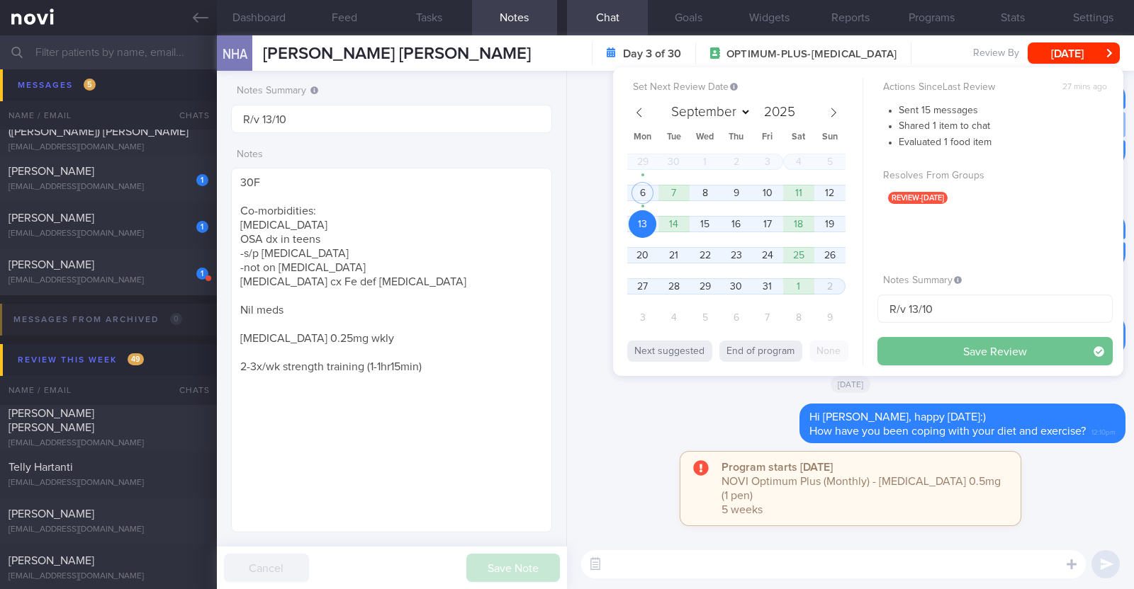
click at [906, 337] on button "Save Review" at bounding box center [994, 351] width 235 height 28
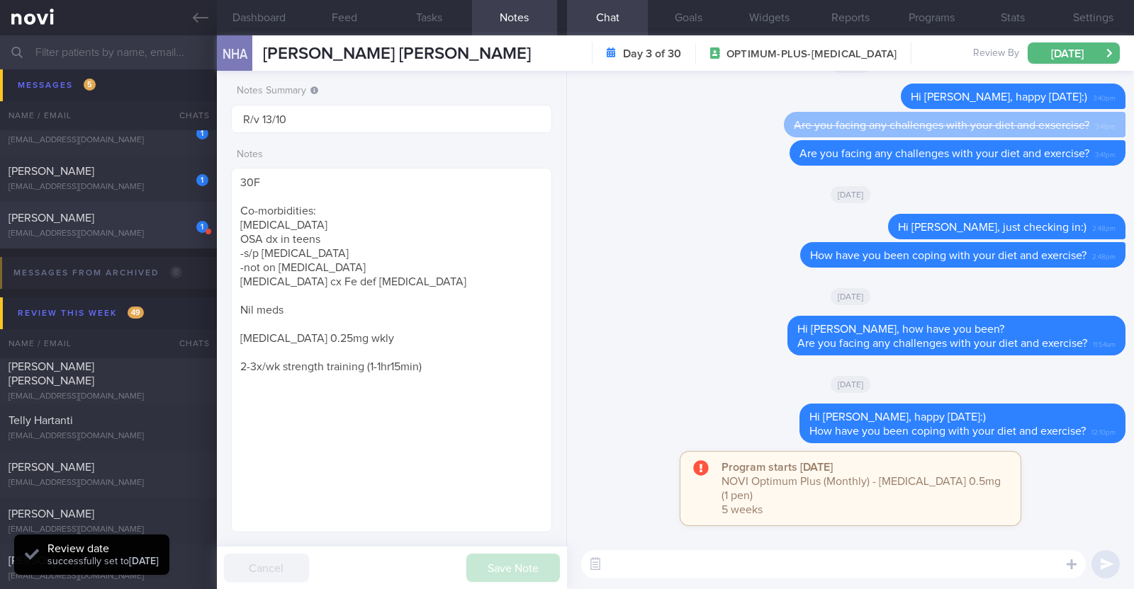
scroll to position [927, 0]
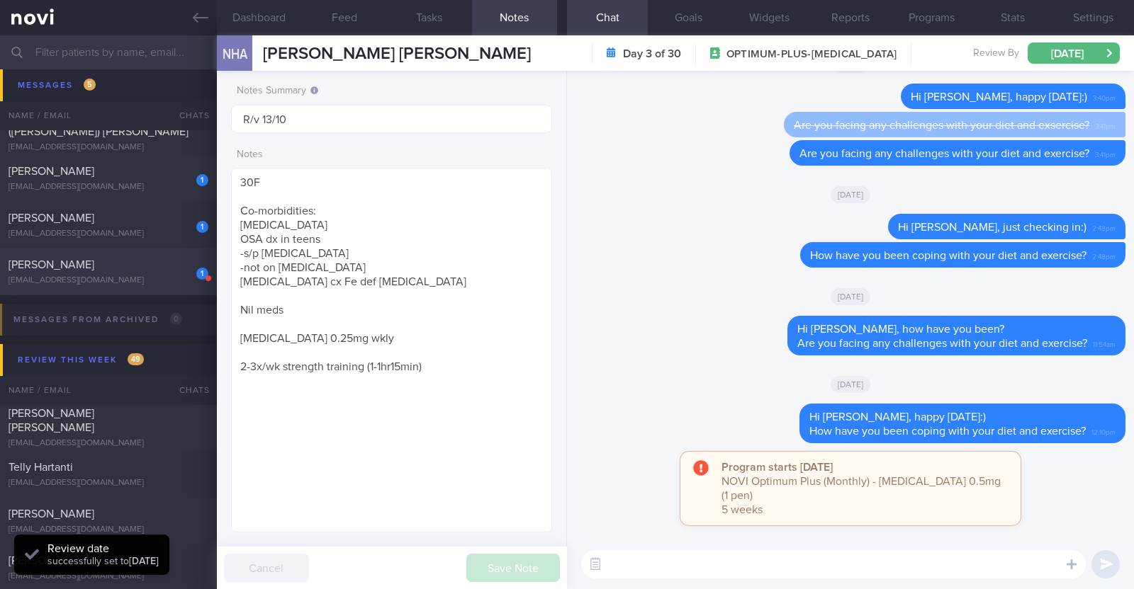
click at [200, 277] on div "1" at bounding box center [202, 274] width 12 height 12
type input "r/v 13/10"
type textarea "33F Comorbidities: [MEDICAL_DATA] [MEDICAL_DATA] - dx at 20 Medication: Atorvas…"
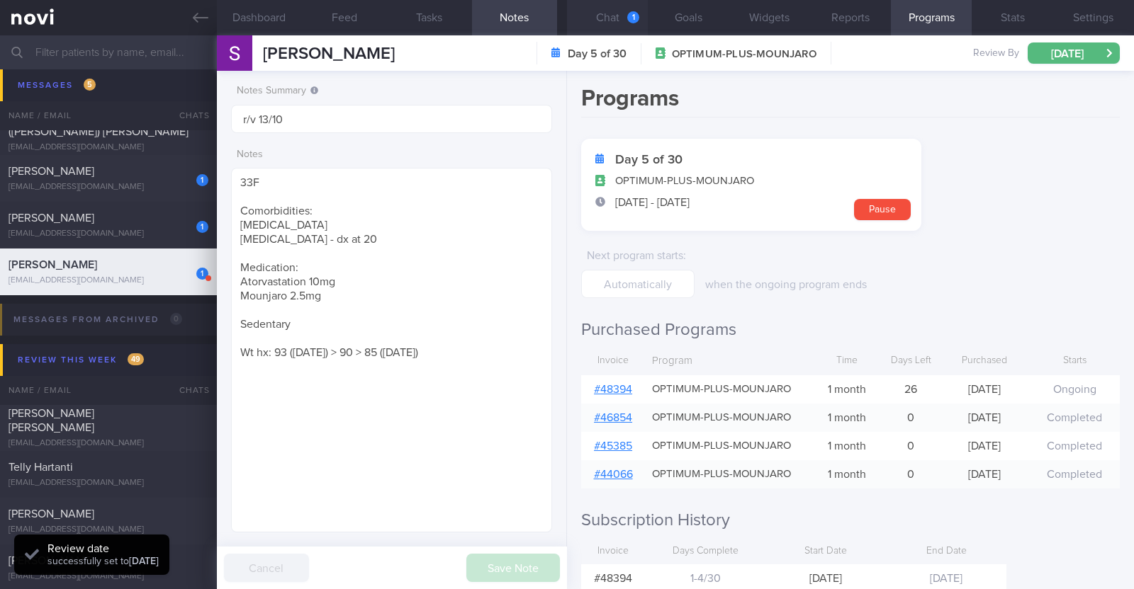
click at [613, 16] on button "Chat 1" at bounding box center [607, 17] width 81 height 35
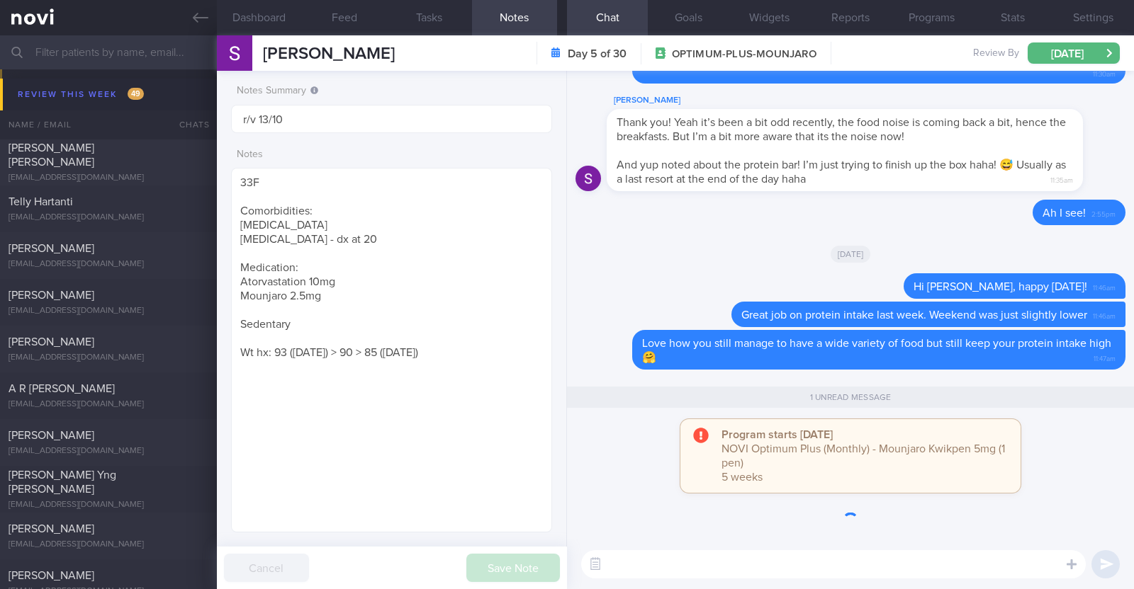
click at [718, 577] on textarea at bounding box center [833, 565] width 504 height 28
click at [721, 565] on textarea at bounding box center [833, 565] width 504 height 28
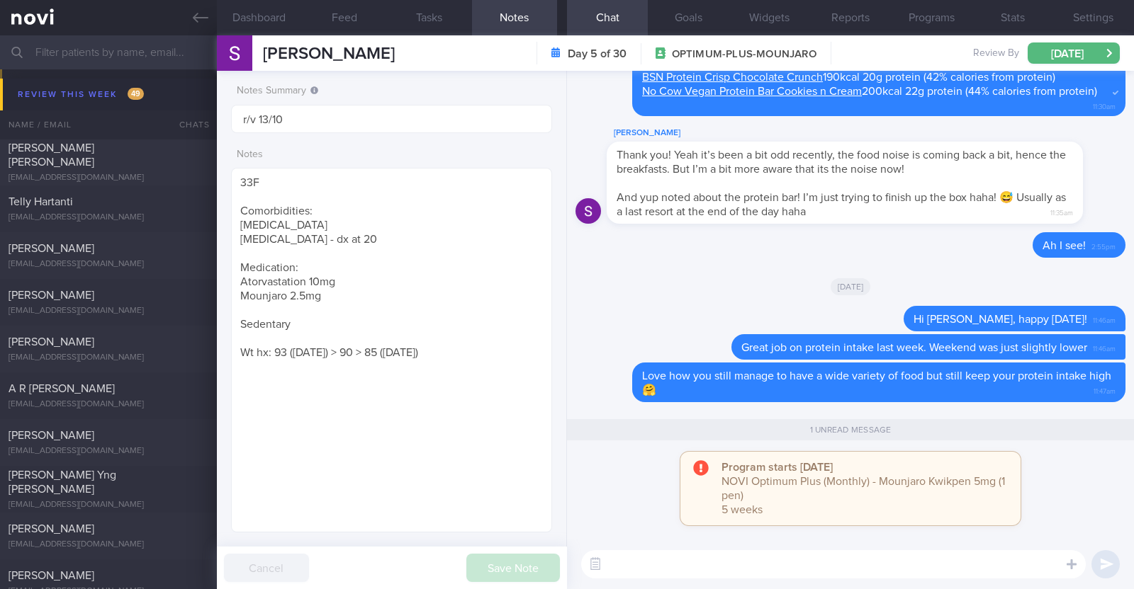
click at [698, 558] on textarea at bounding box center [833, 565] width 504 height 28
click at [601, 235] on div "Delete Ah I see! 2:55pm" at bounding box center [850, 249] width 550 height 34
click at [207, 17] on icon at bounding box center [201, 18] width 16 height 10
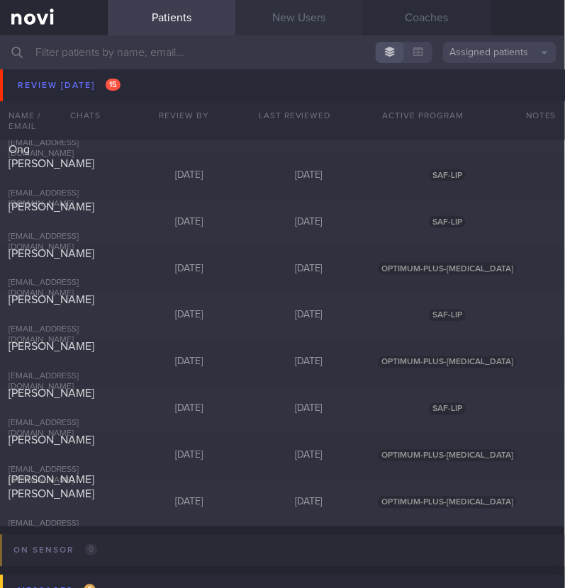
scroll to position [346, 0]
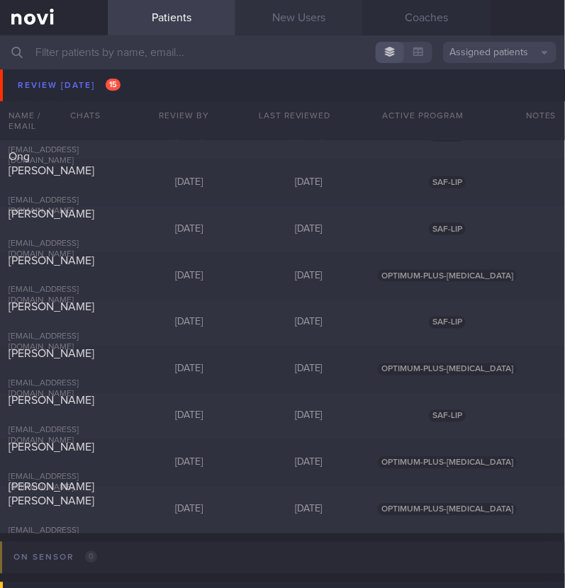
click at [293, 19] on link "New Users" at bounding box center [299, 17] width 128 height 35
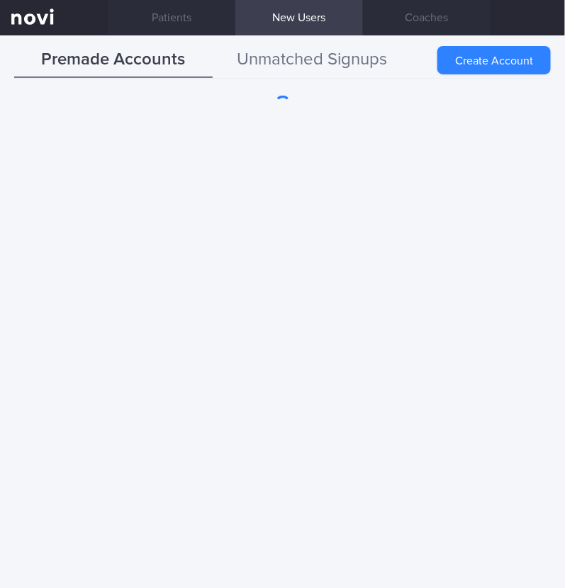
click at [290, 62] on button "Unmatched Signups" at bounding box center [312, 60] width 198 height 35
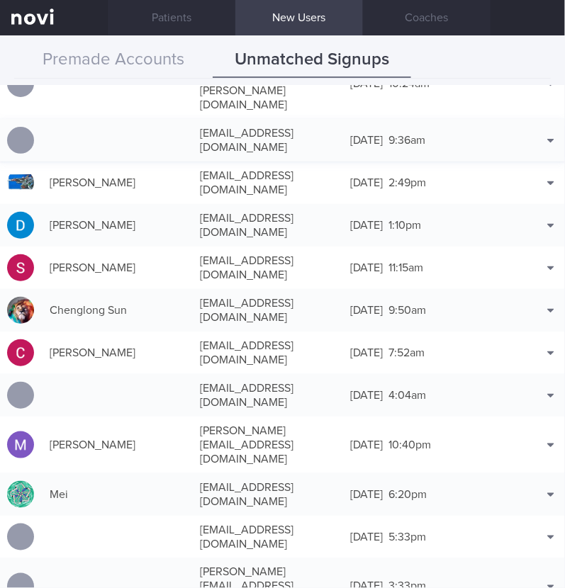
scroll to position [266, 0]
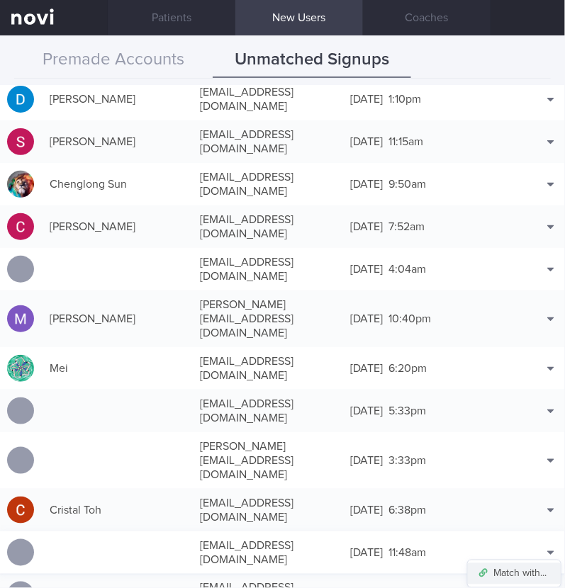
click at [514, 563] on button "Match with..." at bounding box center [514, 573] width 93 height 21
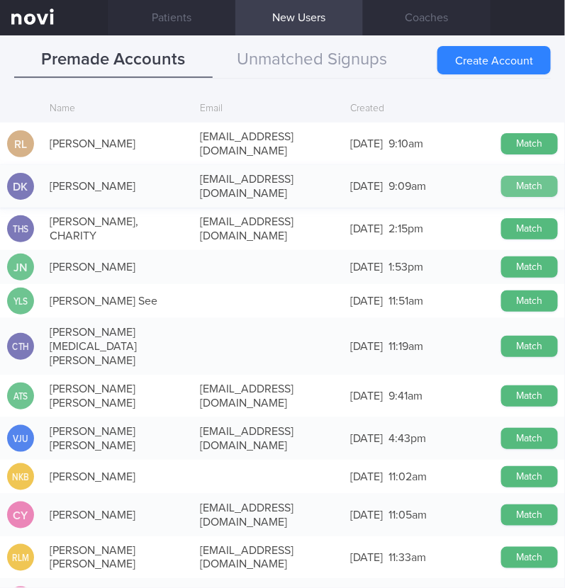
click at [526, 179] on button "Match" at bounding box center [529, 186] width 57 height 21
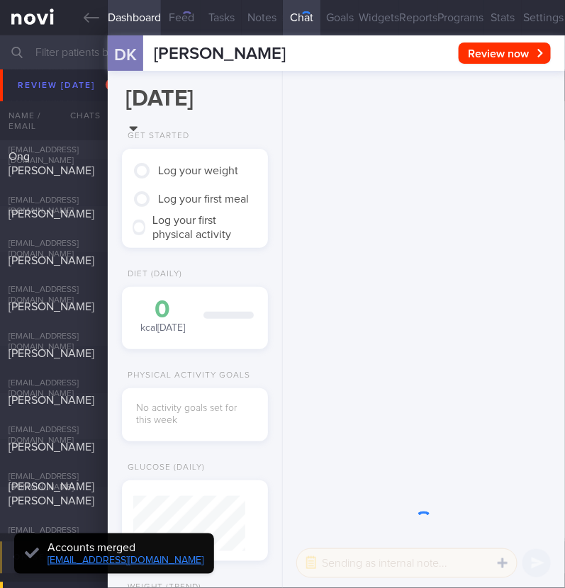
scroll to position [56, 112]
click at [521, 12] on button "Settings" at bounding box center [542, 17] width 43 height 35
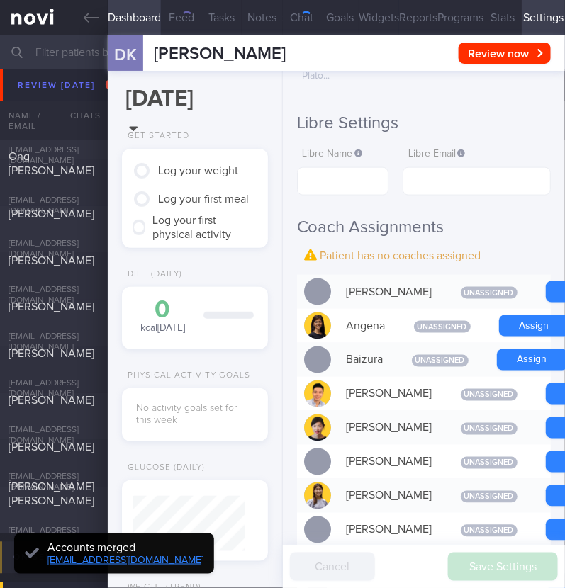
scroll to position [354, 0]
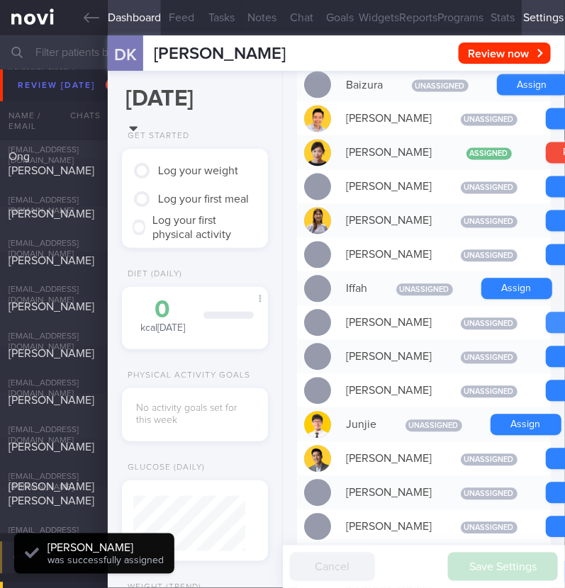
scroll to position [619, 0]
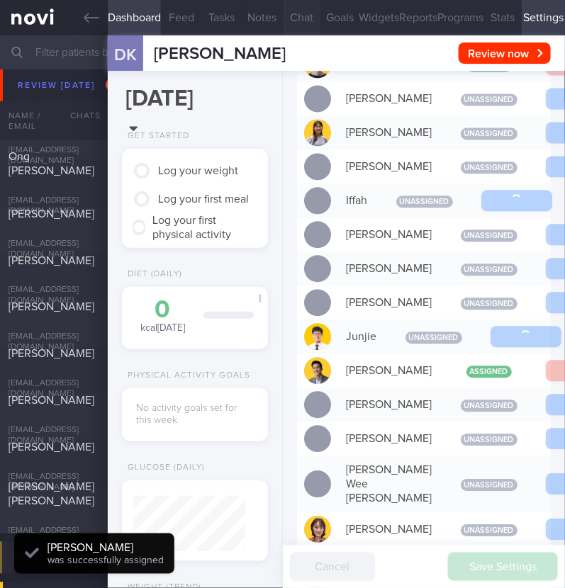
click at [298, 13] on button "Chat" at bounding box center [302, 17] width 38 height 35
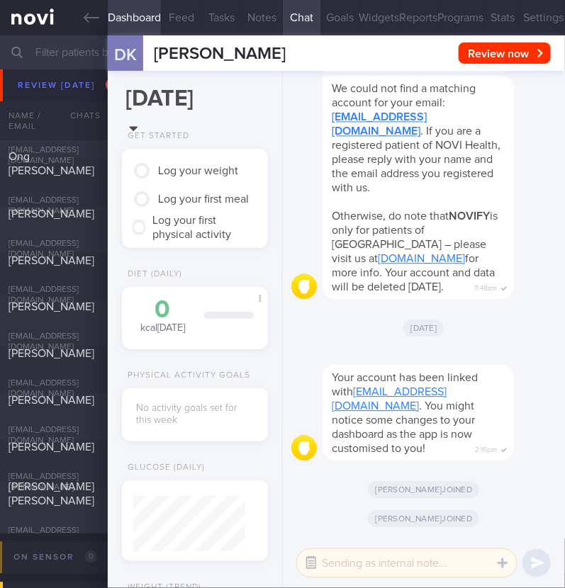
click at [319, 557] on button "button" at bounding box center [311, 564] width 26 height 26
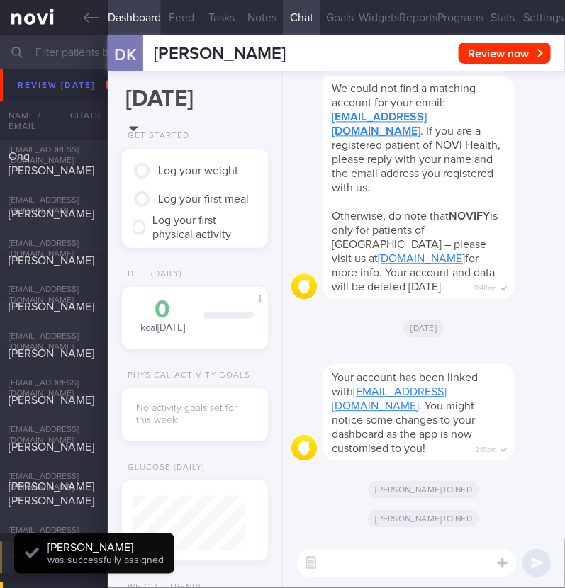
scroll to position [56, 112]
click at [342, 554] on textarea at bounding box center [407, 563] width 220 height 28
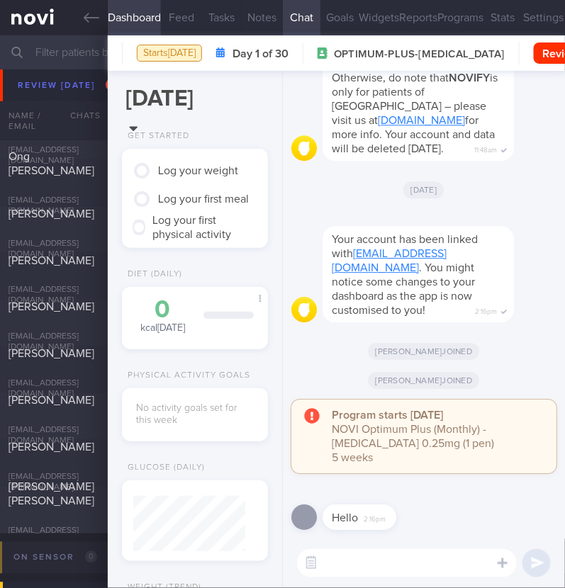
scroll to position [0, 0]
click at [413, 569] on textarea at bounding box center [407, 563] width 220 height 28
type textarea "Hi:)"
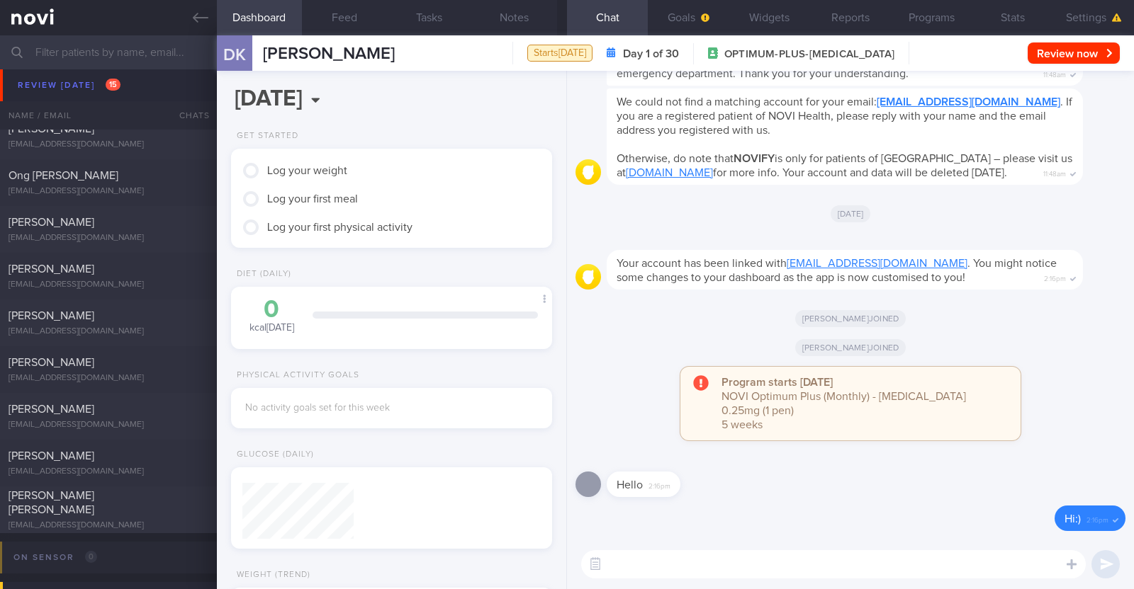
scroll to position [140, 282]
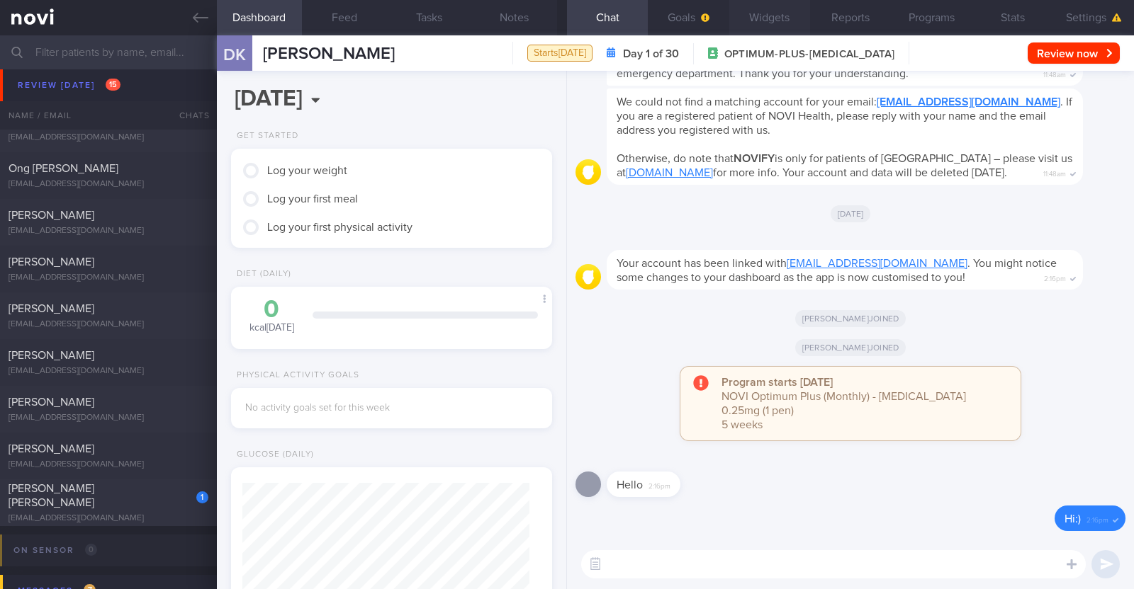
click at [771, 12] on button "Widgets" at bounding box center [769, 17] width 81 height 35
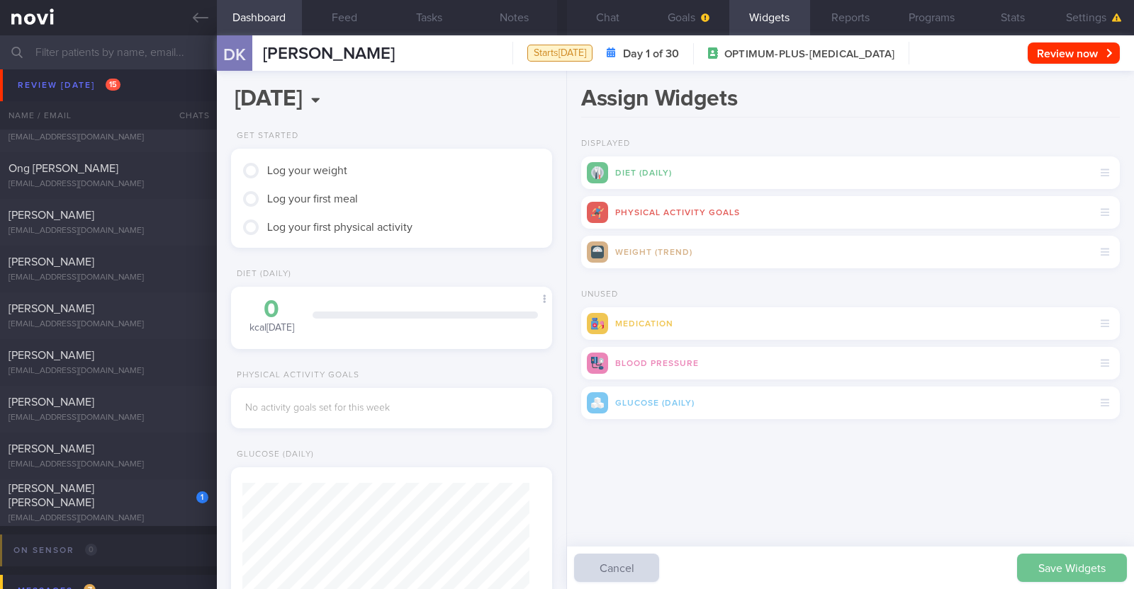
click at [1098, 560] on button "Save Widgets" at bounding box center [1072, 568] width 110 height 28
click at [699, 15] on span "button" at bounding box center [703, 17] width 11 height 11
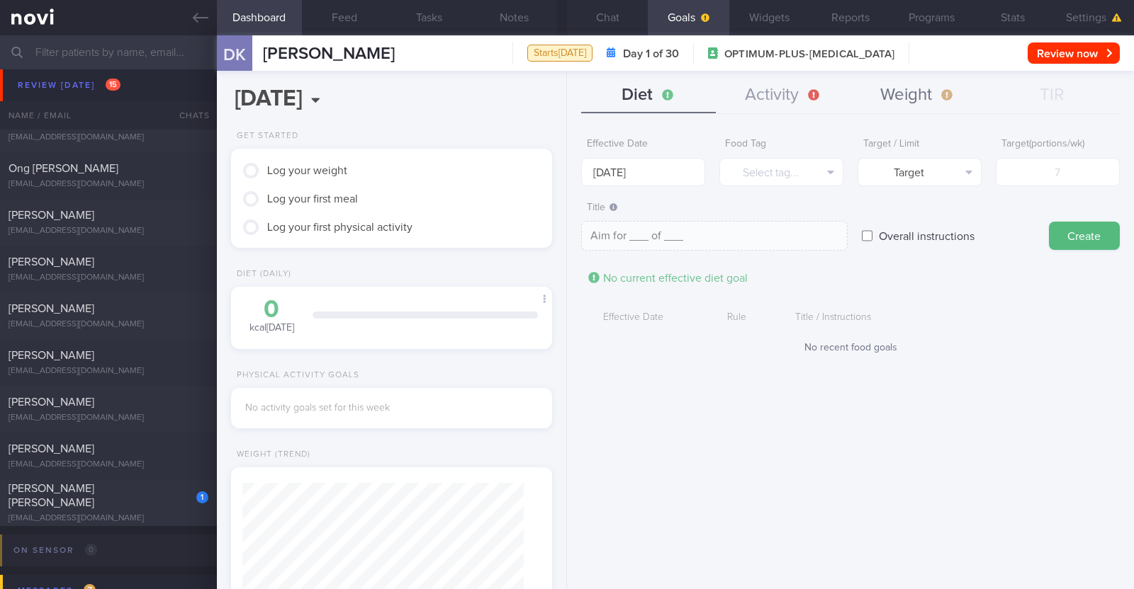
click at [942, 98] on button "Weight" at bounding box center [917, 95] width 135 height 35
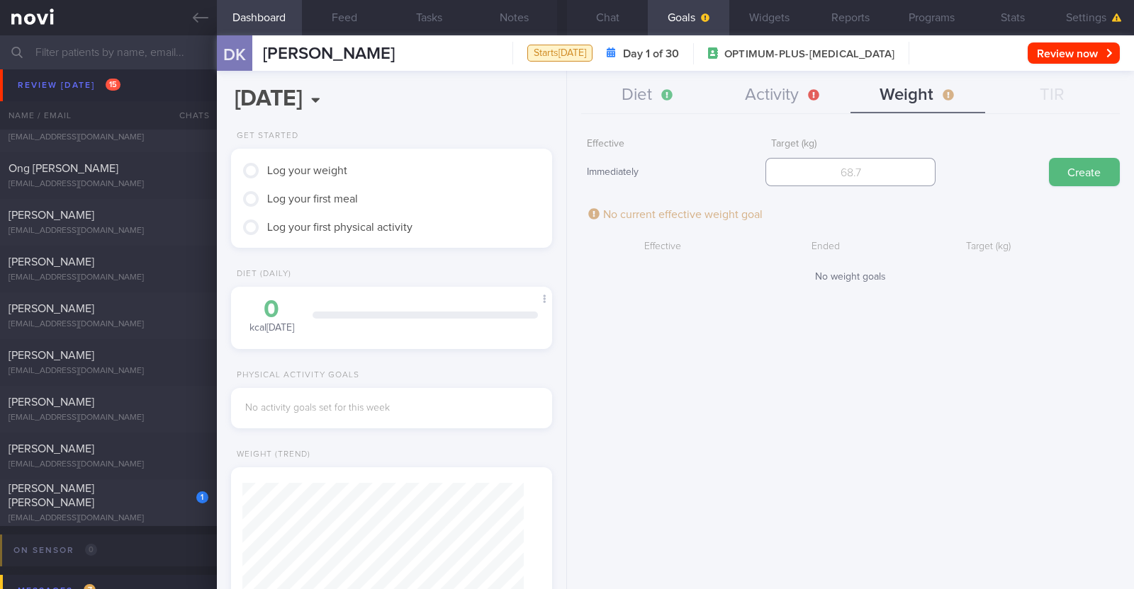
click at [810, 174] on input "number" at bounding box center [850, 172] width 170 height 28
type input "95.4"
click at [1111, 172] on button "Create" at bounding box center [1084, 172] width 71 height 28
click at [789, 88] on button "Activity" at bounding box center [783, 95] width 135 height 35
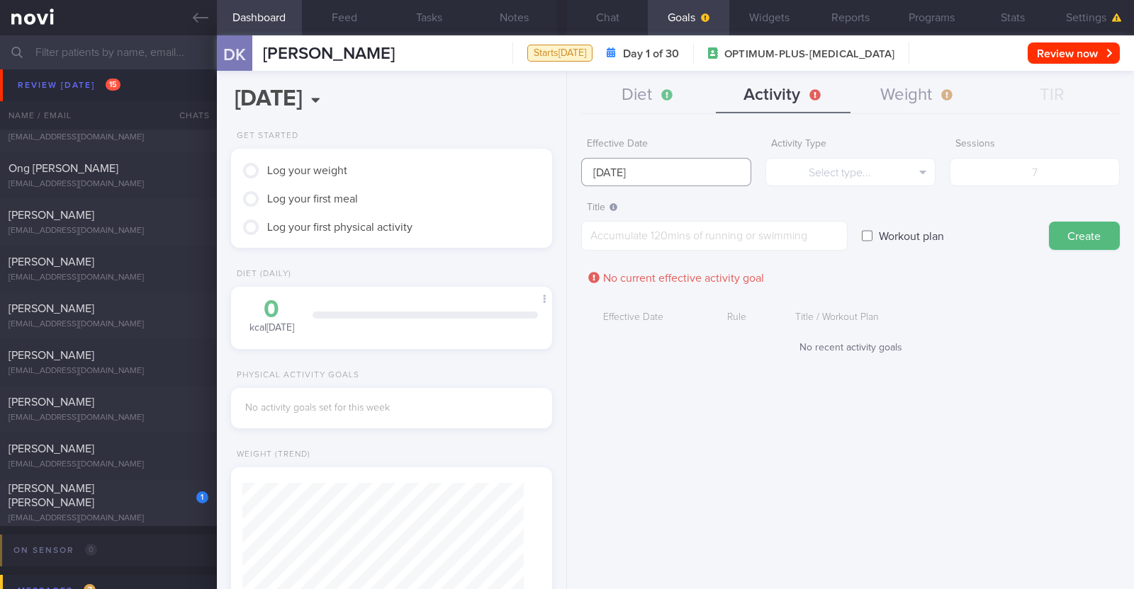
click at [672, 163] on input "[DATE]" at bounding box center [666, 172] width 170 height 28
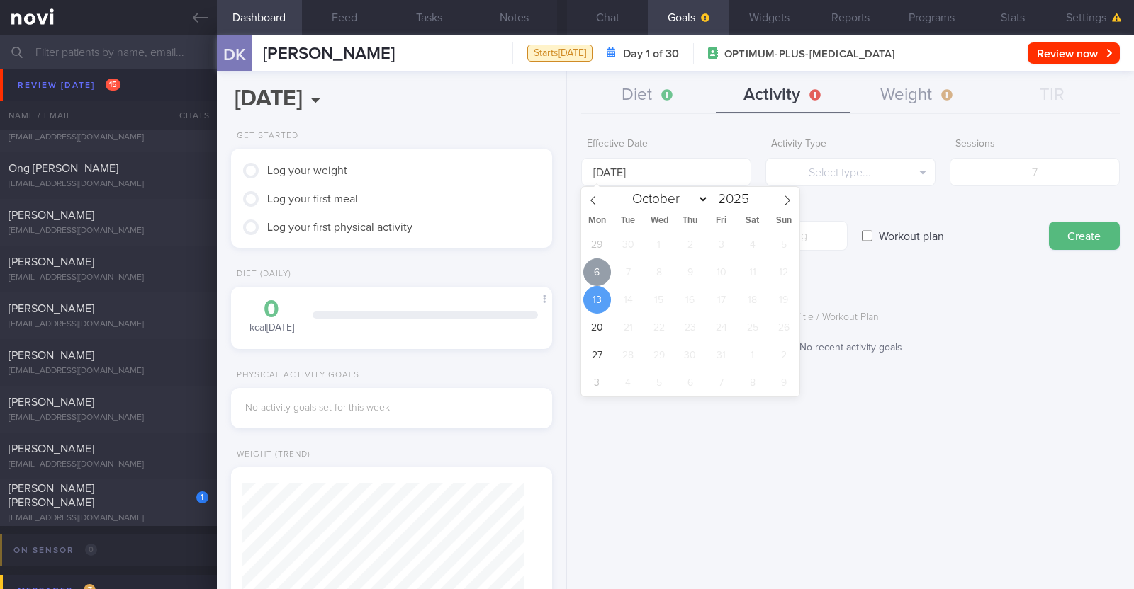
click at [597, 272] on span "6" at bounding box center [597, 273] width 28 height 28
type input "[DATE]"
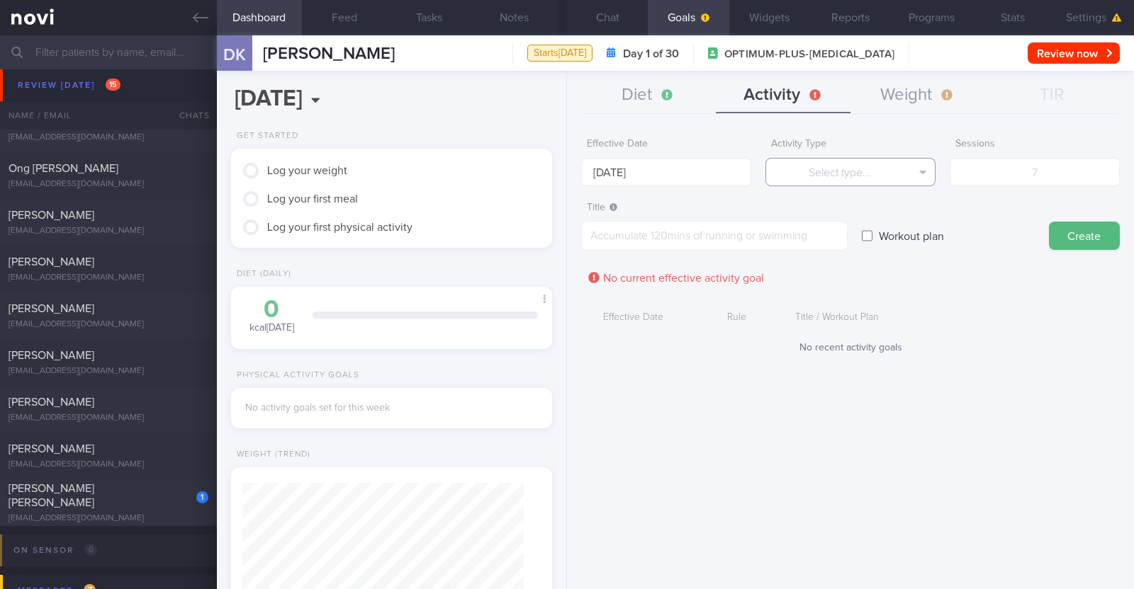
click at [806, 182] on button "Select type..." at bounding box center [850, 172] width 170 height 28
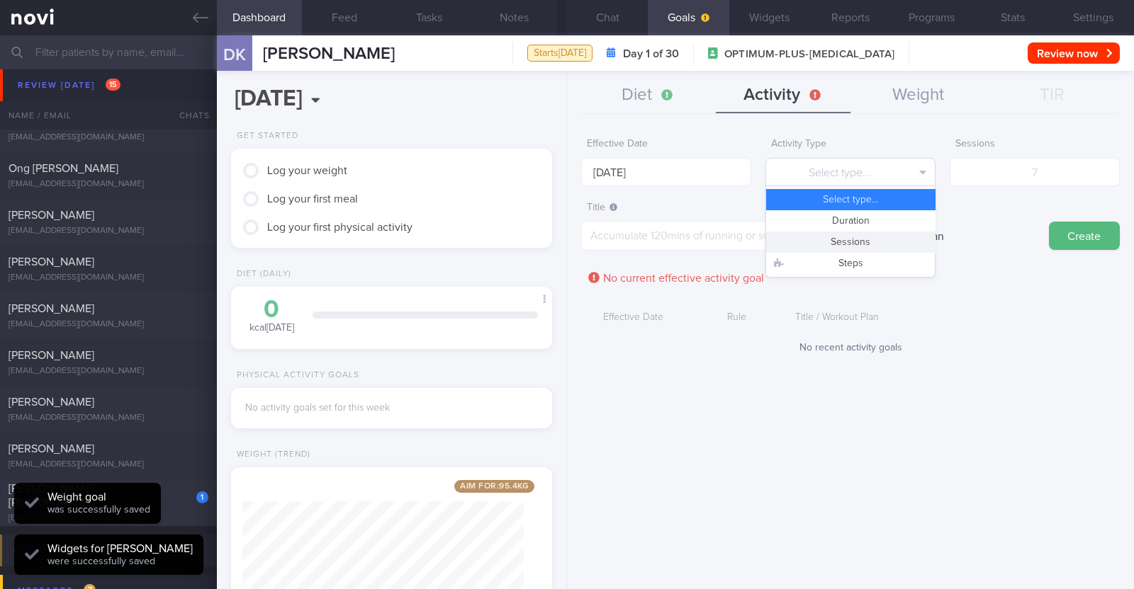
scroll to position [514, 0]
click at [814, 242] on button "Sessions" at bounding box center [850, 242] width 169 height 21
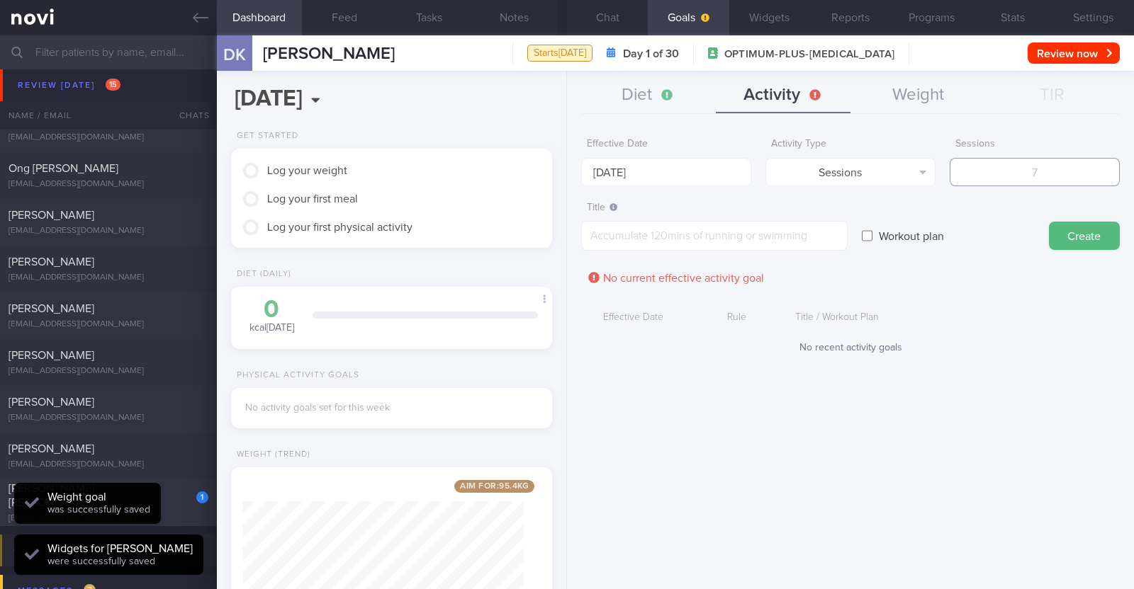
click at [1059, 173] on input "number" at bounding box center [1034, 172] width 170 height 28
type input "2"
click at [790, 213] on label "Title" at bounding box center [714, 208] width 255 height 13
click at [779, 230] on textarea at bounding box center [714, 236] width 266 height 30
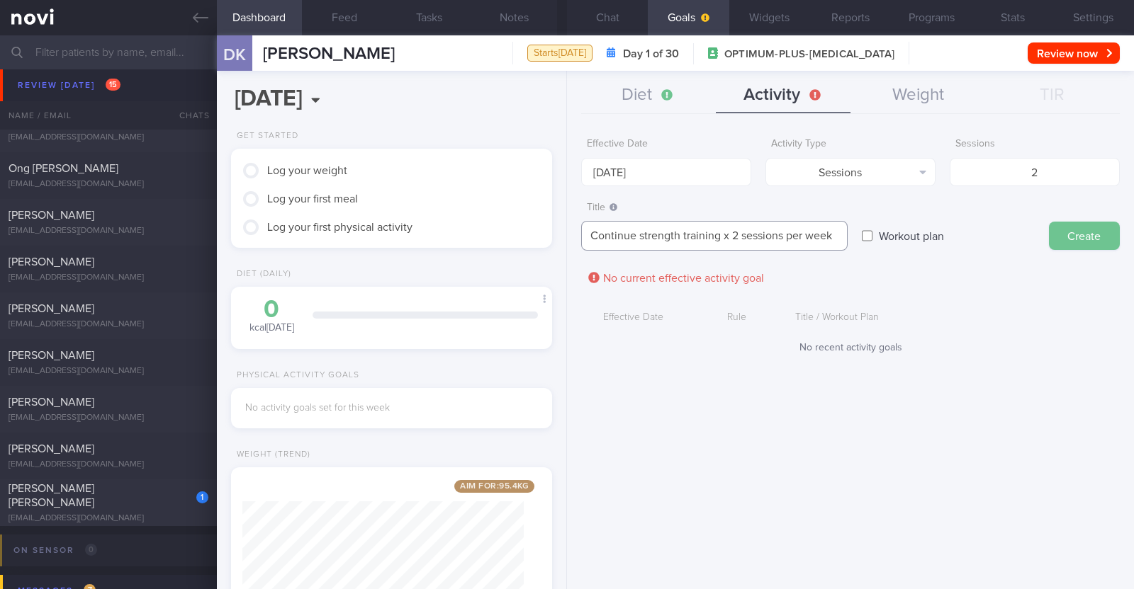
type textarea "Continue strength training x 2 sessions per week"
click at [1066, 230] on button "Create" at bounding box center [1084, 236] width 71 height 28
type input "[DATE]"
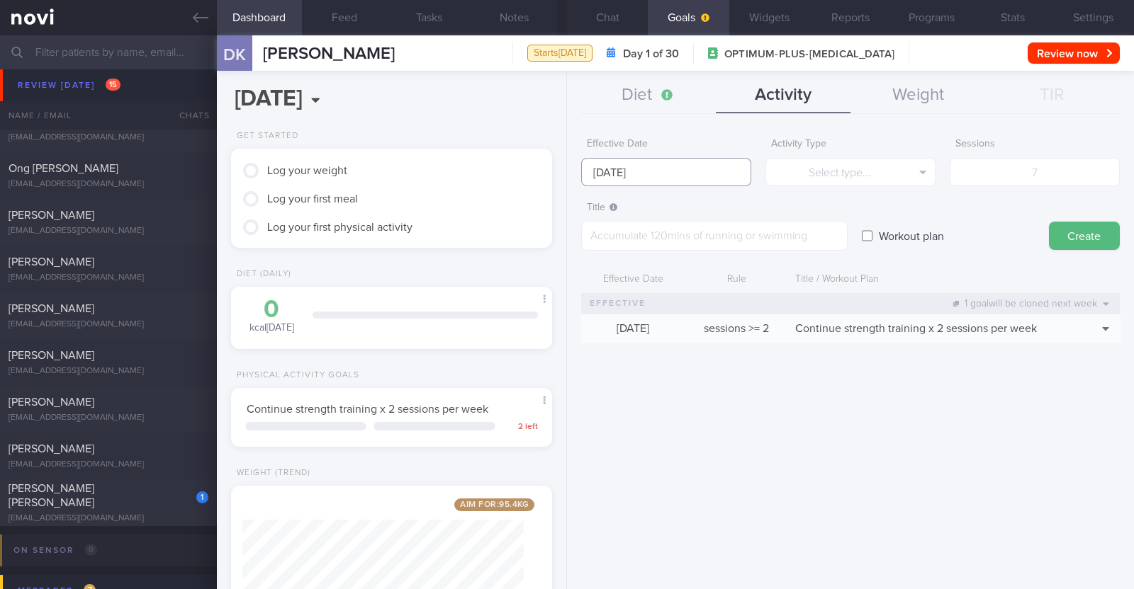
click at [698, 173] on input "[DATE]" at bounding box center [666, 172] width 170 height 28
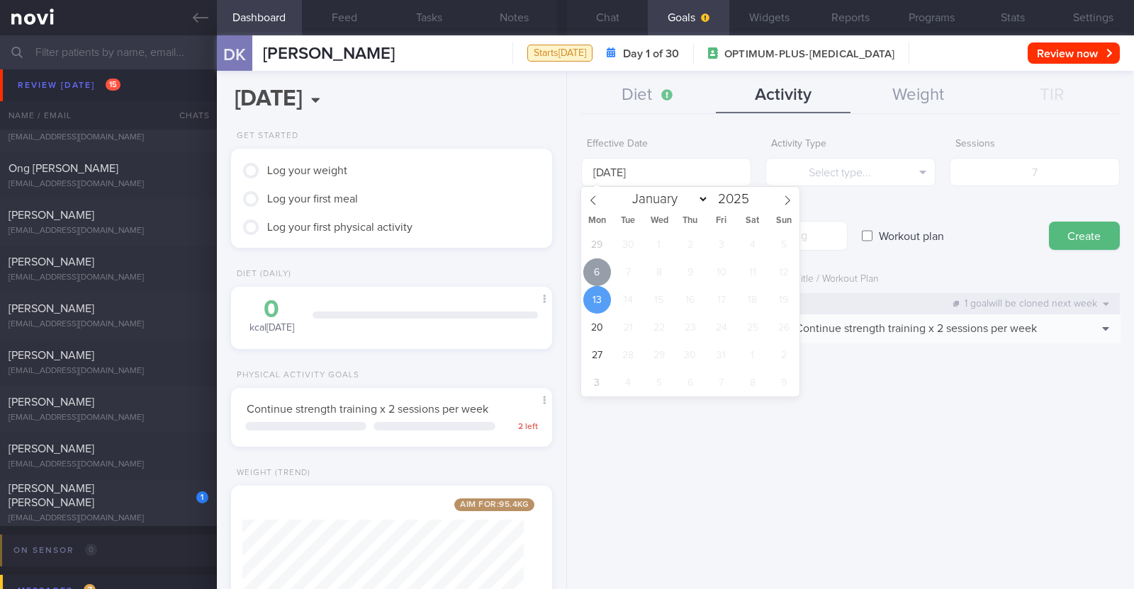
click at [592, 268] on span "6" at bounding box center [597, 273] width 28 height 28
type input "[DATE]"
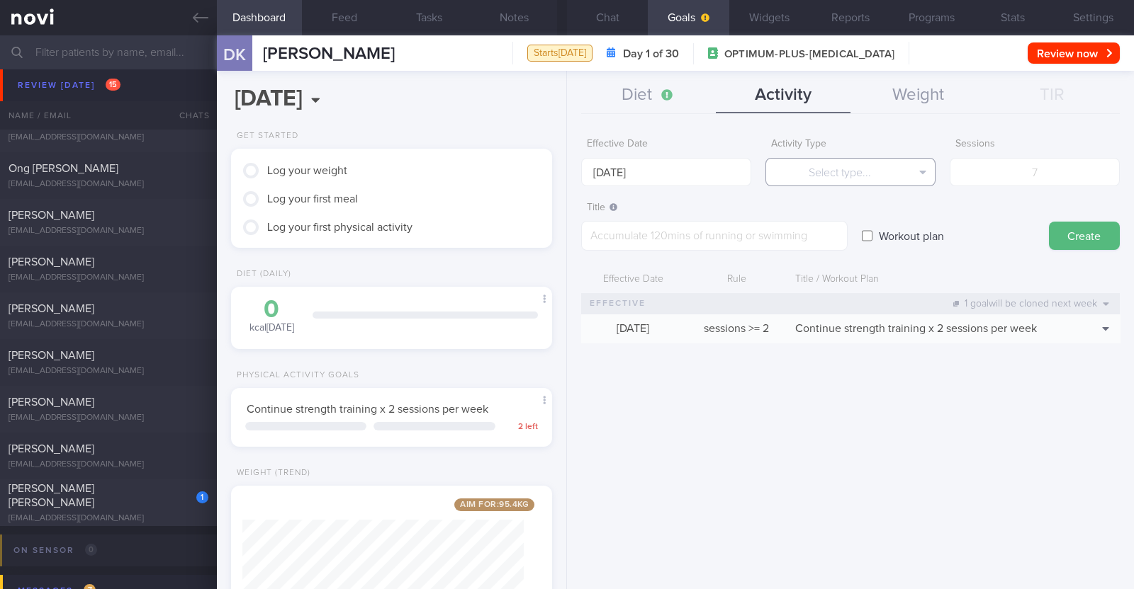
click at [795, 174] on button "Select type..." at bounding box center [850, 172] width 170 height 28
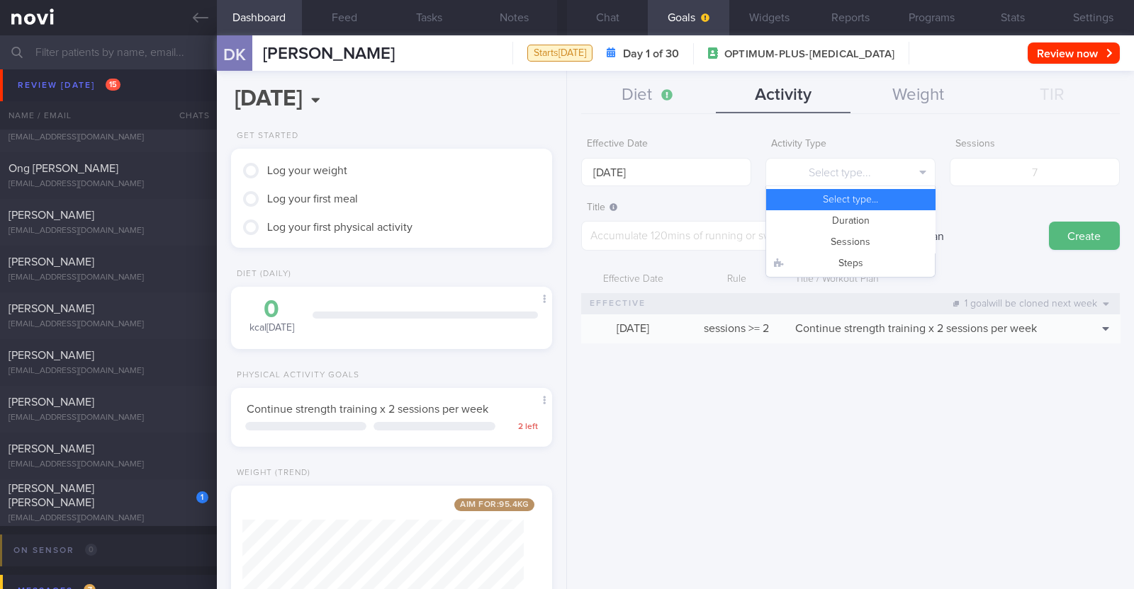
click at [726, 138] on label "Effective Date" at bounding box center [666, 144] width 159 height 13
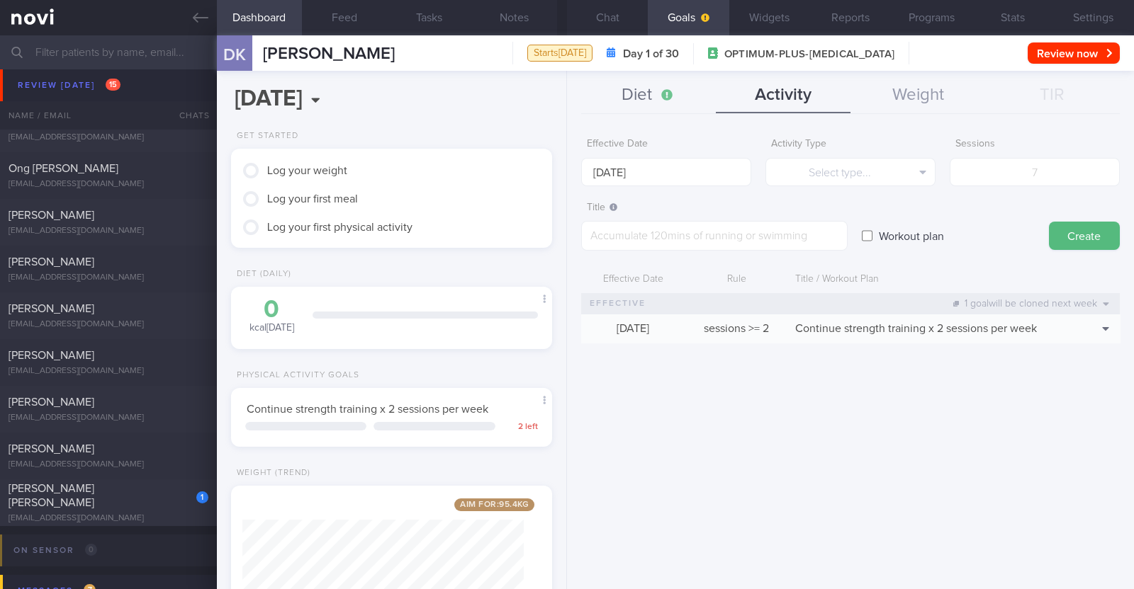
click at [644, 97] on button "Diet" at bounding box center [648, 95] width 135 height 35
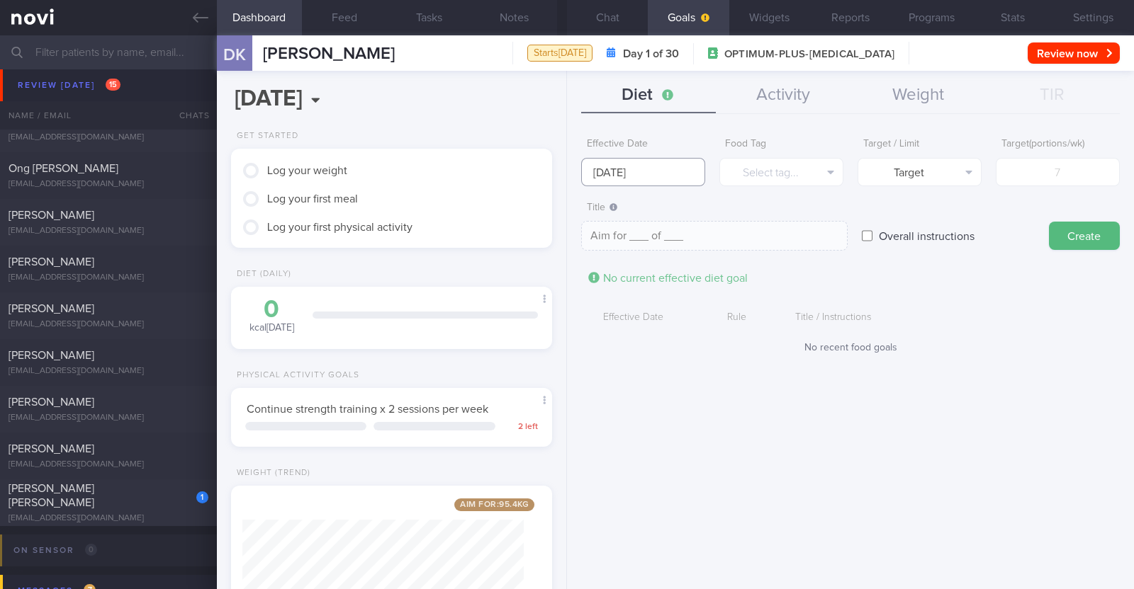
click at [636, 167] on input "[DATE]" at bounding box center [643, 172] width 124 height 28
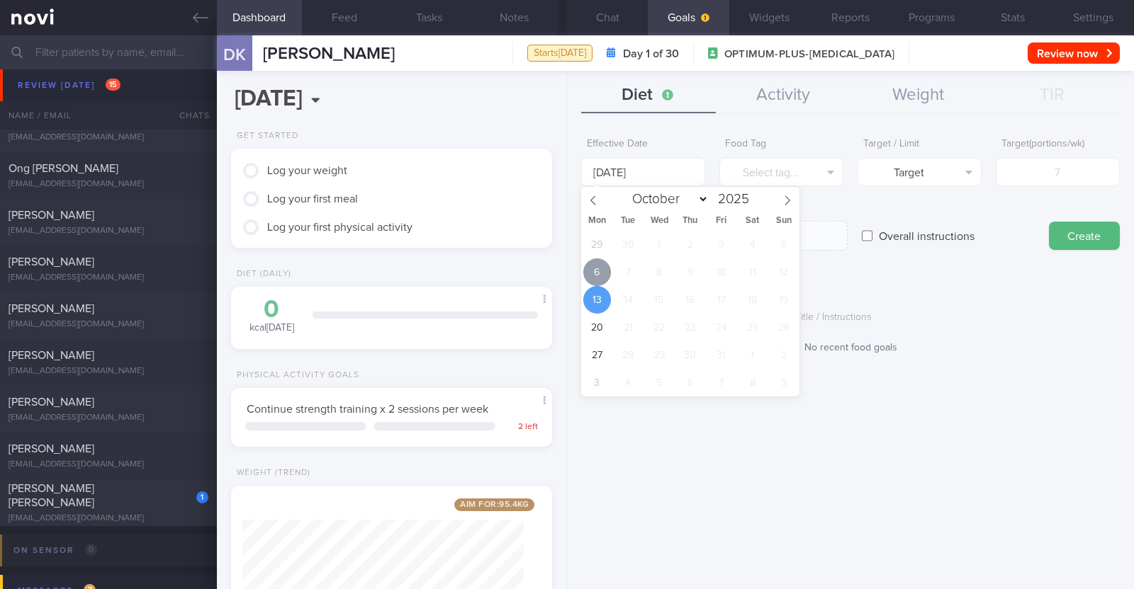
click at [599, 266] on span "6" at bounding box center [597, 273] width 28 height 28
type input "[DATE]"
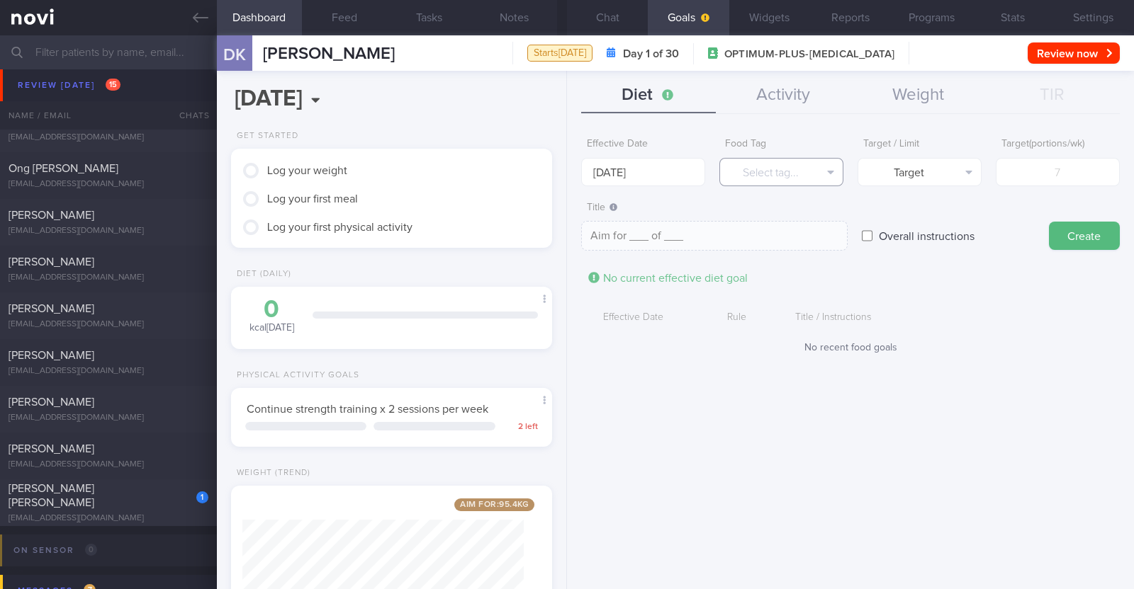
click at [755, 179] on button "Select tag..." at bounding box center [781, 172] width 124 height 28
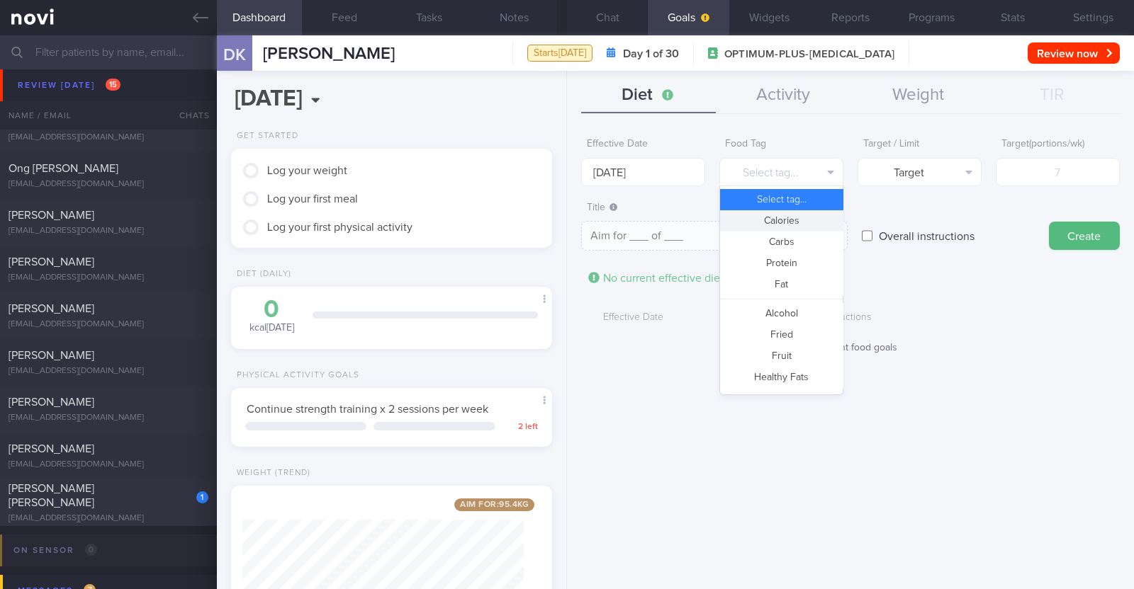
click at [764, 223] on button "Calories" at bounding box center [781, 220] width 123 height 21
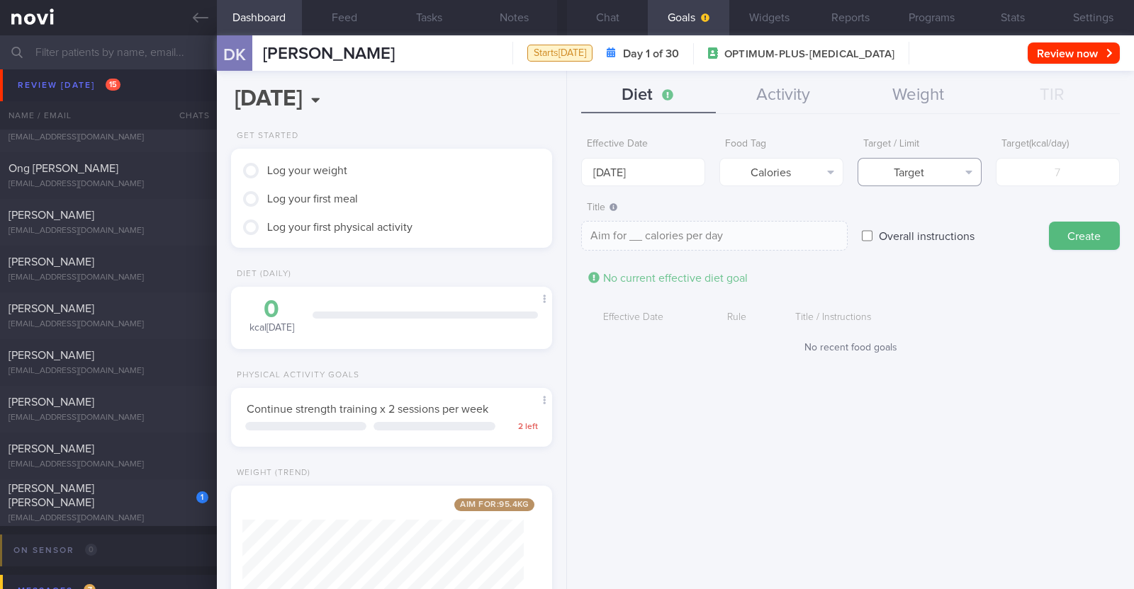
click at [949, 171] on button "Target" at bounding box center [919, 172] width 124 height 28
click at [942, 220] on button "Limit" at bounding box center [919, 220] width 123 height 21
type textarea "Keep to __ calories per day"
click at [1067, 171] on input "number" at bounding box center [1057, 172] width 124 height 28
type input "1"
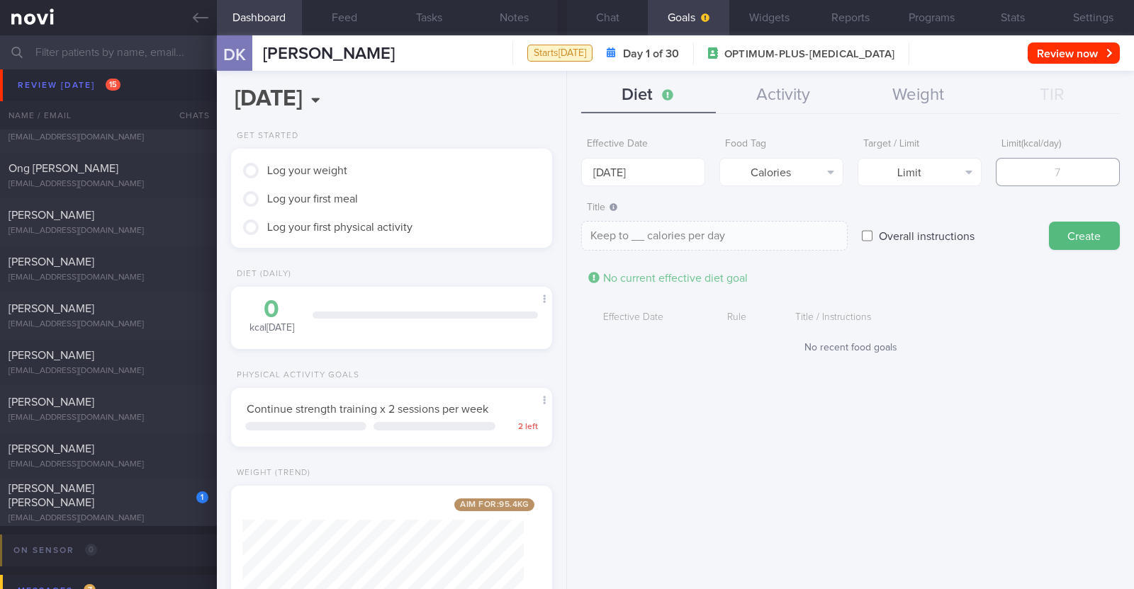
type textarea "Keep to 1 calories per day"
type input "18"
type textarea "Keep to 18 calories per day"
type input "180"
type textarea "Keep to 180 calories per day"
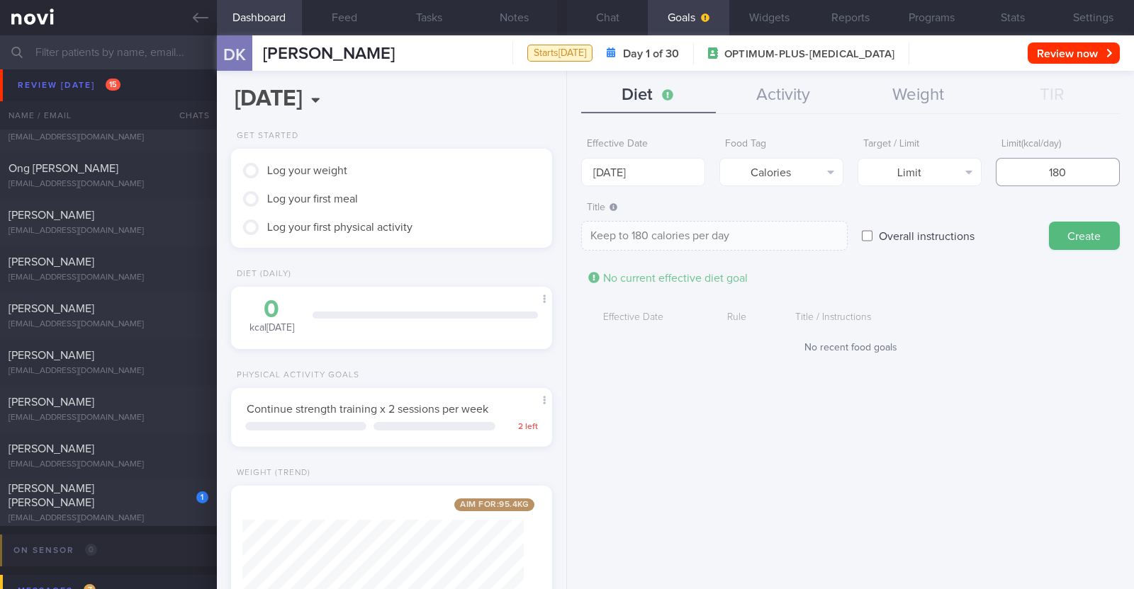
type input "1800"
type textarea "Keep to 1800 calories per day"
type input "1800"
click at [1071, 227] on button "Create" at bounding box center [1084, 236] width 71 height 28
type input "[DATE]"
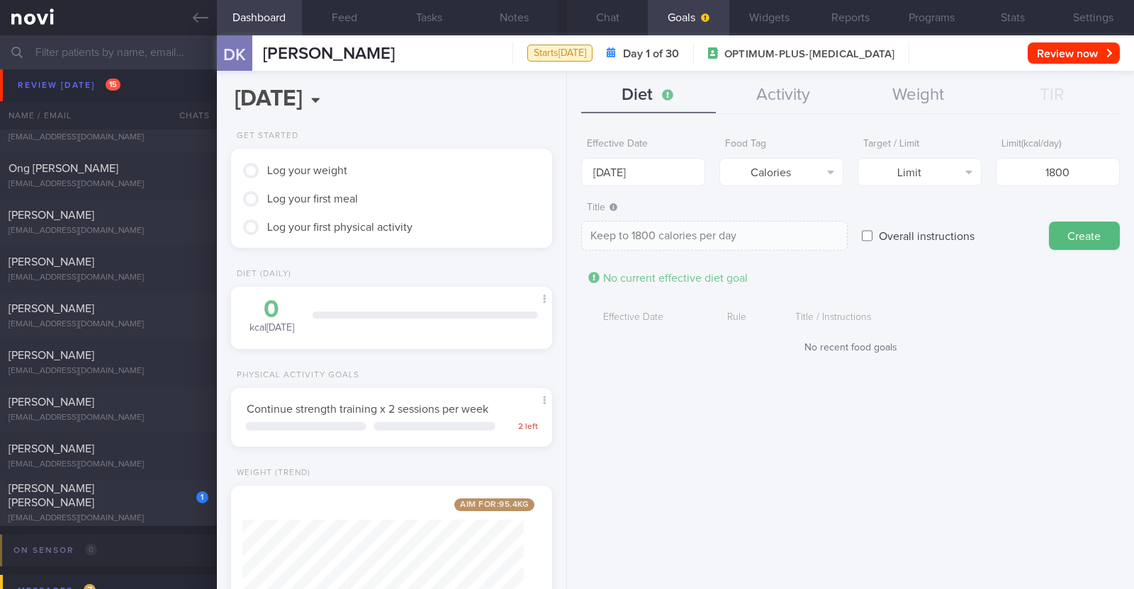
type textarea "Aim for ___ of ___"
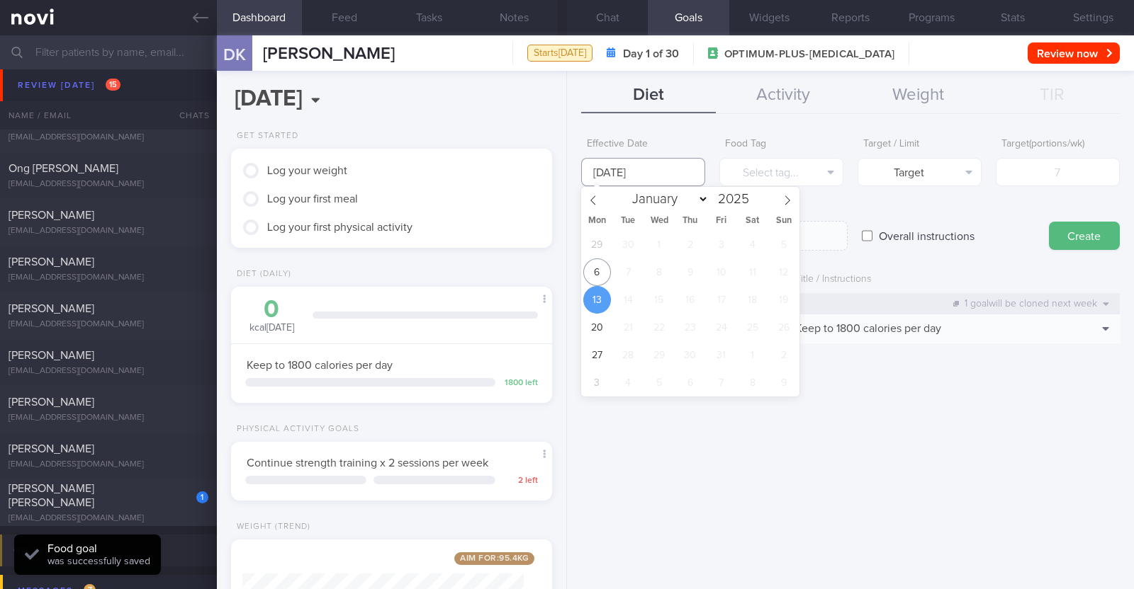
click at [669, 178] on input "[DATE]" at bounding box center [643, 172] width 124 height 28
click at [601, 265] on span "6" at bounding box center [597, 273] width 28 height 28
type input "[DATE]"
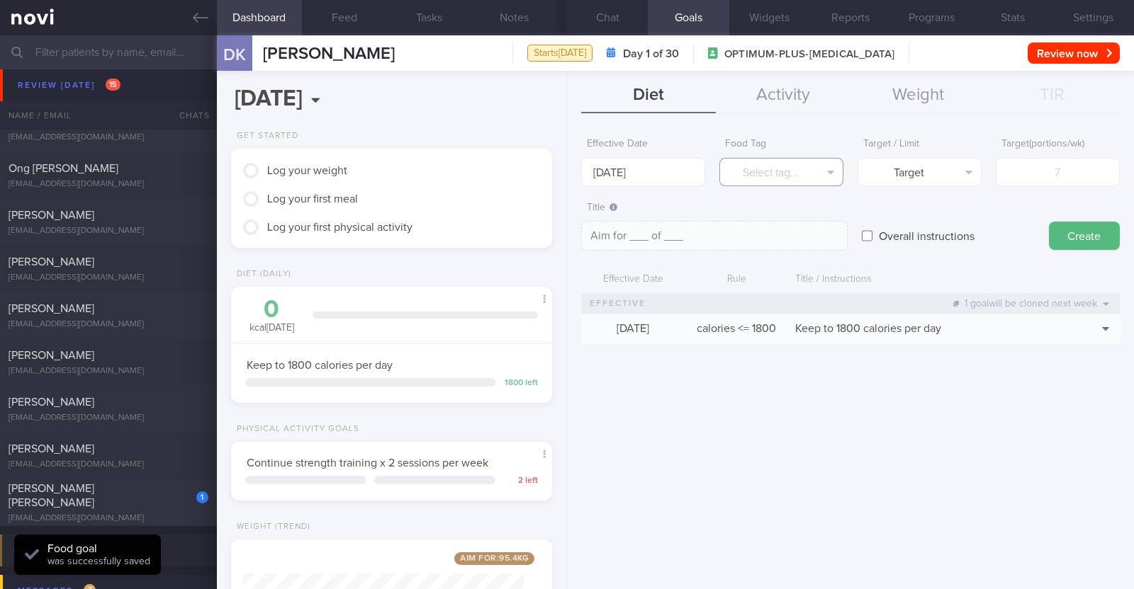
click at [744, 168] on button "Select tag..." at bounding box center [781, 172] width 124 height 28
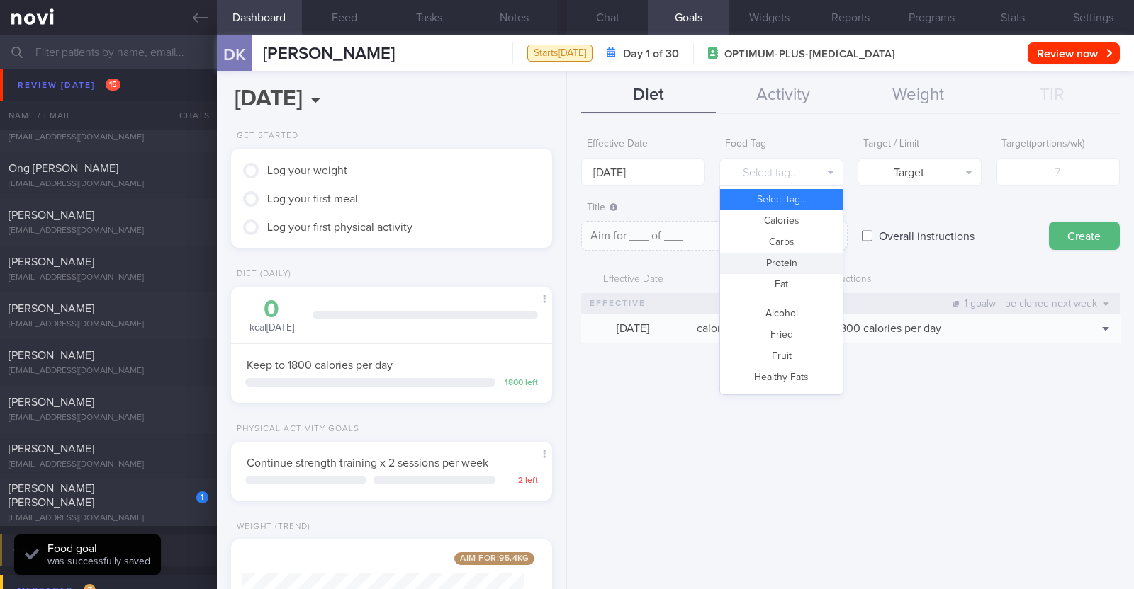
click at [750, 259] on button "Protein" at bounding box center [781, 263] width 123 height 21
type textarea "Aim for __g of protein per day"
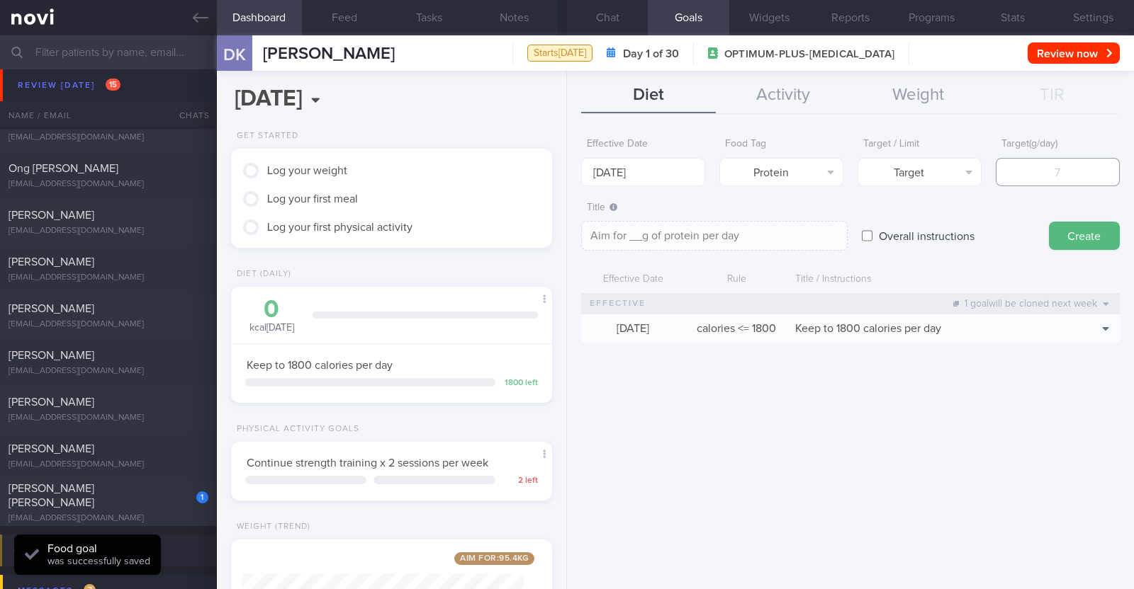
click at [1052, 179] on input "number" at bounding box center [1057, 172] width 124 height 28
type input "8"
type textarea "Aim for 8g of protein per day"
type input "88"
type textarea "Aim for 88g of protein per day"
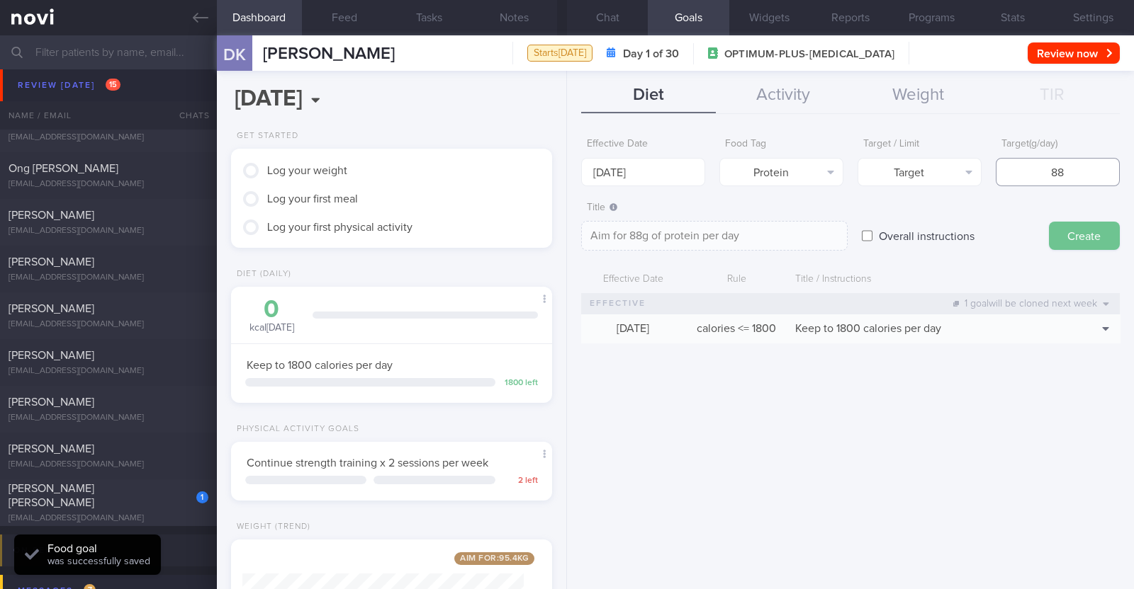
type input "88"
click at [1066, 228] on button "Create" at bounding box center [1084, 236] width 71 height 28
type input "[DATE]"
type textarea "Aim for ___ of ___"
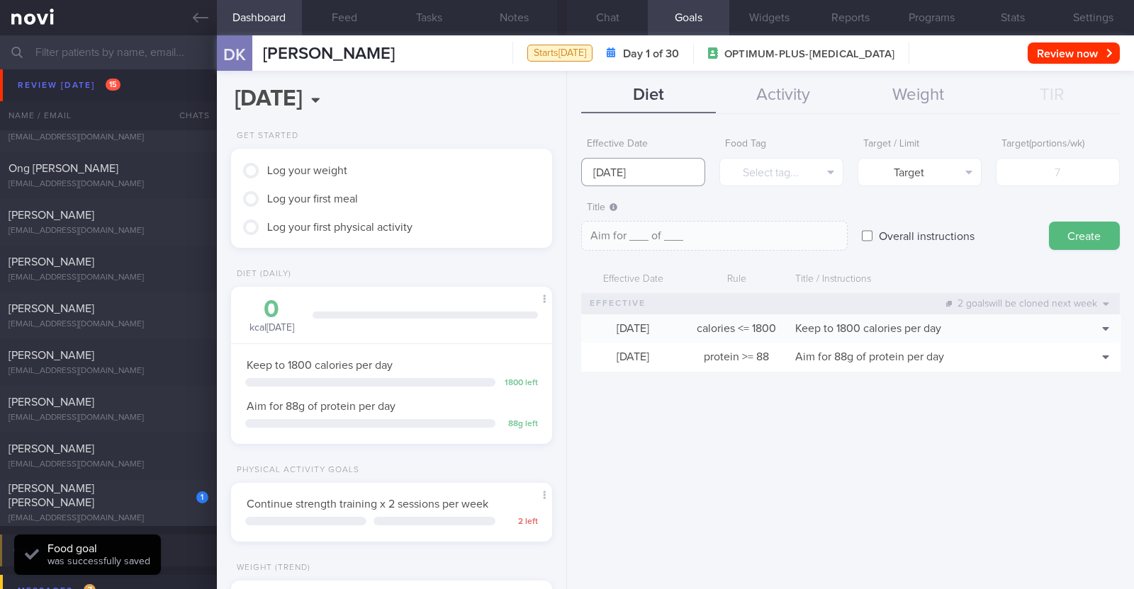
click at [628, 169] on input "[DATE]" at bounding box center [643, 172] width 124 height 28
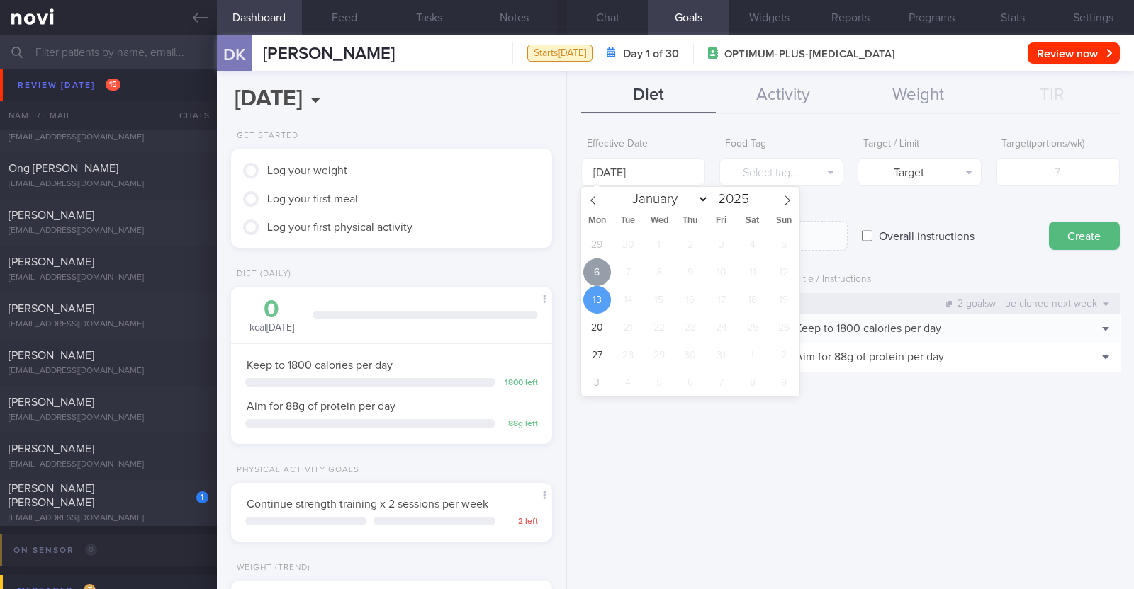
click at [587, 264] on span "6" at bounding box center [597, 273] width 28 height 28
type input "[DATE]"
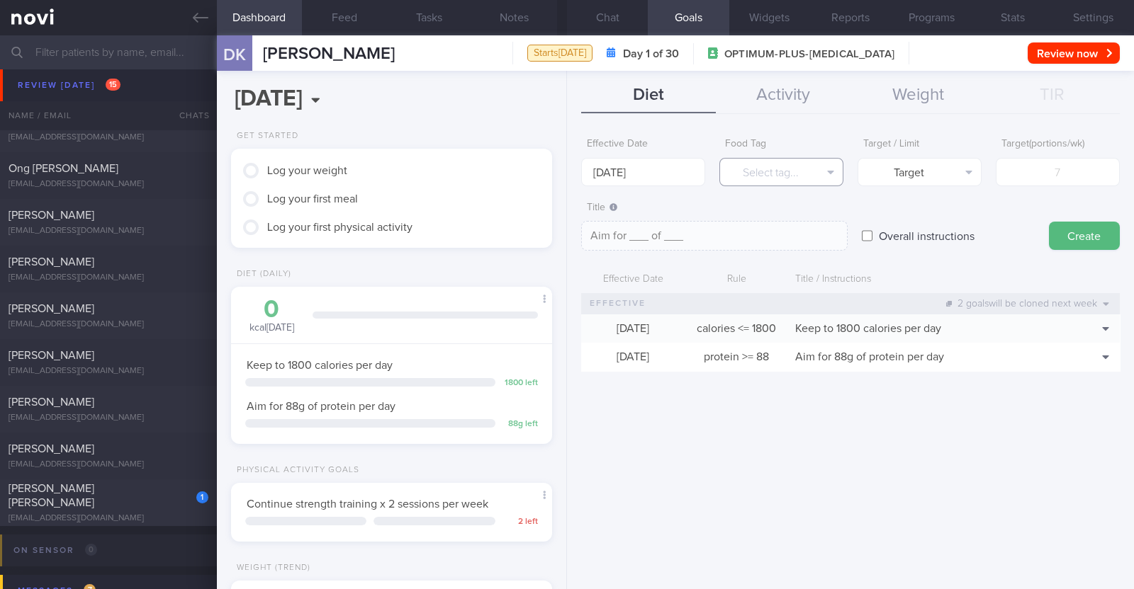
click at [743, 177] on button "Select tag..." at bounding box center [781, 172] width 124 height 28
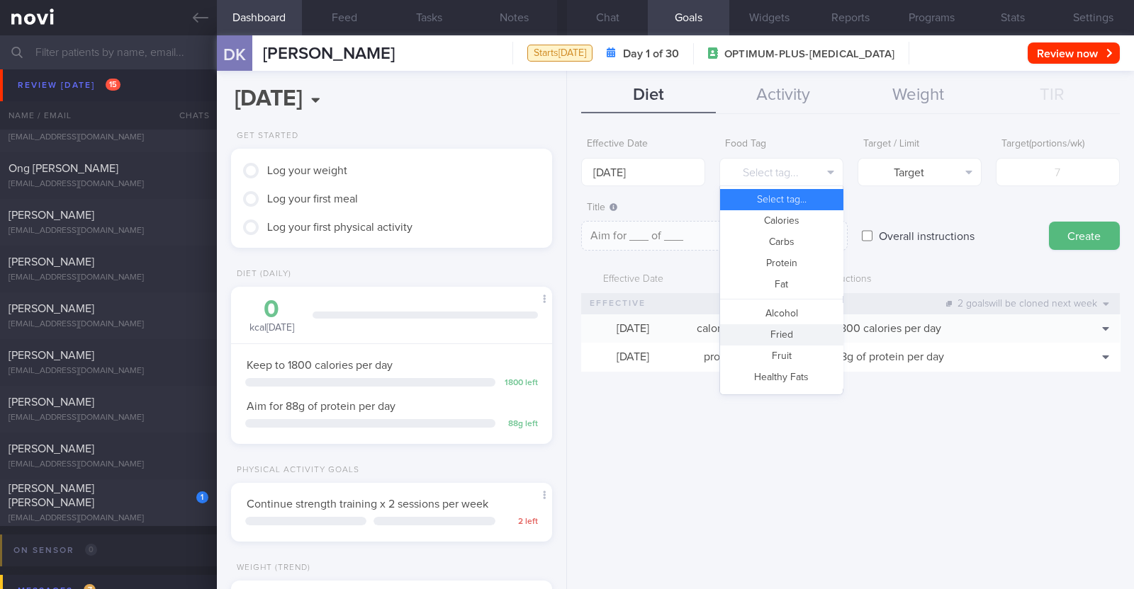
click at [815, 327] on button "Fried" at bounding box center [781, 335] width 123 height 21
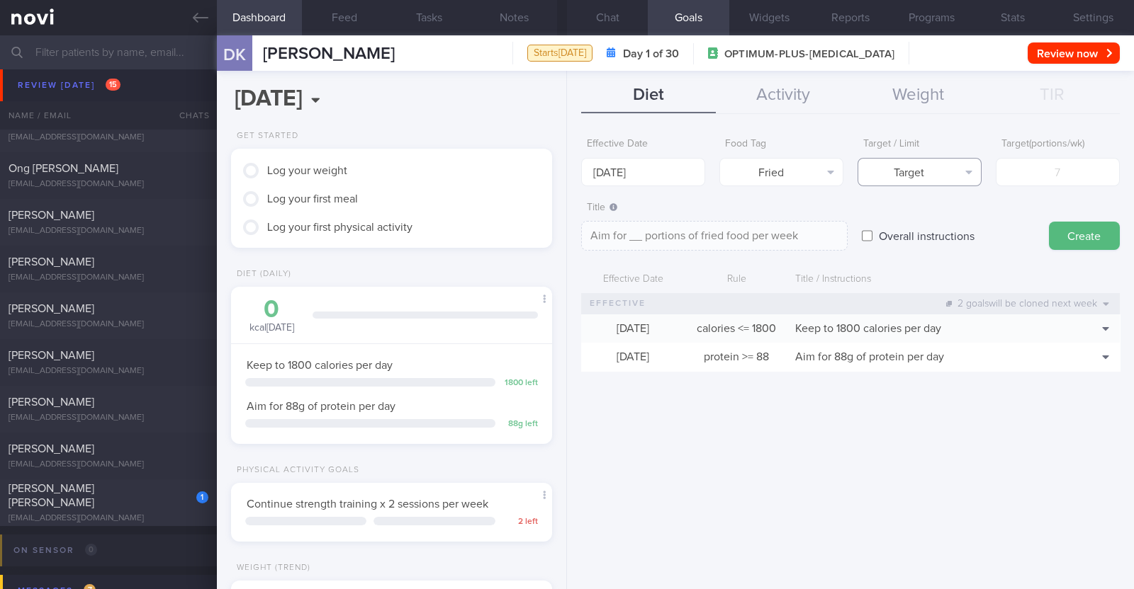
click at [924, 168] on button "Target" at bounding box center [919, 172] width 124 height 28
click at [914, 228] on button "Limit" at bounding box center [919, 220] width 123 height 21
type textarea "Keep to __ portions of fried food per week"
click at [1047, 179] on input "number" at bounding box center [1057, 172] width 124 height 28
type input "2"
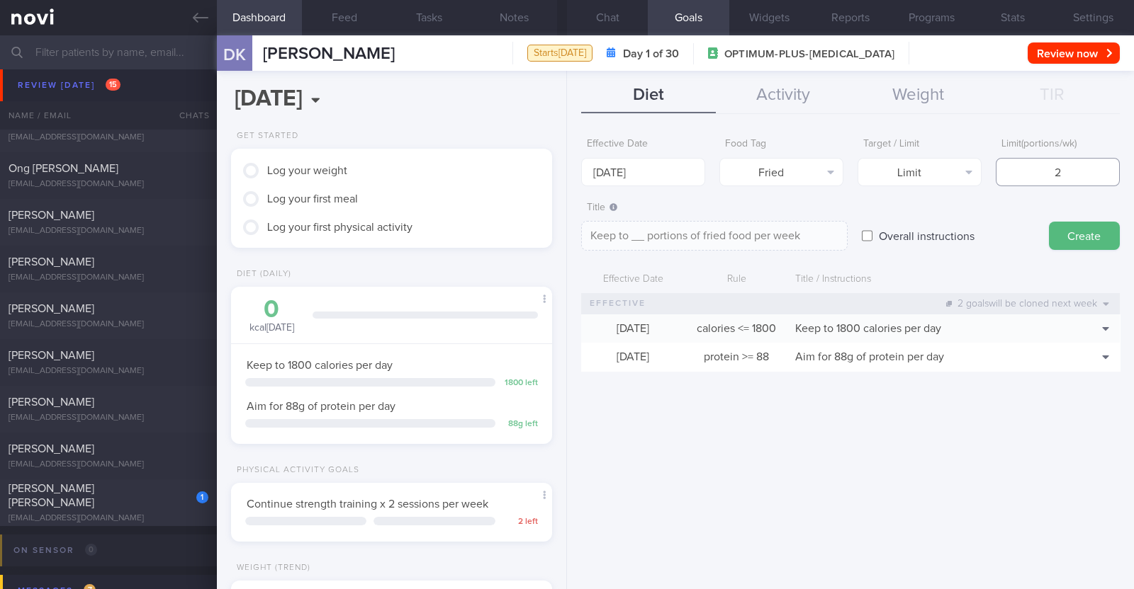
type textarea "Keep to 2 portions of fried food per week"
type input "2"
click at [1084, 230] on button "Create" at bounding box center [1084, 236] width 71 height 28
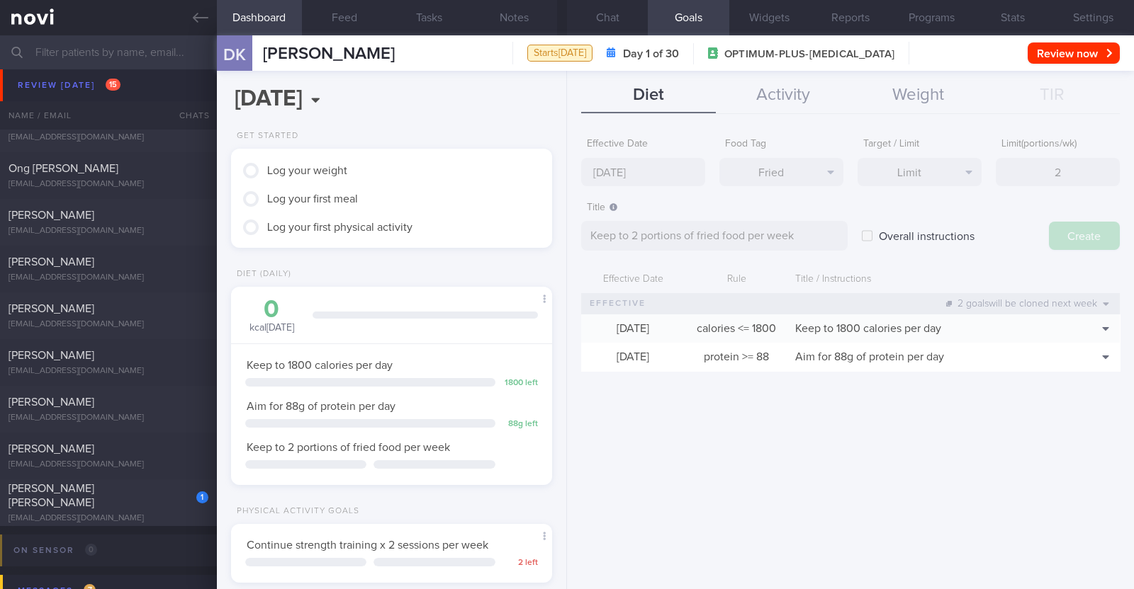
click at [672, 182] on div "Effective Date [DATE] Food Tag Fried Select tag... Calories Carbs Protein Fat A…" at bounding box center [850, 354] width 567 height 469
type input "[DATE]"
type textarea "Aim for ___ of ___"
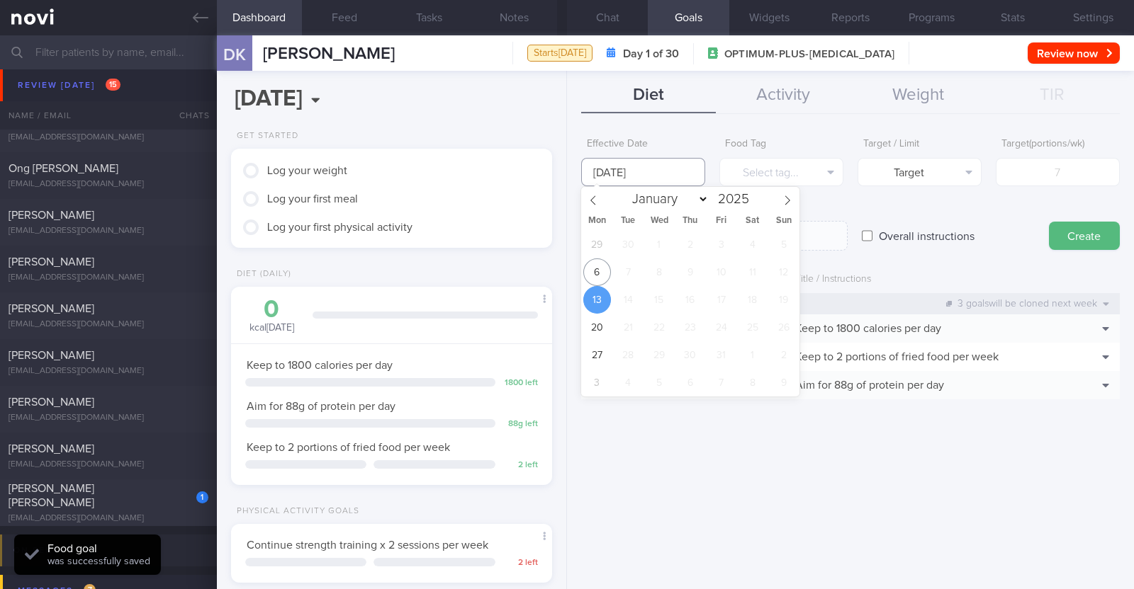
click at [655, 175] on input "[DATE]" at bounding box center [643, 172] width 124 height 28
click at [603, 281] on span "6" at bounding box center [597, 273] width 28 height 28
type input "[DATE]"
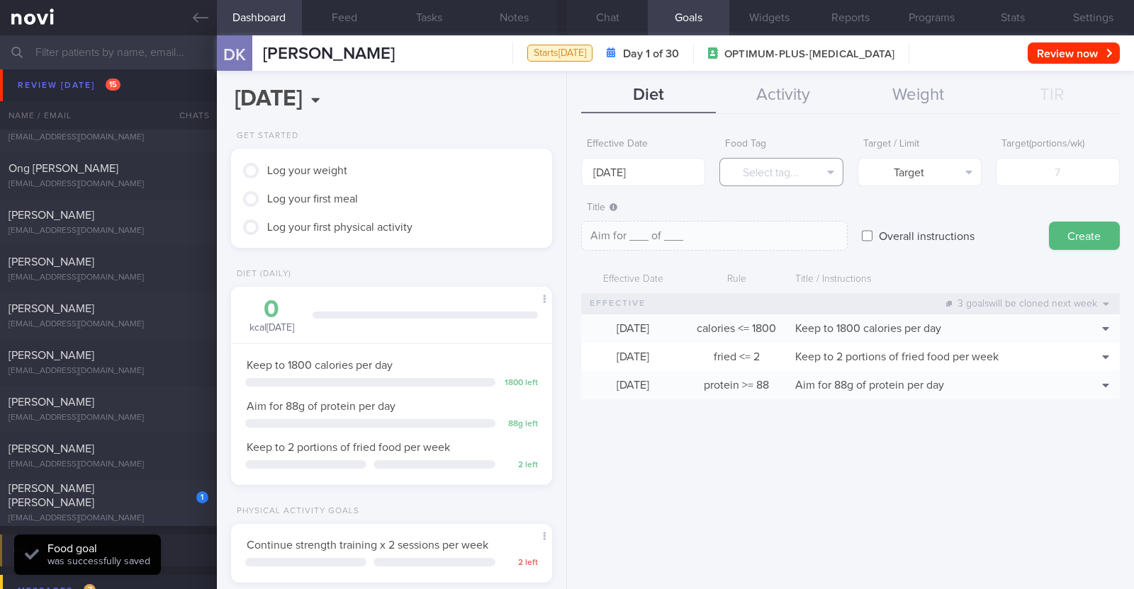
click at [777, 171] on button "Select tag..." at bounding box center [781, 172] width 124 height 28
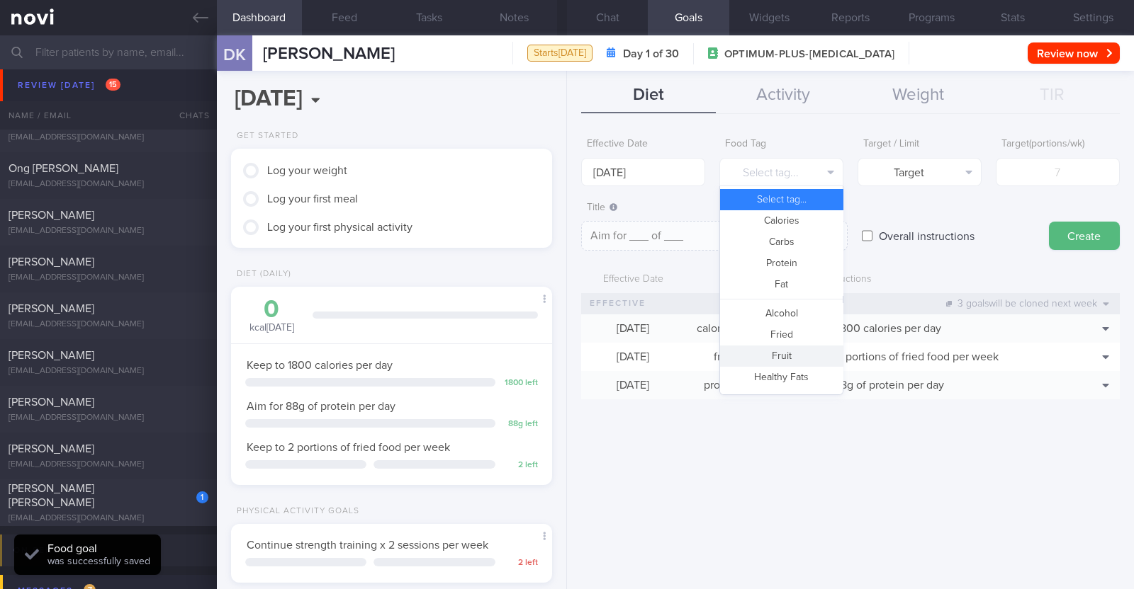
click at [798, 349] on button "Fruit" at bounding box center [781, 356] width 123 height 21
type textarea "Aim for __ portions of fruits per week"
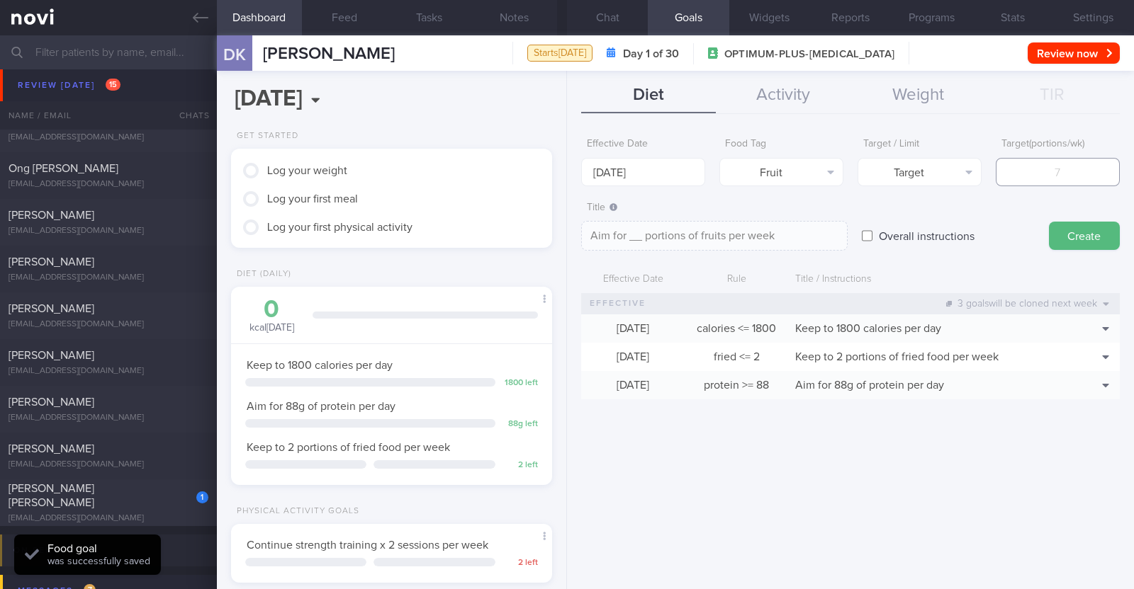
click at [1032, 170] on input "number" at bounding box center [1057, 172] width 124 height 28
type input "1"
type textarea "Aim for 1 portions of fruits per week"
type input "14"
type textarea "Aim for 14 portions of fruits per week"
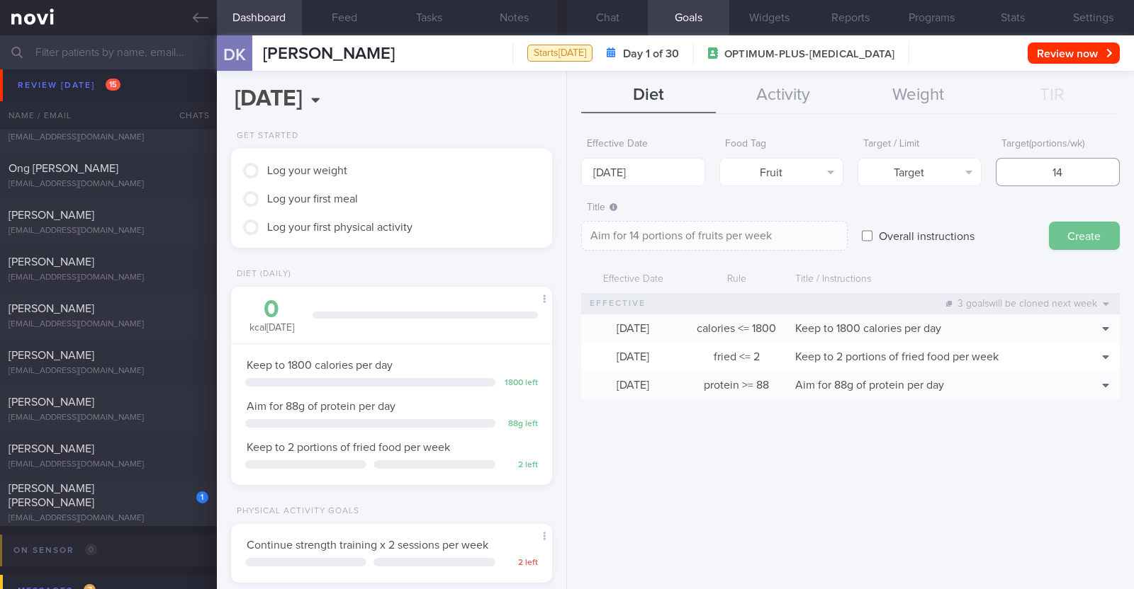
type input "14"
click at [1066, 237] on button "Create" at bounding box center [1084, 236] width 71 height 28
type input "[DATE]"
type textarea "Aim for ___ of ___"
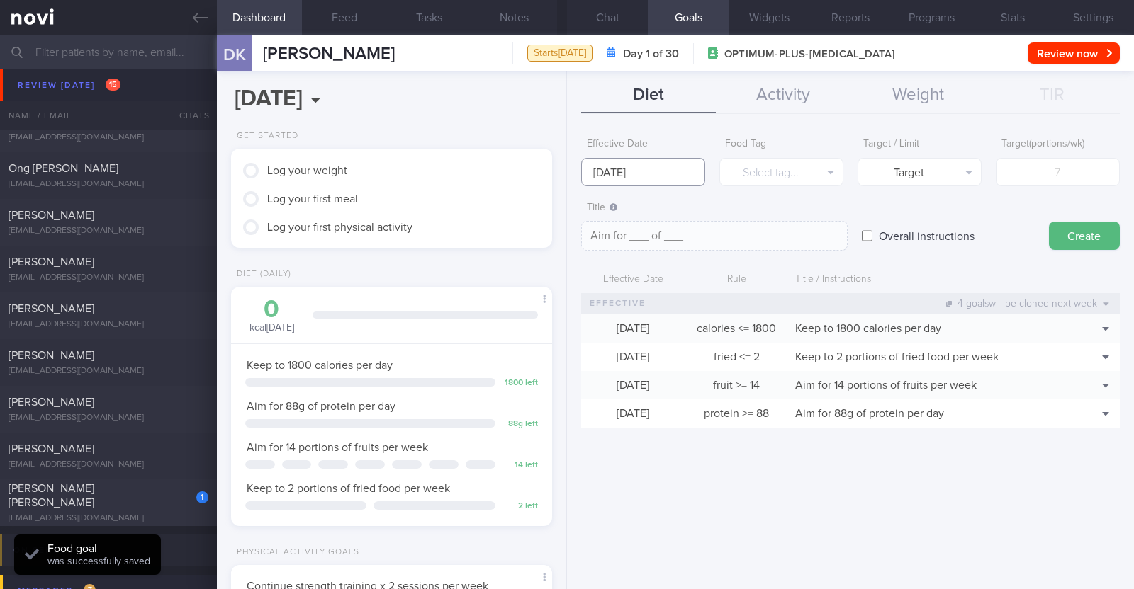
click at [659, 177] on input "[DATE]" at bounding box center [643, 172] width 124 height 28
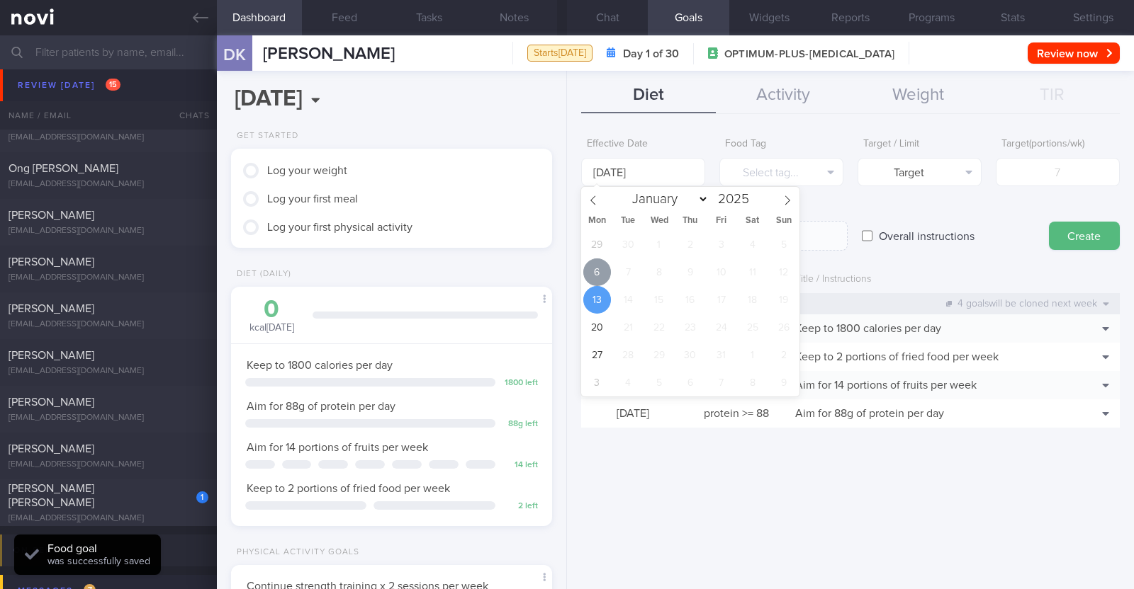
click at [597, 271] on span "6" at bounding box center [597, 273] width 28 height 28
type input "[DATE]"
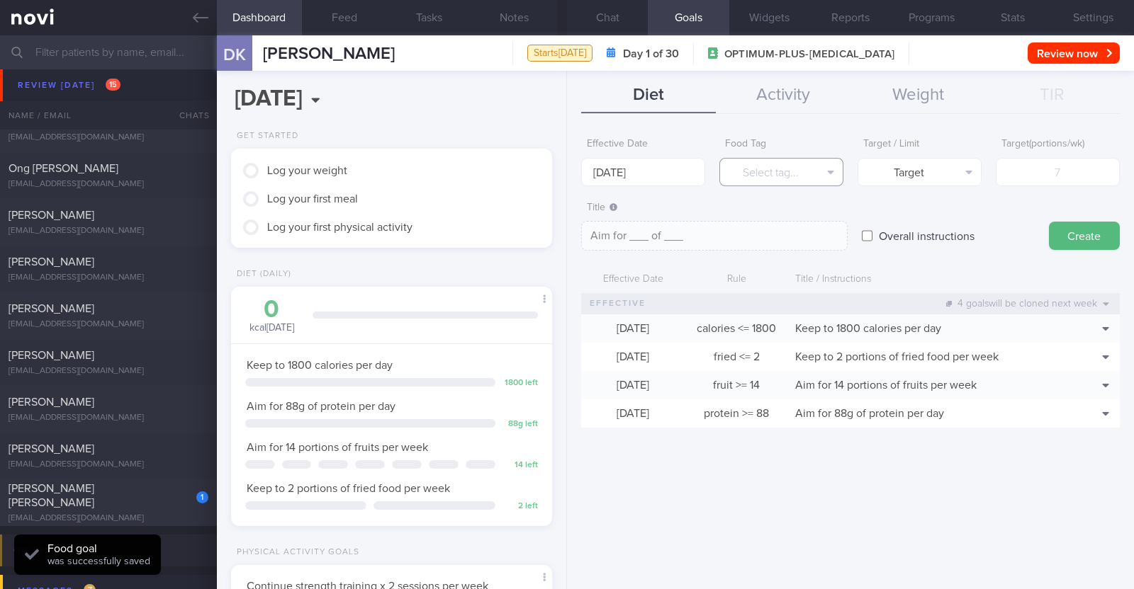
click at [746, 176] on button "Select tag..." at bounding box center [781, 172] width 124 height 28
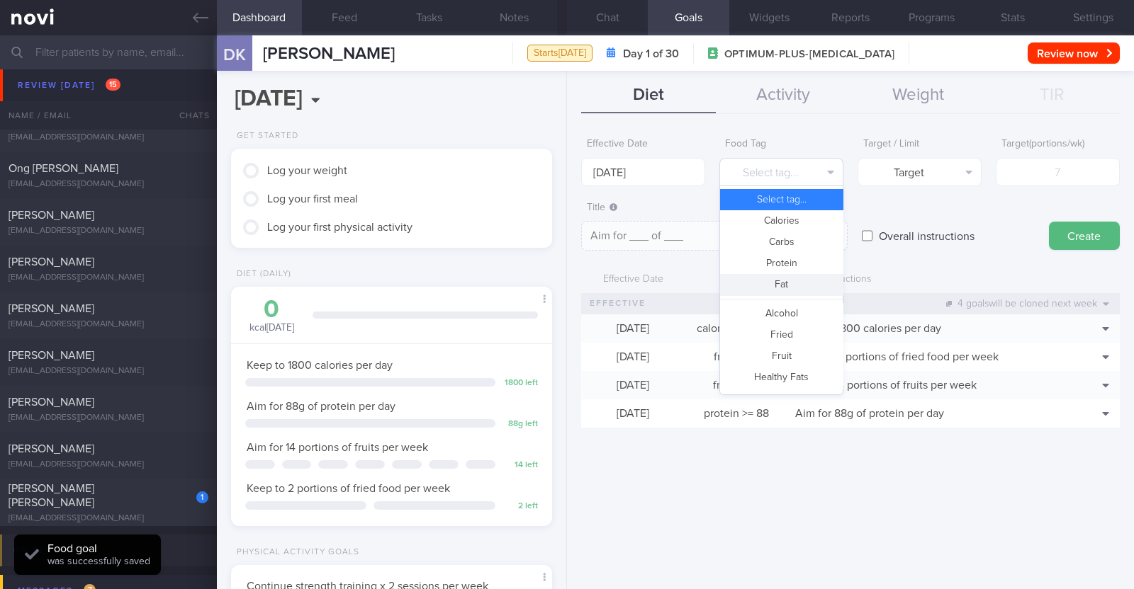
scroll to position [422, 0]
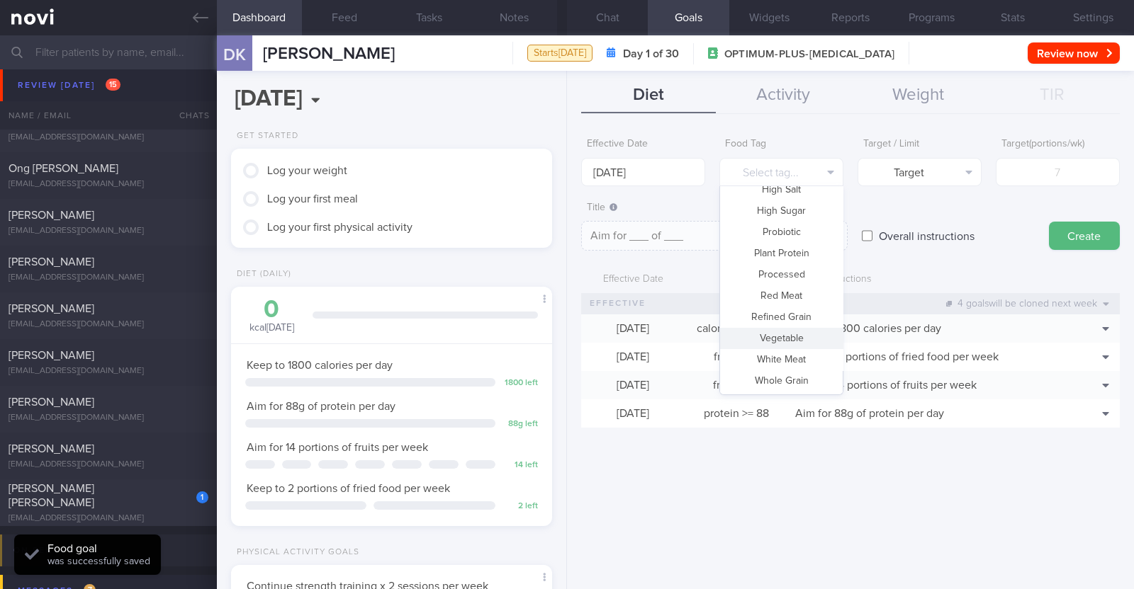
click at [774, 341] on button "Vegetable" at bounding box center [781, 338] width 123 height 21
type textarea "Aim for __ portions of vegetables per week"
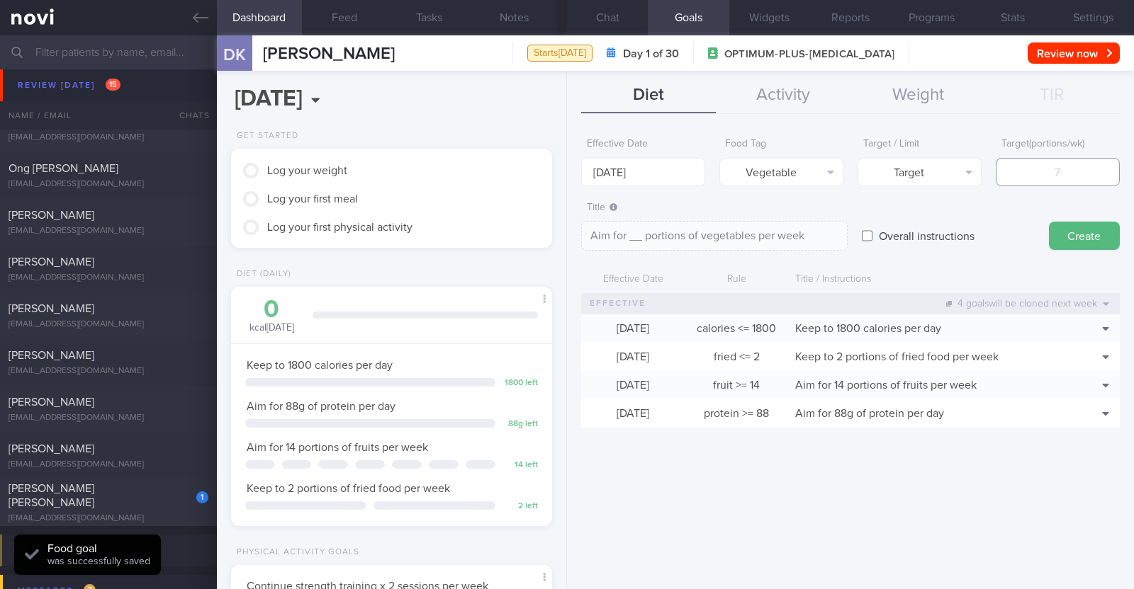
click at [1070, 181] on input "number" at bounding box center [1057, 172] width 124 height 28
type input "1"
type textarea "Aim for 1 portions of vegetables per week"
type input "14"
type textarea "Aim for 14 portions of vegetables per week"
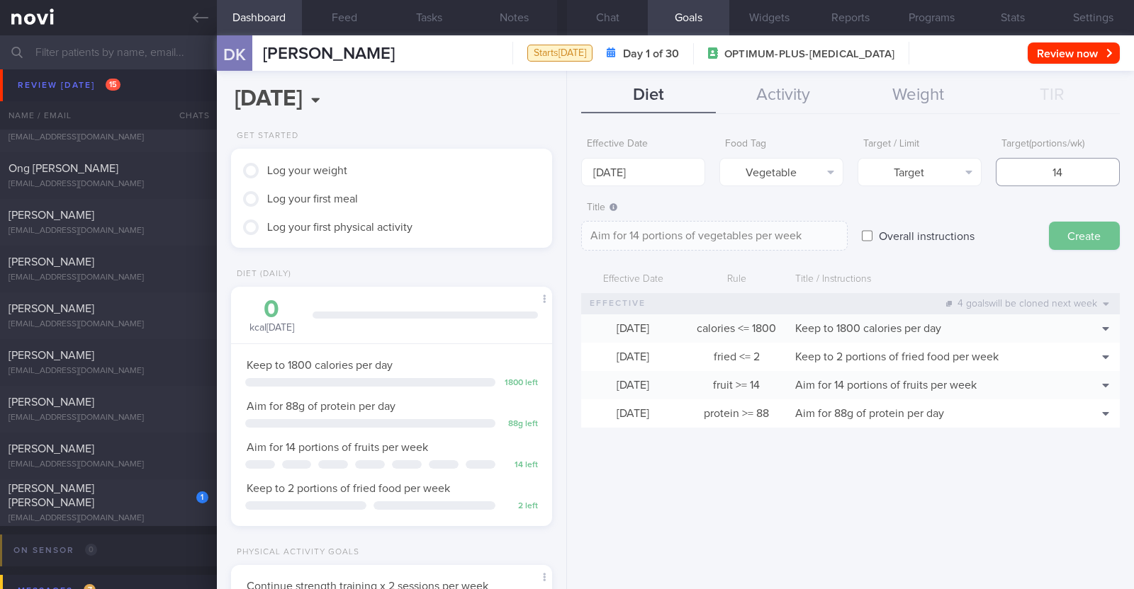
type input "14"
click at [1080, 227] on button "Create" at bounding box center [1084, 236] width 71 height 28
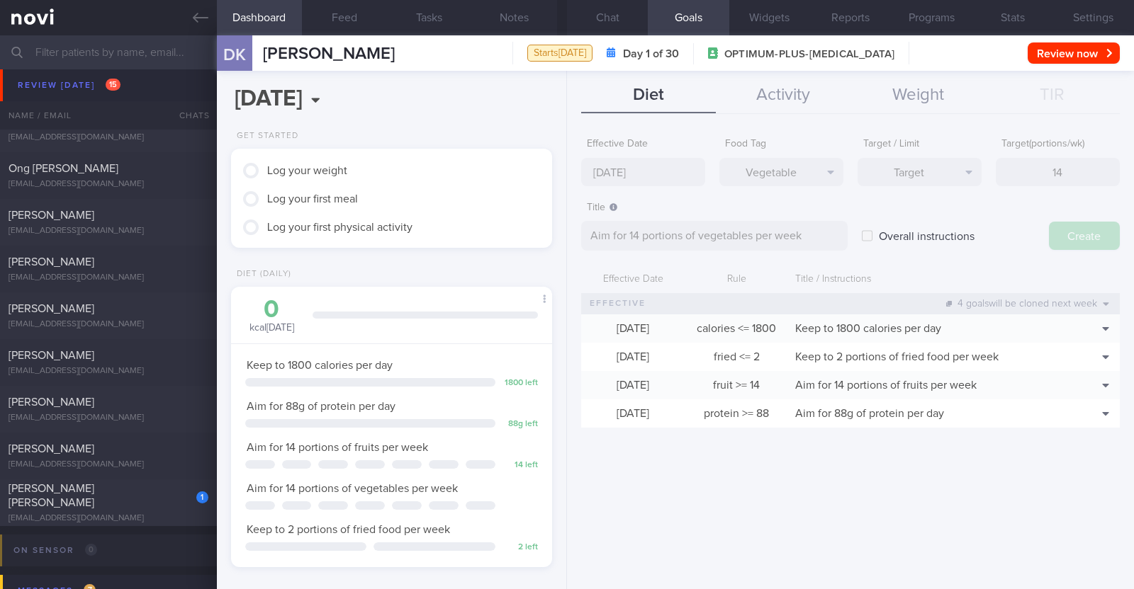
type input "[DATE]"
type textarea "Aim for ___ of ___"
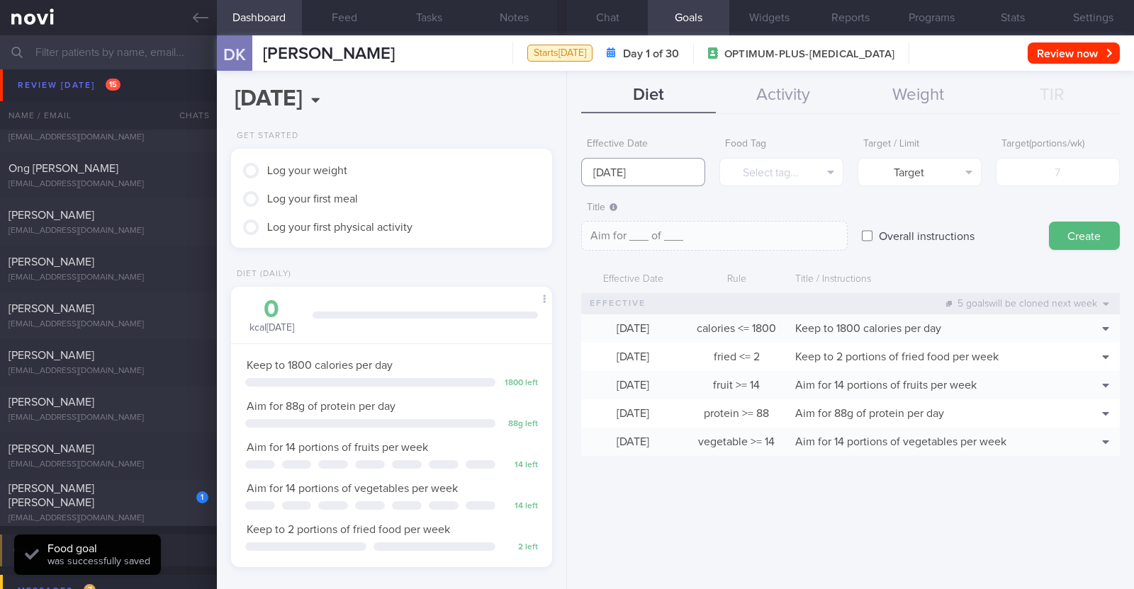
click at [675, 171] on input "[DATE]" at bounding box center [643, 172] width 124 height 28
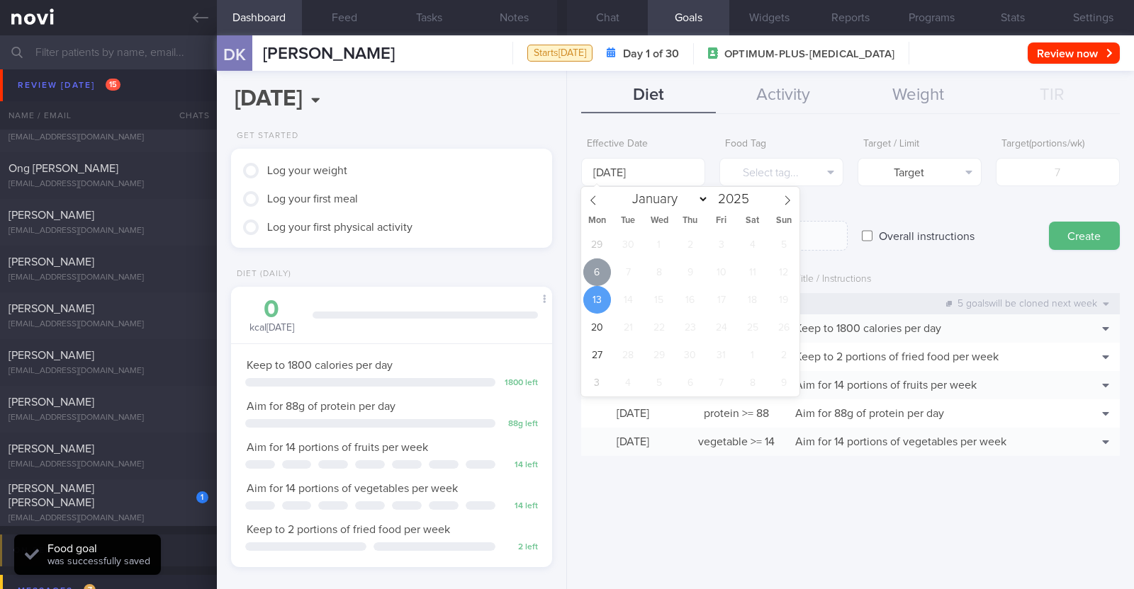
click at [604, 269] on span "6" at bounding box center [597, 273] width 28 height 28
type input "[DATE]"
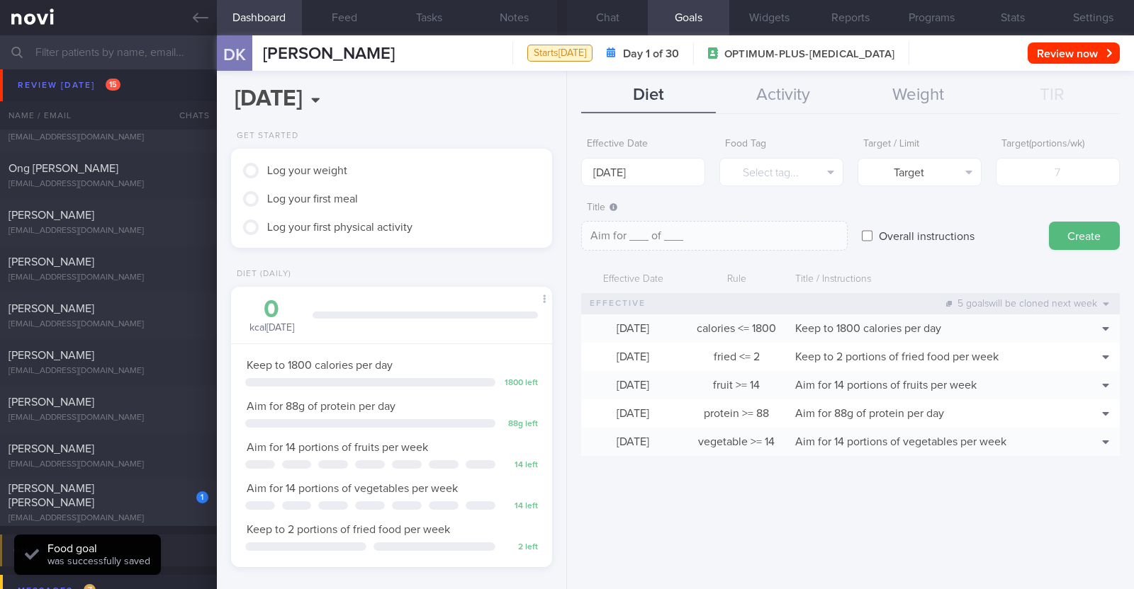
click at [864, 235] on input "Overall instructions" at bounding box center [867, 236] width 11 height 28
checkbox input "true"
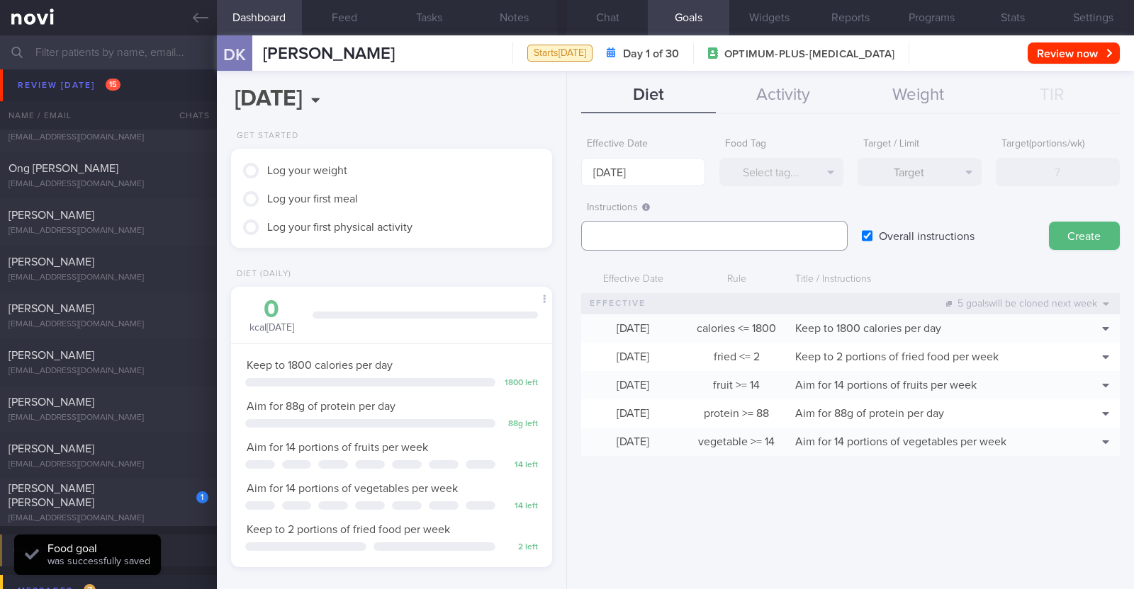
click at [761, 232] on textarea at bounding box center [714, 236] width 266 height 30
click at [660, 232] on textarea at bounding box center [714, 236] width 266 height 30
paste textarea "Aim to consume xxL of fluids per day (Choose water first)"
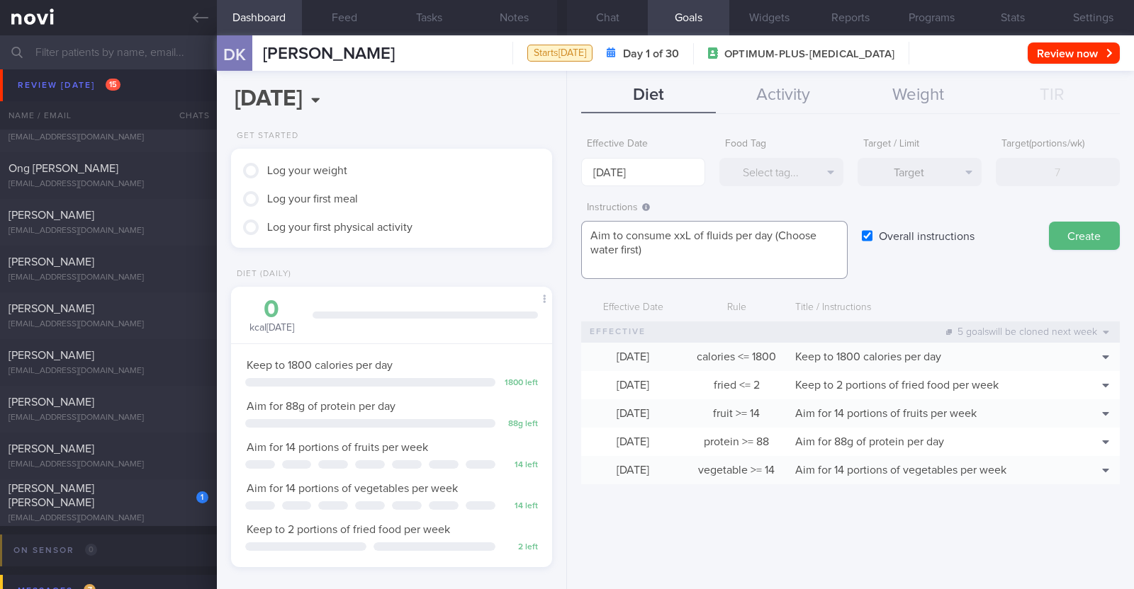
scroll to position [0, 0]
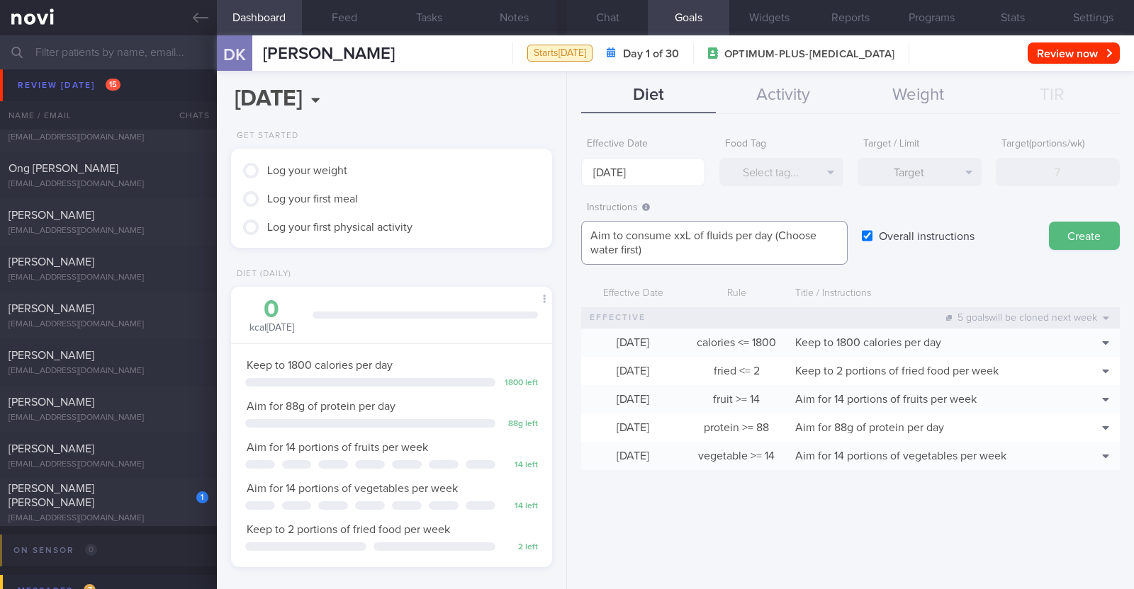
click at [687, 230] on textarea "Aim to consume xxL of fluids per day (Choose water first)" at bounding box center [714, 243] width 266 height 44
paste textarea "2.6-3.1"
type textarea "Aim to consume 2.6-3.1L of fluids per day (Choose water first)"
click at [1083, 235] on button "Create" at bounding box center [1084, 236] width 71 height 28
drag, startPoint x: 620, startPoint y: 249, endPoint x: 528, endPoint y: 224, distance: 95.6
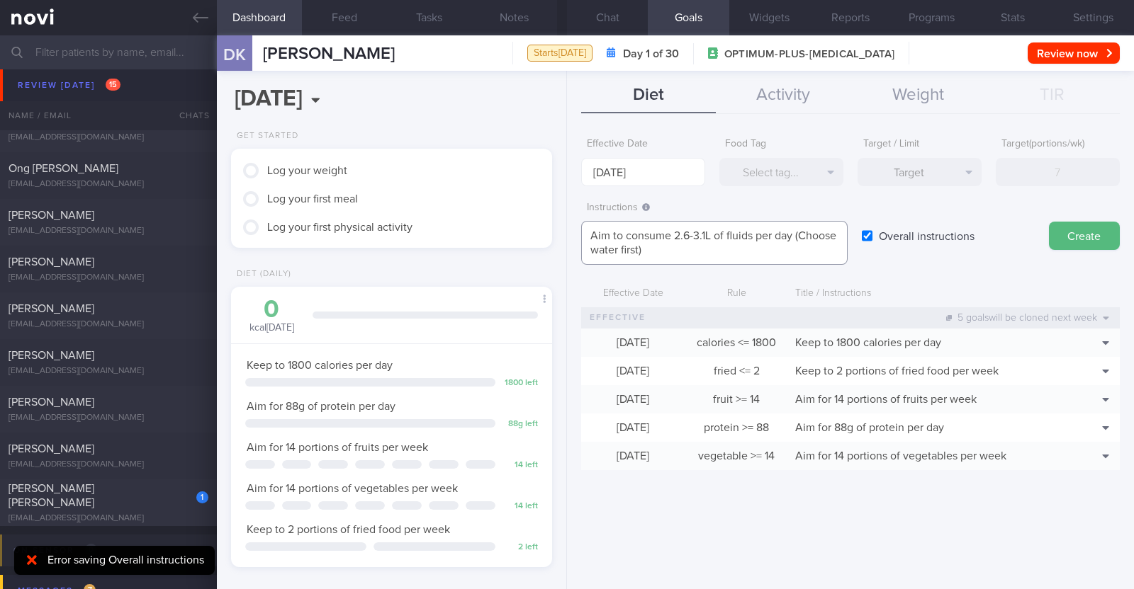
click at [528, 224] on div "Dashboard Feed Tasks Notes Chat Goals Widgets Reports Programs Stats Settings D…" at bounding box center [675, 312] width 917 height 554
